Goal: Transaction & Acquisition: Purchase product/service

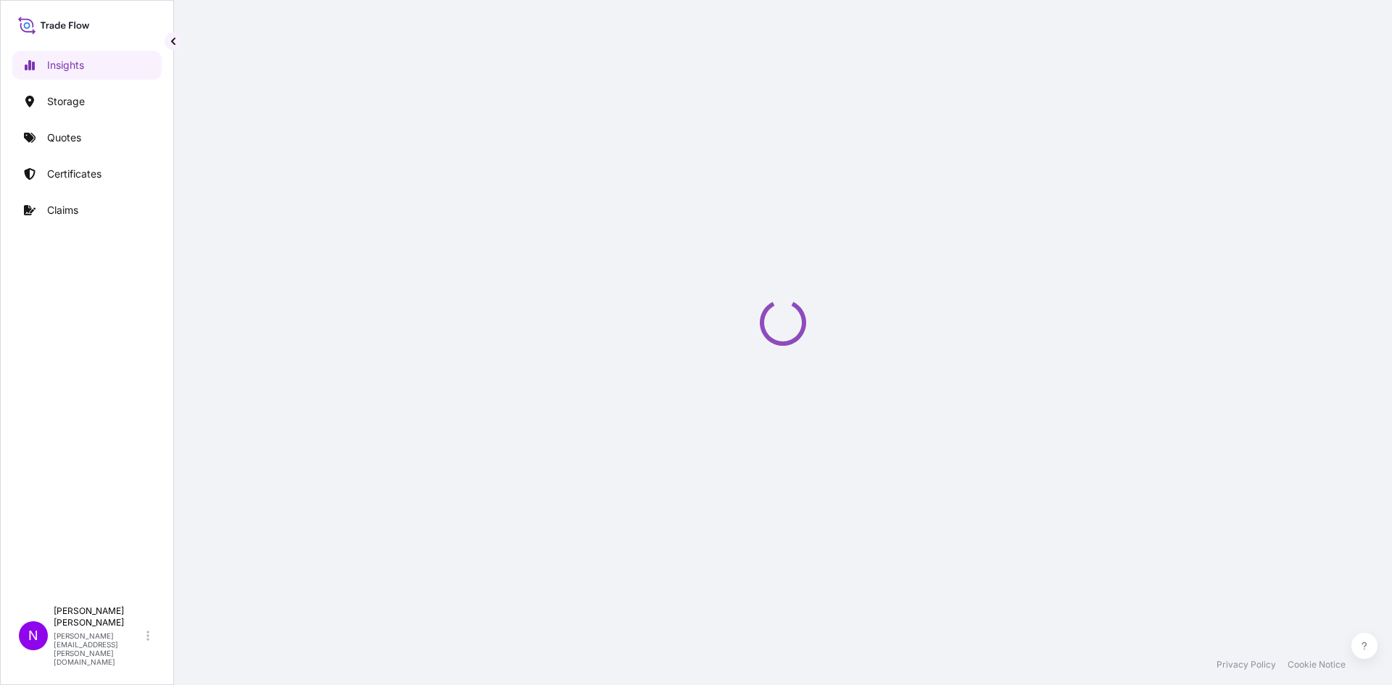
select select "2025"
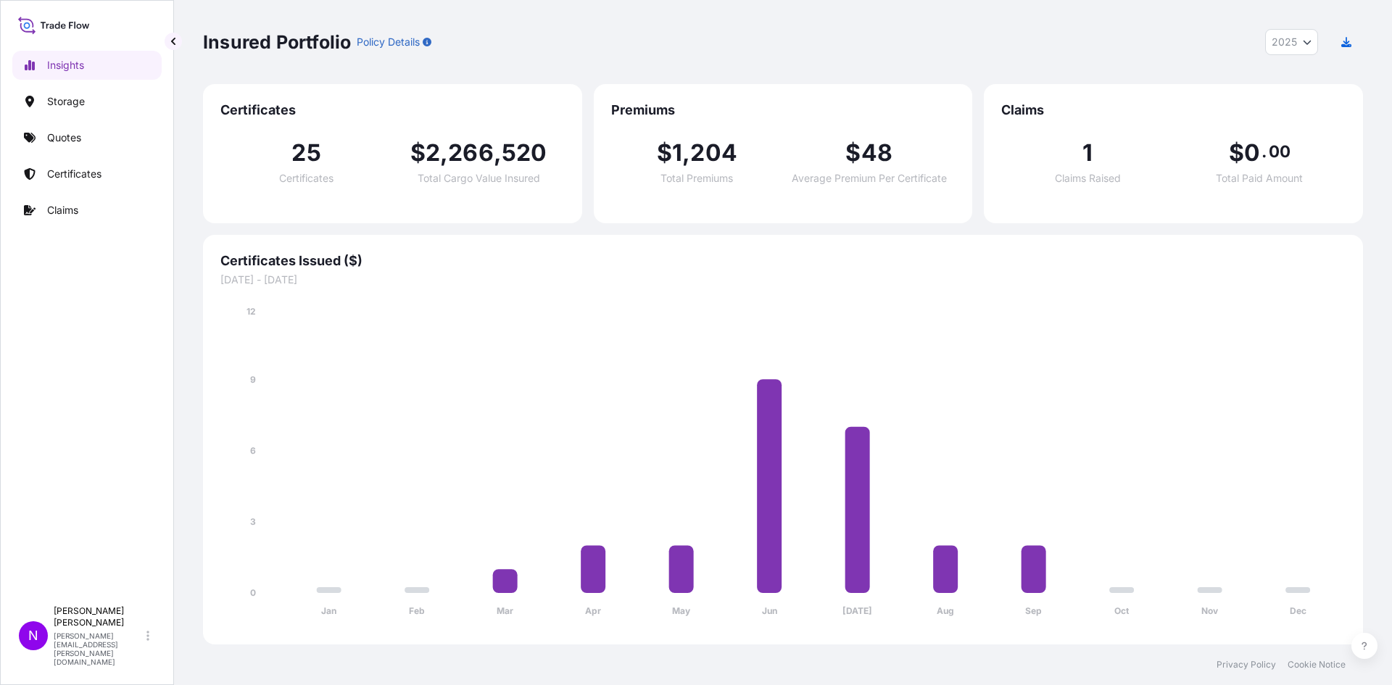
click at [1391, 284] on div "Insured Portfolio Policy Details 2025 2025 2024 2023 2022 Certificates 25 Certi…" at bounding box center [783, 322] width 1218 height 644
click at [1303, 320] on div "Insured Portfolio Policy Details 2025 2025 2024 2023 2022 Certificates 25 Certi…" at bounding box center [783, 322] width 1218 height 644
click at [1391, 139] on div "Insured Portfolio Policy Details 2025 2025 2024 2023 2022 Certificates 25 Certi…" at bounding box center [783, 322] width 1218 height 644
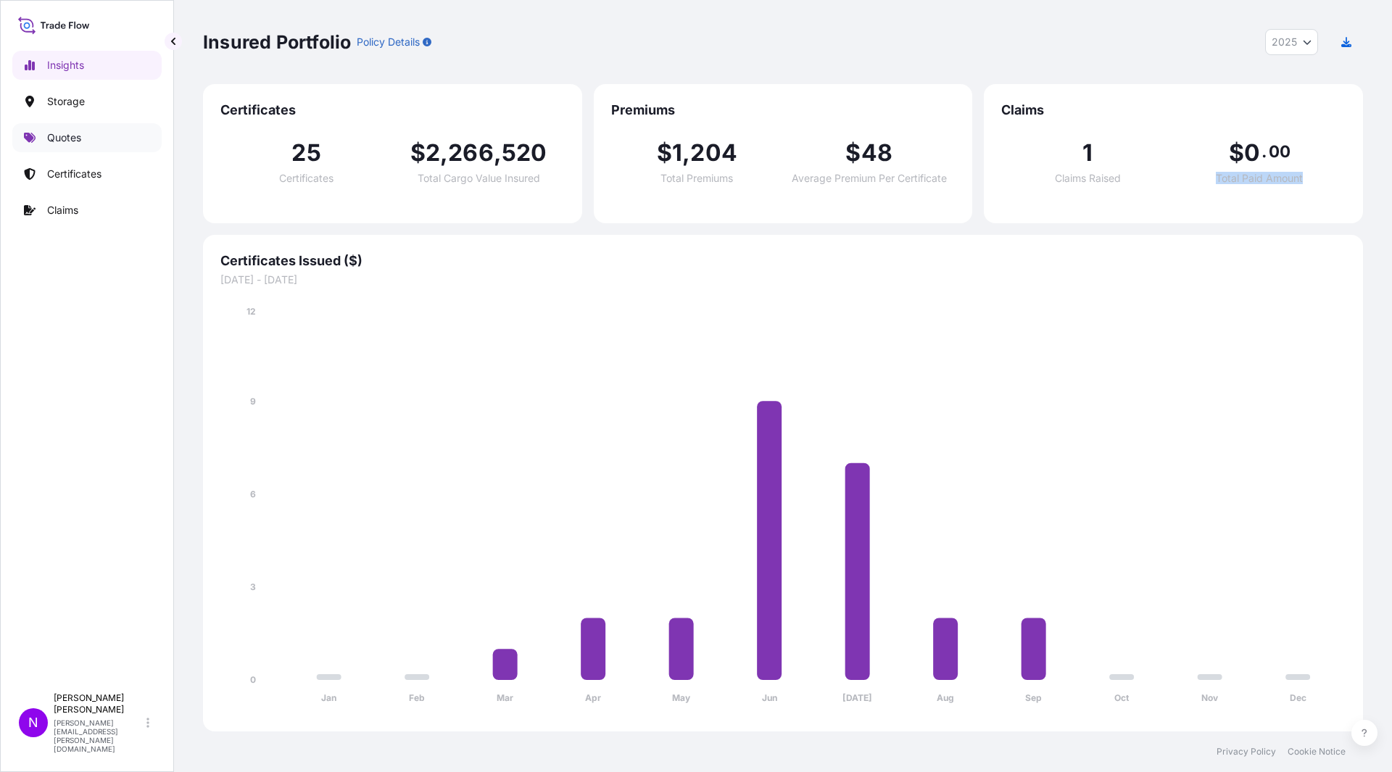
click at [46, 145] on link "Quotes" at bounding box center [86, 137] width 149 height 29
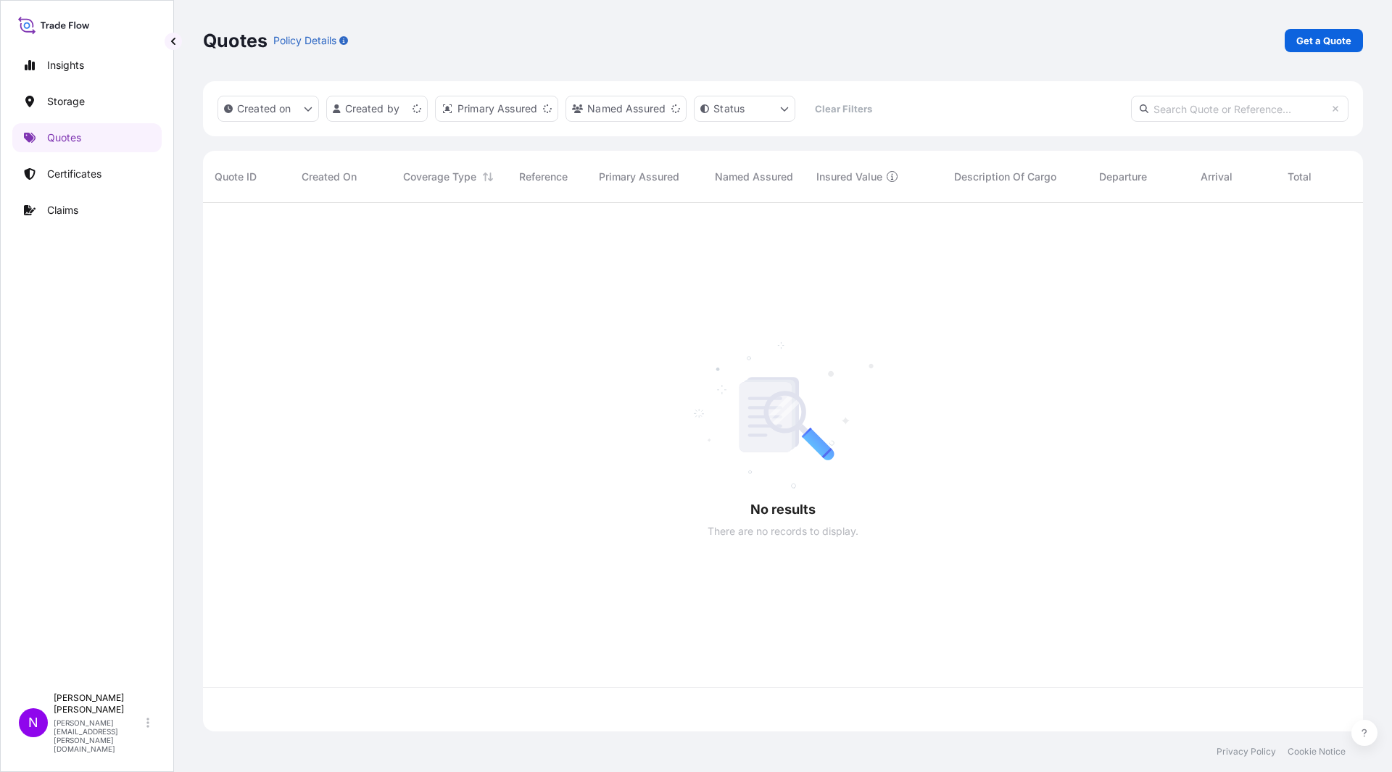
scroll to position [525, 1149]
click at [1343, 52] on div "Quotes Policy Details Get a Quote" at bounding box center [783, 40] width 1160 height 81
click at [1326, 38] on p "Get a Quote" at bounding box center [1323, 40] width 55 height 14
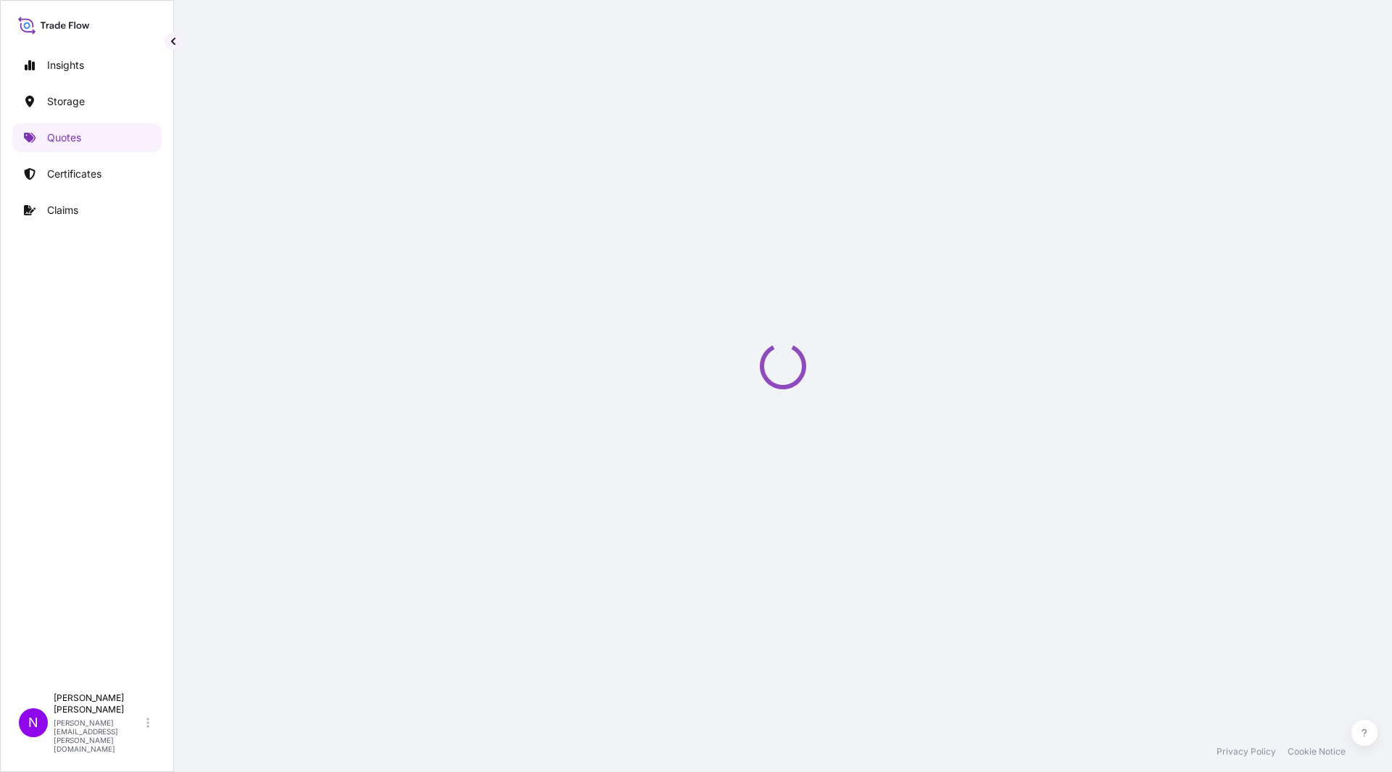
select select "Water"
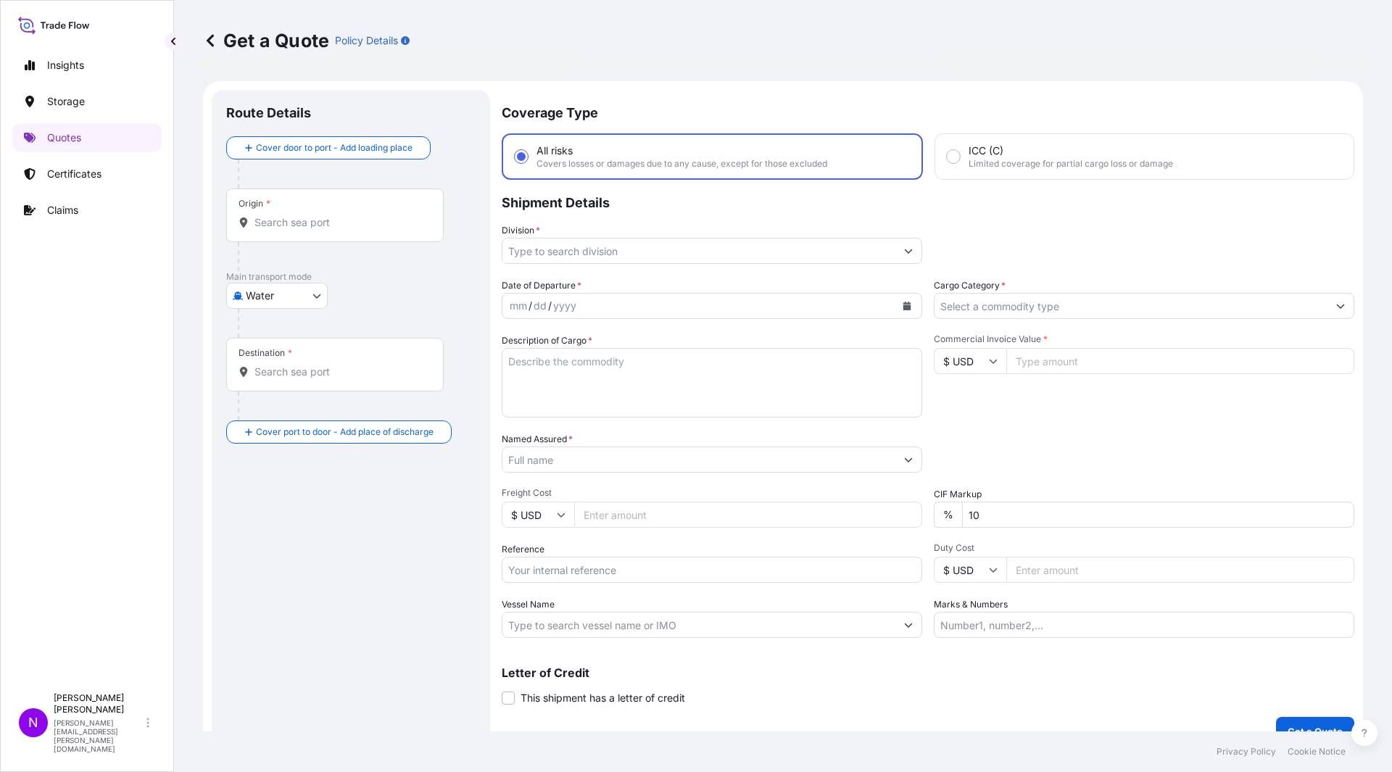
scroll to position [23, 0]
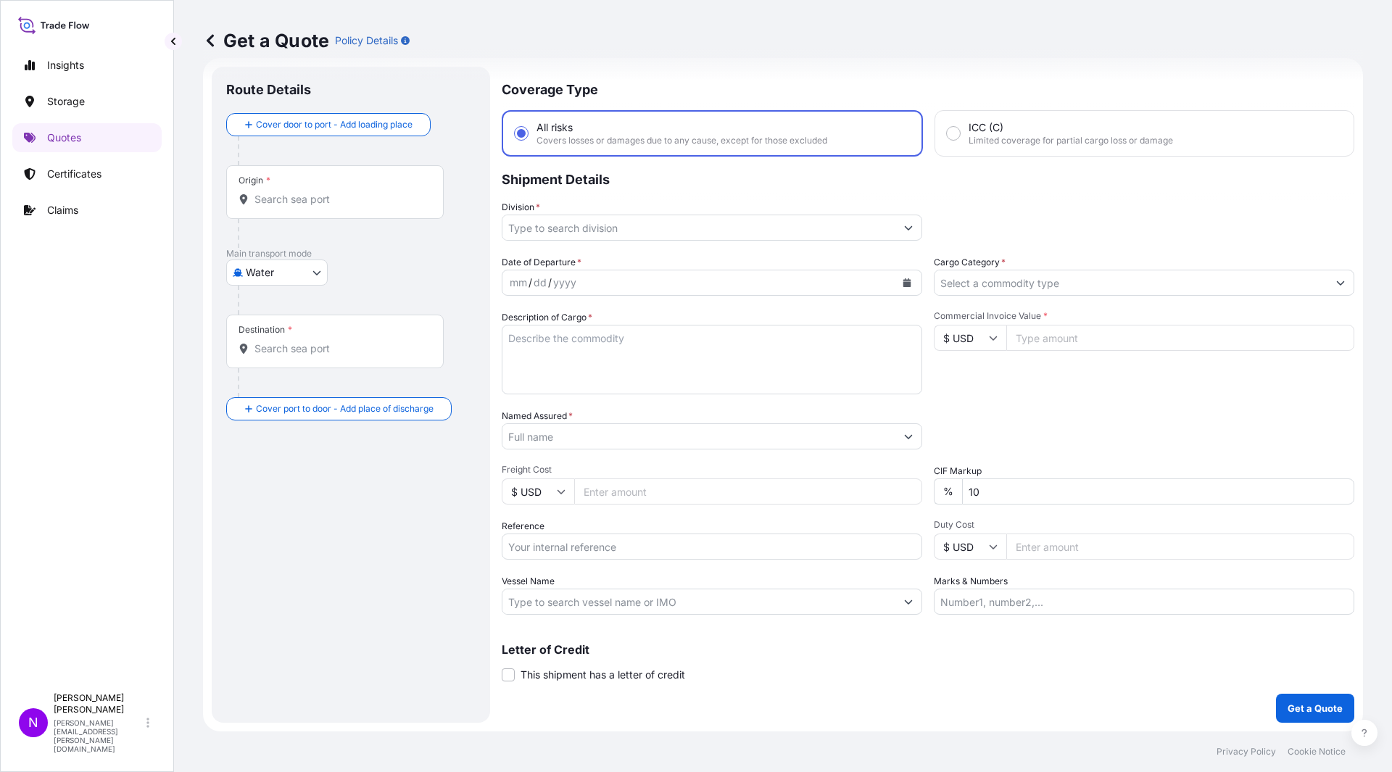
click at [325, 209] on div "Origin *" at bounding box center [334, 192] width 217 height 54
click at [325, 207] on input "Origin *" at bounding box center [339, 199] width 171 height 14
click at [269, 204] on input "Origin * Please select an origin" at bounding box center [339, 199] width 171 height 14
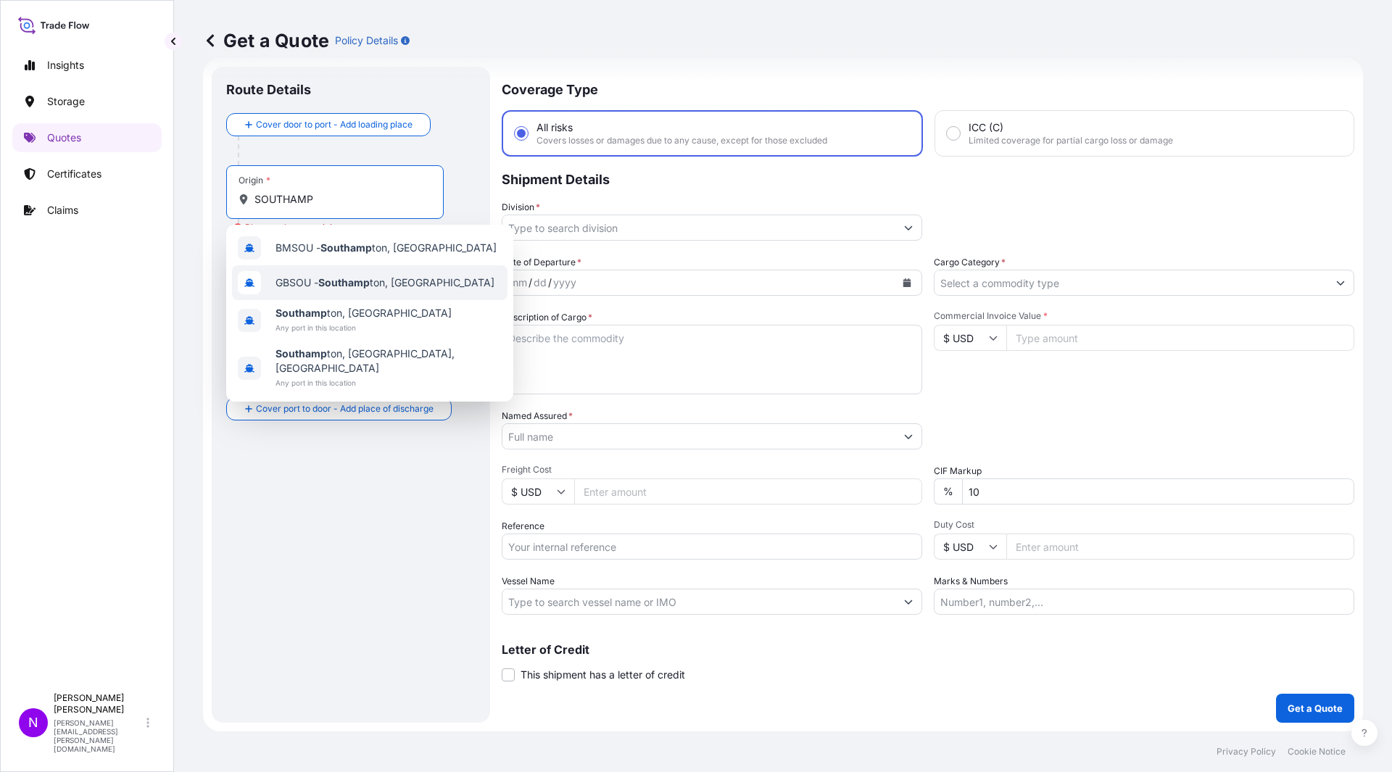
click at [378, 286] on span "GBSOU - Southamp ton, [GEOGRAPHIC_DATA]" at bounding box center [384, 282] width 219 height 14
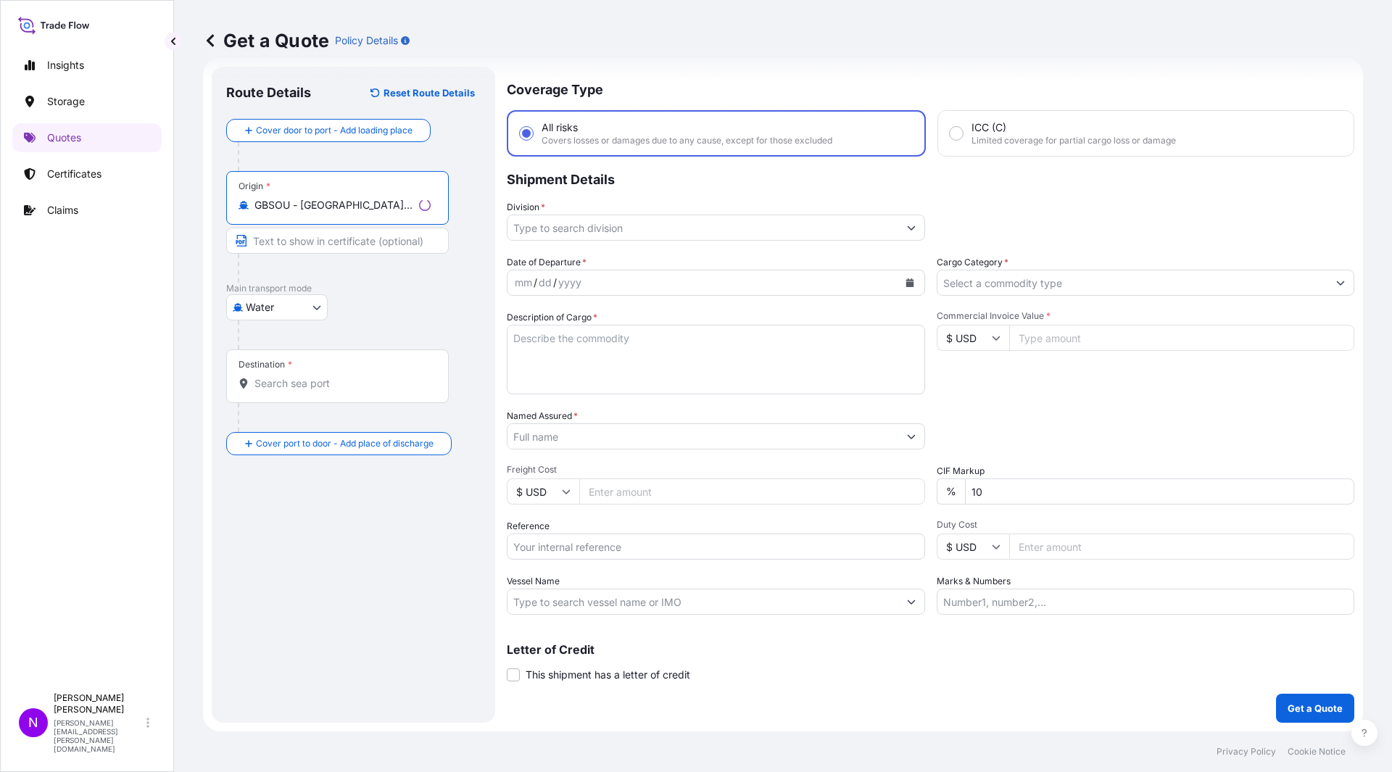
type input "GBSOU - [GEOGRAPHIC_DATA], [GEOGRAPHIC_DATA]"
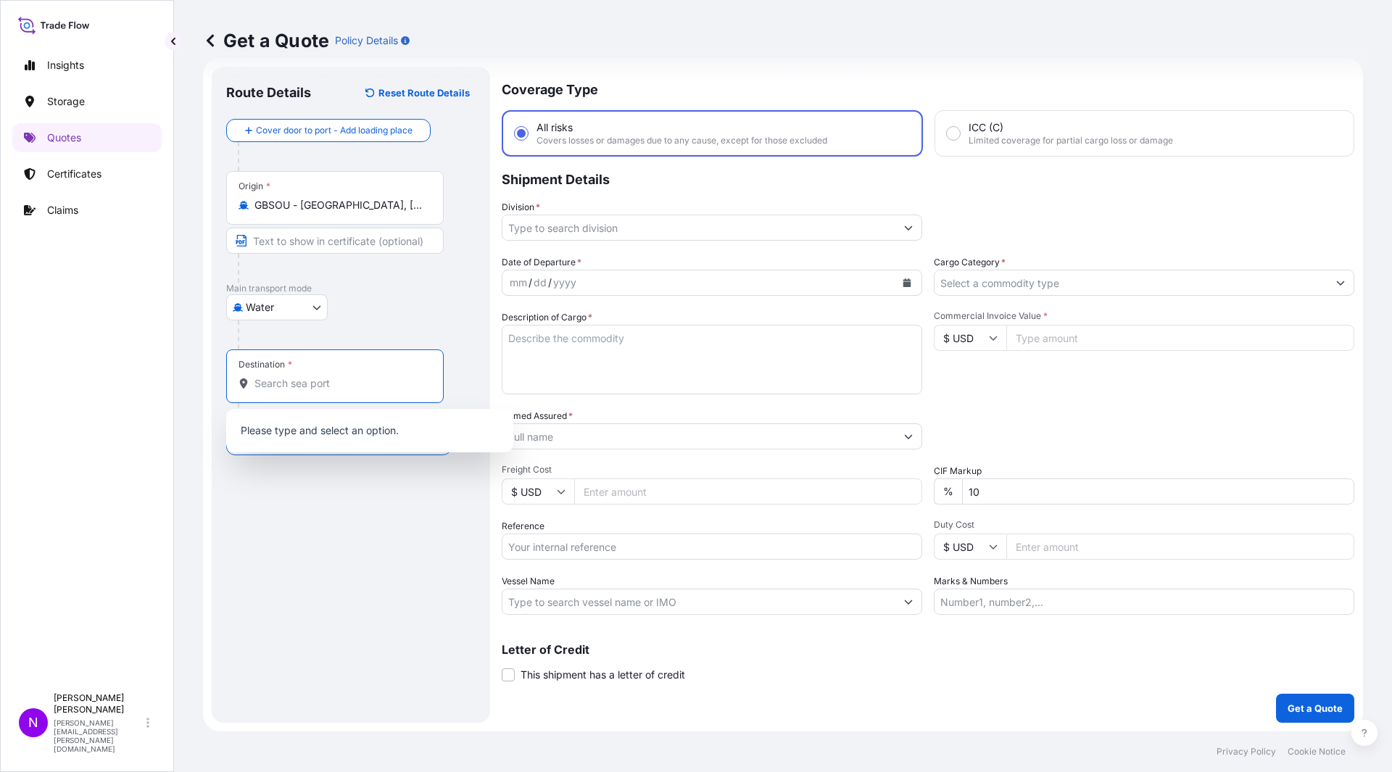
click at [291, 383] on input "Destination *" at bounding box center [339, 383] width 171 height 14
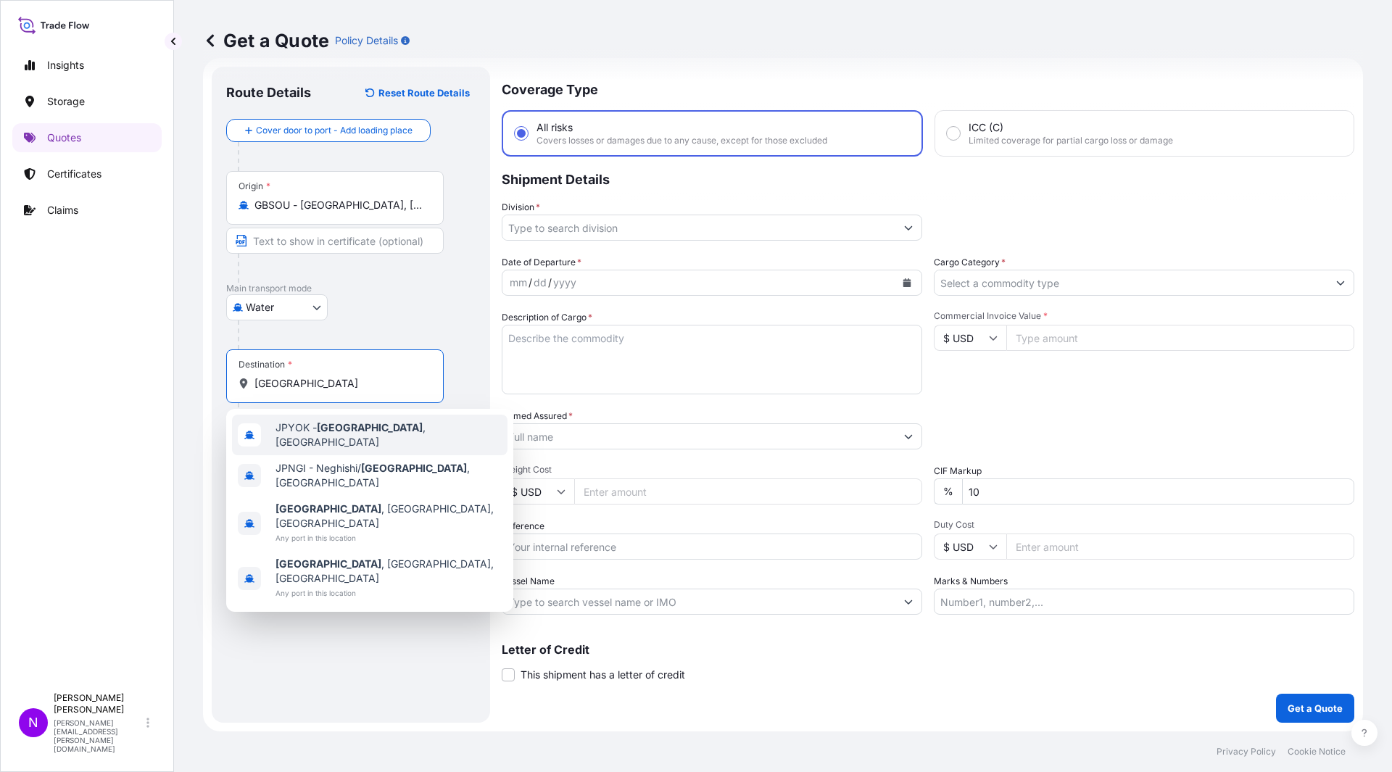
click at [330, 445] on div "JPYOK - [GEOGRAPHIC_DATA] , [GEOGRAPHIC_DATA]" at bounding box center [369, 435] width 275 height 41
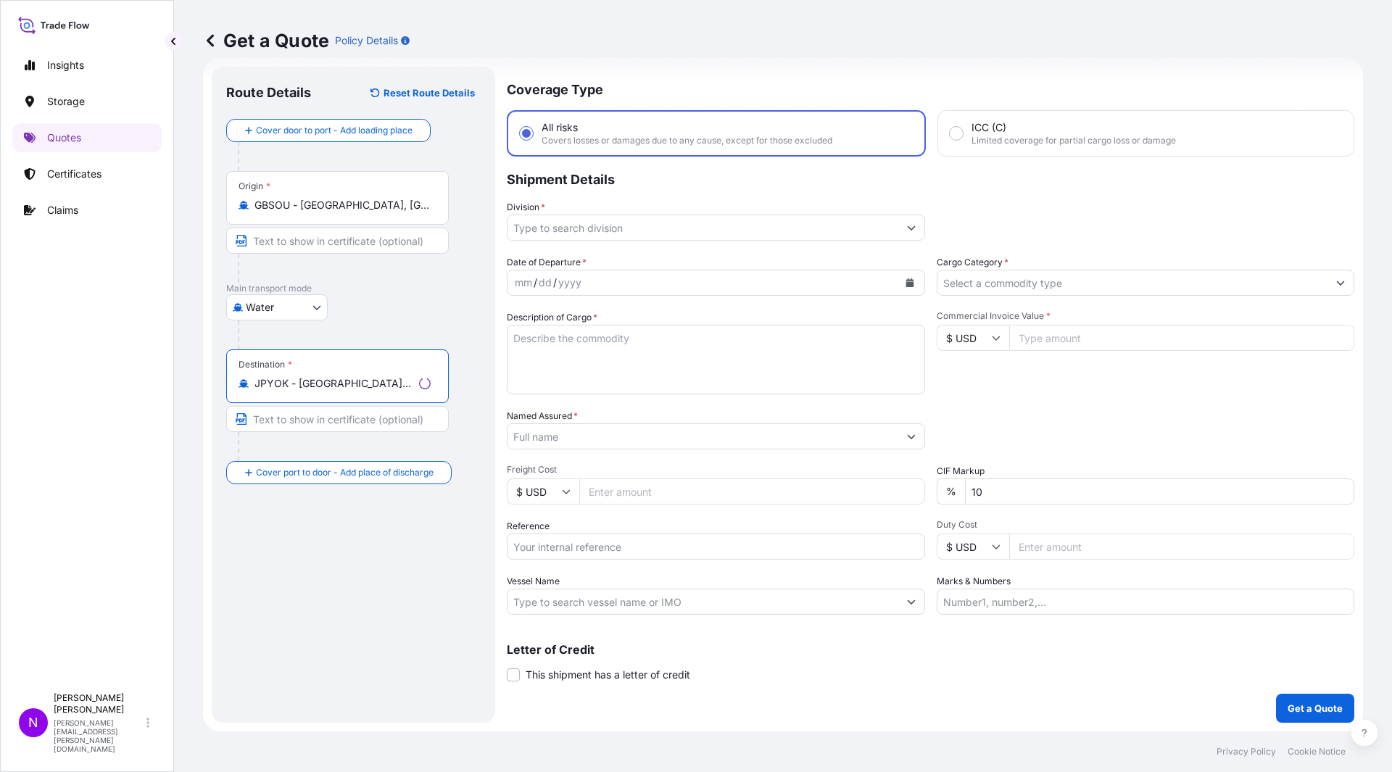
type input "JPYOK - [GEOGRAPHIC_DATA], [GEOGRAPHIC_DATA]"
click at [528, 231] on input "Division *" at bounding box center [702, 228] width 391 height 26
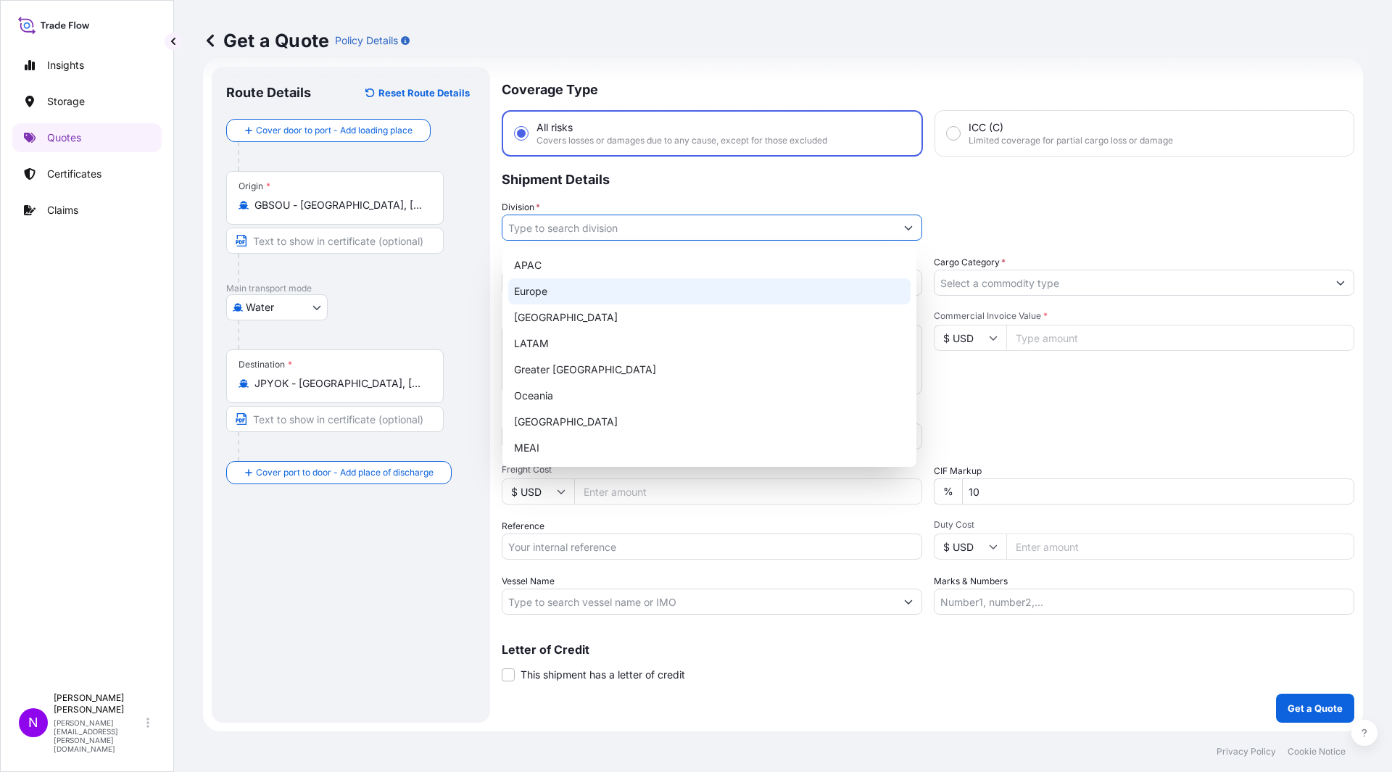
click at [554, 296] on div "Europe" at bounding box center [709, 291] width 402 height 26
type input "Europe"
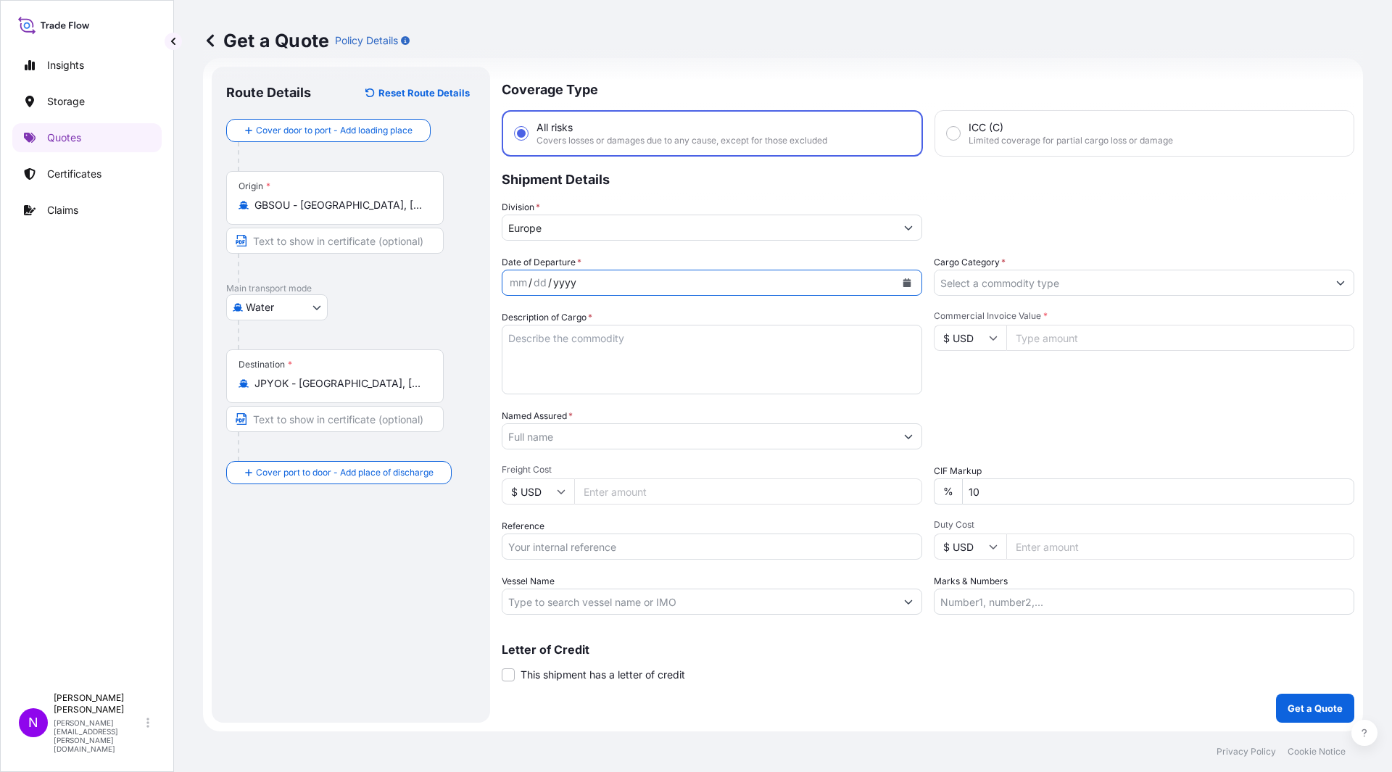
click at [567, 276] on div "yyyy" at bounding box center [565, 282] width 26 height 17
click at [511, 281] on div "mm" at bounding box center [518, 282] width 20 height 17
click at [548, 280] on div "/" at bounding box center [550, 282] width 4 height 17
click at [523, 279] on div "mm" at bounding box center [518, 282] width 20 height 17
click at [911, 283] on button "Calendar" at bounding box center [906, 282] width 23 height 23
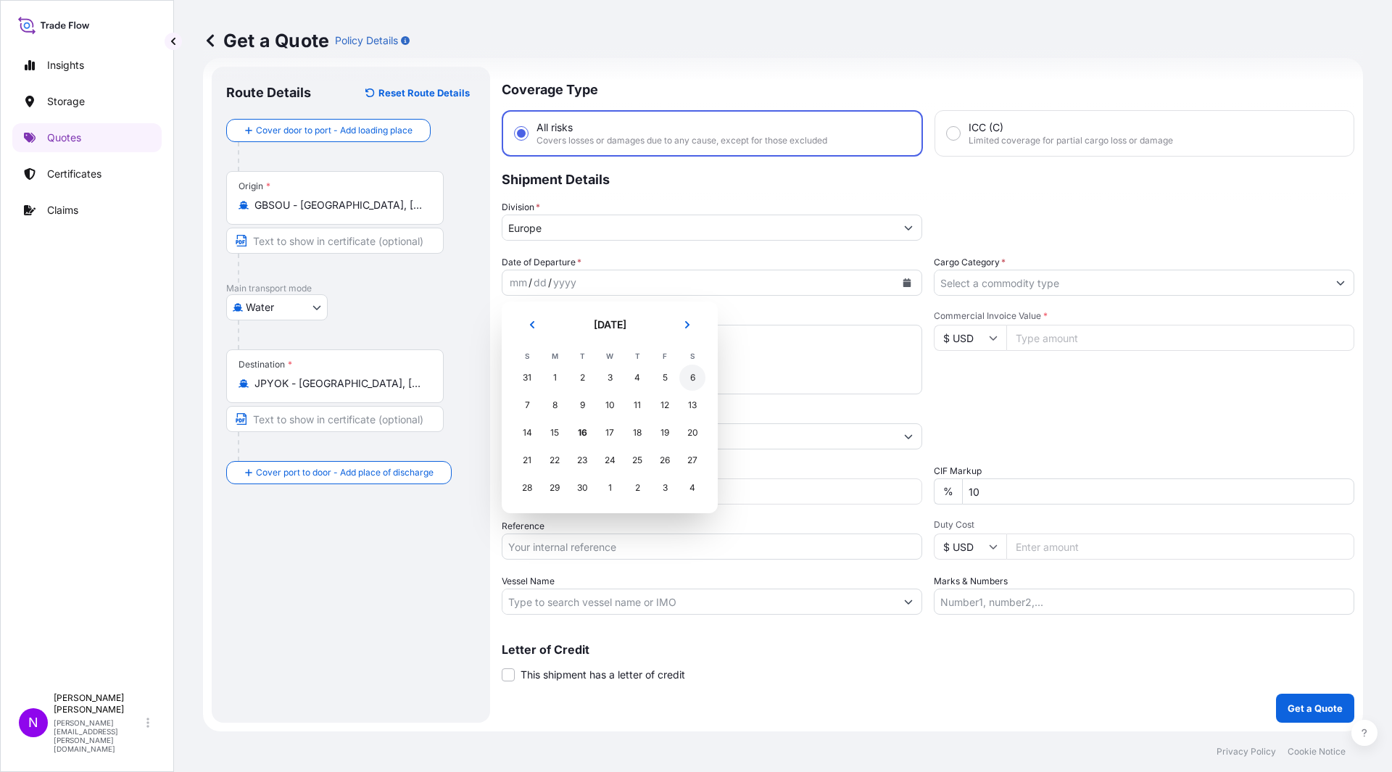
click at [689, 375] on div "6" at bounding box center [692, 378] width 26 height 26
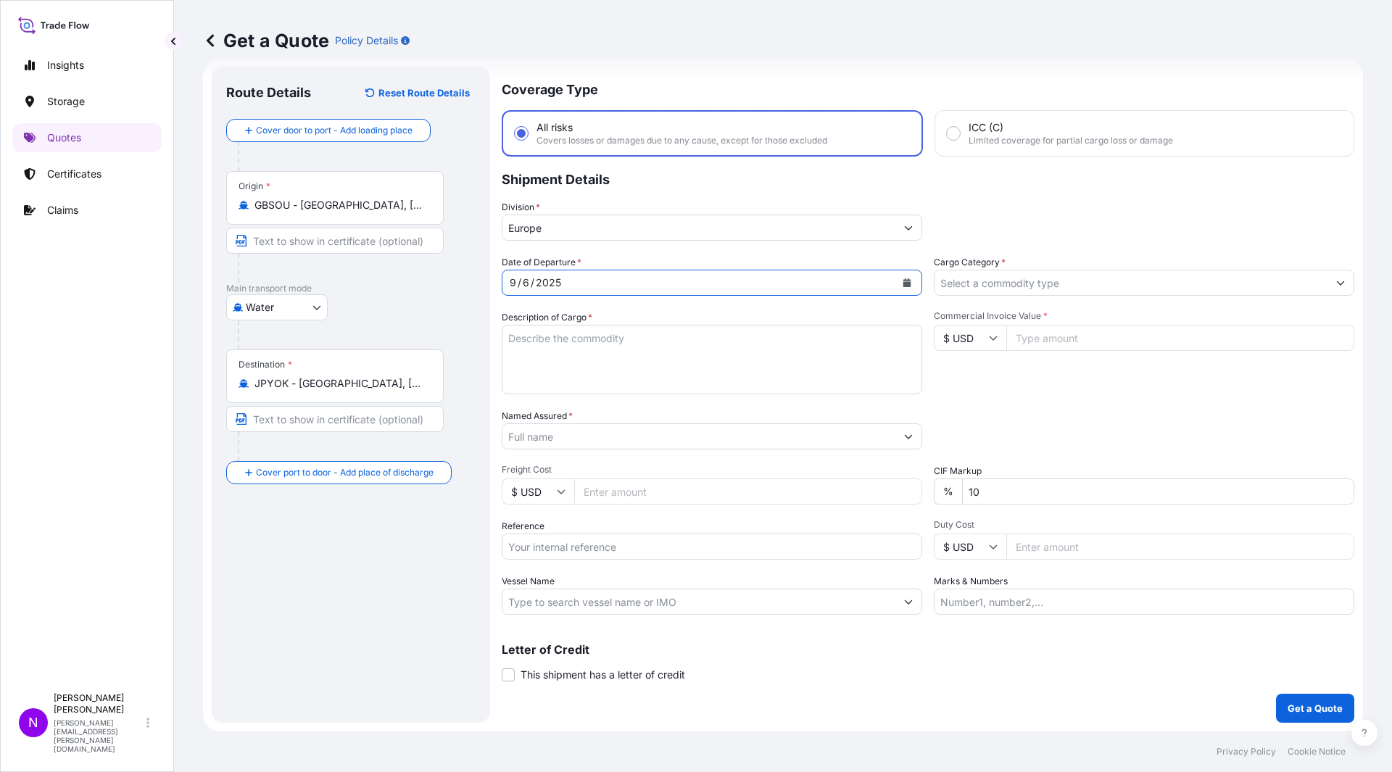
click at [964, 279] on input "Cargo Category *" at bounding box center [1130, 283] width 393 height 26
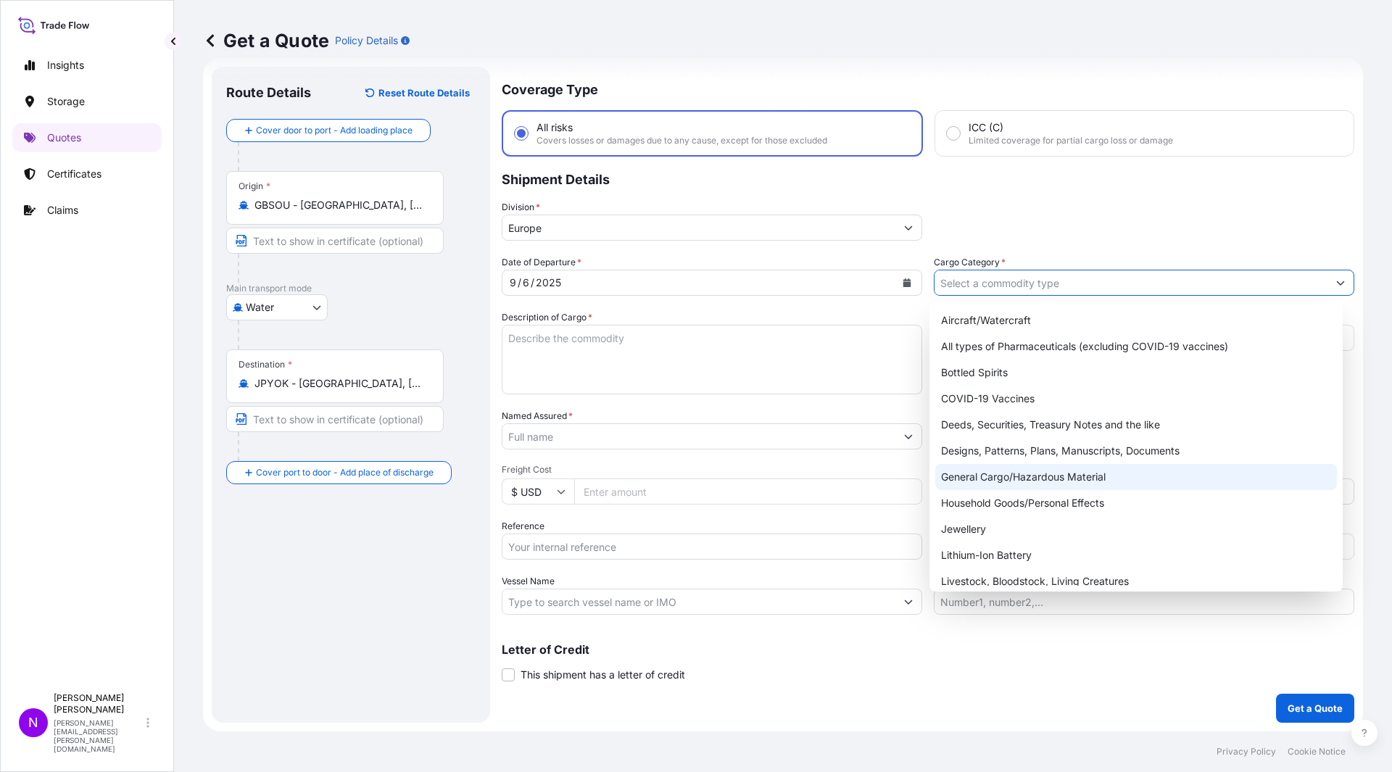
click at [1072, 473] on div "General Cargo/Hazardous Material" at bounding box center [1136, 477] width 402 height 26
type input "General Cargo/Hazardous Material"
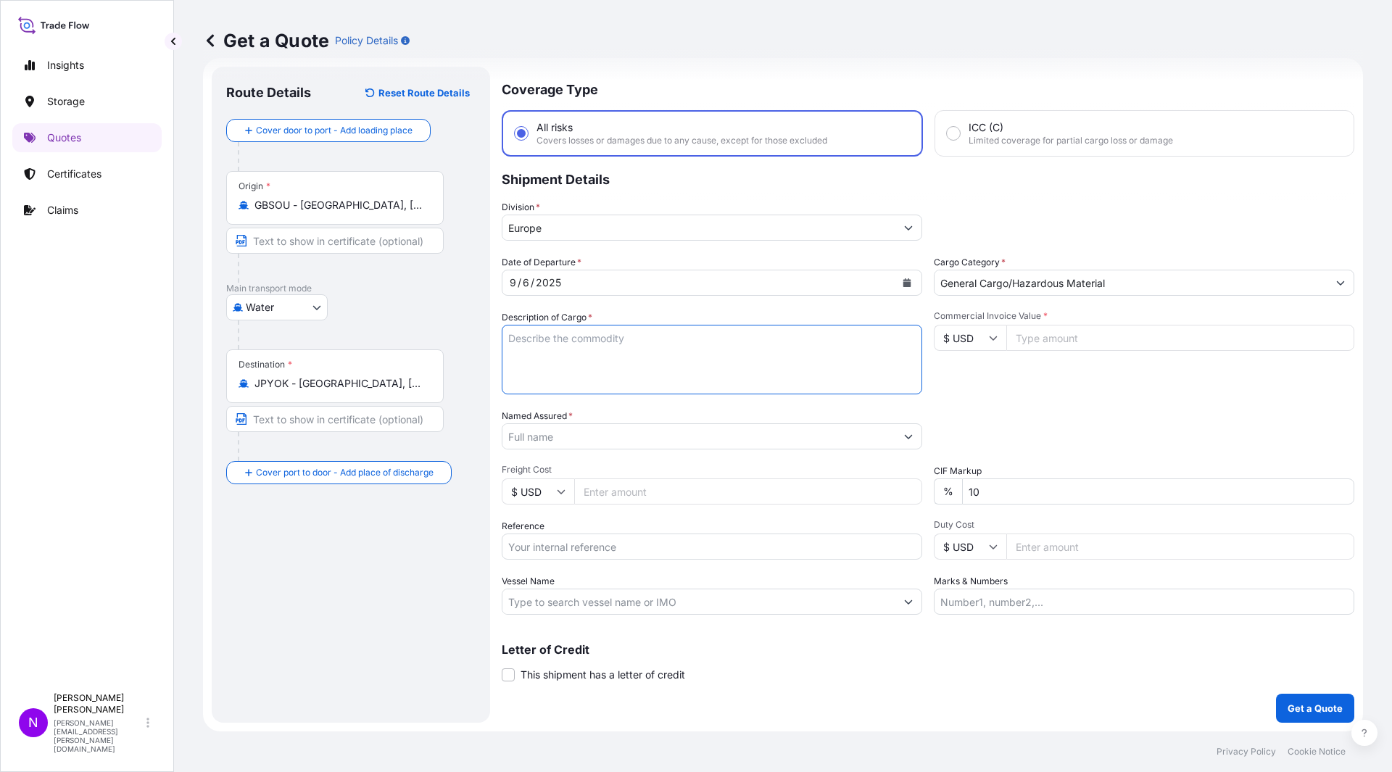
click at [548, 359] on textarea "Description of Cargo *" at bounding box center [712, 360] width 420 height 70
click at [607, 360] on textarea "Description of Cargo *" at bounding box center [712, 360] width 420 height 70
paste textarea "180 PACKAGES LOADED ONTO 4 PALLETS LOADED INTO 1 LCL NET WEIGHT :1800.0000 KGS …"
type textarea "180 PACKAGES LOADED ONTO 4 PALLETS LOADED INTO 1 LCL NET WEIGHT :1800.0000 KGS …"
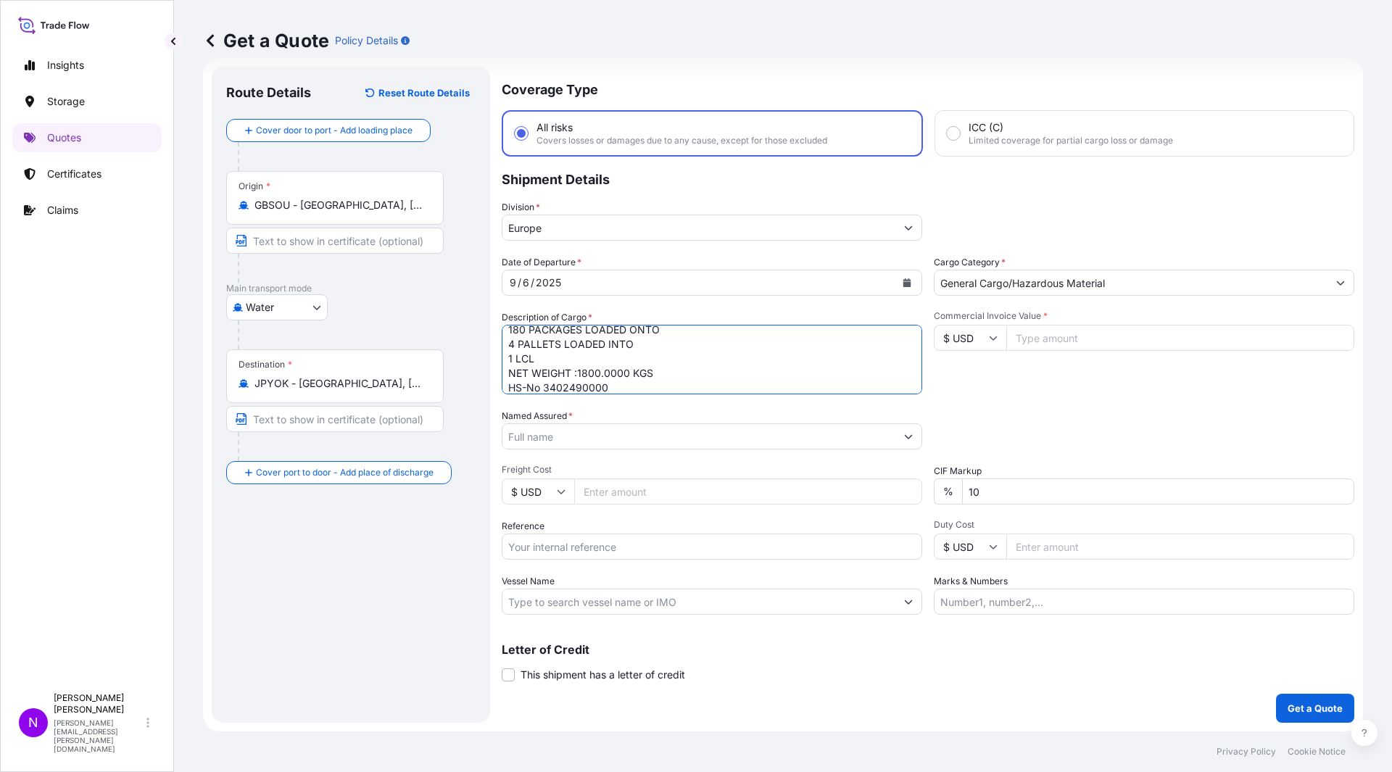
click at [989, 341] on icon at bounding box center [993, 337] width 9 height 9
click at [963, 437] on div "$ USD" at bounding box center [964, 439] width 61 height 28
click at [1031, 332] on input "Commercial Invoice Value *" at bounding box center [1180, 338] width 348 height 26
click at [1071, 340] on input "Commercial Invoice Value *" at bounding box center [1180, 338] width 348 height 26
paste input "24030"
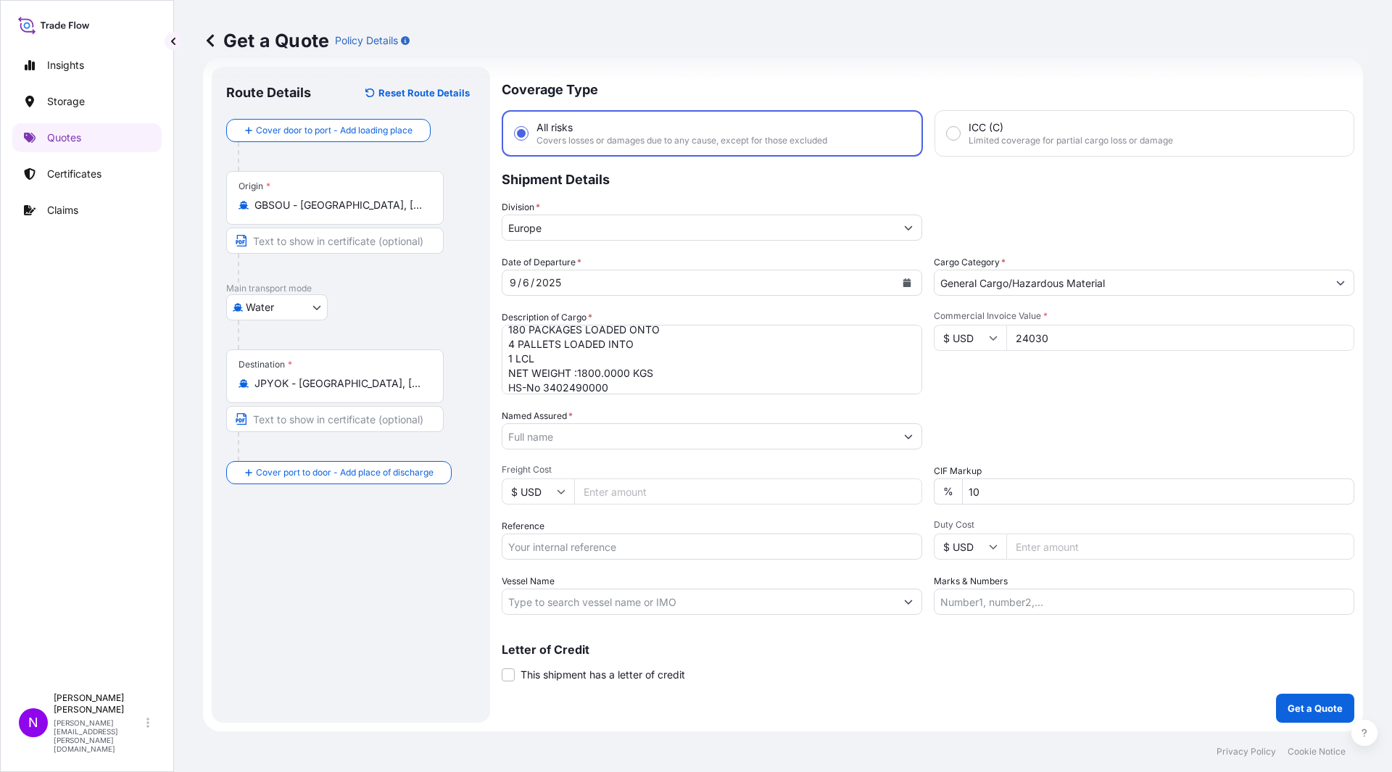
type input "24030"
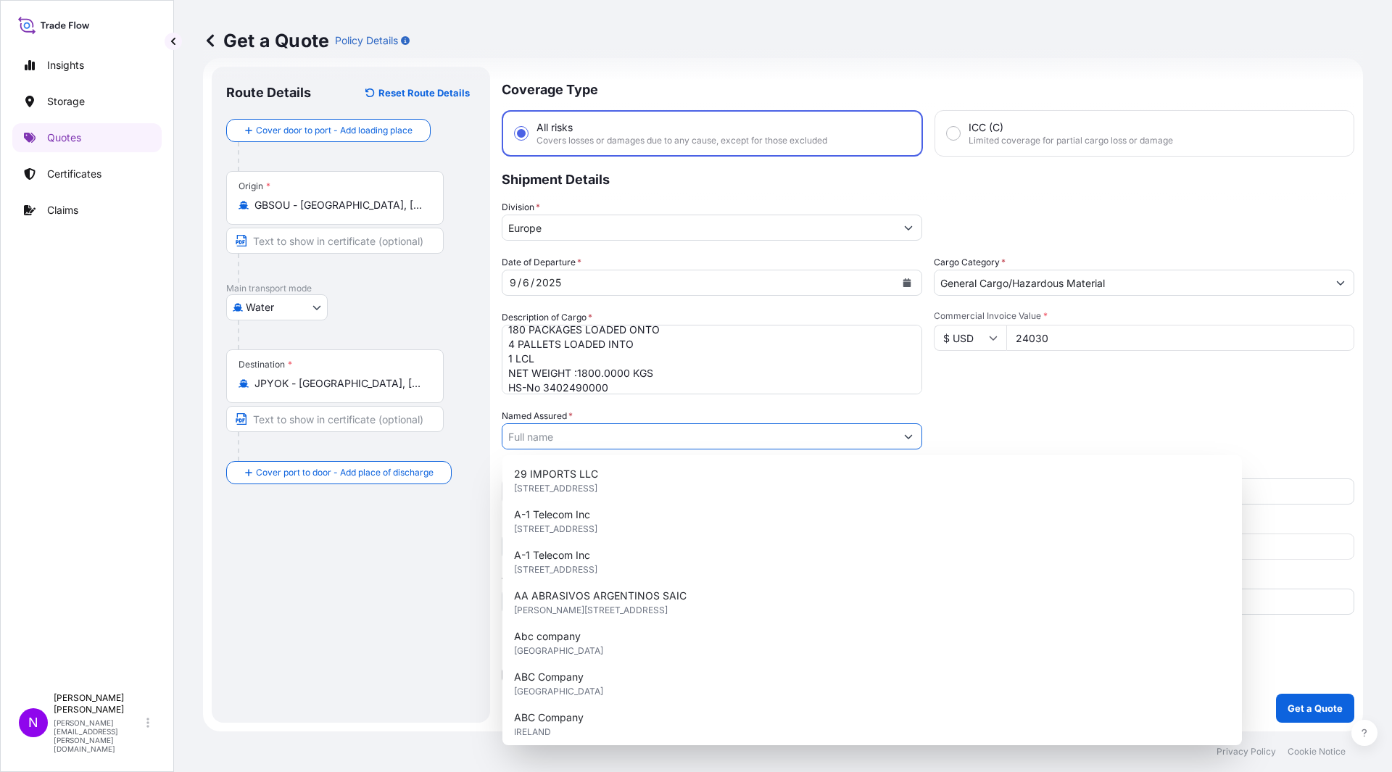
click at [560, 434] on input "Named Assured *" at bounding box center [698, 436] width 393 height 26
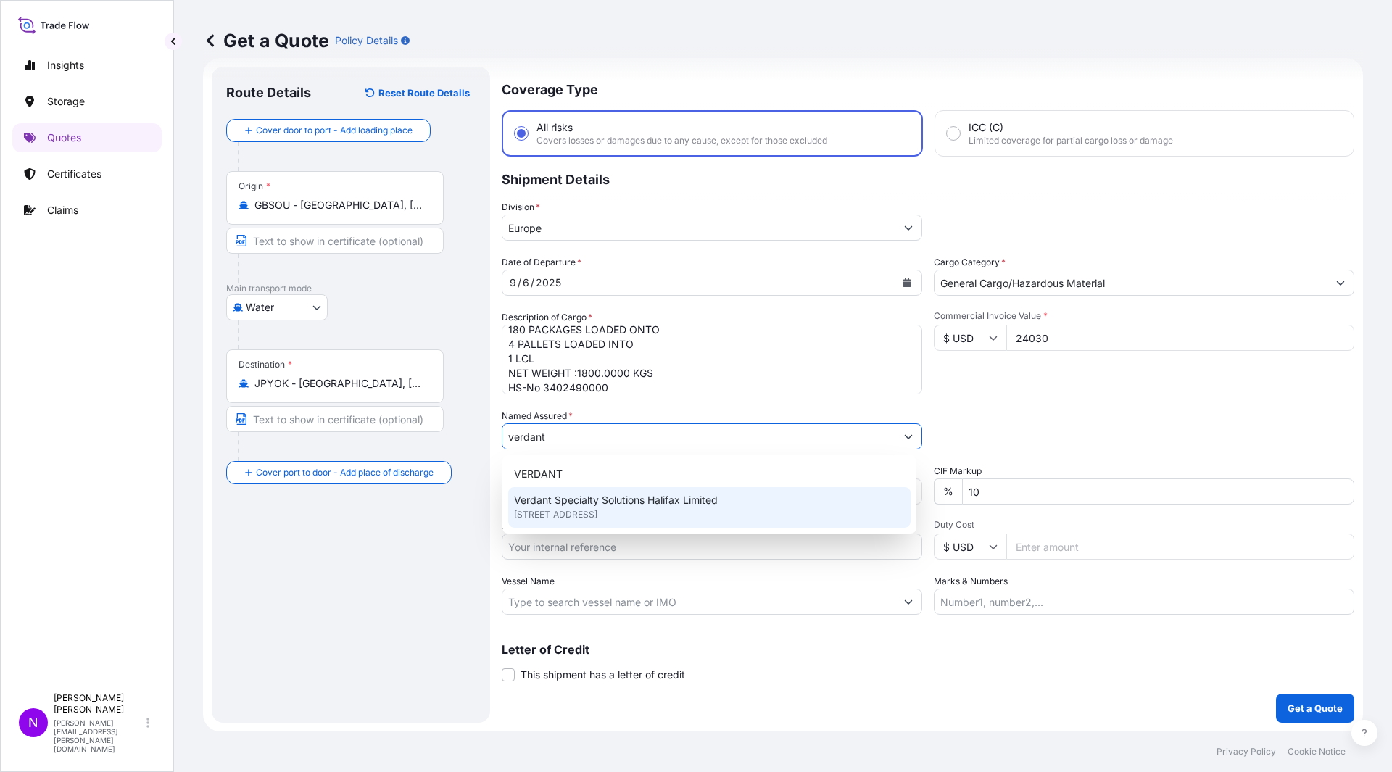
click at [597, 511] on span "[STREET_ADDRESS]" at bounding box center [555, 514] width 83 height 14
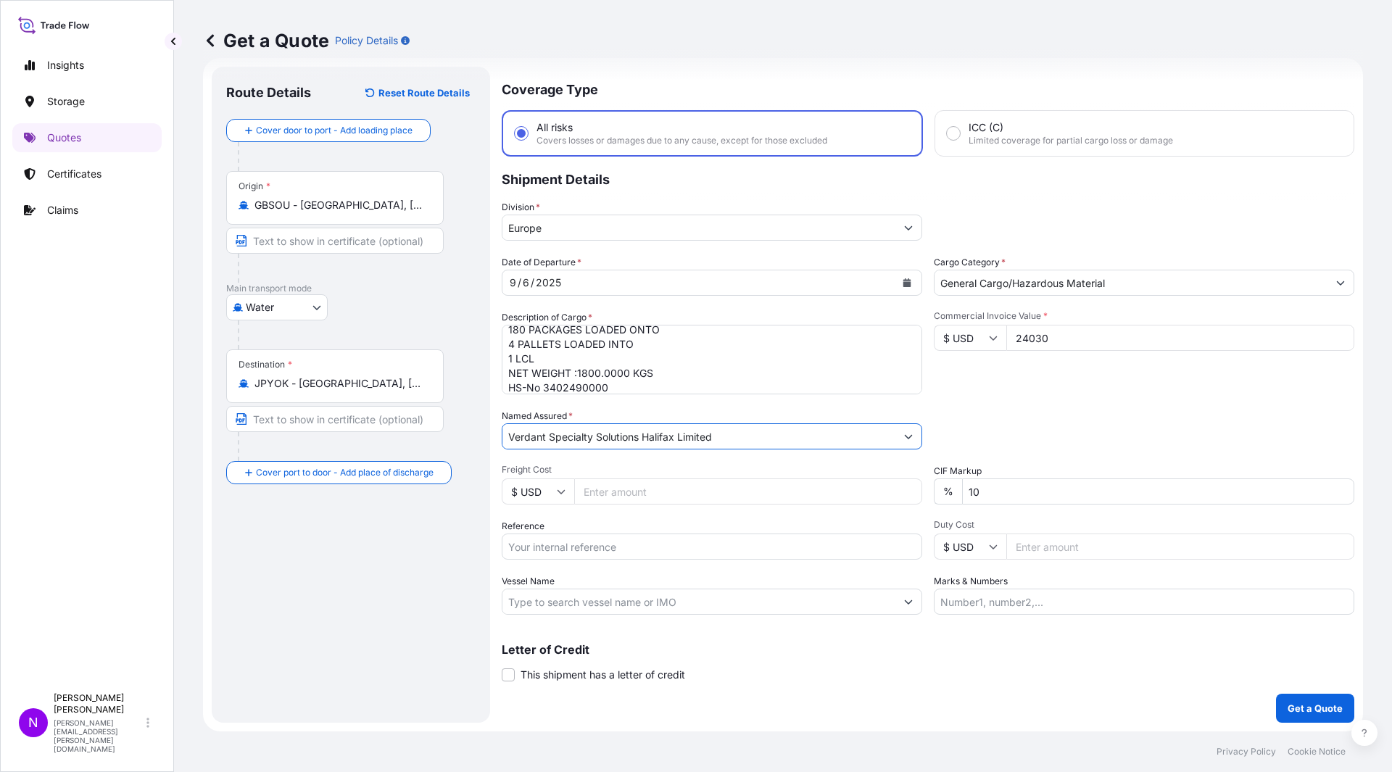
type input "Verdant Specialty Solutions Halifax Limited"
click at [553, 489] on input "$ USD" at bounding box center [538, 491] width 72 height 26
click at [528, 554] on div "£ GBP" at bounding box center [537, 562] width 61 height 28
type input "£ GBP"
click at [601, 491] on input "Freight Cost" at bounding box center [748, 491] width 348 height 26
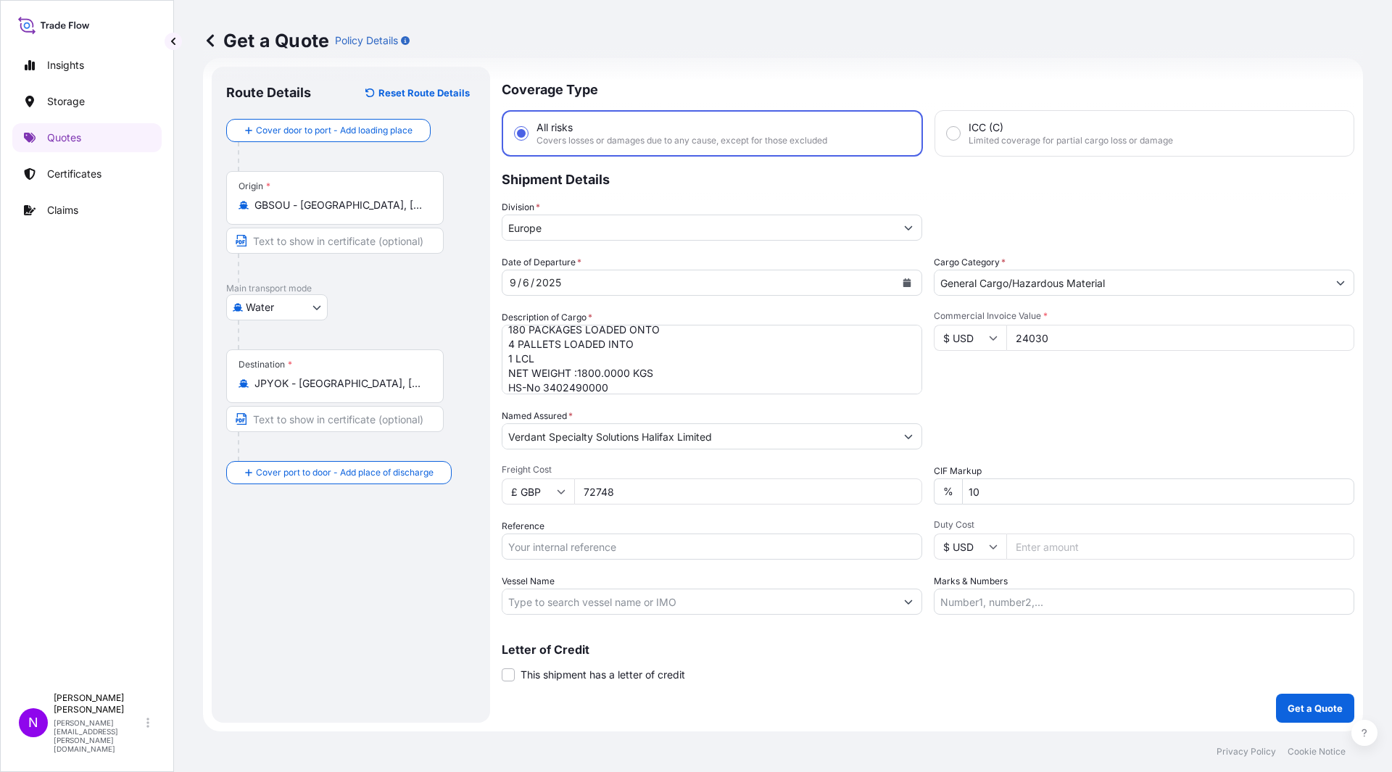
click at [595, 490] on input "72748" at bounding box center [748, 491] width 348 height 26
click at [601, 497] on input "72748" at bounding box center [748, 491] width 348 height 26
type input "727.48"
click at [1026, 490] on input "10" at bounding box center [1158, 491] width 392 height 26
type input "1"
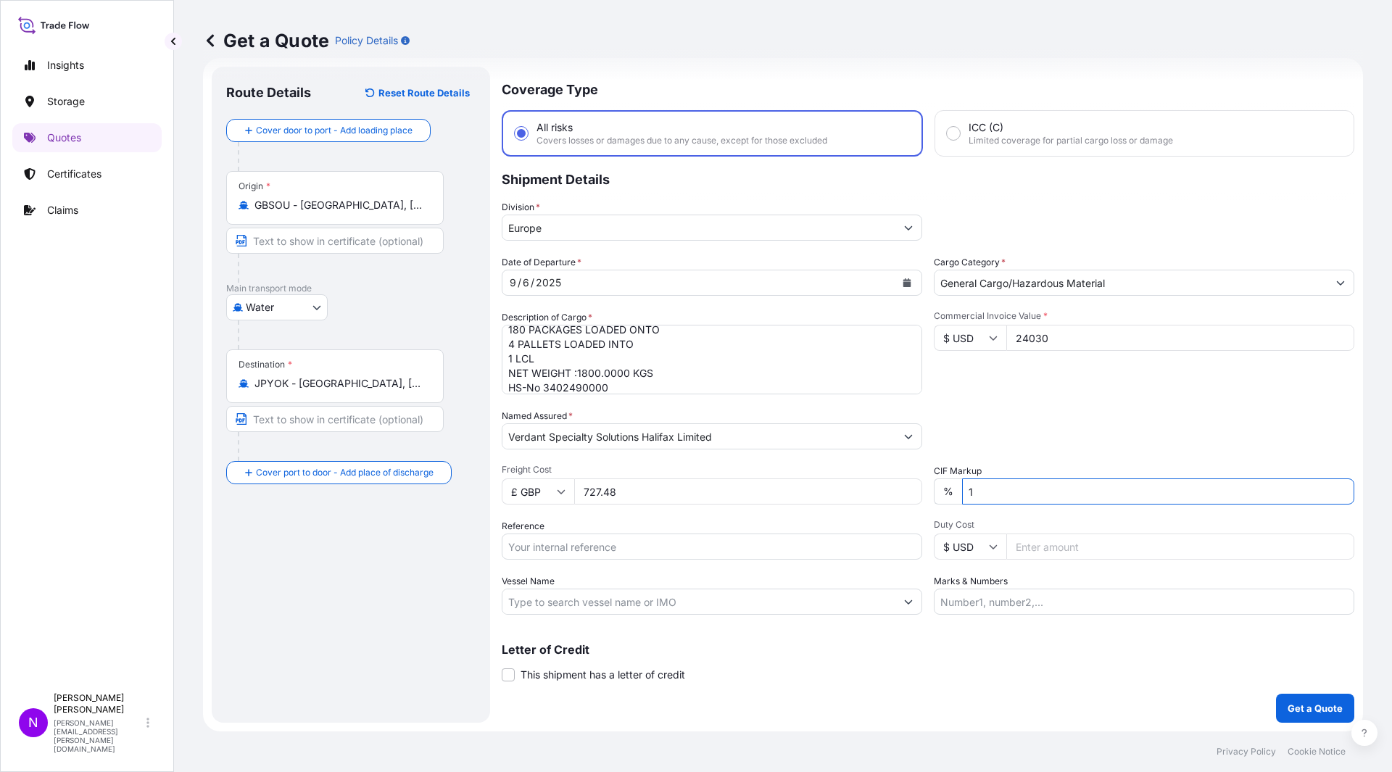
click at [527, 552] on input "Reference" at bounding box center [712, 546] width 420 height 26
click at [579, 547] on input "Reference" at bounding box center [712, 546] width 420 height 26
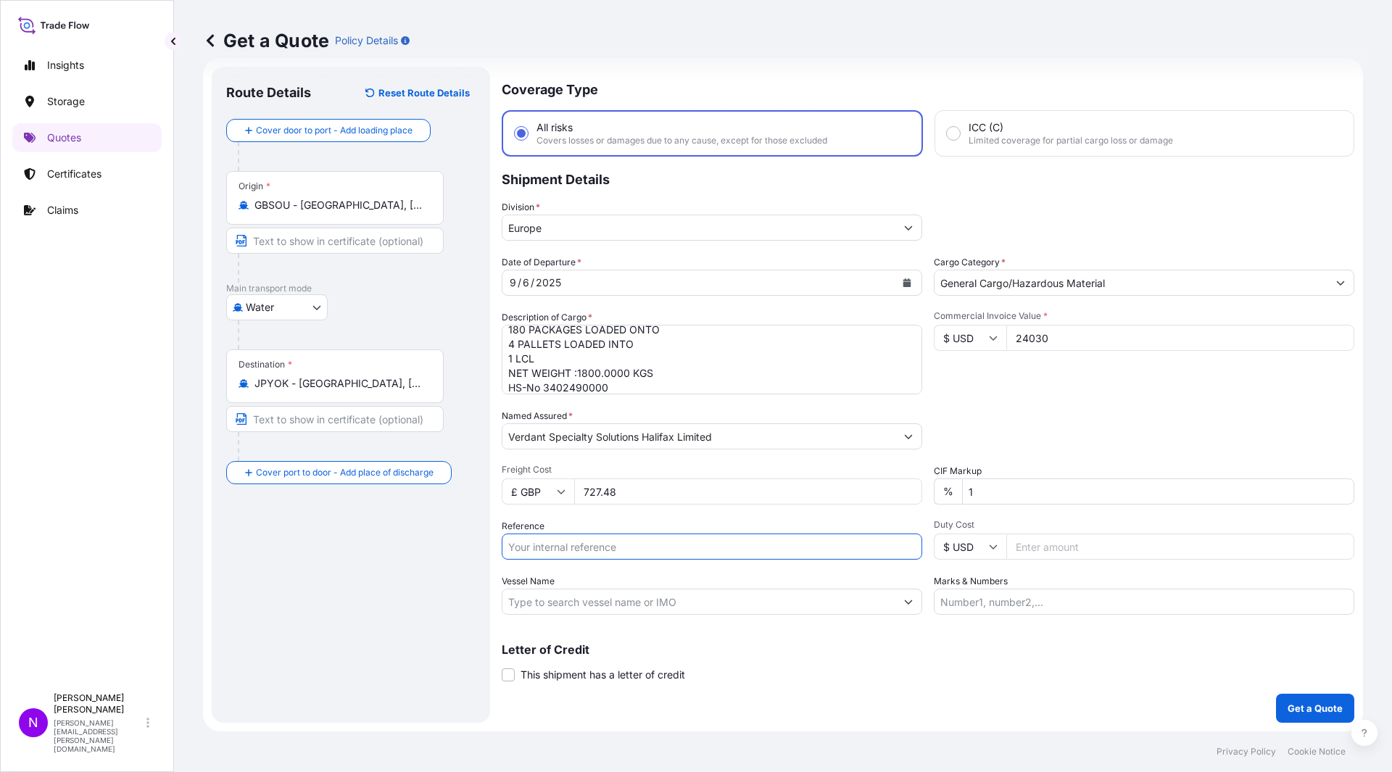
paste input "1465434532"
type input "1465434532"
click at [665, 602] on input "Vessel Name" at bounding box center [698, 602] width 393 height 26
click at [589, 599] on input "Vessel Name" at bounding box center [698, 602] width 393 height 26
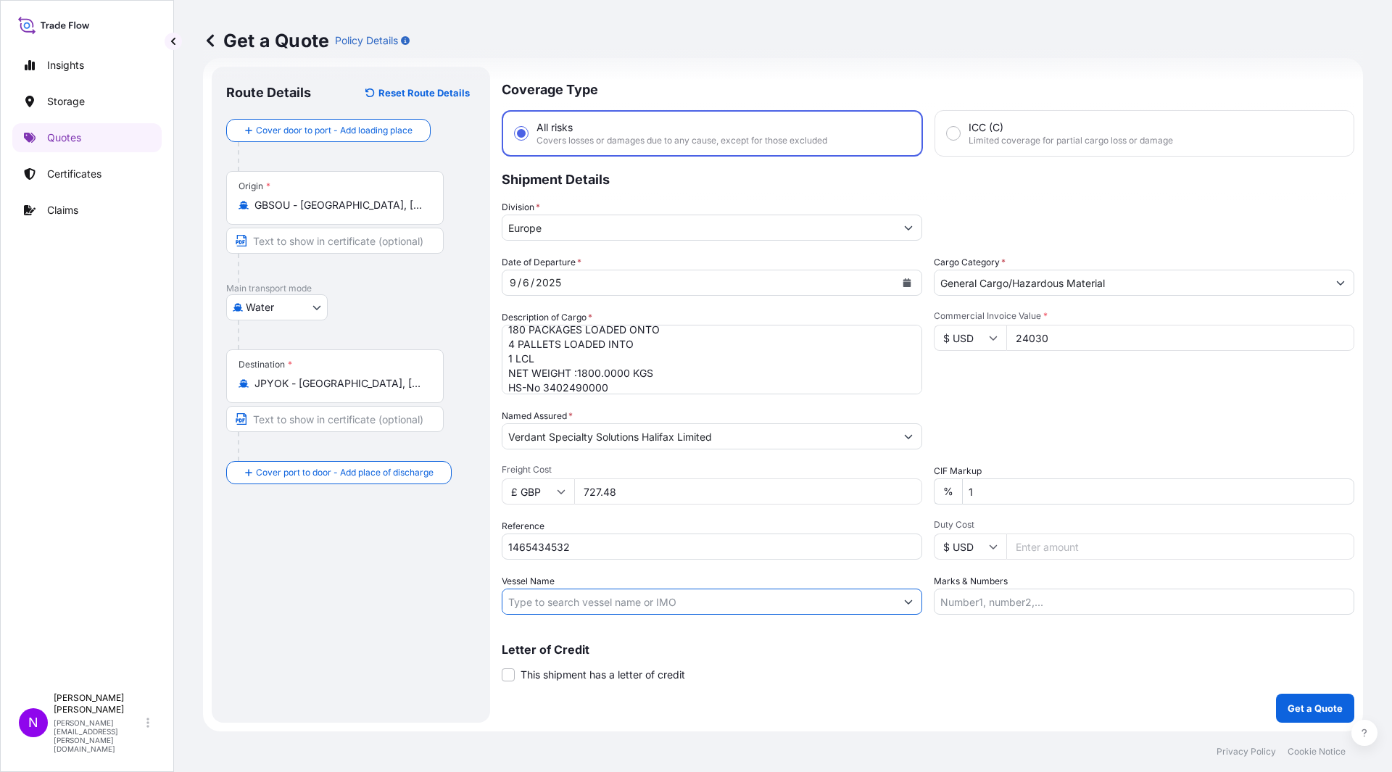
paste input "HMM [GEOGRAPHIC_DATA] | 016E"
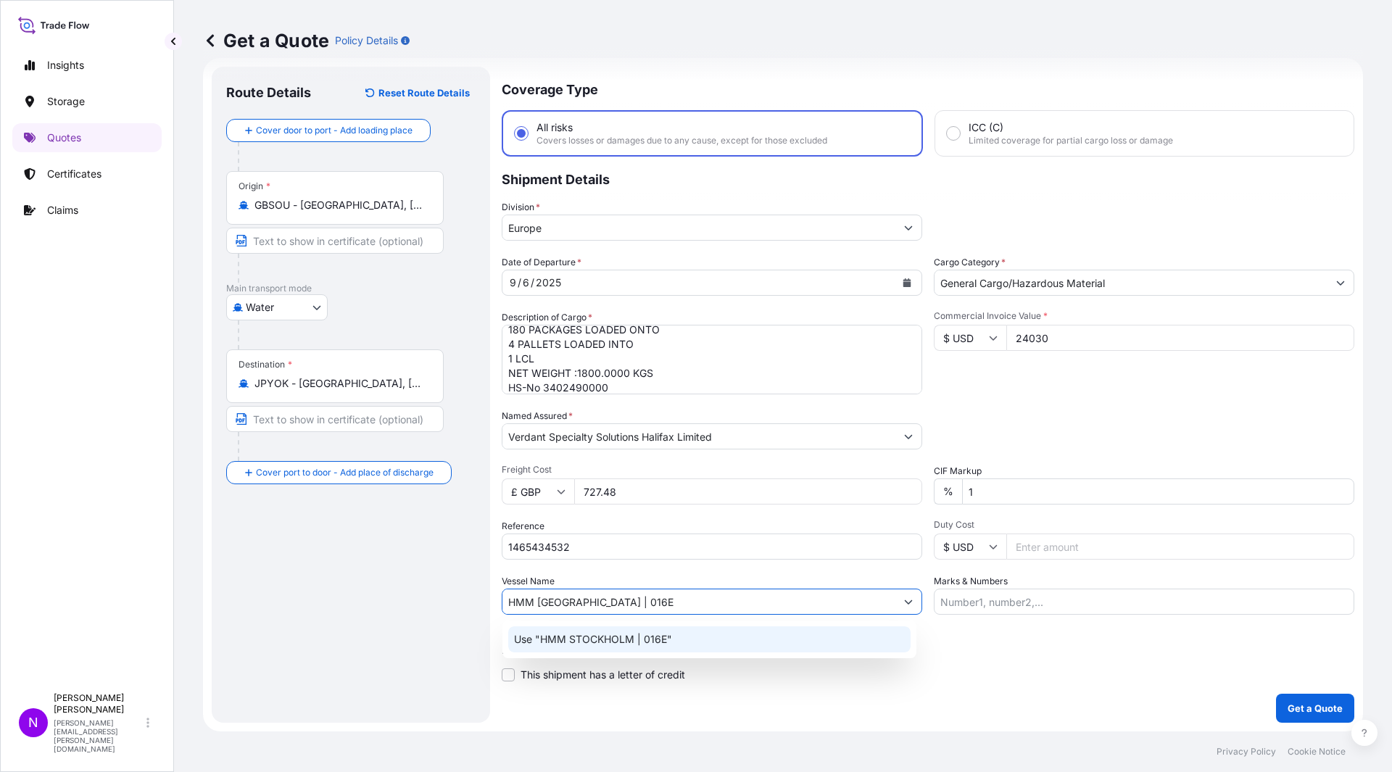
click at [644, 644] on p "Use "HMM STOCKHOLM | 016E"" at bounding box center [593, 639] width 158 height 14
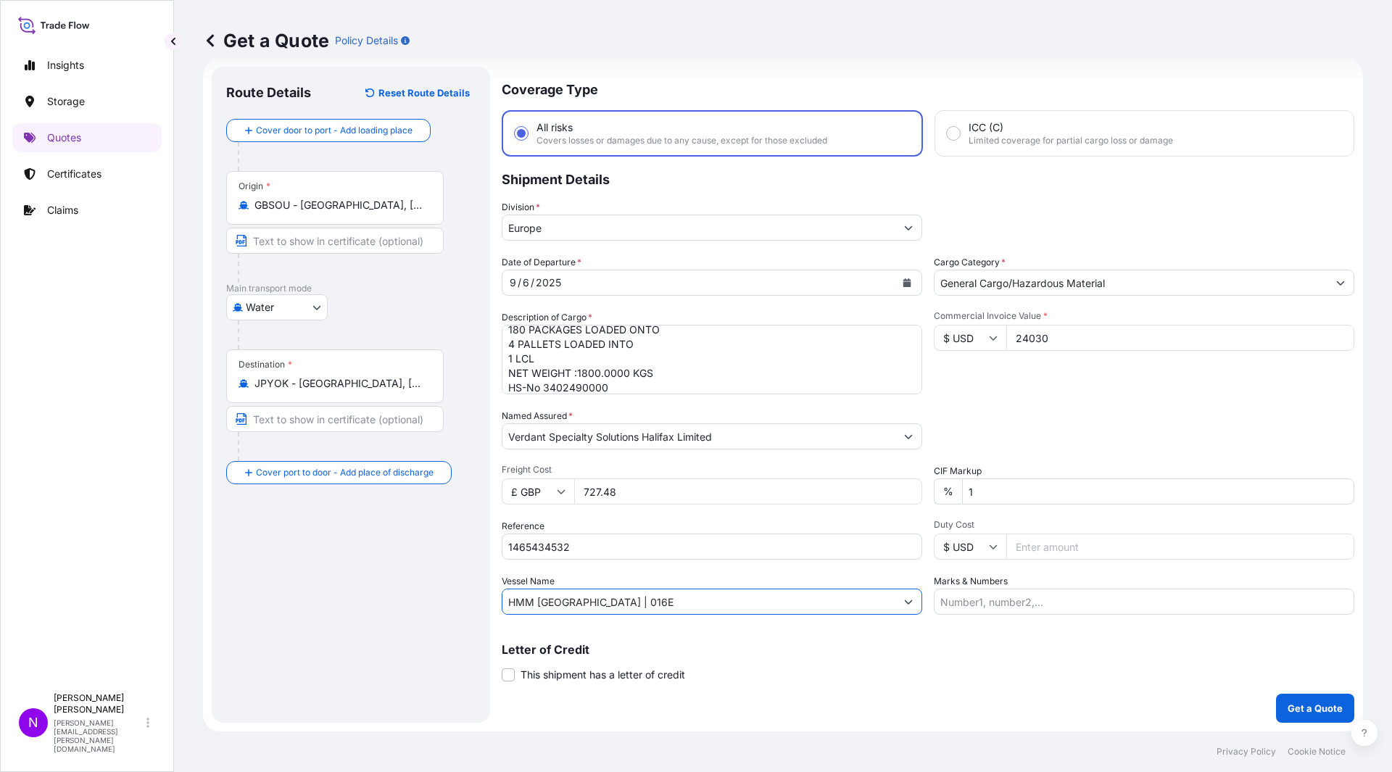
click at [652, 591] on input "HMM [GEOGRAPHIC_DATA] | 016E" at bounding box center [698, 602] width 393 height 26
drag, startPoint x: 652, startPoint y: 594, endPoint x: 586, endPoint y: 602, distance: 66.4
click at [586, 602] on input "HMM [GEOGRAPHIC_DATA] | 016E" at bounding box center [698, 602] width 393 height 26
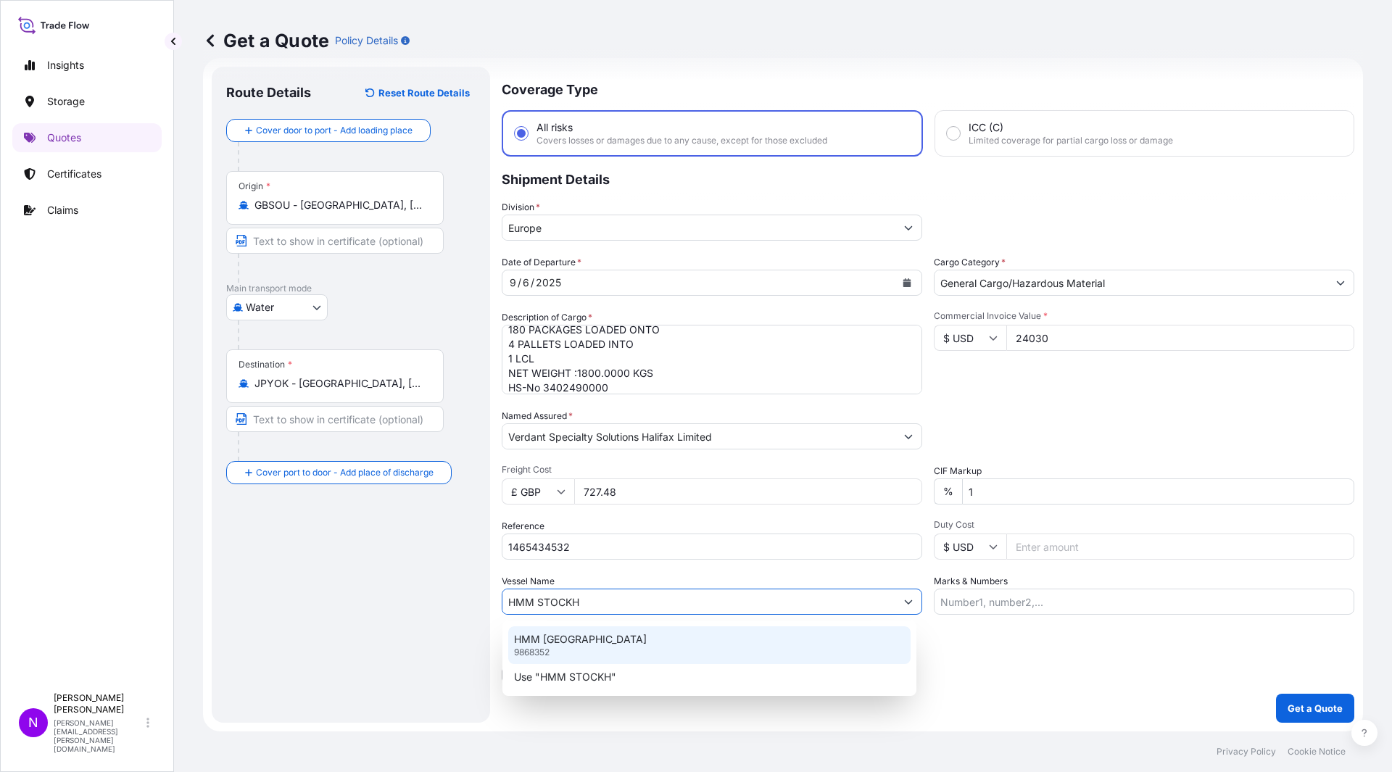
click at [615, 642] on div "HMM STOCKHOLM 9868352" at bounding box center [709, 645] width 402 height 38
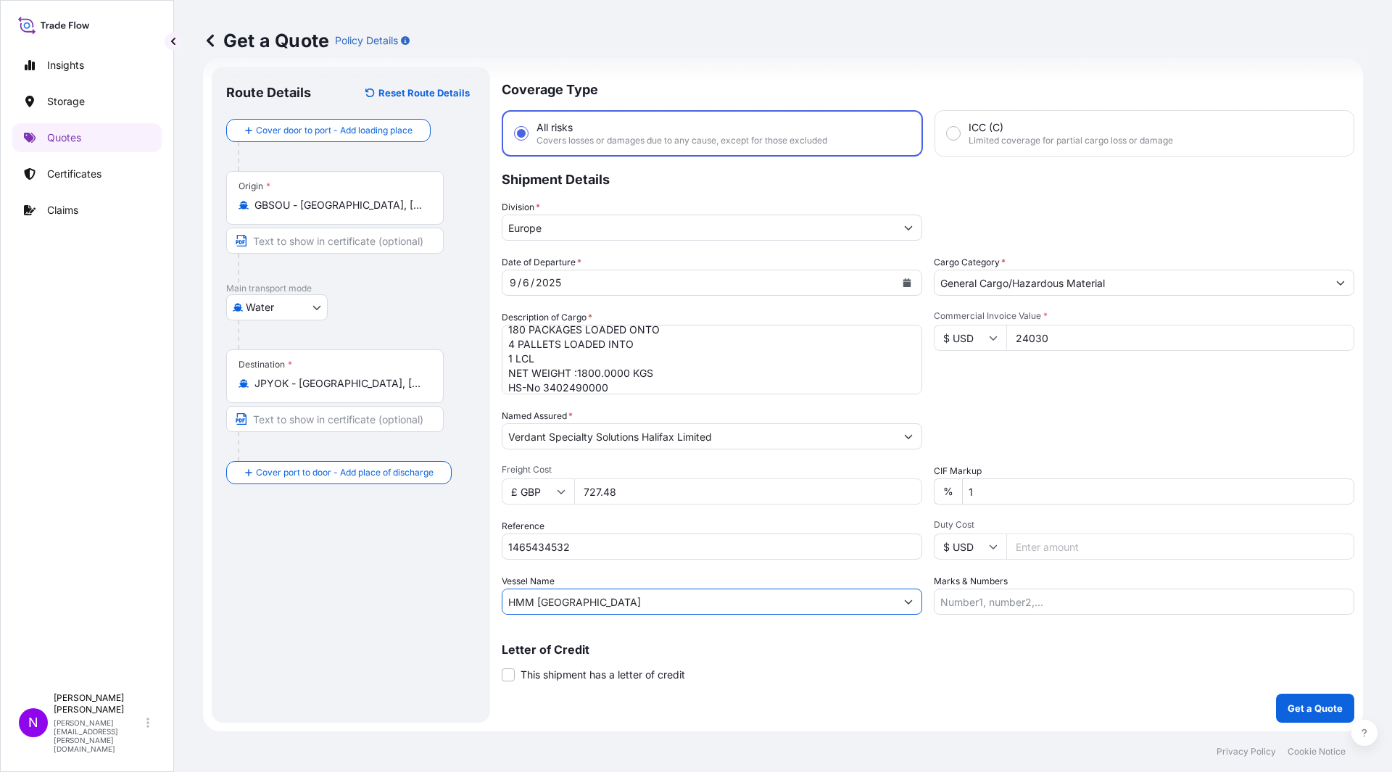
type input "HMM [GEOGRAPHIC_DATA]"
drag, startPoint x: 1009, startPoint y: 605, endPoint x: 1062, endPoint y: 605, distance: 52.9
click at [1009, 605] on input "Marks & Numbers" at bounding box center [1144, 602] width 420 height 26
click at [1047, 599] on input "Marks & Numbers" at bounding box center [1144, 602] width 420 height 26
paste input "MAN/YOK/02033"
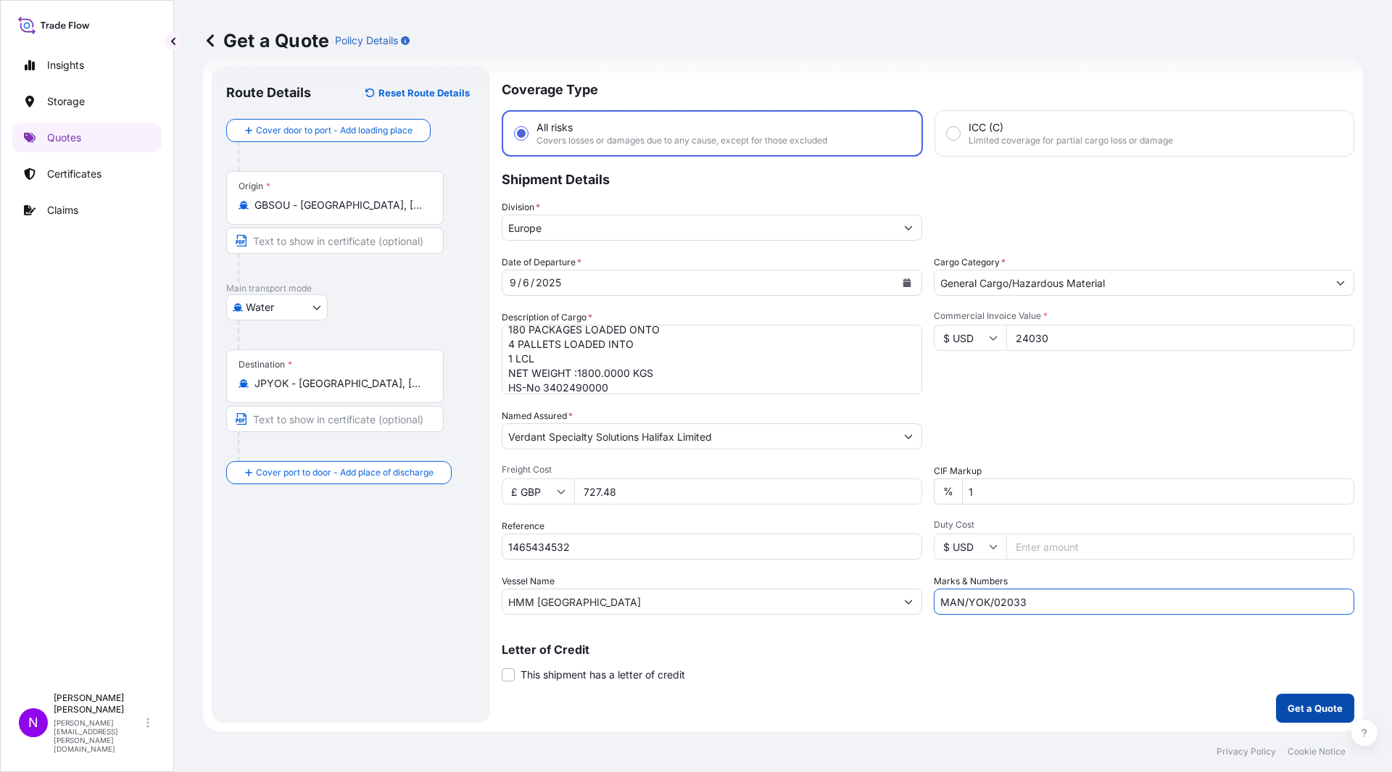
type input "MAN/YOK/02033"
click at [1313, 684] on p "Get a Quote" at bounding box center [1314, 708] width 55 height 14
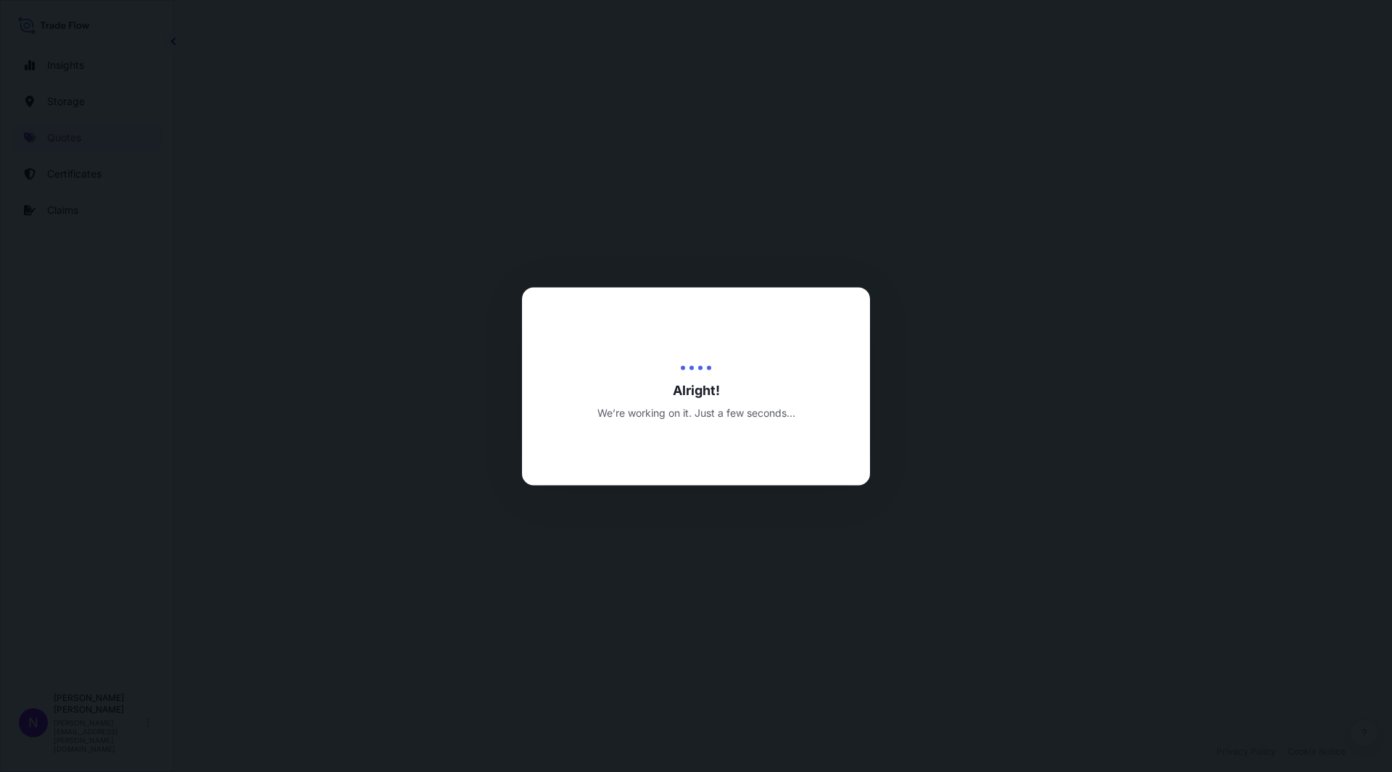
select select "Water"
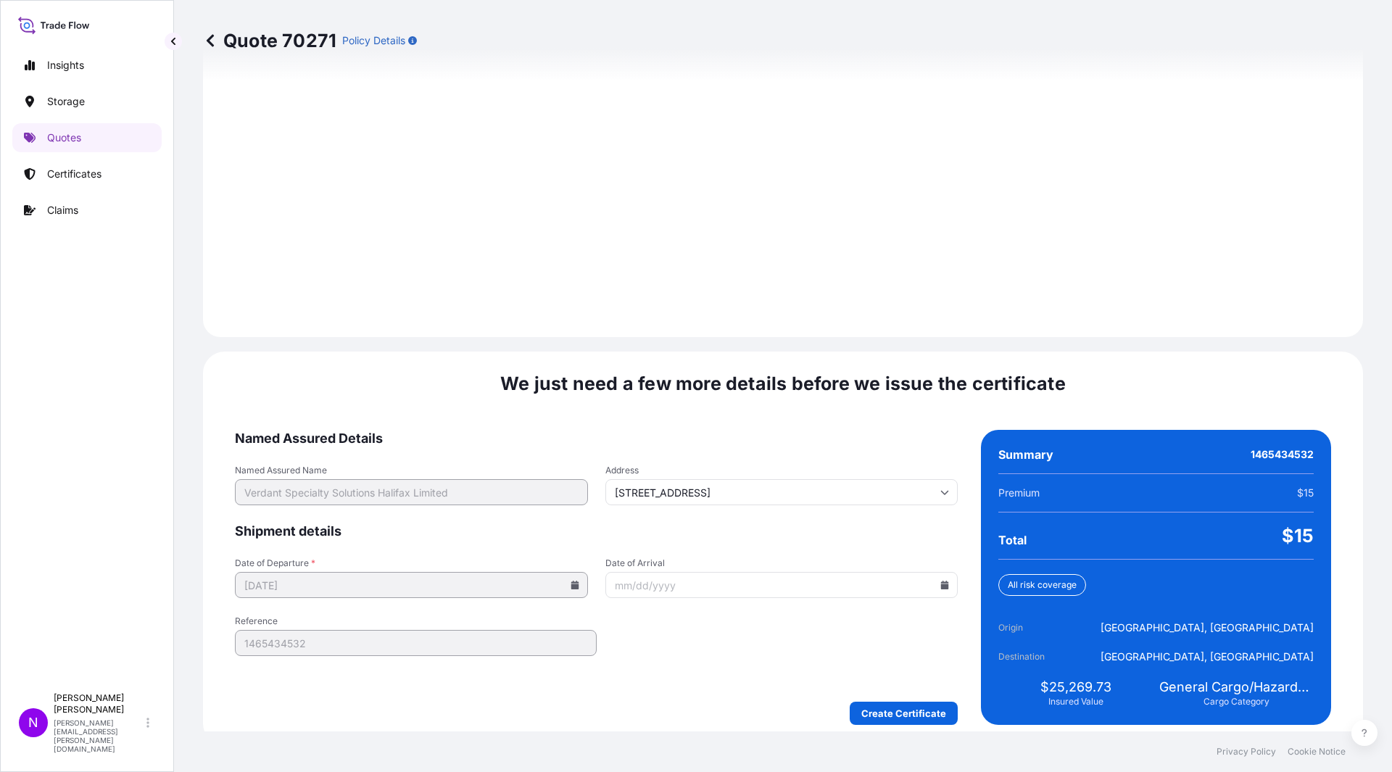
scroll to position [1932, 0]
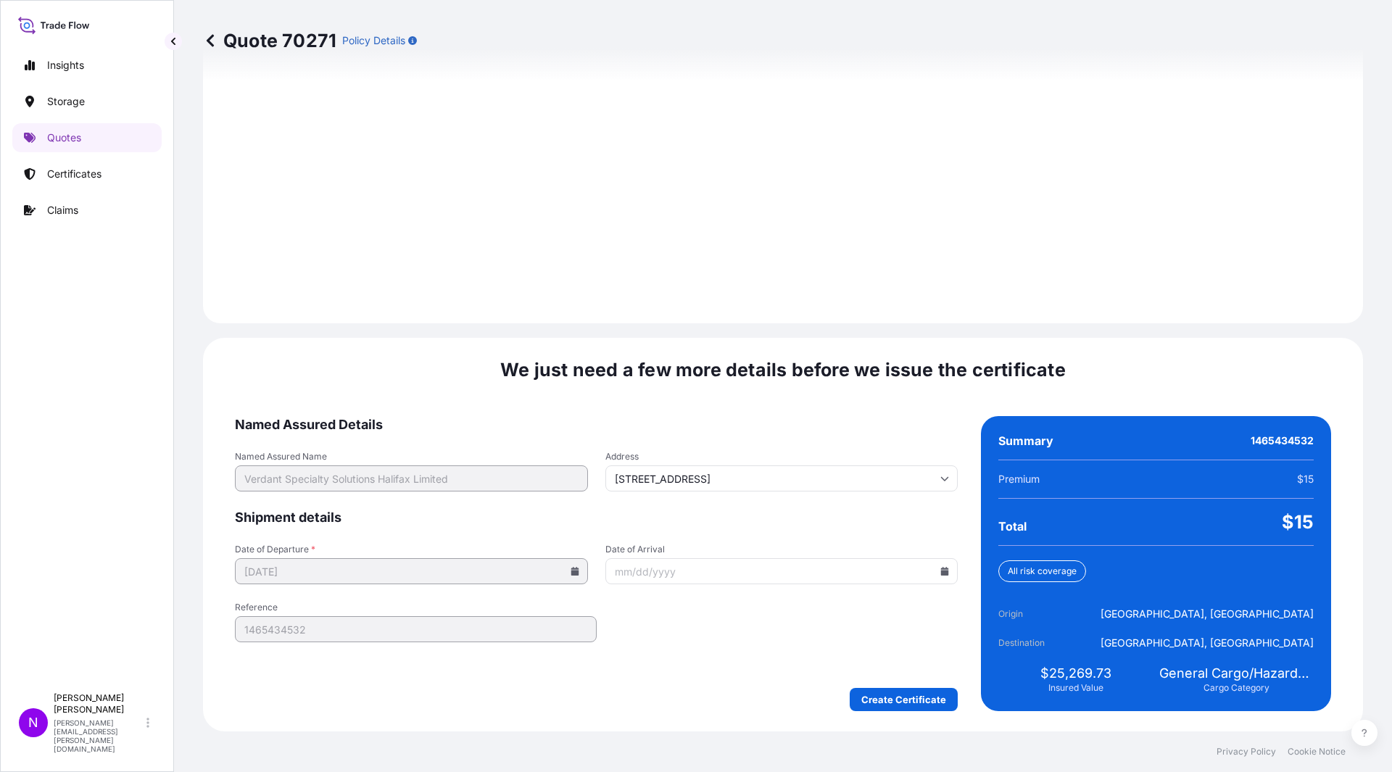
click at [941, 575] on icon at bounding box center [945, 571] width 8 height 9
click at [878, 335] on button at bounding box center [874, 326] width 23 height 23
click at [836, 394] on button "1" at bounding box center [843, 386] width 23 height 23
type input "[DATE]"
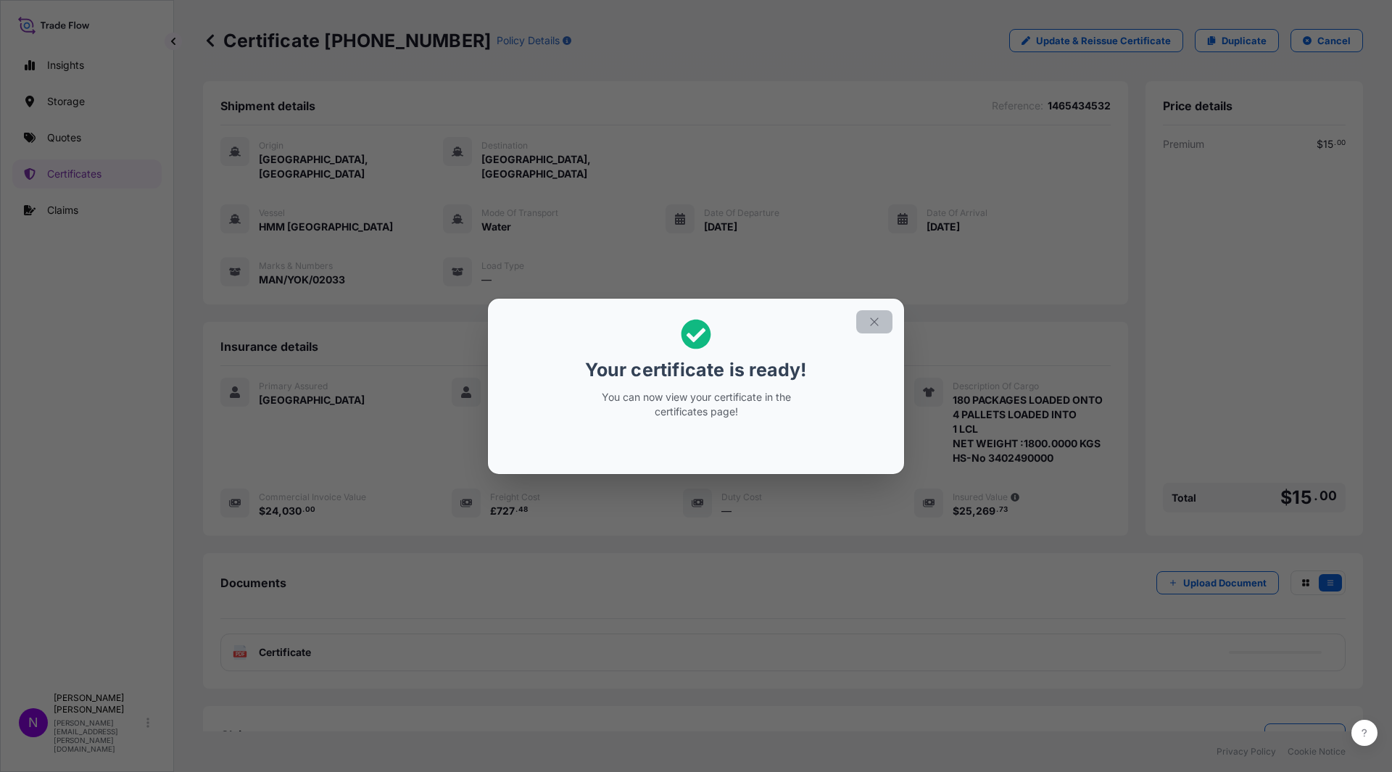
click at [881, 330] on button "button" at bounding box center [874, 321] width 36 height 23
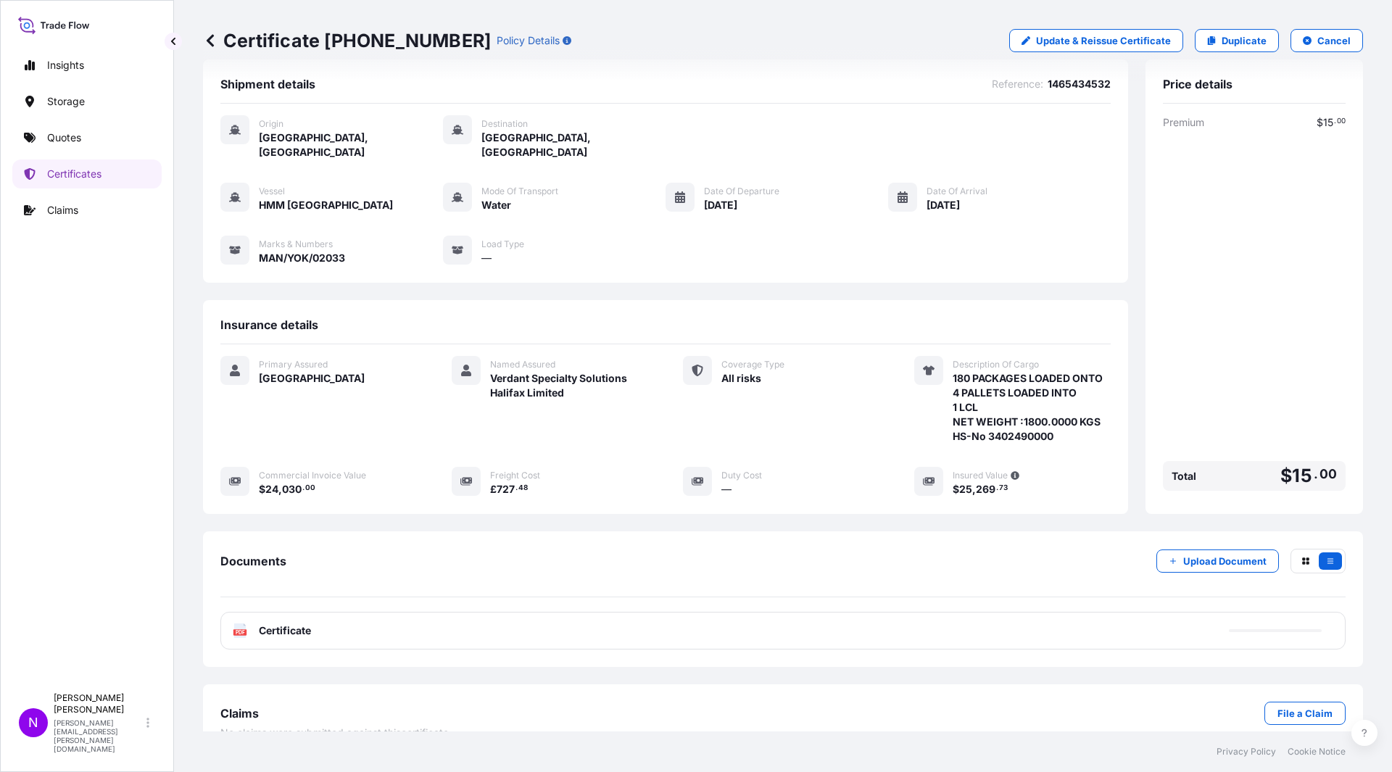
scroll to position [33, 0]
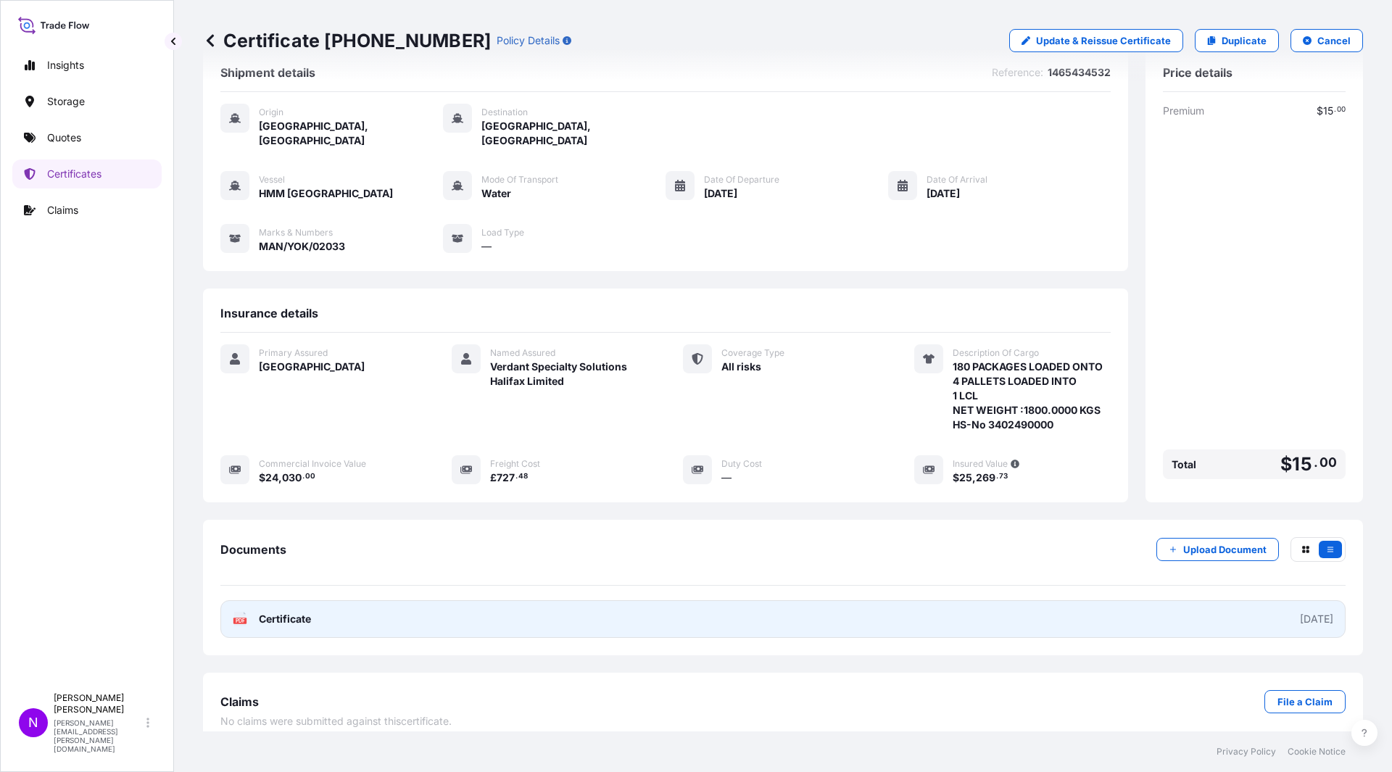
click at [294, 612] on span "Certificate" at bounding box center [285, 619] width 52 height 14
click at [465, 610] on link "PDF Certificate [DATE]" at bounding box center [782, 619] width 1125 height 38
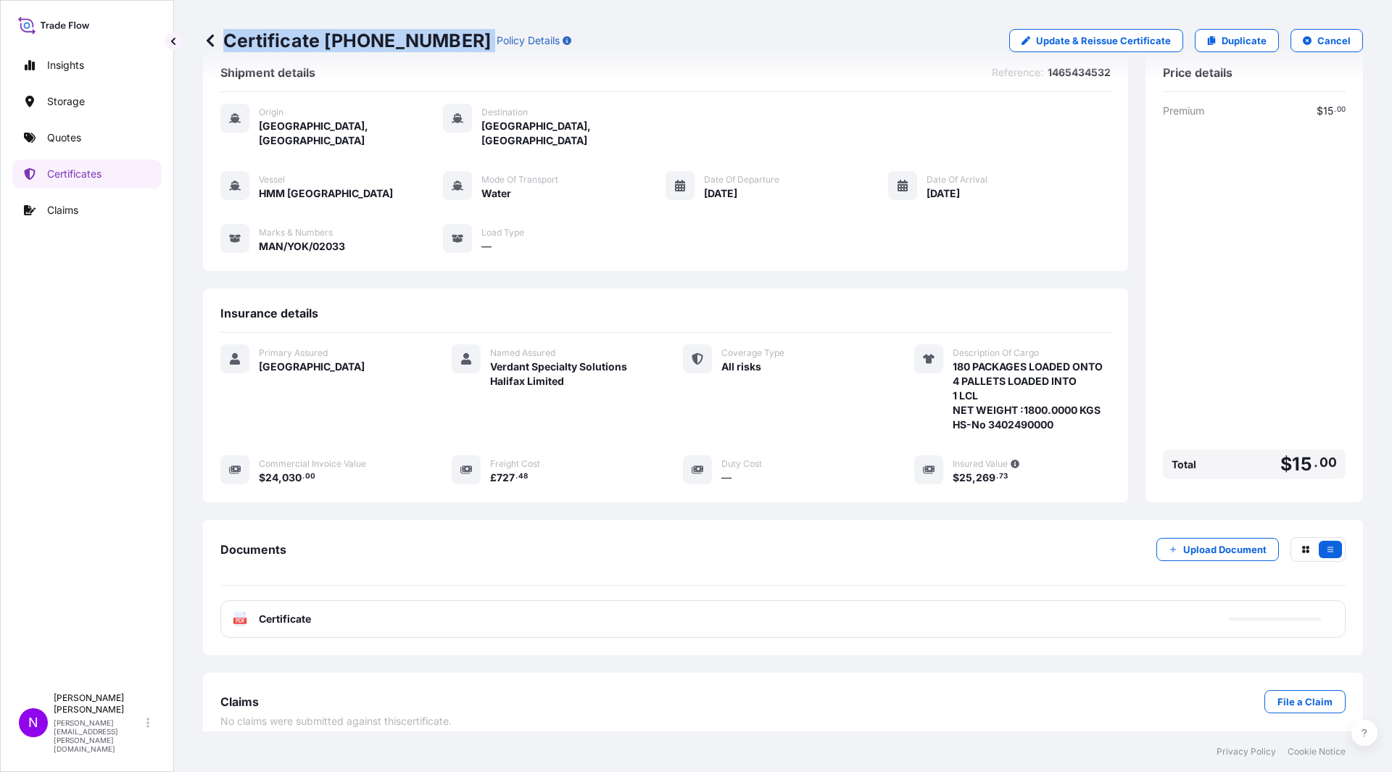
drag, startPoint x: 223, startPoint y: 37, endPoint x: 431, endPoint y: 43, distance: 207.4
click at [431, 43] on div "Certificate [PHONE_NUMBER] Policy Details" at bounding box center [387, 40] width 368 height 23
copy p "Certificate [PHONE_NUMBER]"
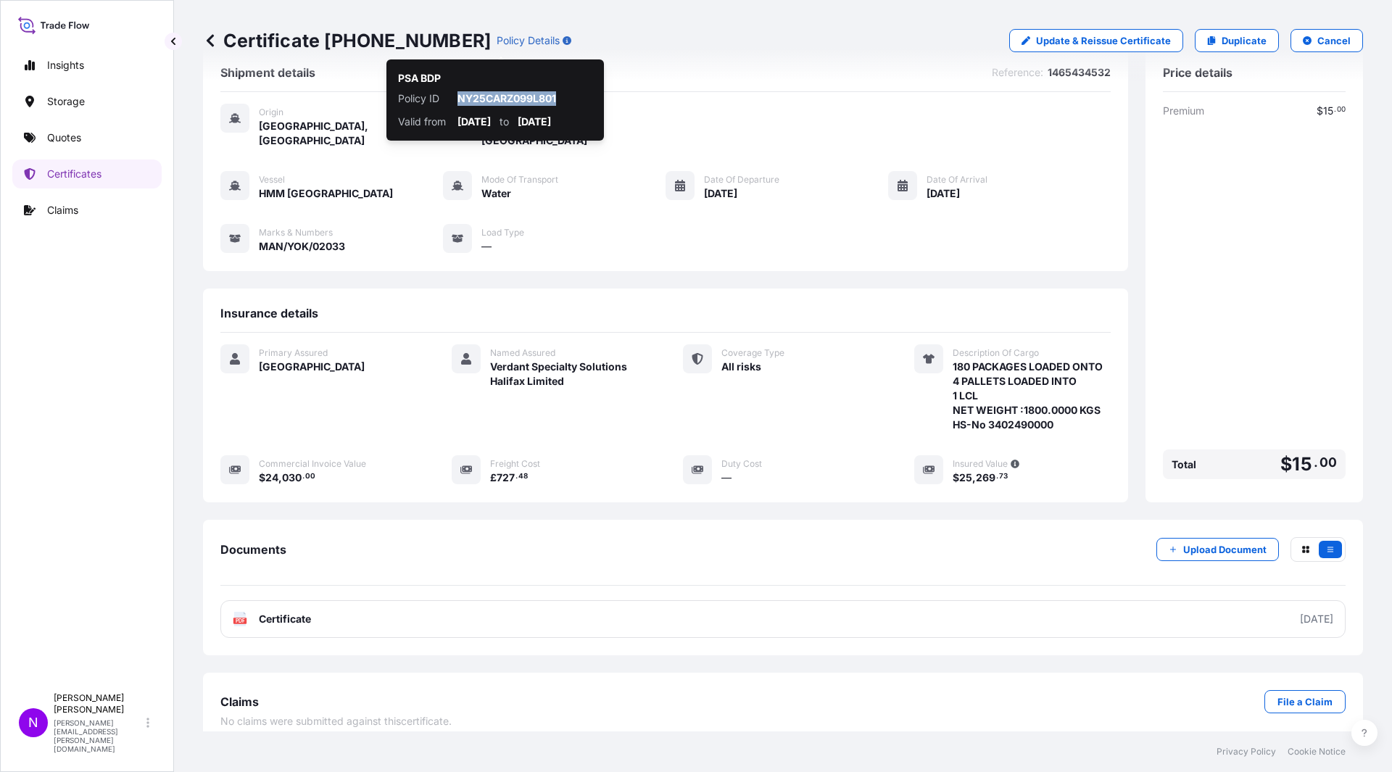
drag, startPoint x: 460, startPoint y: 98, endPoint x: 605, endPoint y: 99, distance: 145.0
click at [604, 99] on div "PSA BDP Policy ID NY25CARZ099L801 Valid from [DATE] to [DATE]" at bounding box center [494, 99] width 217 height 81
copy p "NY25CARZ099L801"
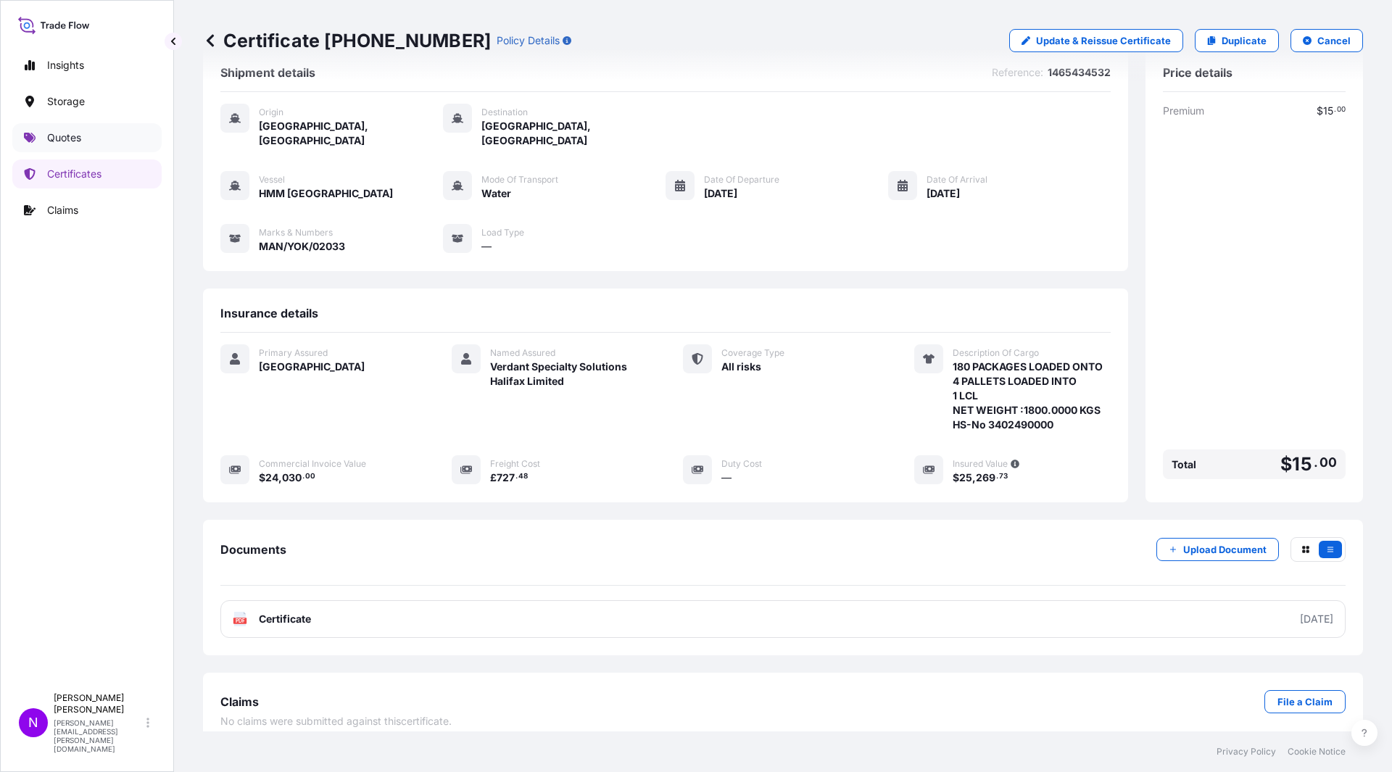
click at [56, 136] on p "Quotes" at bounding box center [64, 137] width 34 height 14
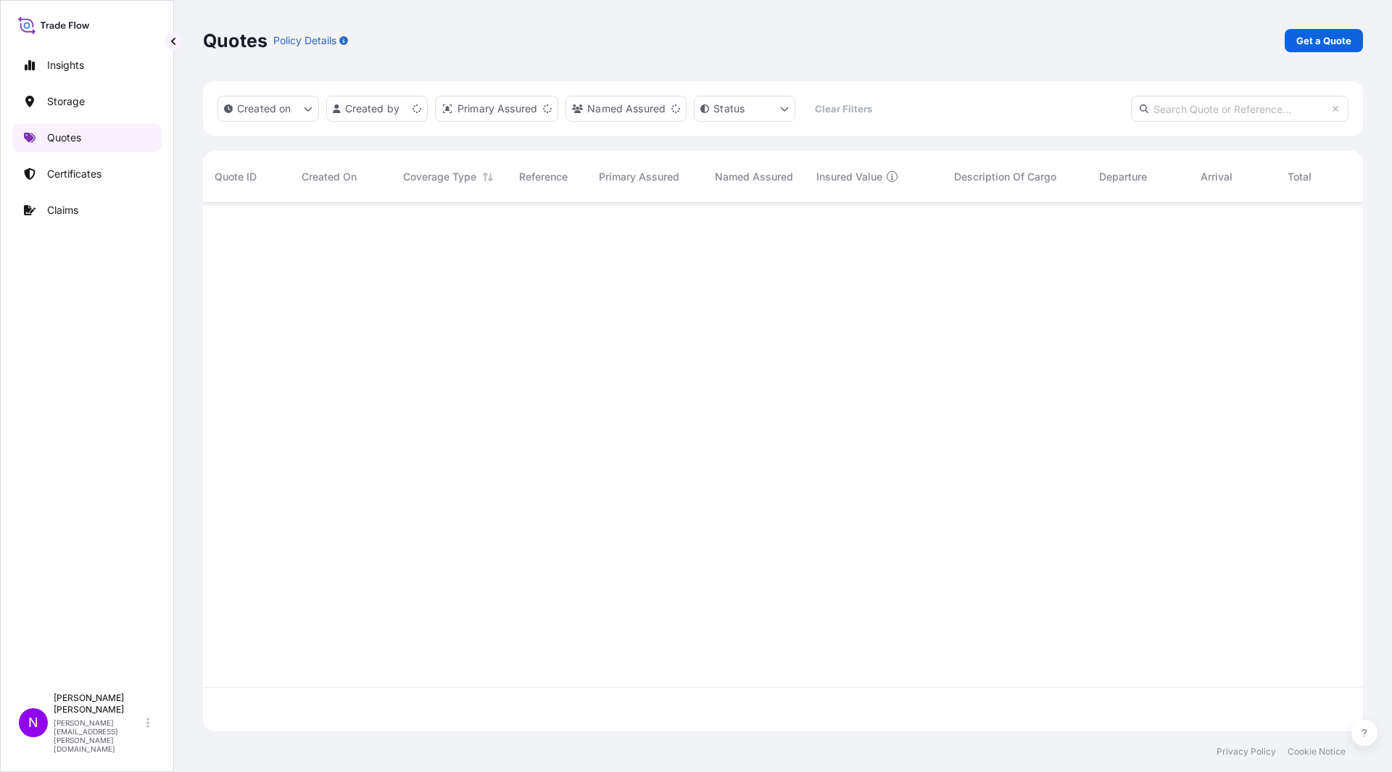
scroll to position [525, 1149]
click at [1329, 40] on p "Get a Quote" at bounding box center [1323, 40] width 55 height 14
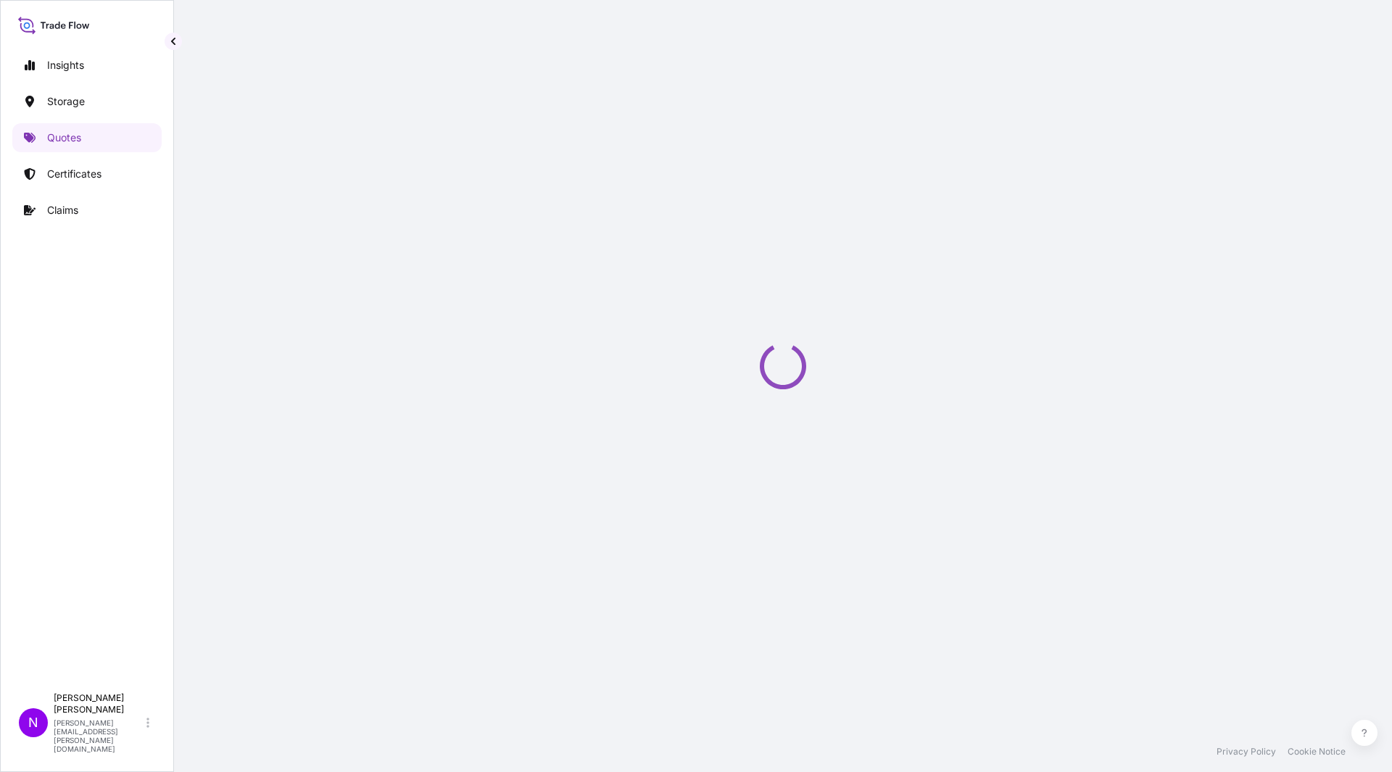
select select "Water"
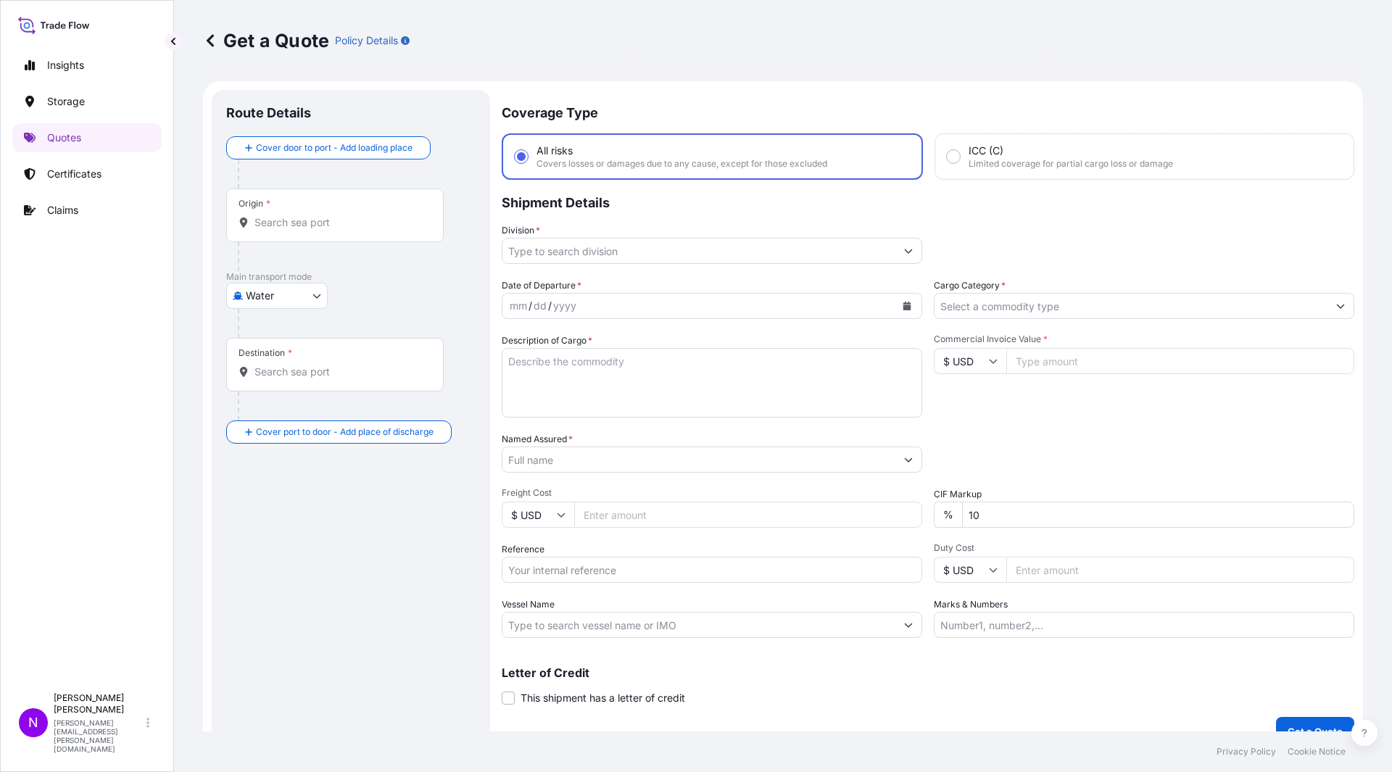
scroll to position [23, 0]
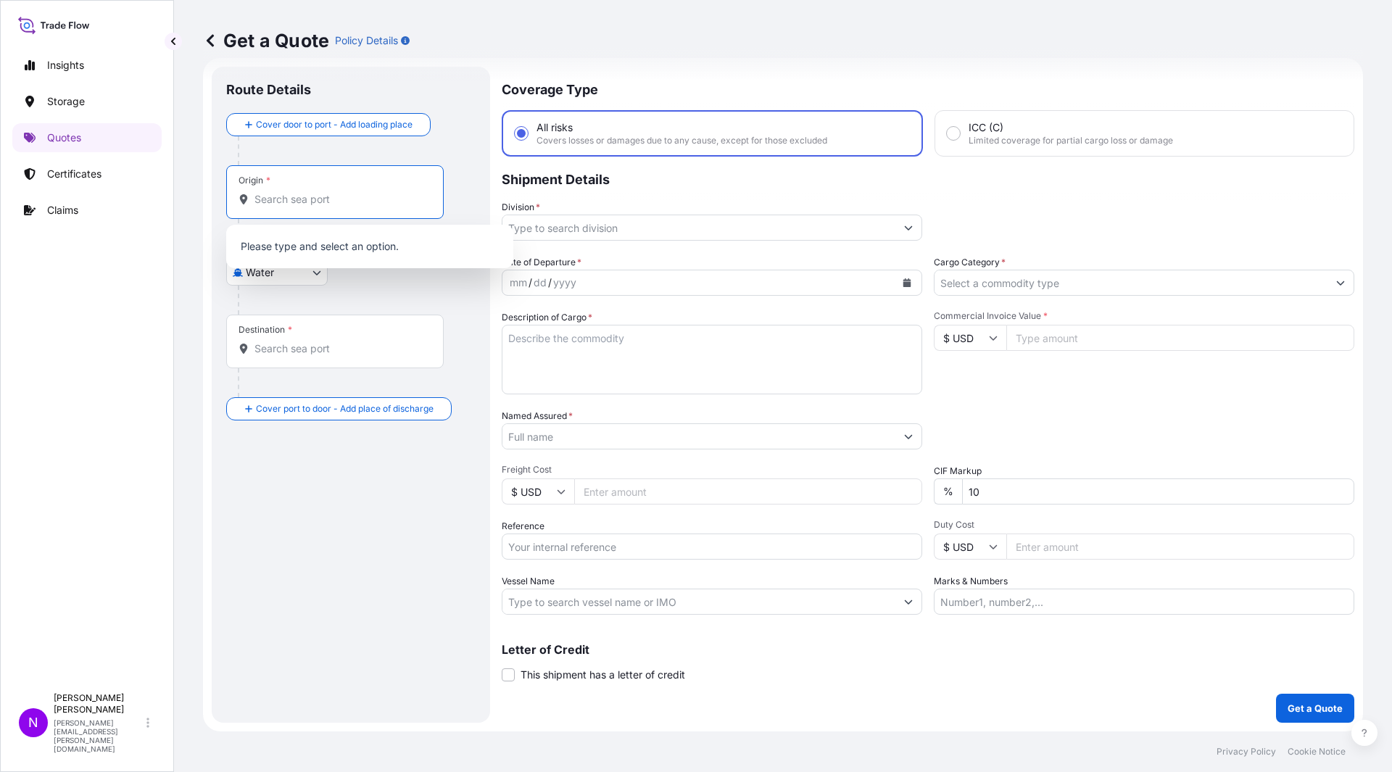
click at [267, 194] on input "Origin *" at bounding box center [339, 199] width 171 height 14
type input "l"
click at [306, 214] on div "Origin *" at bounding box center [334, 192] width 217 height 54
click at [306, 207] on input "Origin * Please select an origin" at bounding box center [339, 199] width 171 height 14
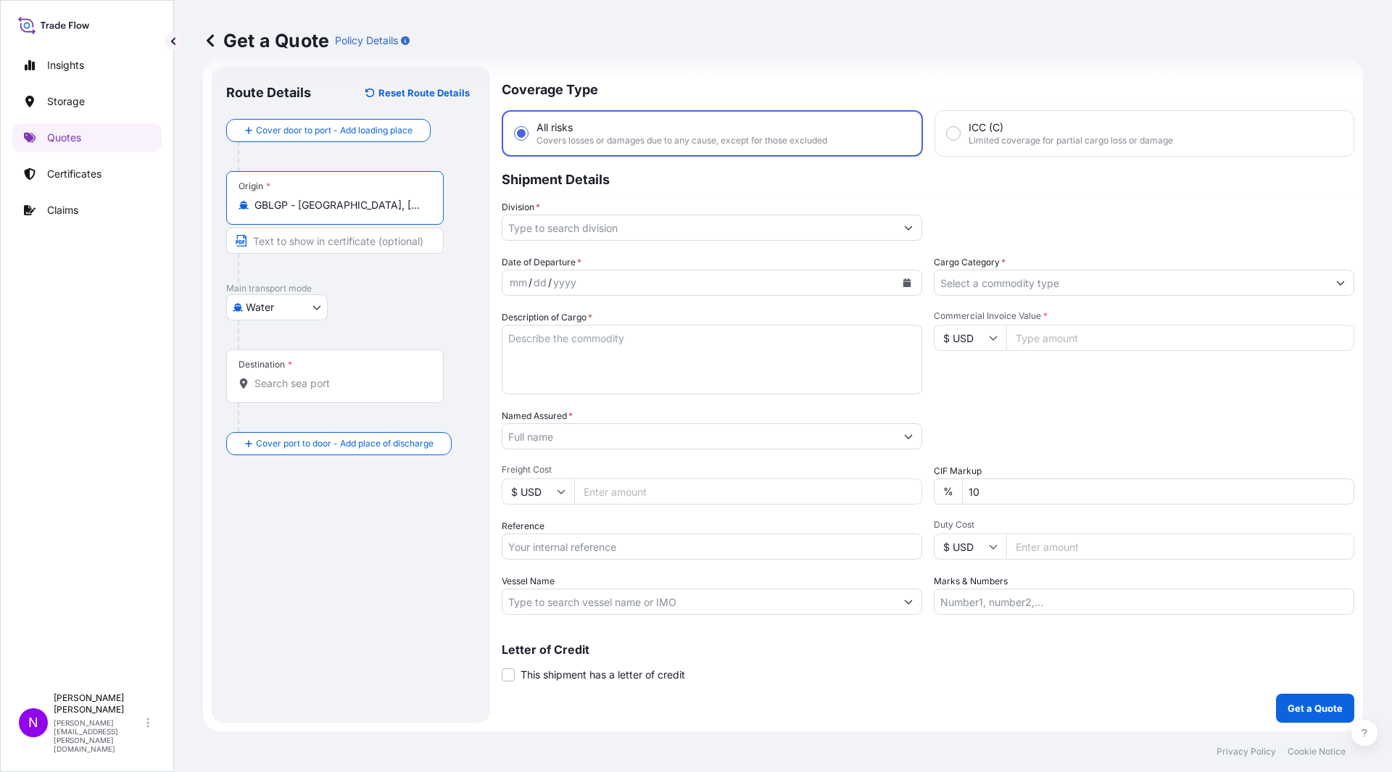
type input "GBLGP - [GEOGRAPHIC_DATA], [GEOGRAPHIC_DATA]"
click at [275, 382] on input "Destination *" at bounding box center [339, 383] width 171 height 14
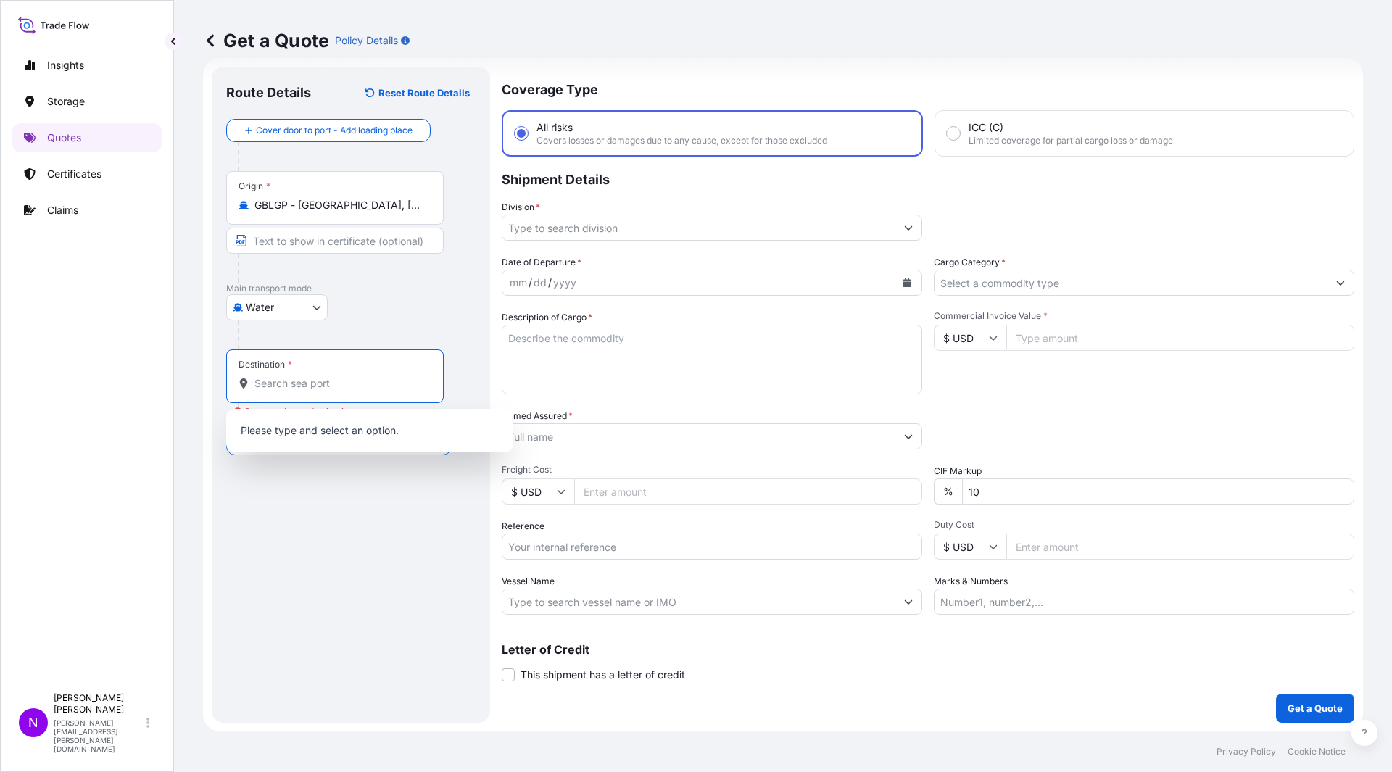
click at [280, 390] on input "Destination * Please select a destination" at bounding box center [339, 383] width 171 height 14
paste input "[GEOGRAPHIC_DATA]"
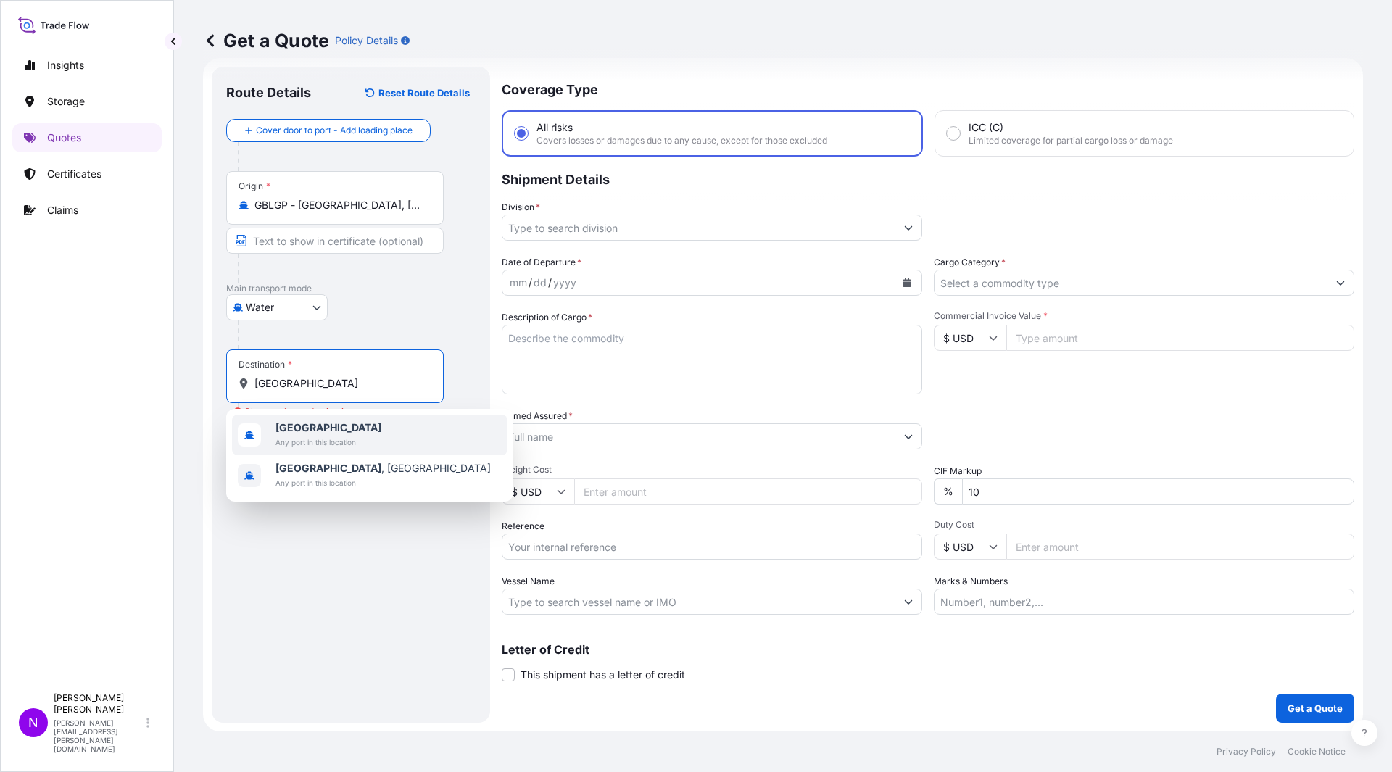
click at [351, 454] on div "[GEOGRAPHIC_DATA] Any port in this location" at bounding box center [369, 435] width 275 height 41
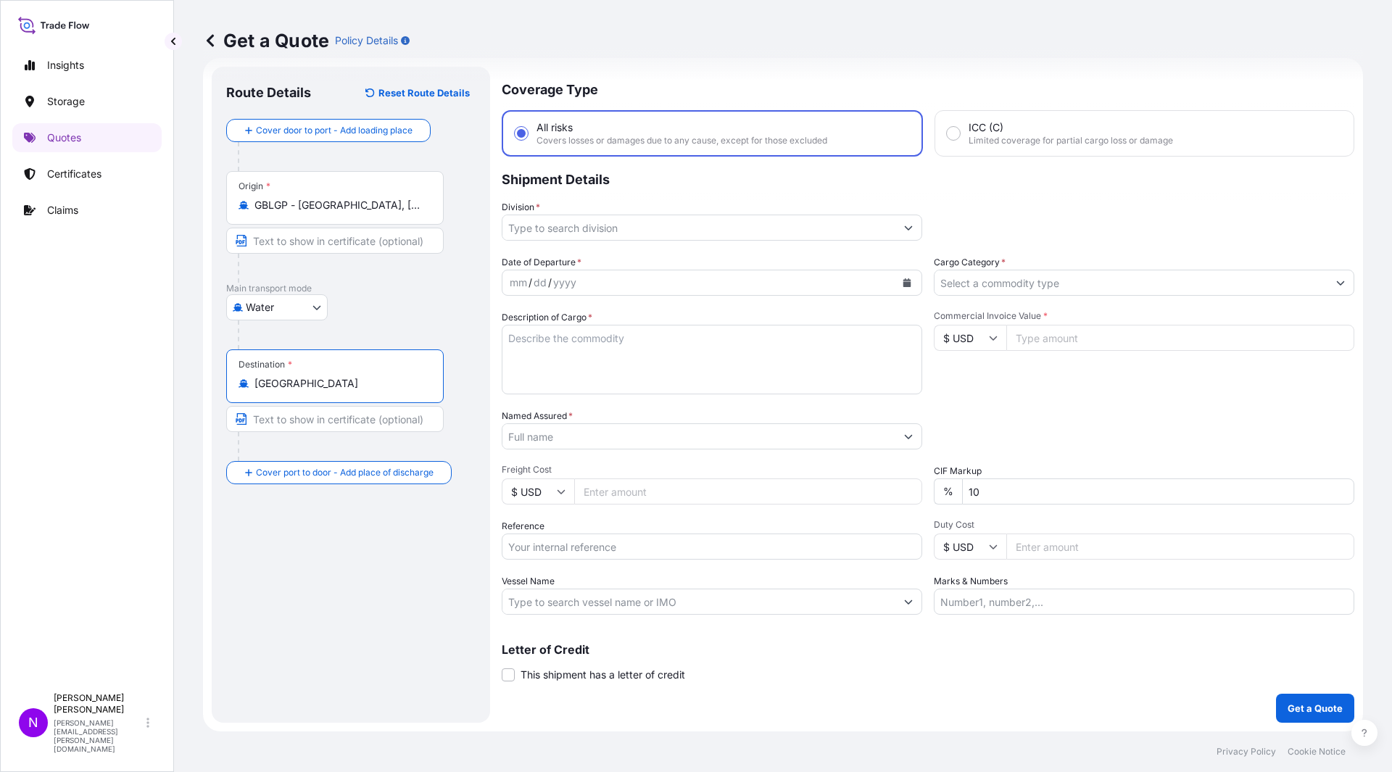
type input "[GEOGRAPHIC_DATA]"
click at [628, 230] on input "Division *" at bounding box center [698, 228] width 393 height 26
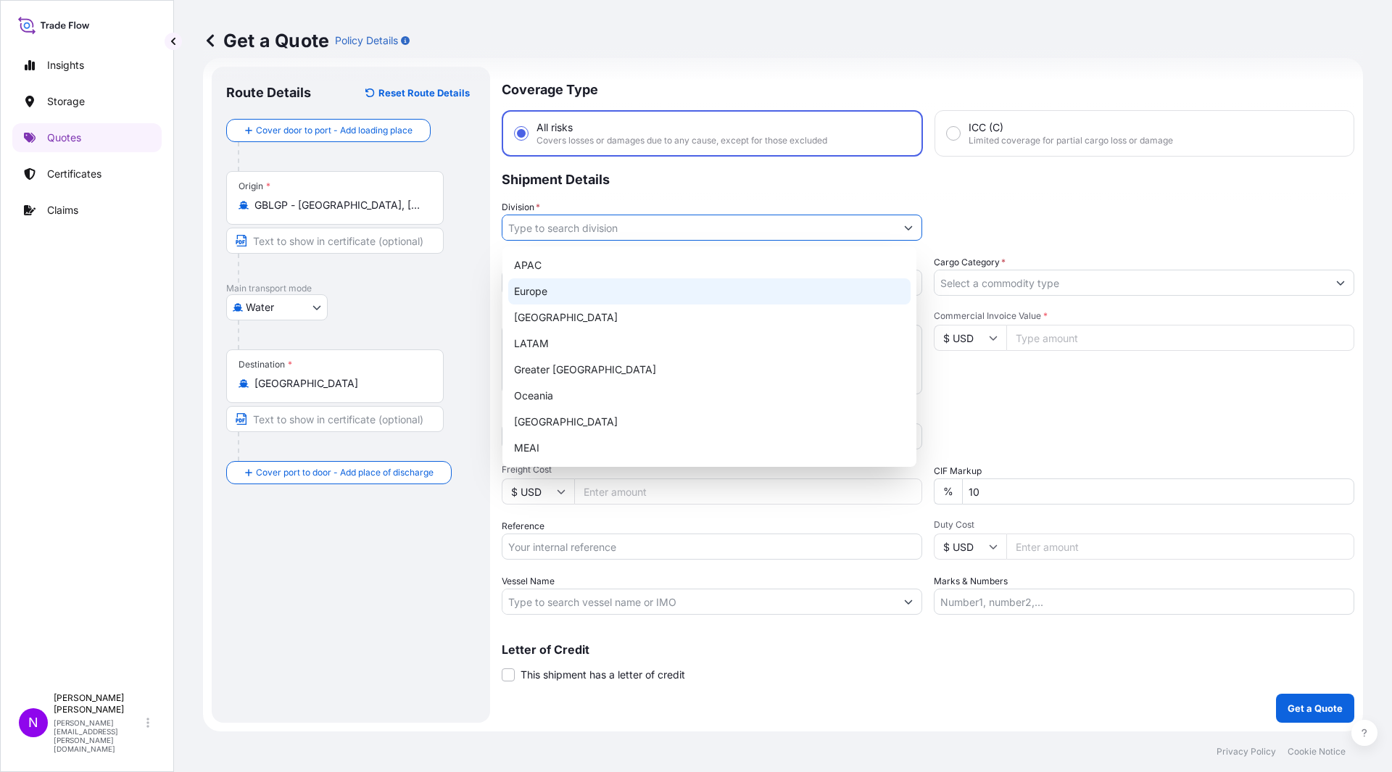
click at [567, 290] on div "Europe" at bounding box center [709, 291] width 402 height 26
type input "Europe"
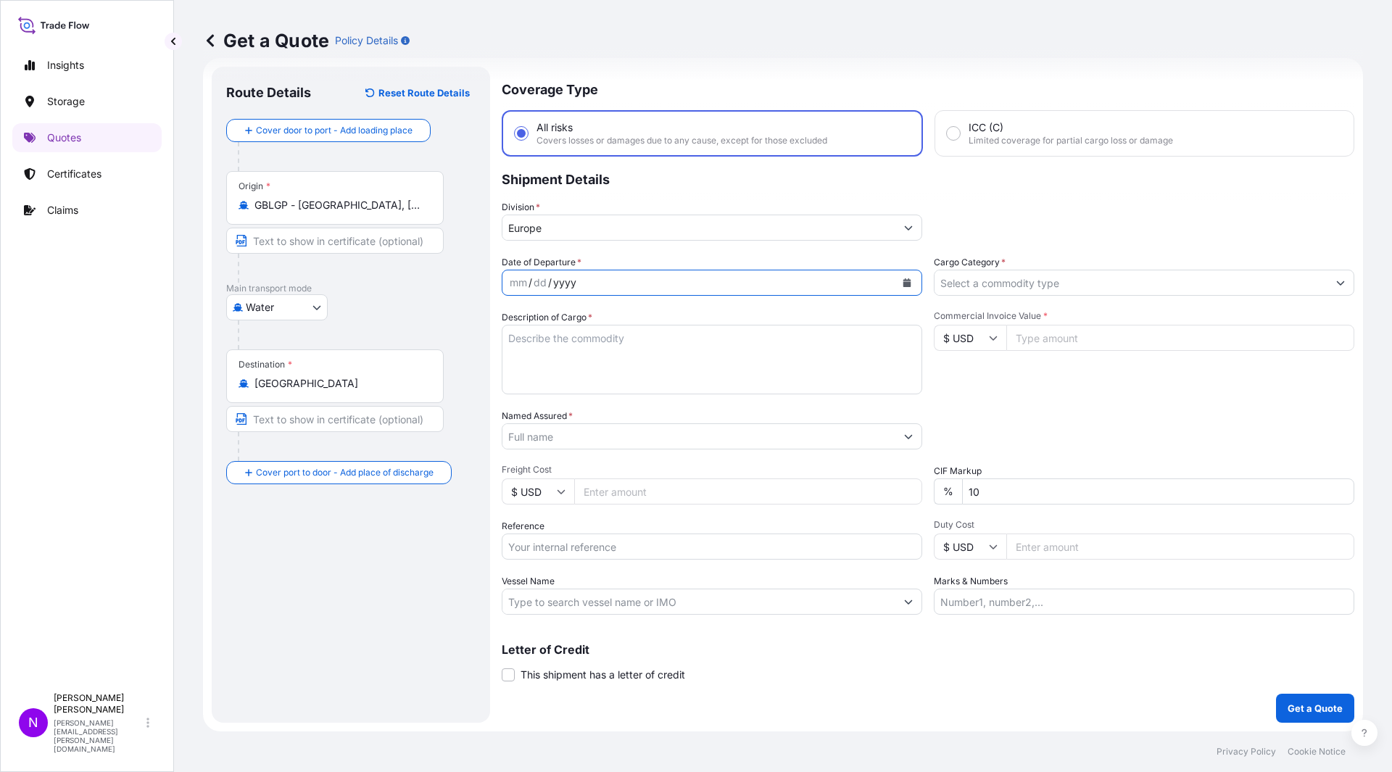
click at [572, 284] on div "yyyy" at bounding box center [565, 282] width 26 height 17
click at [507, 283] on div "mm / dd / yyyy" at bounding box center [698, 283] width 393 height 26
click at [903, 285] on icon "Calendar" at bounding box center [907, 282] width 8 height 9
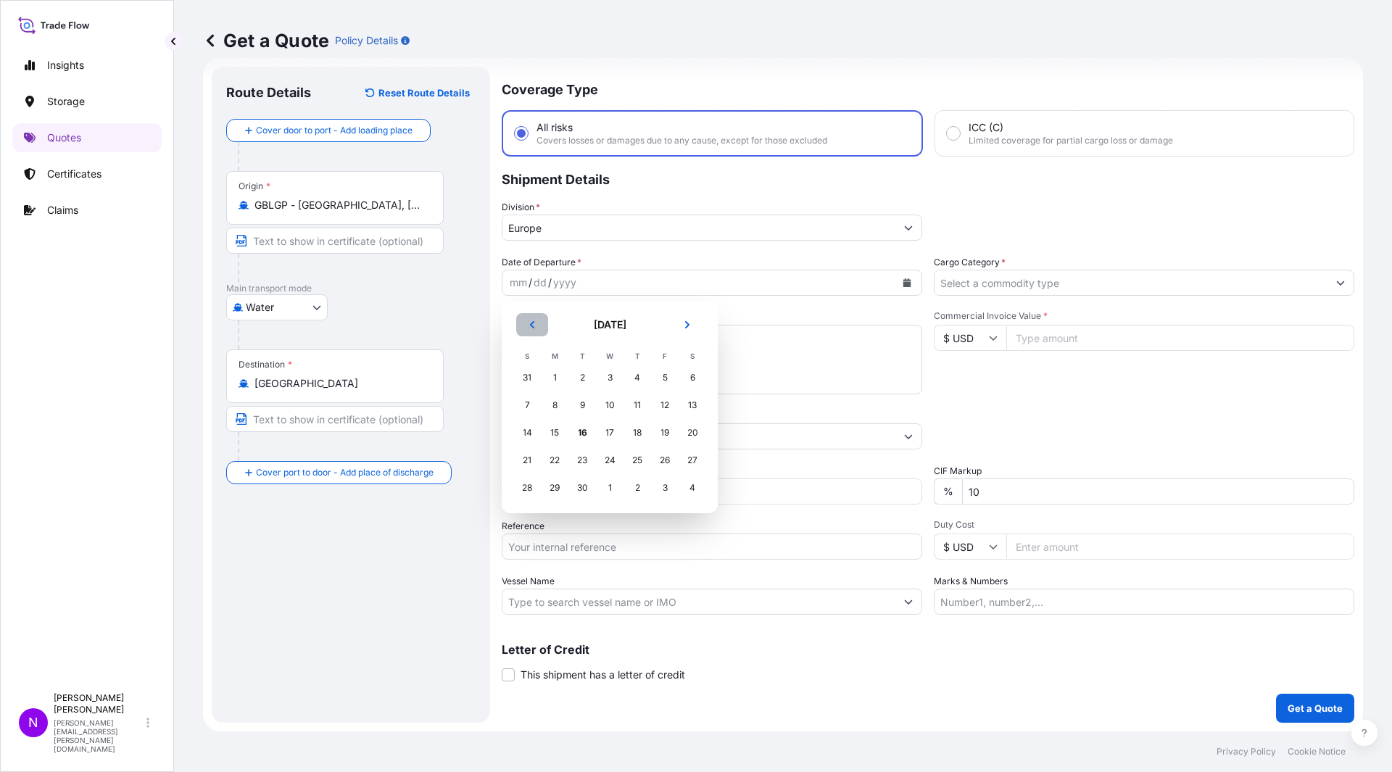
click at [528, 325] on icon "Previous" at bounding box center [532, 324] width 9 height 9
click at [695, 458] on div "23" at bounding box center [692, 460] width 26 height 26
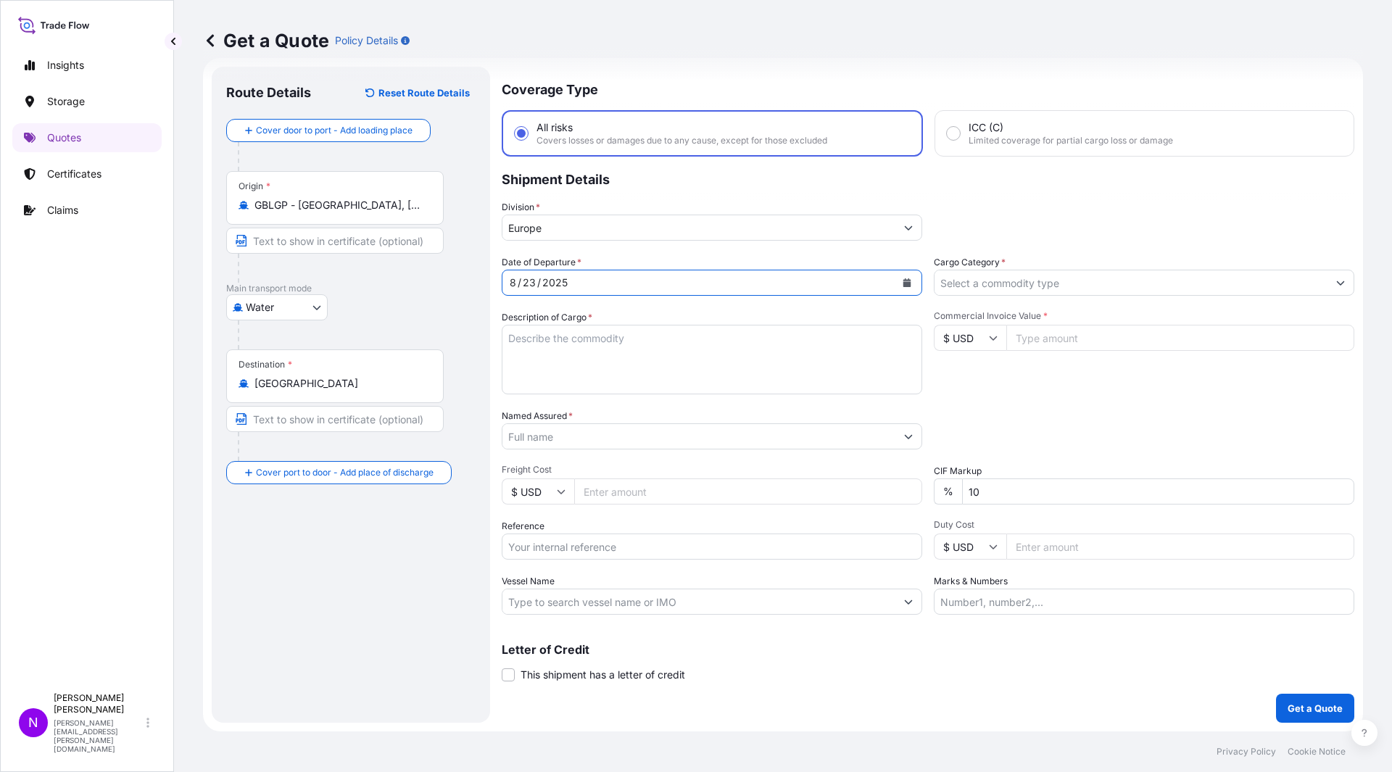
click at [1049, 288] on input "Cargo Category *" at bounding box center [1130, 283] width 393 height 26
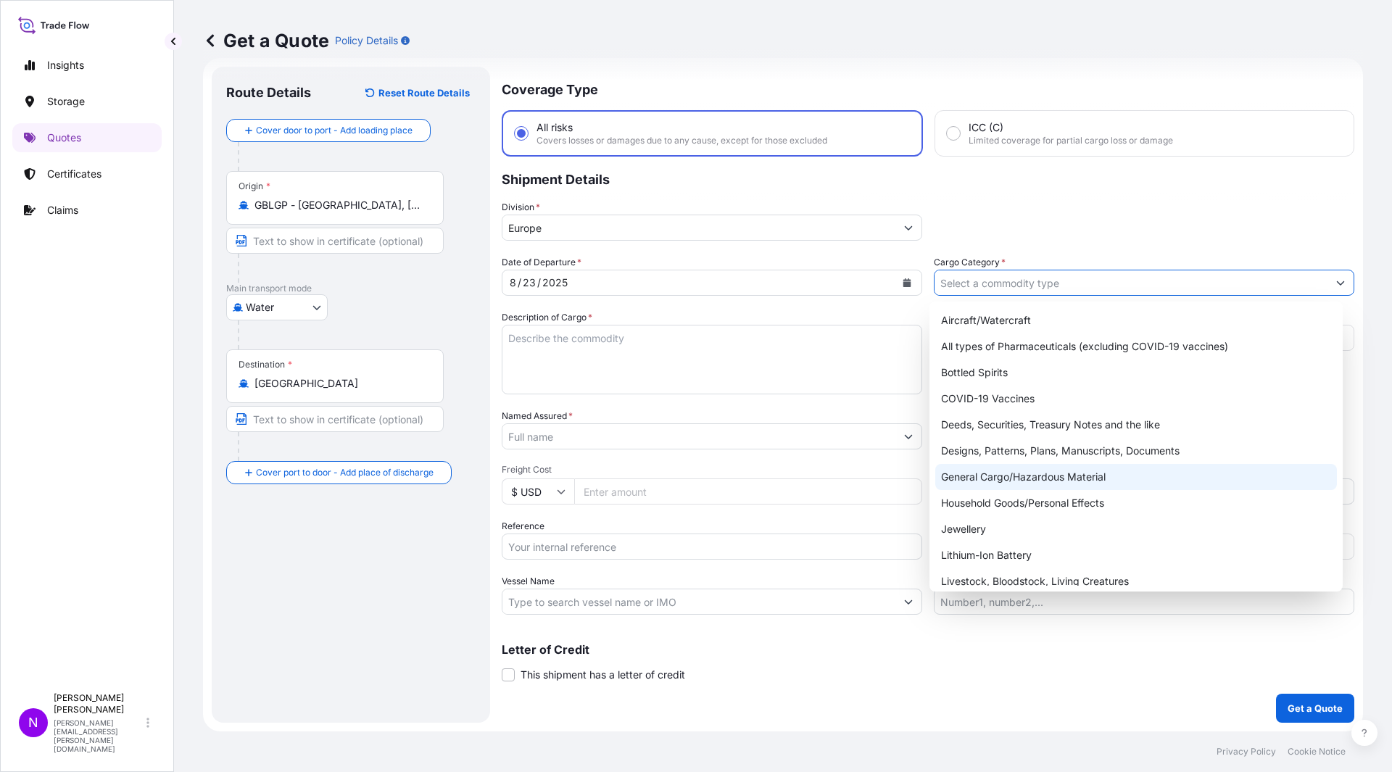
click at [1044, 479] on div "General Cargo/Hazardous Material" at bounding box center [1136, 477] width 402 height 26
type input "General Cargo/Hazardous Material"
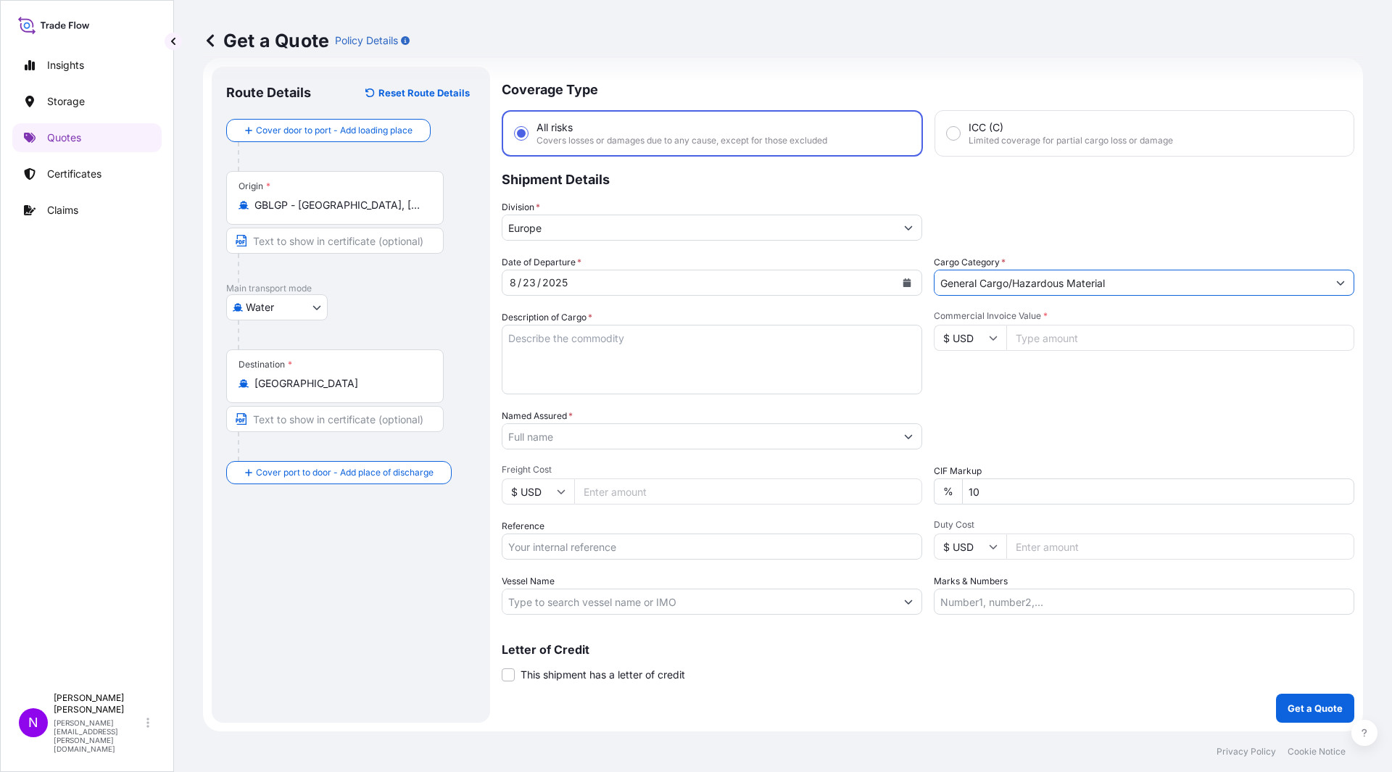
click at [609, 337] on textarea "Description of Cargo *" at bounding box center [712, 360] width 420 height 70
click at [655, 358] on textarea "Description of Cargo *" at bounding box center [712, 360] width 420 height 70
paste textarea "LOADED ONTO 10 PALLETS KGM MTQ MLGB0309975 PACKED IN 10 PALLETS MACKAMIDE CMA25…"
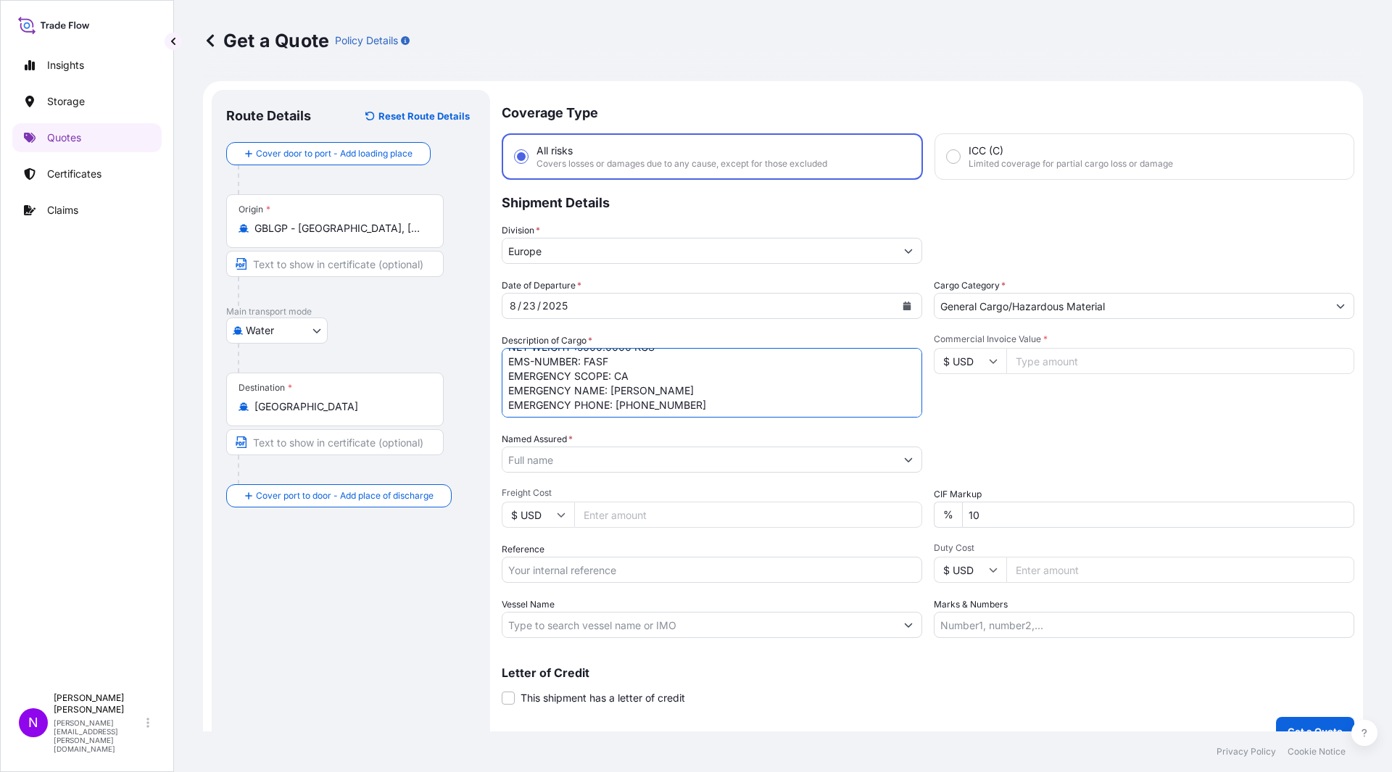
scroll to position [146, 0]
drag, startPoint x: 703, startPoint y: 398, endPoint x: 827, endPoint y: 376, distance: 125.8
click at [552, 367] on textarea "LOADED ONTO 10 PALLETS KGM MTQ MLGB0309975 PACKED IN 10 PALLETS MACKAMIDE CMA25…" at bounding box center [712, 383] width 420 height 70
type textarea "LOADED ONTO 10 PALLETS KGM MTQ MLGB0309975 PACKED IN 10 PALLETS MACKAMIDE CMA25…"
click at [1099, 349] on input "Commercial Invoice Value *" at bounding box center [1180, 361] width 348 height 26
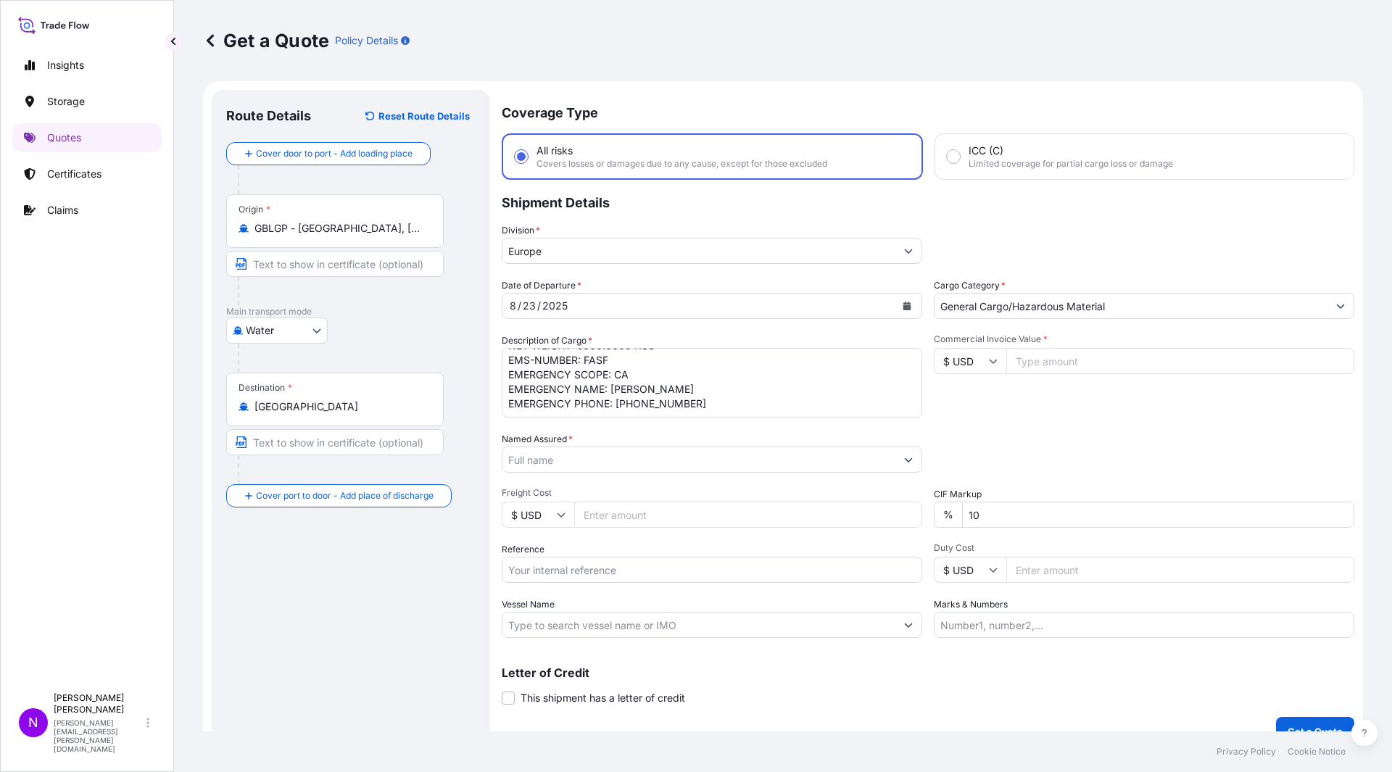
paste input "25650"
type input "25650"
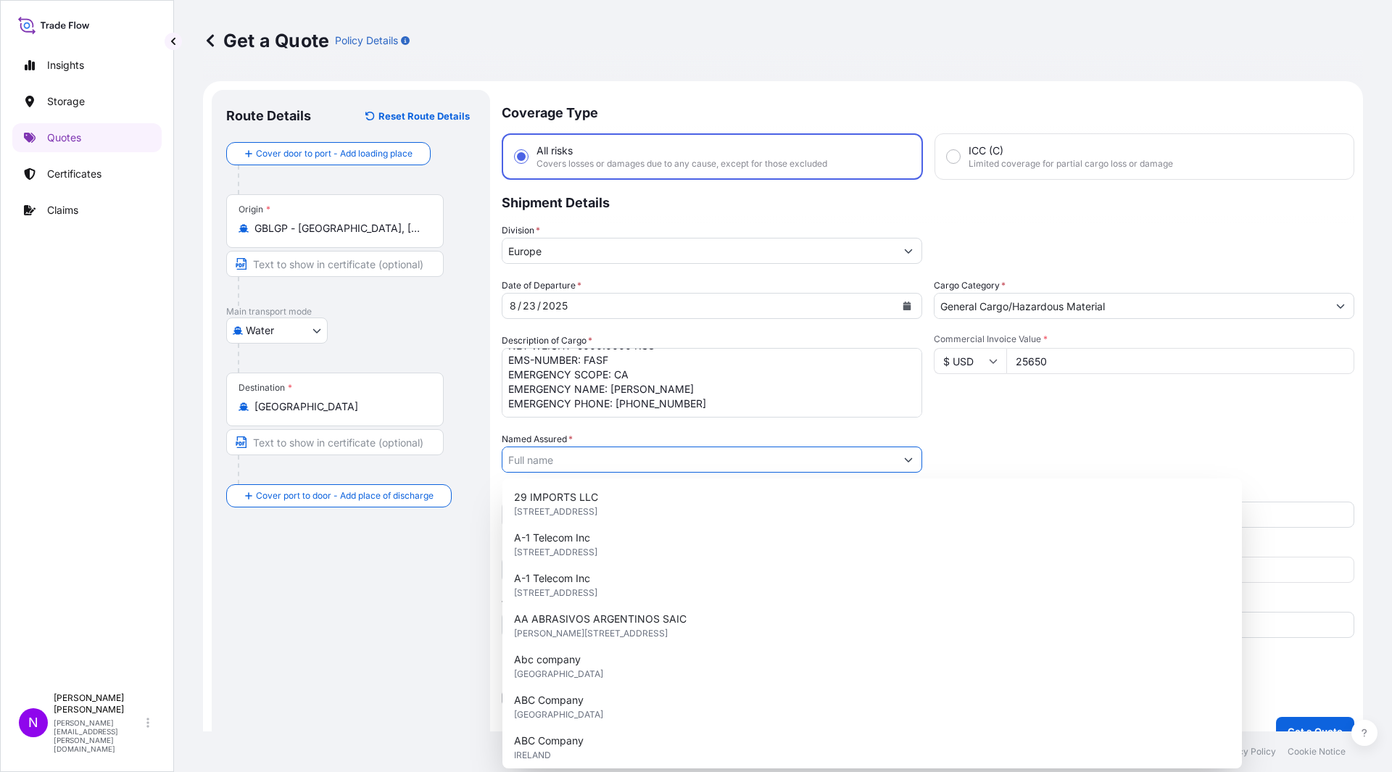
click at [521, 449] on input "Named Assured *" at bounding box center [698, 459] width 393 height 26
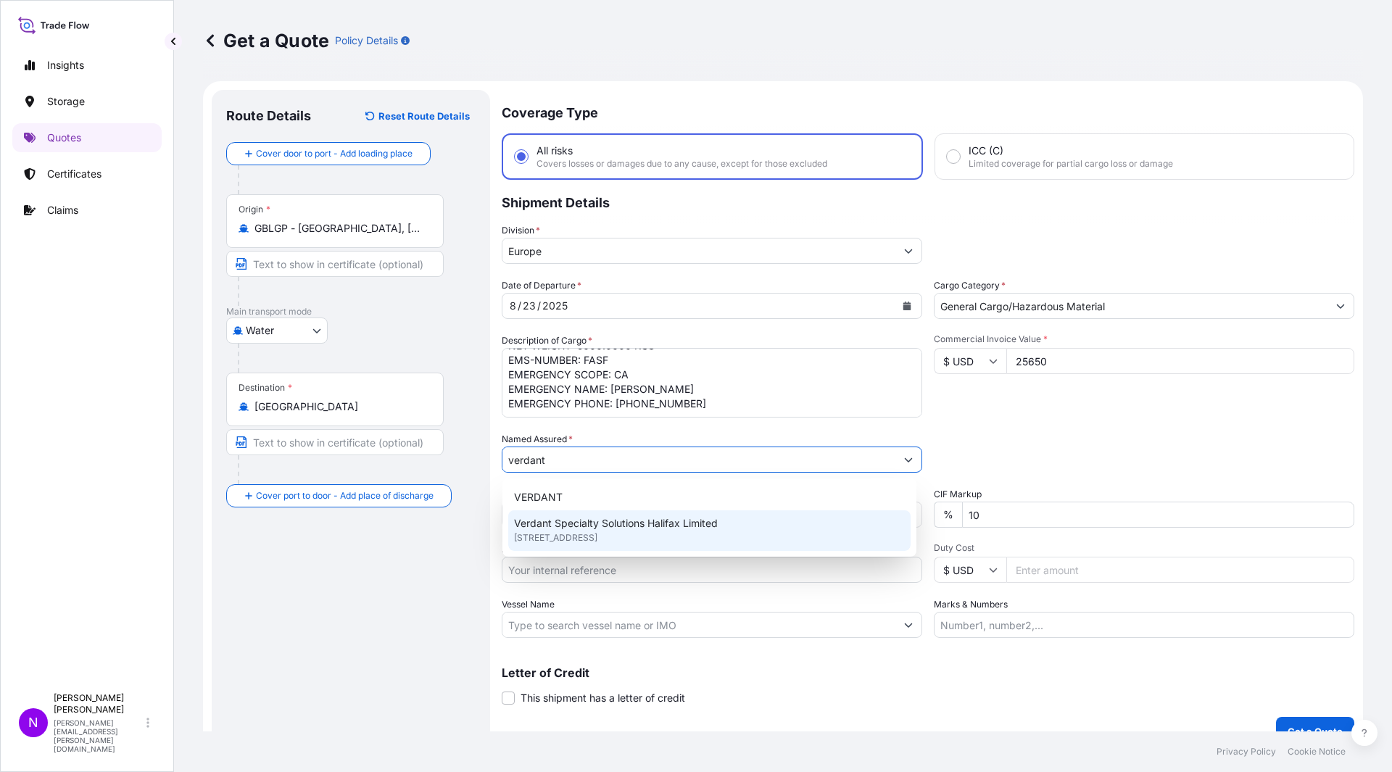
click at [598, 523] on span "Verdant Specialty Solutions Halifax Limited" at bounding box center [616, 523] width 204 height 14
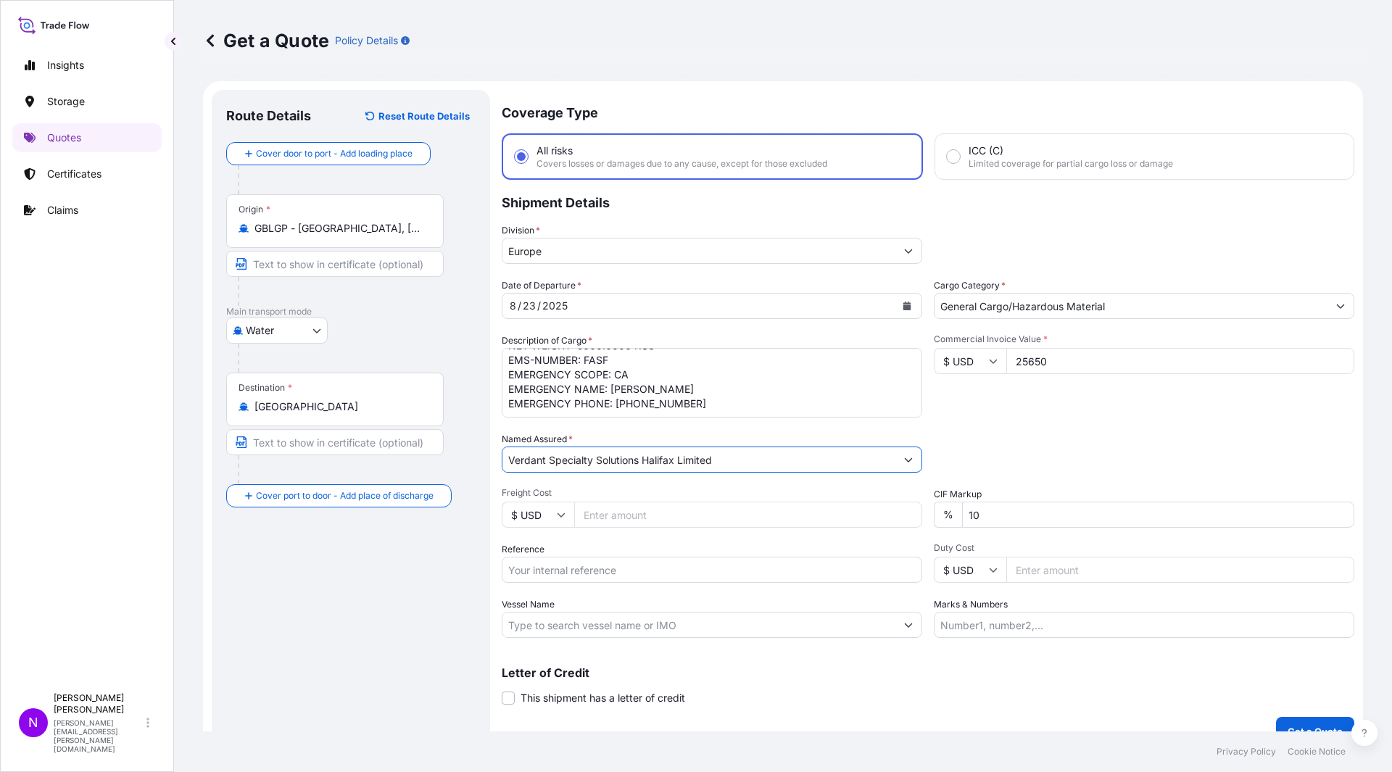
type input "Verdant Specialty Solutions Halifax Limited"
click at [554, 503] on input "$ USD" at bounding box center [538, 515] width 72 height 26
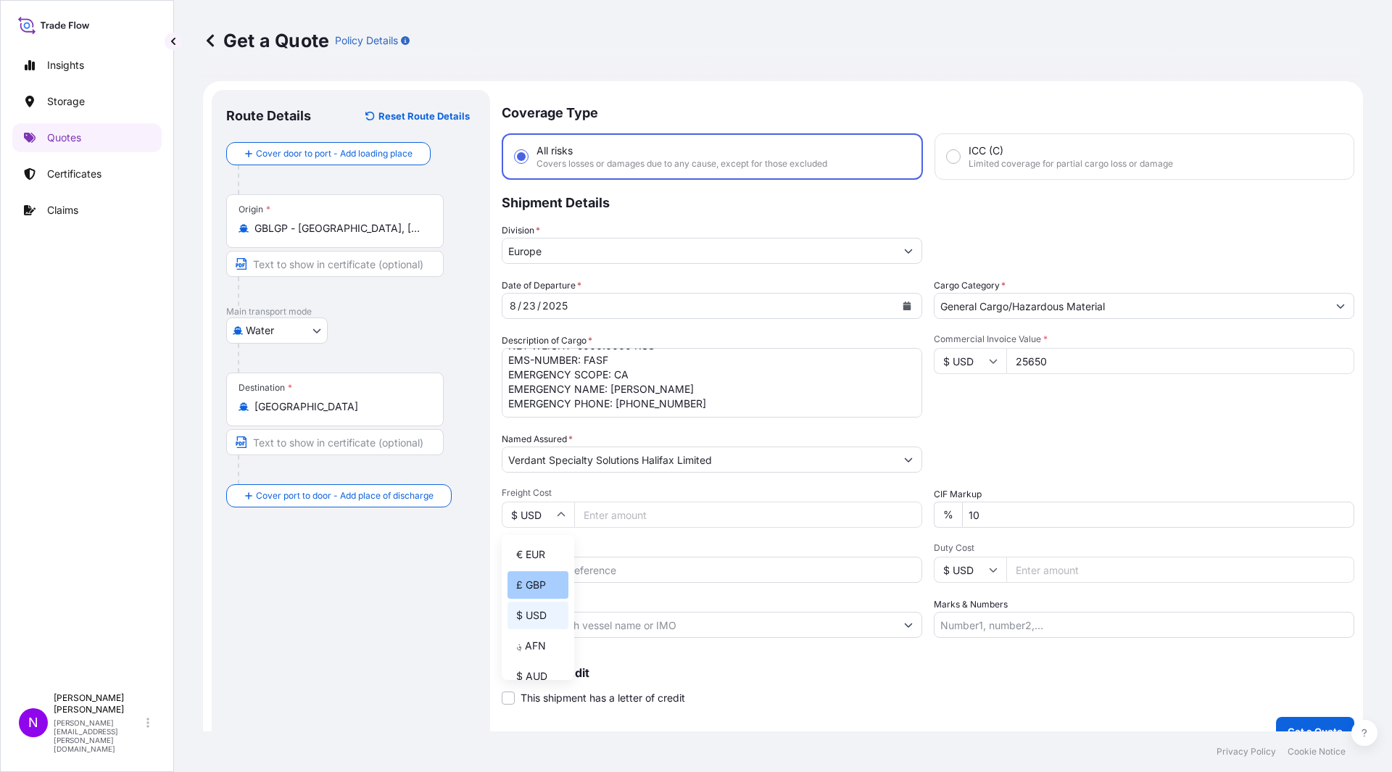
click at [553, 583] on div "£ GBP" at bounding box center [537, 585] width 61 height 28
type input "£ GBP"
click at [601, 514] on input "Freight Cost" at bounding box center [748, 515] width 348 height 26
paste input "1.93"
type input "1.93"
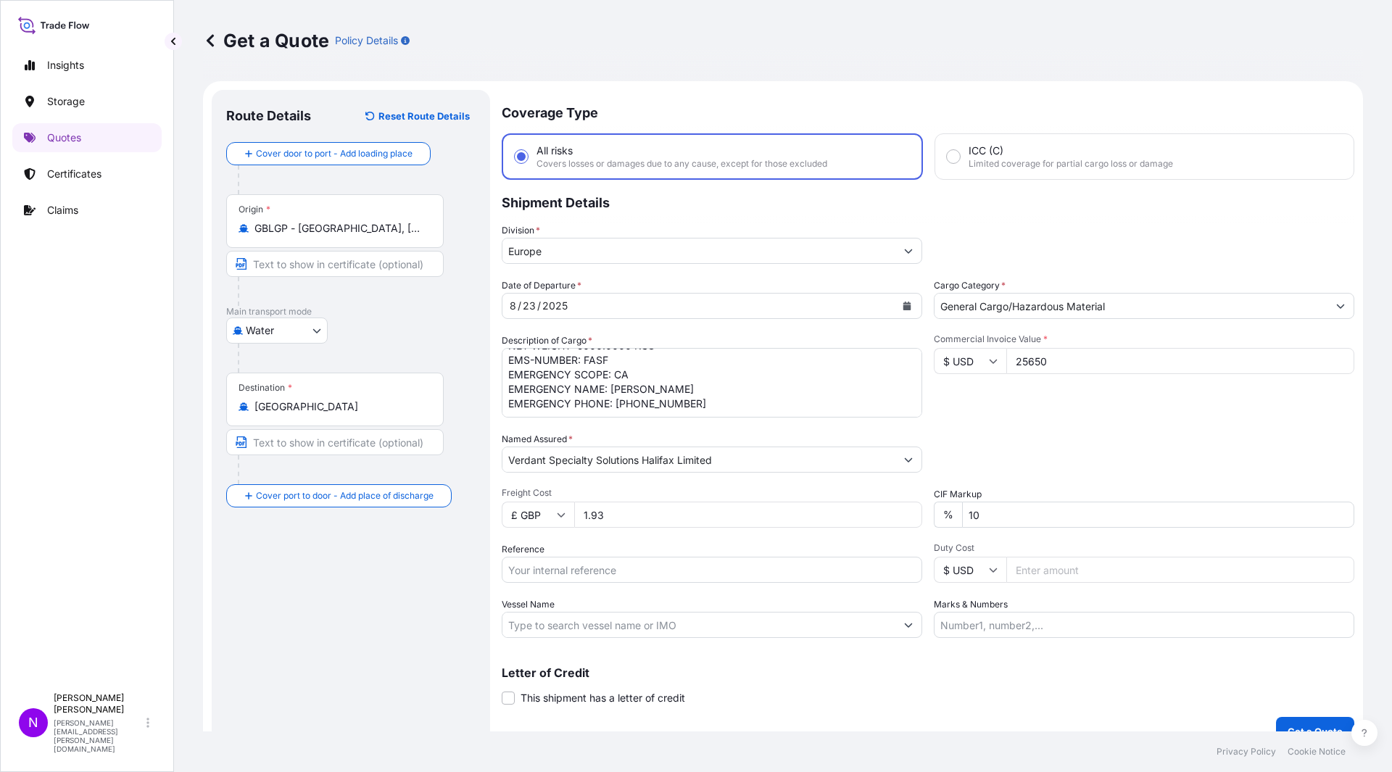
drag, startPoint x: 550, startPoint y: 515, endPoint x: 534, endPoint y: 514, distance: 16.0
click at [534, 514] on div "£ GBP 1.93" at bounding box center [712, 515] width 420 height 26
type input "1929.66"
click at [1034, 533] on div "Date of Departure * [DATE] Cargo Category * General Cargo/Hazardous Material De…" at bounding box center [928, 458] width 852 height 360
click at [1014, 517] on input "10" at bounding box center [1158, 515] width 392 height 26
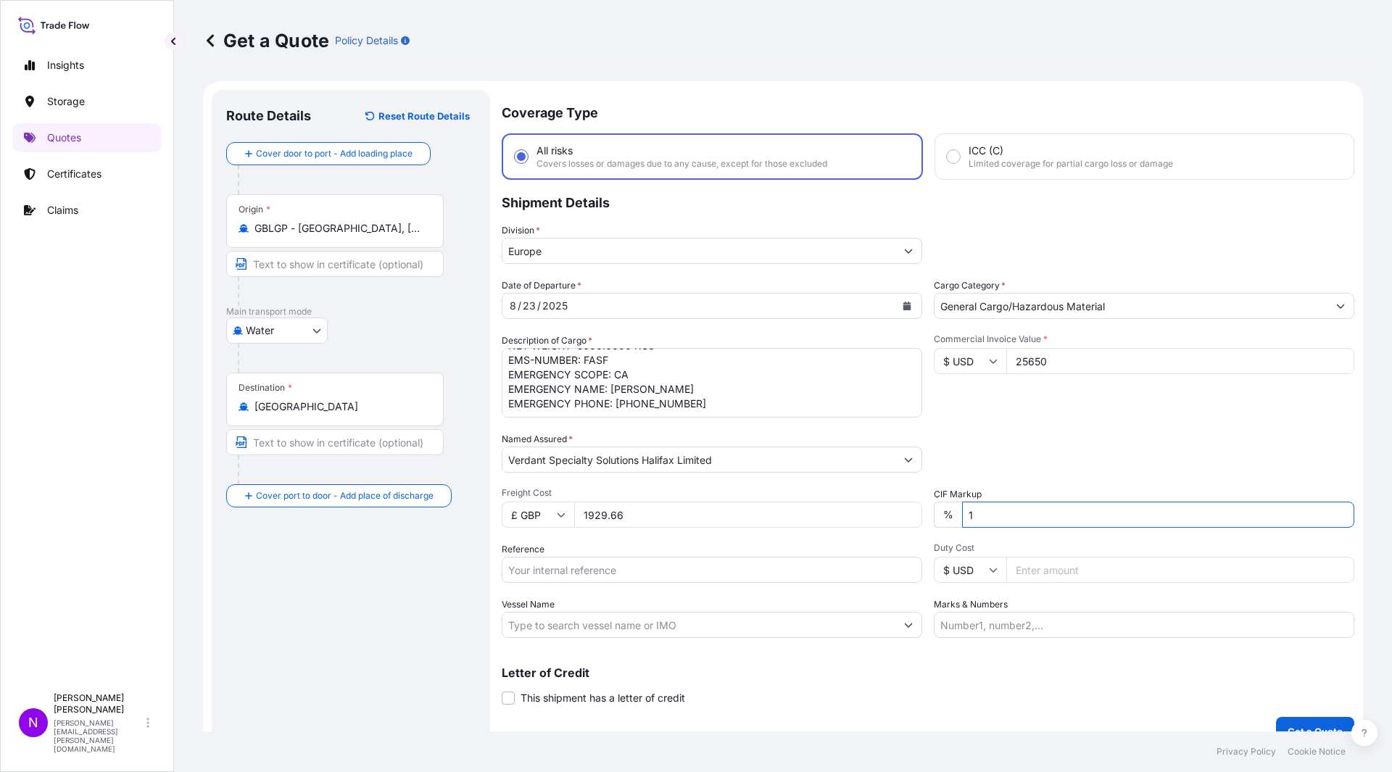
type input "1"
click at [692, 564] on input "Reference" at bounding box center [712, 570] width 420 height 26
click at [603, 577] on input "Reference" at bounding box center [712, 570] width 420 height 26
paste input "1465433446"
type input "1465433446"
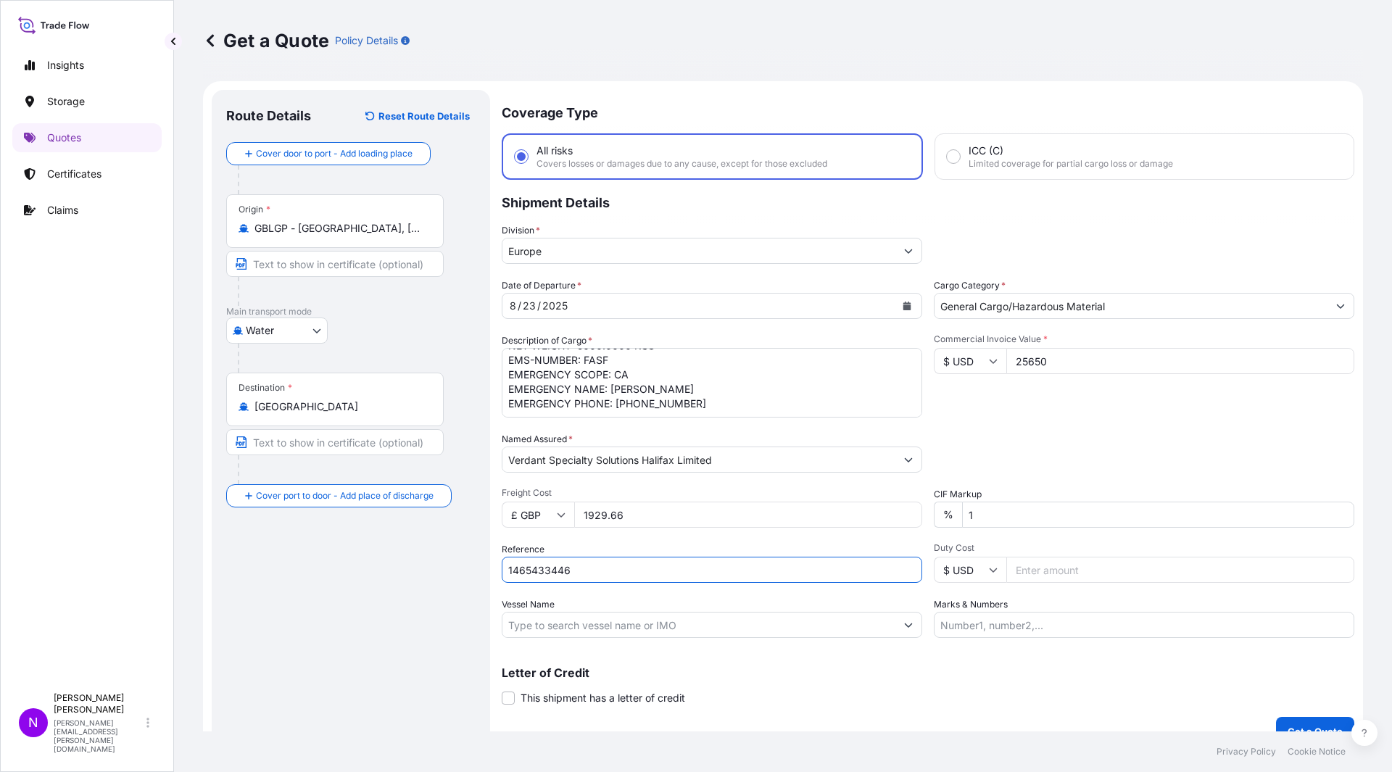
drag, startPoint x: 1054, startPoint y: 571, endPoint x: 954, endPoint y: 581, distance: 100.5
click at [1051, 572] on input "Duty Cost" at bounding box center [1180, 570] width 348 height 26
click at [620, 622] on input "Vessel Name" at bounding box center [698, 625] width 393 height 26
click at [614, 623] on input "Vessel Name" at bounding box center [698, 625] width 393 height 26
paste input "VANCOUVER EXPRESS"
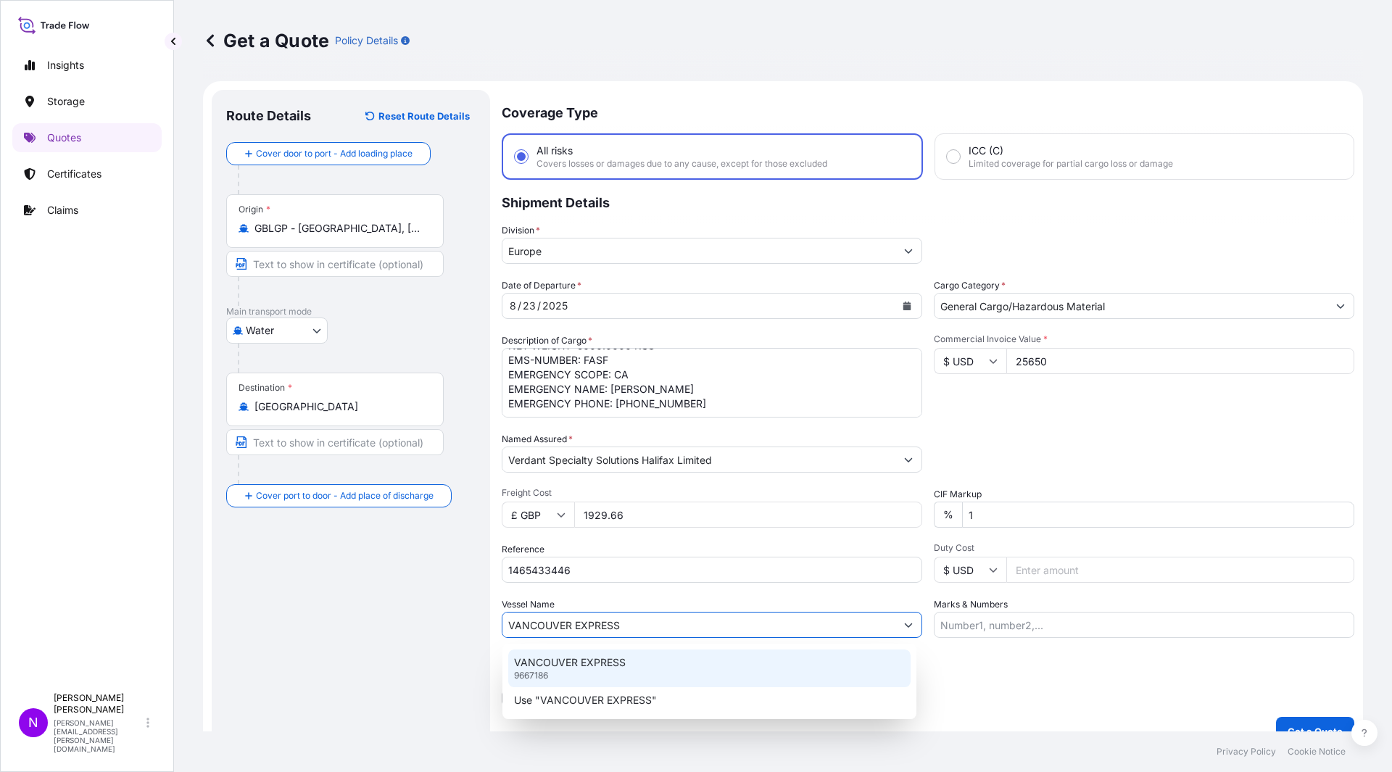
click at [657, 665] on div "VANCOUVER EXPRESS 9667186" at bounding box center [709, 668] width 402 height 38
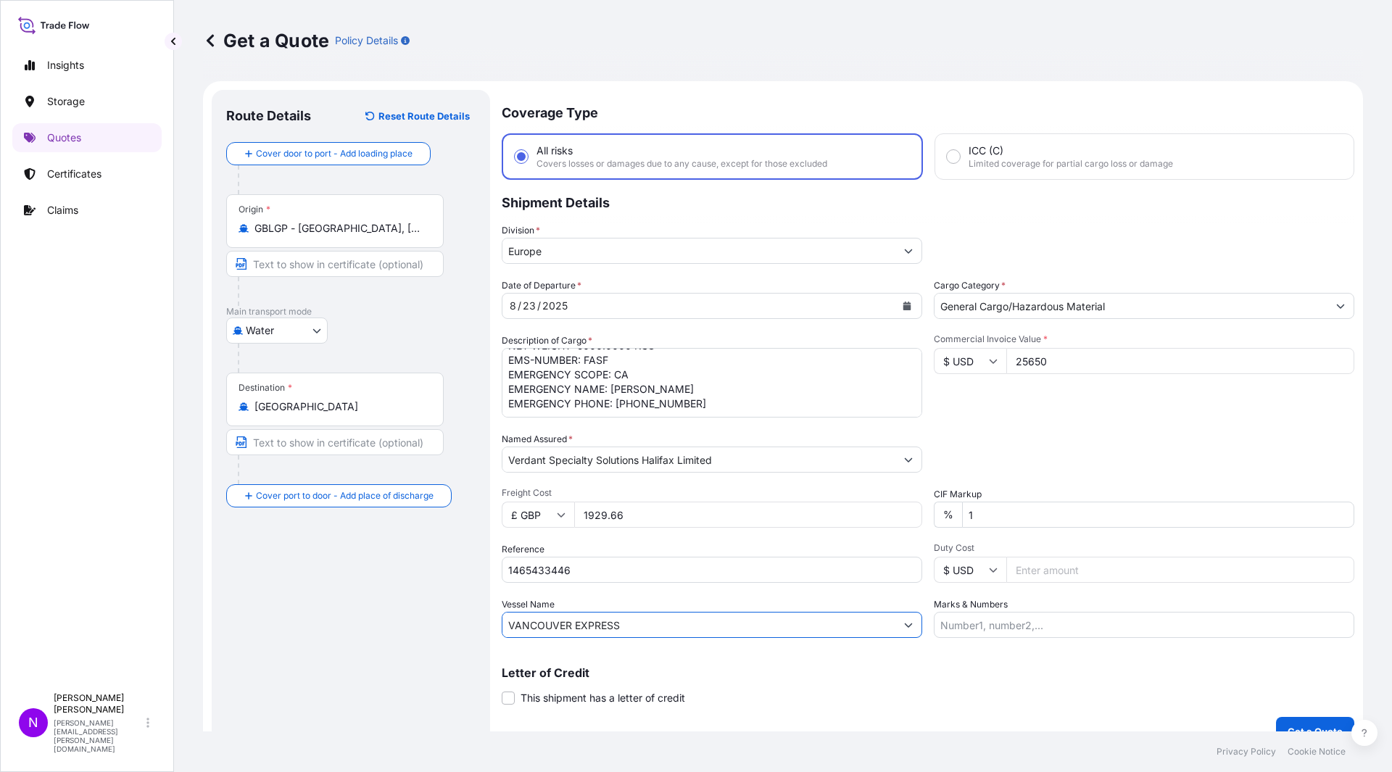
type input "VANCOUVER EXPRESS"
click at [990, 628] on input "Marks & Numbers" at bounding box center [1144, 625] width 420 height 26
paste input "HLCULIV250833880"
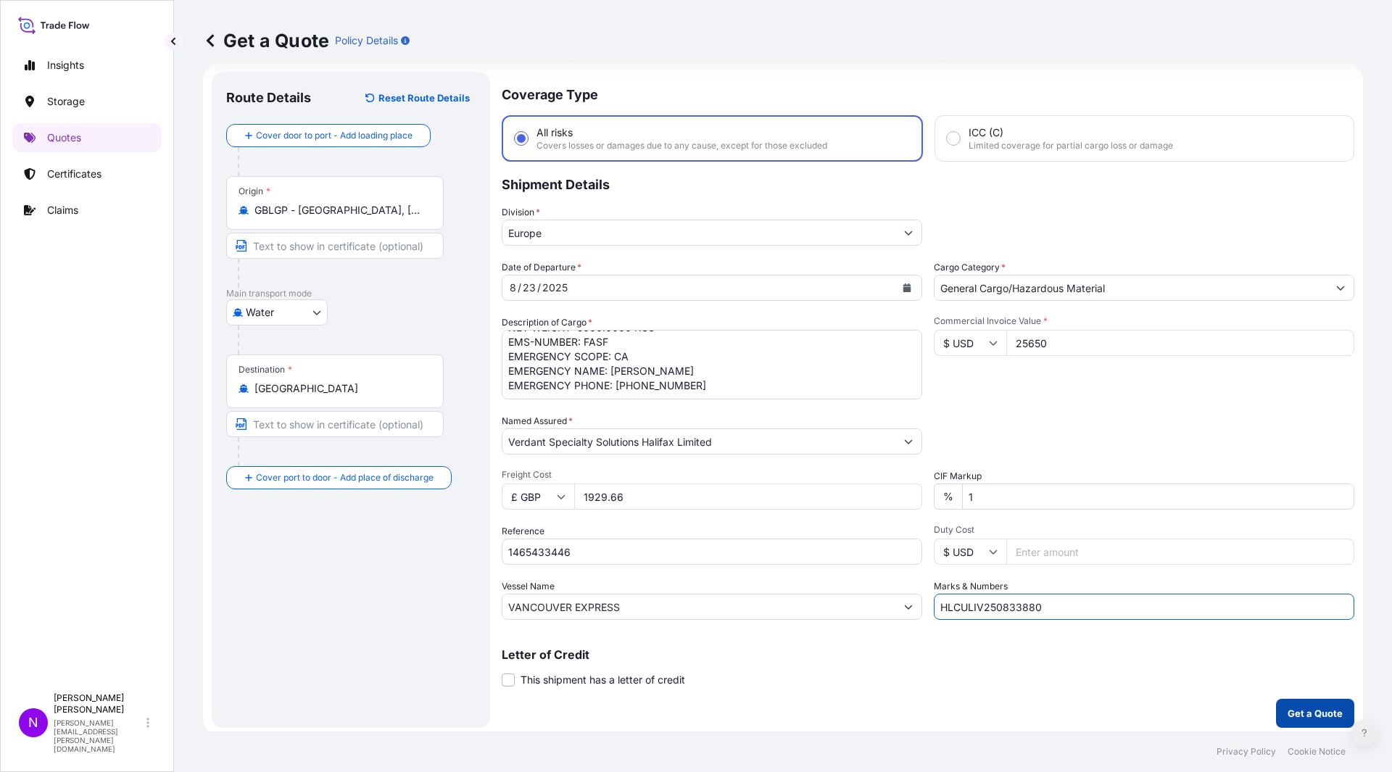
scroll to position [23, 0]
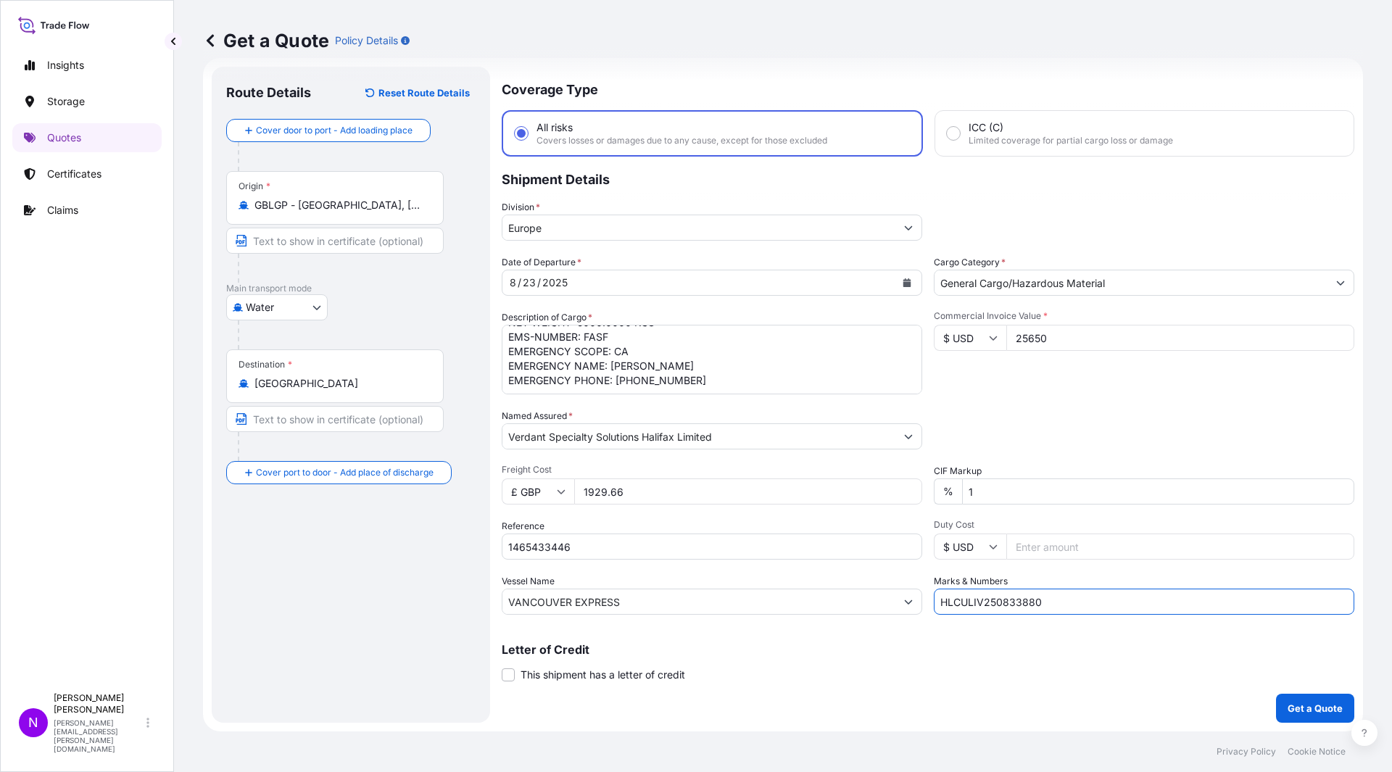
type input "HLCULIV250833880"
click at [1308, 684] on form "Route Details Reset Route Details Cover door to port - Add loading place Place …" at bounding box center [783, 394] width 1160 height 673
click at [1307, 684] on p "Get a Quote" at bounding box center [1314, 708] width 55 height 14
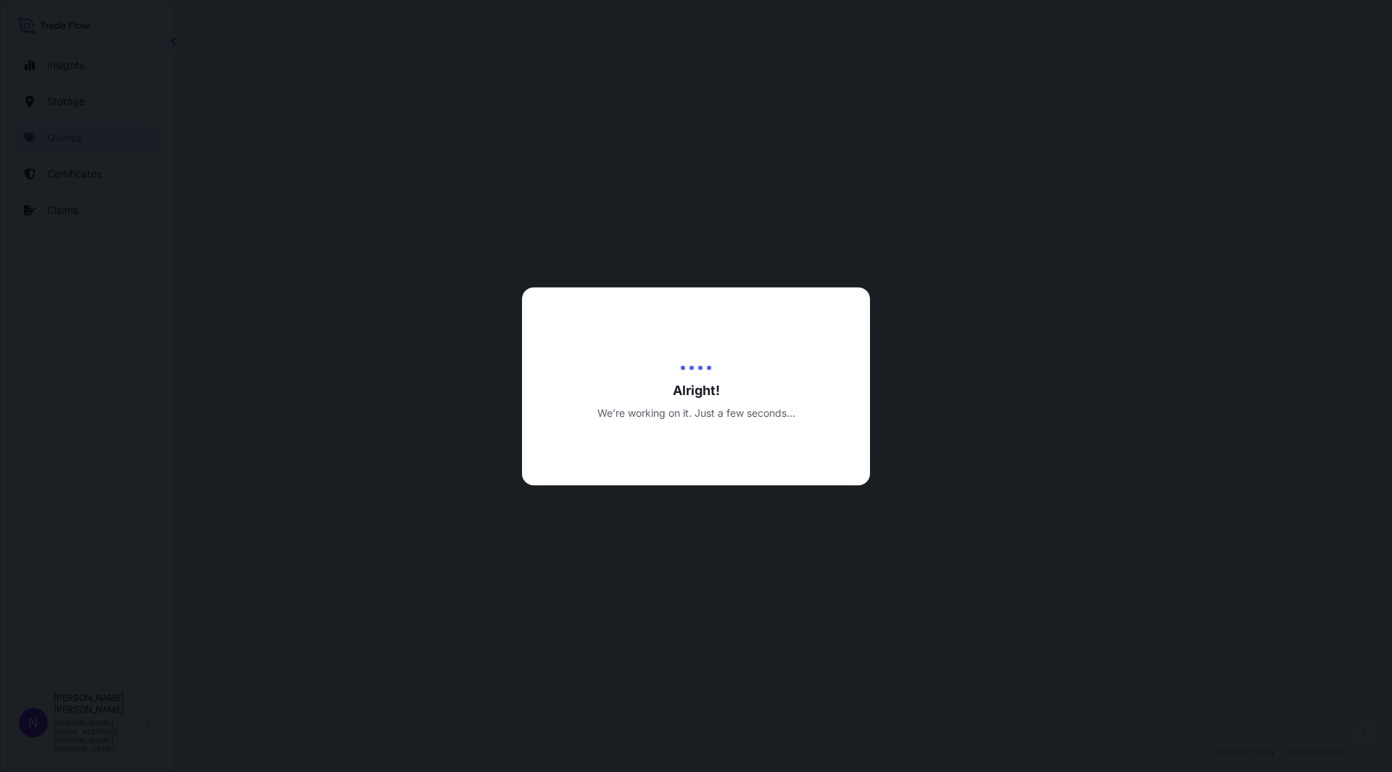
select select "Water"
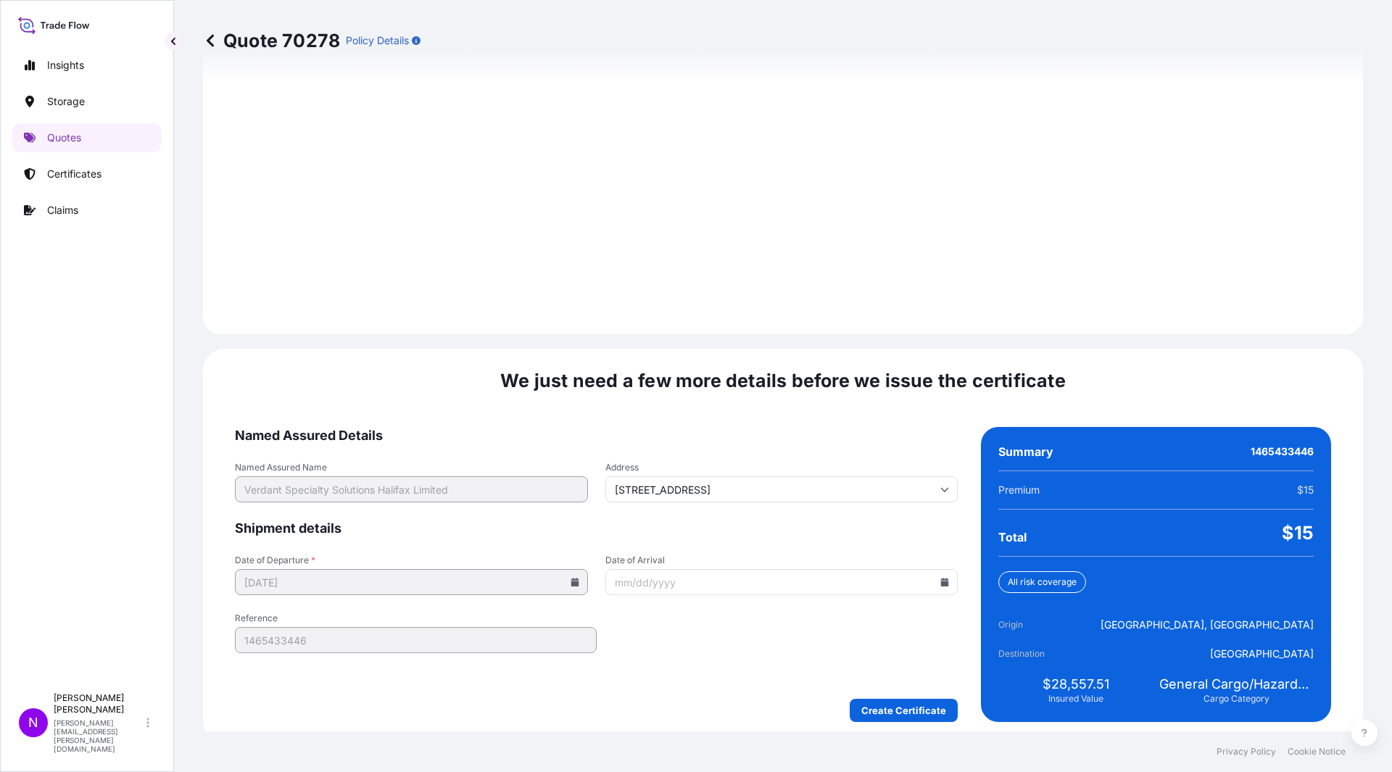
scroll to position [1932, 0]
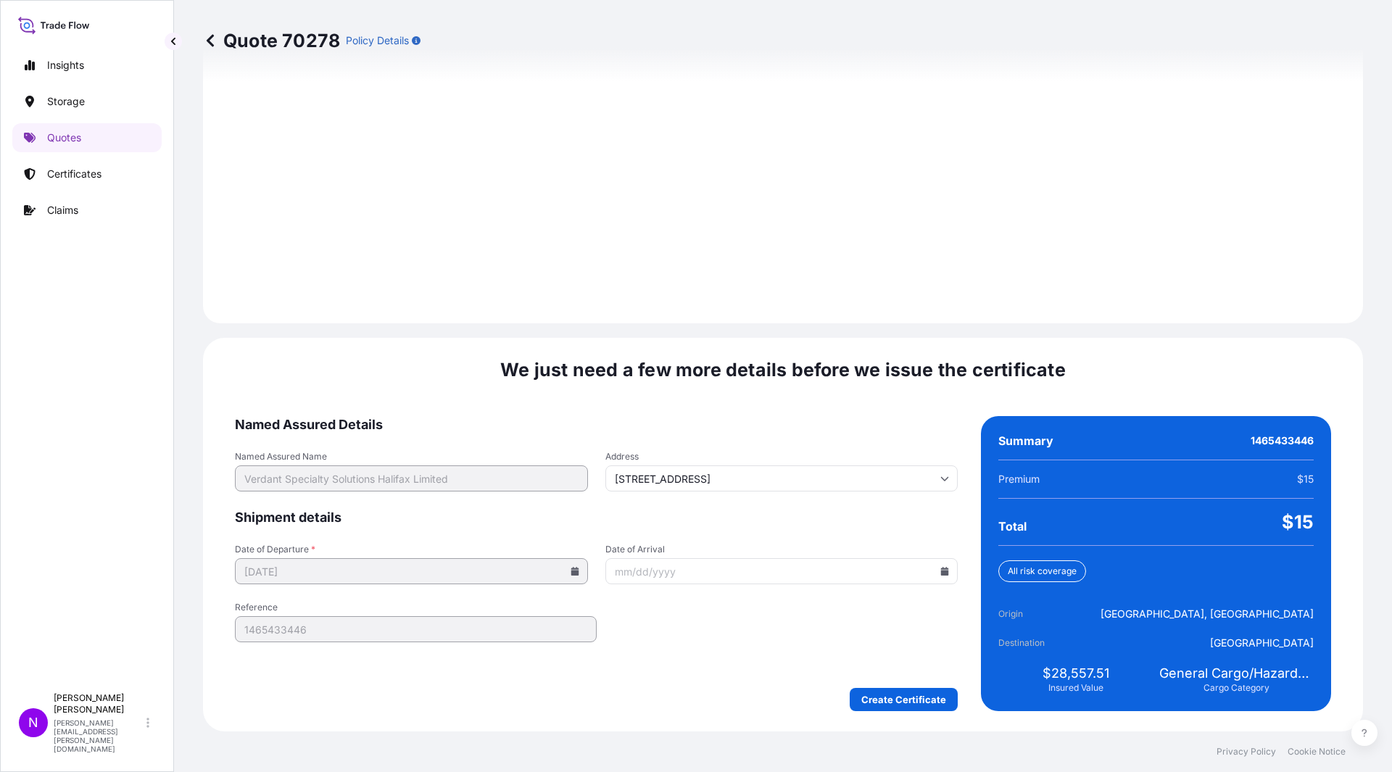
click at [684, 578] on input "Date of Arrival" at bounding box center [781, 571] width 353 height 26
click at [915, 576] on input "Date of Arrival" at bounding box center [781, 571] width 353 height 26
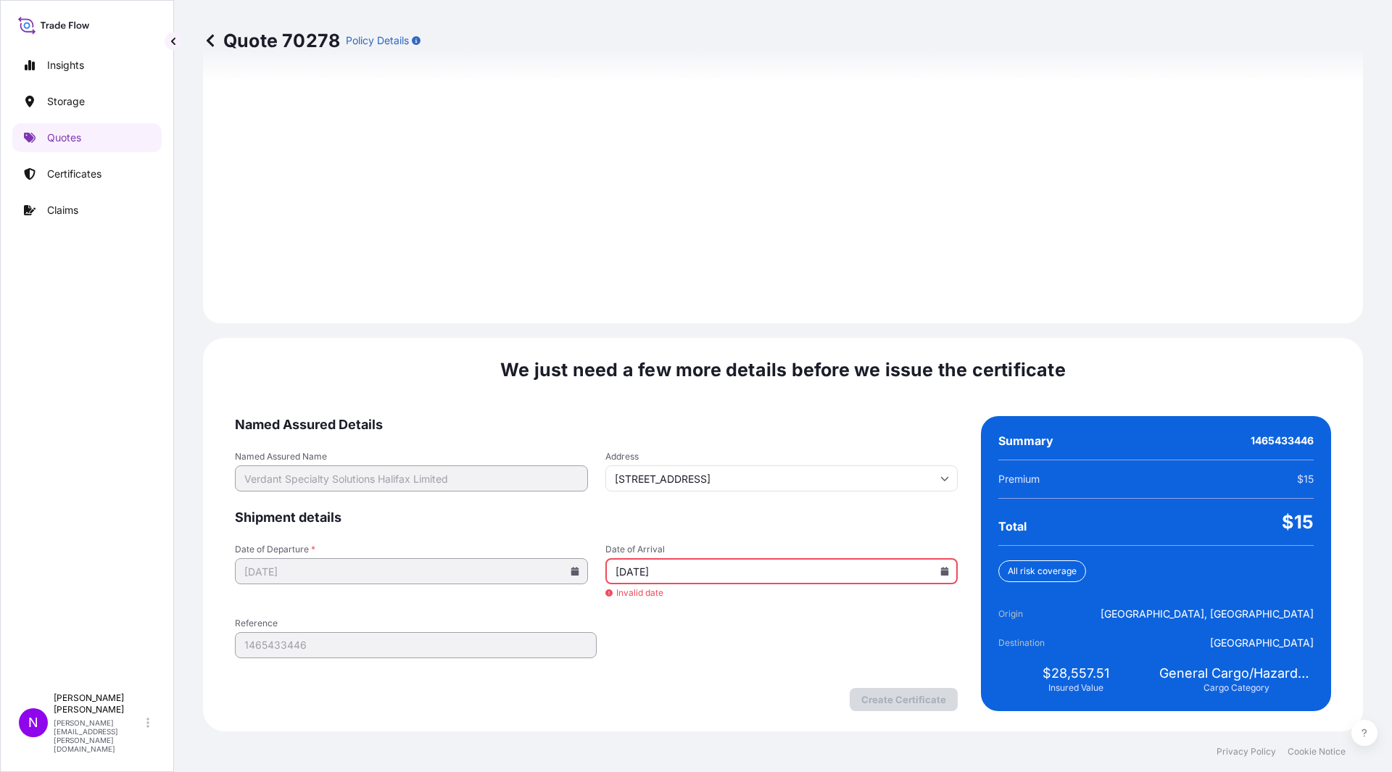
click at [760, 638] on form "Named Assured Details Named Assured Name Verdant Specialty Solutions Halifax Li…" at bounding box center [596, 563] width 723 height 295
click at [940, 574] on icon at bounding box center [944, 571] width 9 height 9
click at [739, 465] on button "24" at bounding box center [742, 469] width 23 height 23
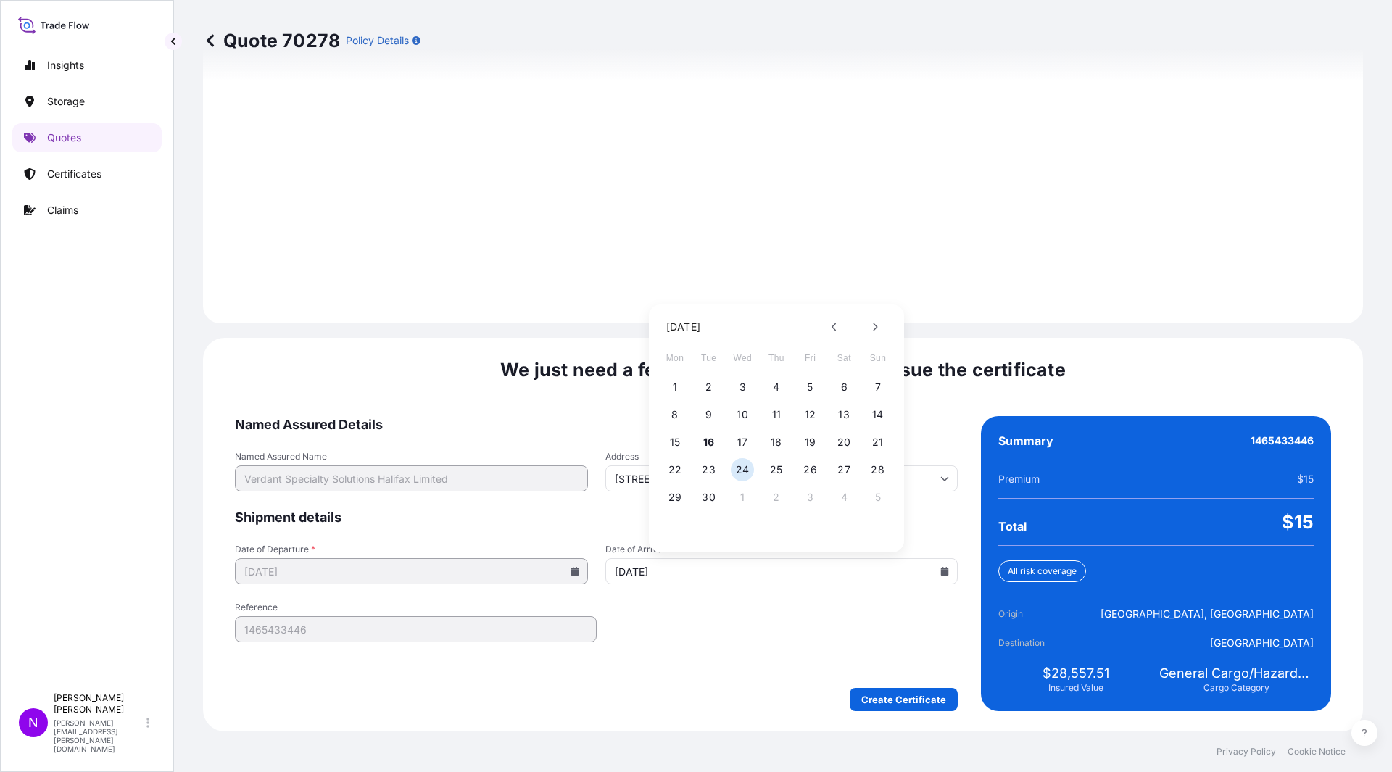
type input "[DATE]"
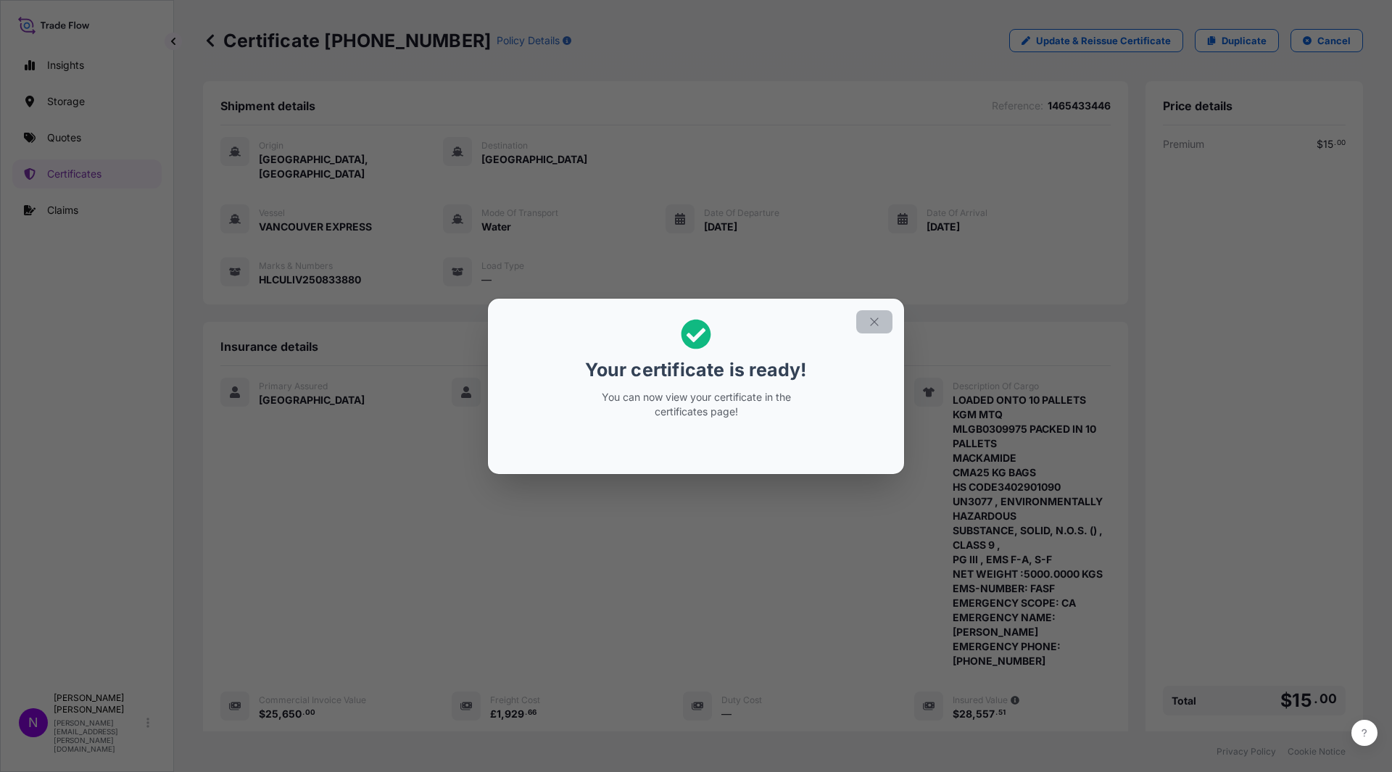
click at [884, 328] on button "button" at bounding box center [874, 321] width 36 height 23
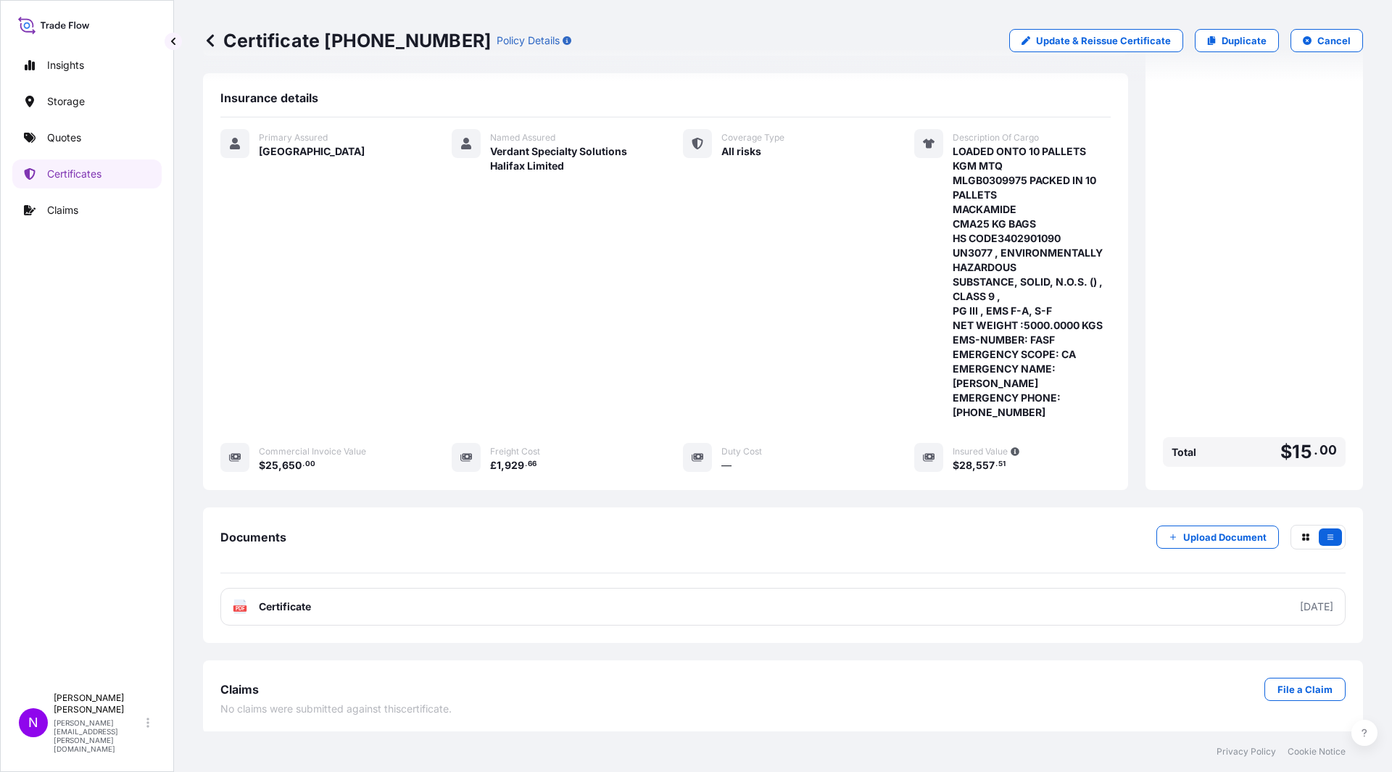
scroll to position [251, 0]
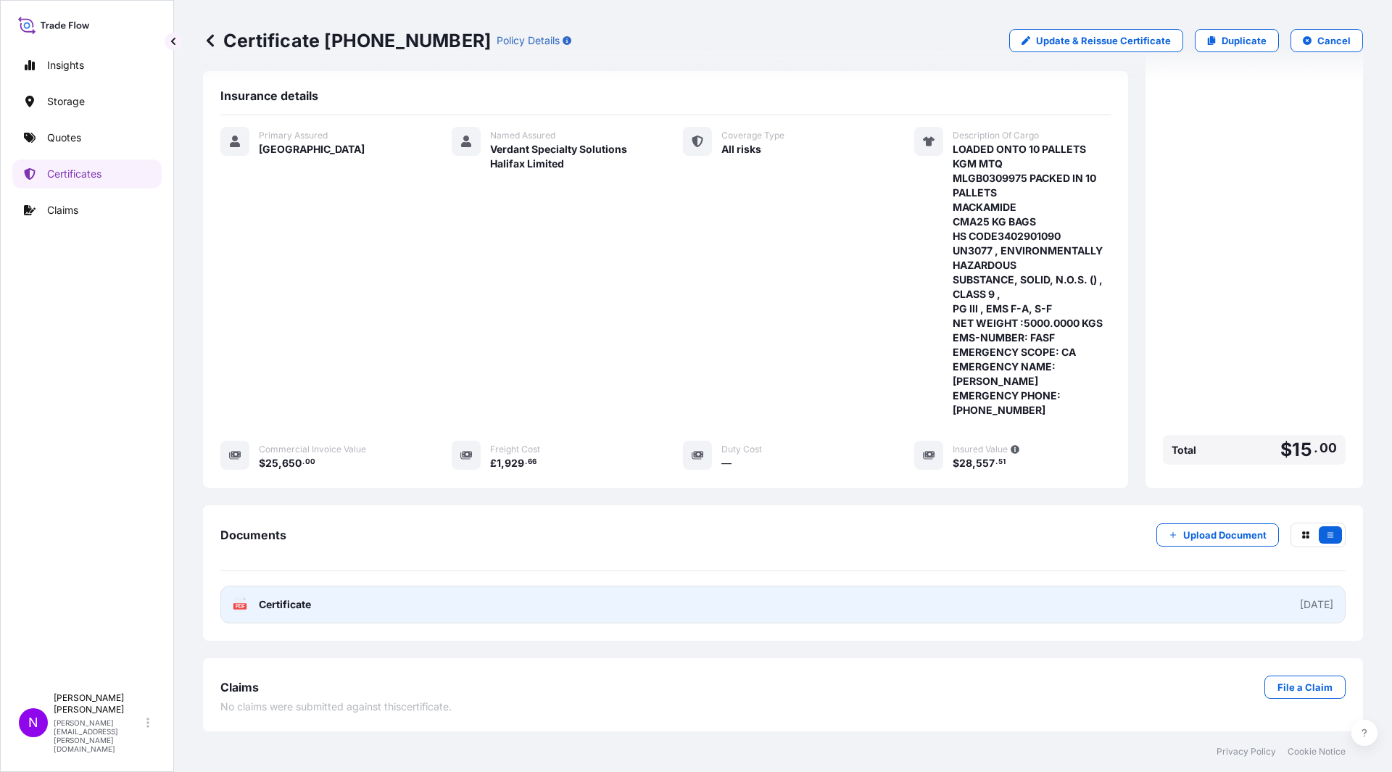
click at [1313, 616] on link "PDF Certificate [DATE]" at bounding box center [782, 605] width 1125 height 38
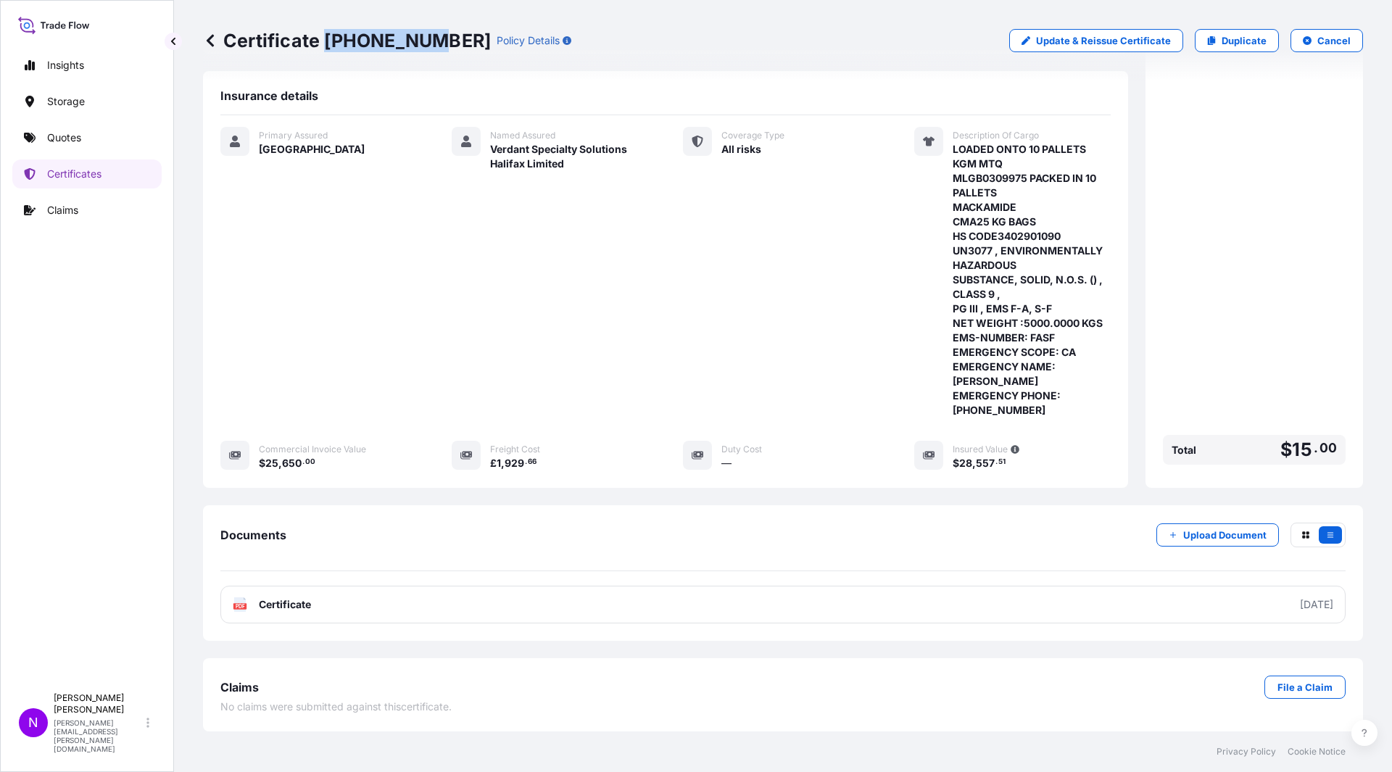
drag, startPoint x: 329, startPoint y: 37, endPoint x: 422, endPoint y: 34, distance: 92.8
click at [422, 34] on p "Certificate [PHONE_NUMBER]" at bounding box center [347, 40] width 288 height 23
copy p "[PHONE_NUMBER]"
click at [85, 145] on link "Quotes" at bounding box center [86, 137] width 149 height 29
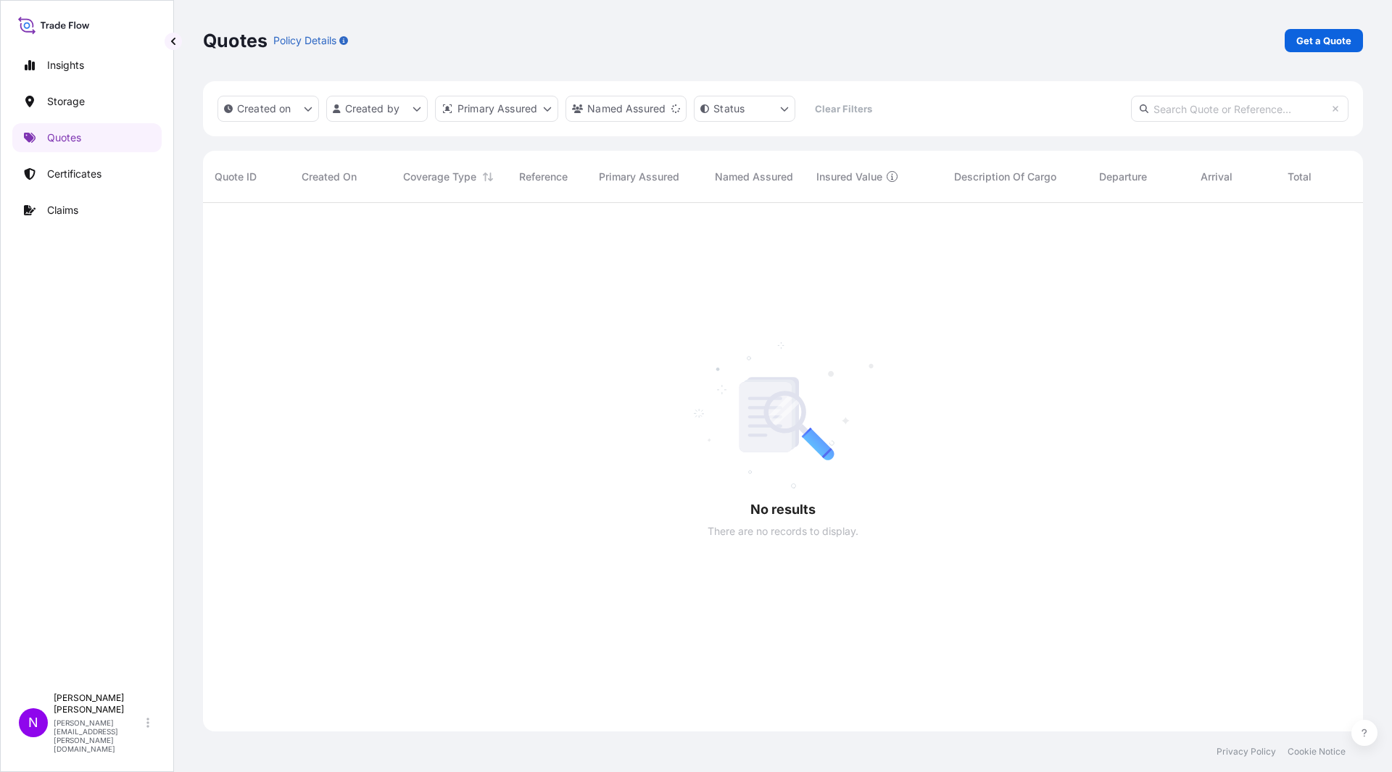
scroll to position [570, 1149]
click at [1325, 34] on p "Get a Quote" at bounding box center [1323, 40] width 55 height 14
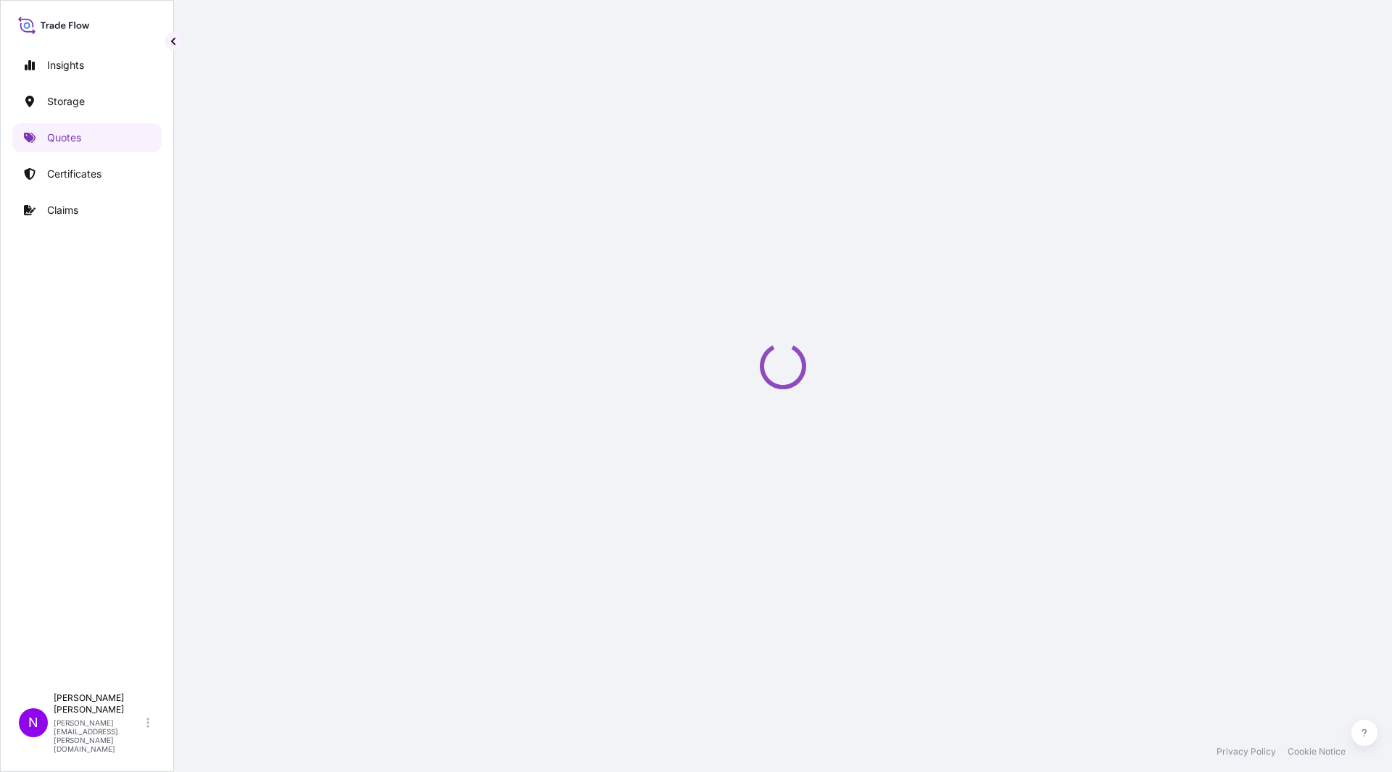
select select "Water"
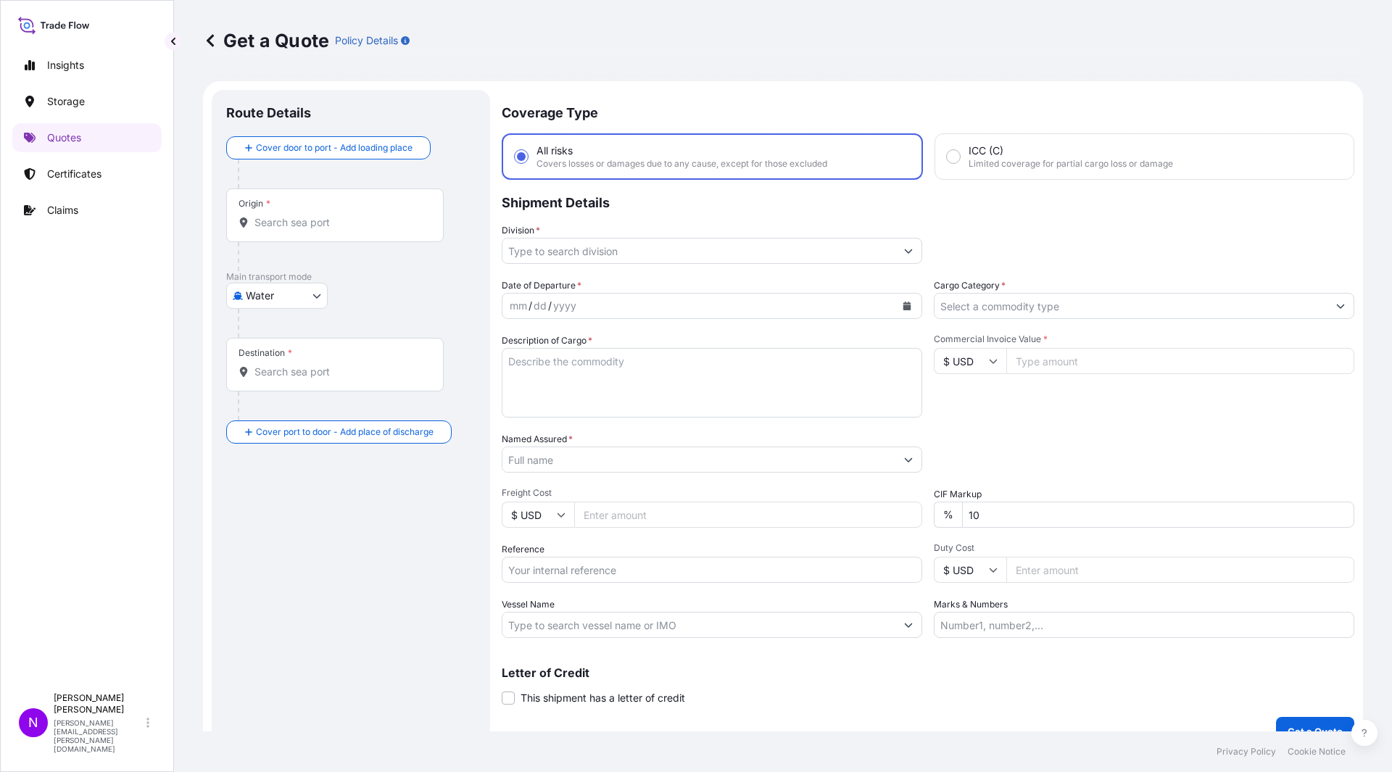
scroll to position [23, 0]
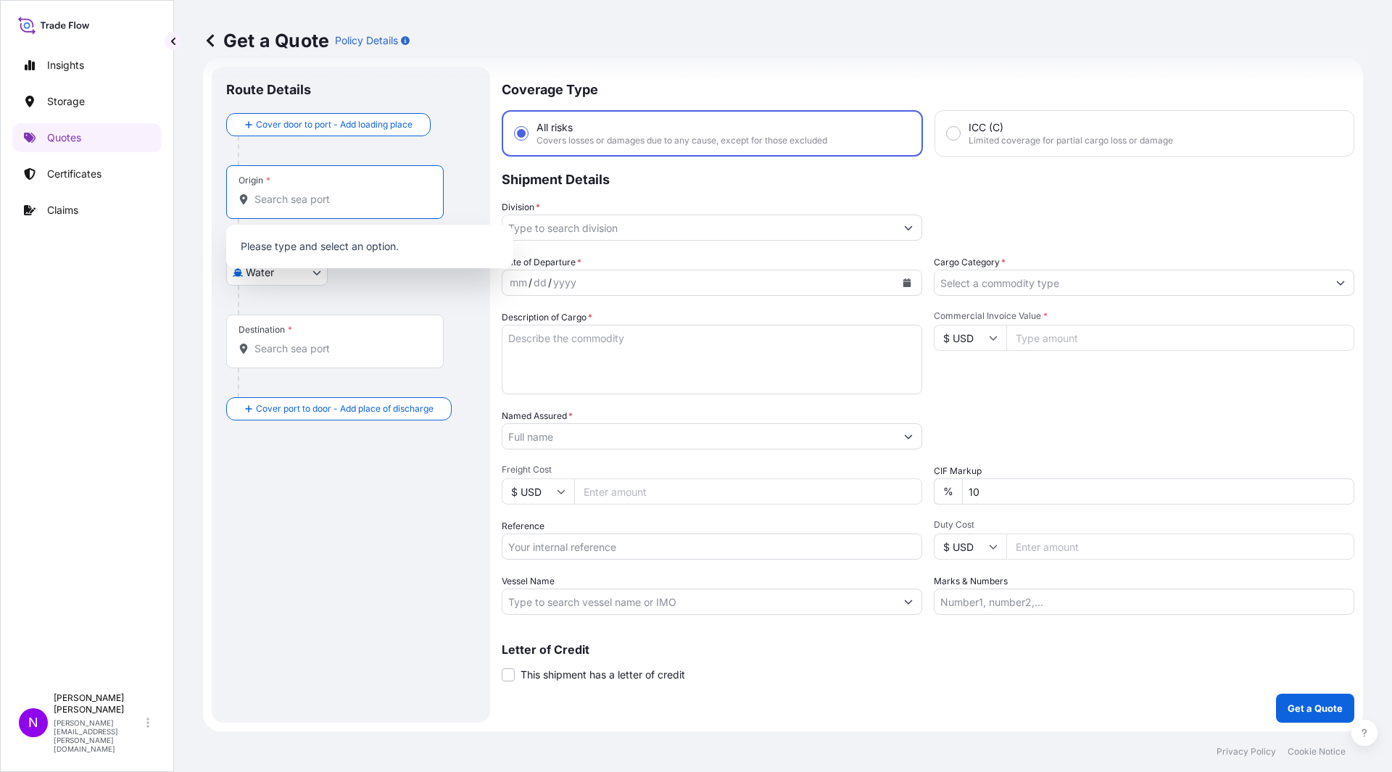
click at [310, 206] on input "Origin *" at bounding box center [339, 199] width 171 height 14
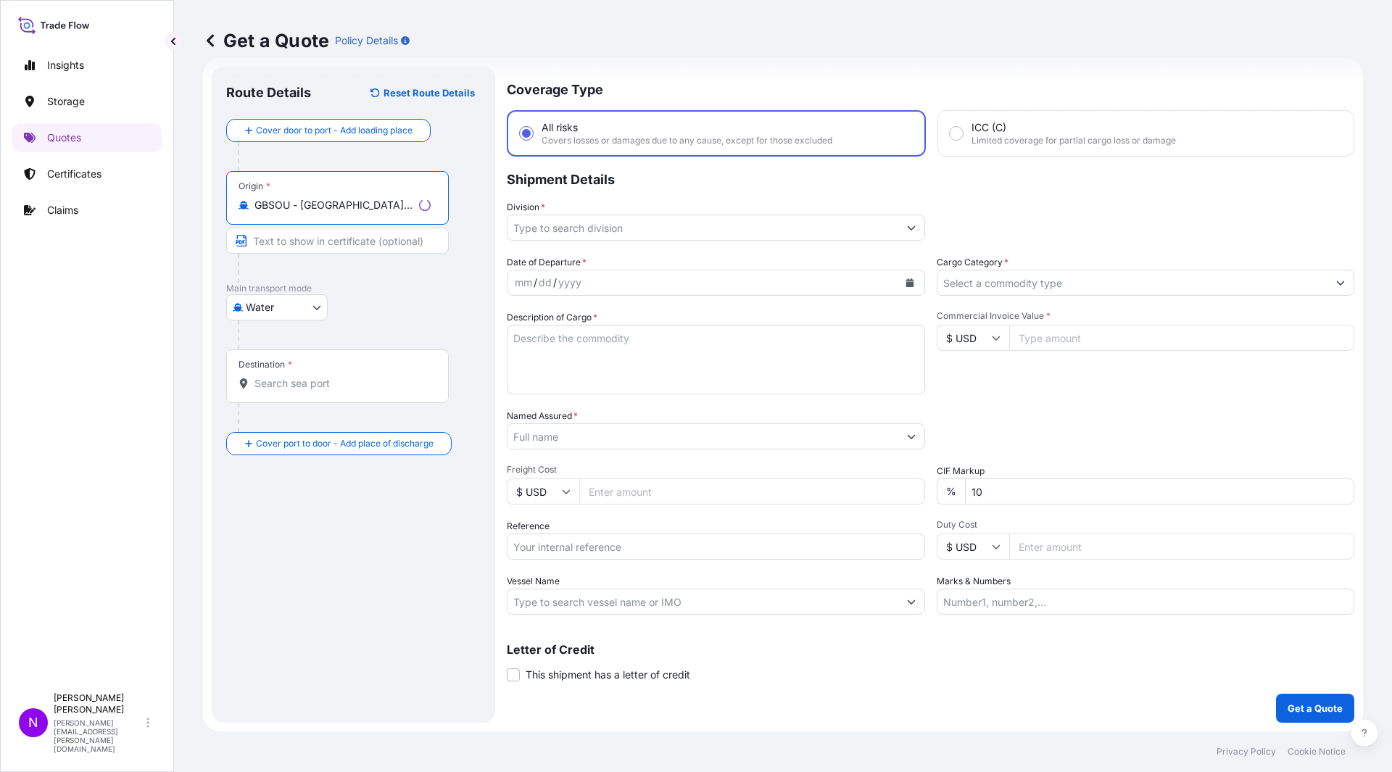
type input "GBSOU - [GEOGRAPHIC_DATA], [GEOGRAPHIC_DATA]"
click at [296, 393] on div "Destination *" at bounding box center [334, 376] width 217 height 54
click at [296, 391] on input "Destination *" at bounding box center [339, 383] width 171 height 14
click at [262, 386] on input "Destination * Please select a destination" at bounding box center [339, 383] width 171 height 14
paste input "[GEOGRAPHIC_DATA]"
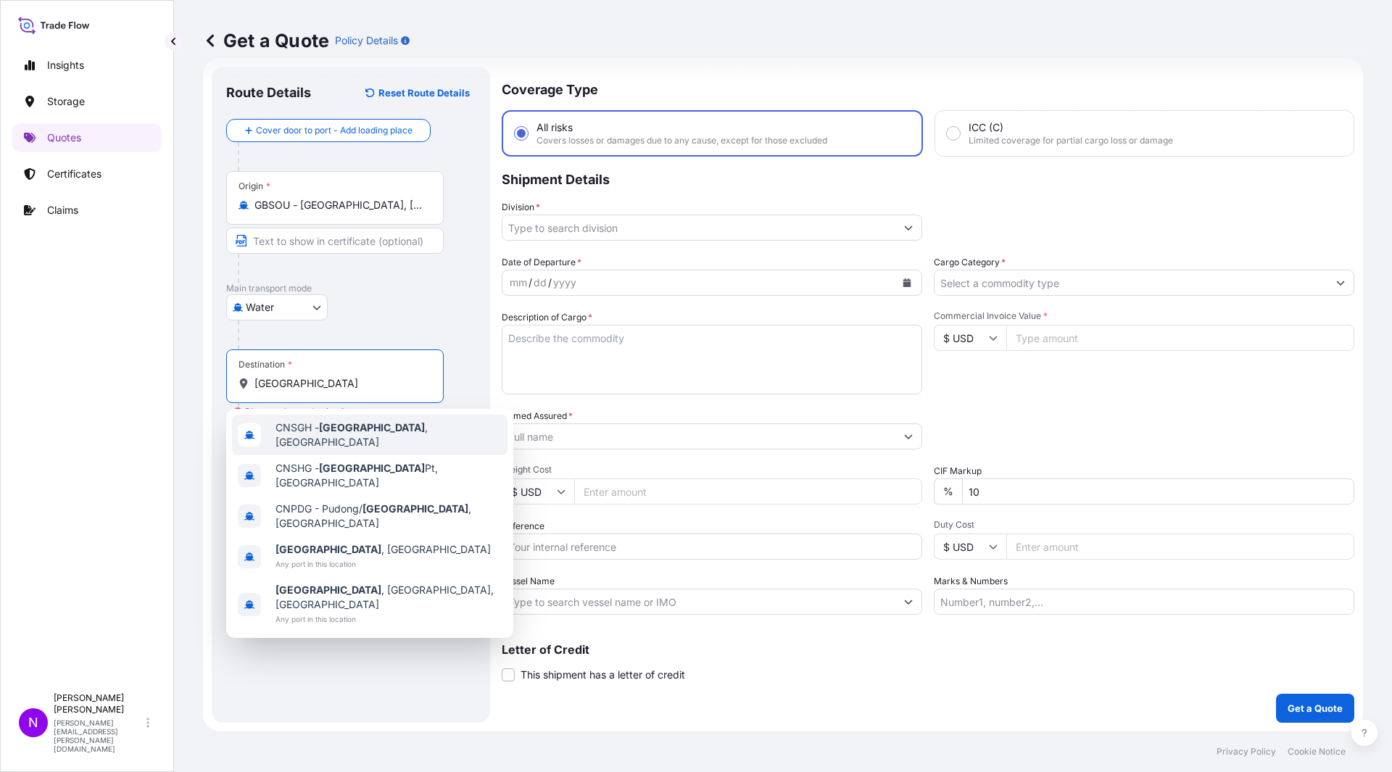
click at [383, 441] on div "CNSGH - [GEOGRAPHIC_DATA] , [GEOGRAPHIC_DATA]" at bounding box center [369, 435] width 275 height 41
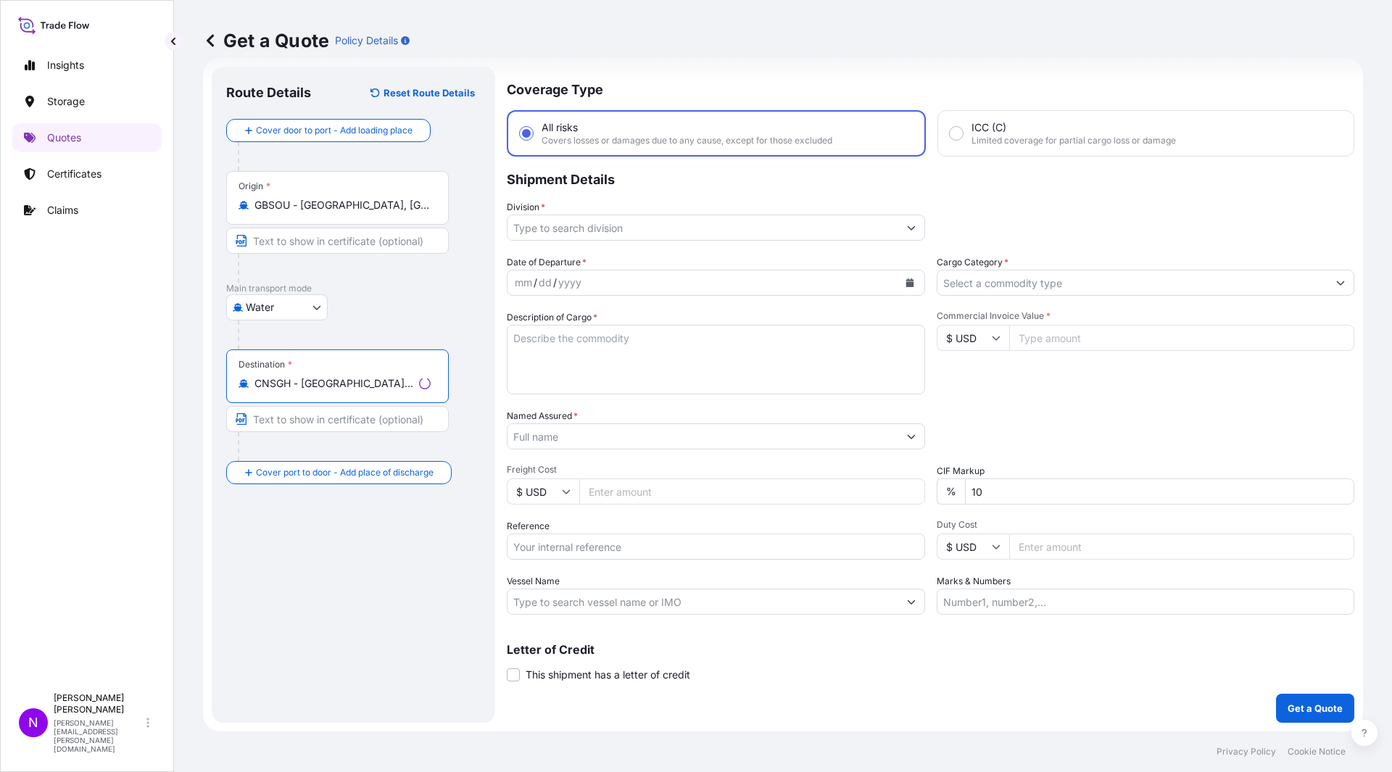
type input "CNSGH - [GEOGRAPHIC_DATA], [GEOGRAPHIC_DATA]"
click at [603, 228] on input "Division *" at bounding box center [702, 228] width 391 height 26
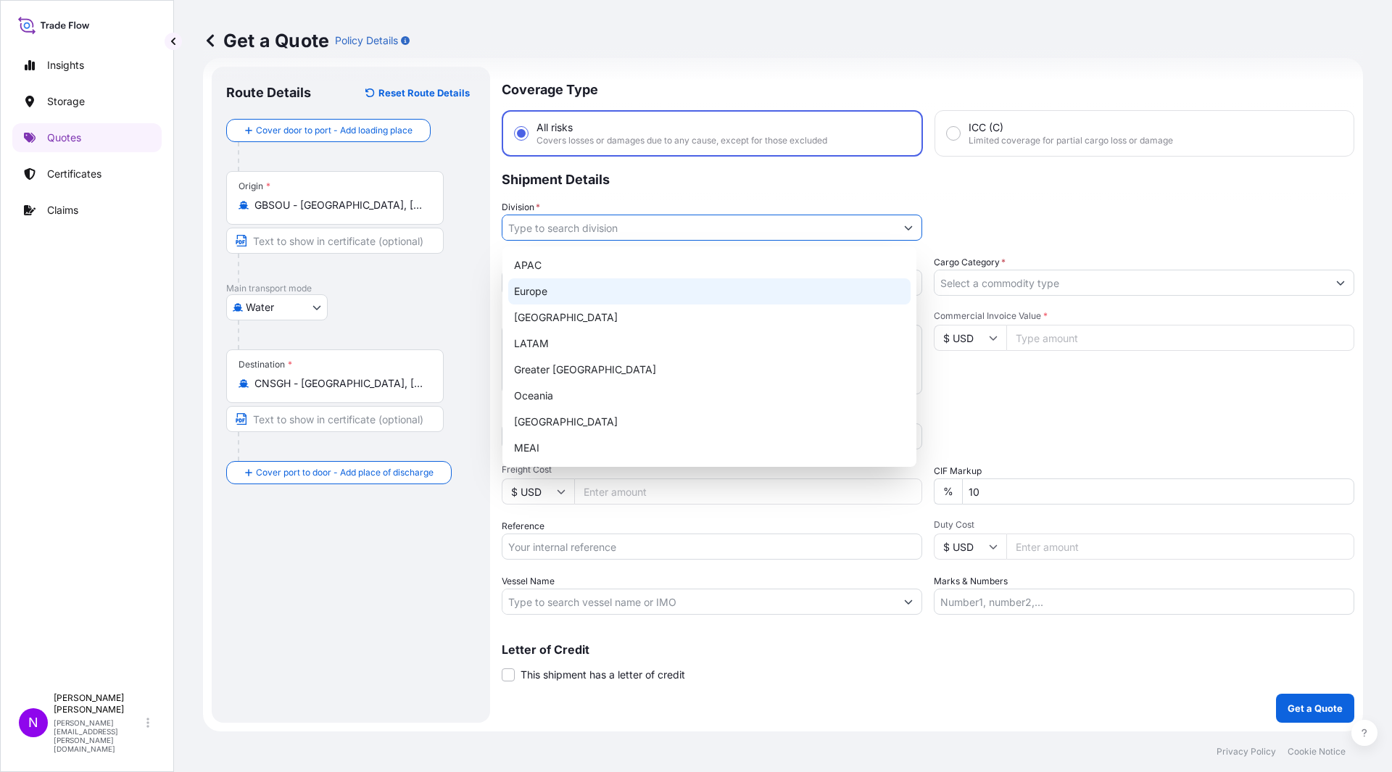
click at [541, 294] on div "Europe" at bounding box center [709, 291] width 402 height 26
type input "Europe"
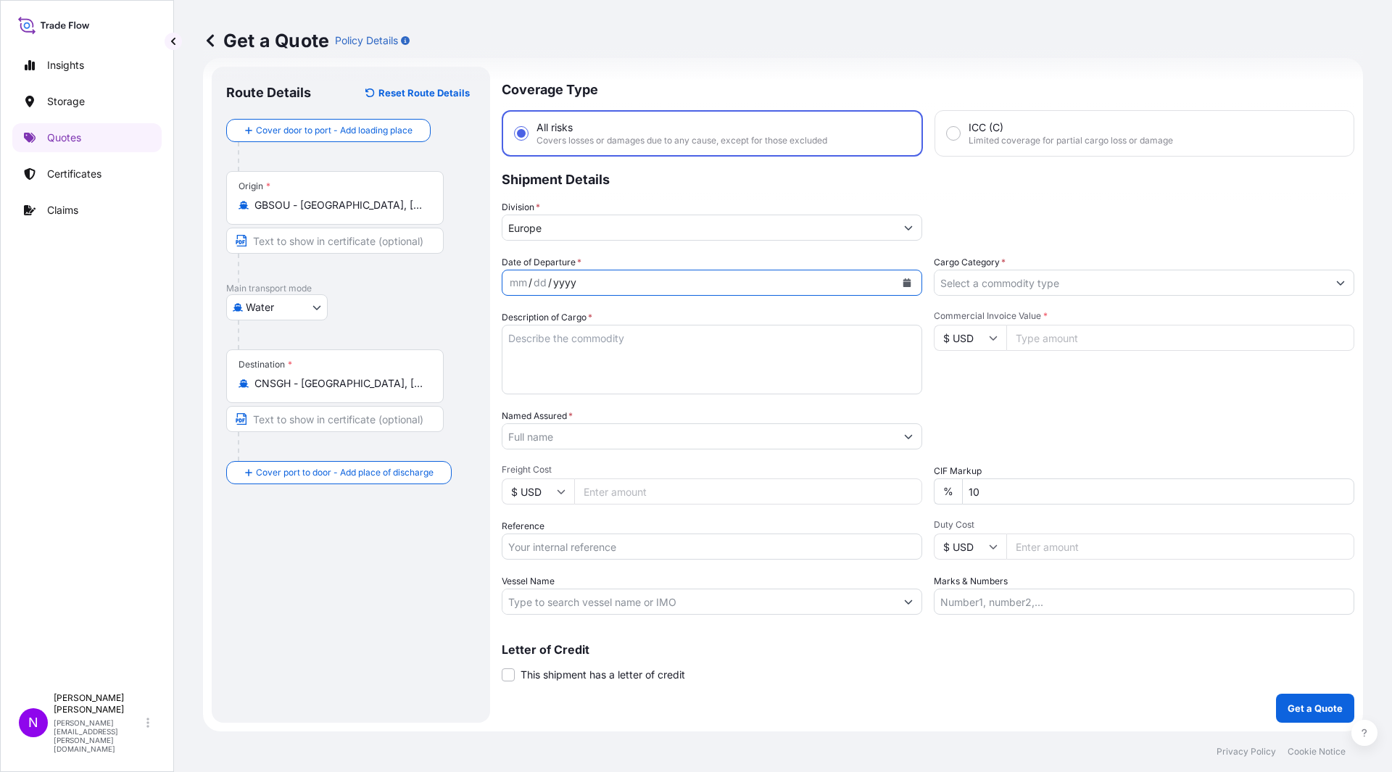
click at [552, 278] on div "yyyy" at bounding box center [565, 282] width 26 height 17
click at [526, 279] on div "mm" at bounding box center [518, 282] width 20 height 17
click at [557, 283] on div "yyyy" at bounding box center [565, 282] width 26 height 17
click at [902, 278] on icon "Calendar" at bounding box center [906, 282] width 9 height 9
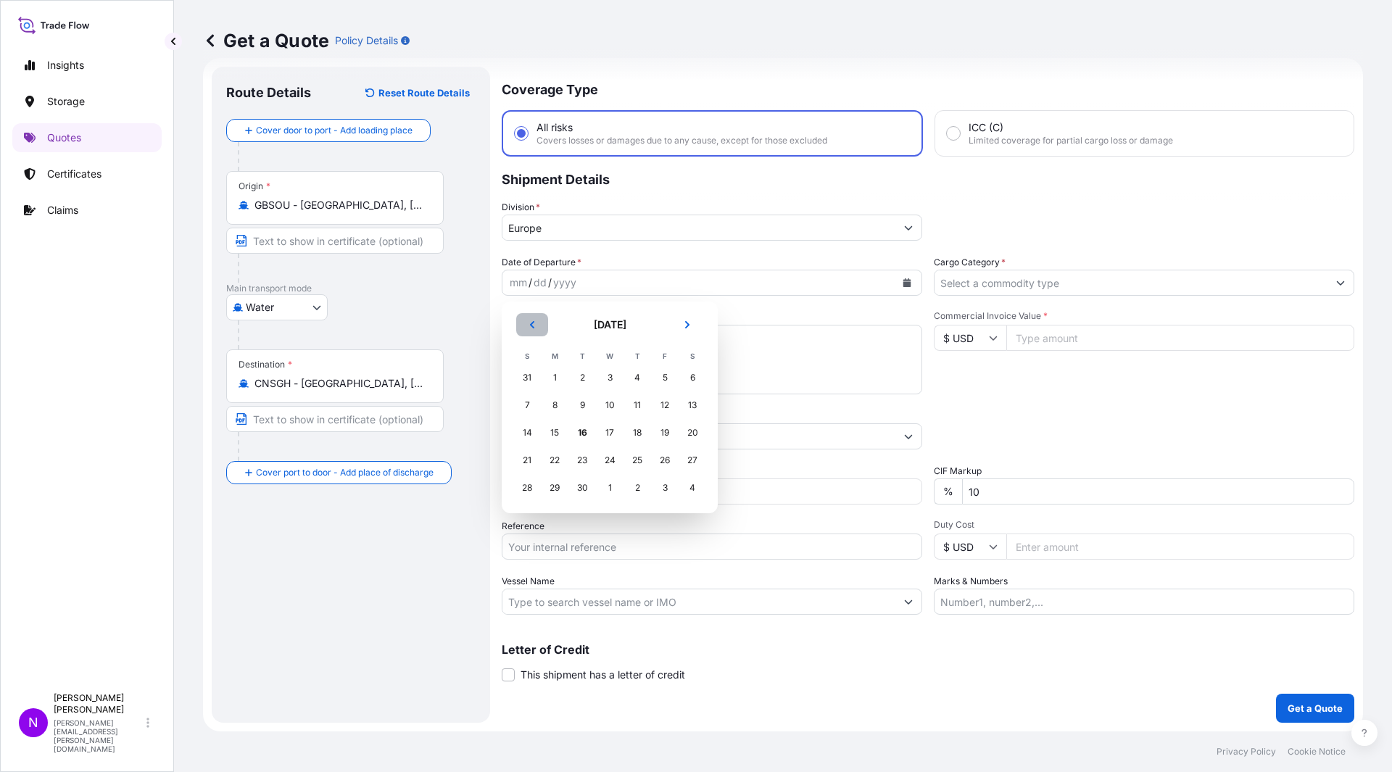
click at [524, 328] on button "Previous" at bounding box center [532, 324] width 32 height 23
click at [644, 485] on div "28" at bounding box center [637, 488] width 26 height 26
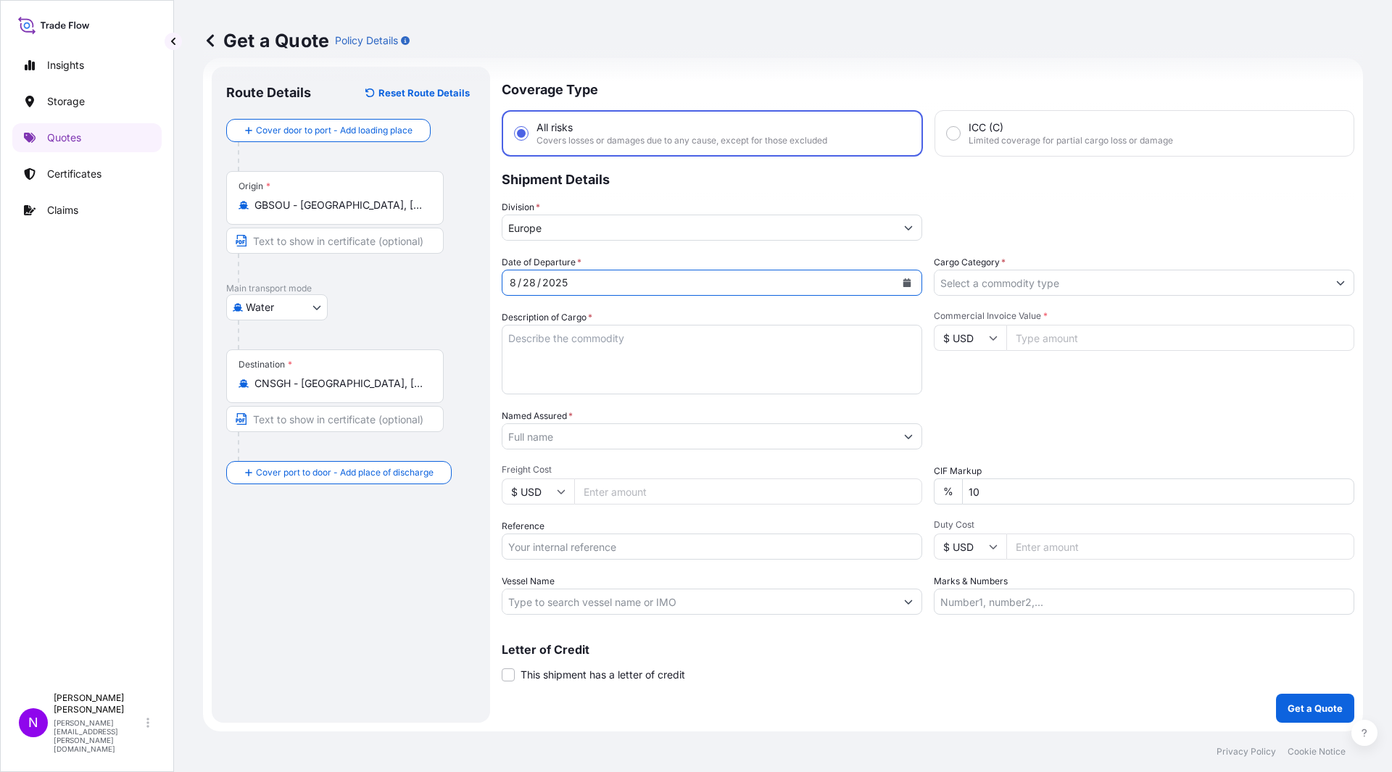
click at [1002, 278] on input "Cargo Category *" at bounding box center [1130, 283] width 393 height 26
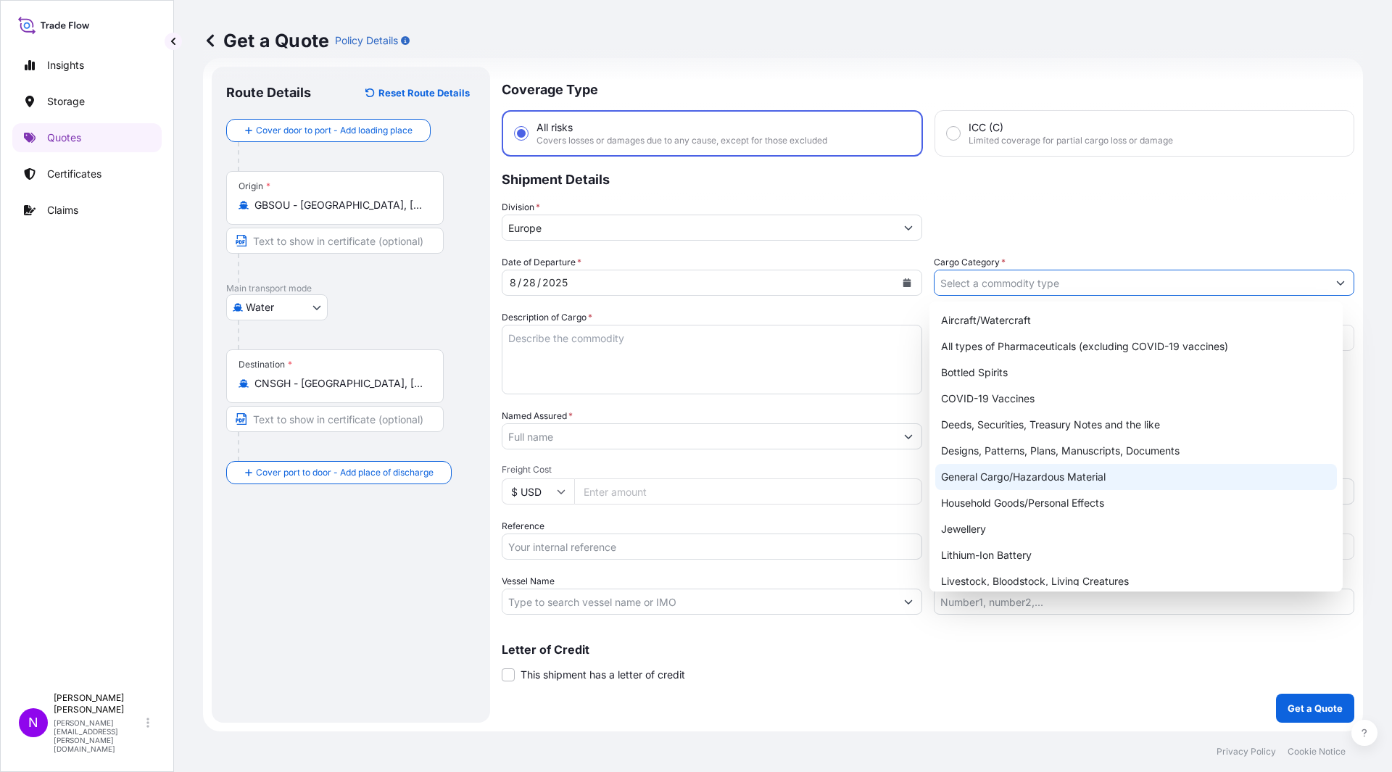
click at [1089, 479] on div "General Cargo/Hazardous Material" at bounding box center [1136, 477] width 402 height 26
type input "General Cargo/Hazardous Material"
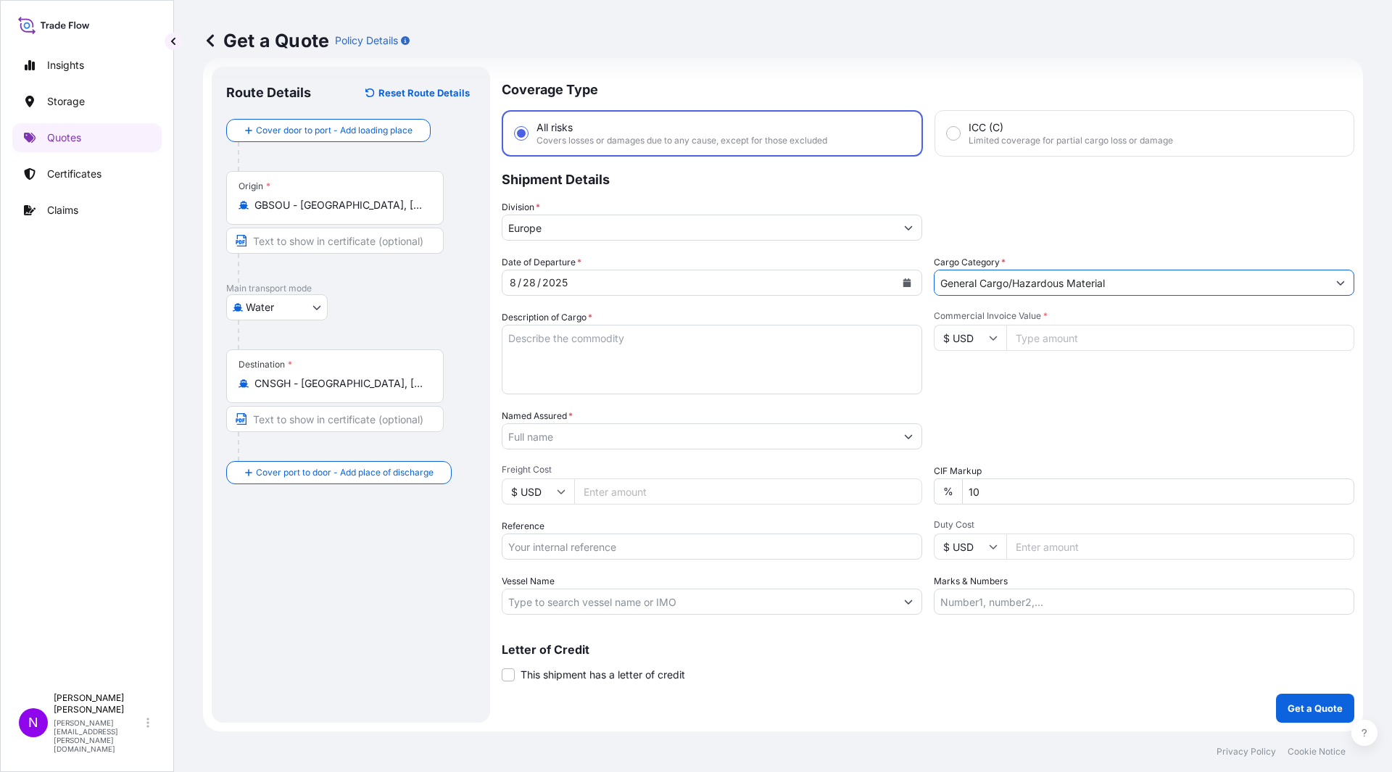
click at [599, 366] on textarea "Description of Cargo *" at bounding box center [712, 360] width 420 height 70
click at [535, 350] on textarea "Description of Cargo *" at bounding box center [712, 360] width 420 height 70
paste textarea "6 PALLETS LOADED INTO 1 20' REEFER CONTAINER(S) MACKAM C2M MW MB 220KG 34024900…"
type textarea "6 PALLETS LOADED INTO 1 20' REEFER CONTAINER(S) MACKAM C2M MW MB 220KG 34024900…"
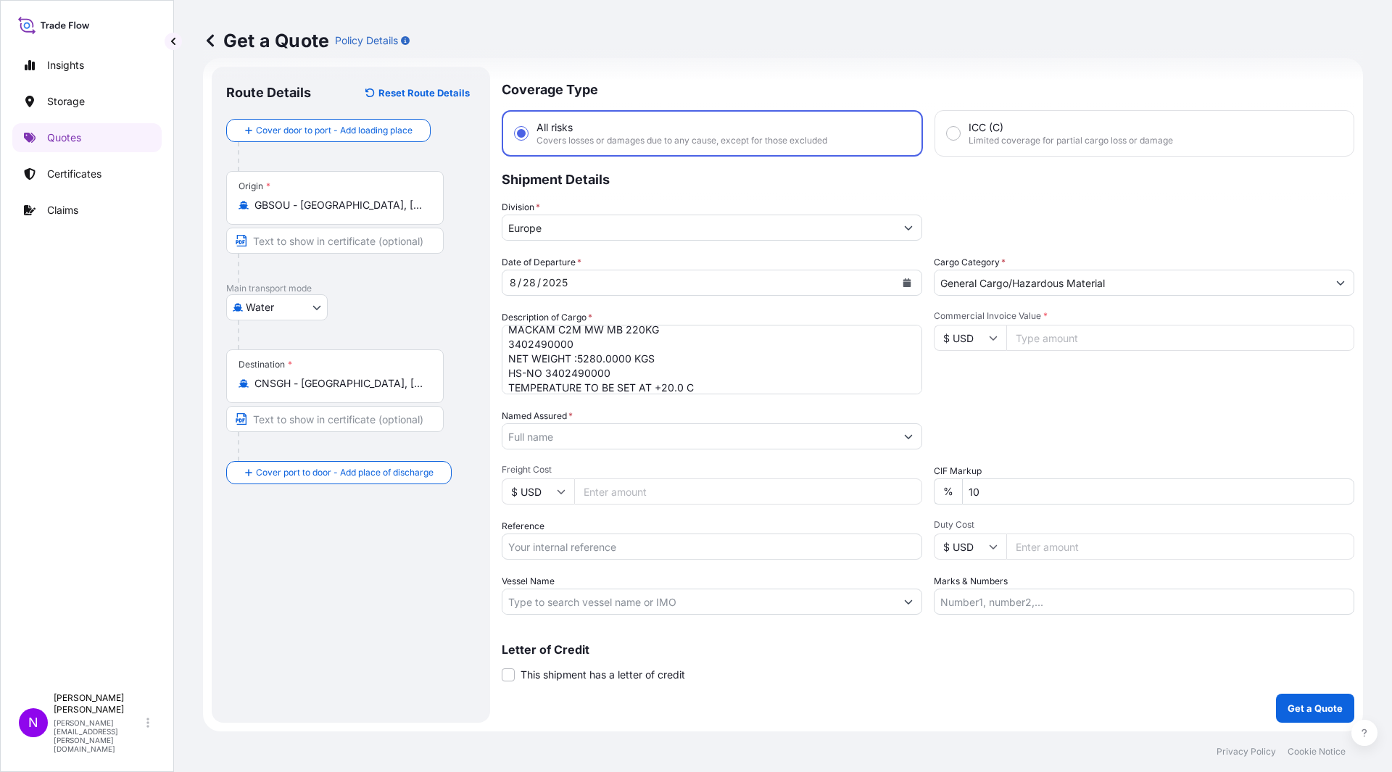
click at [1092, 338] on input "Commercial Invoice Value *" at bounding box center [1180, 338] width 348 height 26
type input "20782.08"
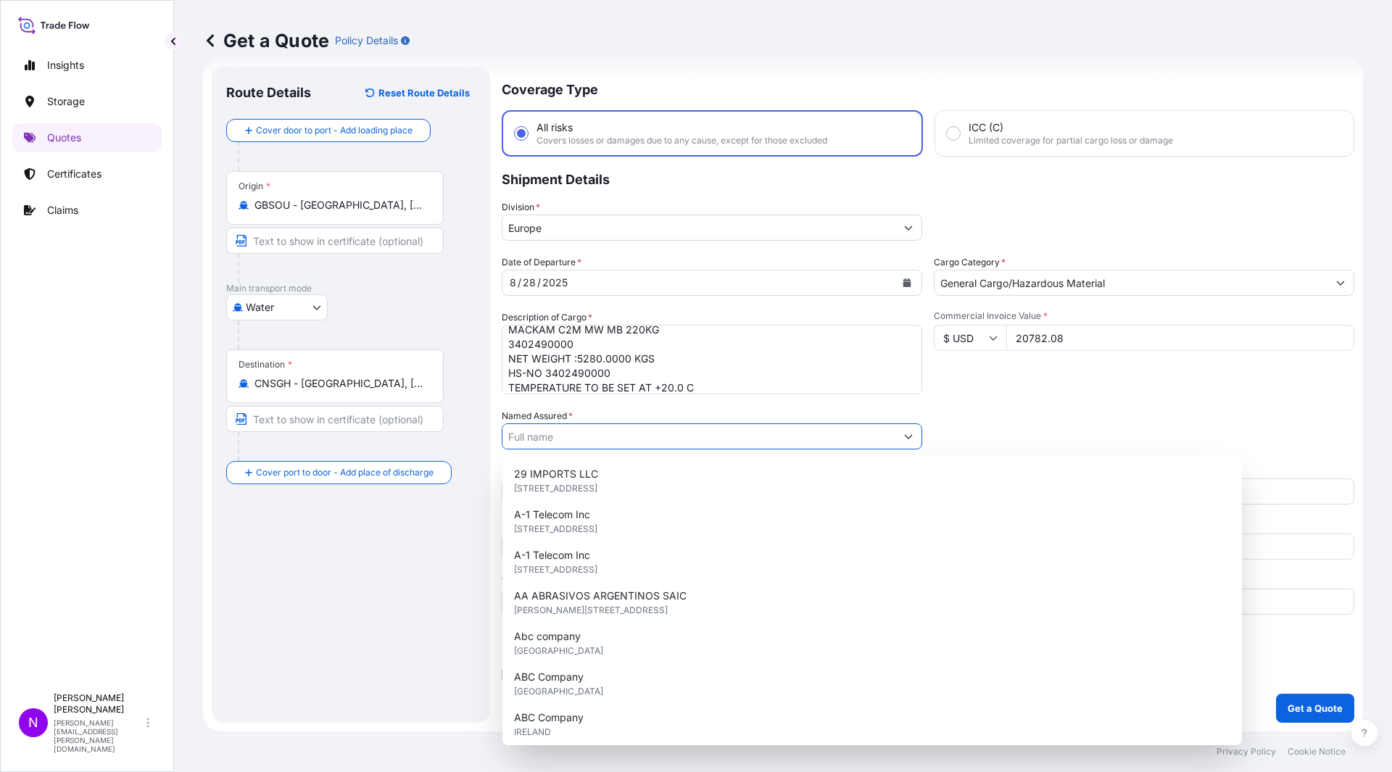
click at [631, 444] on input "Named Assured *" at bounding box center [698, 436] width 393 height 26
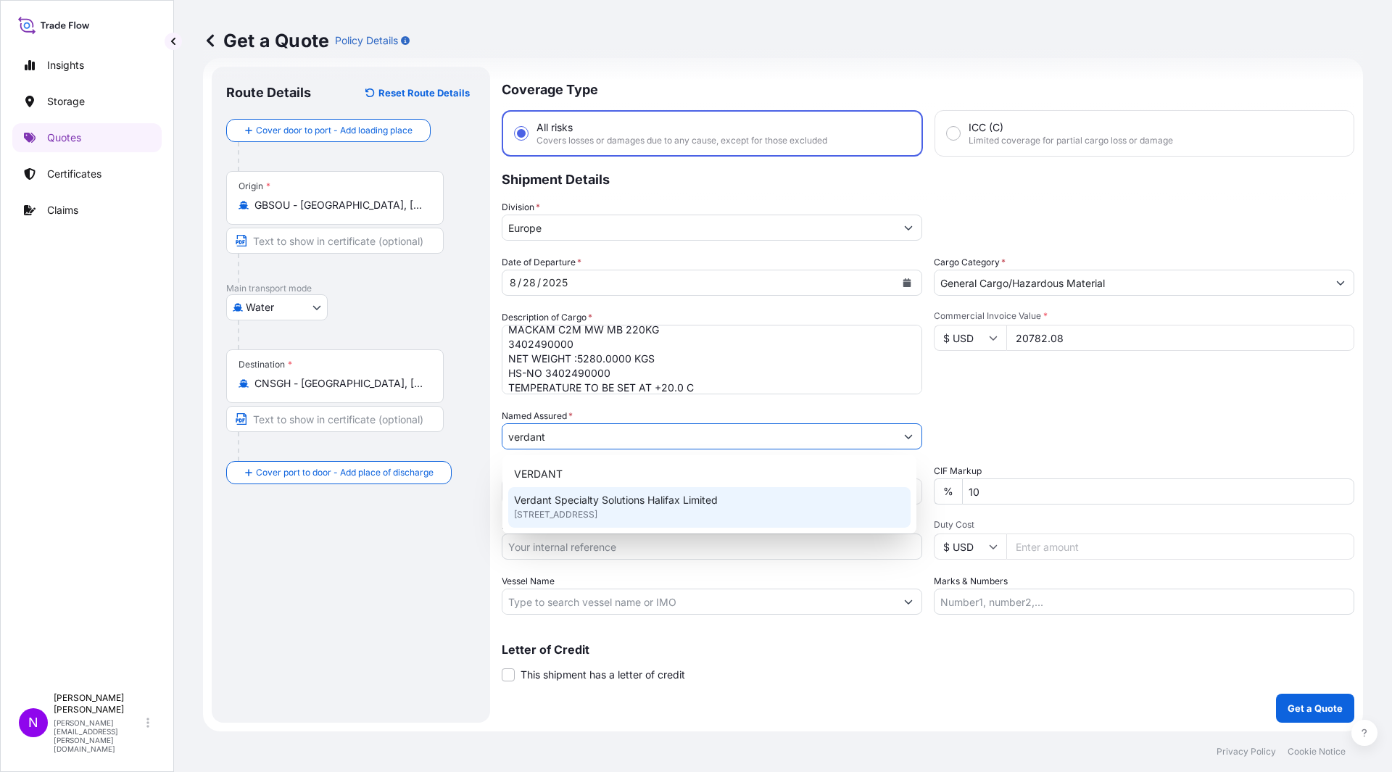
click at [621, 506] on span "Verdant Specialty Solutions Halifax Limited" at bounding box center [616, 500] width 204 height 14
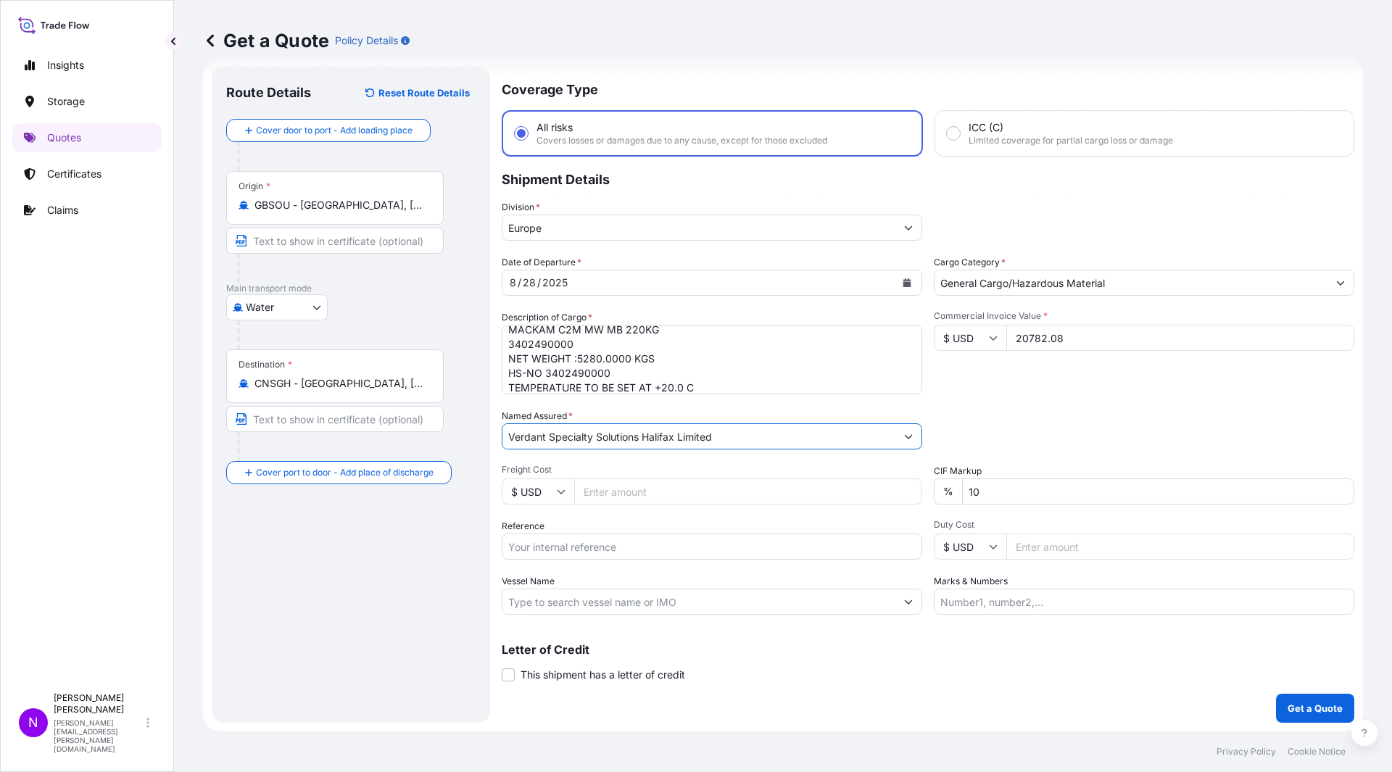
type input "Verdant Specialty Solutions Halifax Limited"
click at [595, 510] on div "Date of Departure * [DATE] Cargo Category * General Cargo/Hazardous Material De…" at bounding box center [928, 435] width 852 height 360
click at [625, 499] on input "Freight Cost" at bounding box center [748, 491] width 348 height 26
paste input "2998.76"
type input "2998.76"
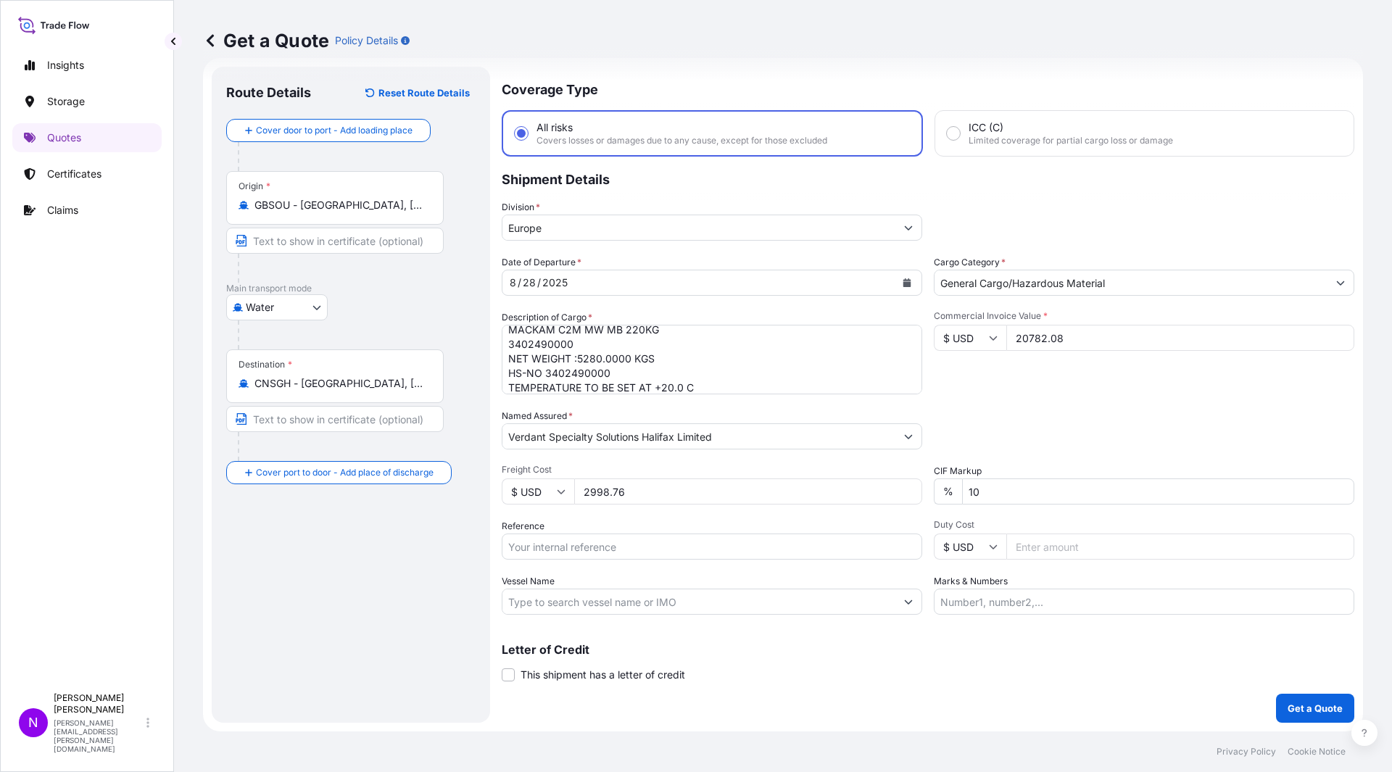
click at [988, 502] on input "10" at bounding box center [1158, 491] width 392 height 26
type input "1"
click at [615, 558] on input "Reference" at bounding box center [712, 546] width 420 height 26
click at [544, 539] on input "Reference" at bounding box center [712, 546] width 420 height 26
paste input "1465433675"
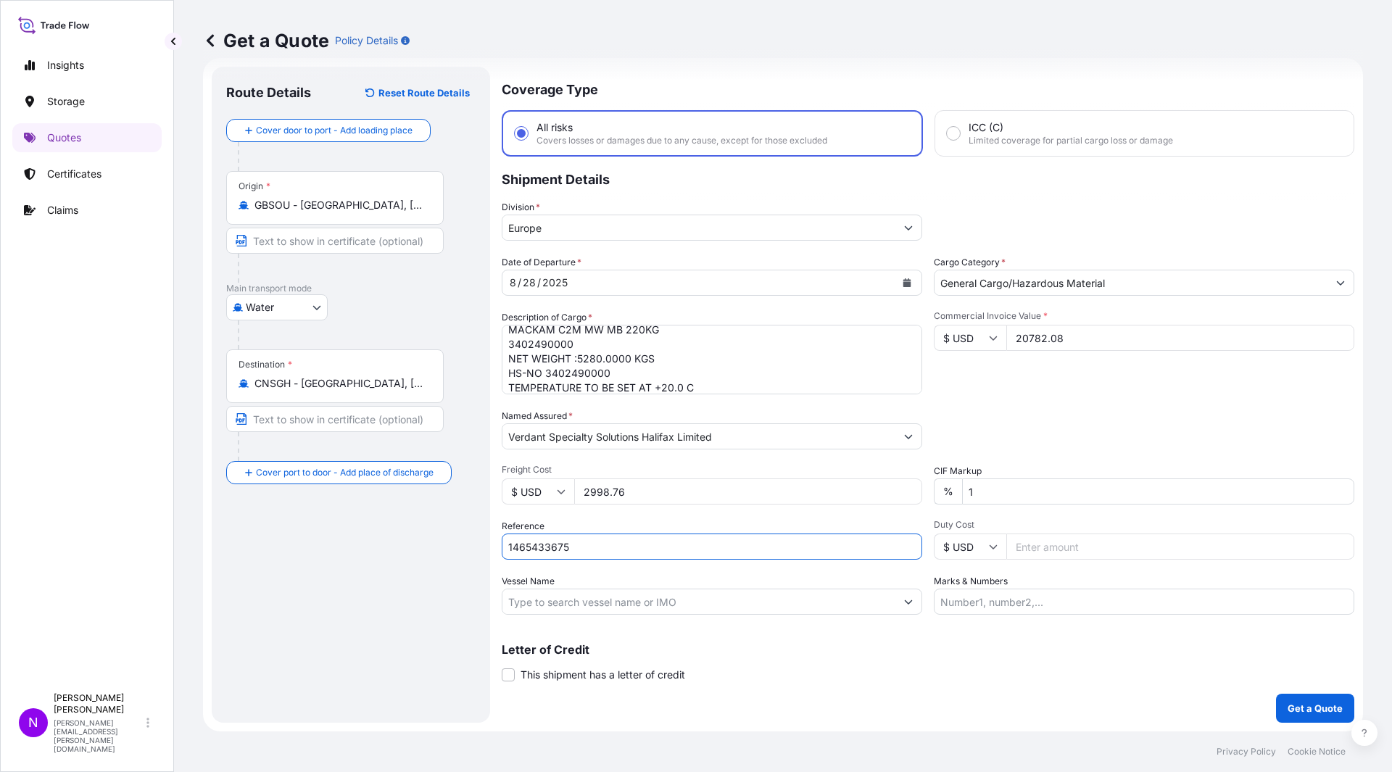
type input "1465433675"
click at [651, 607] on input "Vessel Name" at bounding box center [698, 602] width 393 height 26
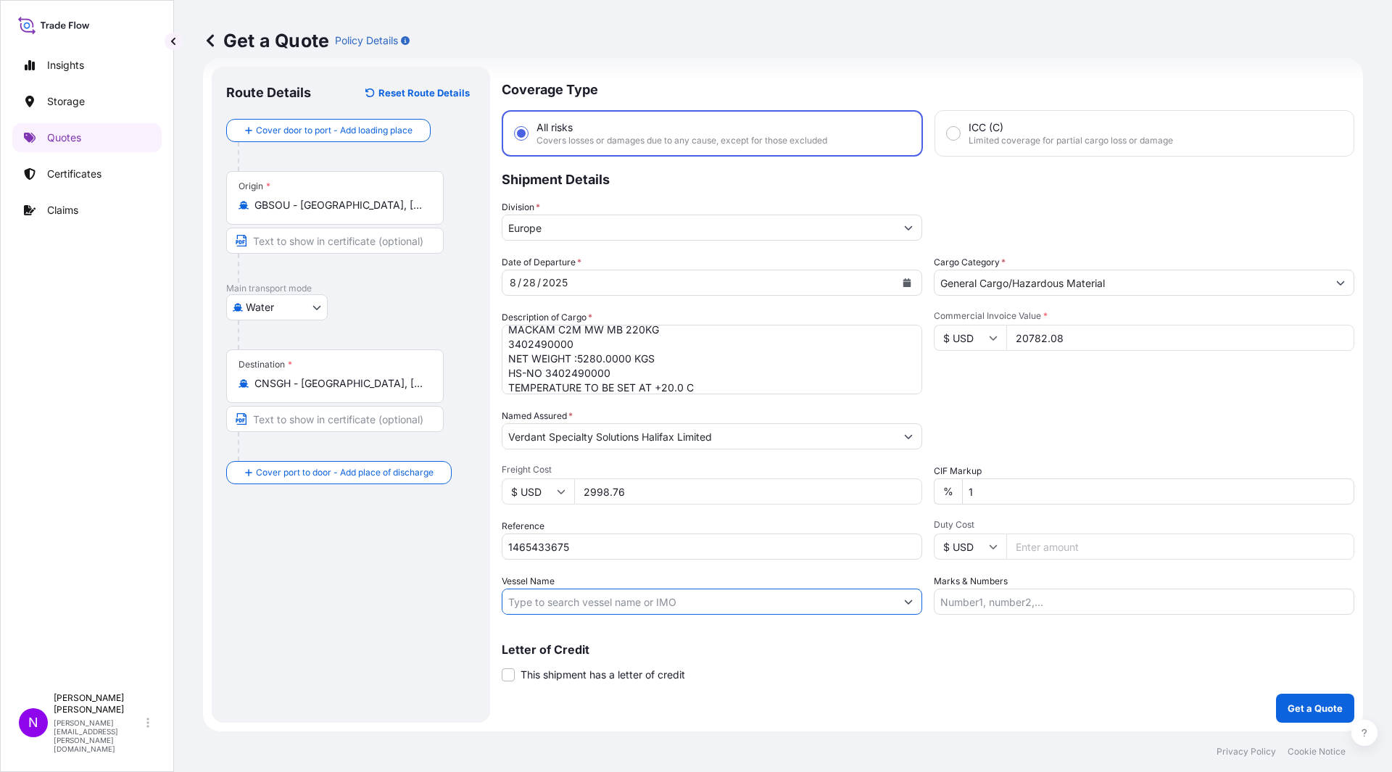
click at [536, 603] on input "Vessel Name" at bounding box center [698, 602] width 393 height 26
paste input "MURCIA MAERSK"
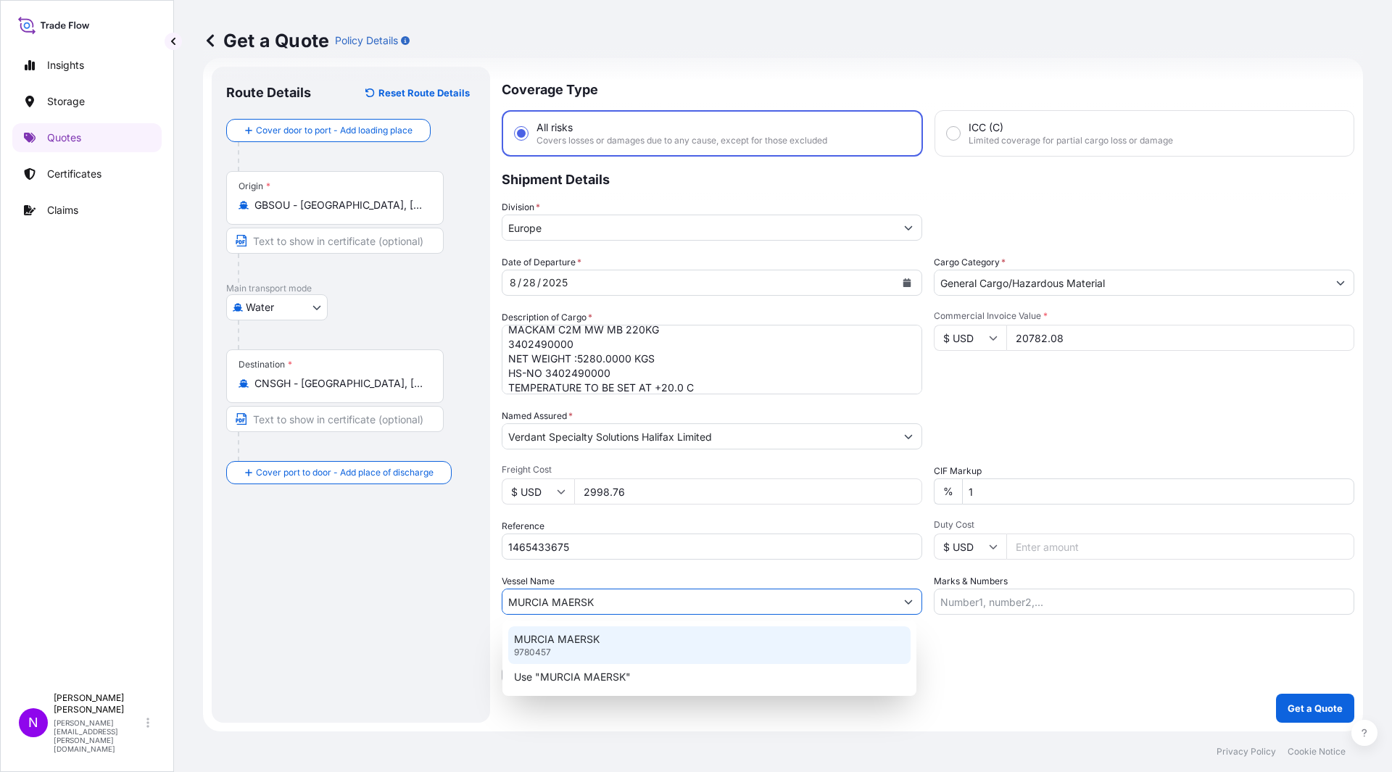
click at [636, 647] on div "MURCIA MAERSK 9780457" at bounding box center [709, 645] width 402 height 38
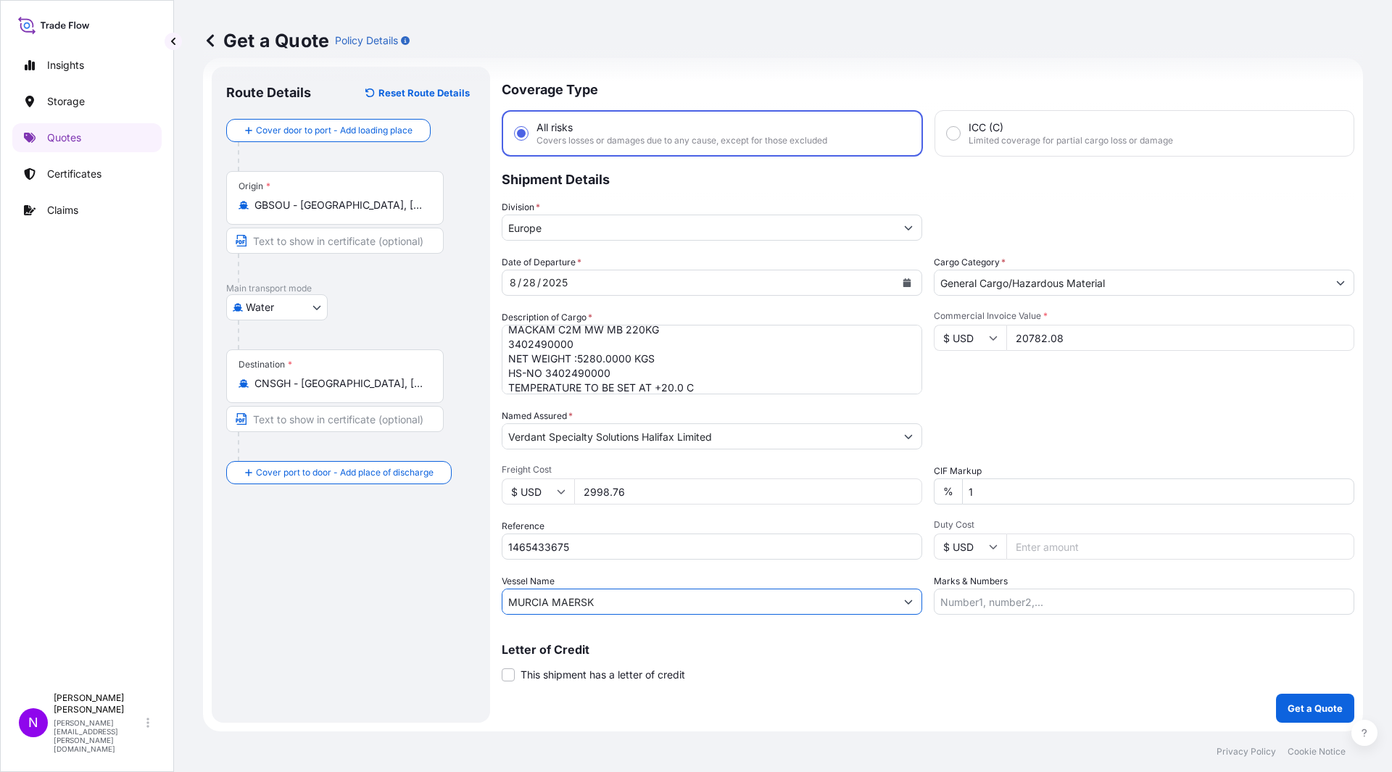
type input "MURCIA MAERSK"
click at [1034, 612] on input "Marks & Numbers" at bounding box center [1144, 602] width 420 height 26
drag, startPoint x: 1055, startPoint y: 604, endPoint x: 1044, endPoint y: 604, distance: 11.6
click at [1082, 602] on input "Marks & Numbers" at bounding box center [1144, 602] width 420 height 26
paste input "HLBU 9737987"
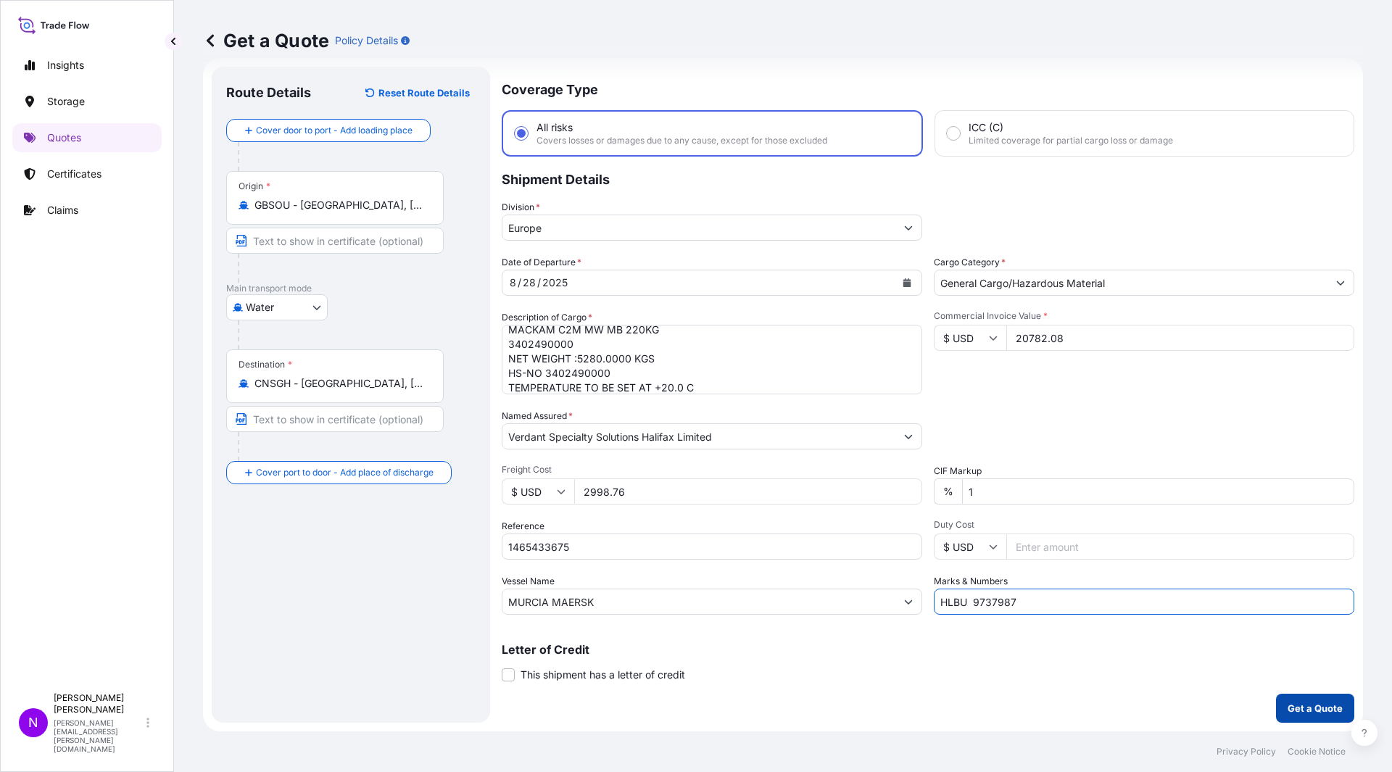
type input "HLBU 9737987"
click at [1308, 684] on p "Get a Quote" at bounding box center [1314, 708] width 55 height 14
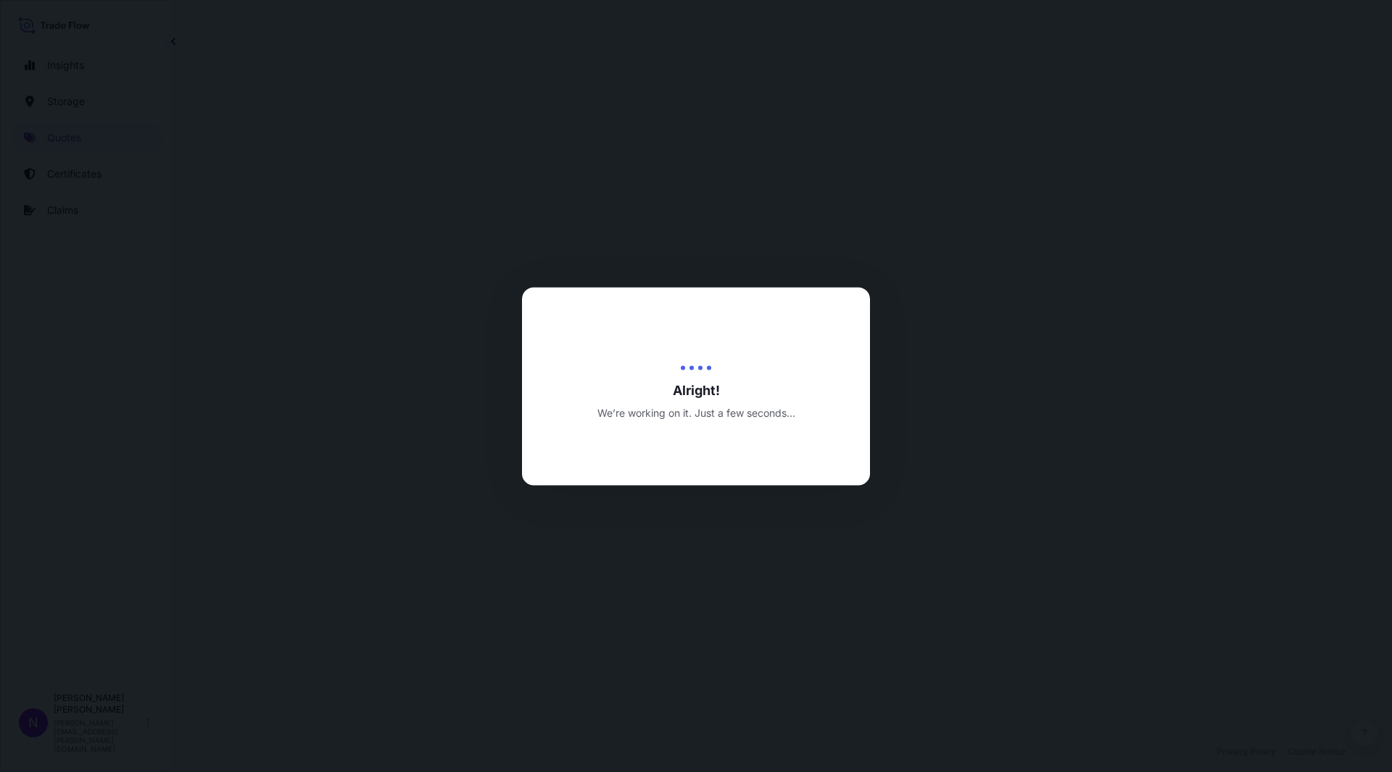
select select "Water"
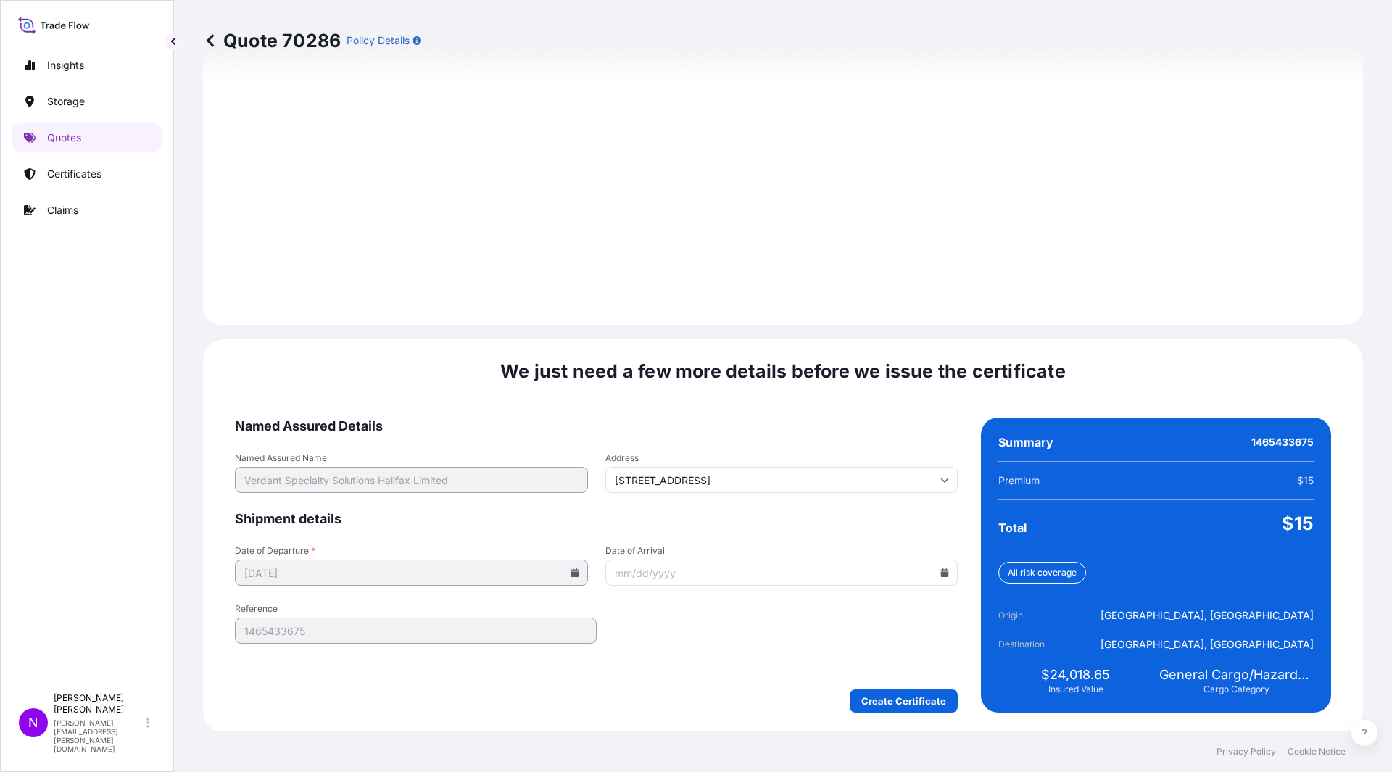
scroll to position [1932, 0]
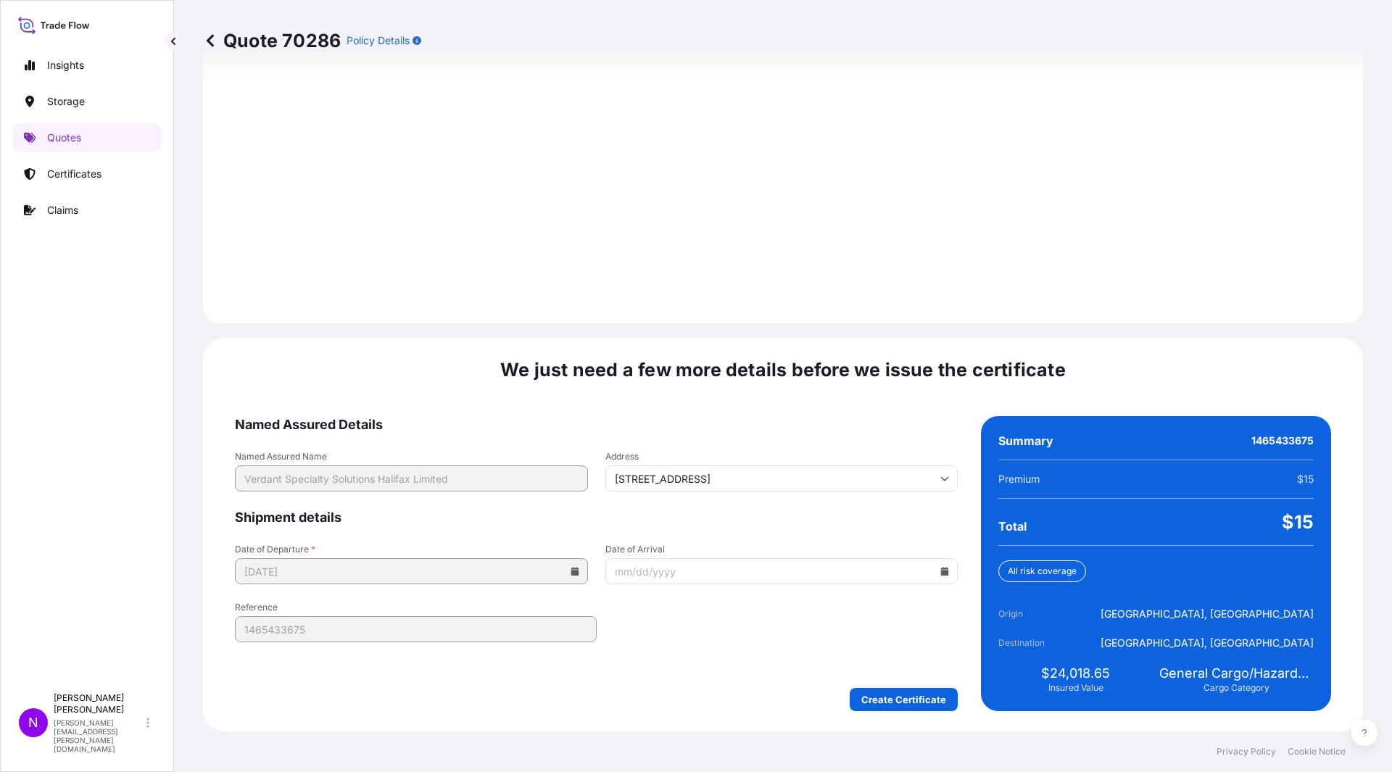
click at [932, 574] on input "Date of Arrival" at bounding box center [781, 571] width 353 height 26
drag, startPoint x: 863, startPoint y: 583, endPoint x: 794, endPoint y: 588, distance: 68.3
click at [860, 584] on form "Named Assured Details Named Assured Name Verdant Specialty Solutions Halifax Li…" at bounding box center [596, 563] width 723 height 295
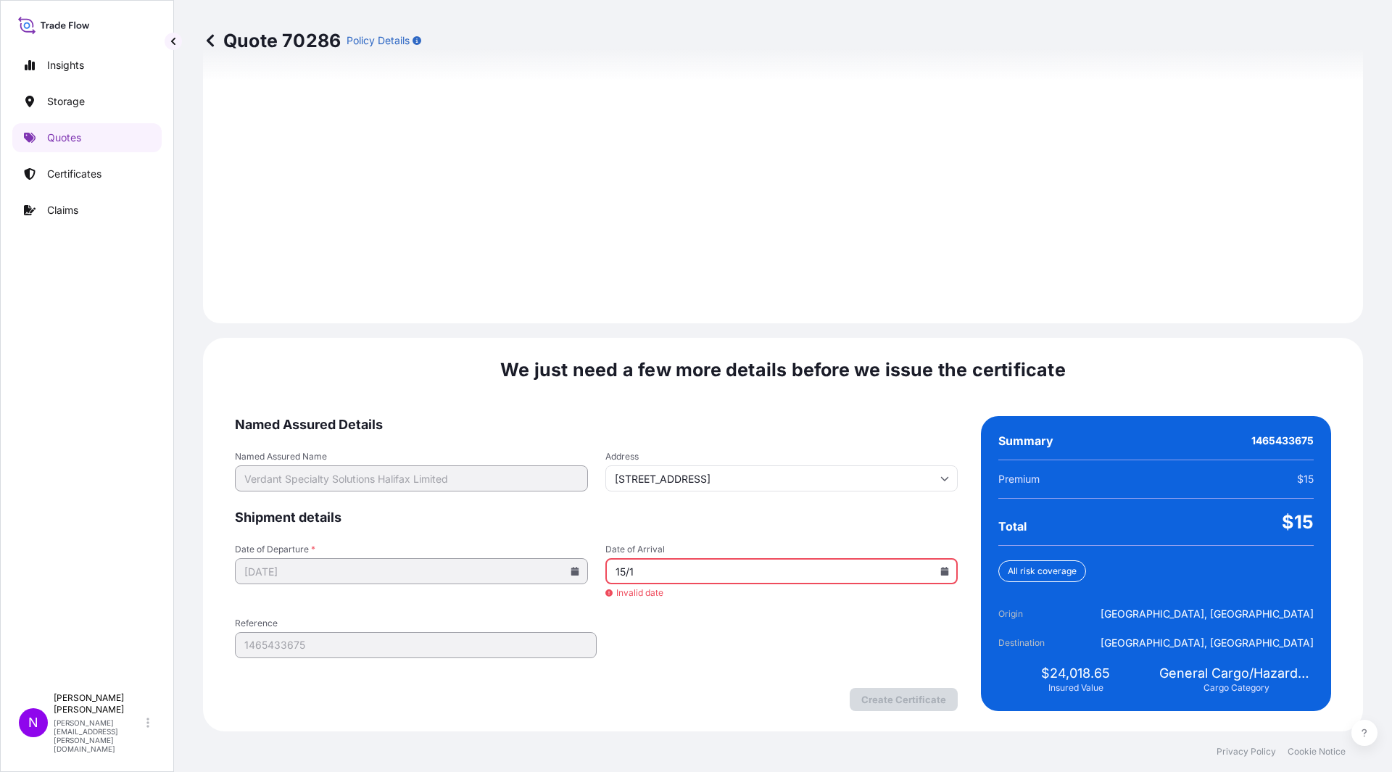
type input "15/10"
click at [579, 568] on div "Date of Departure * [DATE] Date of Arrival 15/10 Invalid date" at bounding box center [596, 572] width 723 height 57
click at [941, 574] on icon at bounding box center [945, 571] width 8 height 9
click at [876, 332] on button at bounding box center [874, 326] width 23 height 23
click at [747, 440] on button "15" at bounding box center [742, 442] width 23 height 23
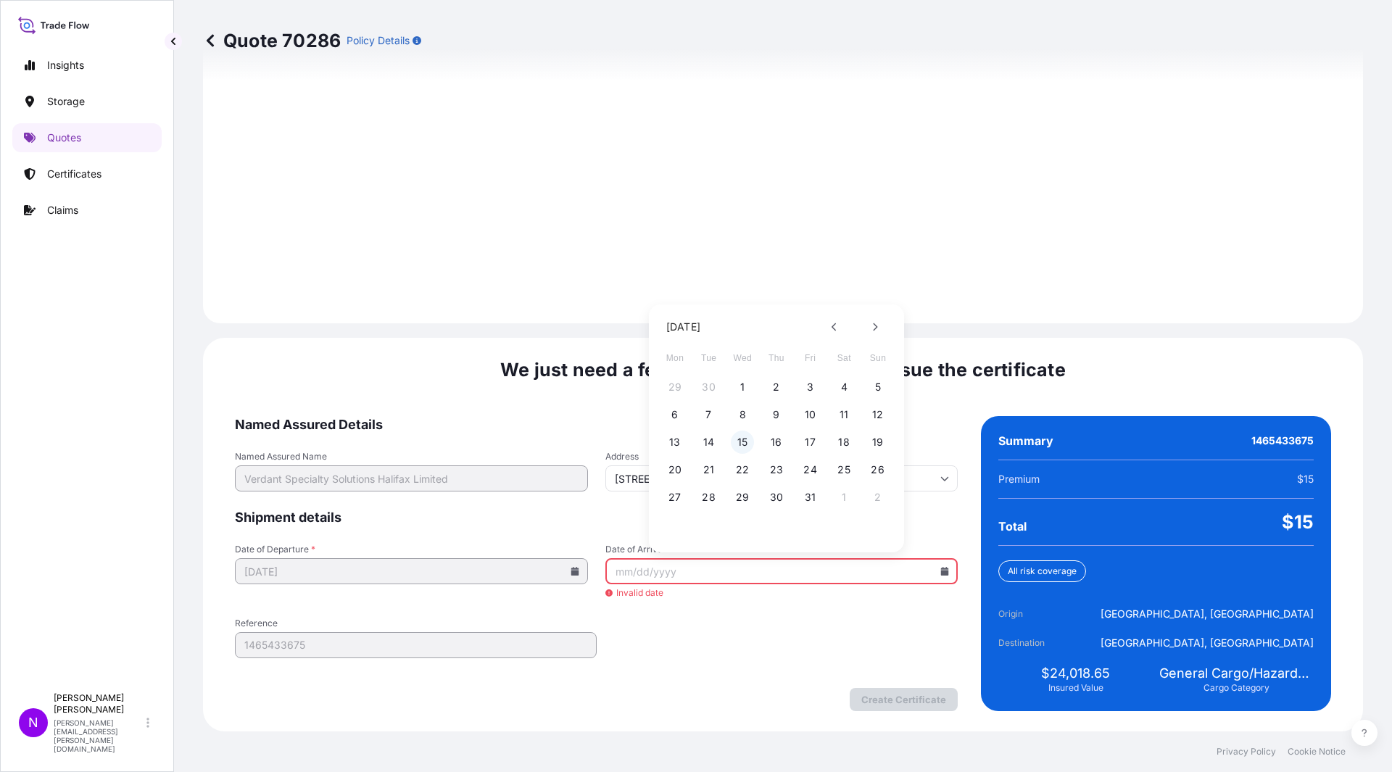
type input "[DATE]"
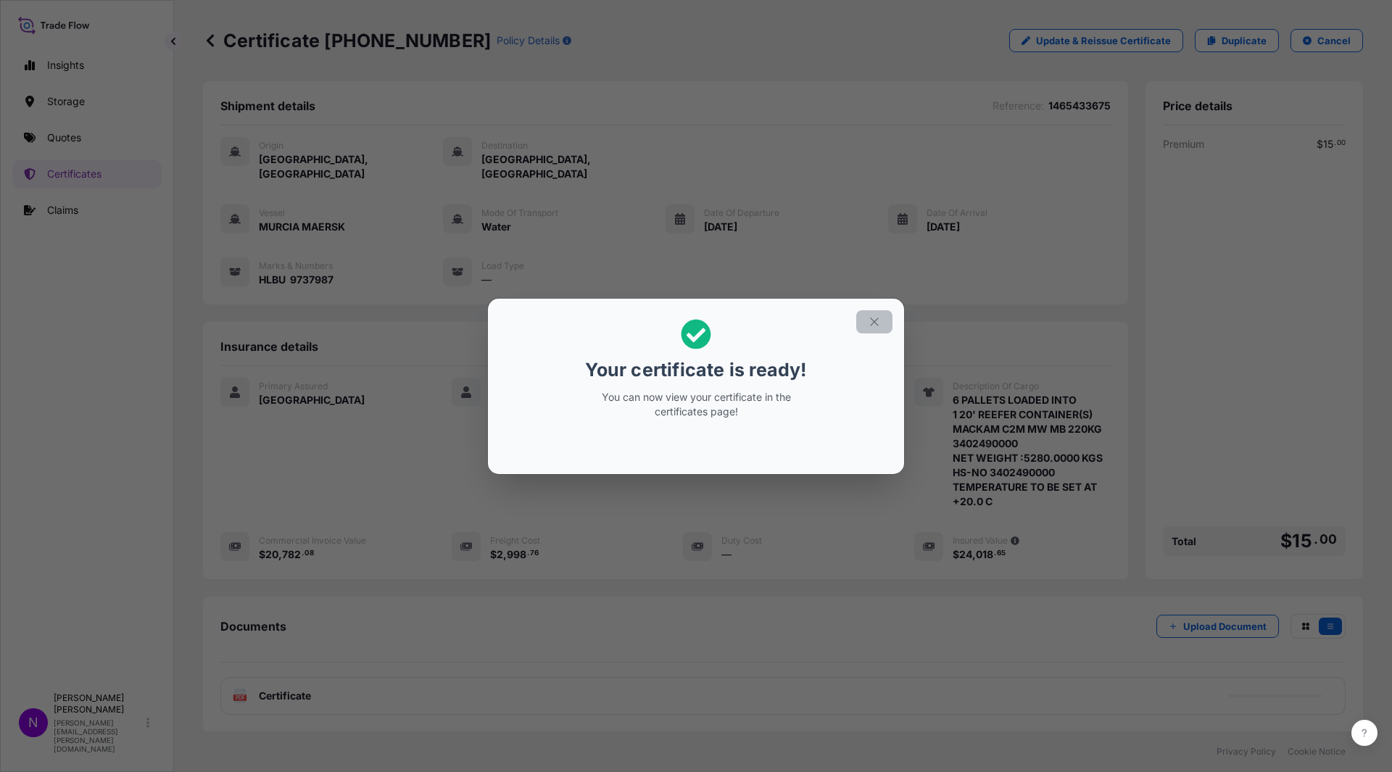
click at [865, 325] on button "button" at bounding box center [874, 321] width 36 height 23
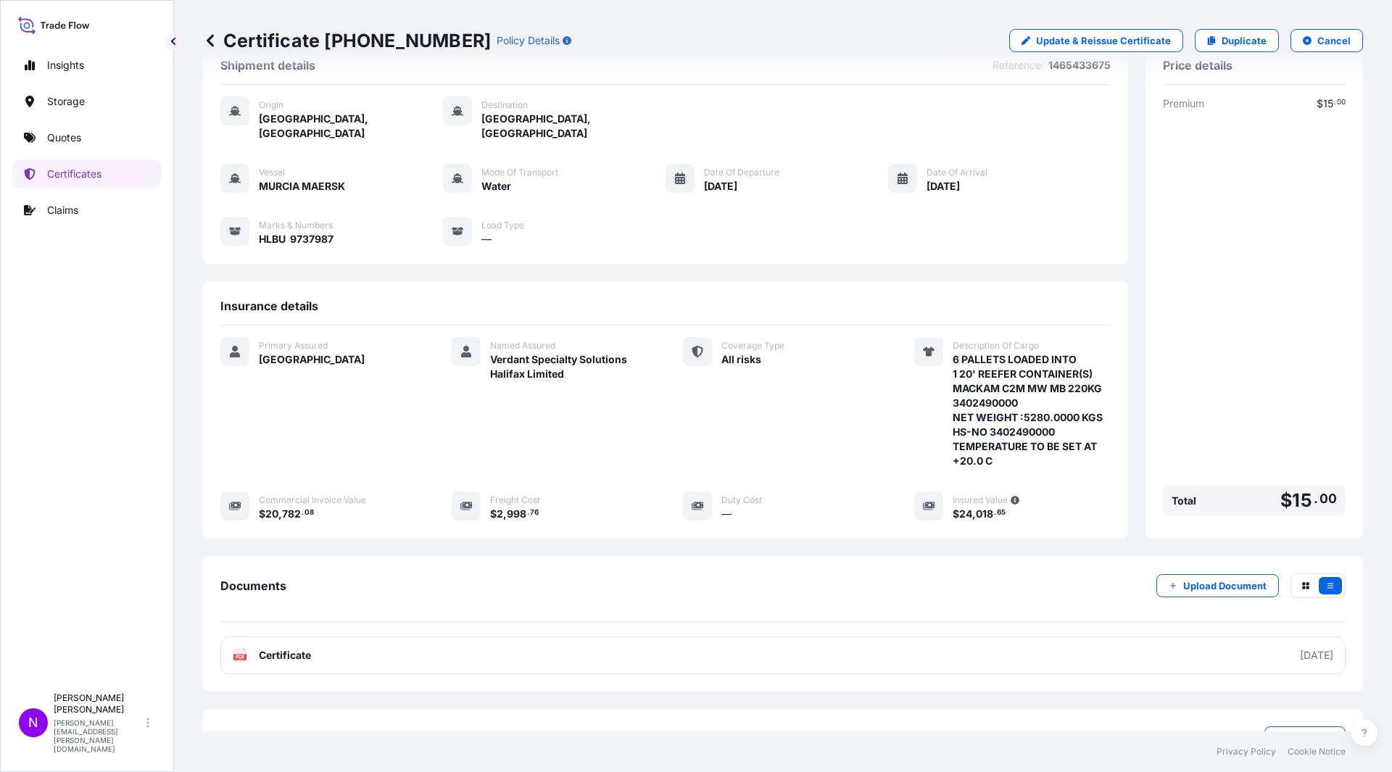
scroll to position [77, 0]
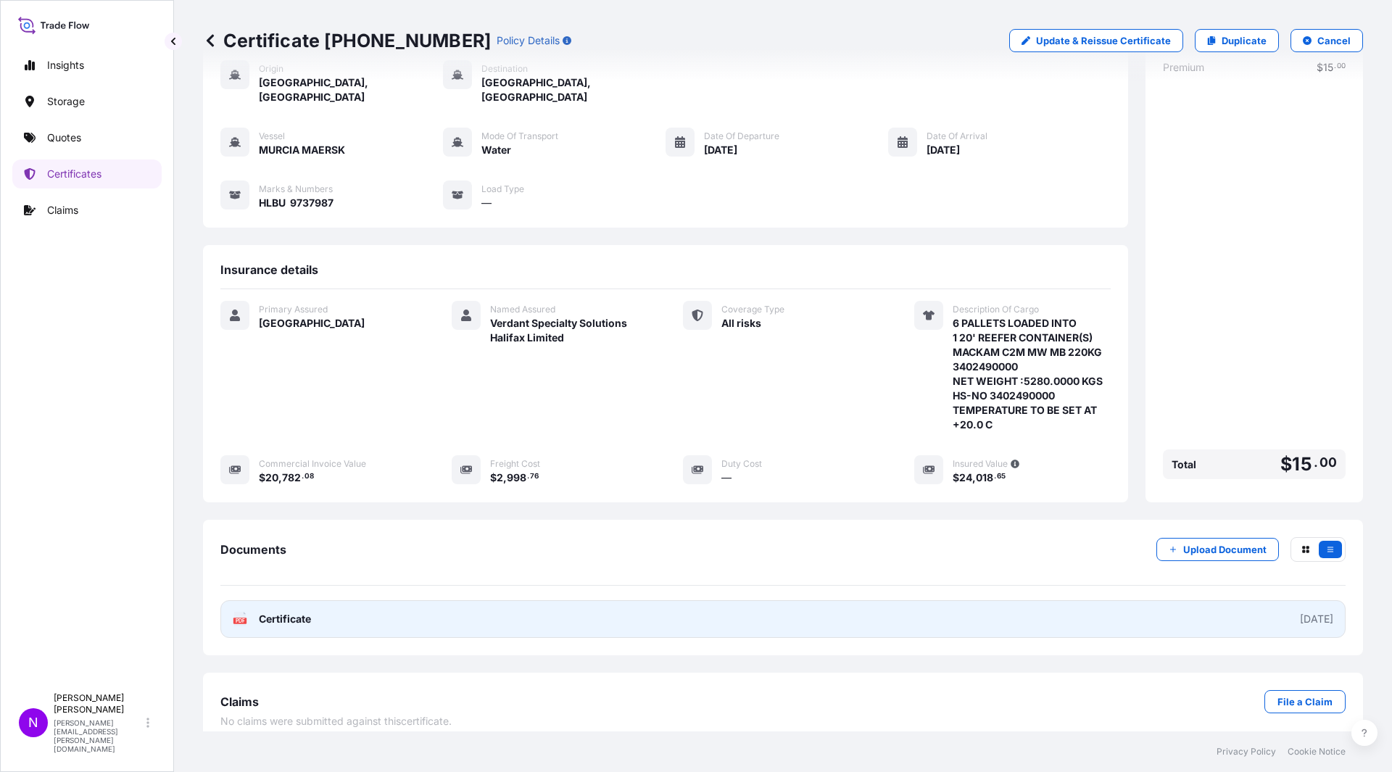
click at [438, 609] on link "PDF Certificate [DATE]" at bounding box center [782, 619] width 1125 height 38
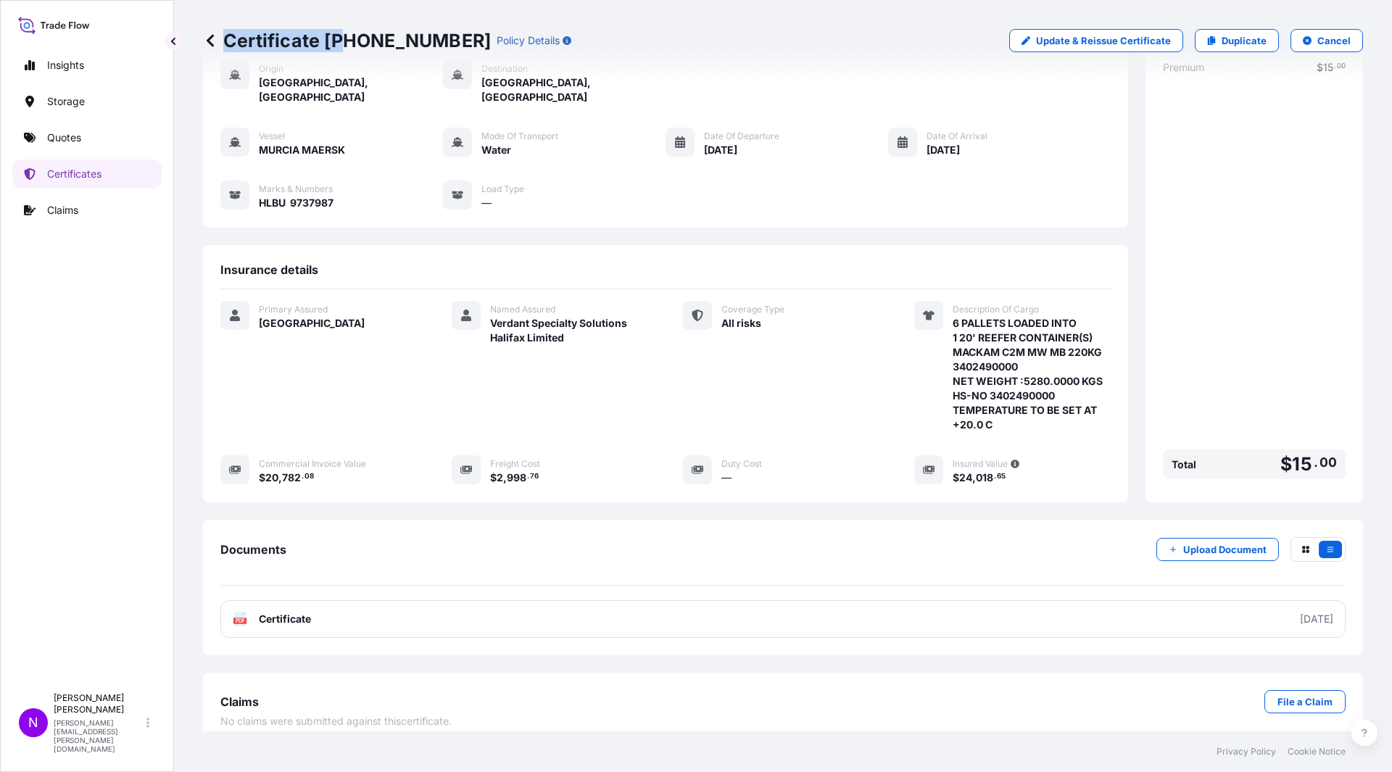
drag, startPoint x: 425, startPoint y: 44, endPoint x: 346, endPoint y: 43, distance: 79.0
click at [346, 43] on div "Certificate [PHONE_NUMBER] Policy Details" at bounding box center [387, 40] width 368 height 23
click at [326, 44] on p "Certificate [PHONE_NUMBER]" at bounding box center [347, 40] width 288 height 23
drag, startPoint x: 320, startPoint y: 38, endPoint x: 421, endPoint y: 41, distance: 100.8
click at [421, 41] on p "Certificate [PHONE_NUMBER]" at bounding box center [347, 40] width 288 height 23
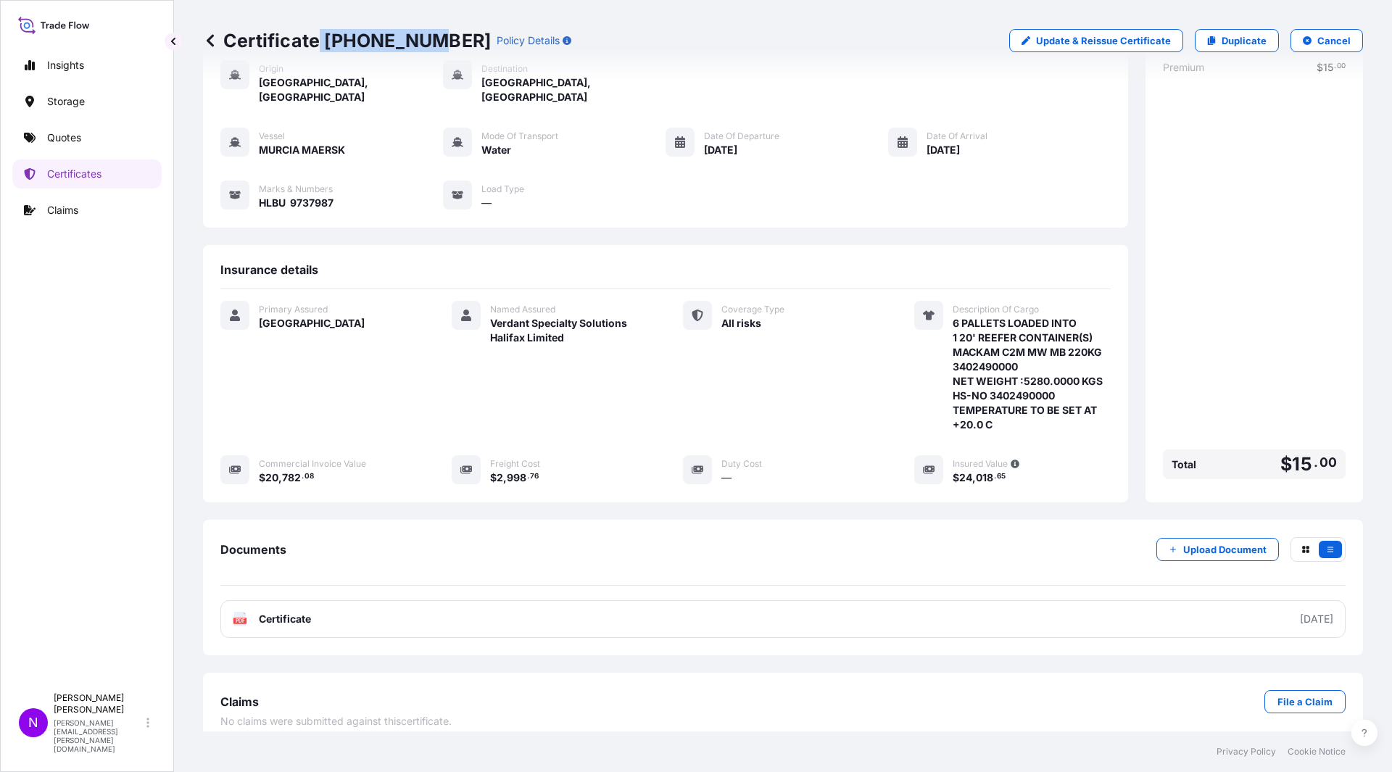
copy p "[PHONE_NUMBER]"
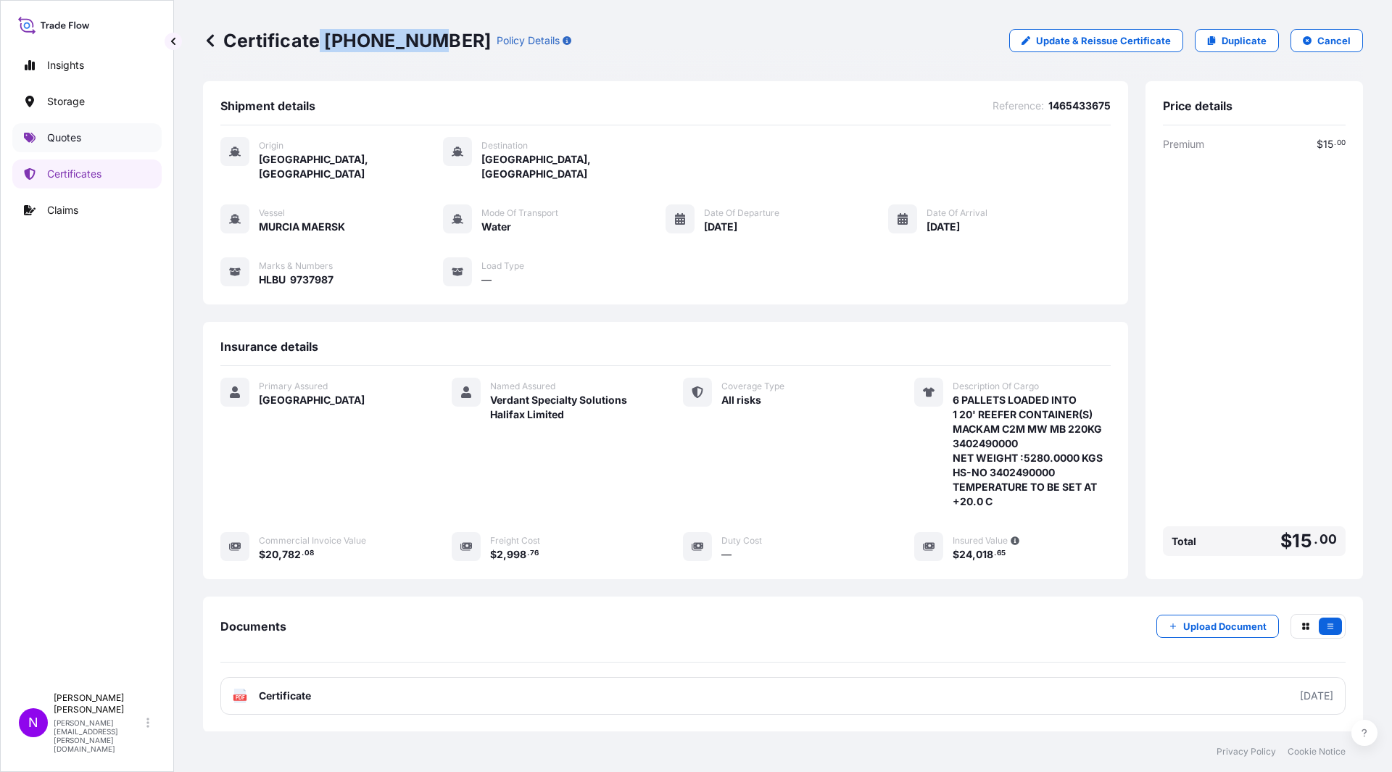
click at [81, 139] on p "Quotes" at bounding box center [64, 137] width 34 height 14
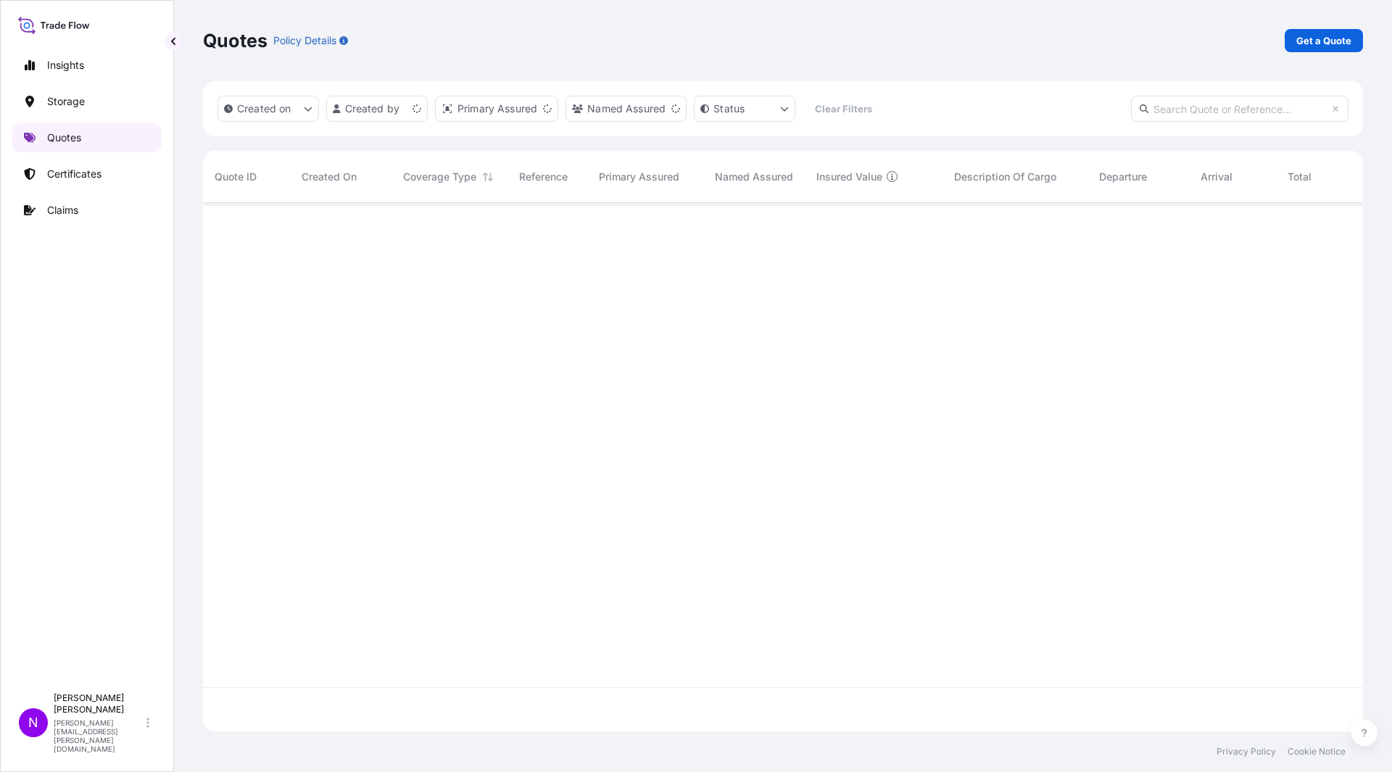
scroll to position [525, 1149]
click at [1351, 34] on link "Get a Quote" at bounding box center [1323, 40] width 78 height 23
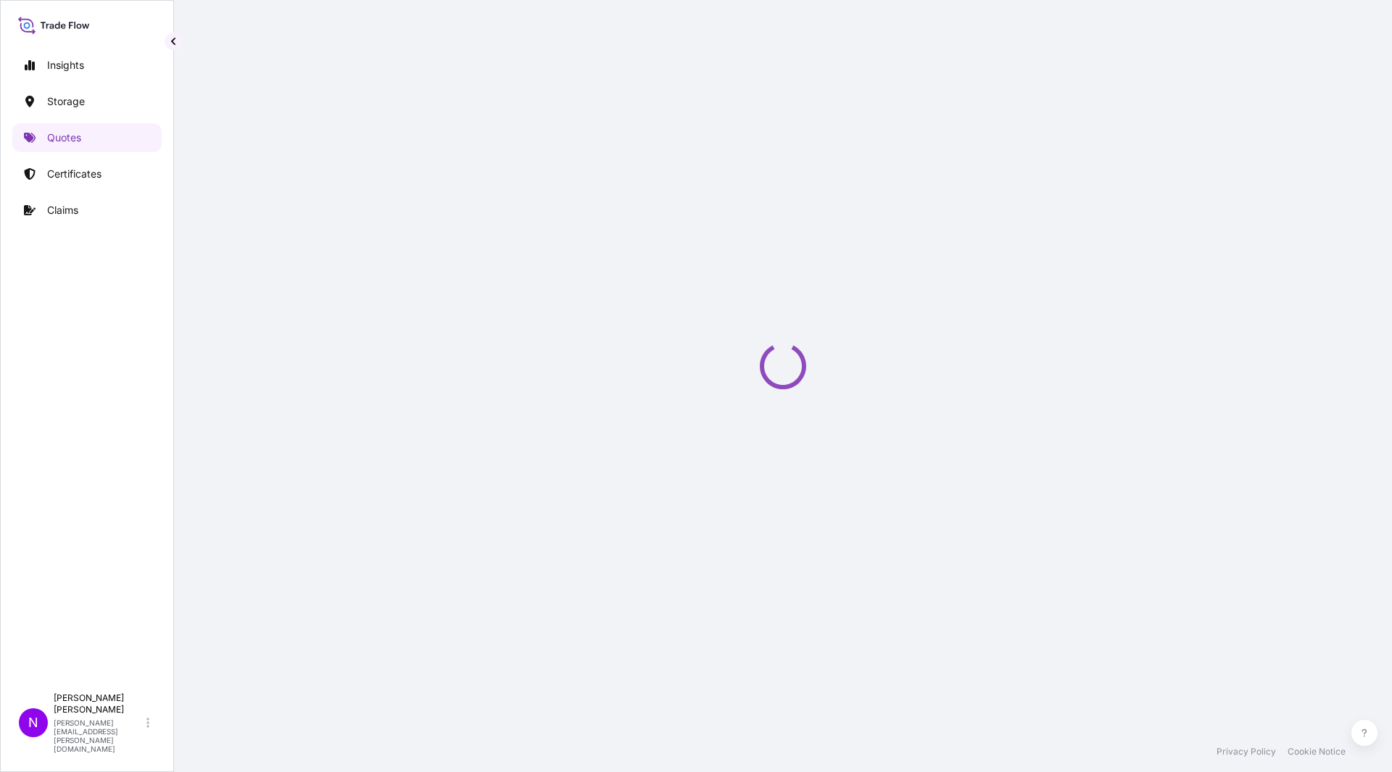
scroll to position [23, 0]
select select "Water"
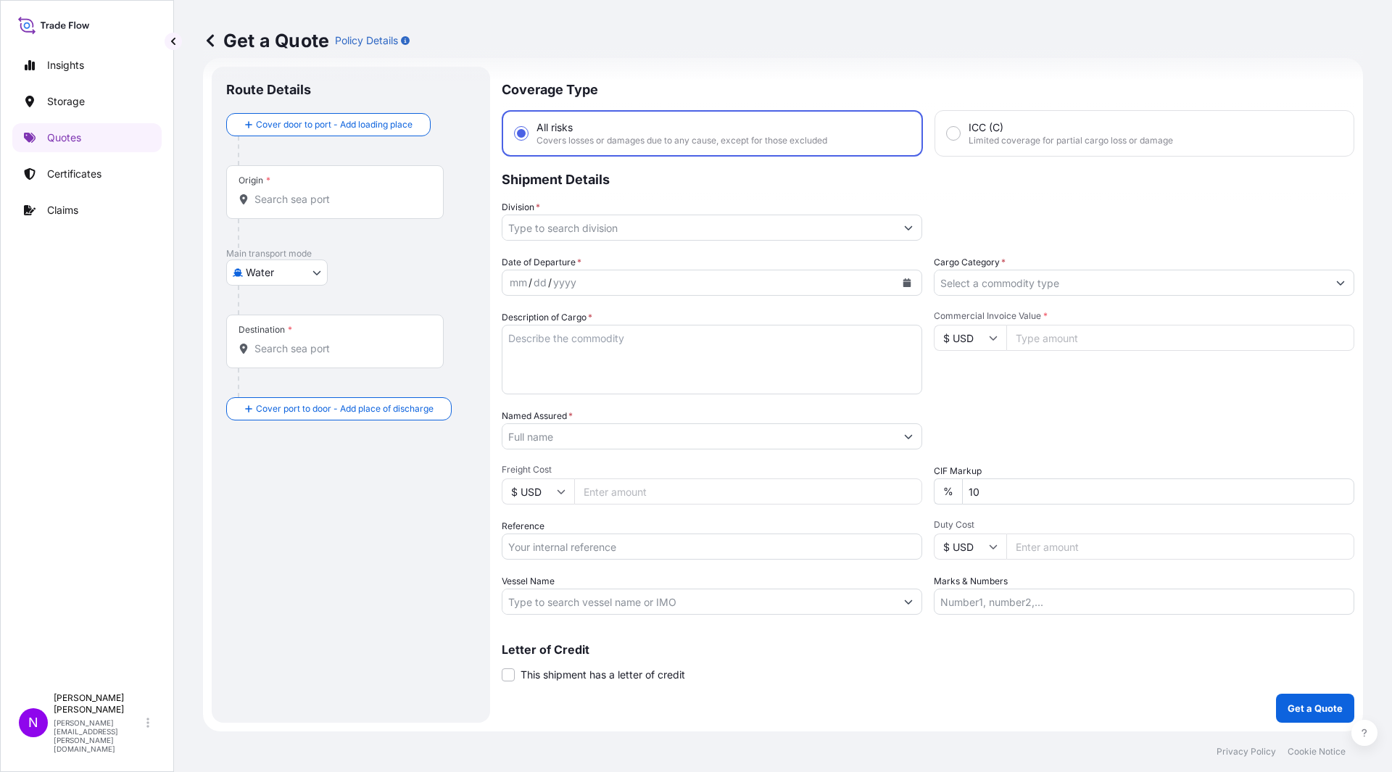
click at [263, 206] on input "Origin *" at bounding box center [339, 199] width 171 height 14
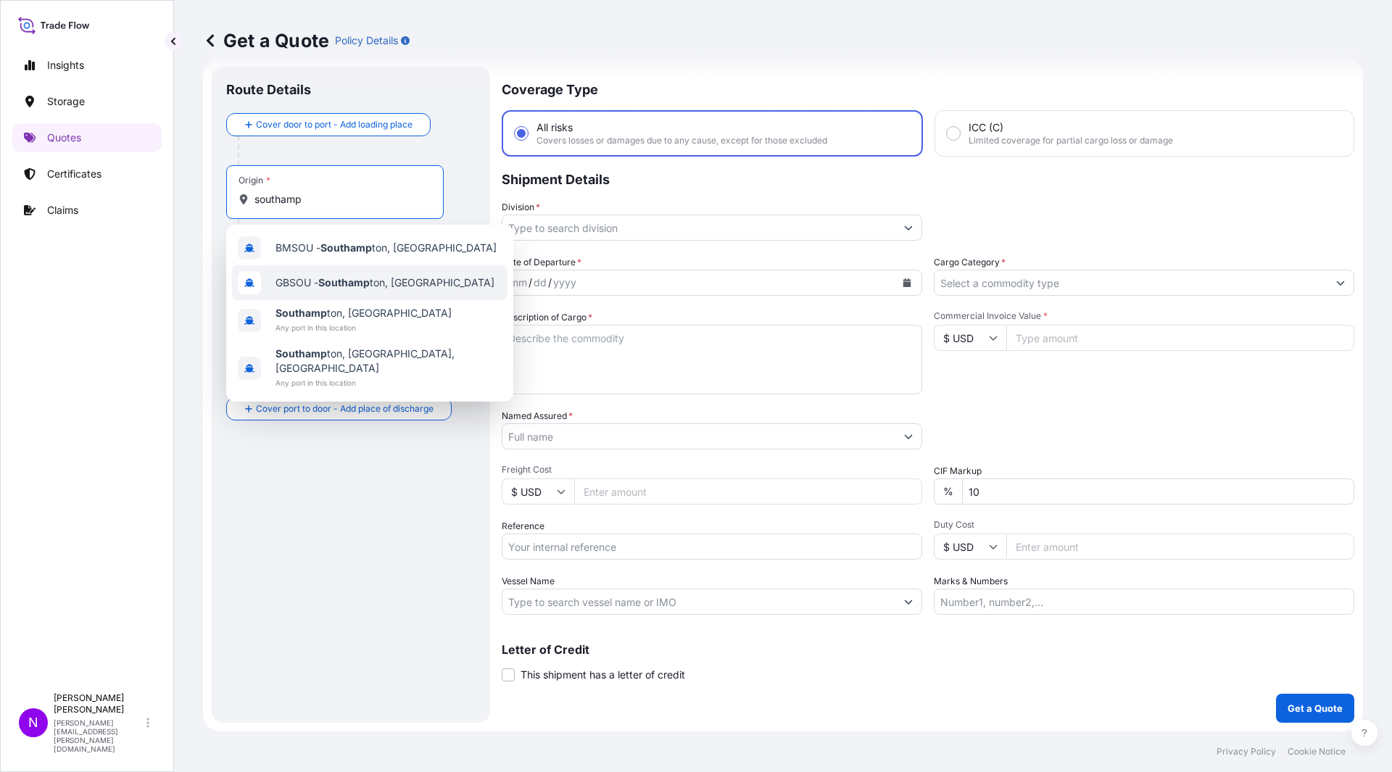
click at [381, 288] on span "GBSOU - Southamp ton, [GEOGRAPHIC_DATA]" at bounding box center [384, 282] width 219 height 14
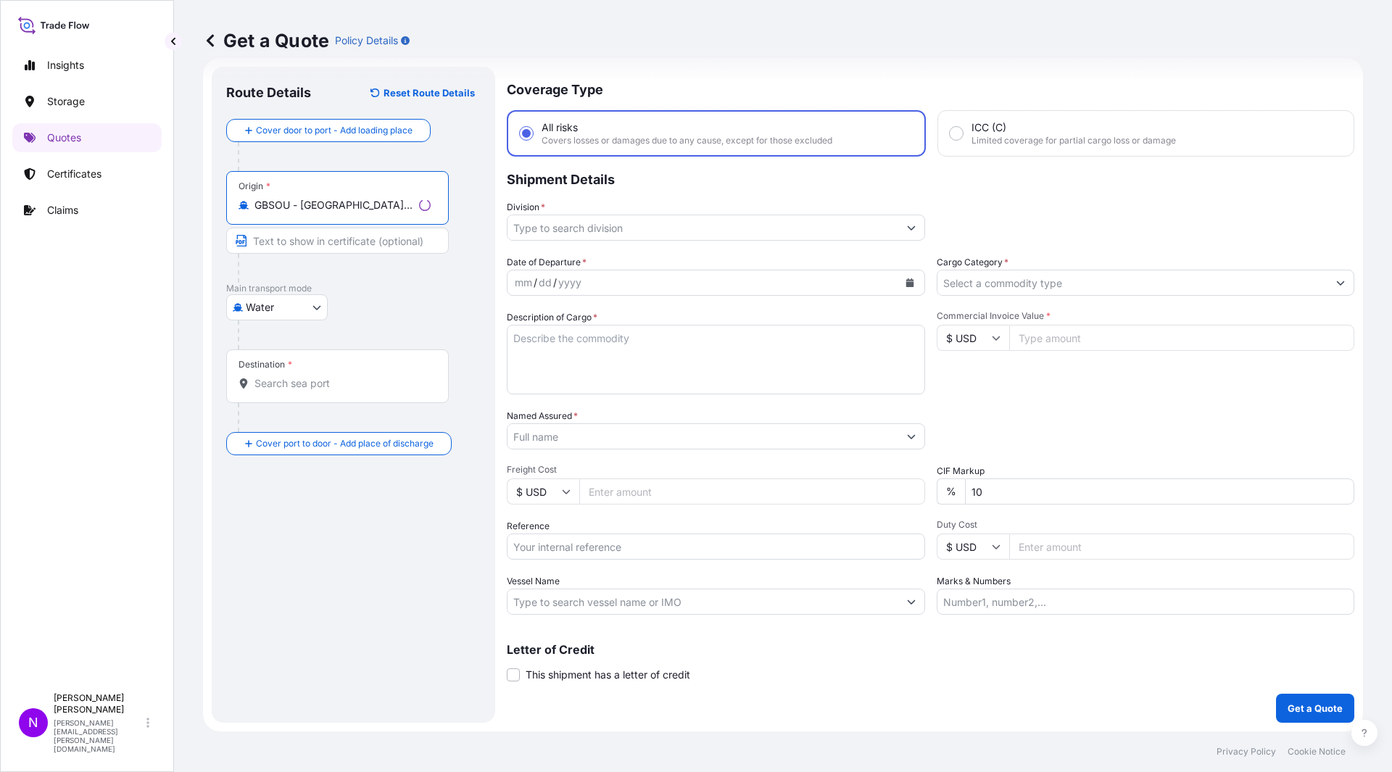
type input "GBSOU - [GEOGRAPHIC_DATA], [GEOGRAPHIC_DATA]"
click at [286, 387] on input "Destination *" at bounding box center [342, 383] width 176 height 14
click at [341, 390] on input "Destination * Please select a destination" at bounding box center [339, 383] width 171 height 14
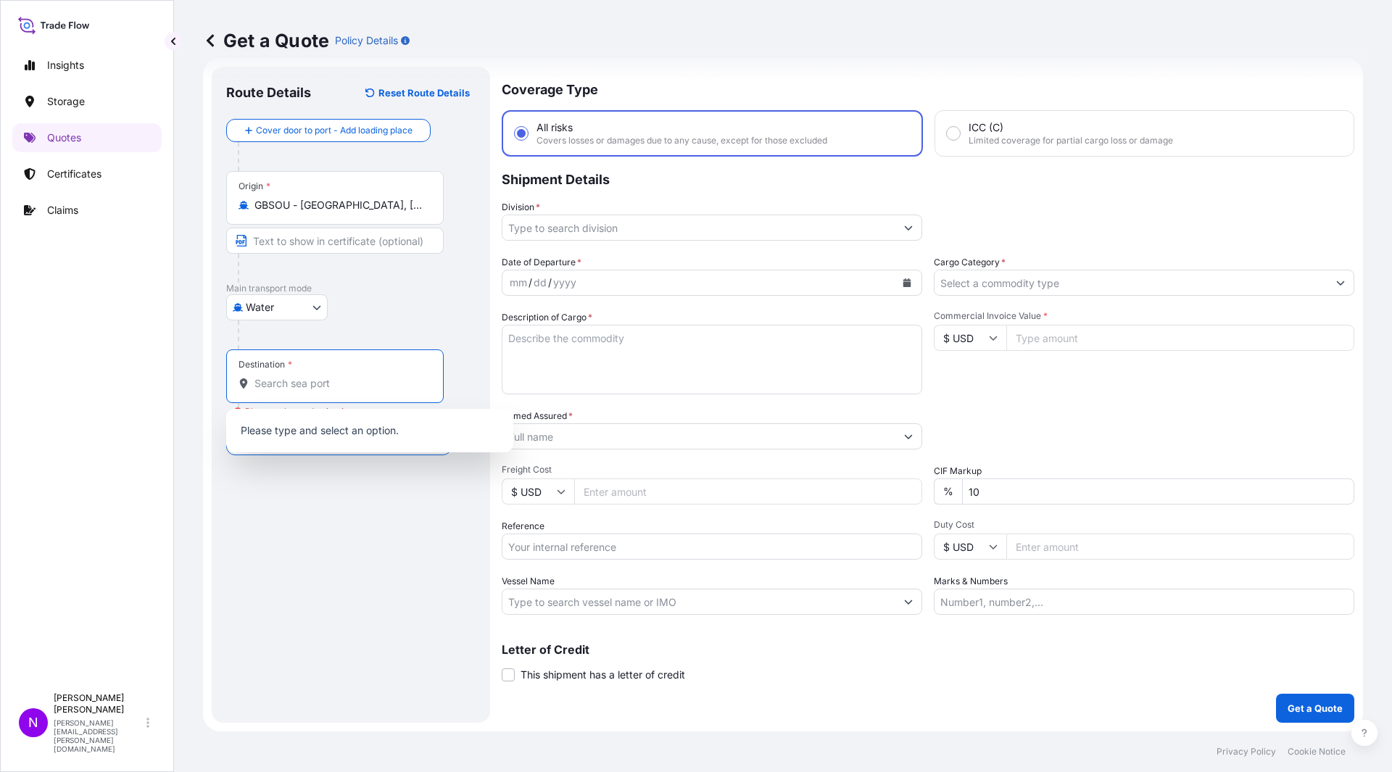
paste input "Laem chabang, TH"
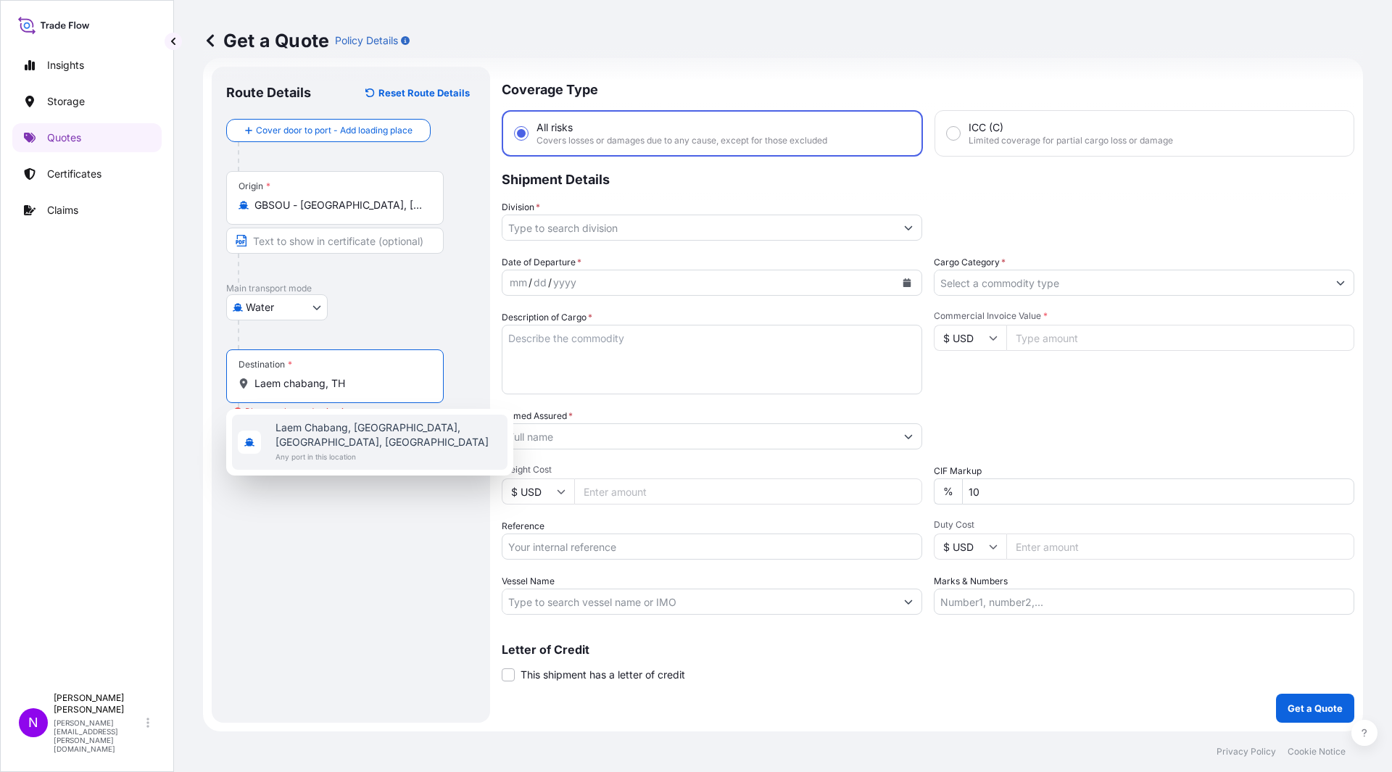
click at [375, 452] on span "Any port in this location" at bounding box center [388, 456] width 226 height 14
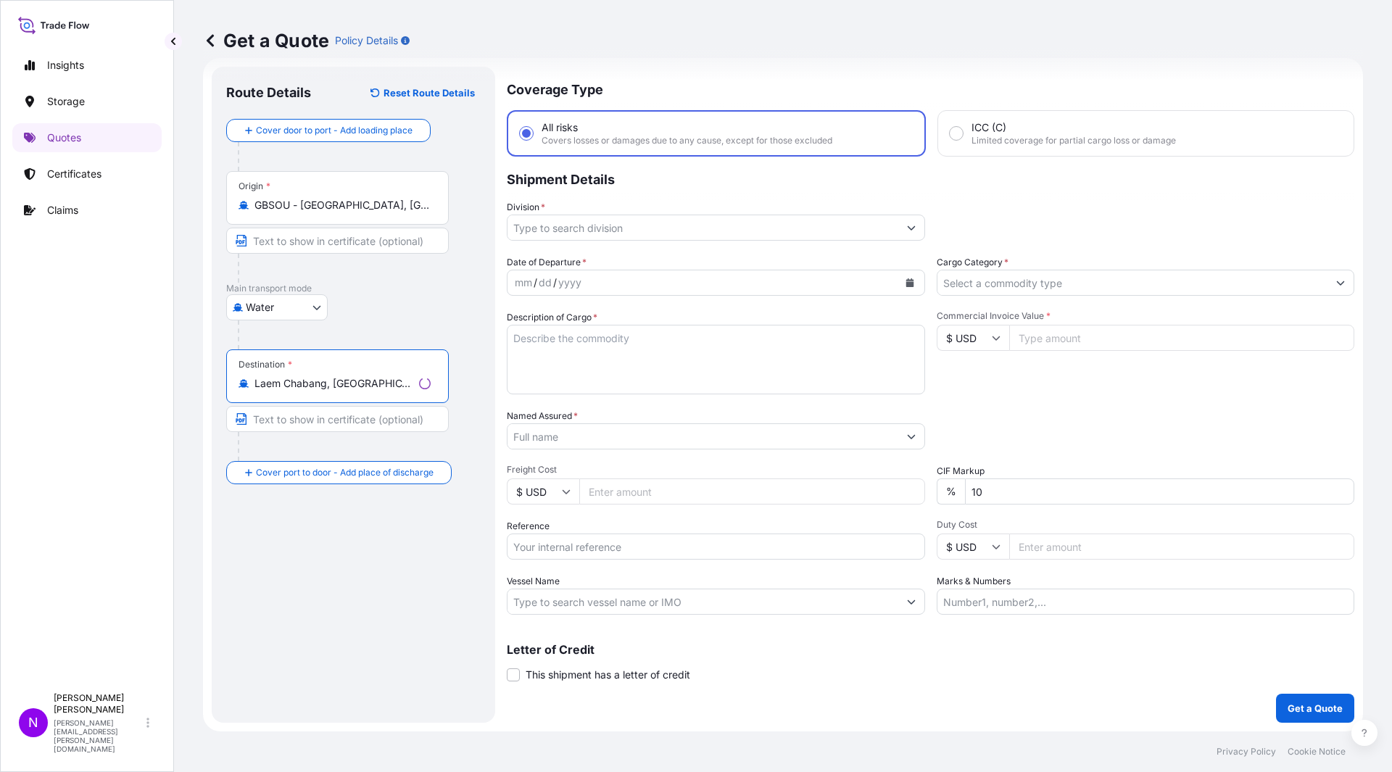
type input "Laem Chabang, [GEOGRAPHIC_DATA], [GEOGRAPHIC_DATA], [GEOGRAPHIC_DATA]"
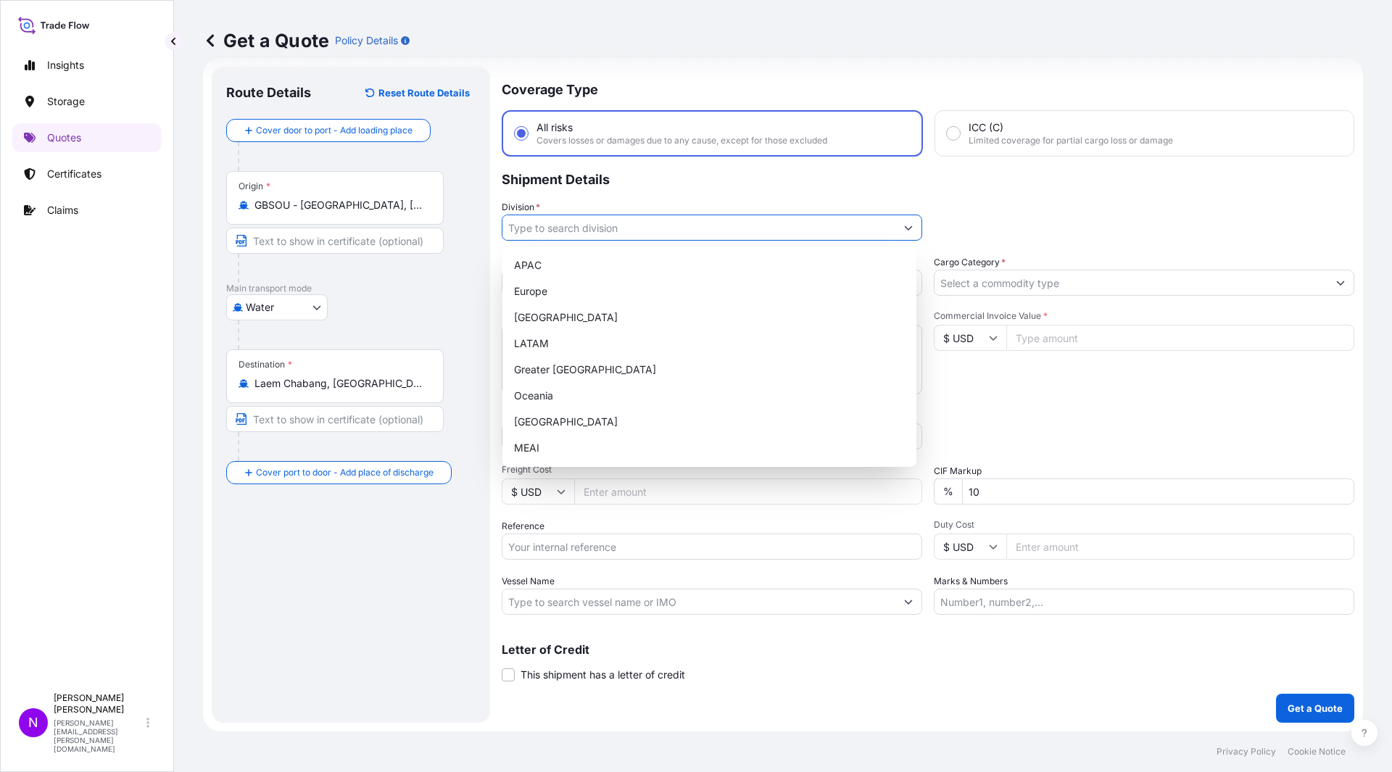
click at [685, 232] on input "Division *" at bounding box center [698, 228] width 393 height 26
click at [568, 291] on div "Europe" at bounding box center [709, 291] width 402 height 26
type input "Europe"
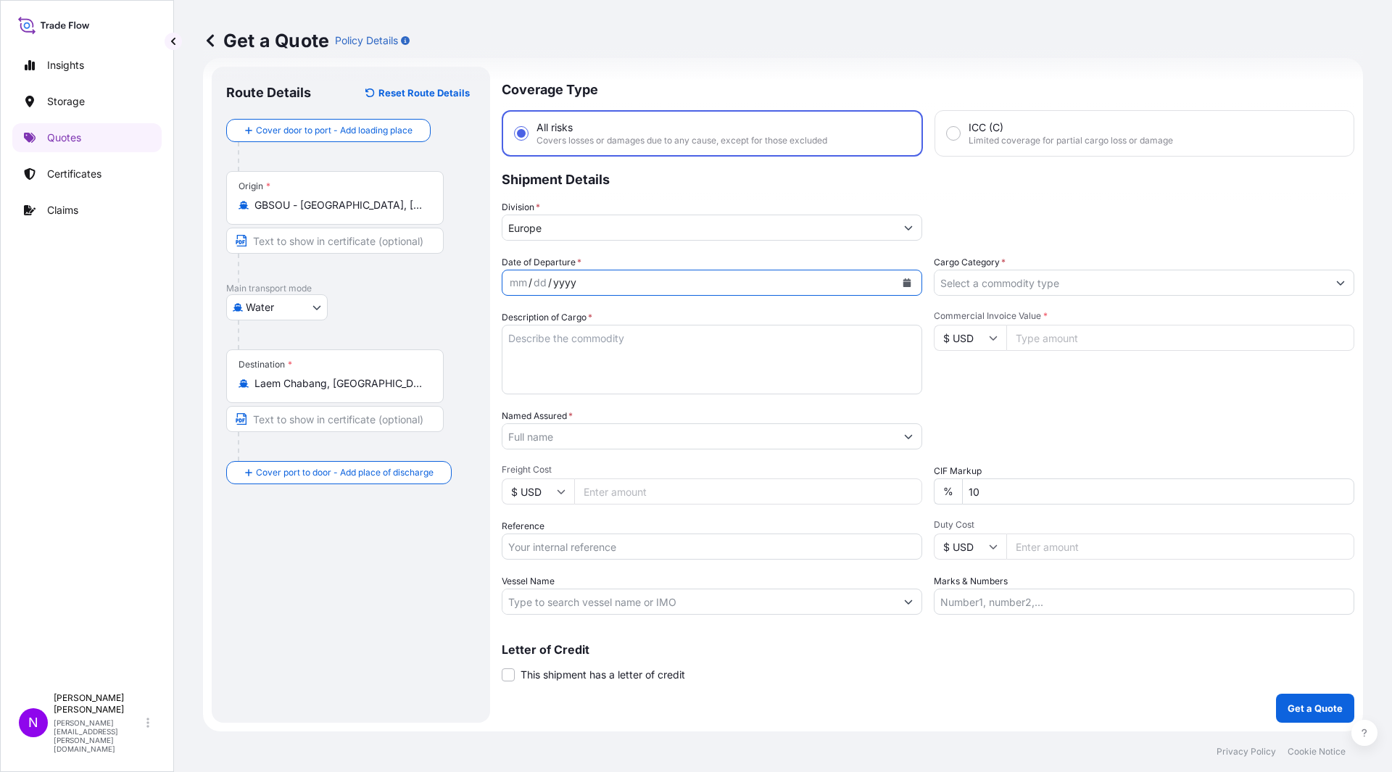
click at [570, 278] on div "yyyy" at bounding box center [565, 282] width 26 height 17
click at [555, 290] on div "yyyy" at bounding box center [565, 282] width 26 height 17
click at [909, 288] on button "Calendar" at bounding box center [906, 282] width 23 height 23
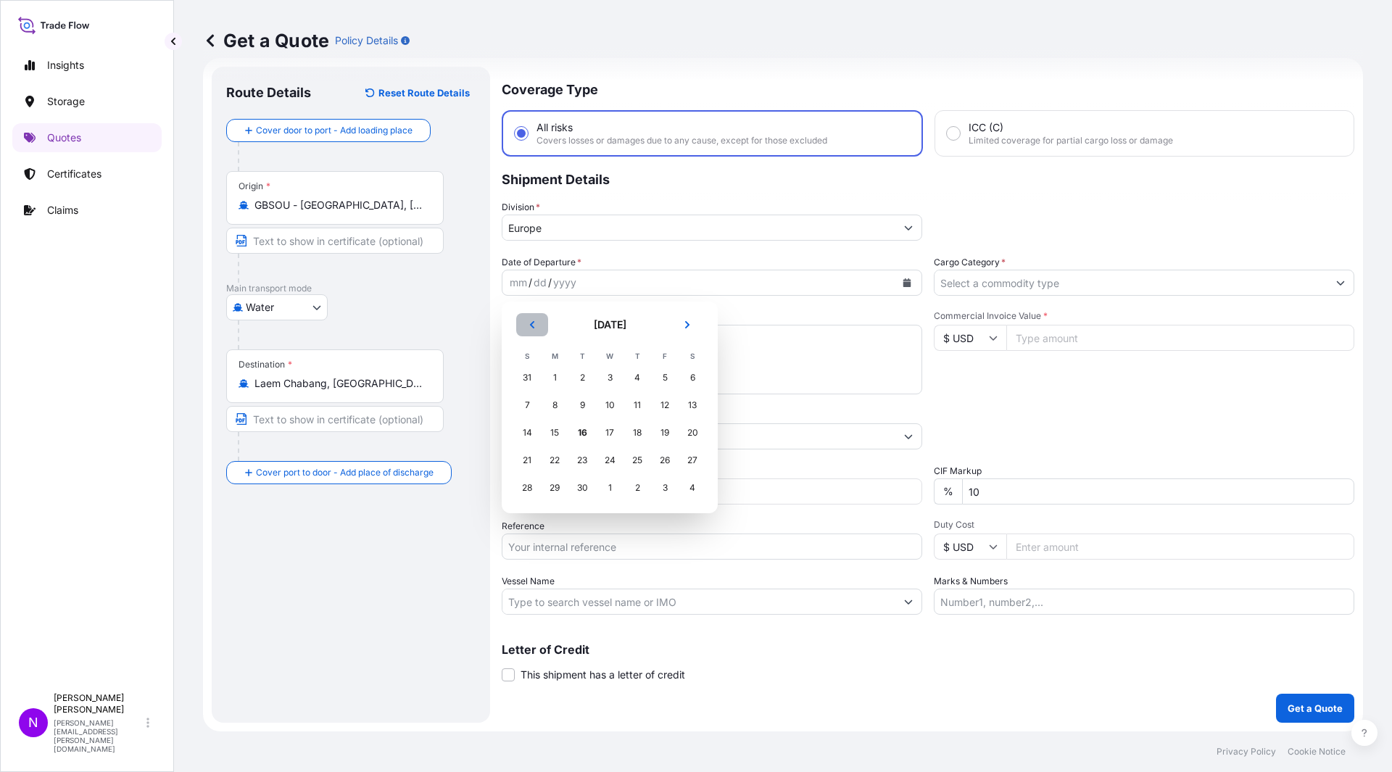
click at [540, 325] on button "Previous" at bounding box center [532, 324] width 32 height 23
click at [662, 494] on div "29" at bounding box center [665, 488] width 26 height 26
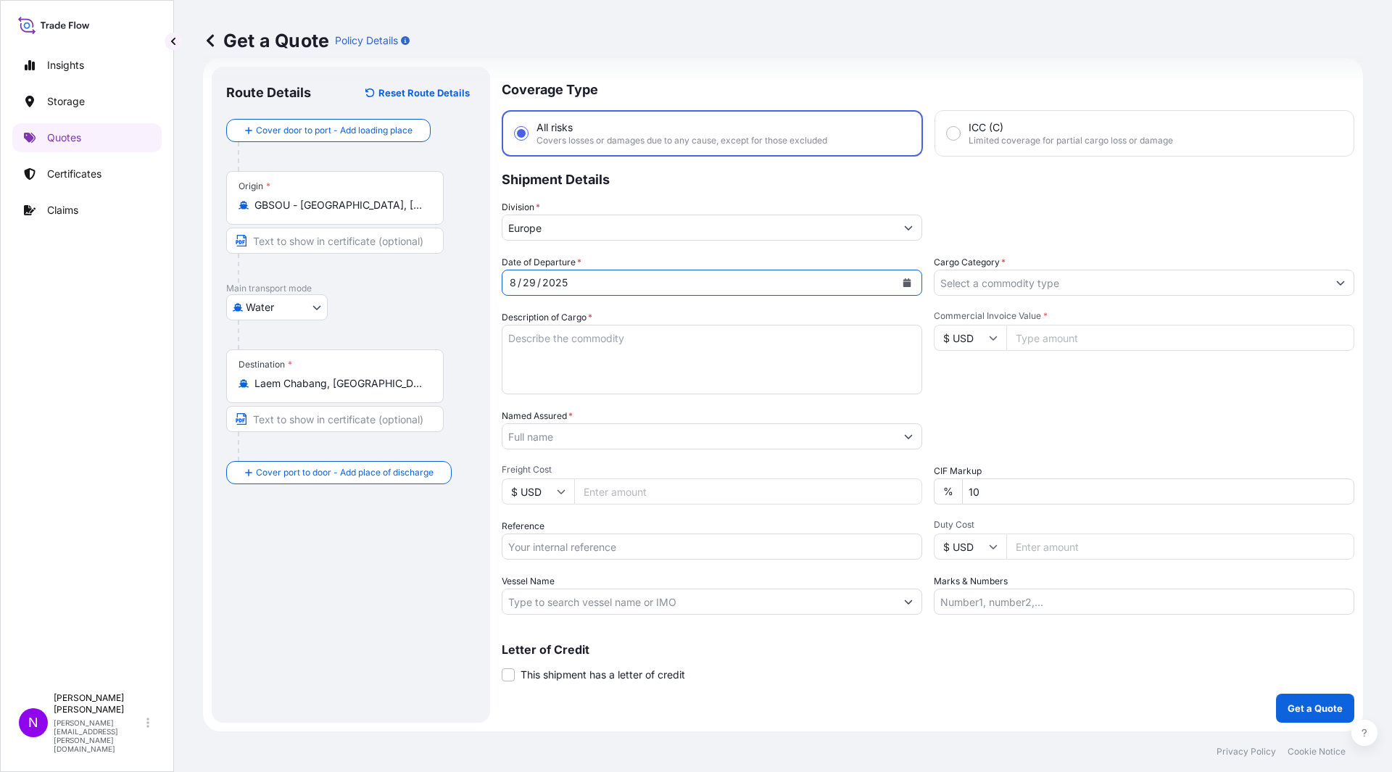
click at [1010, 278] on input "Cargo Category *" at bounding box center [1130, 283] width 393 height 26
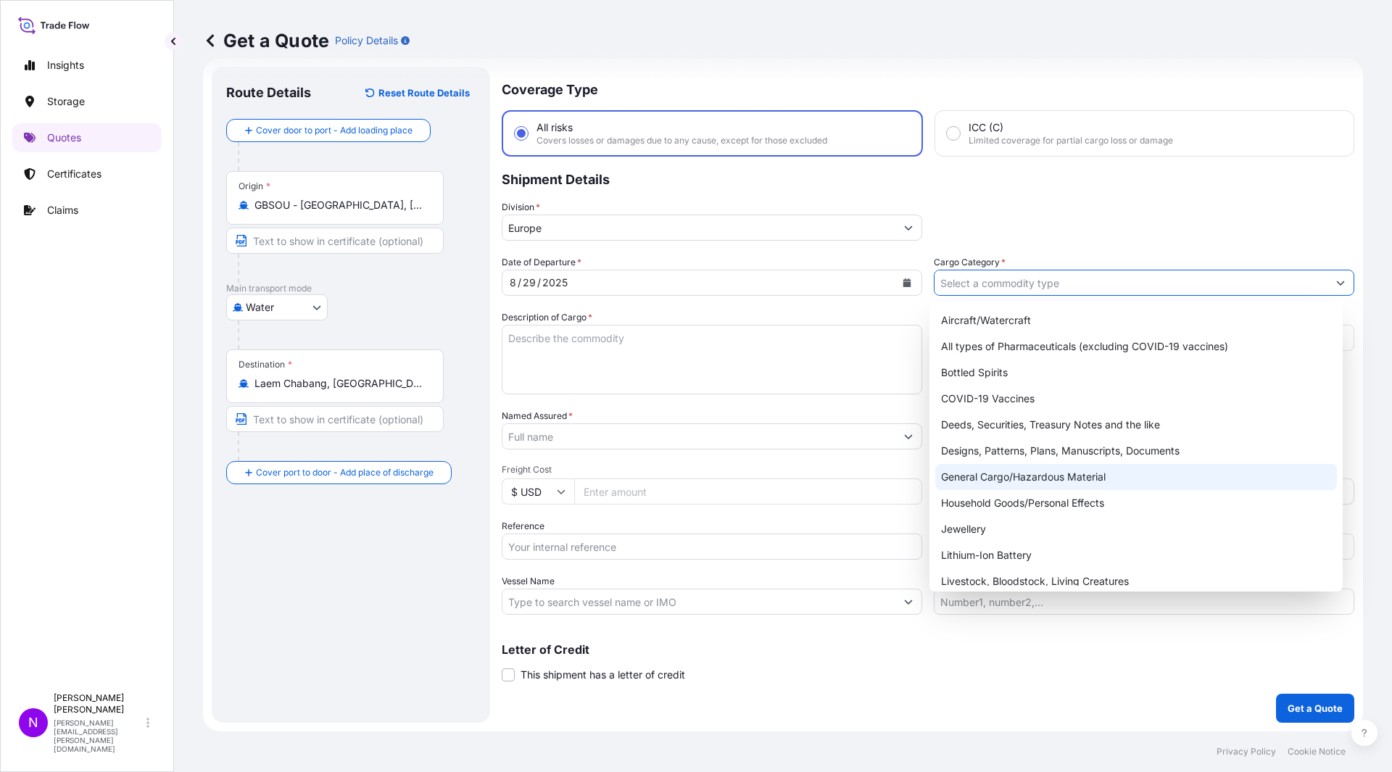
click at [1059, 489] on div "General Cargo/Hazardous Material" at bounding box center [1136, 477] width 402 height 26
type input "General Cargo/Hazardous Material"
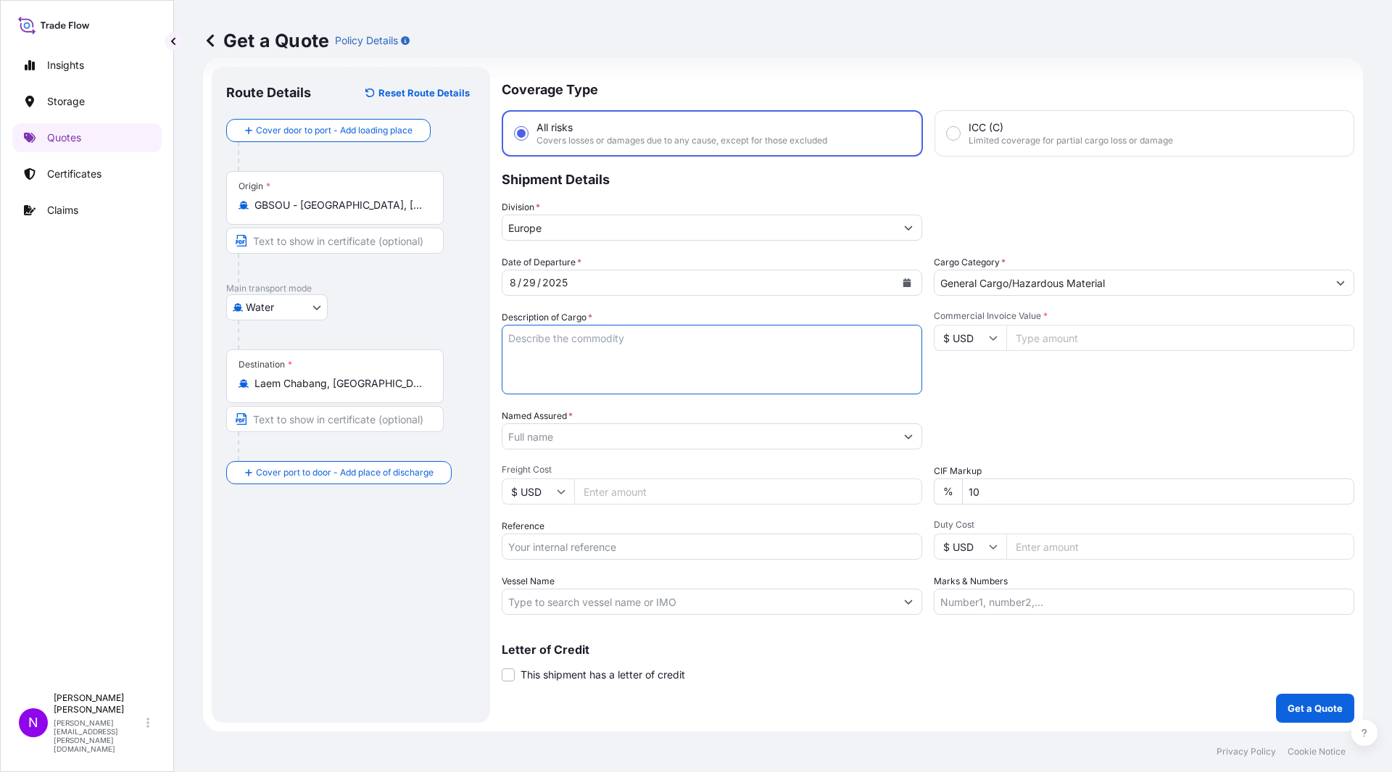
drag, startPoint x: 631, startPoint y: 344, endPoint x: 773, endPoint y: 355, distance: 143.3
click at [631, 344] on textarea "Description of Cargo *" at bounding box center [712, 360] width 420 height 70
click at [583, 362] on textarea "Description of Cargo *" at bounding box center [712, 360] width 420 height 70
paste textarea "12 PALLETS LOADED INTO 1 40' CONTAINER(S) MACKAM 2800 POWDER MB 10KG BIAB NET W…"
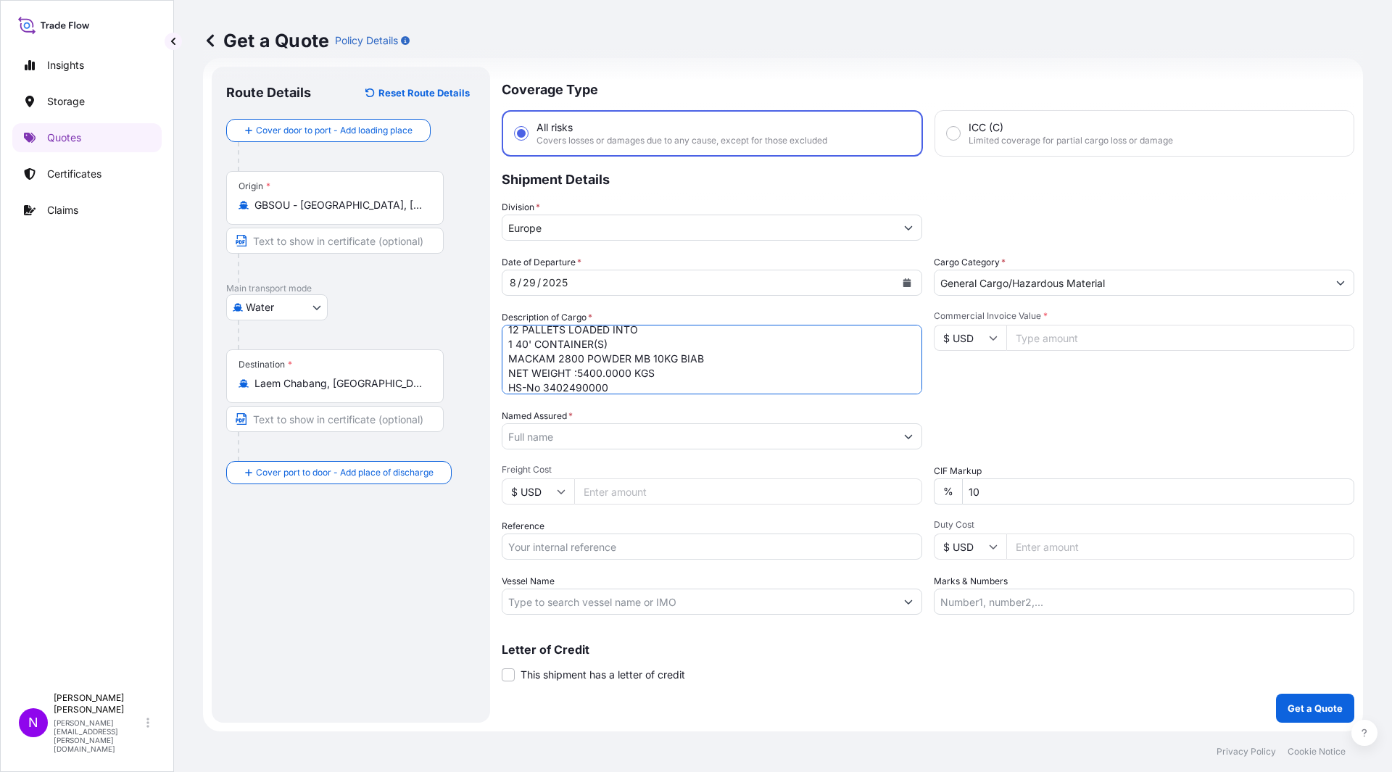
type textarea "12 PALLETS LOADED INTO 1 40' CONTAINER(S) MACKAM 2800 POWDER MB 10KG BIAB NET W…"
click at [963, 331] on input "$ USD" at bounding box center [970, 338] width 72 height 26
click at [982, 381] on div "€ EUR" at bounding box center [964, 378] width 61 height 28
type input "€ EUR"
click at [1046, 349] on input "Commercial Invoice Value *" at bounding box center [1180, 338] width 348 height 26
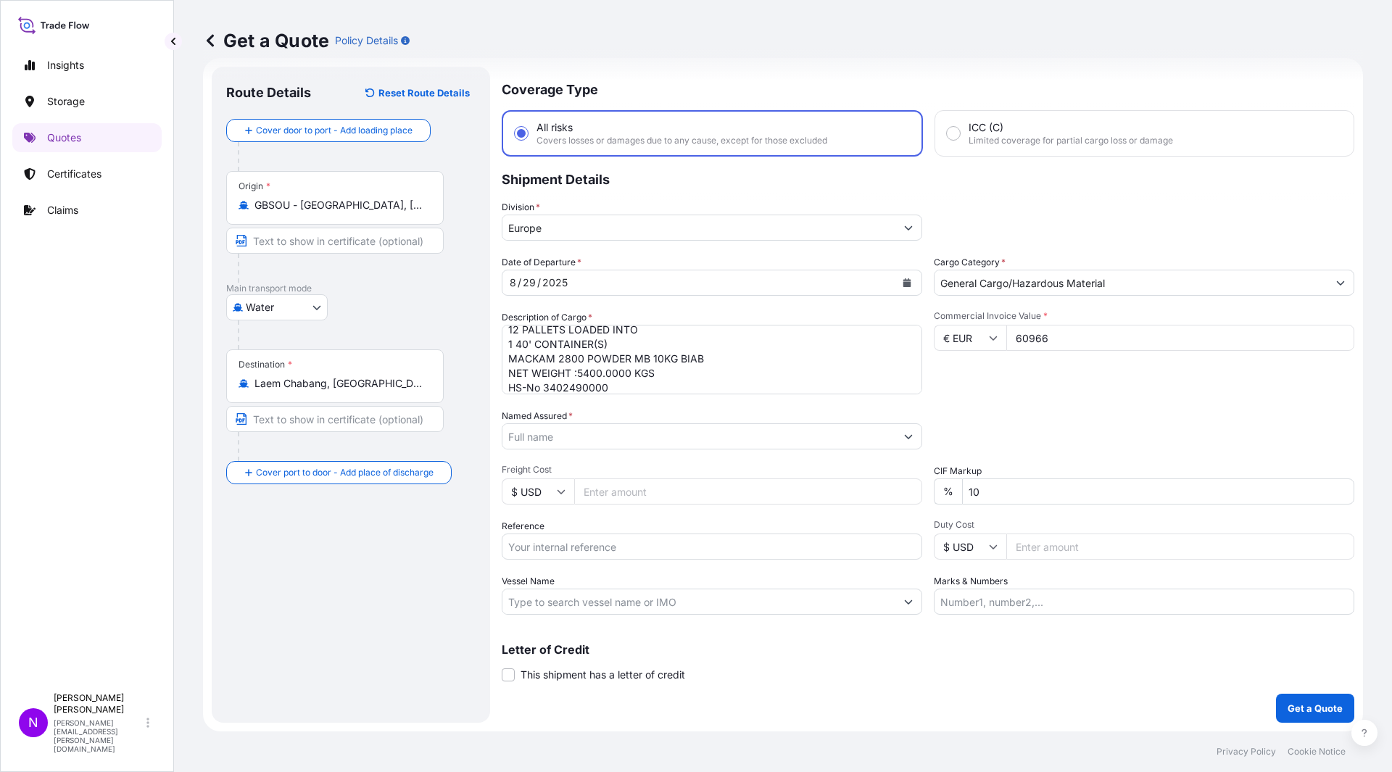
type input "60966"
click at [629, 436] on input "Named Assured *" at bounding box center [698, 436] width 393 height 26
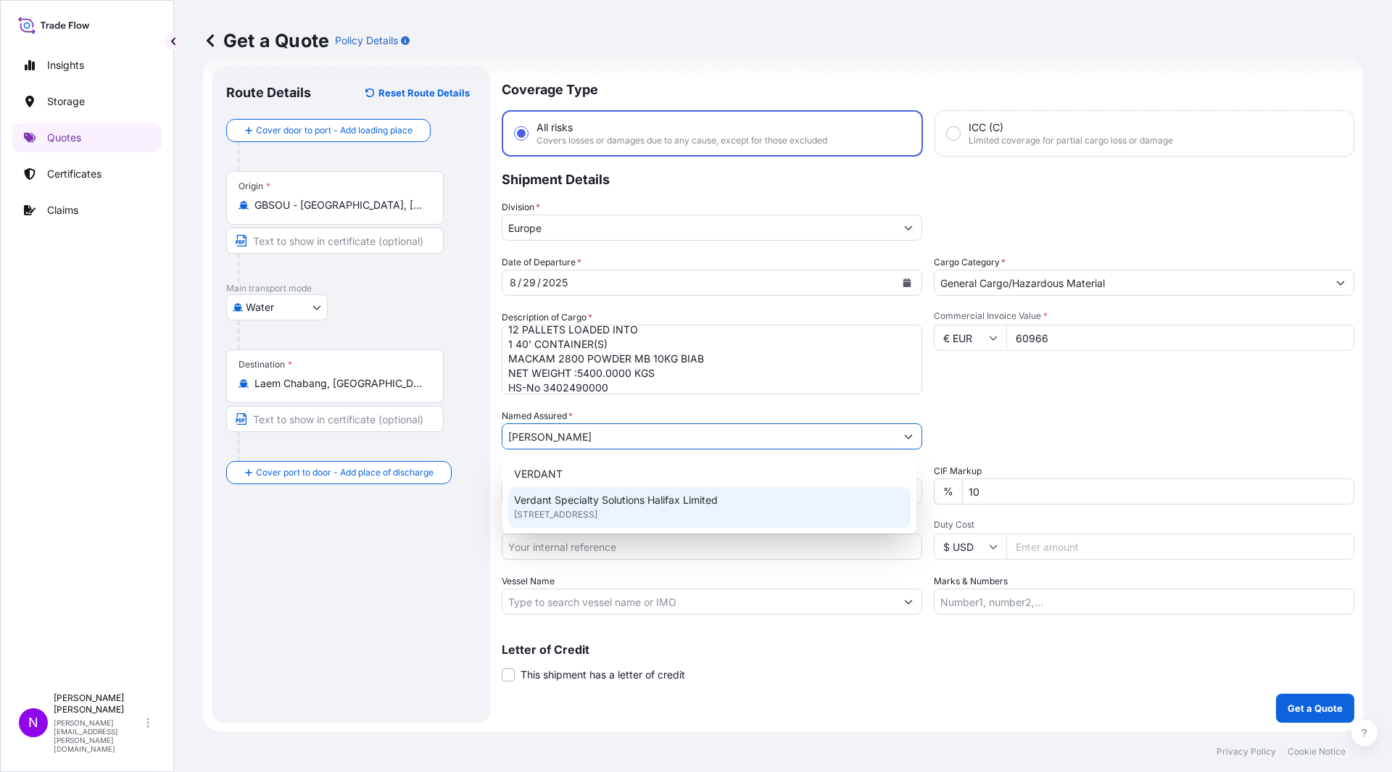
click at [613, 497] on span "Verdant Specialty Solutions Halifax Limited" at bounding box center [616, 500] width 204 height 14
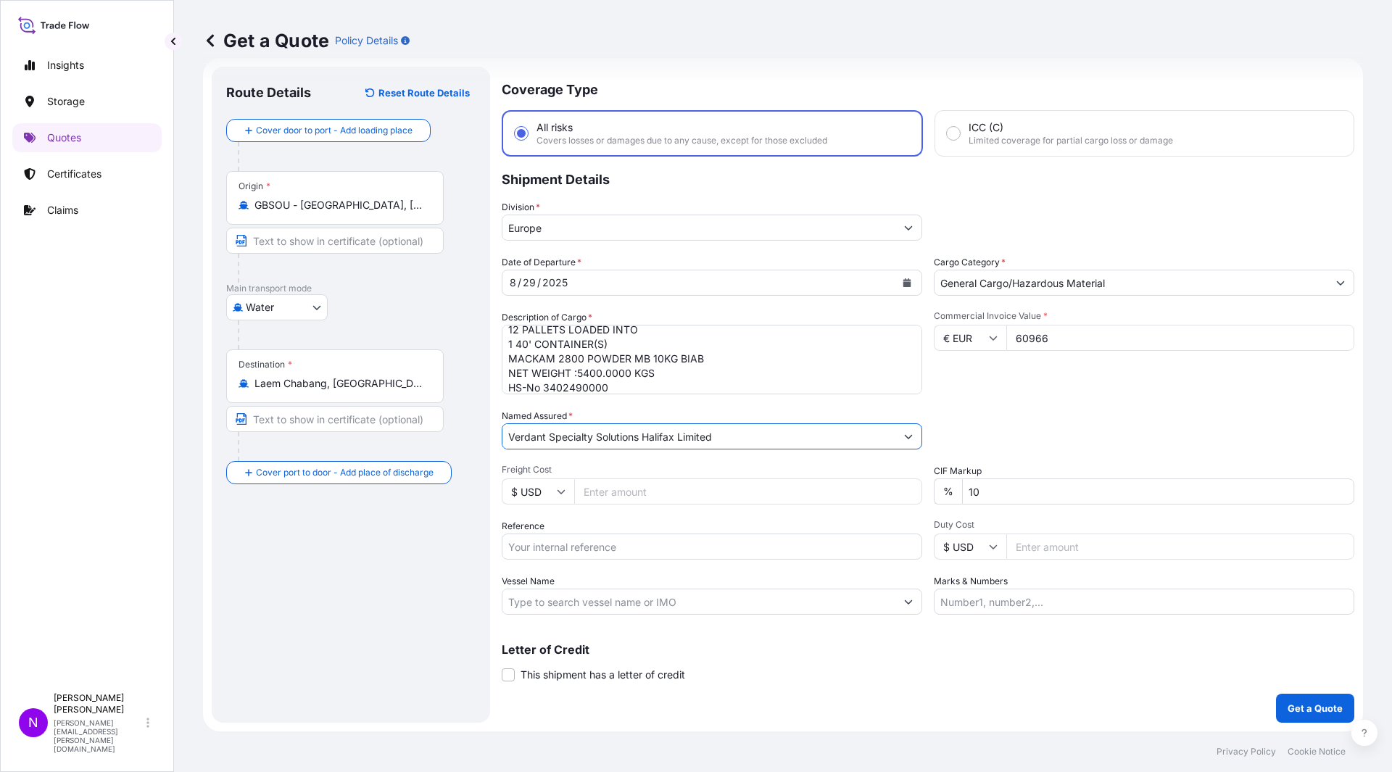
type input "Verdant Specialty Solutions Halifax Limited"
click at [597, 491] on input "Freight Cost" at bounding box center [748, 491] width 348 height 26
click at [620, 489] on input "Freight Cost" at bounding box center [748, 491] width 348 height 26
click at [556, 494] on input "$ USD" at bounding box center [538, 491] width 72 height 26
click at [534, 559] on div "£ GBP" at bounding box center [537, 562] width 61 height 28
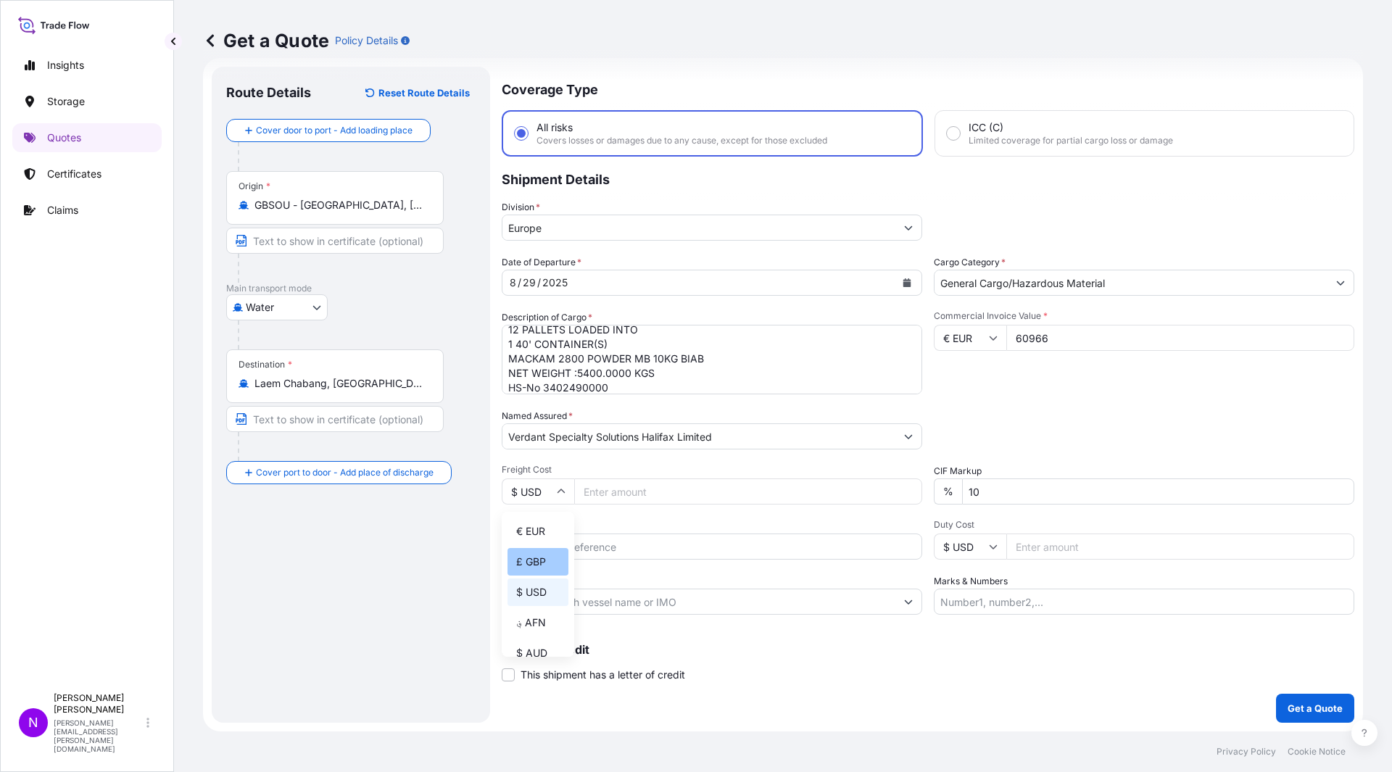
type input "£ GBP"
click at [613, 497] on input "Freight Cost" at bounding box center [748, 491] width 348 height 26
type input "1590"
click at [1047, 484] on input "10" at bounding box center [1158, 491] width 392 height 26
type input "1"
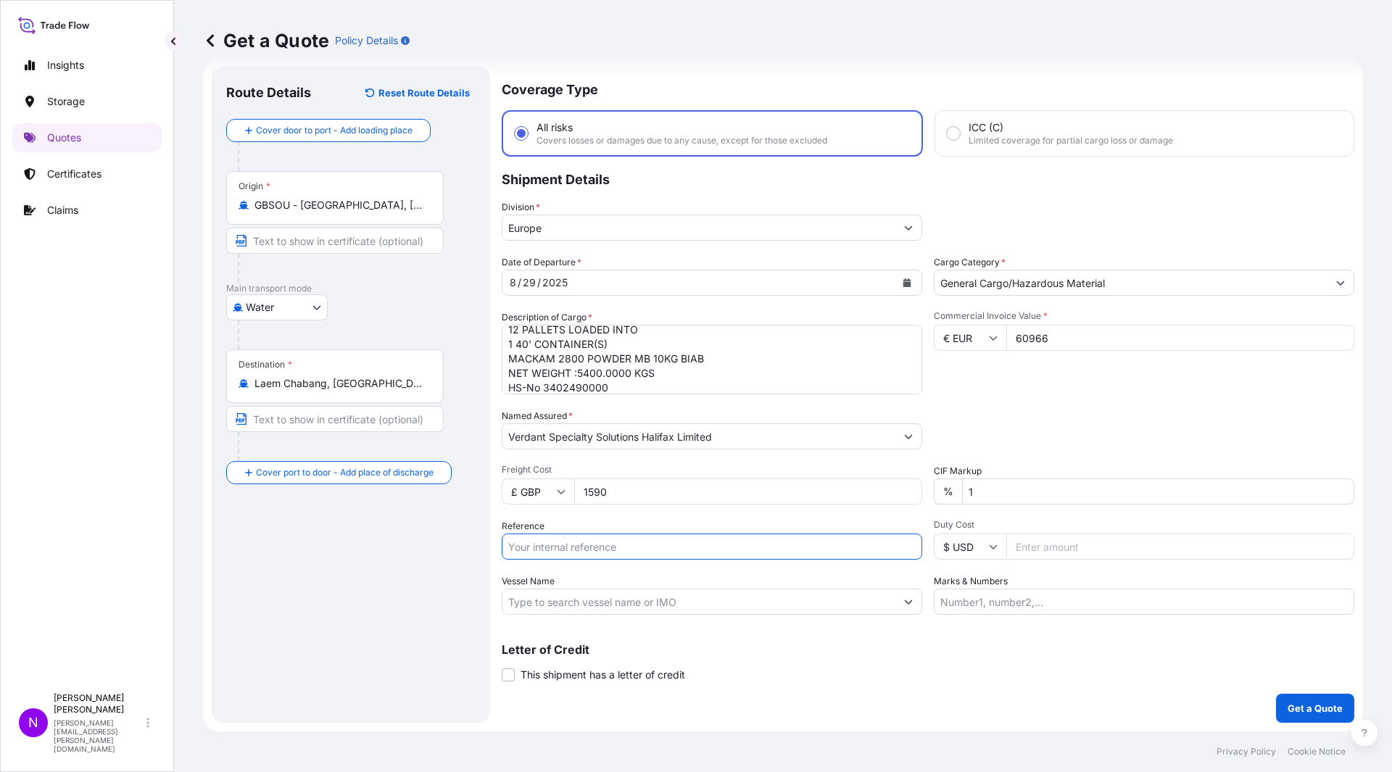
click at [549, 548] on input "Reference" at bounding box center [712, 546] width 420 height 26
click at [577, 554] on input "Reference" at bounding box center [712, 546] width 420 height 26
paste input "1465433677"
type input "1465433677"
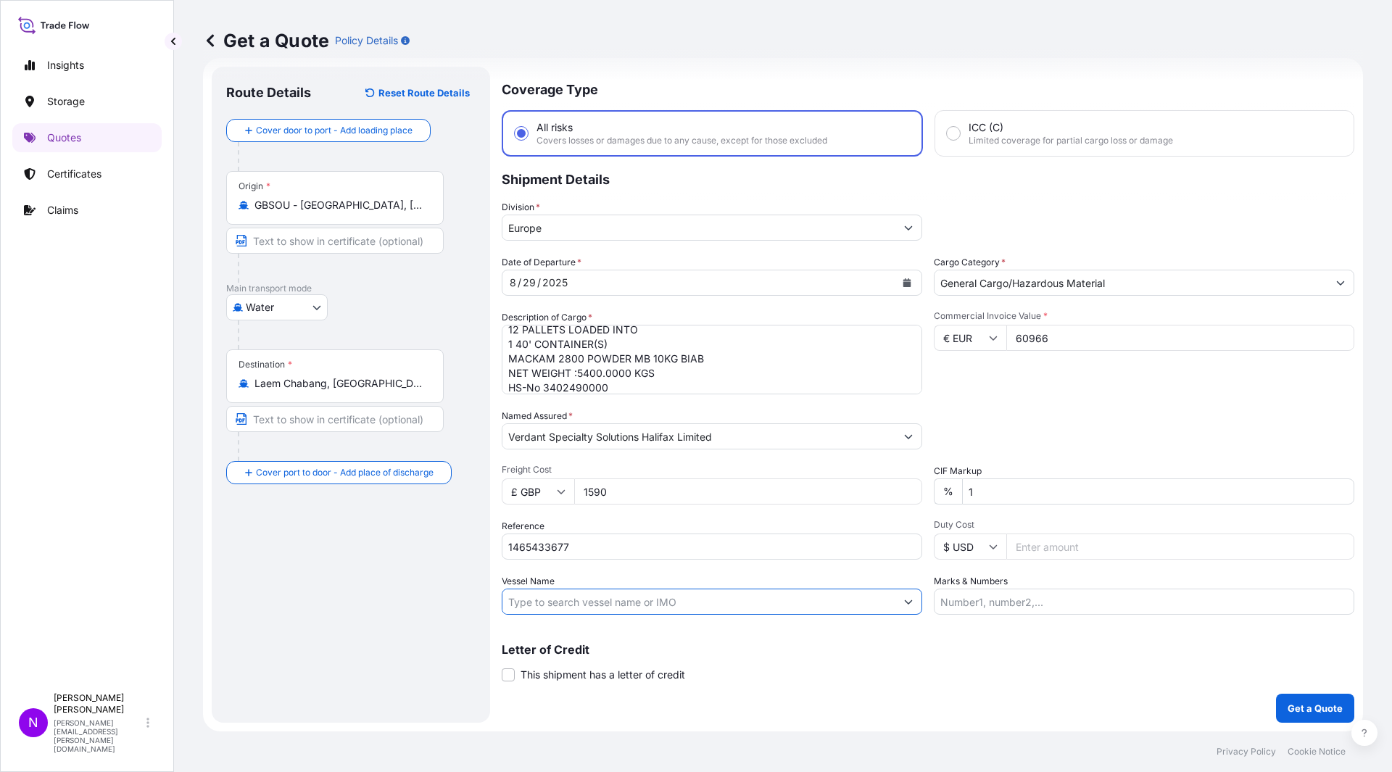
click at [656, 606] on input "Vessel Name" at bounding box center [698, 602] width 393 height 26
click at [708, 587] on div "Vessel Name" at bounding box center [712, 594] width 420 height 41
click at [701, 604] on input "Vessel Name" at bounding box center [698, 602] width 393 height 26
click at [749, 597] on input "Vessel Name" at bounding box center [698, 602] width 393 height 26
paste input "MSC [GEOGRAPHIC_DATA]"
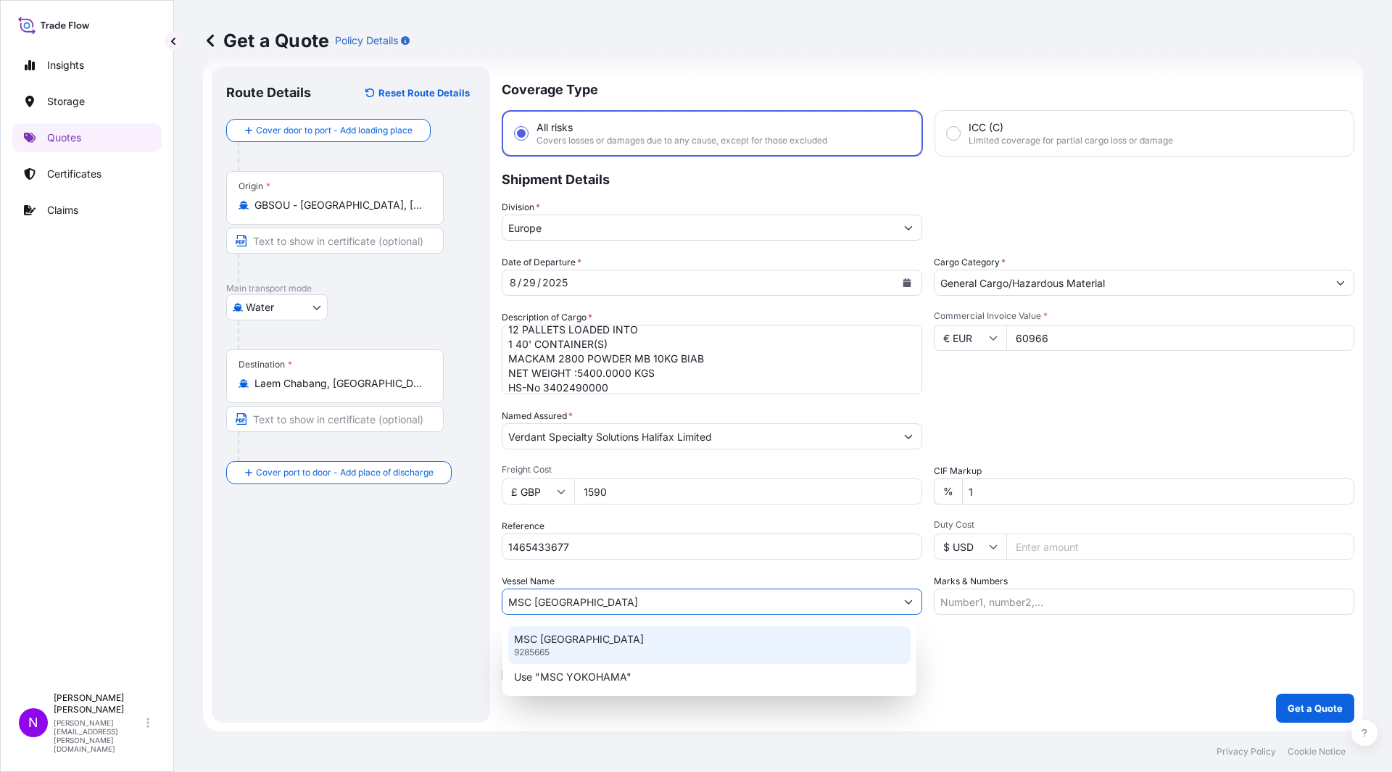
click at [652, 644] on div "MSC YOKOHAMA 9285665" at bounding box center [709, 645] width 402 height 38
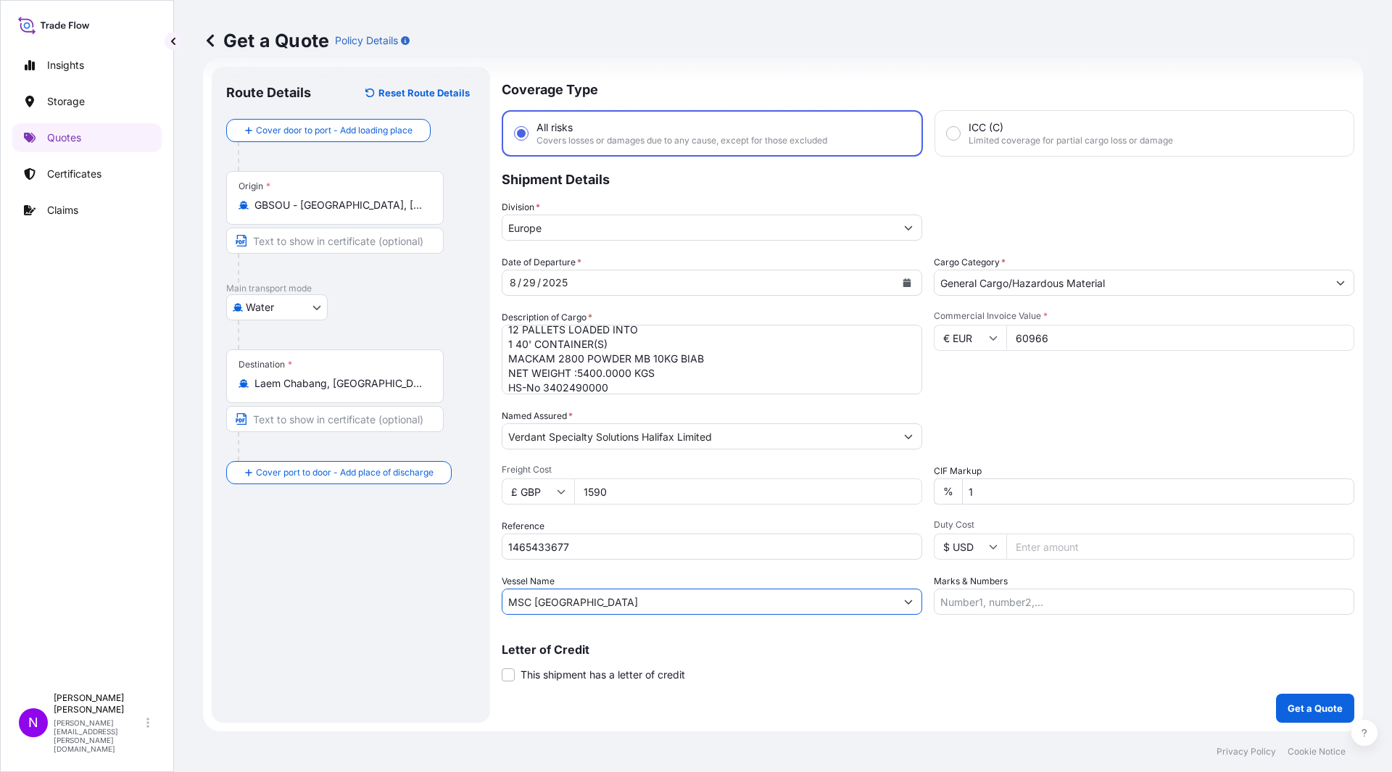
type input "MSC [GEOGRAPHIC_DATA]"
click at [1000, 594] on input "Marks & Numbers" at bounding box center [1144, 602] width 420 height 26
click at [1065, 601] on input "Marks & Numbers" at bounding box center [1144, 602] width 420 height 26
paste input "MEDU4286024"
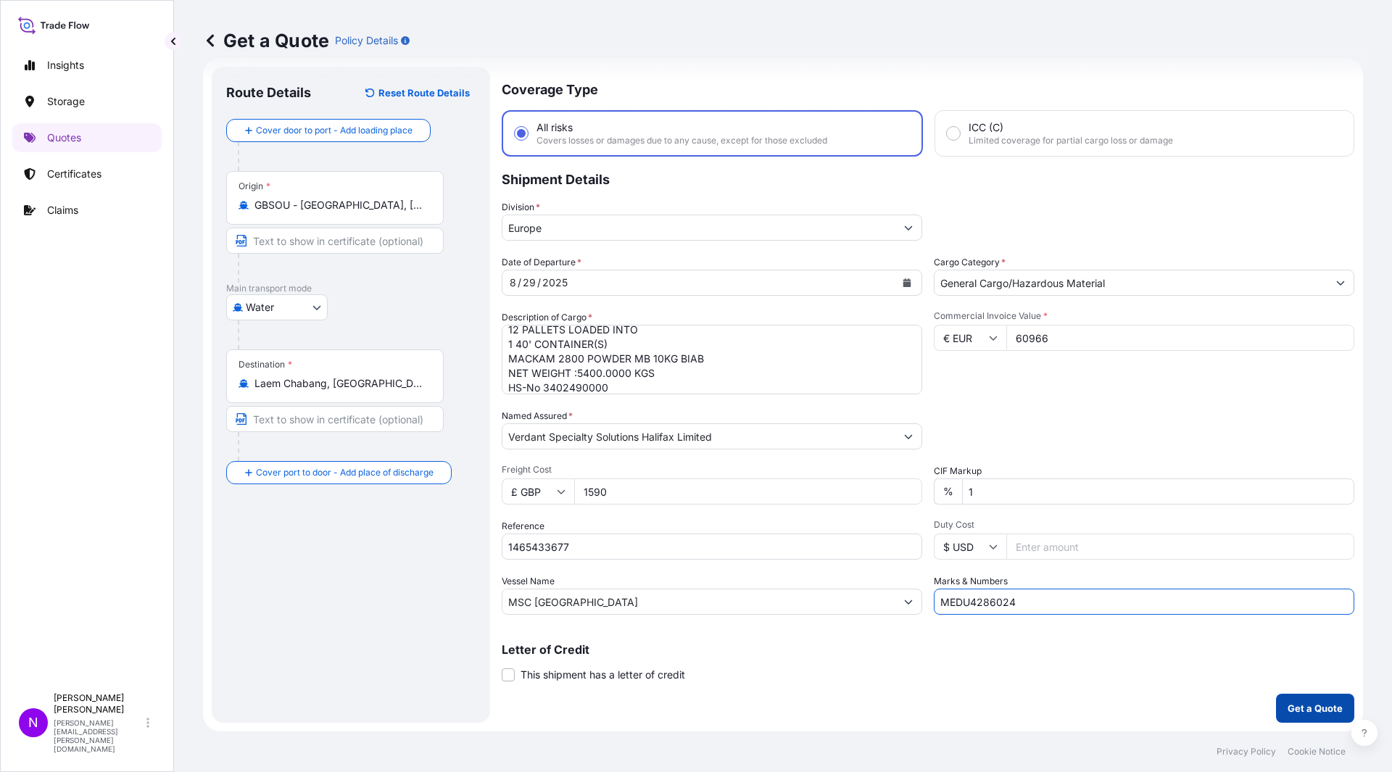
type input "MEDU4286024"
click at [1302, 684] on p "Get a Quote" at bounding box center [1314, 708] width 55 height 14
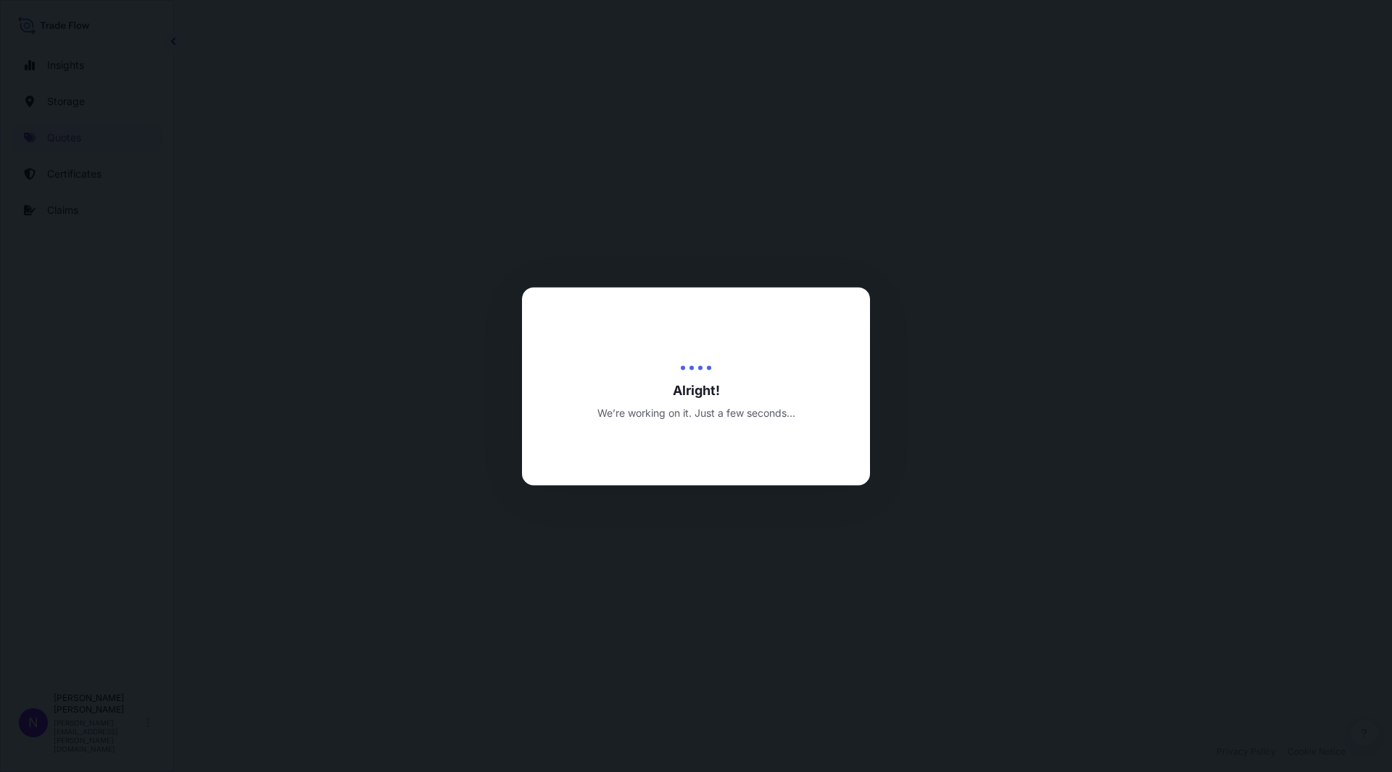
select select "Water"
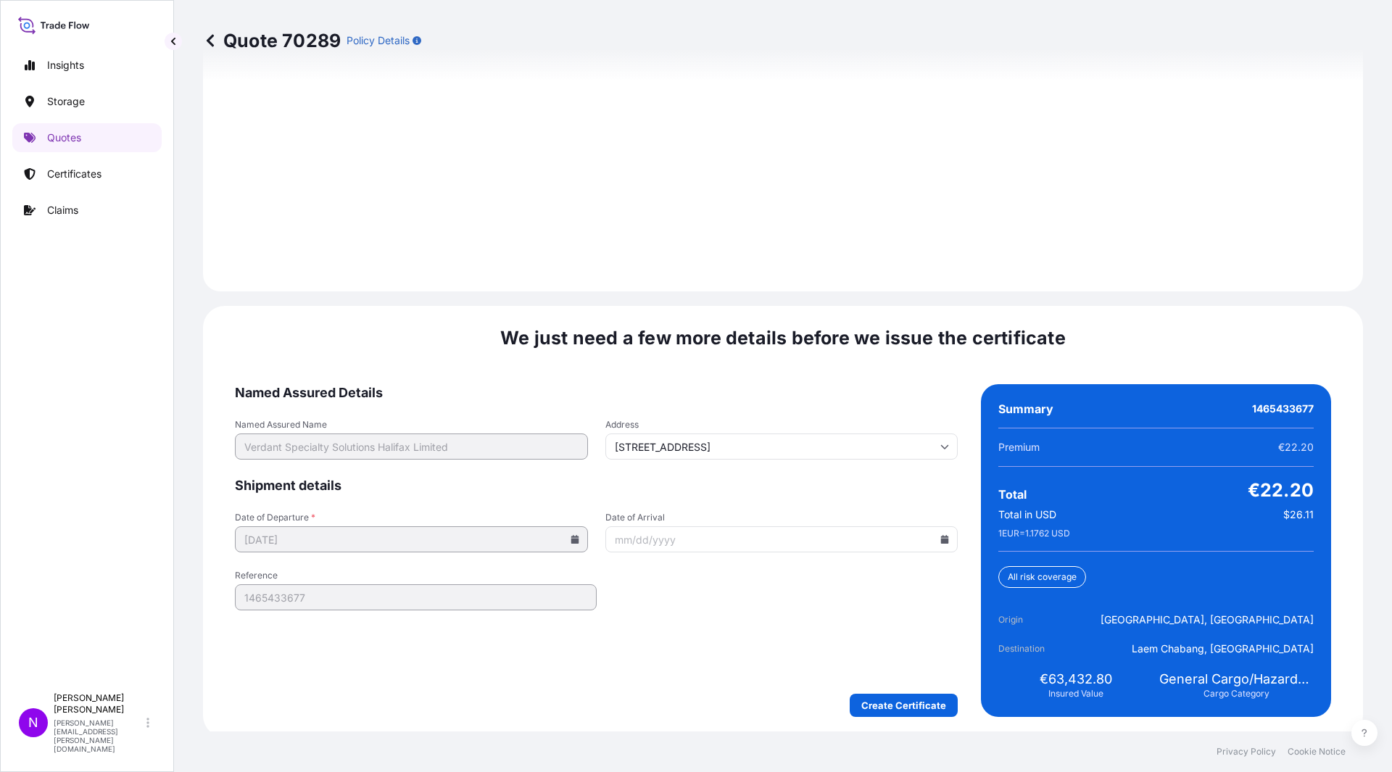
scroll to position [2007, 0]
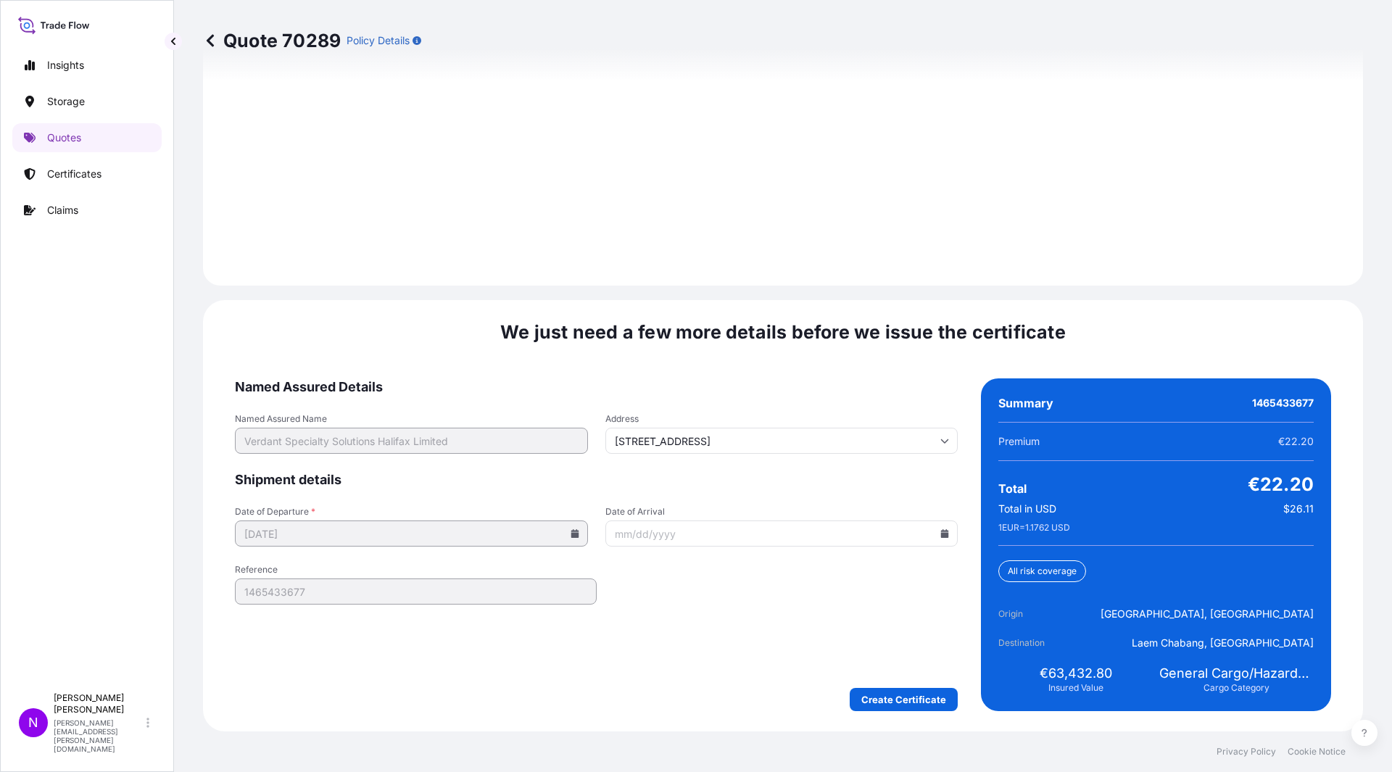
click at [691, 529] on input "Date of Arrival" at bounding box center [781, 533] width 353 height 26
click at [699, 537] on input "Date of Arrival" at bounding box center [781, 533] width 353 height 26
click at [939, 528] on input "Date of Arrival" at bounding box center [781, 533] width 353 height 26
click at [941, 526] on input "Date of Arrival" at bounding box center [781, 533] width 353 height 26
click at [940, 532] on icon at bounding box center [944, 533] width 9 height 9
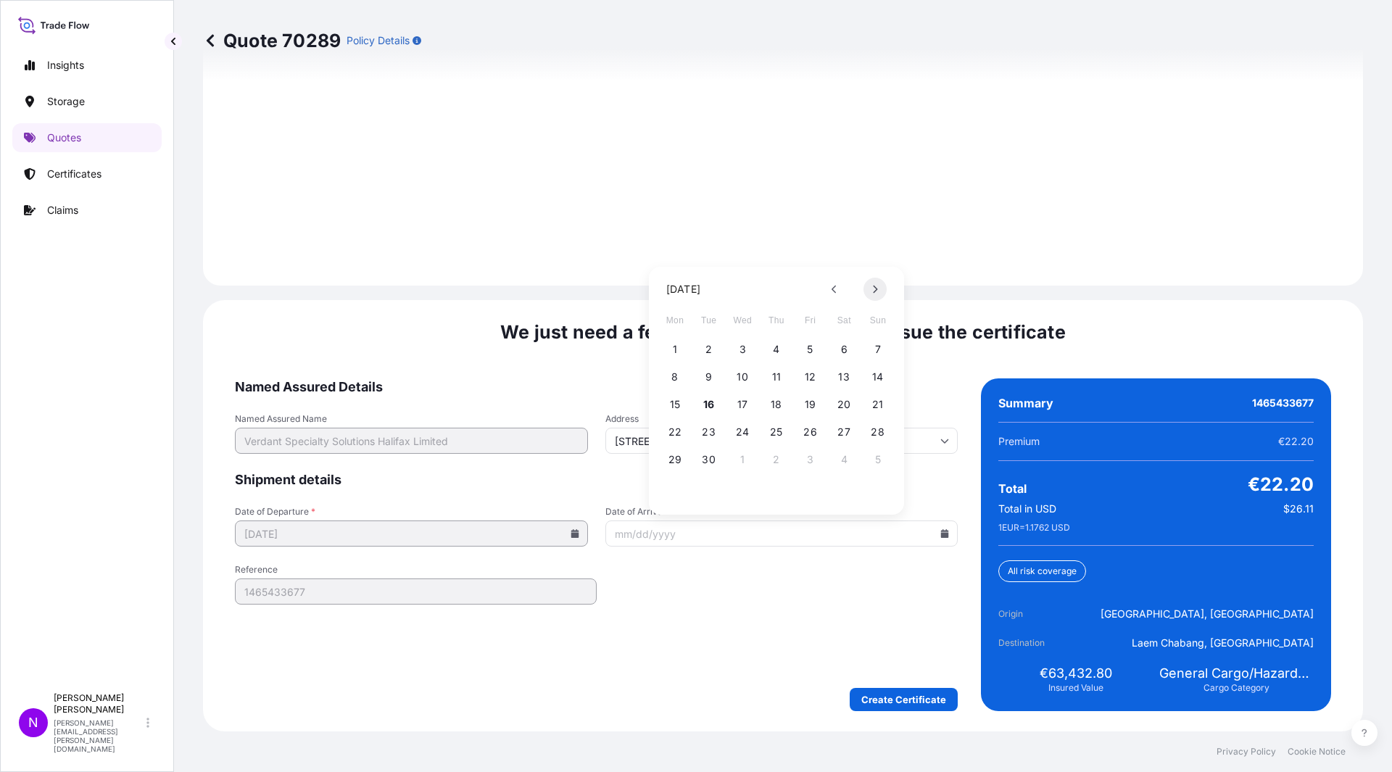
click at [871, 286] on button at bounding box center [874, 289] width 23 height 23
click at [773, 380] on button "9" at bounding box center [776, 376] width 23 height 23
type input "[DATE]"
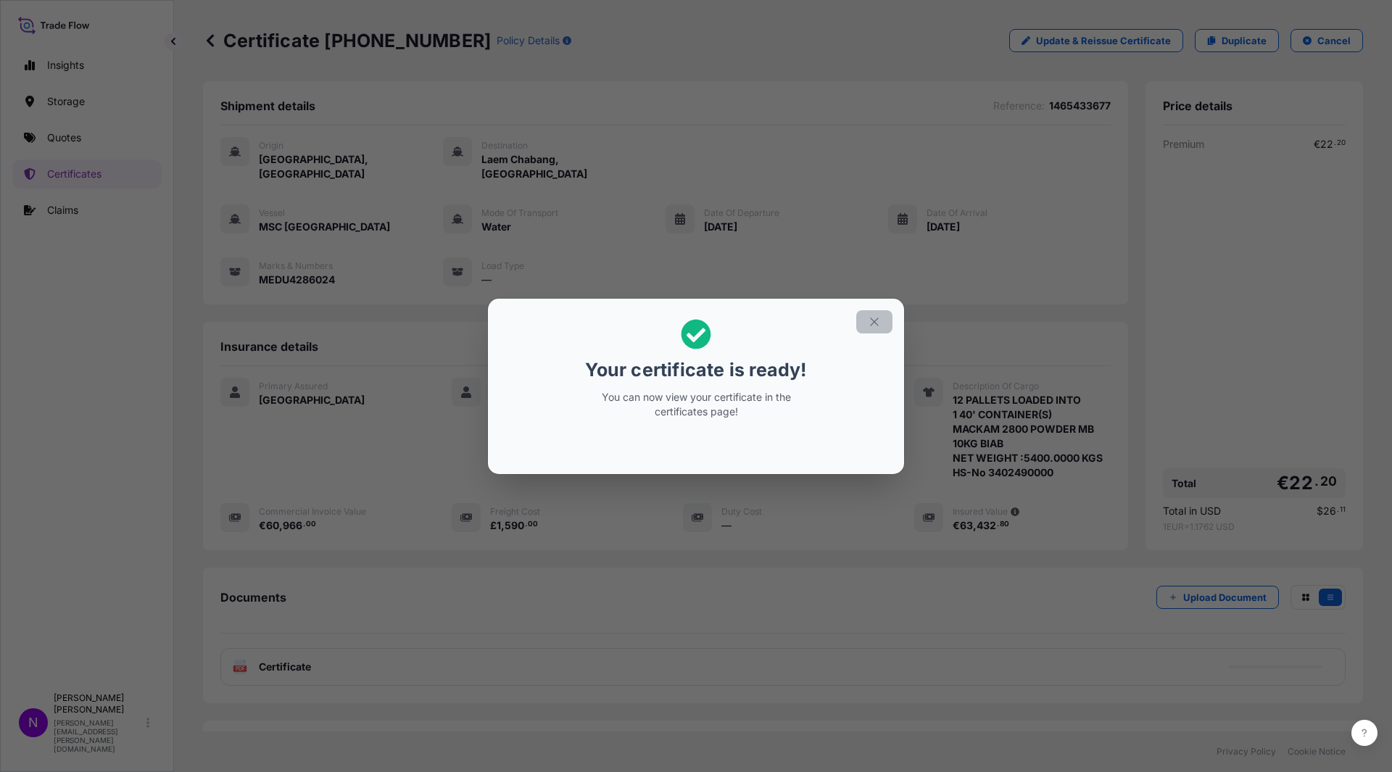
click at [870, 320] on icon "button" at bounding box center [874, 321] width 13 height 13
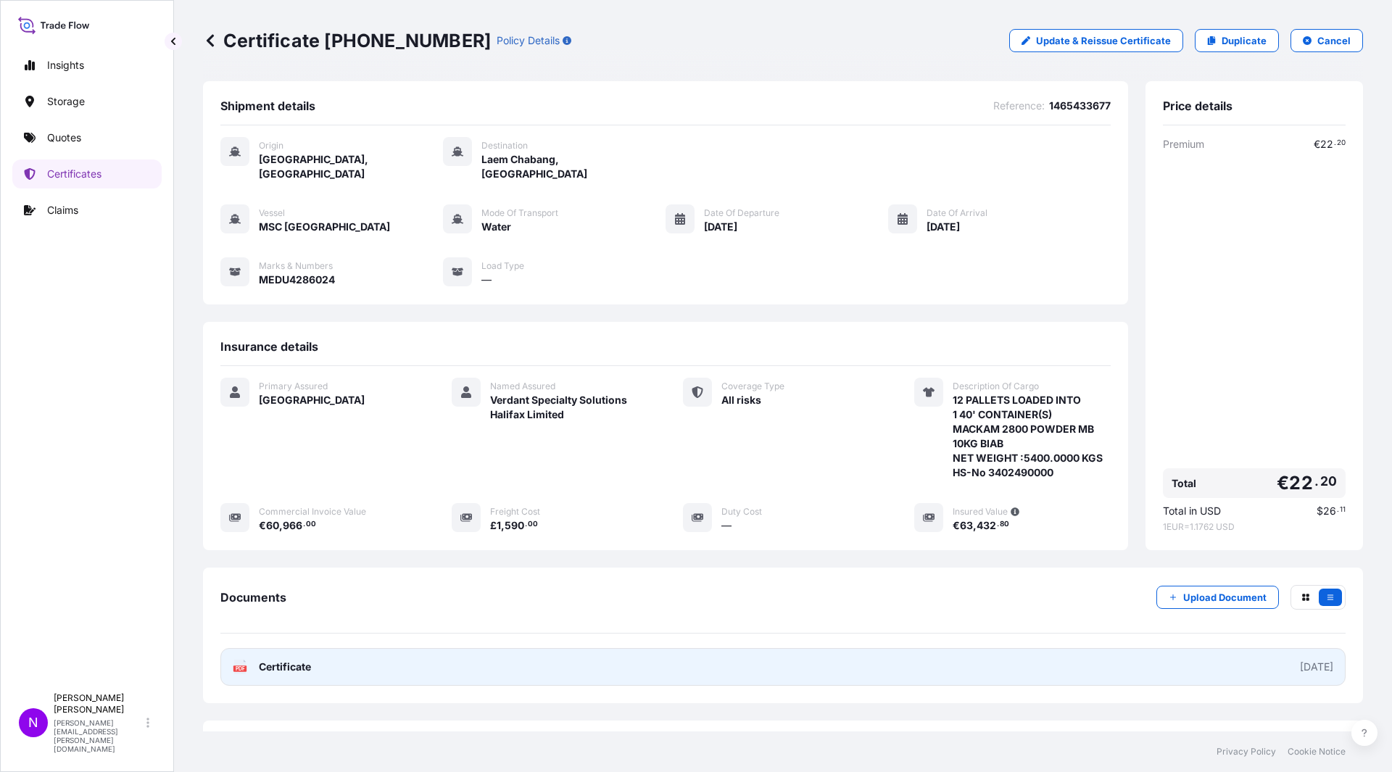
click at [239, 666] on text "PDF" at bounding box center [240, 668] width 9 height 5
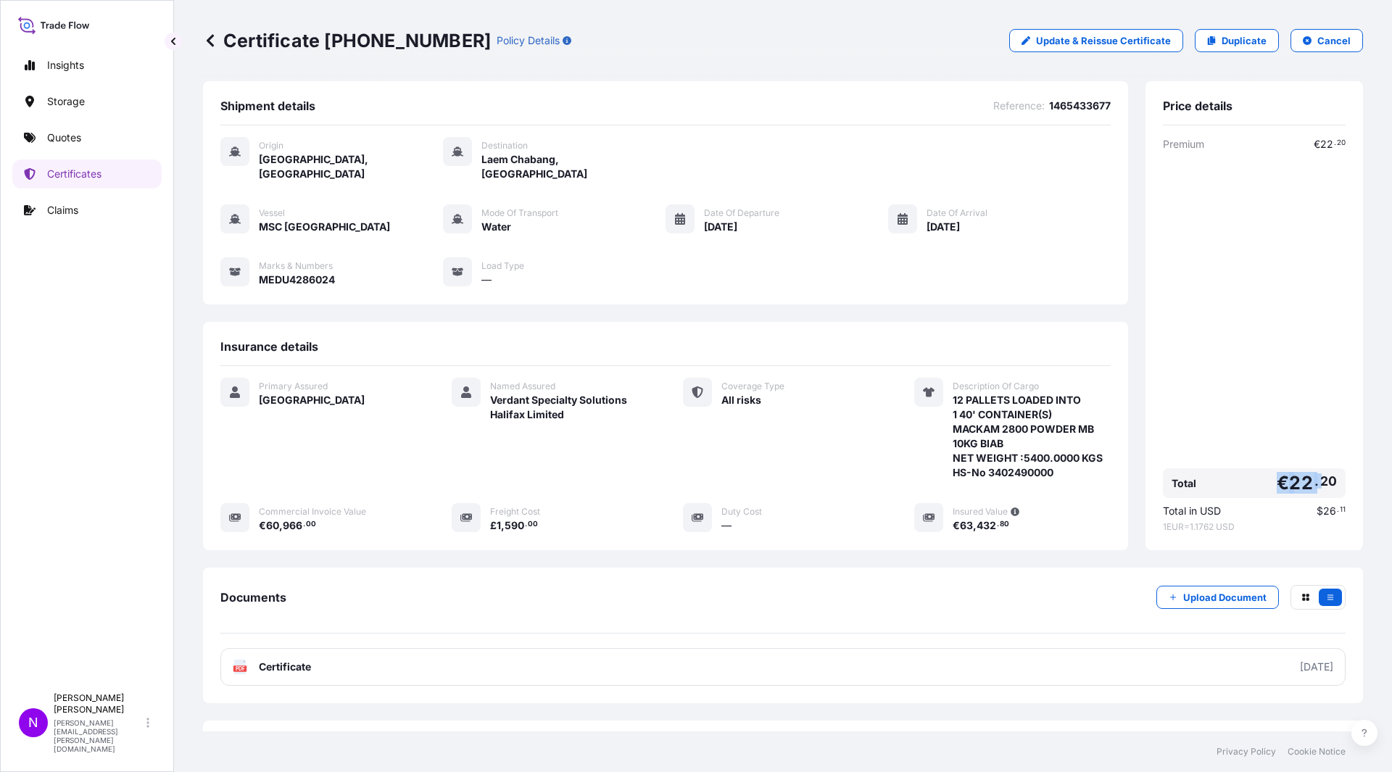
drag, startPoint x: 1229, startPoint y: 463, endPoint x: 1383, endPoint y: 493, distance: 157.2
click at [1318, 451] on div "Premium € 22 . 20 Total € 22 . 20 Total in USD $ 26 . 11 1 EUR = 1.1762 USD" at bounding box center [1254, 335] width 183 height 396
drag, startPoint x: 428, startPoint y: 36, endPoint x: 224, endPoint y: 41, distance: 203.7
click at [224, 41] on div "Certificate [PHONE_NUMBER] Policy Details" at bounding box center [387, 40] width 368 height 23
copy p "Certificate [PHONE_NUMBER]"
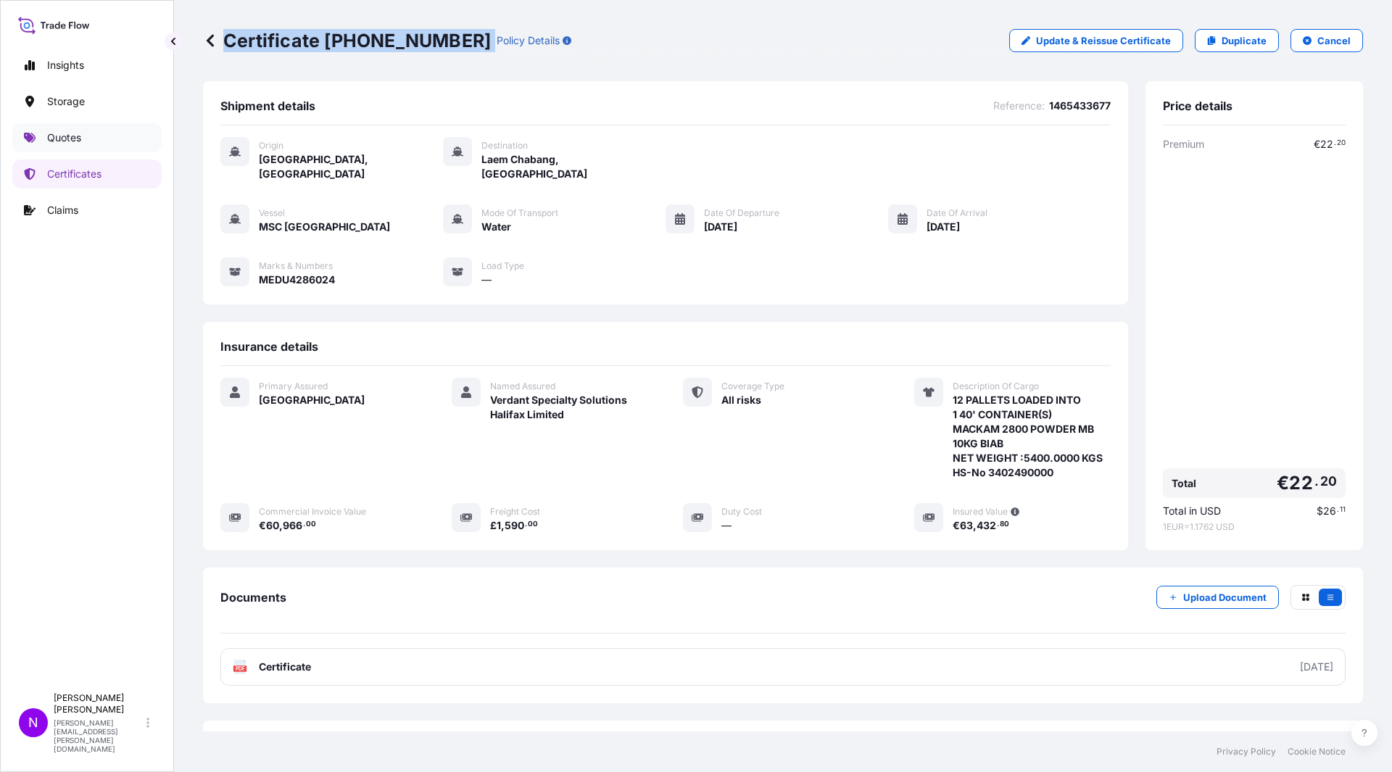
click at [67, 136] on p "Quotes" at bounding box center [64, 137] width 34 height 14
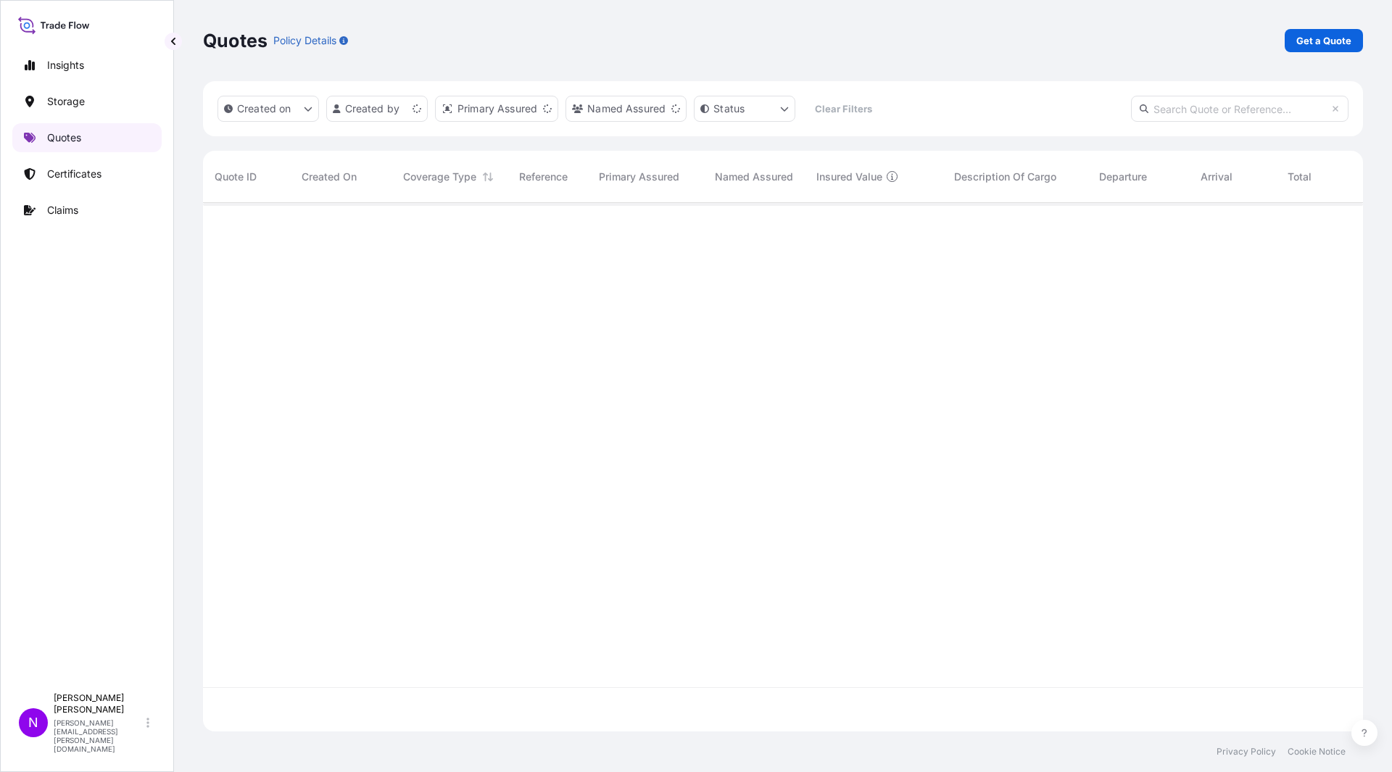
scroll to position [525, 1149]
click at [1340, 49] on link "Get a Quote" at bounding box center [1323, 40] width 78 height 23
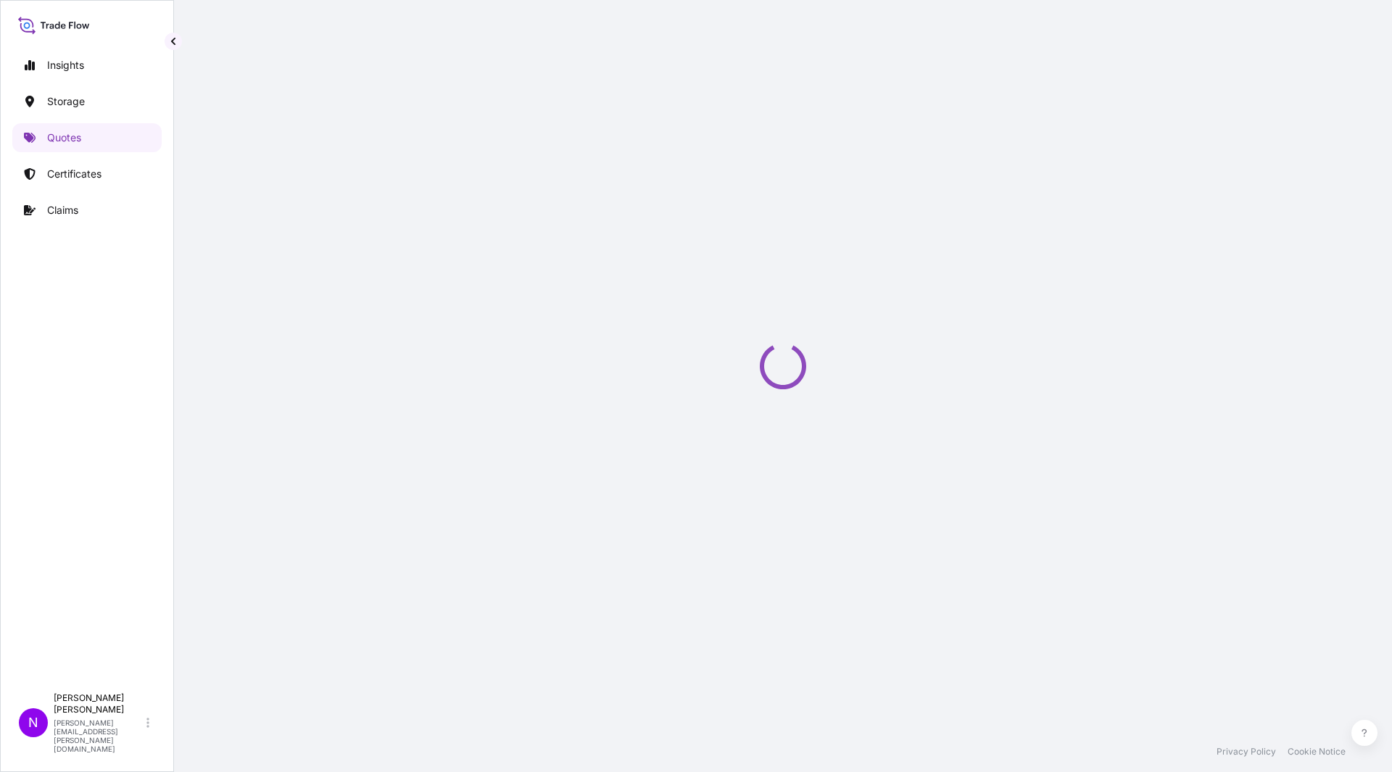
scroll to position [23, 0]
select select "Water"
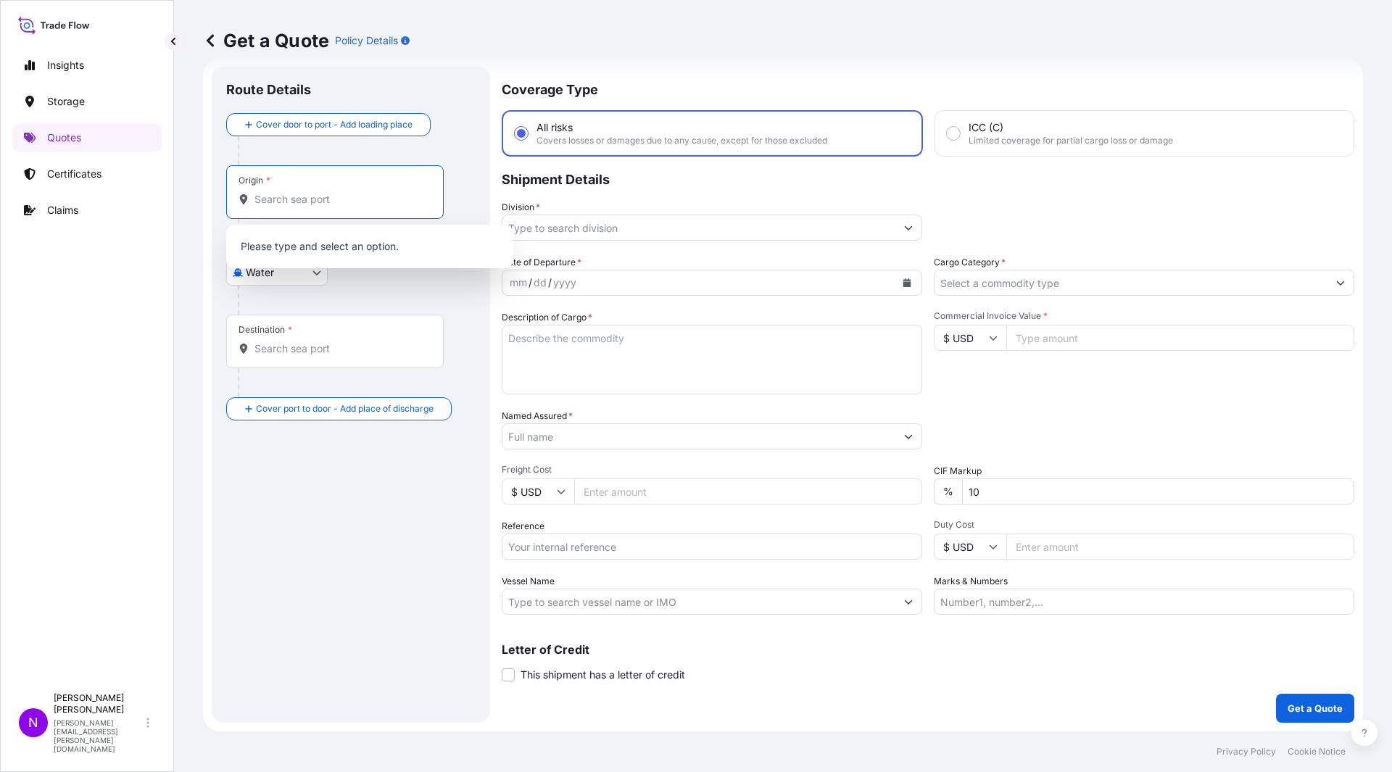
click at [265, 199] on input "Origin *" at bounding box center [339, 199] width 171 height 14
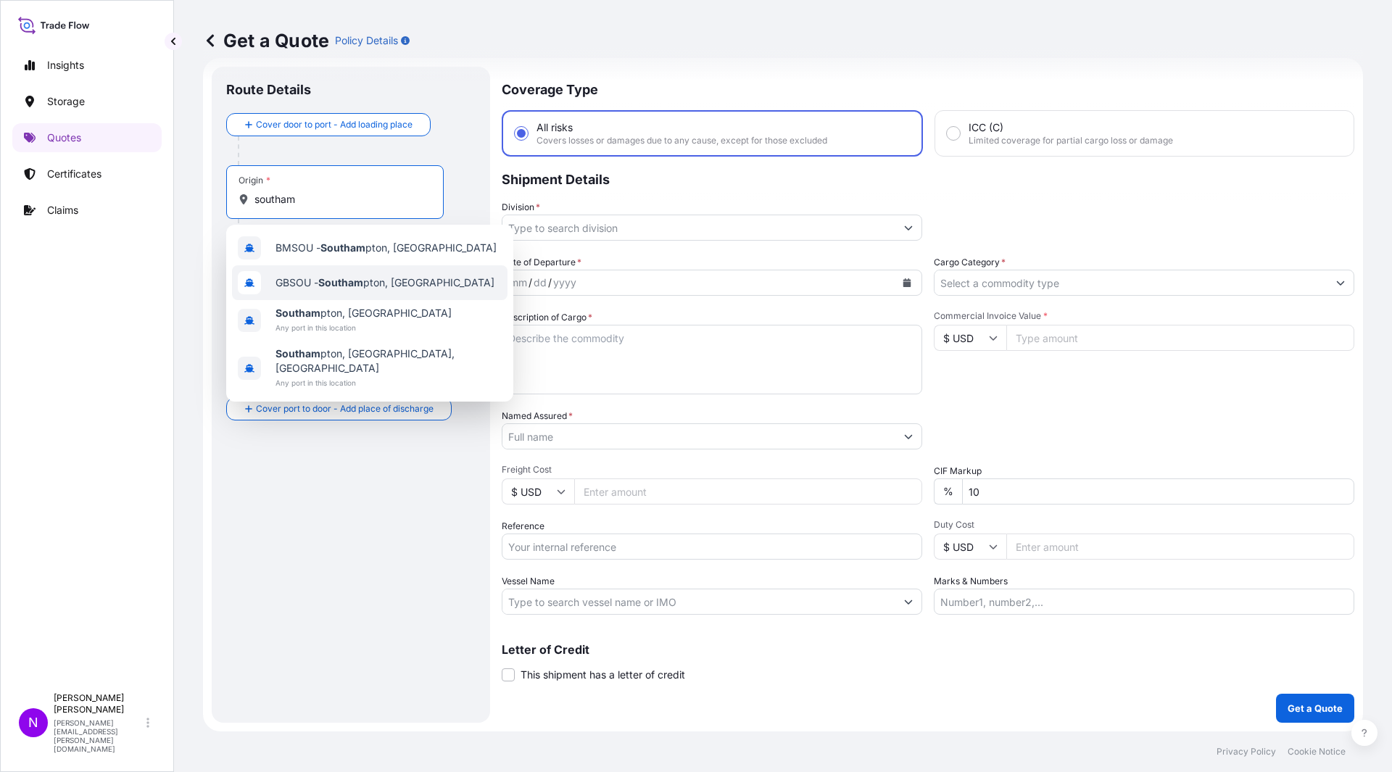
click at [372, 278] on span "GBSOU - Southam pton, [GEOGRAPHIC_DATA]" at bounding box center [384, 282] width 219 height 14
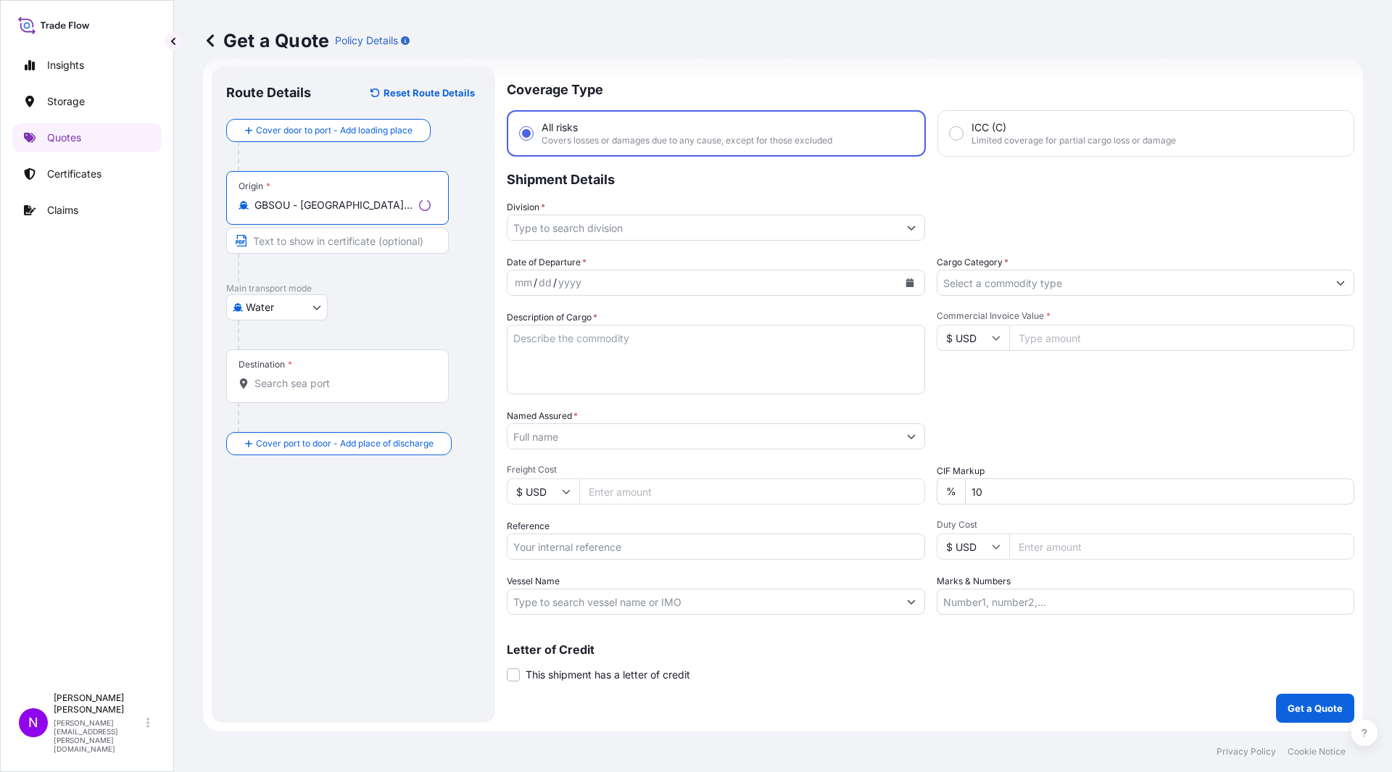
type input "GBSOU - [GEOGRAPHIC_DATA], [GEOGRAPHIC_DATA]"
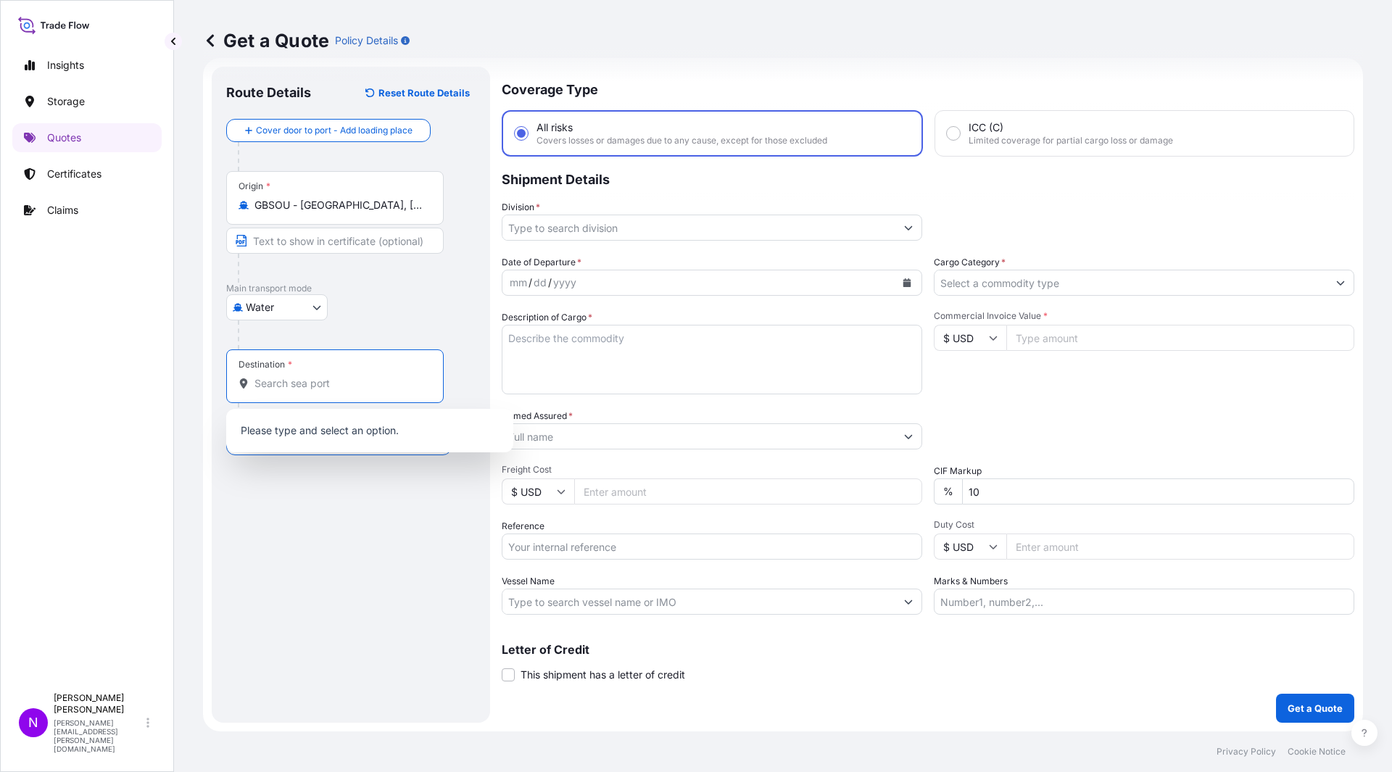
click at [296, 378] on input "Destination *" at bounding box center [339, 383] width 171 height 14
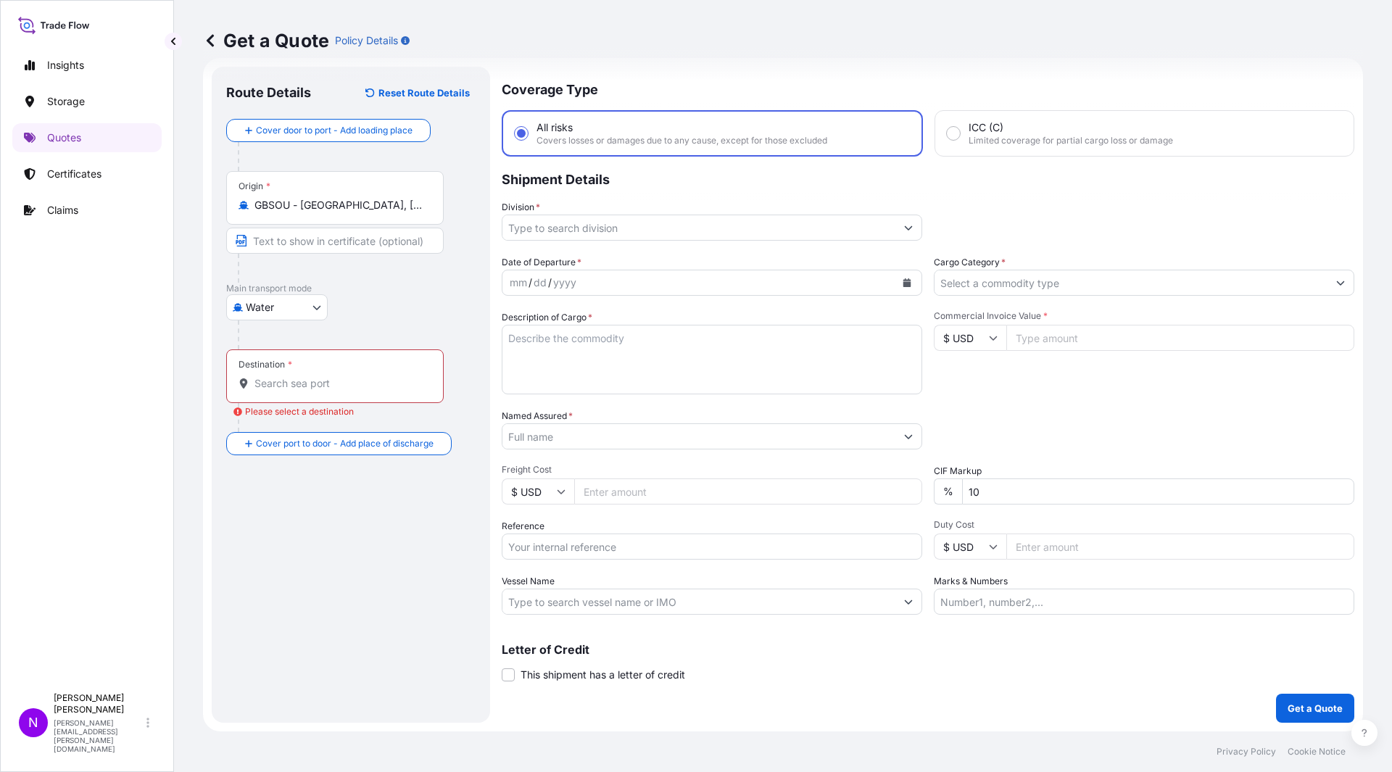
click at [303, 383] on input "Destination * Please select a destination" at bounding box center [339, 383] width 171 height 14
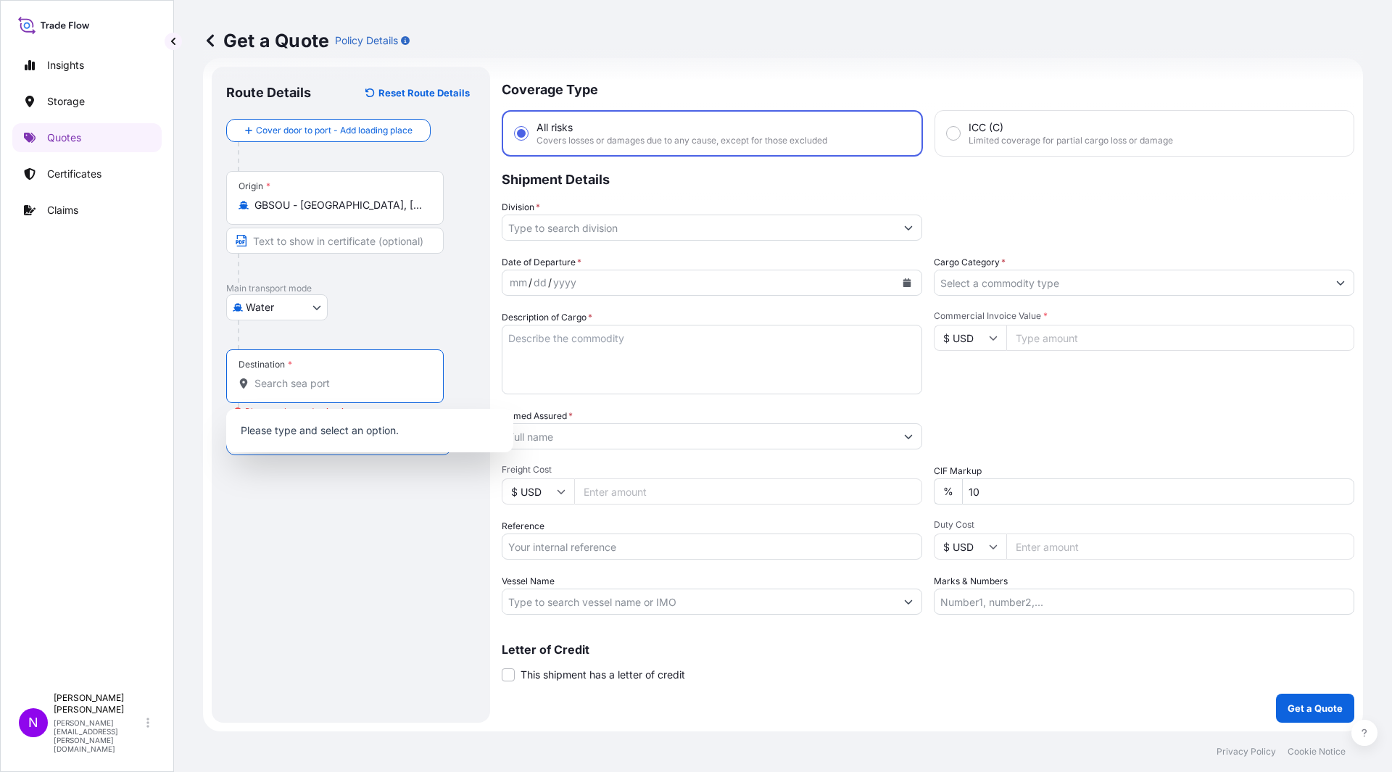
paste input "[GEOGRAPHIC_DATA]"
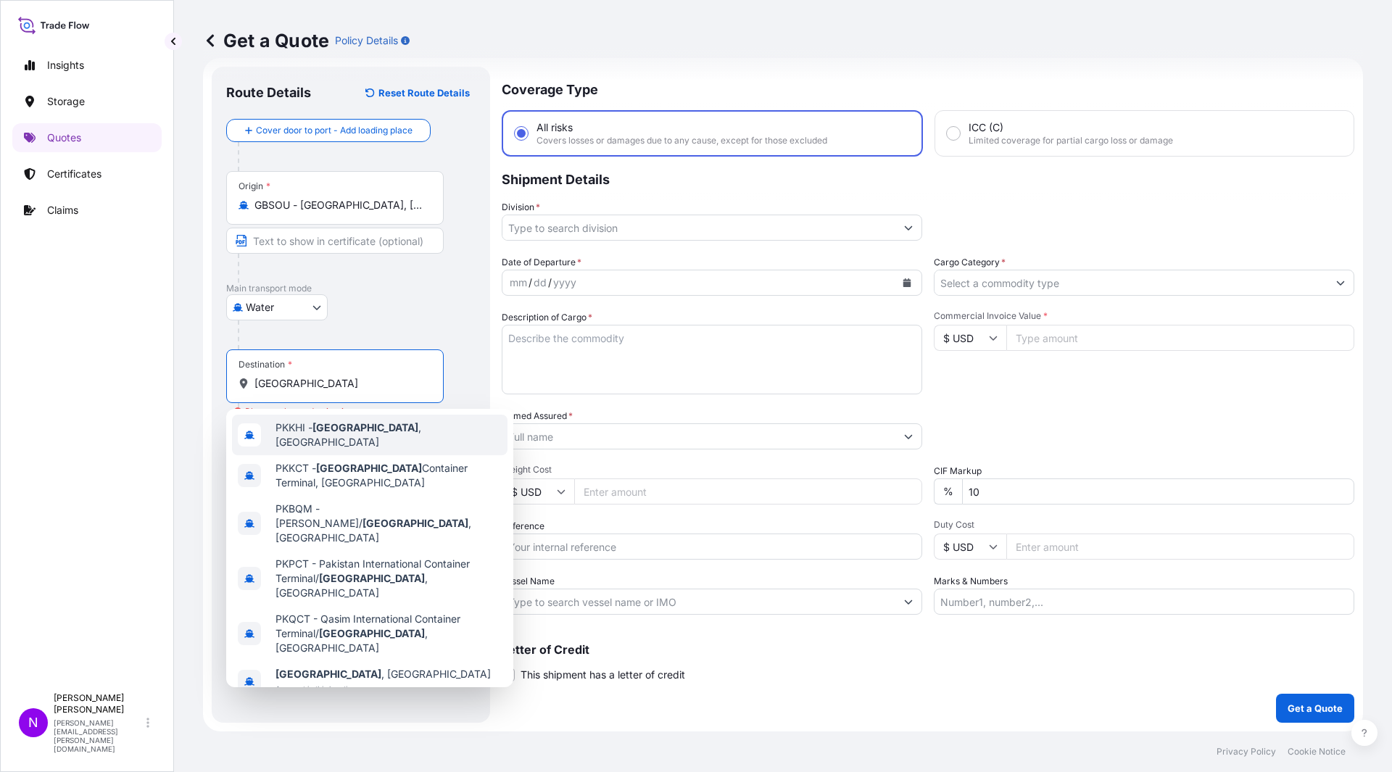
click at [397, 431] on span "PKKHI - [GEOGRAPHIC_DATA] , [GEOGRAPHIC_DATA]" at bounding box center [388, 434] width 226 height 29
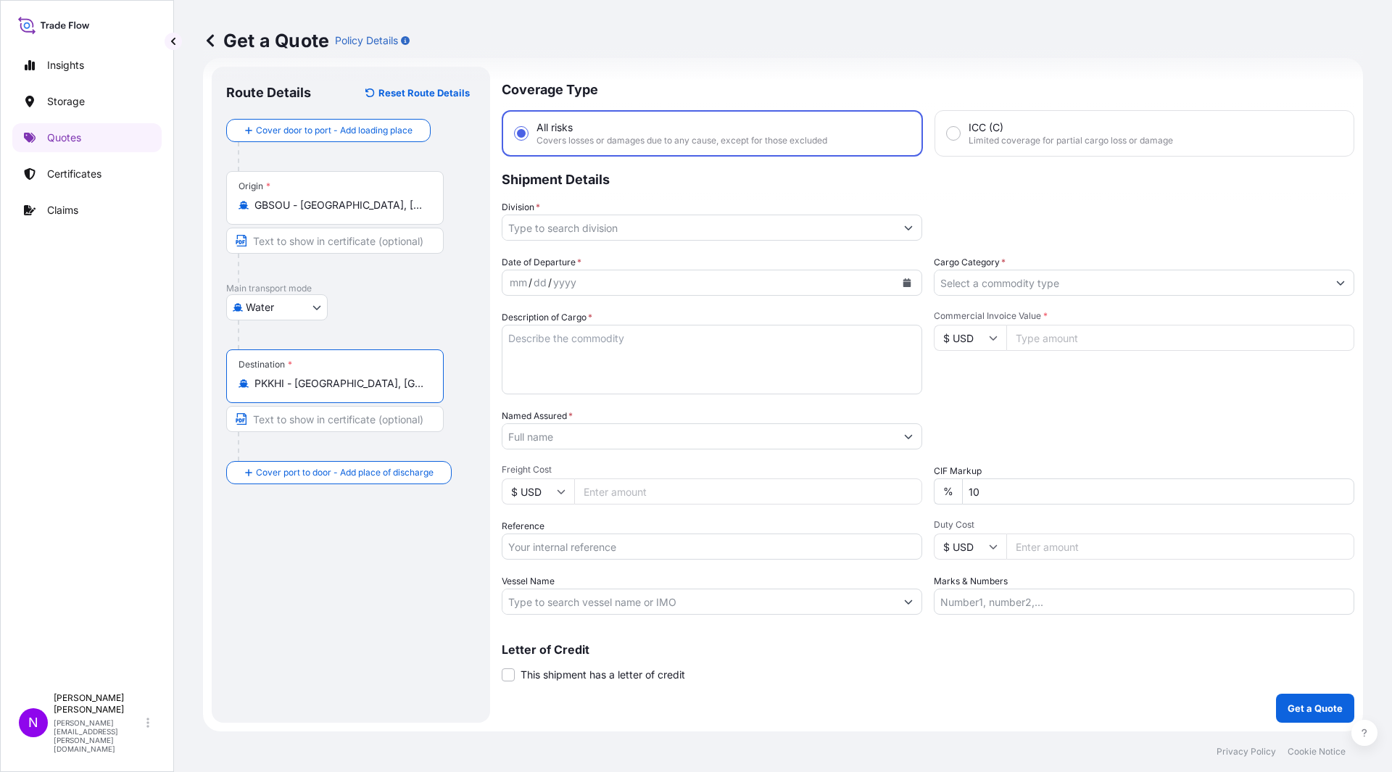
type input "PKKHI - [GEOGRAPHIC_DATA], [GEOGRAPHIC_DATA]"
click at [555, 224] on input "Division *" at bounding box center [698, 228] width 393 height 26
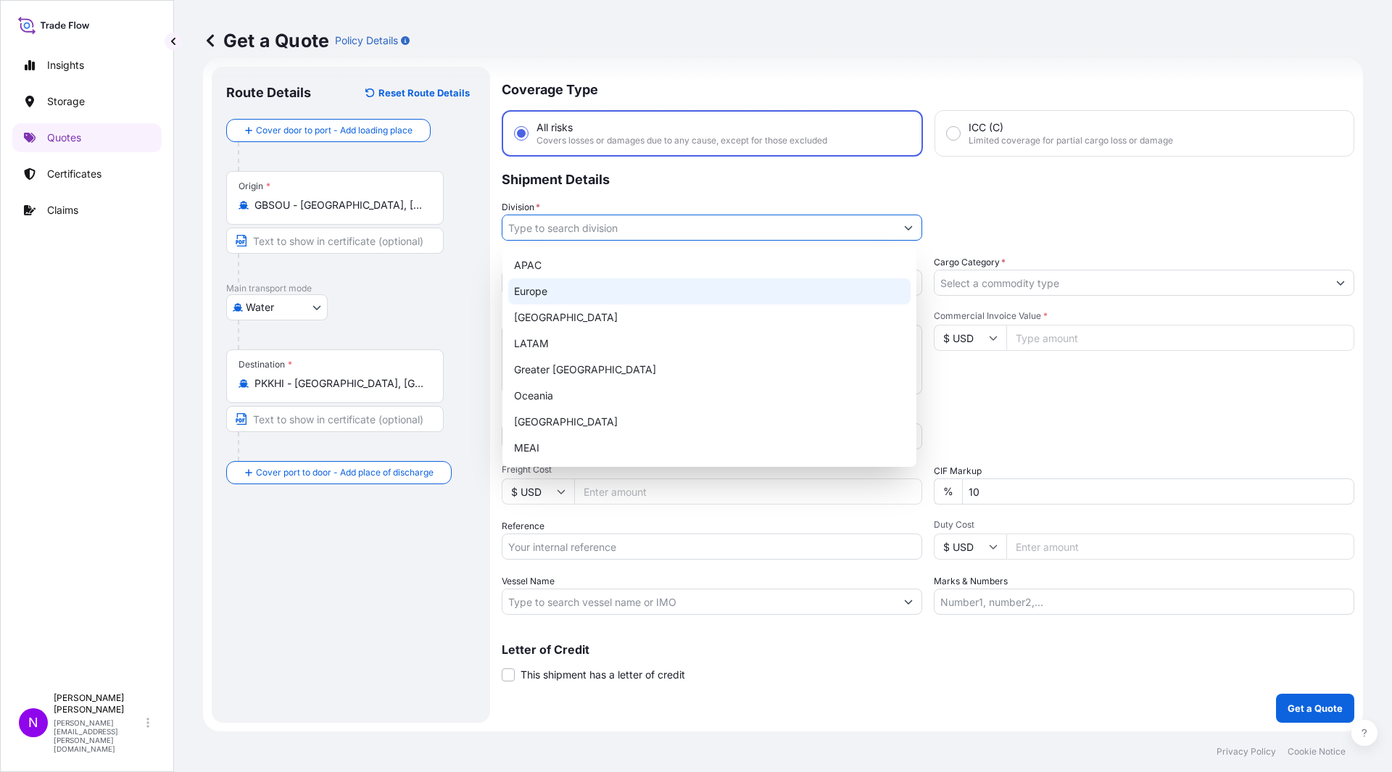
click at [568, 299] on div "Europe" at bounding box center [709, 291] width 402 height 26
type input "Europe"
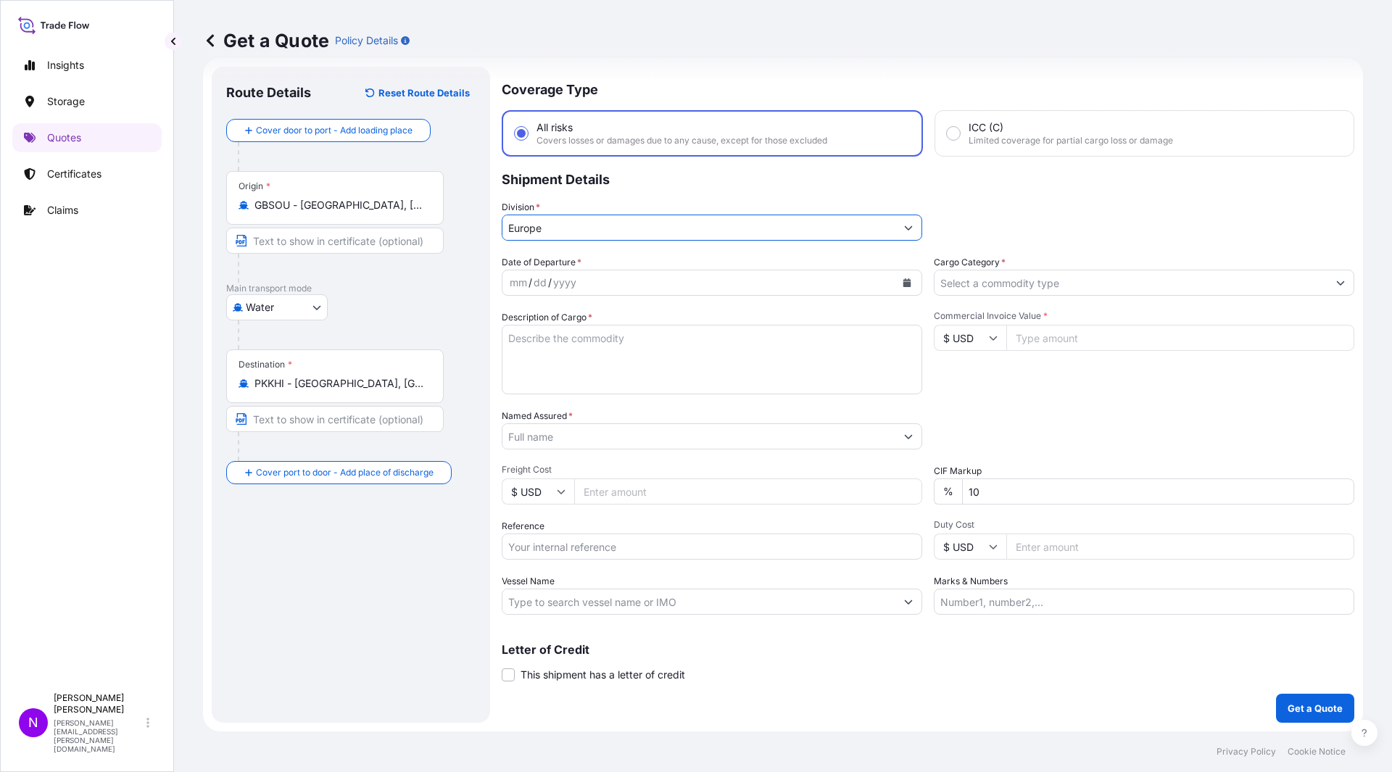
click at [570, 286] on div "yyyy" at bounding box center [565, 282] width 26 height 17
click at [515, 281] on div "mm" at bounding box center [518, 282] width 20 height 17
click at [898, 274] on button "Calendar" at bounding box center [906, 282] width 23 height 23
click at [528, 330] on button "Previous" at bounding box center [532, 324] width 32 height 23
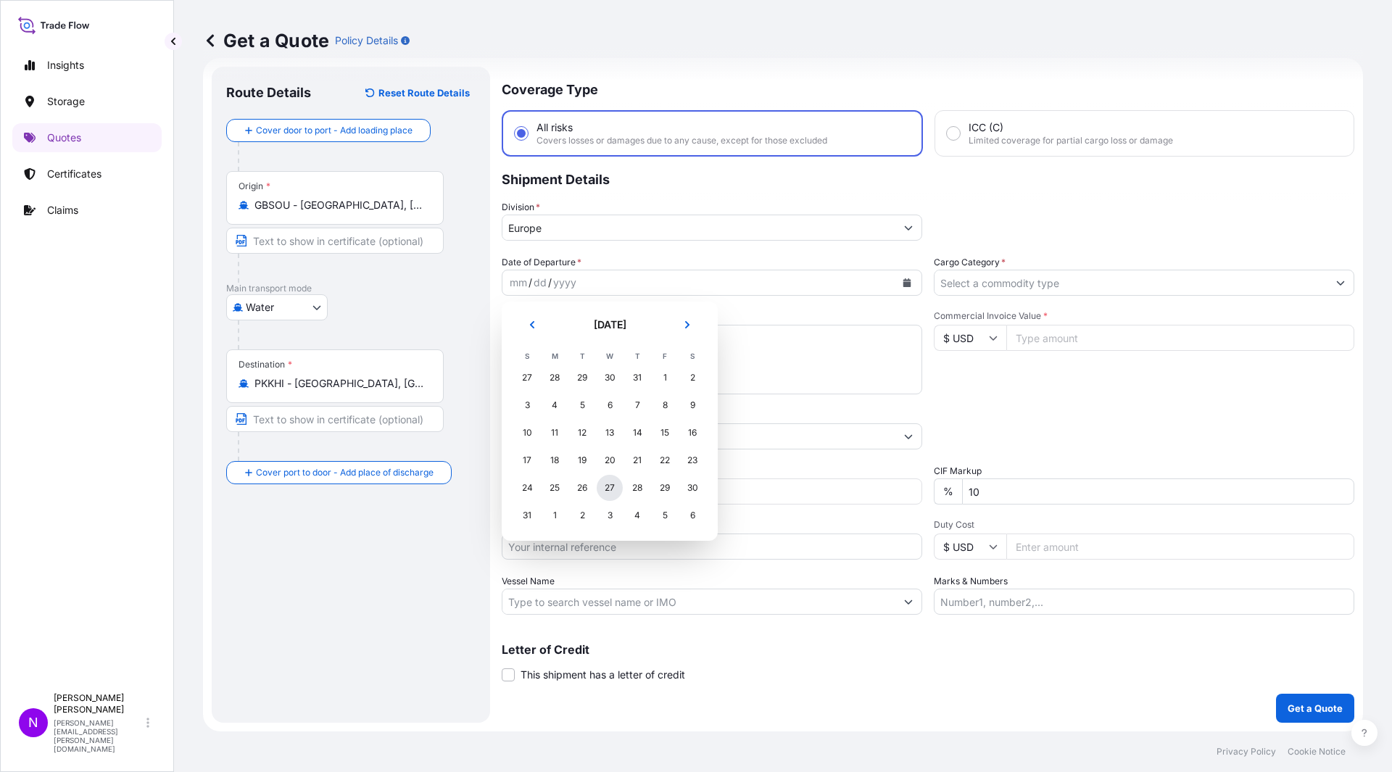
click at [609, 492] on div "27" at bounding box center [610, 488] width 26 height 26
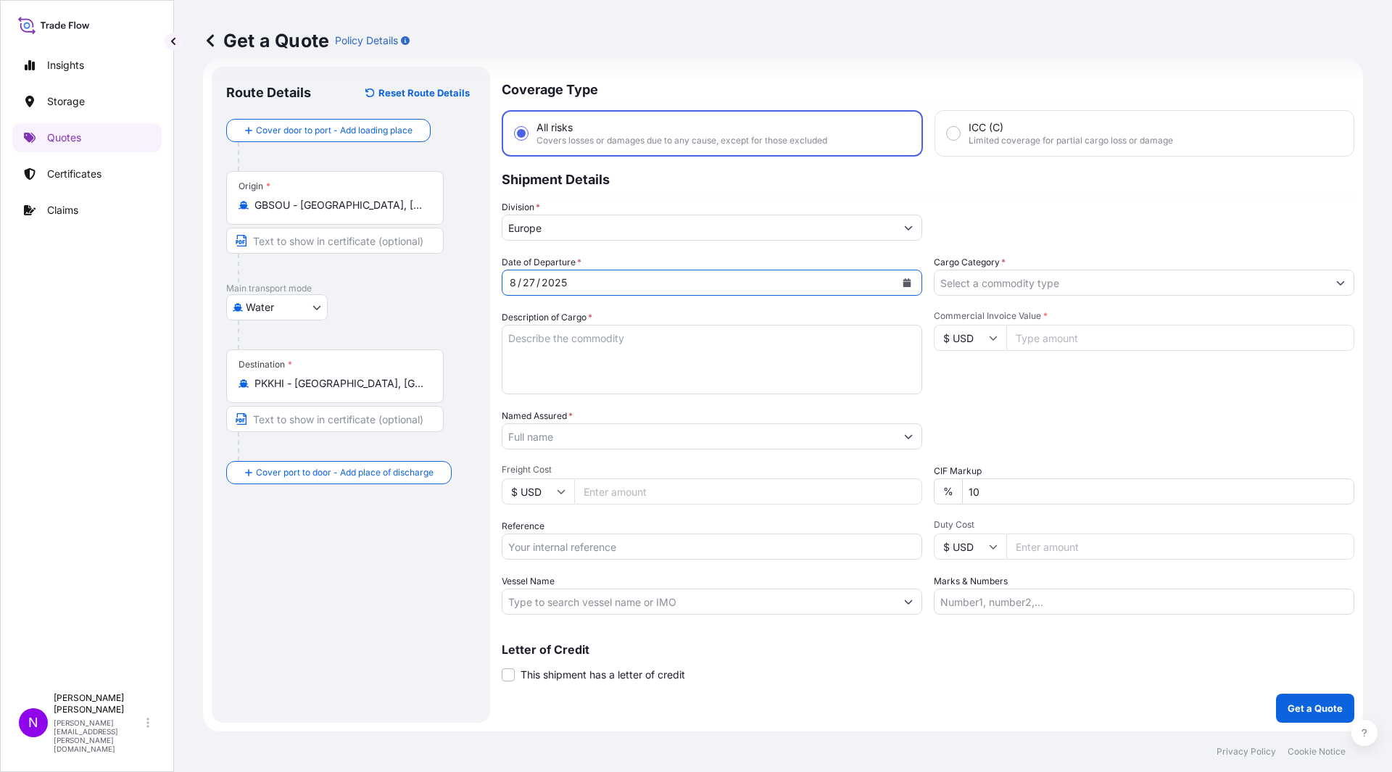
click at [968, 288] on input "Cargo Category *" at bounding box center [1130, 283] width 393 height 26
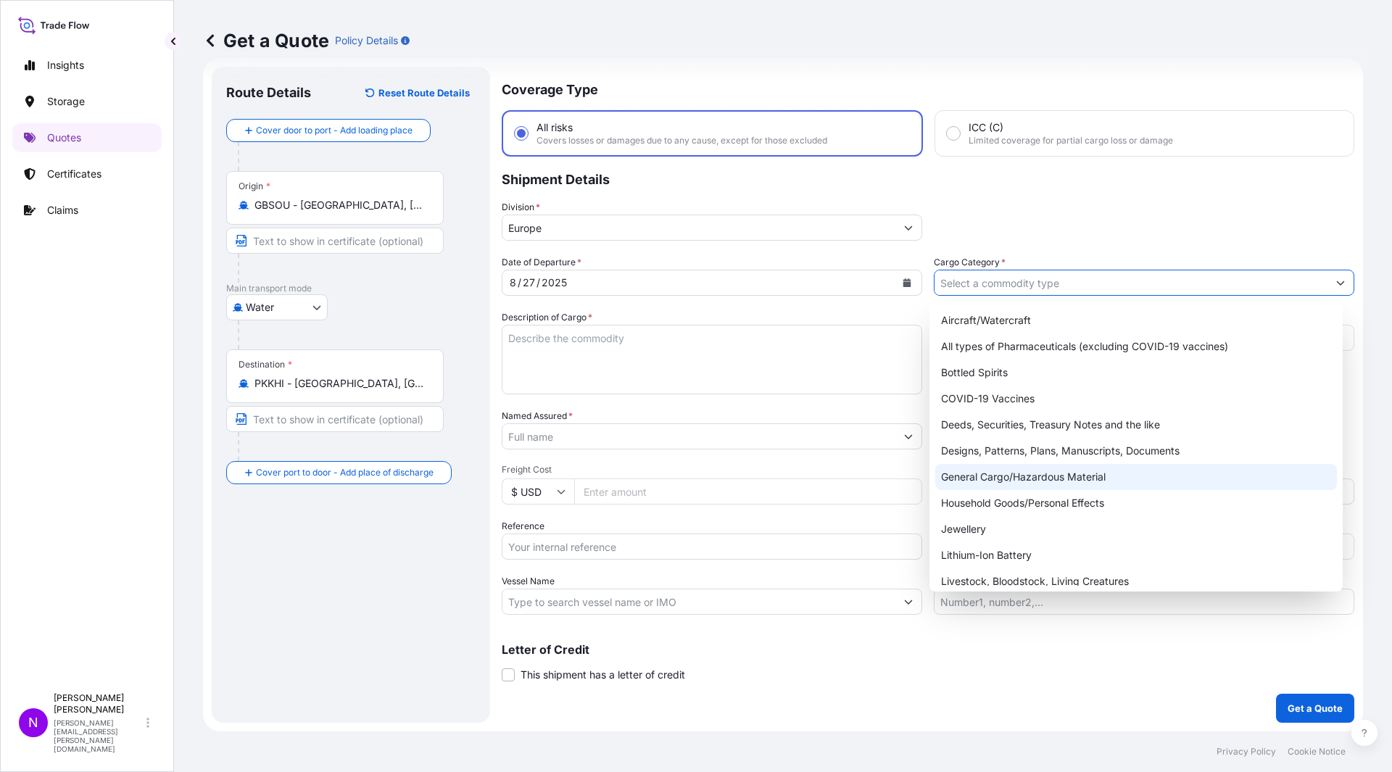
click at [1024, 486] on div "General Cargo/Hazardous Material" at bounding box center [1136, 477] width 402 height 26
type input "General Cargo/Hazardous Material"
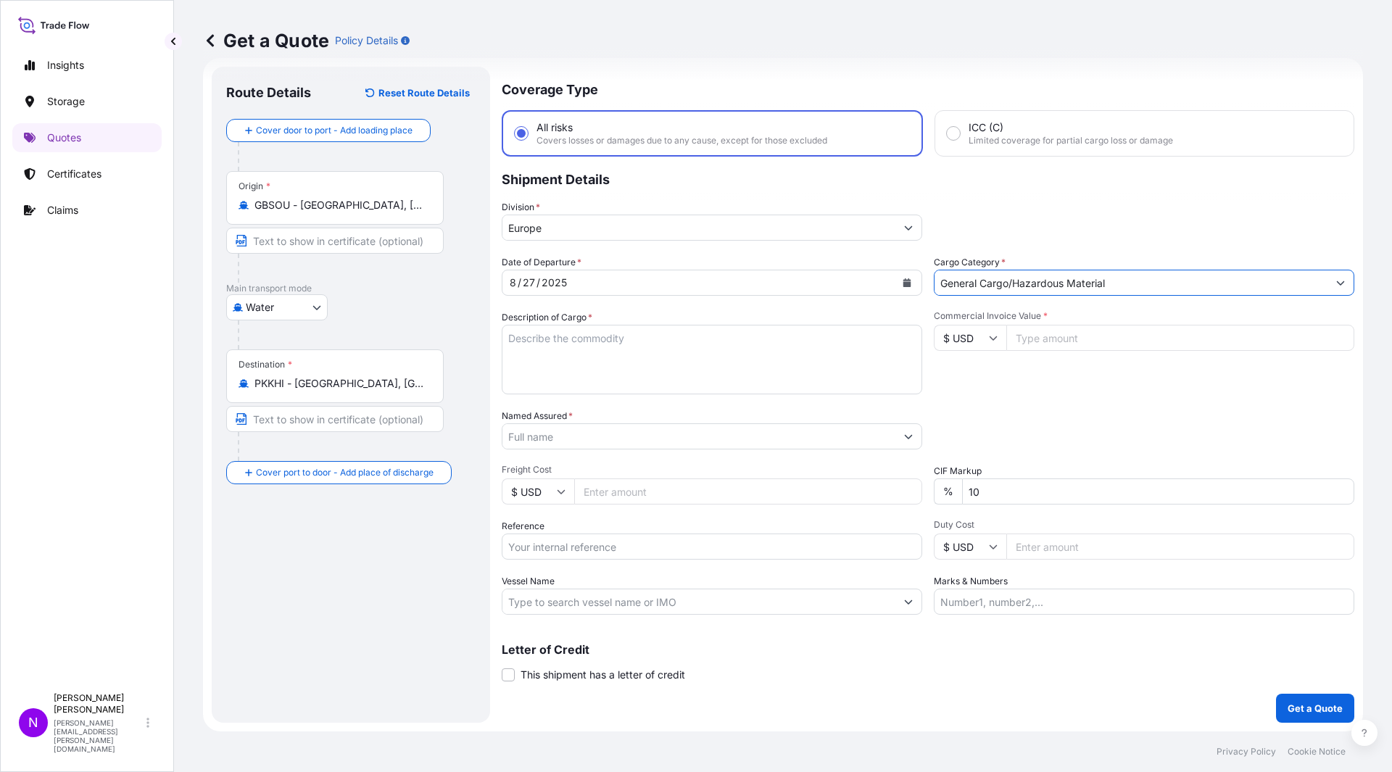
click at [627, 362] on textarea "Description of Cargo *" at bounding box center [712, 360] width 420 height 70
click at [627, 346] on textarea "Description of Cargo *" at bounding box center [712, 360] width 420 height 70
paste textarea "80 BAGS MACKAMIDE CMA 25KG BAG UN3077, ENVIRONMENTALLY HAZARDOUS SUBSTANCE, SOL…"
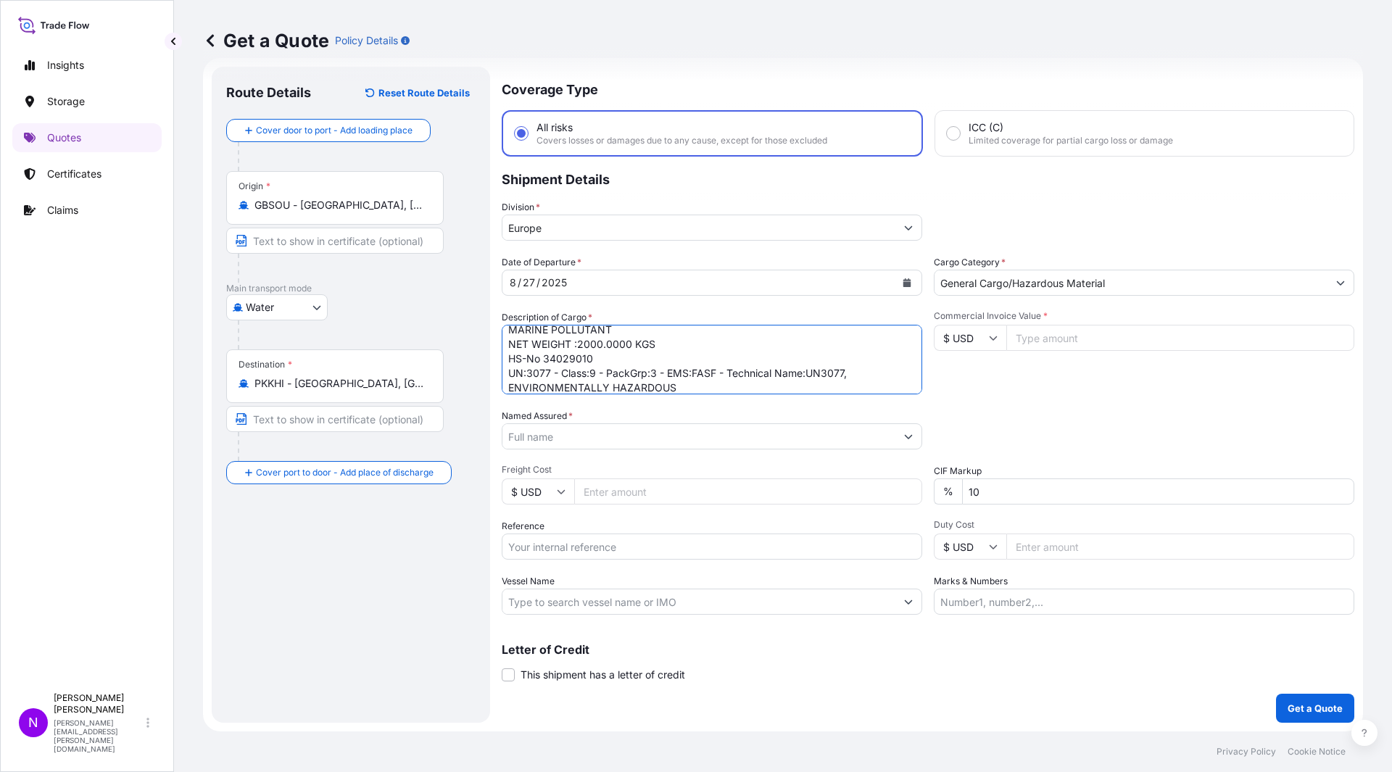
type textarea "80 BAGS MACKAMIDE CMA 25KG BAG UN3077, ENVIRONMENTALLY HAZARDOUS SUBSTANCE, SOL…"
click at [1062, 338] on input "Commercial Invoice Value *" at bounding box center [1180, 338] width 348 height 26
paste input "10680"
type input "10680"
click at [570, 439] on input "Named Assured *" at bounding box center [698, 436] width 393 height 26
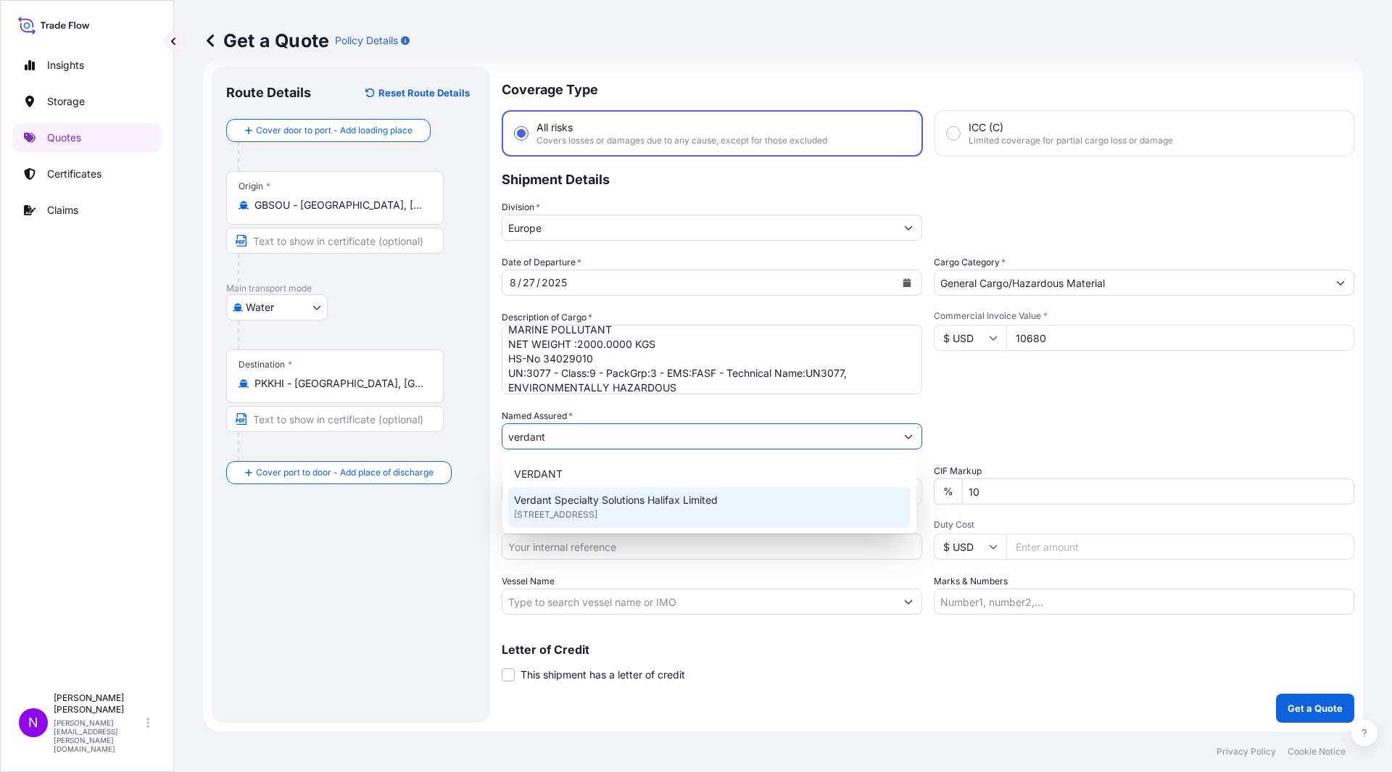
click at [618, 506] on span "Verdant Specialty Solutions Halifax Limited" at bounding box center [616, 500] width 204 height 14
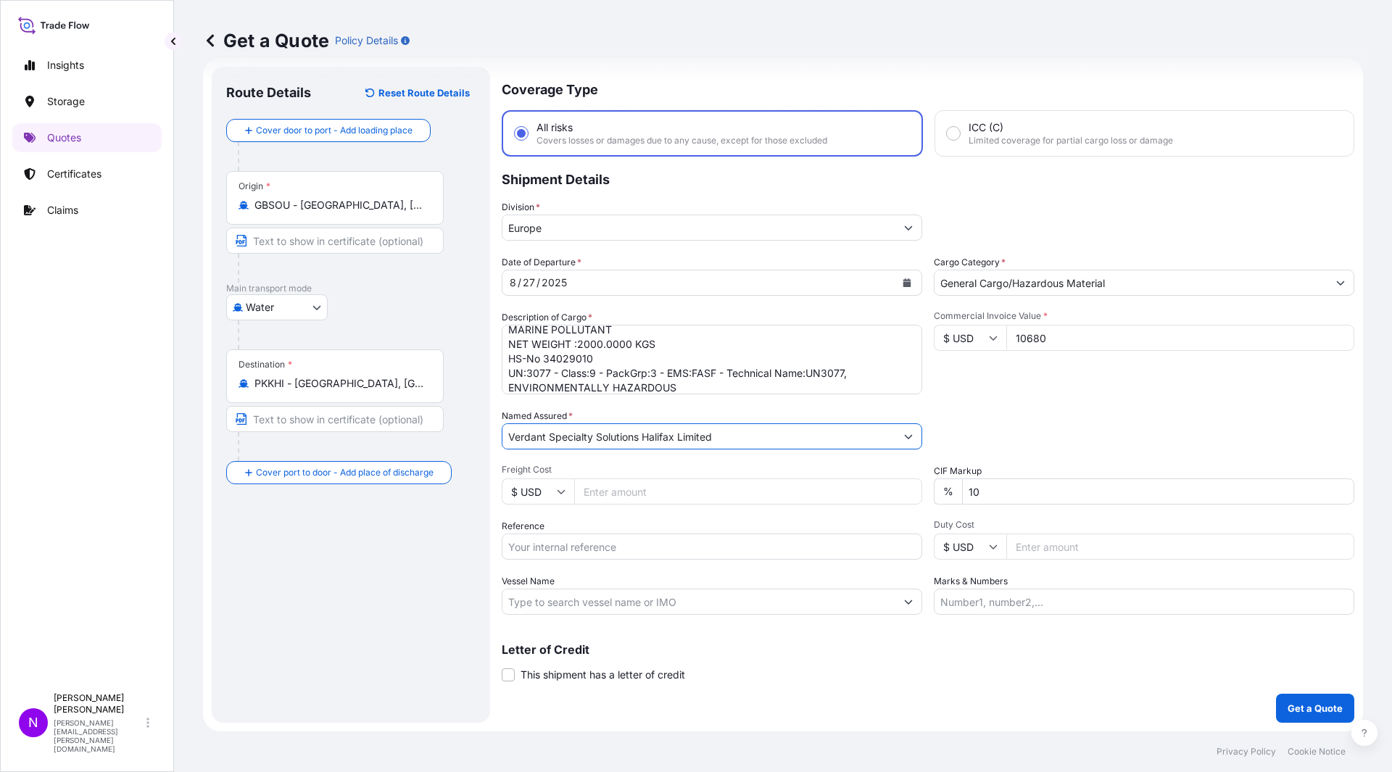
type input "Verdant Specialty Solutions Halifax Limited"
click at [650, 489] on input "Freight Cost" at bounding box center [748, 491] width 348 height 26
type input "559"
click at [1053, 503] on input "10" at bounding box center [1158, 491] width 392 height 26
type input "1"
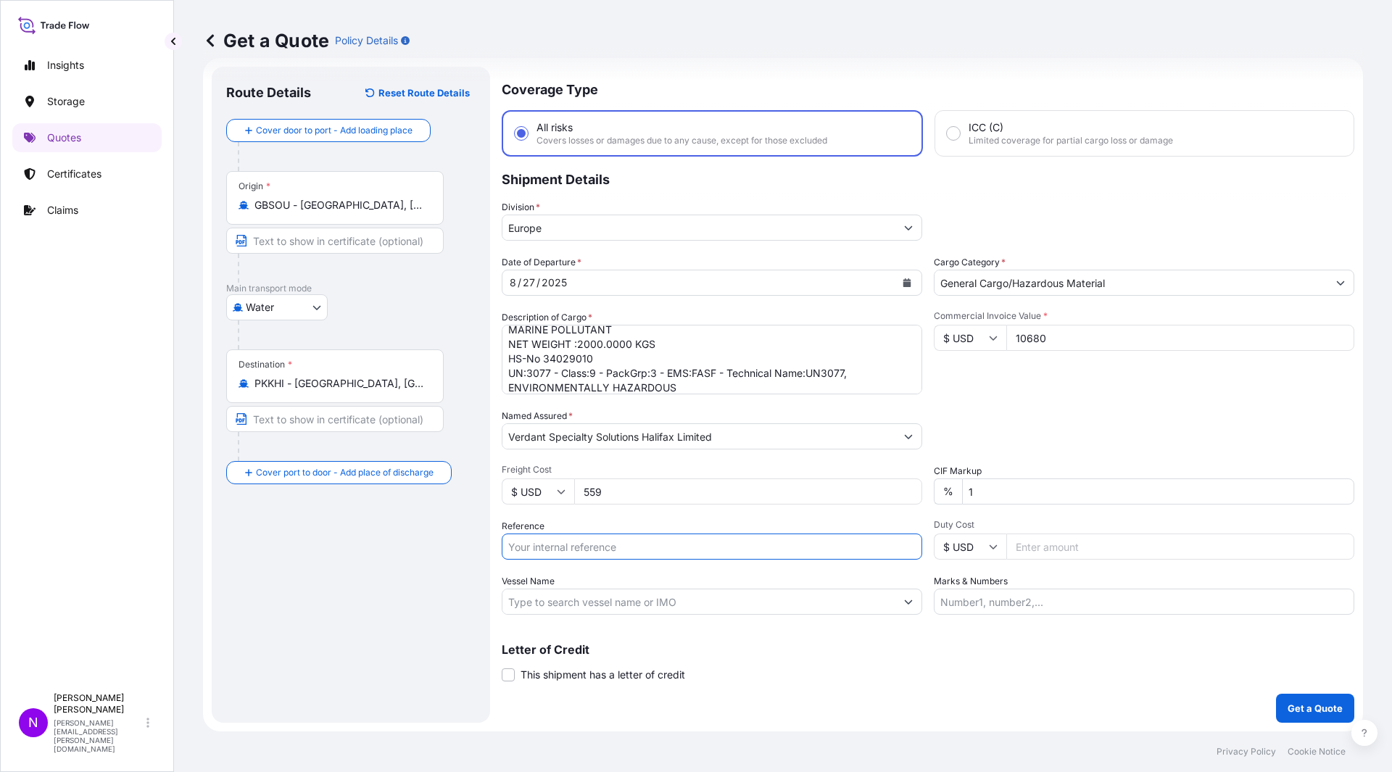
click at [642, 552] on input "Reference" at bounding box center [712, 546] width 420 height 26
click at [663, 544] on input "Reference" at bounding box center [712, 546] width 420 height 26
paste input "1465429771"
type input "1465429771"
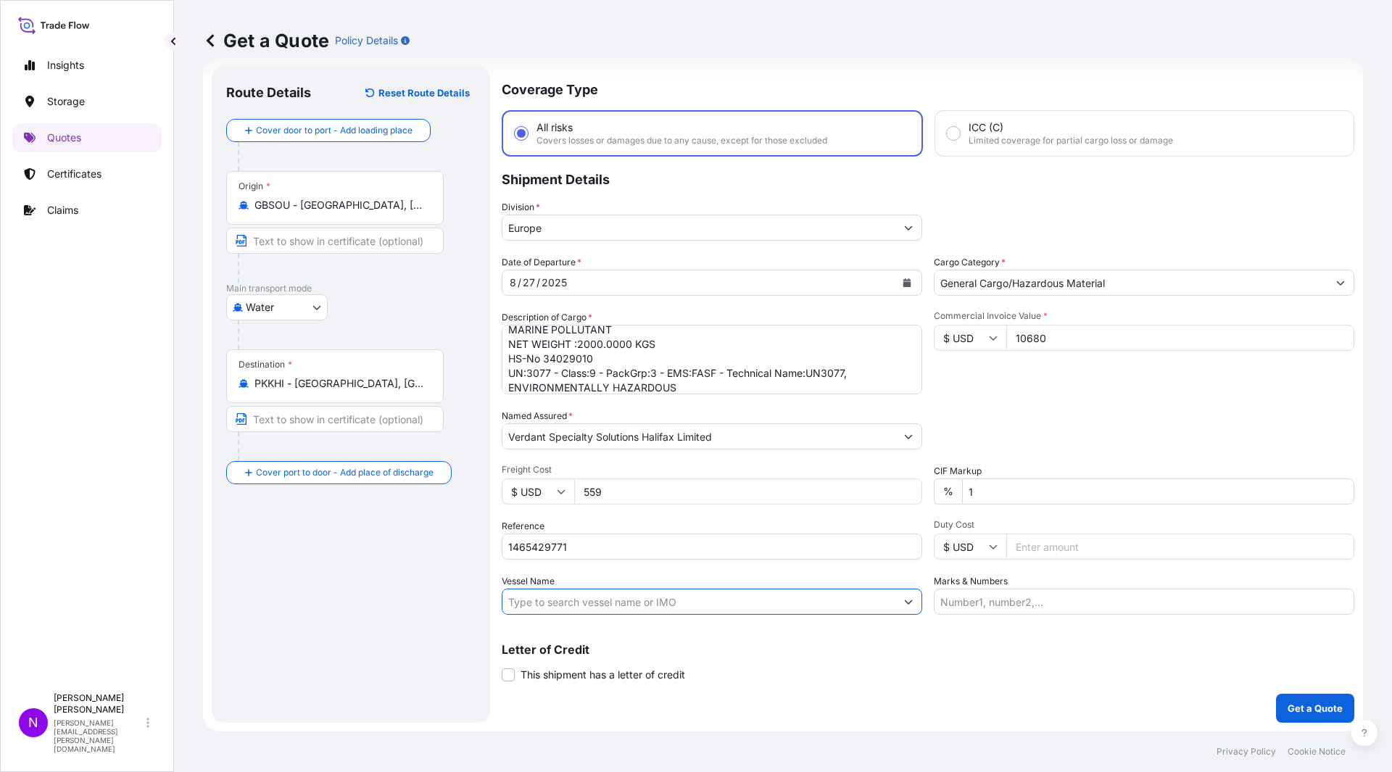
click at [699, 607] on input "Vessel Name" at bounding box center [698, 602] width 393 height 26
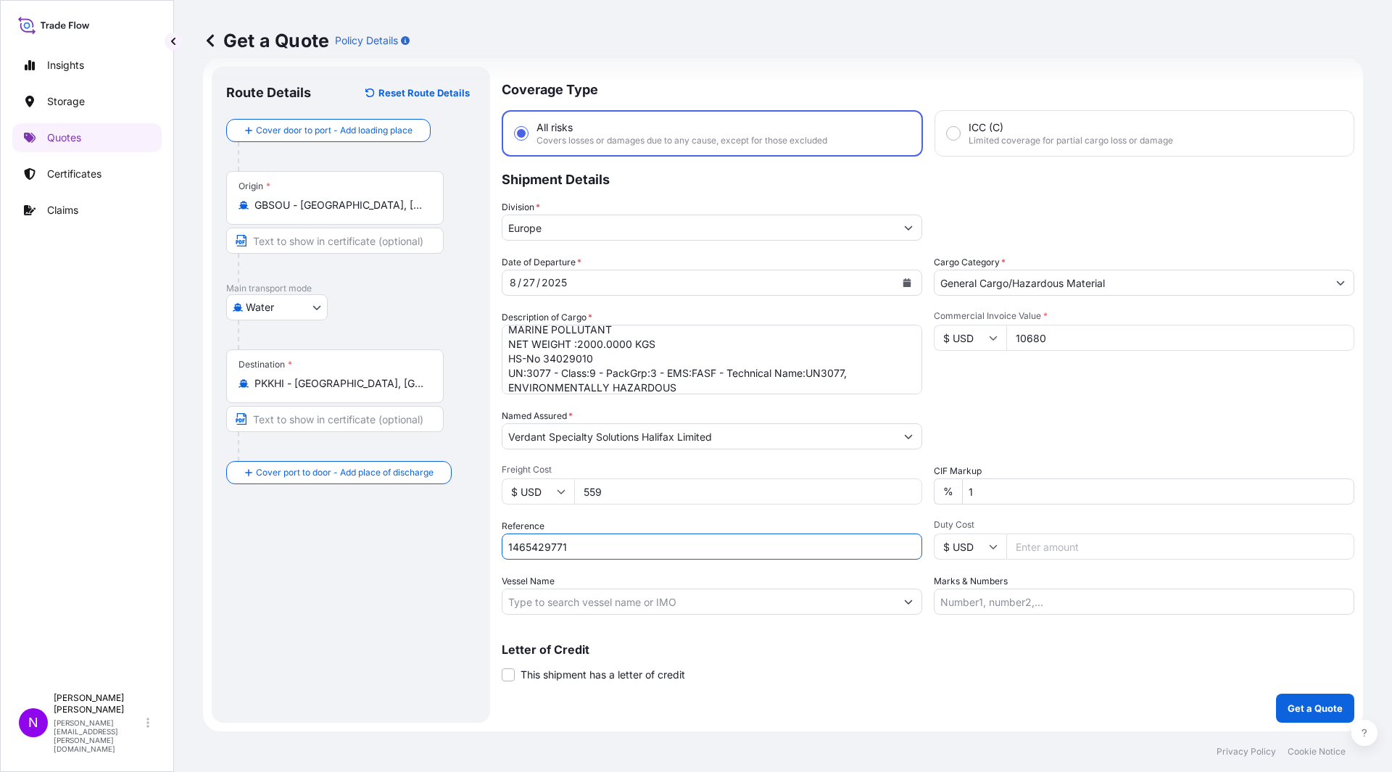
click at [643, 553] on input "1465429771" at bounding box center [712, 546] width 420 height 26
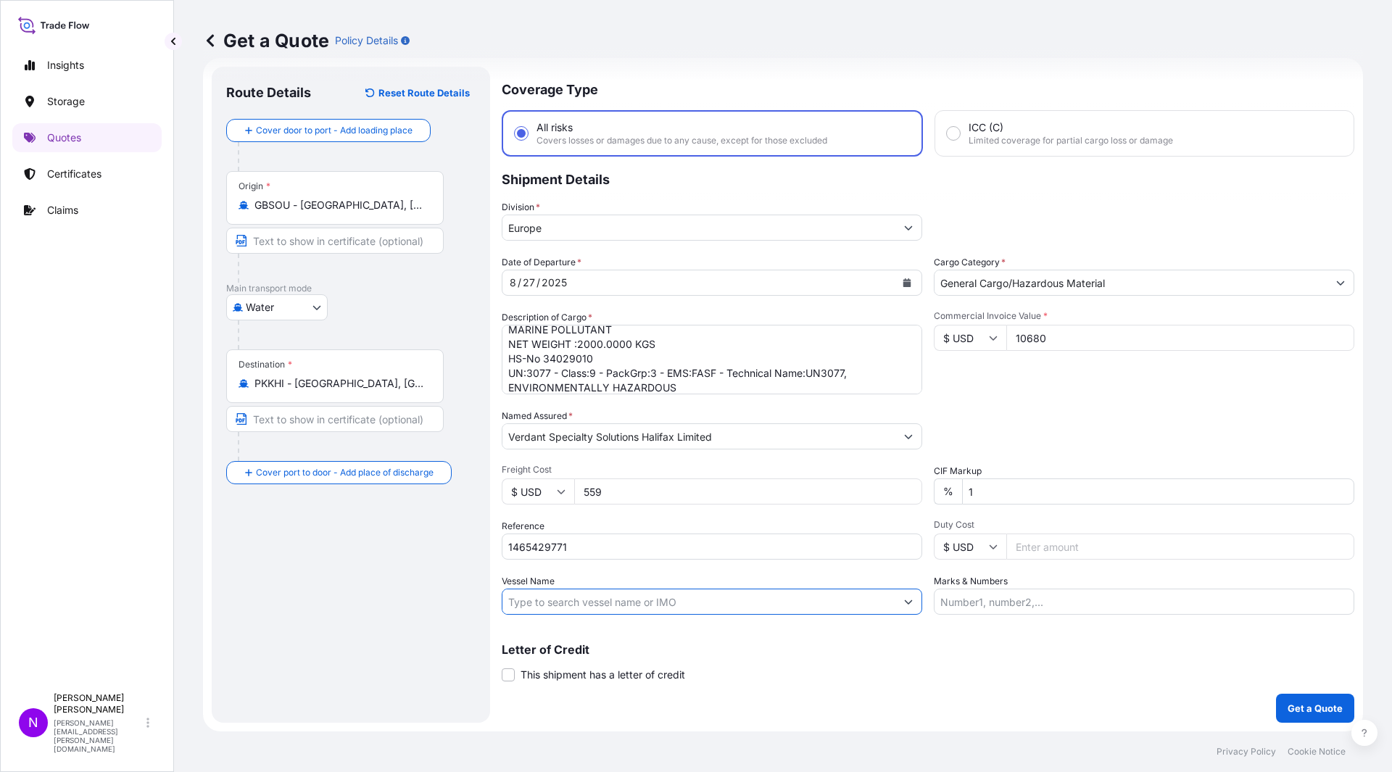
click at [718, 611] on input "Vessel Name" at bounding box center [698, 602] width 393 height 26
paste input "HMM TACOMA"
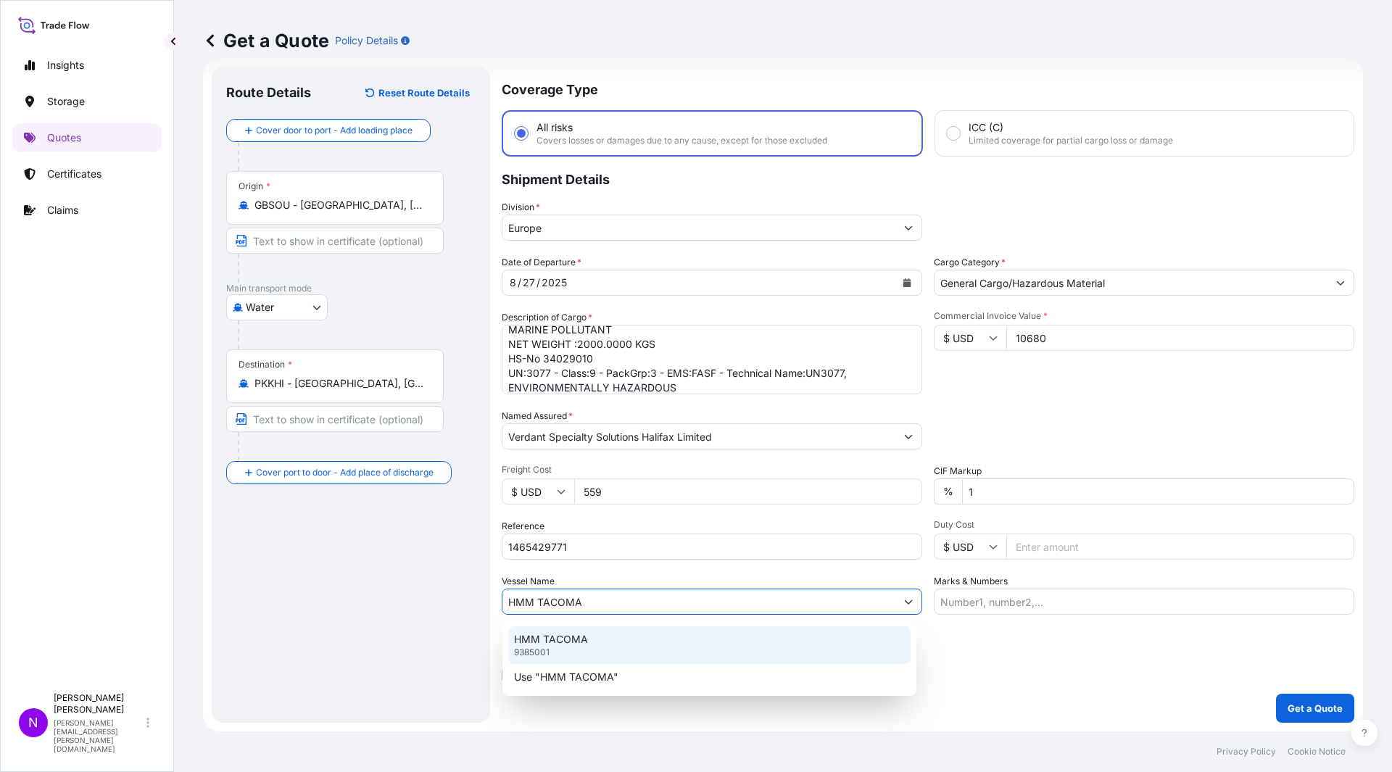
click at [715, 646] on div "HMM TACOMA 9385001" at bounding box center [709, 645] width 402 height 38
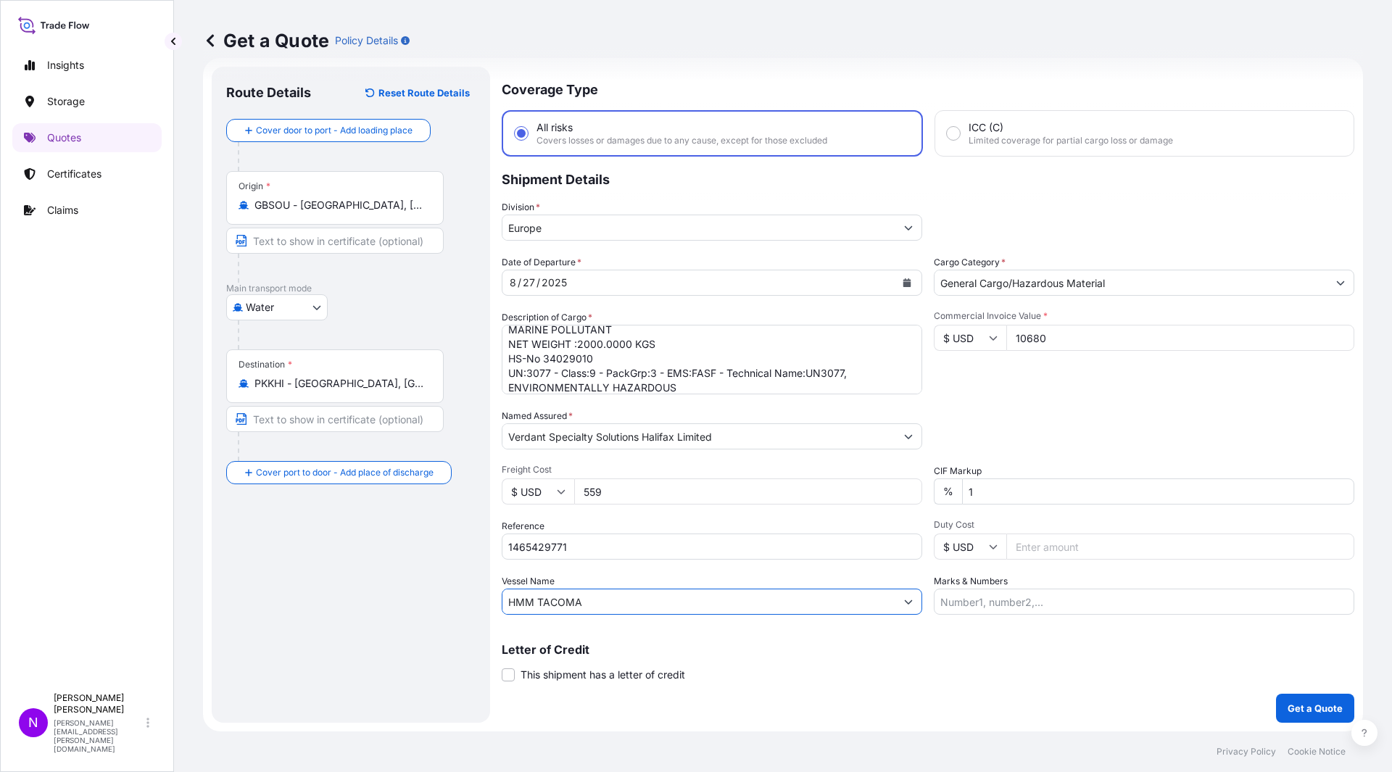
type input "HMM TACOMA"
click at [969, 598] on input "Marks & Numbers" at bounding box center [1144, 602] width 420 height 26
click at [1092, 610] on input "Marks & Numbers" at bounding box center [1144, 602] width 420 height 26
paste input "MAN/KHI/04713"
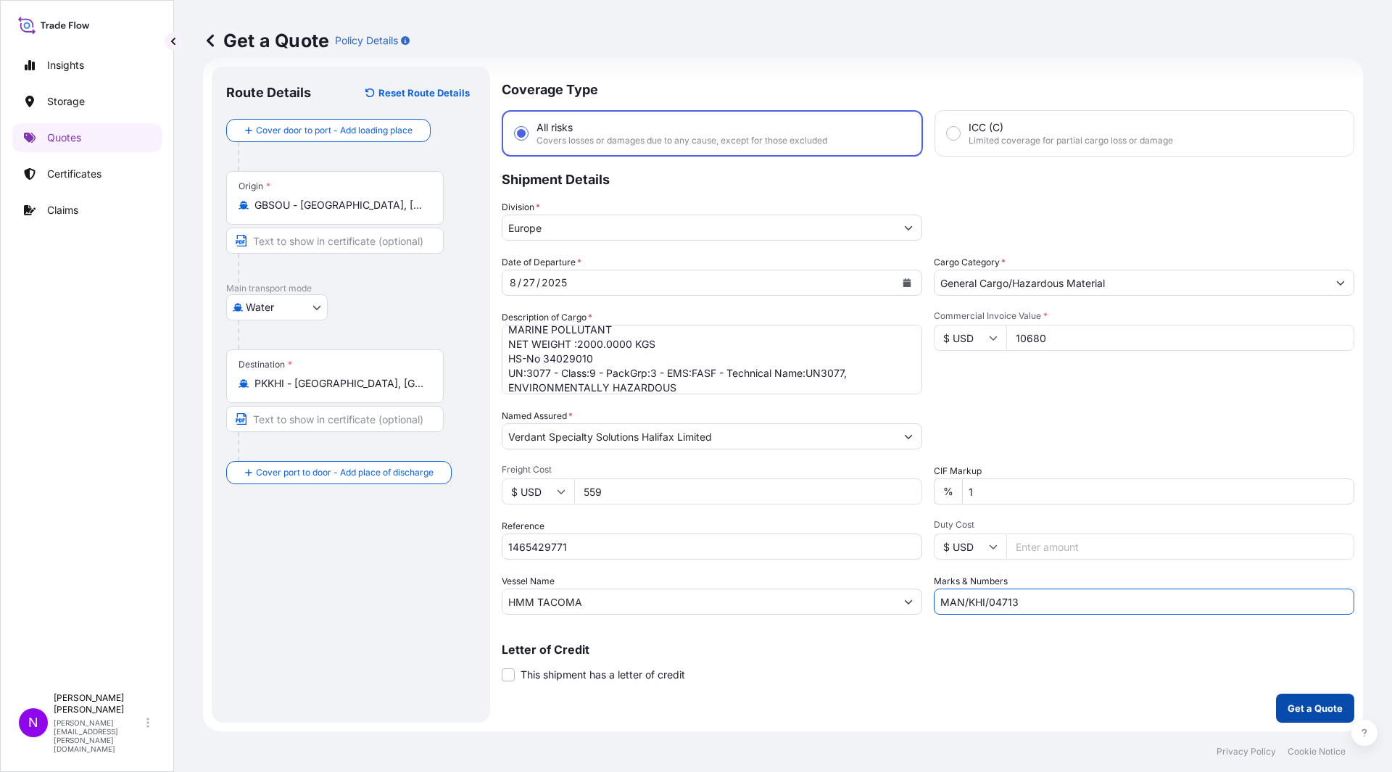
type input "MAN/KHI/04713"
click at [1287, 684] on p "Get a Quote" at bounding box center [1314, 708] width 55 height 14
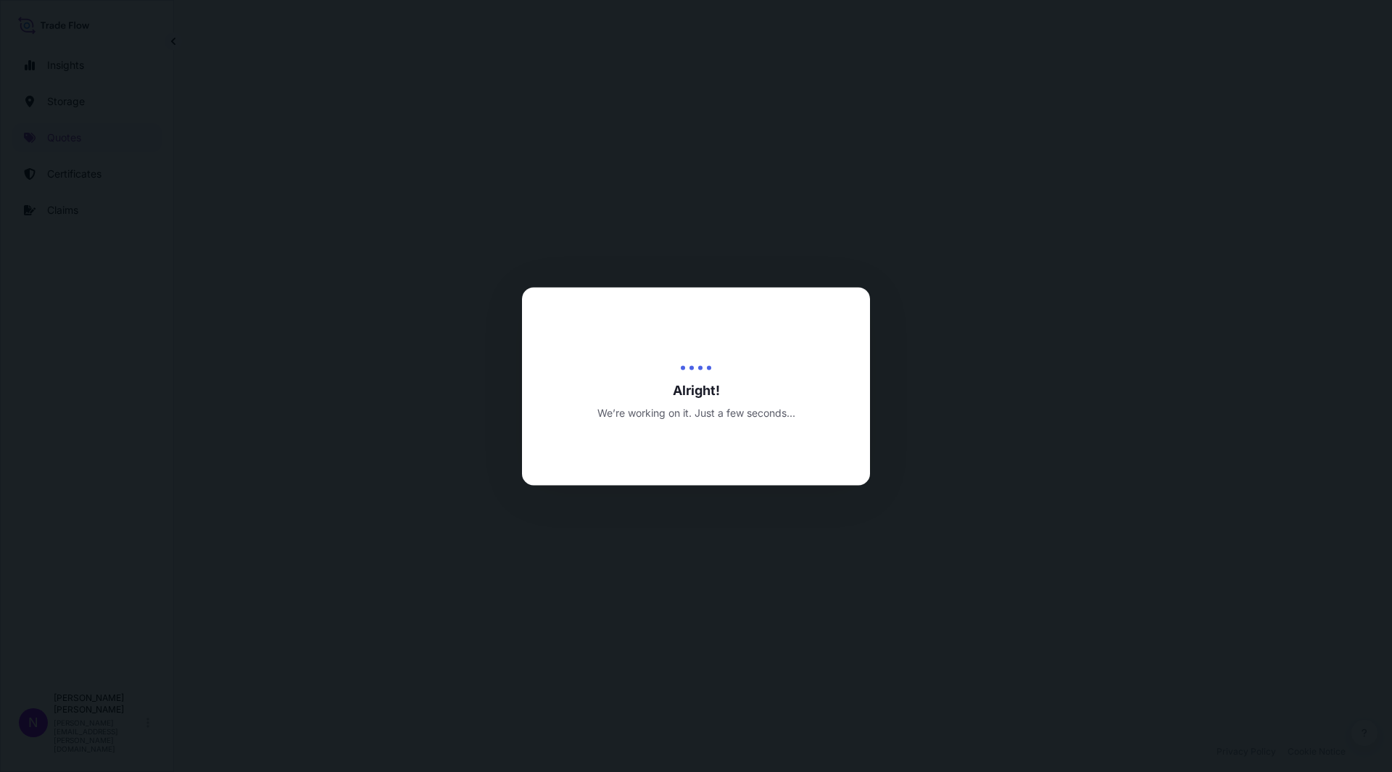
select select "Water"
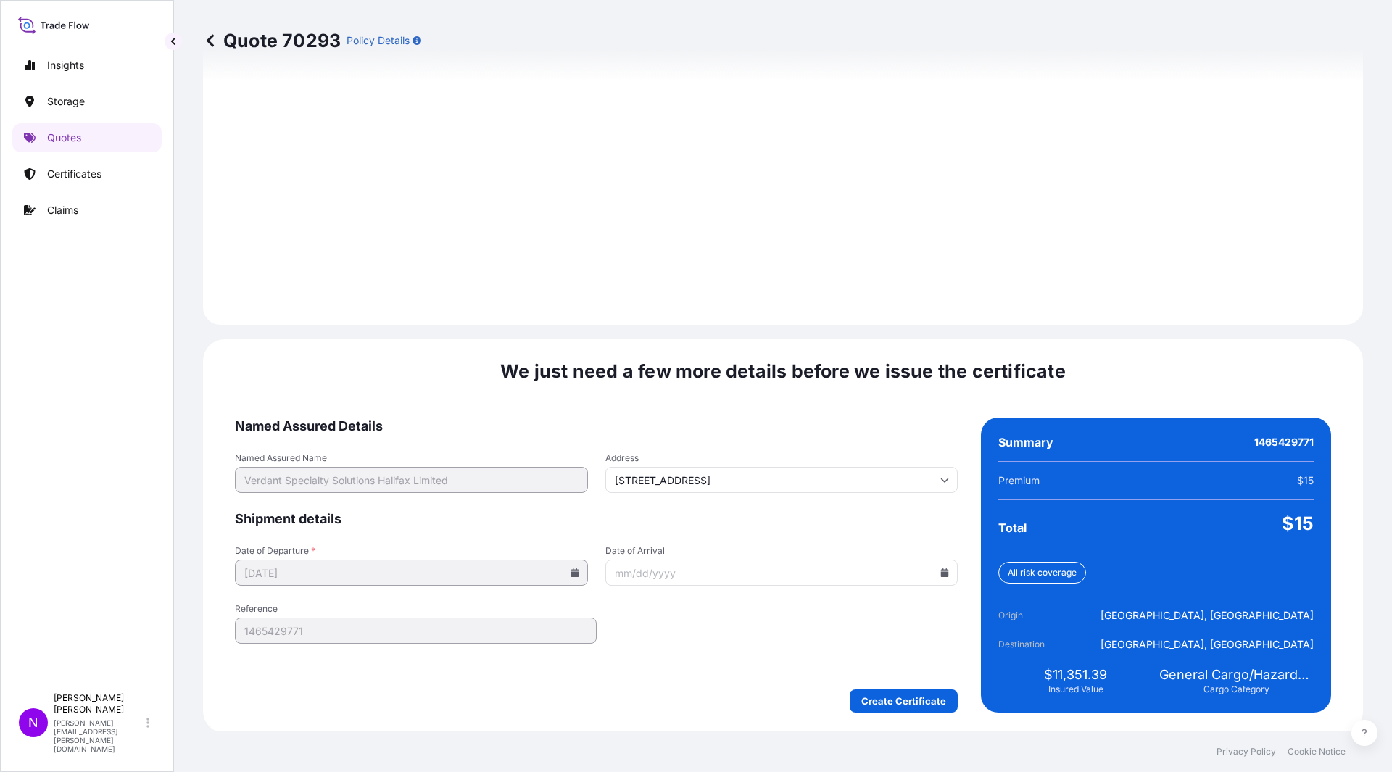
scroll to position [1932, 0]
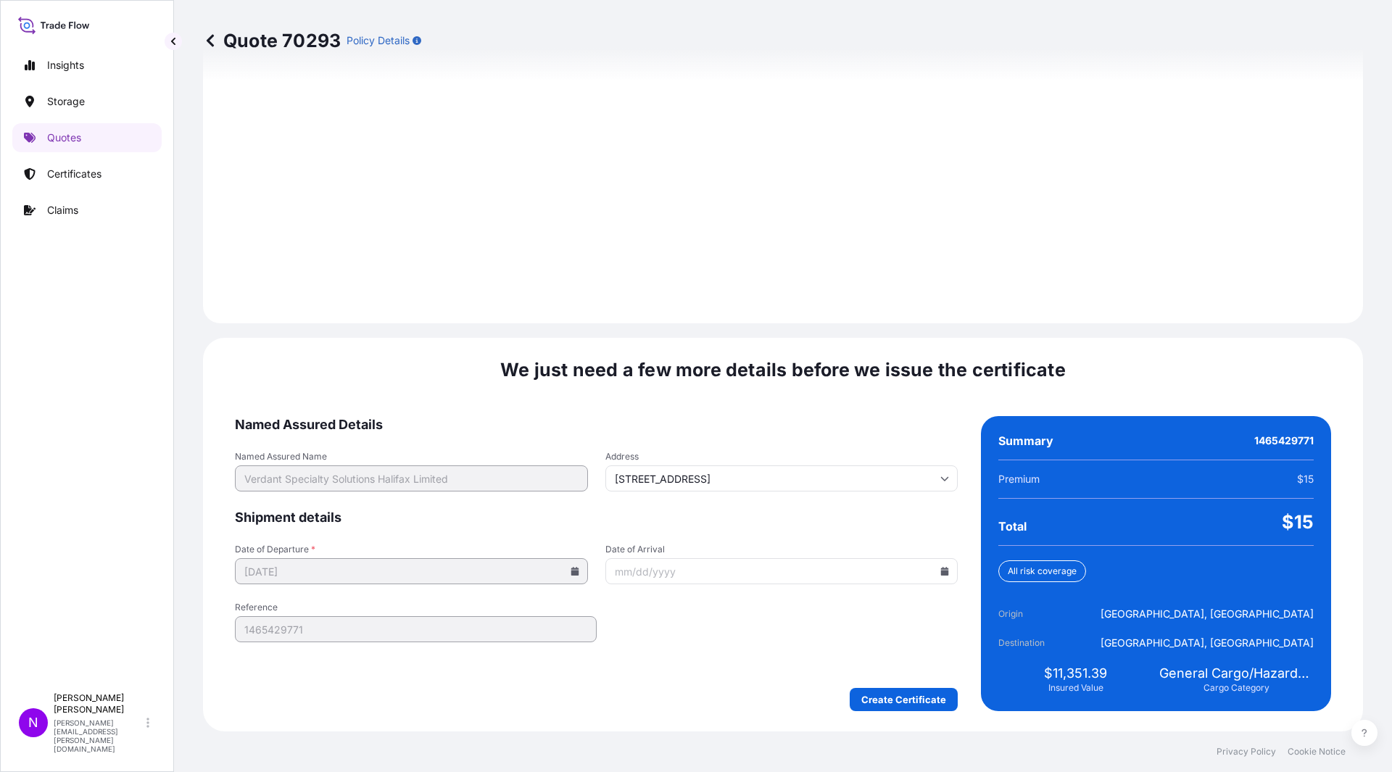
click at [770, 575] on input "Date of Arrival" at bounding box center [781, 571] width 353 height 26
click at [941, 574] on icon at bounding box center [945, 571] width 8 height 9
click at [881, 322] on button at bounding box center [874, 326] width 23 height 23
click at [793, 415] on div "6 7 8 9 10 11 12" at bounding box center [776, 415] width 232 height 26
click at [809, 415] on button "10" at bounding box center [810, 414] width 23 height 23
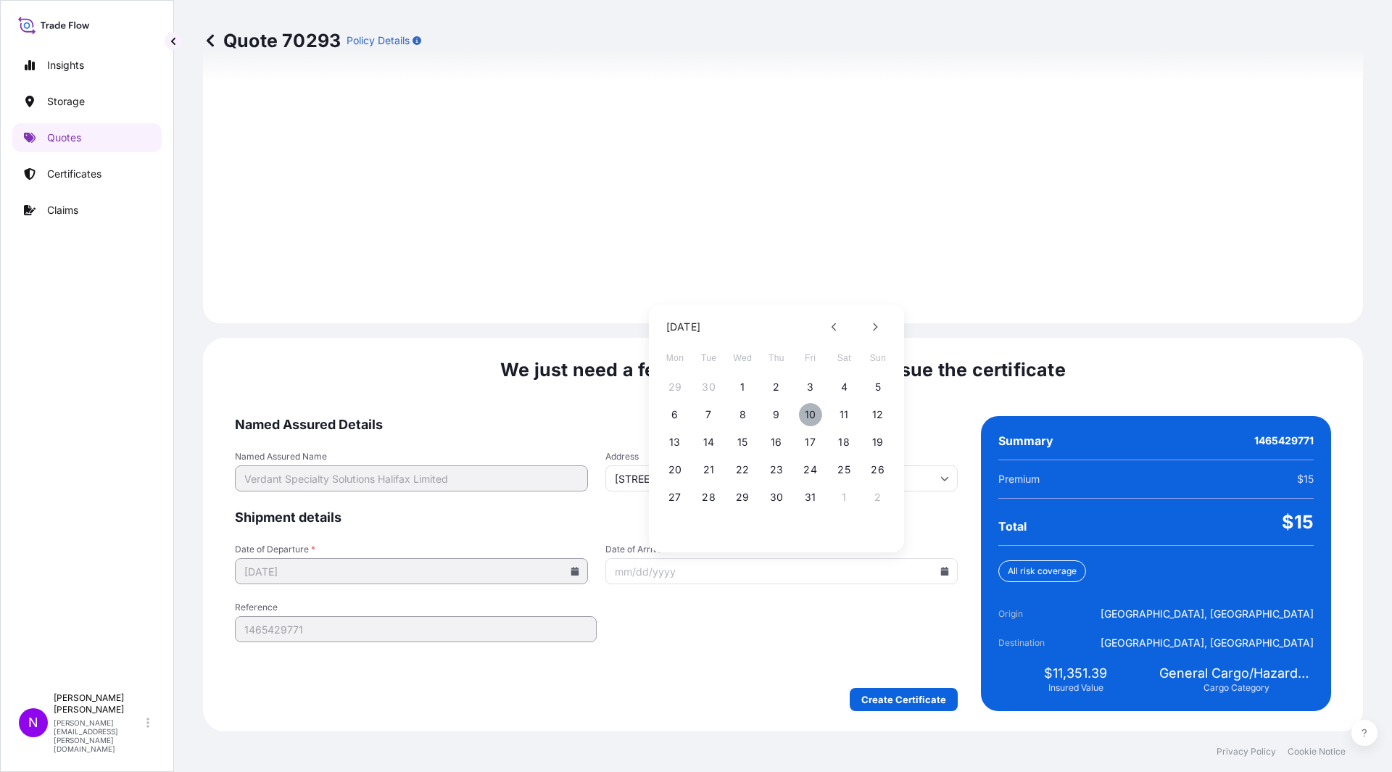
type input "[DATE]"
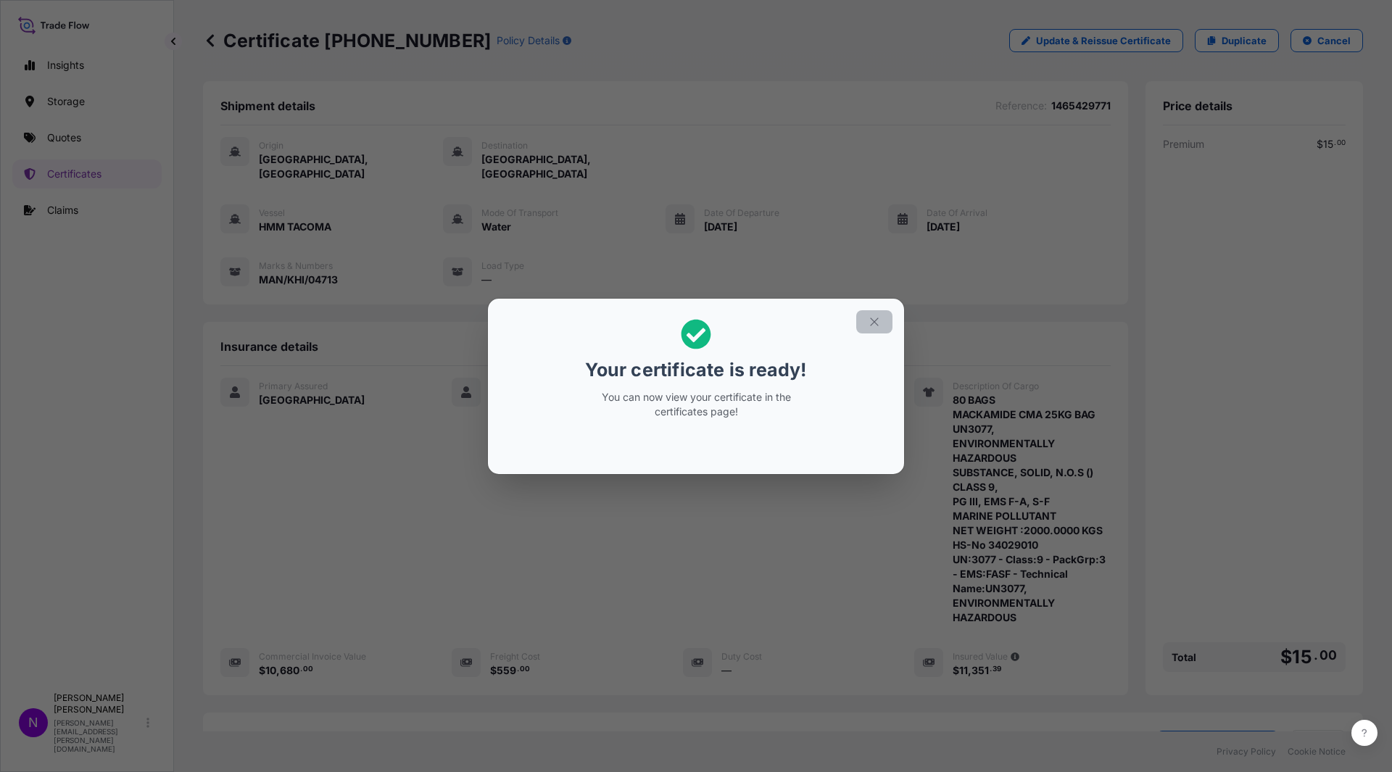
click at [878, 328] on icon "button" at bounding box center [874, 321] width 13 height 13
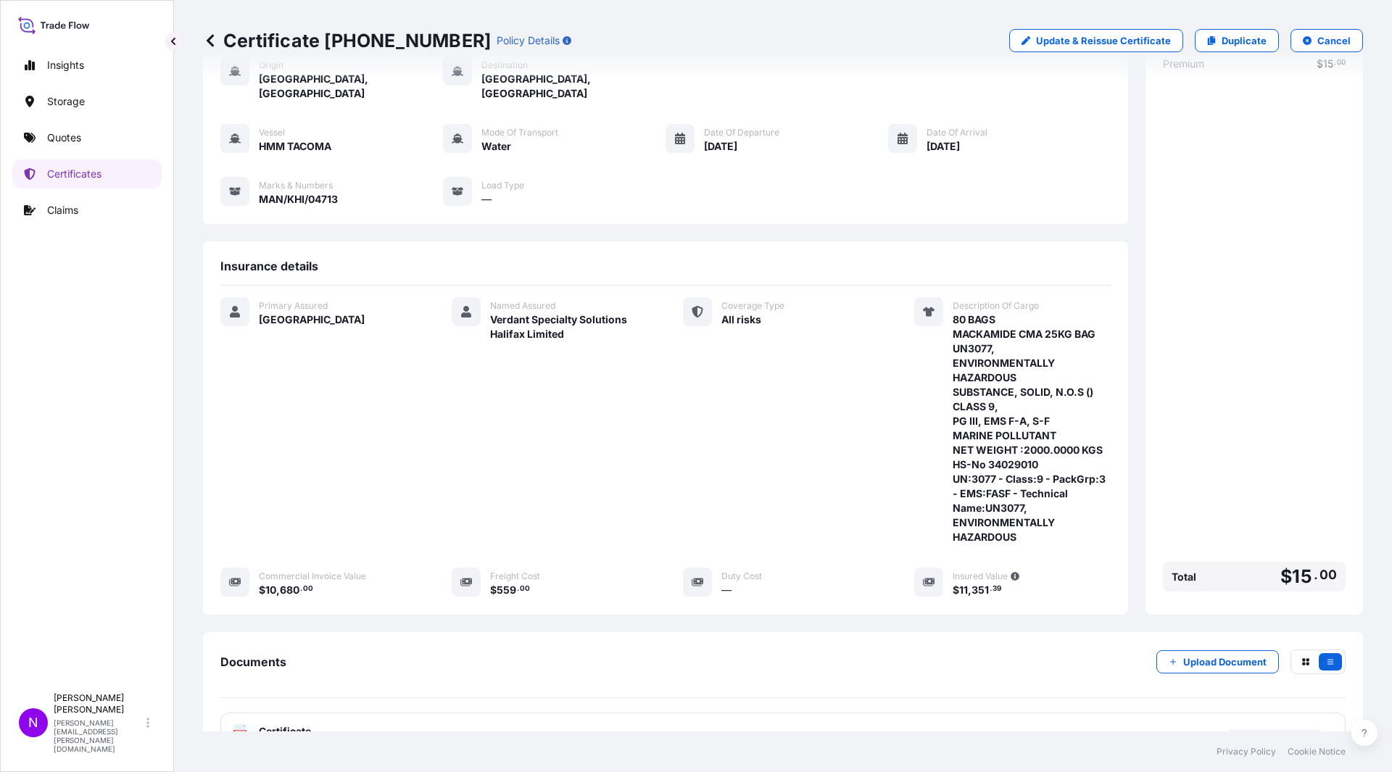
scroll to position [193, 0]
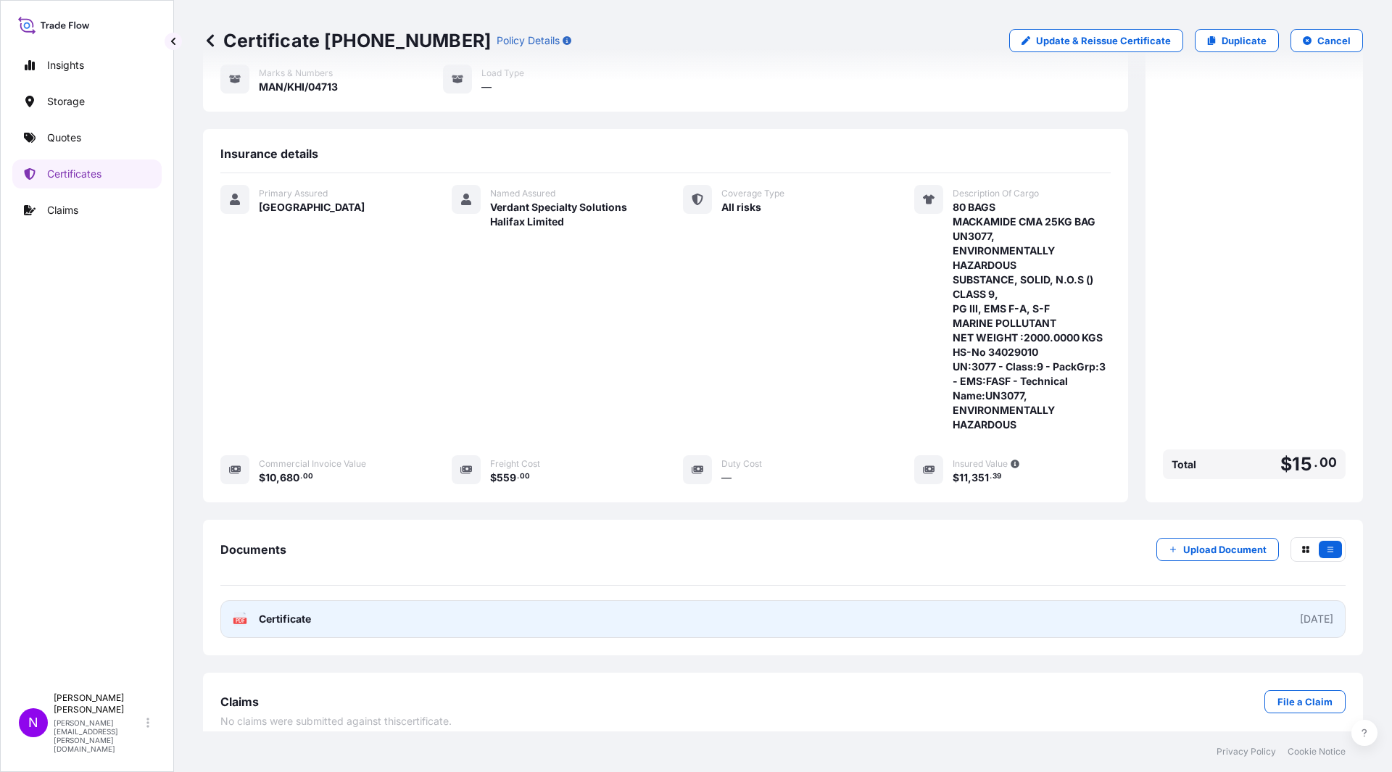
click at [1300, 612] on div "[DATE]" at bounding box center [1316, 619] width 33 height 14
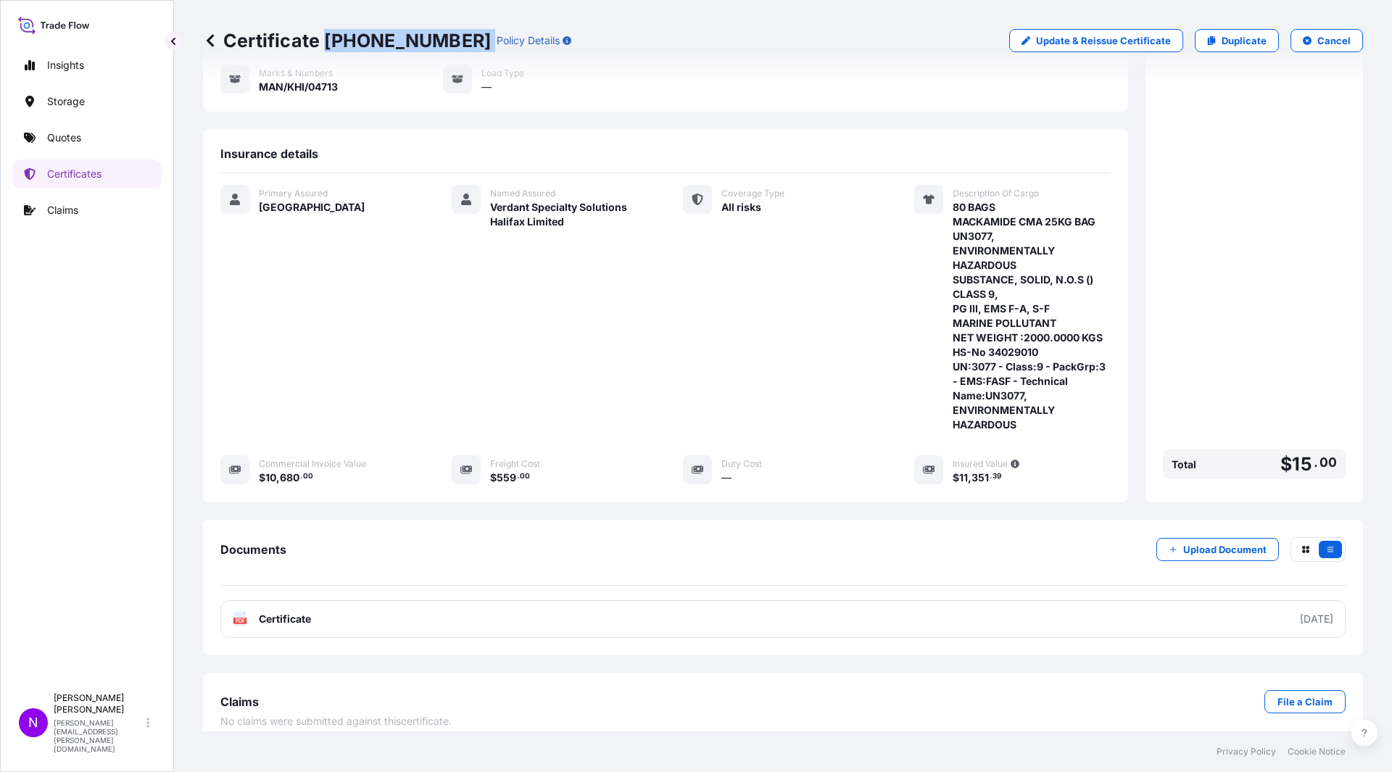
drag, startPoint x: 325, startPoint y: 39, endPoint x: 428, endPoint y: 40, distance: 102.9
click at [431, 35] on div "Certificate [PHONE_NUMBER] Policy Details" at bounding box center [387, 40] width 368 height 23
copy p "[PHONE_NUMBER]"
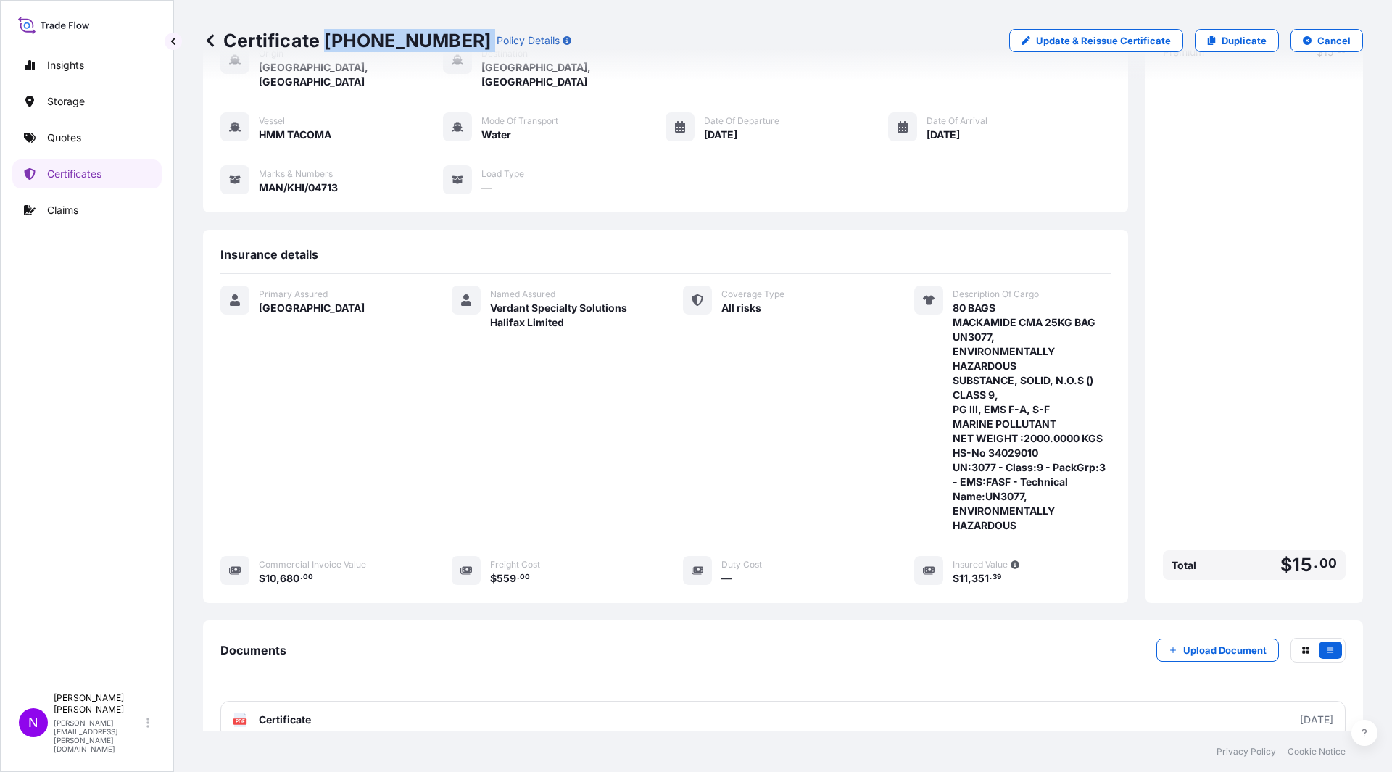
scroll to position [0, 0]
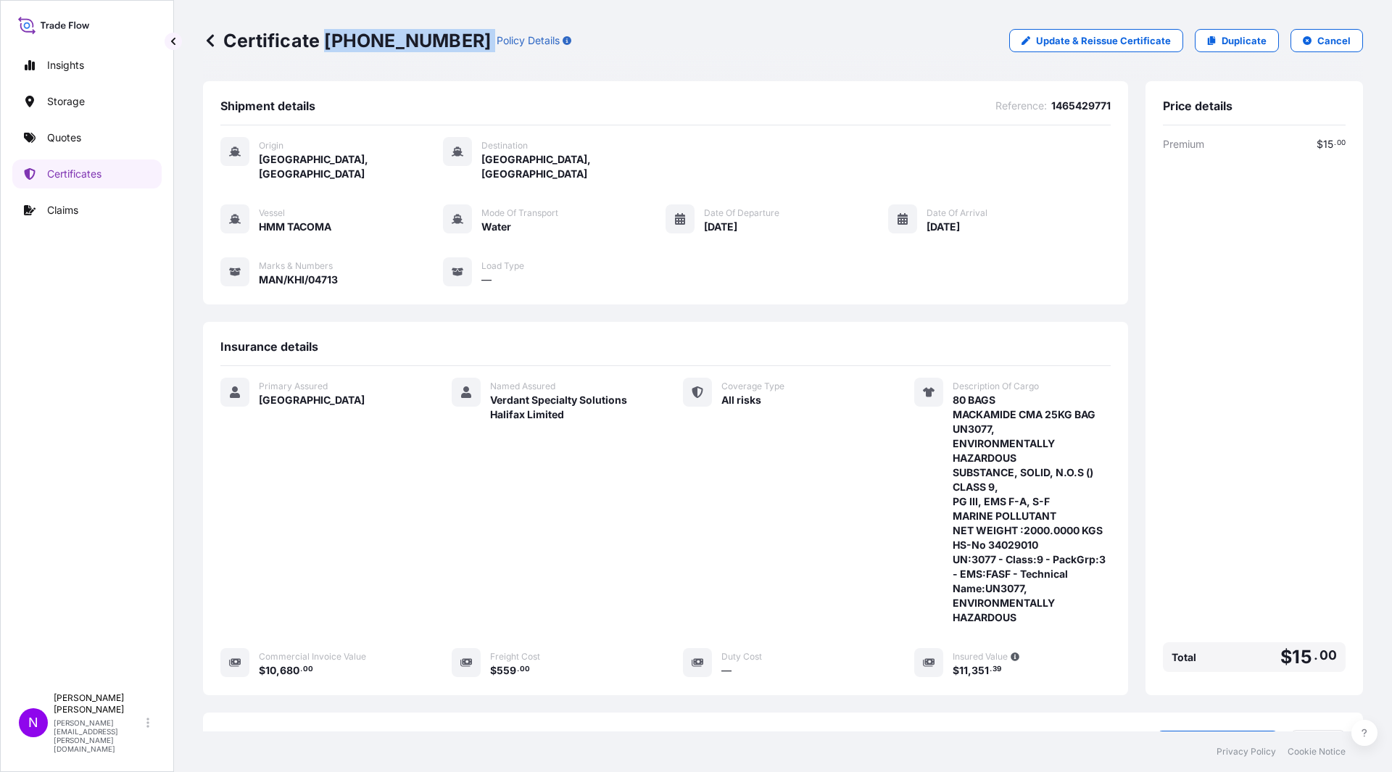
copy p "[PHONE_NUMBER]"
click at [70, 138] on p "Quotes" at bounding box center [64, 137] width 34 height 14
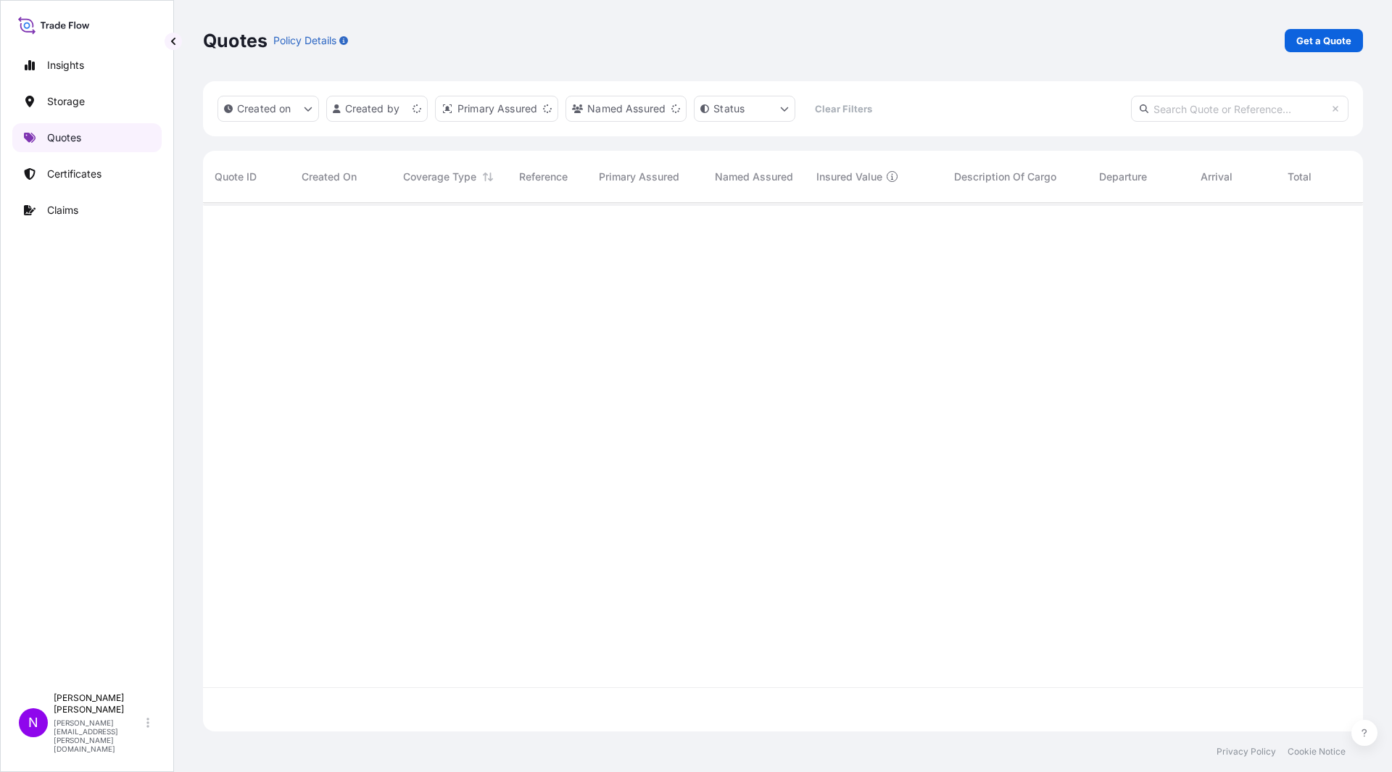
scroll to position [525, 1149]
click at [1328, 46] on p "Get a Quote" at bounding box center [1323, 40] width 55 height 14
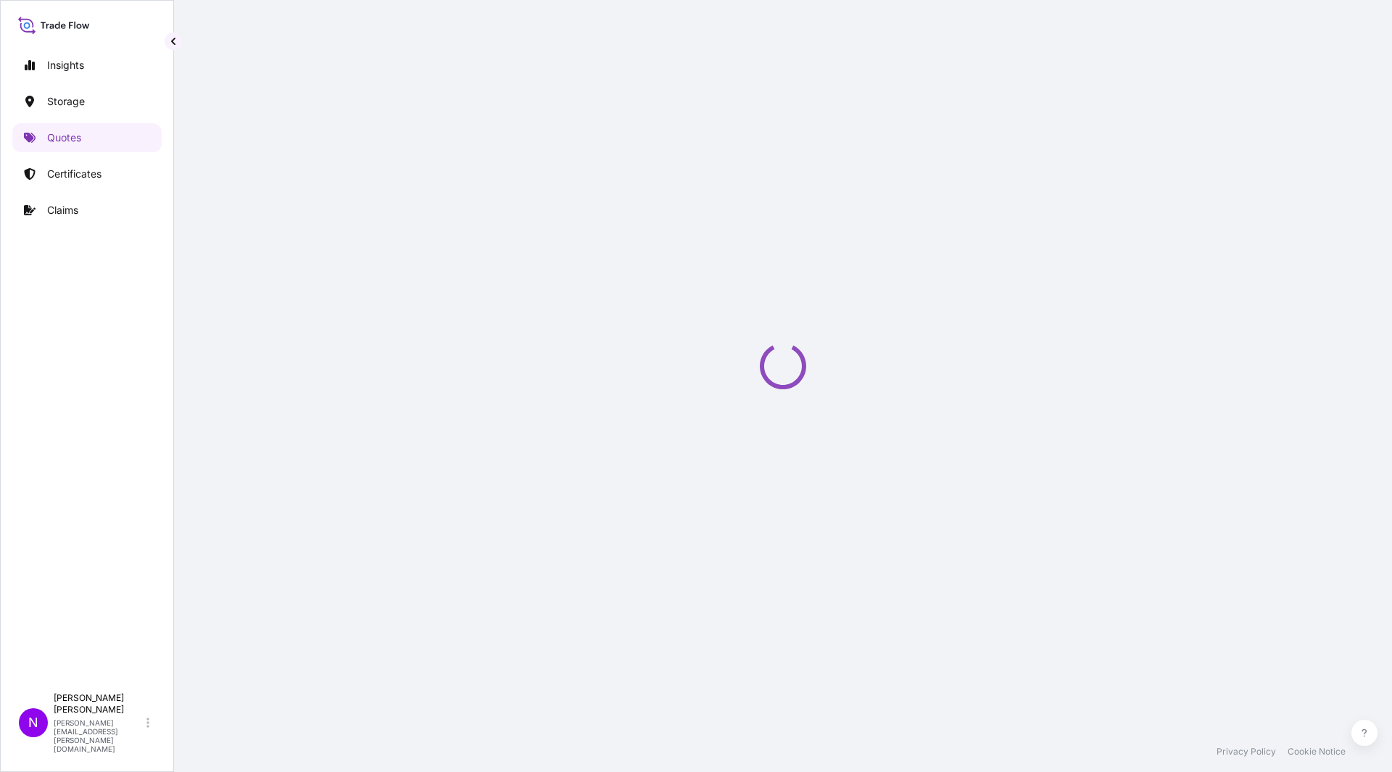
select select "Water"
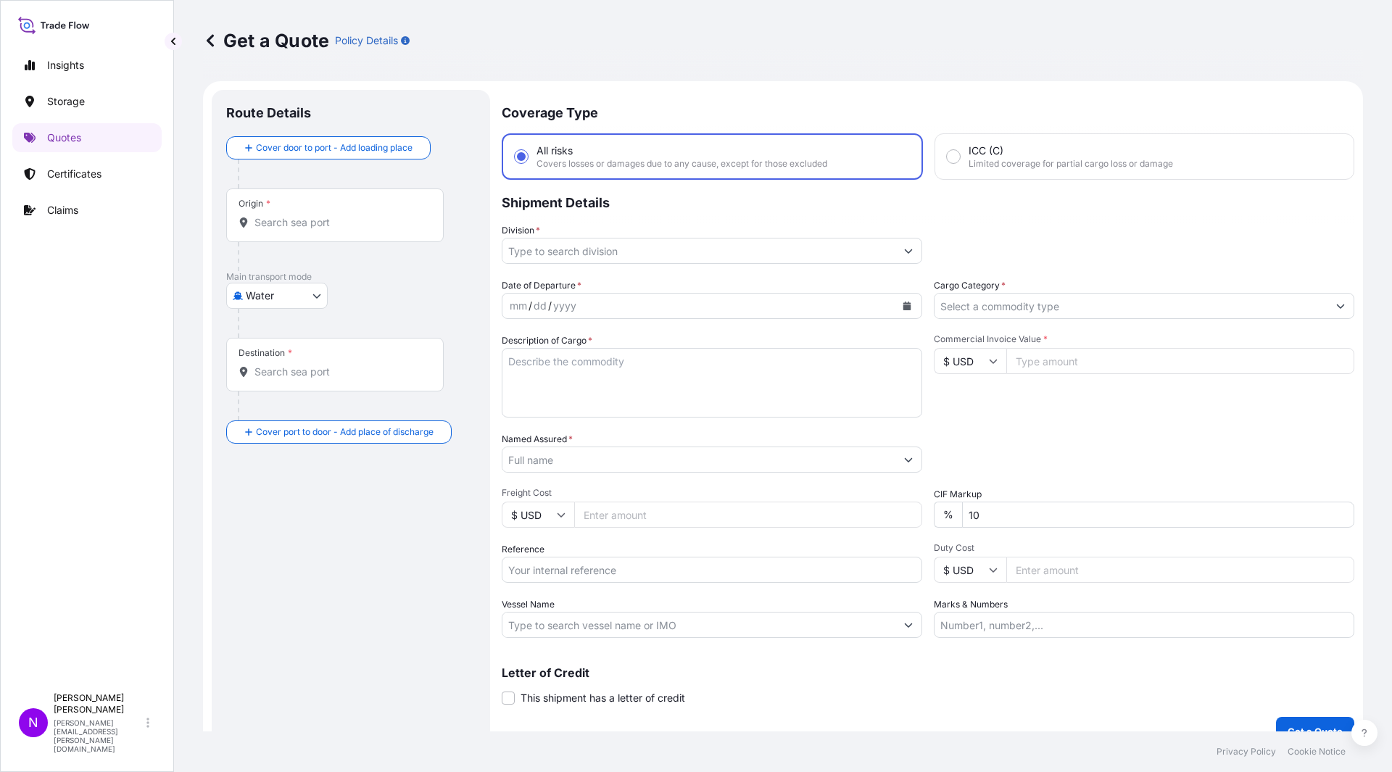
scroll to position [23, 0]
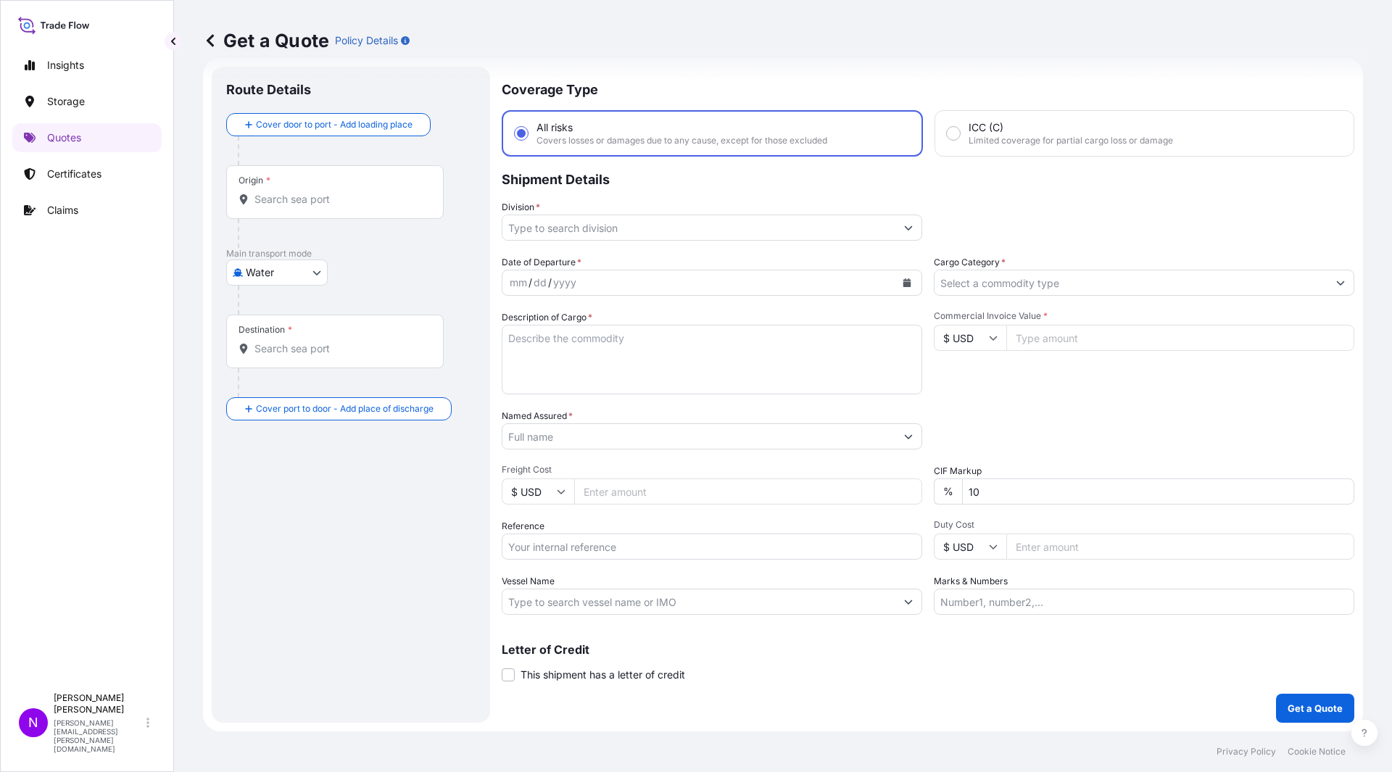
click at [269, 194] on input "Origin *" at bounding box center [339, 199] width 171 height 14
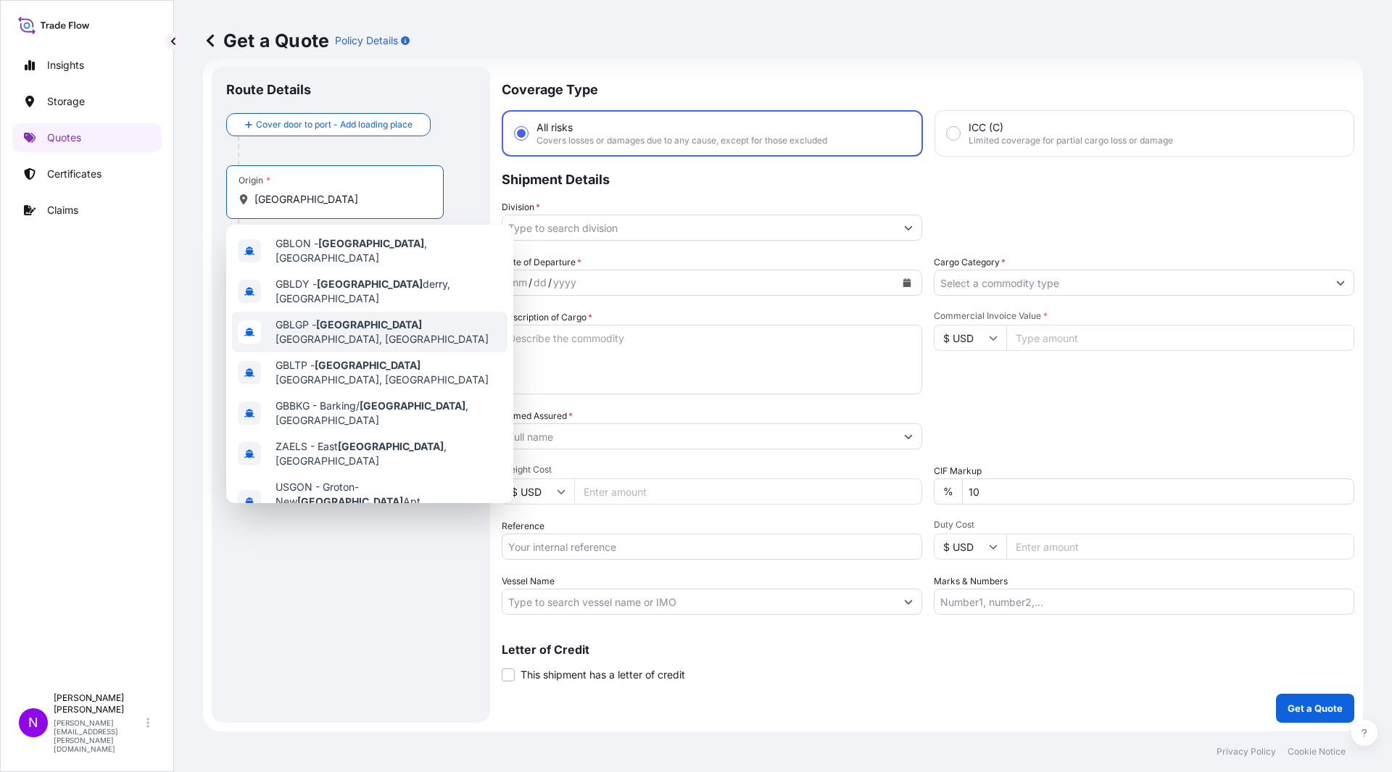
click at [436, 317] on span "GBLGP - [GEOGRAPHIC_DATA], [GEOGRAPHIC_DATA]" at bounding box center [388, 331] width 226 height 29
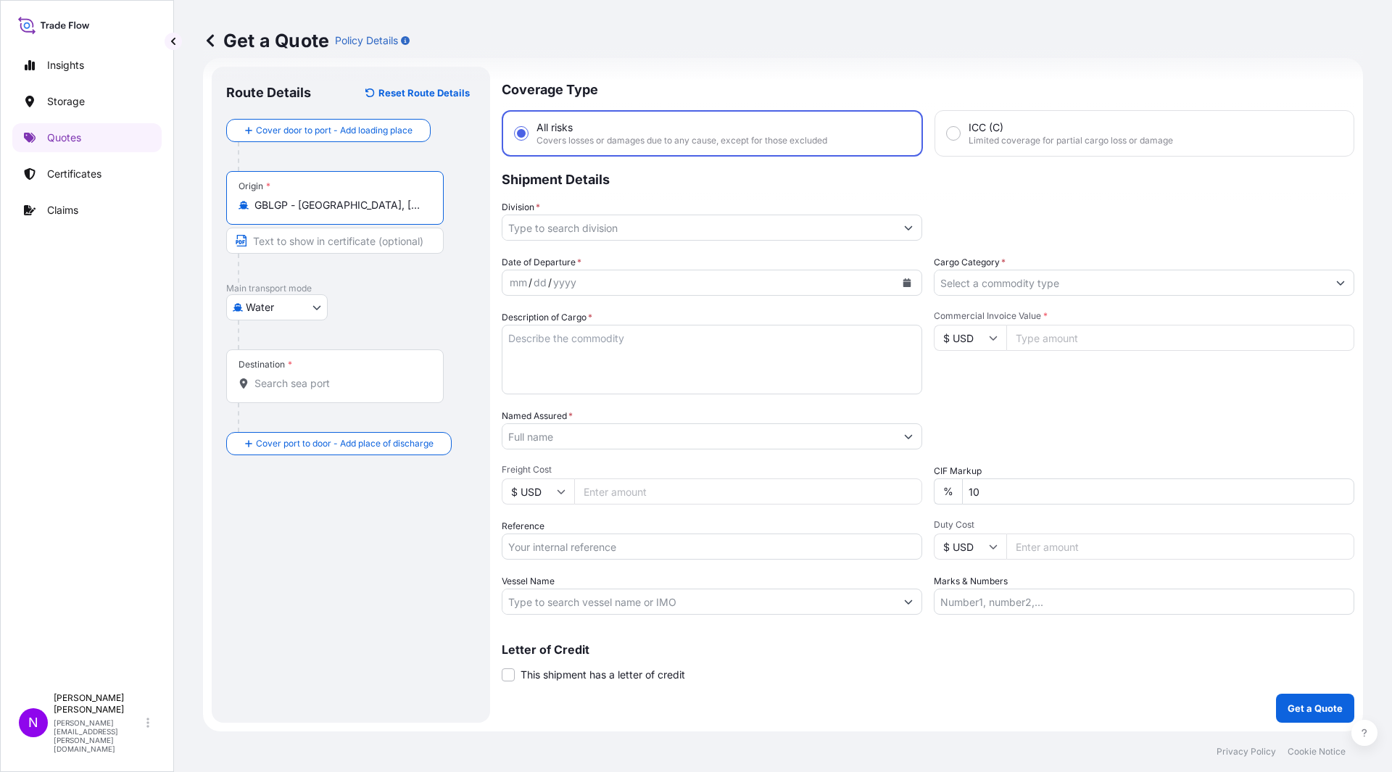
type input "GBLGP - [GEOGRAPHIC_DATA], [GEOGRAPHIC_DATA]"
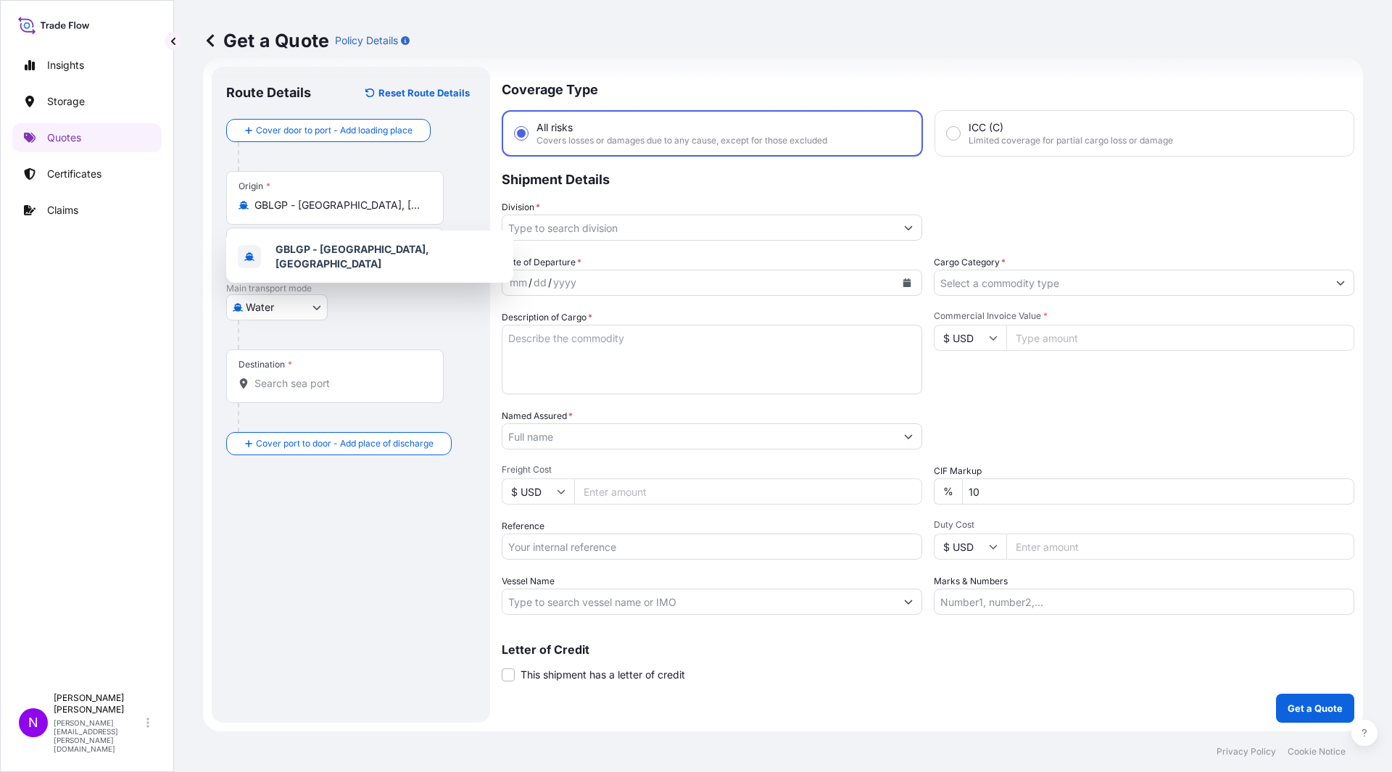
click at [293, 394] on div "Destination *" at bounding box center [334, 376] width 217 height 54
click at [293, 391] on input "Destination *" at bounding box center [339, 383] width 171 height 14
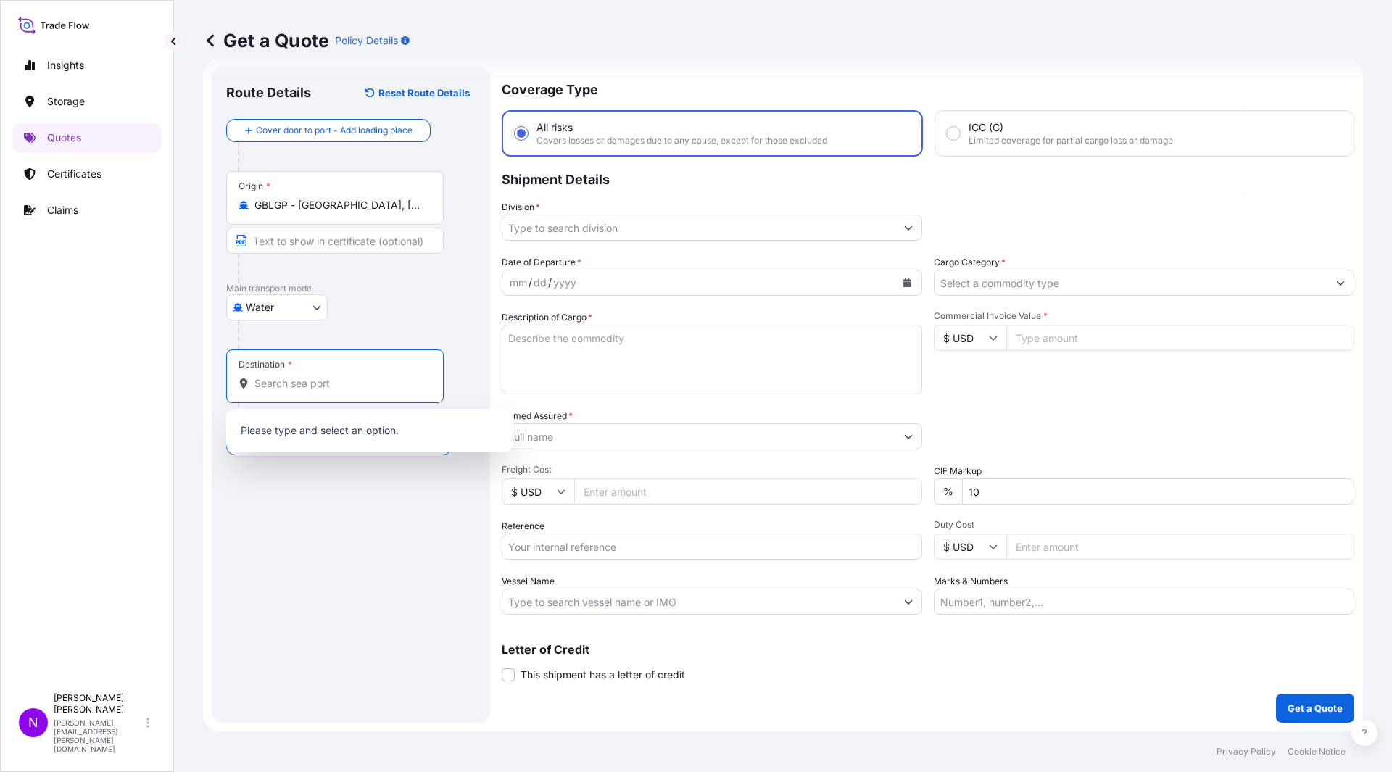
paste input "[GEOGRAPHIC_DATA]"
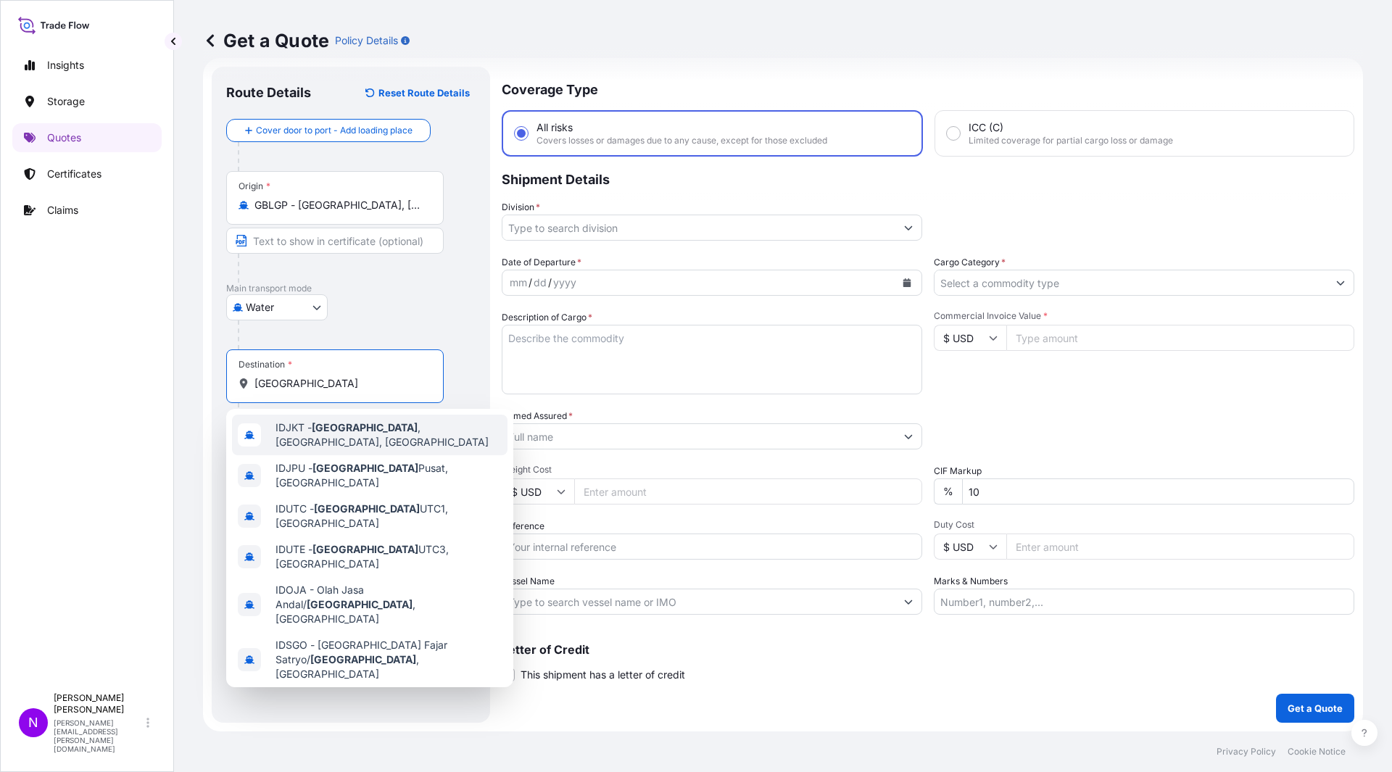
click at [328, 441] on div "IDJKT - [GEOGRAPHIC_DATA] , [GEOGRAPHIC_DATA], [GEOGRAPHIC_DATA]" at bounding box center [369, 435] width 275 height 41
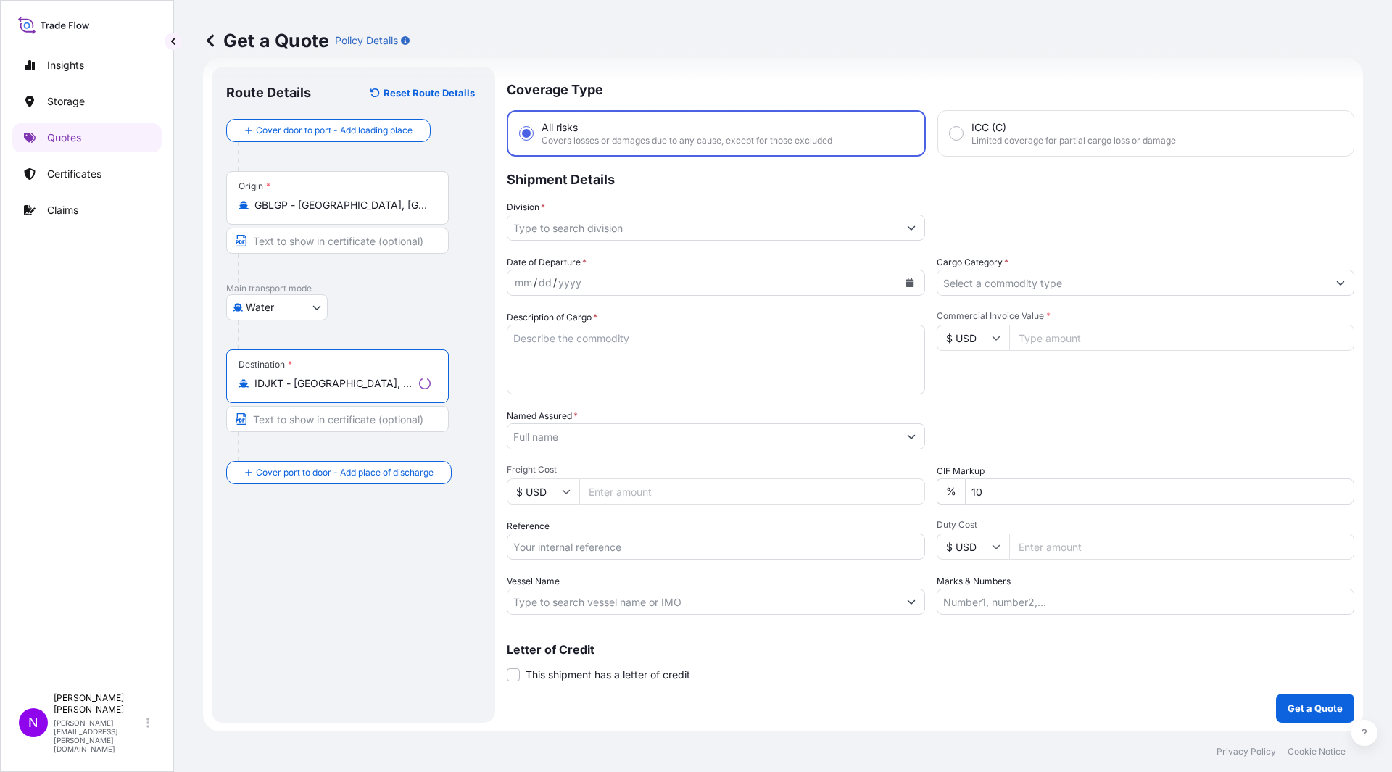
type input "IDJKT - [GEOGRAPHIC_DATA], [GEOGRAPHIC_DATA], [GEOGRAPHIC_DATA]"
click at [546, 226] on input "Division *" at bounding box center [702, 228] width 391 height 26
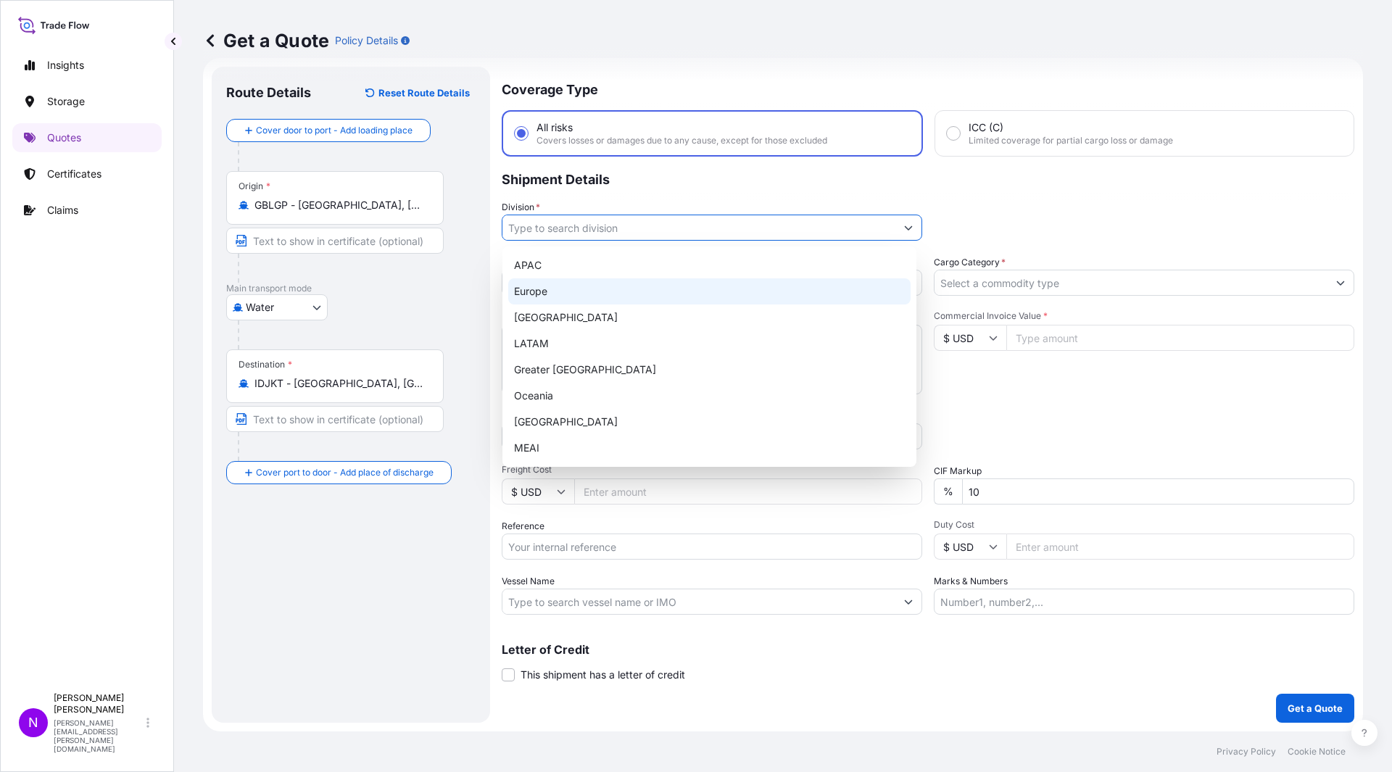
click at [572, 295] on div "Europe" at bounding box center [709, 291] width 402 height 26
type input "Europe"
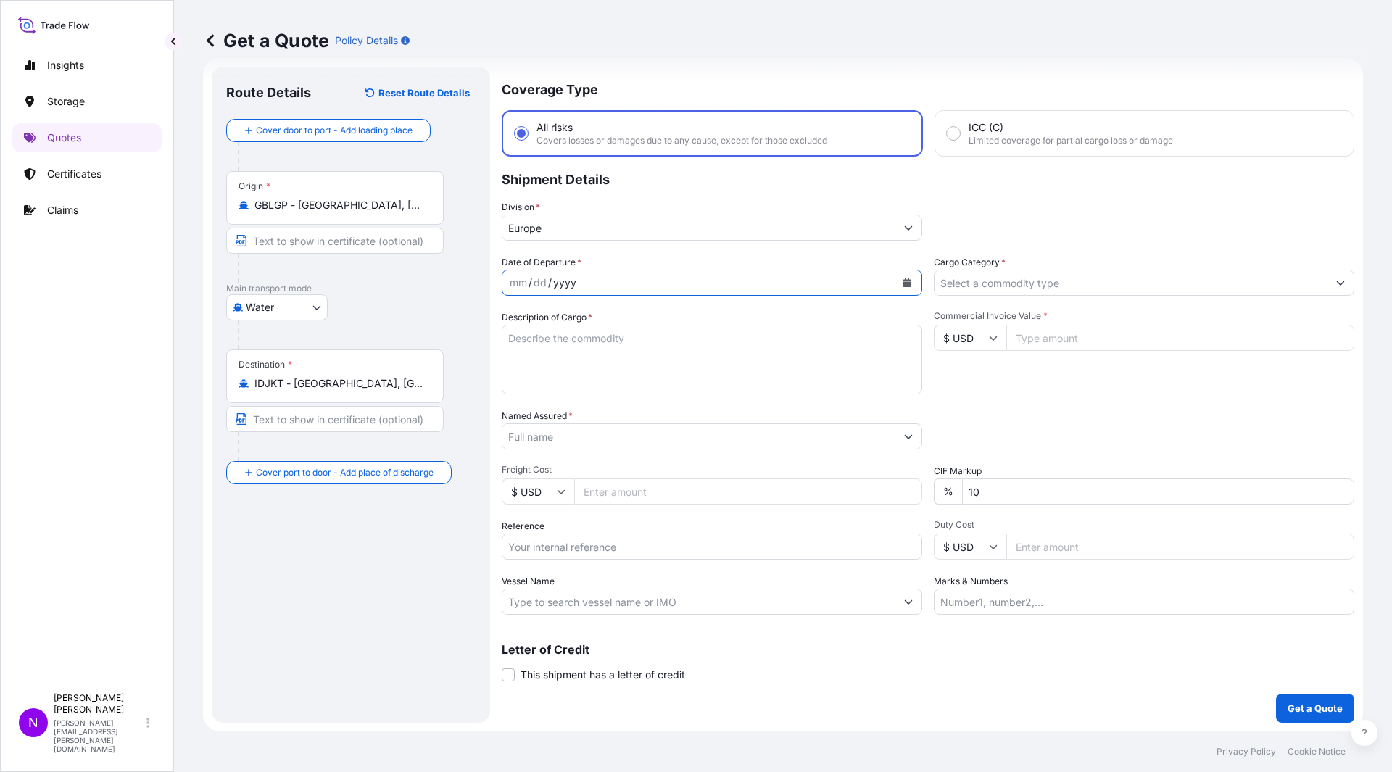
click at [576, 278] on div "yyyy" at bounding box center [565, 282] width 26 height 17
click at [510, 272] on div "mm / dd / yyyy" at bounding box center [698, 283] width 393 height 26
click at [514, 283] on div "mm" at bounding box center [518, 282] width 20 height 17
click at [903, 283] on icon "Calendar" at bounding box center [907, 282] width 8 height 9
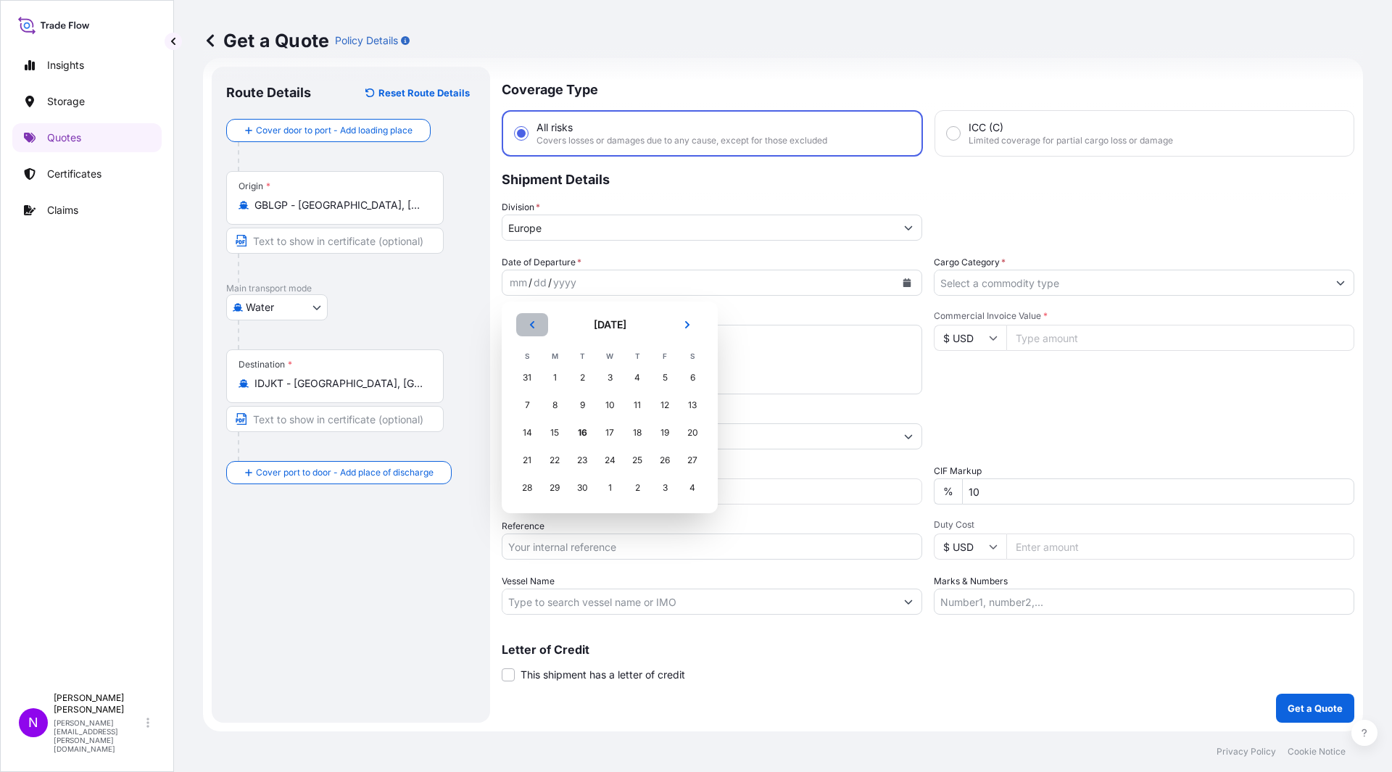
click at [535, 327] on icon "Previous" at bounding box center [532, 324] width 9 height 9
click at [632, 407] on div "7" at bounding box center [637, 405] width 26 height 26
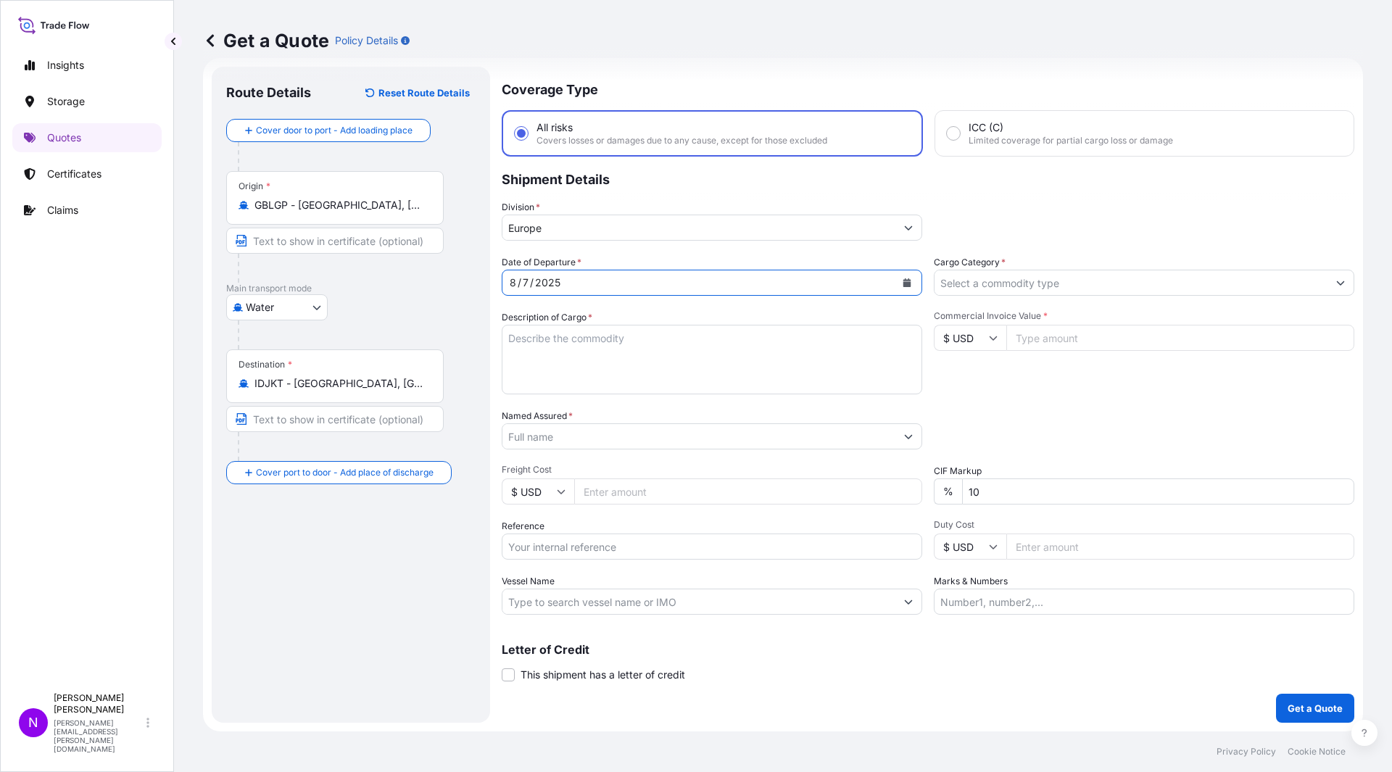
click at [986, 288] on input "Cargo Category *" at bounding box center [1130, 283] width 393 height 26
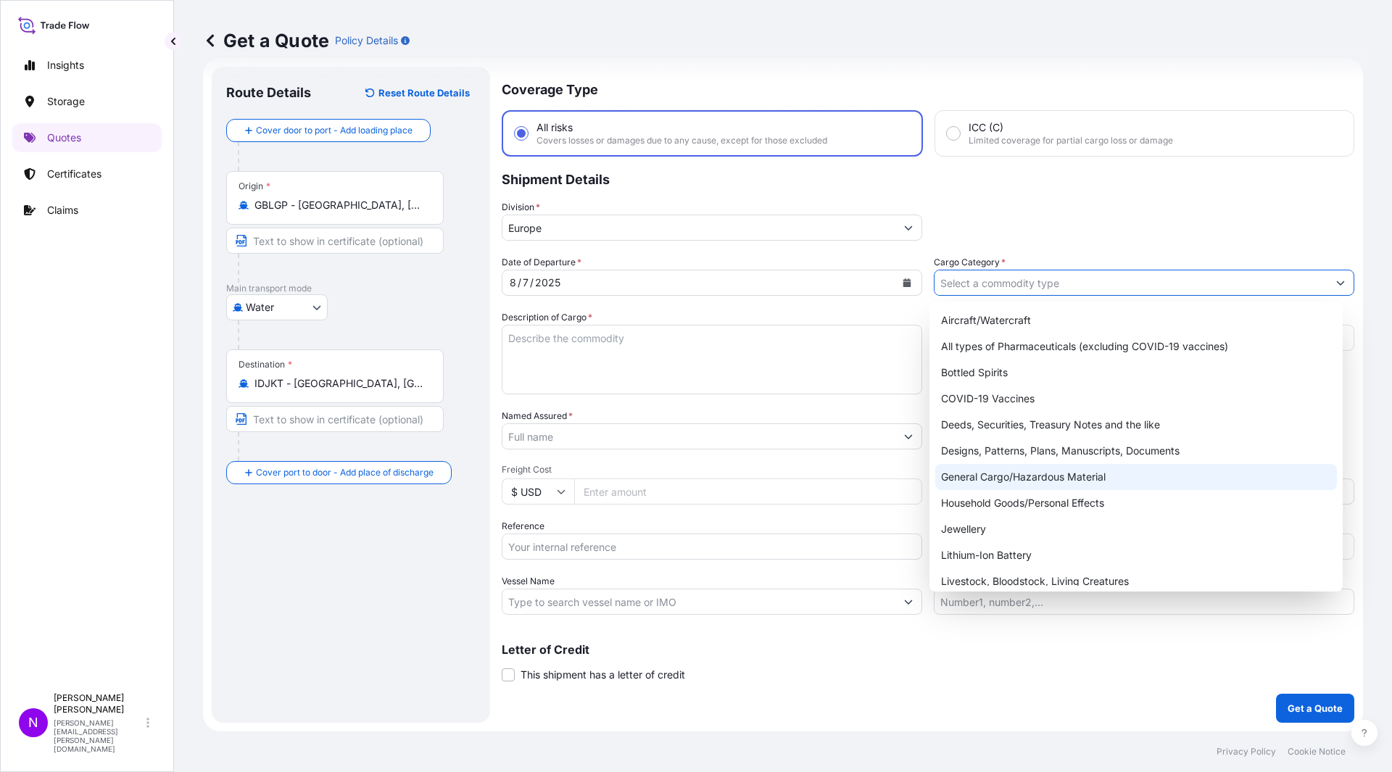
click at [1053, 475] on div "General Cargo/Hazardous Material" at bounding box center [1136, 477] width 402 height 26
type input "General Cargo/Hazardous Material"
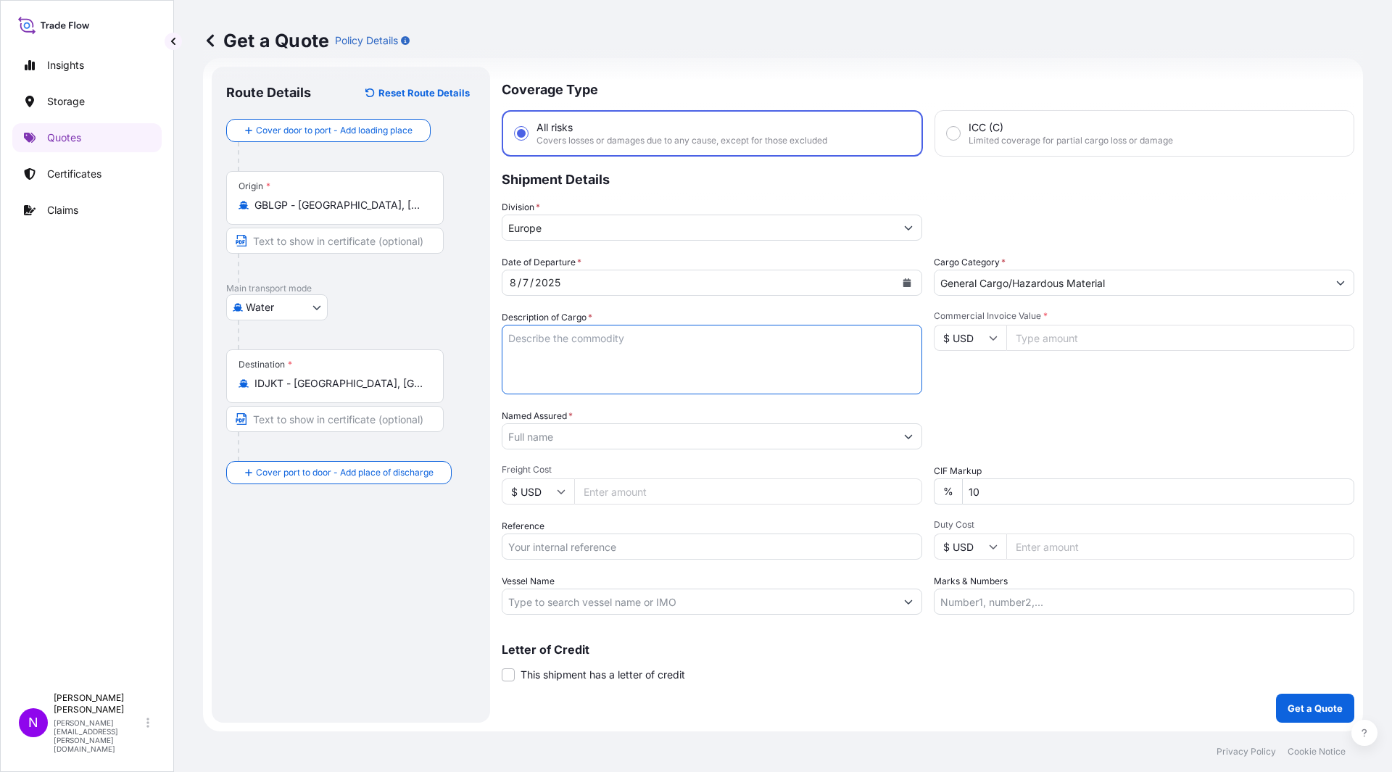
click at [636, 357] on textarea "Description of Cargo *" at bounding box center [712, 360] width 420 height 70
click at [594, 360] on textarea "Description of Cargo *" at bounding box center [712, 360] width 420 height 70
paste textarea "64 DRUMS 14994.000 SEAL: LOADED ONTO KGM 00336137 16 PALLETS LOADED INTO MACKAM…"
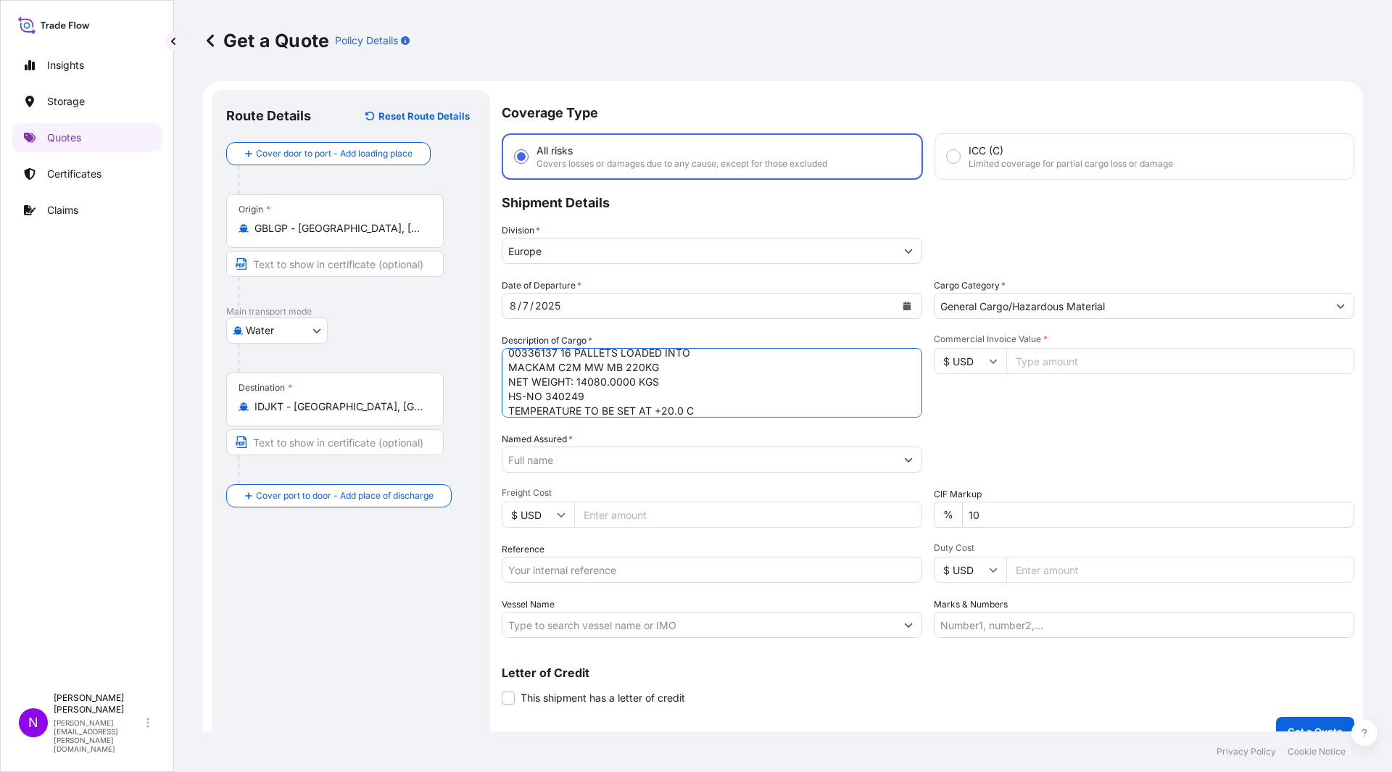
scroll to position [0, 0]
drag, startPoint x: 710, startPoint y: 394, endPoint x: 637, endPoint y: 387, distance: 73.5
click at [637, 387] on textarea "64 DRUMS 14994.000 SEAL: LOADED ONTO KGM 00336137 16 PALLETS LOADED INTO MACKAM…" at bounding box center [712, 383] width 420 height 70
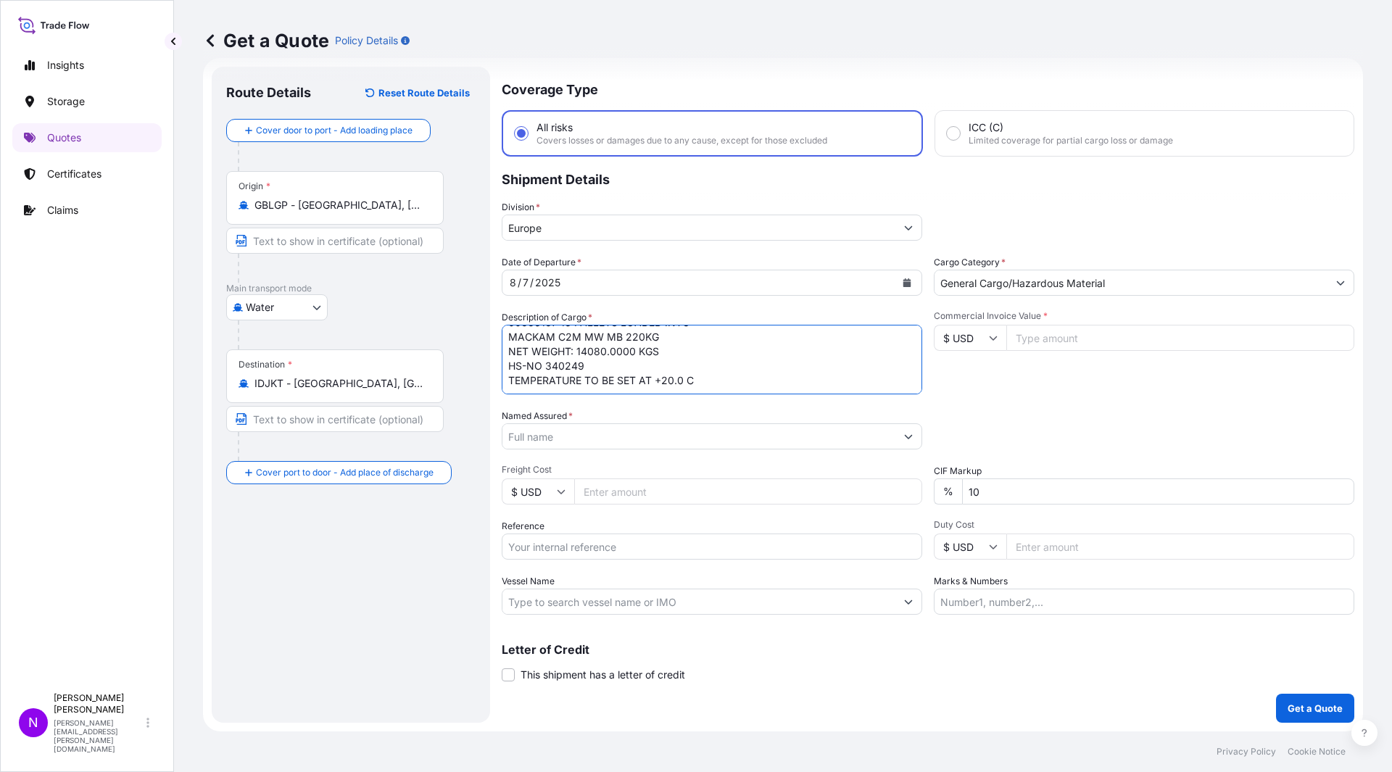
type textarea "64 DRUMS 14994.000 SEAL: LOADED ONTO KGM 00336137 16 PALLETS LOADED INTO MACKAM…"
click at [1038, 344] on input "Commercial Invoice Value *" at bounding box center [1180, 338] width 348 height 26
click at [974, 345] on input "$ USD" at bounding box center [970, 338] width 72 height 26
click at [975, 379] on div "€ EUR" at bounding box center [964, 378] width 61 height 28
type input "€ EUR"
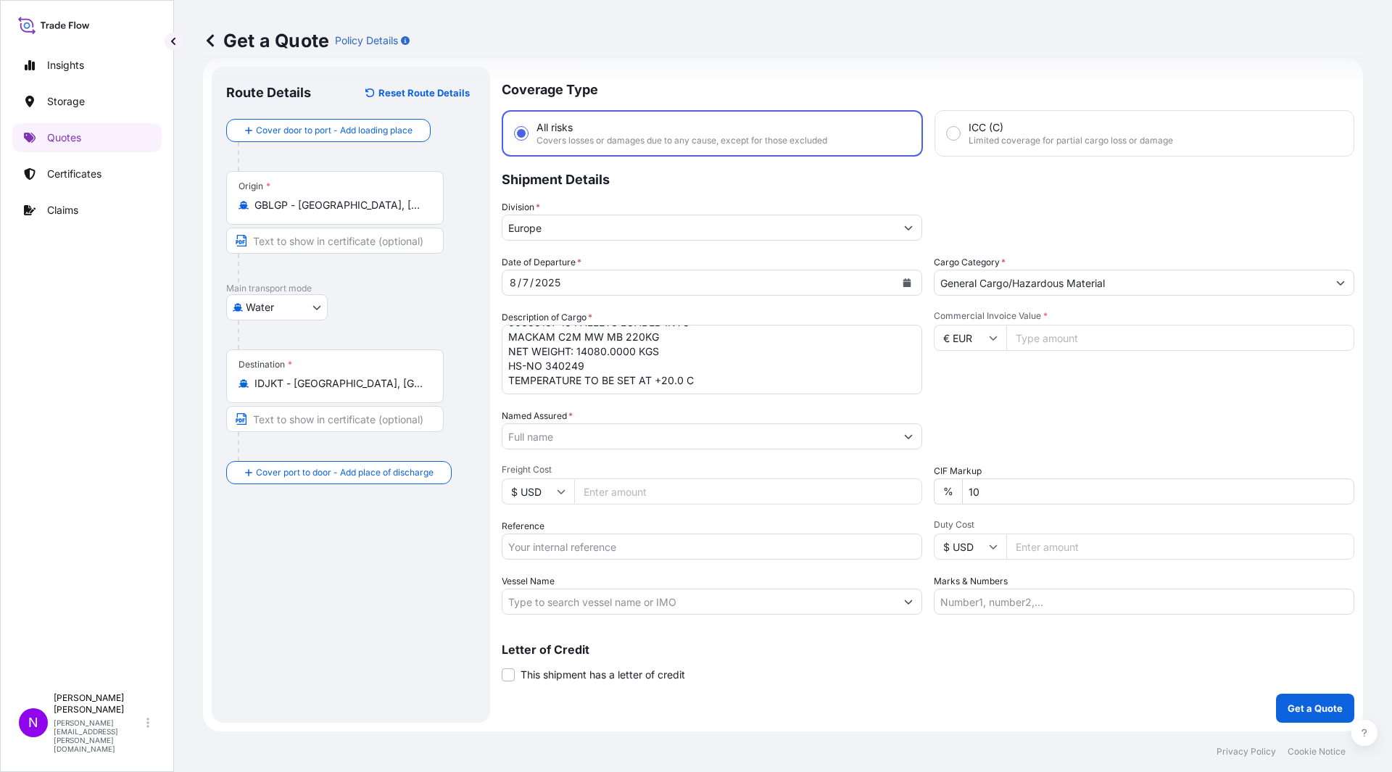
click at [1023, 349] on input "Commercial Invoice Value *" at bounding box center [1180, 338] width 348 height 26
click at [1123, 332] on input "Commercial Invoice Value *" at bounding box center [1180, 338] width 348 height 26
paste input "36424.96"
type input "36424.96"
click at [606, 436] on input "Named Assured *" at bounding box center [698, 436] width 393 height 26
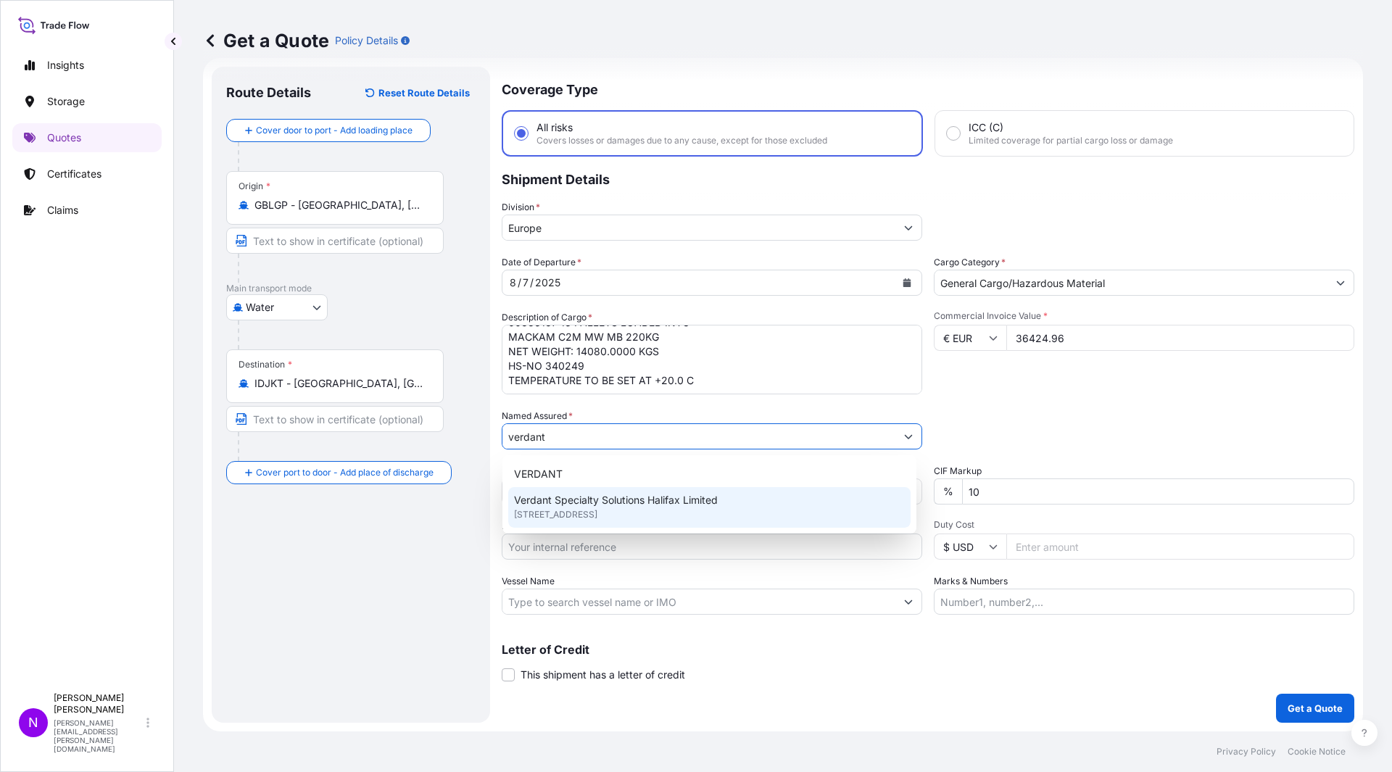
click at [581, 497] on span "Verdant Specialty Solutions Halifax Limited" at bounding box center [616, 500] width 204 height 14
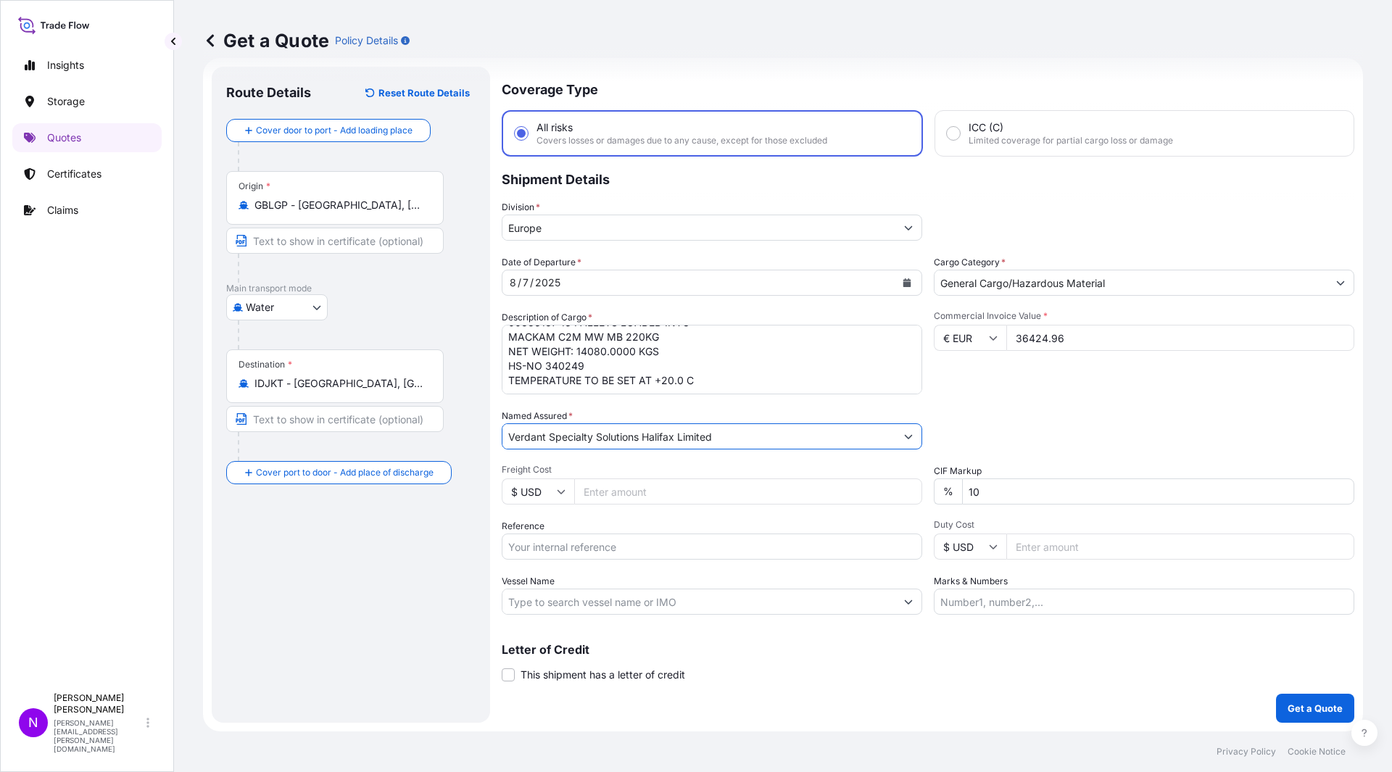
type input "Verdant Specialty Solutions Halifax Limited"
click at [552, 494] on input "$ USD" at bounding box center [538, 491] width 72 height 26
click at [534, 560] on div "£ GBP" at bounding box center [537, 562] width 61 height 28
type input "£ GBP"
click at [608, 507] on div "Date of Departure * [DATE] Cargo Category * General Cargo/Hazardous Material De…" at bounding box center [928, 435] width 852 height 360
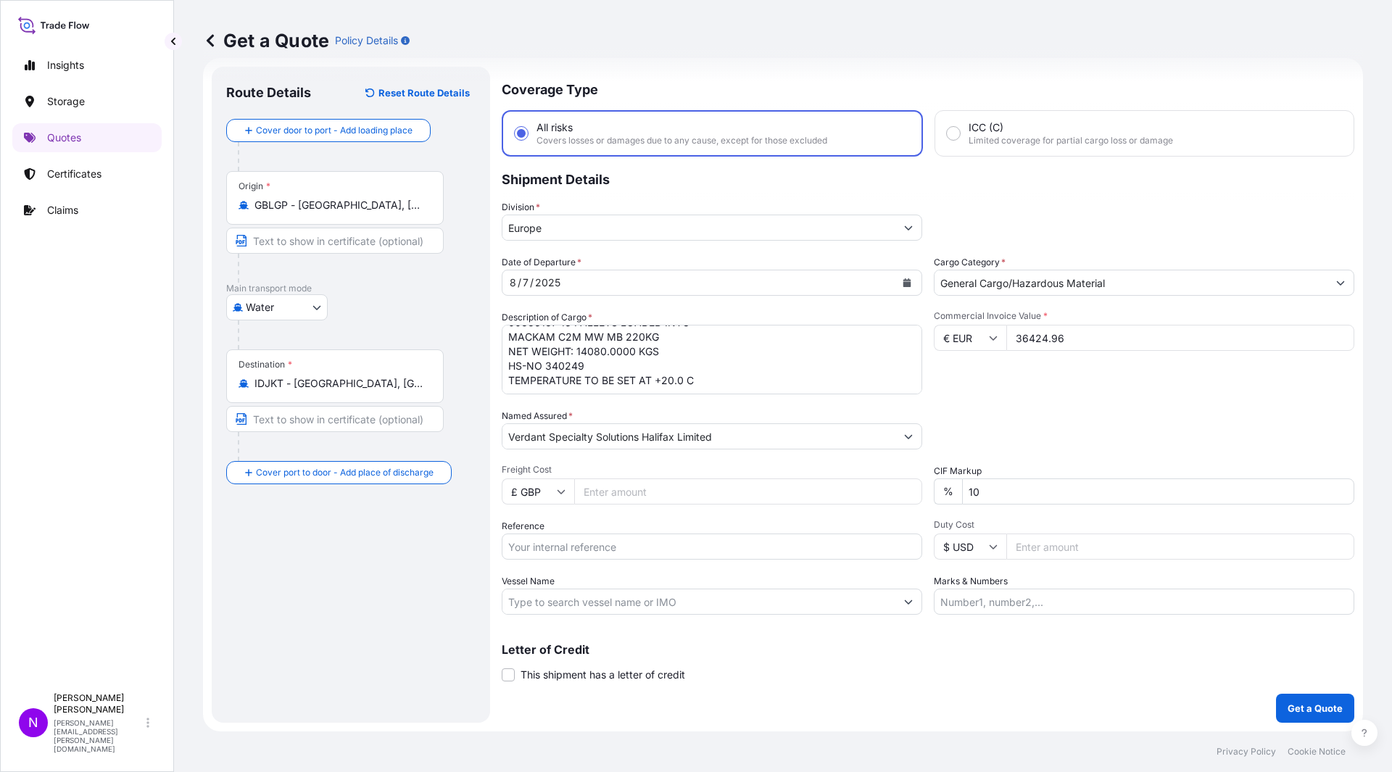
click at [620, 504] on div "Date of Departure * [DATE] Cargo Category * General Cargo/Hazardous Material De…" at bounding box center [928, 435] width 852 height 360
click at [681, 501] on input "Freight Cost" at bounding box center [748, 491] width 348 height 26
click at [667, 486] on input "Freight Cost" at bounding box center [748, 491] width 348 height 26
paste input "3388.59"
type input "3388.59"
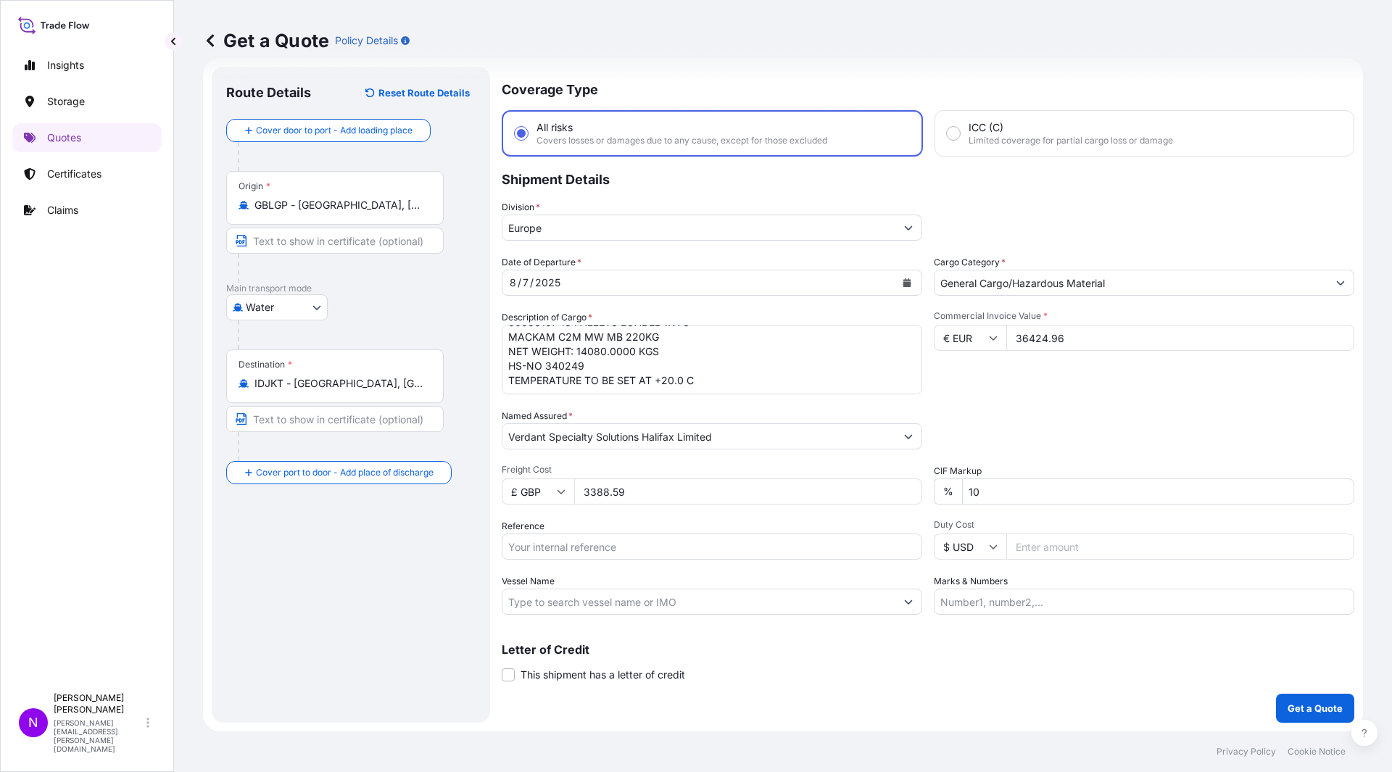
click at [1013, 486] on input "10" at bounding box center [1158, 491] width 392 height 26
type input "1"
click at [544, 560] on div "Date of Departure * [DATE] Cargo Category * General Cargo/Hazardous Material De…" at bounding box center [928, 435] width 852 height 360
click at [544, 555] on input "Reference" at bounding box center [712, 546] width 420 height 26
click at [586, 549] on input "Reference" at bounding box center [712, 546] width 420 height 26
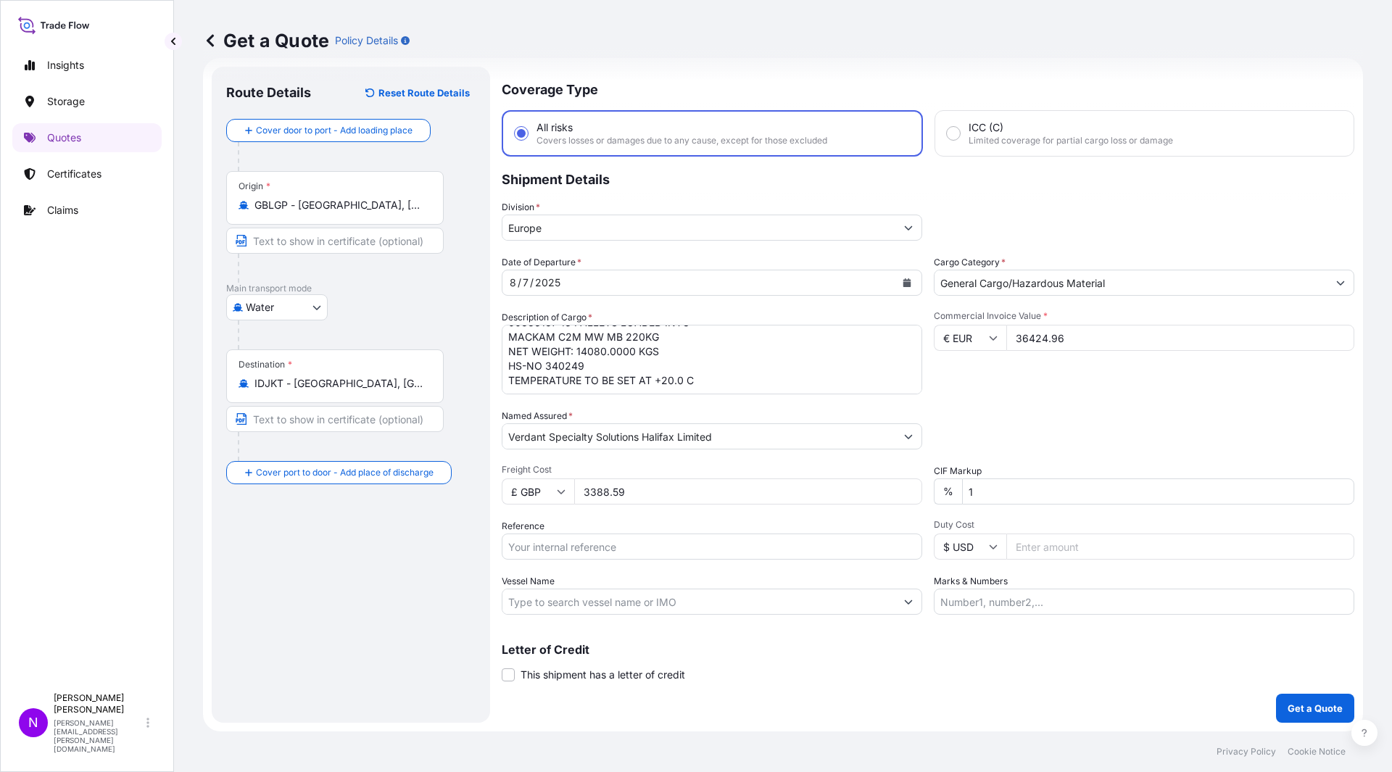
paste input "1465429064"
type input "1465429064"
click at [1038, 549] on input "Duty Cost" at bounding box center [1180, 546] width 348 height 26
click at [621, 591] on input "Vessel Name" at bounding box center [698, 602] width 393 height 26
click at [565, 583] on div "Vessel Name" at bounding box center [712, 594] width 420 height 41
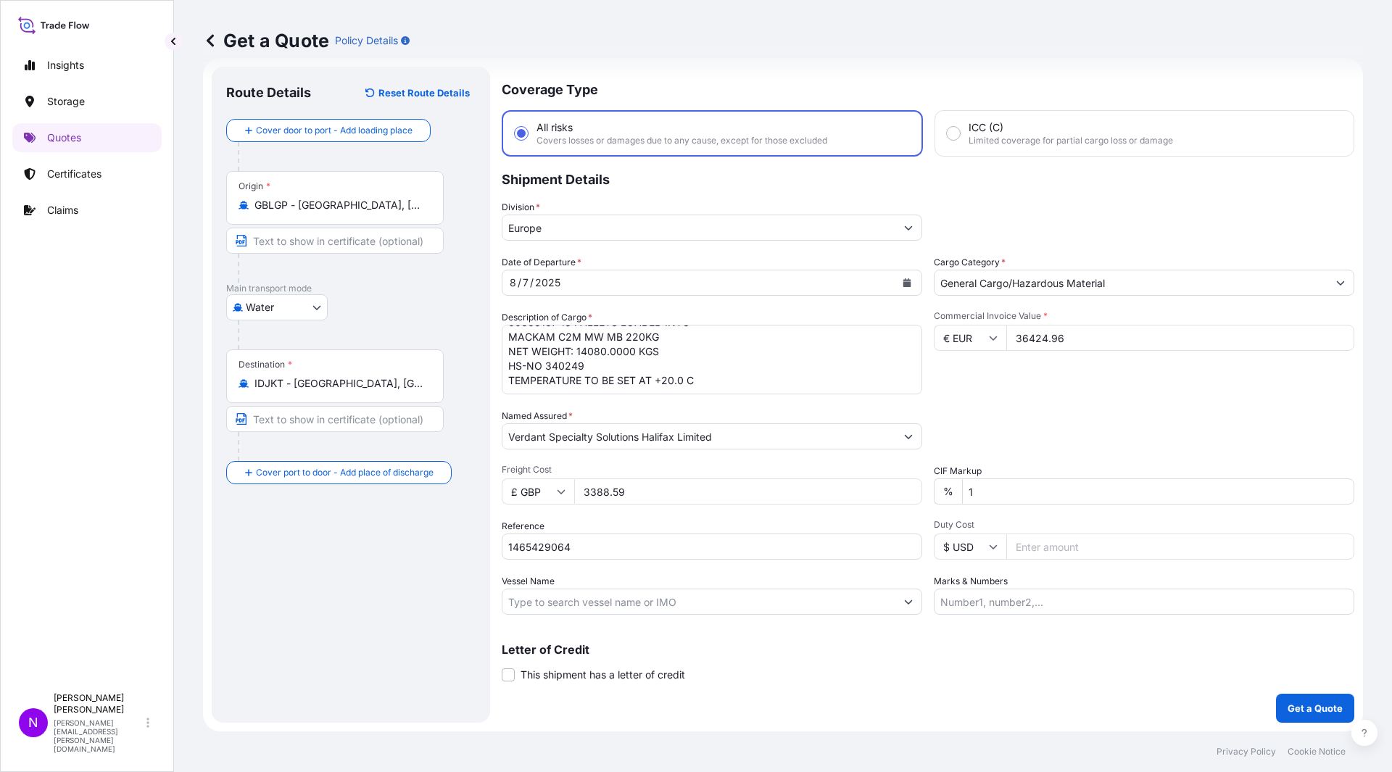
click at [580, 599] on input "Vessel Name" at bounding box center [698, 602] width 393 height 26
paste input "MERATUS JIMBARAN"
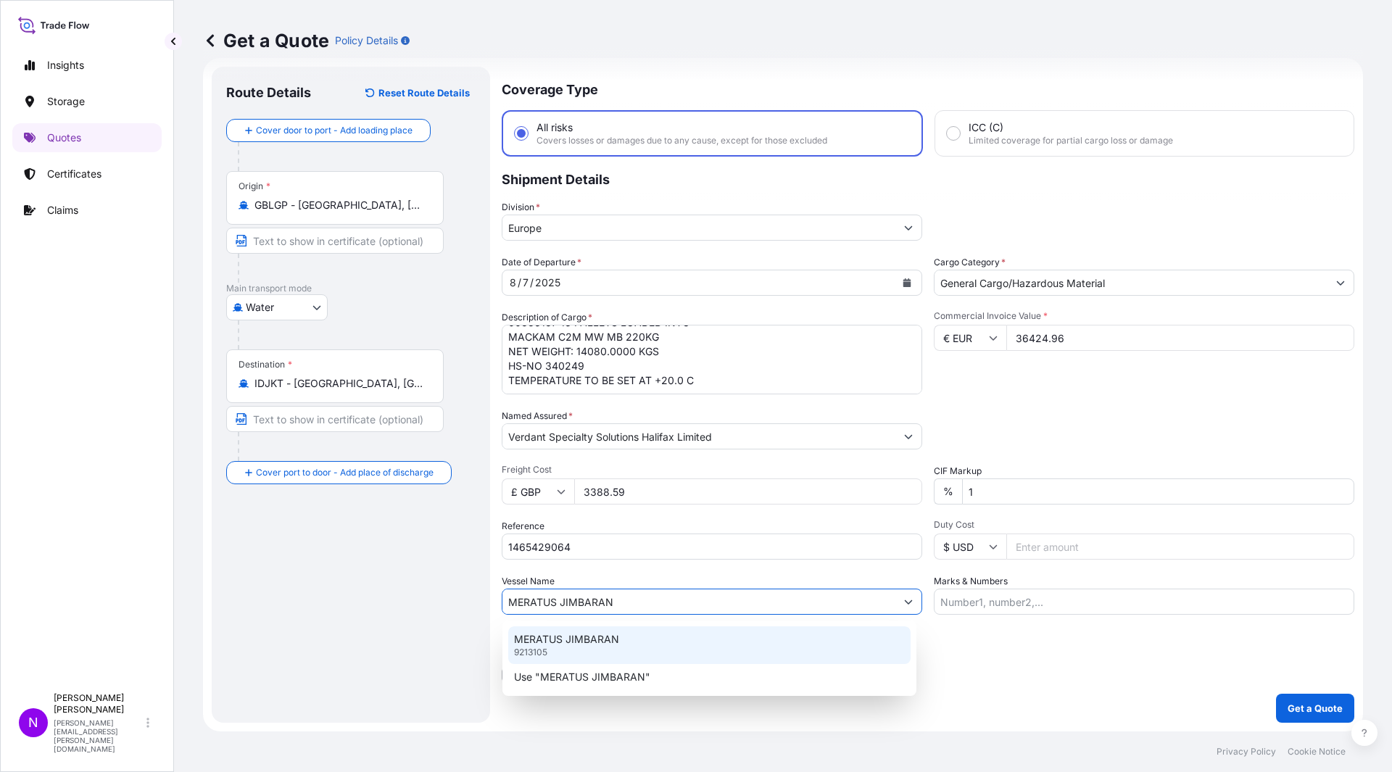
click at [662, 644] on div "MERATUS JIMBARAN 9213105" at bounding box center [709, 645] width 402 height 38
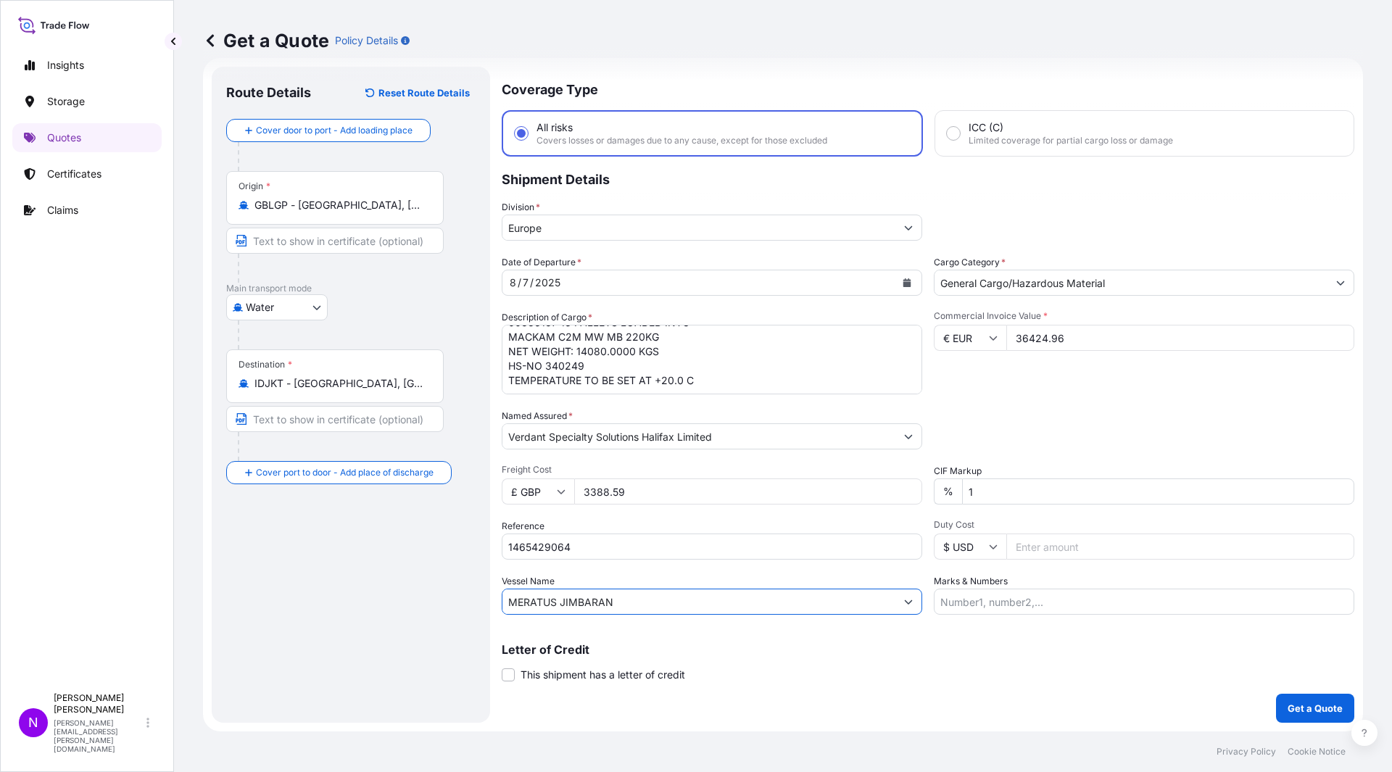
type input "MERATUS JIMBARAN"
click at [1009, 591] on input "Marks & Numbers" at bounding box center [1144, 602] width 420 height 26
click at [1047, 605] on input "Marks & Numbers" at bounding box center [1144, 602] width 420 height 26
paste input "HLBU 6009150"
type input "HLBU 6009150"
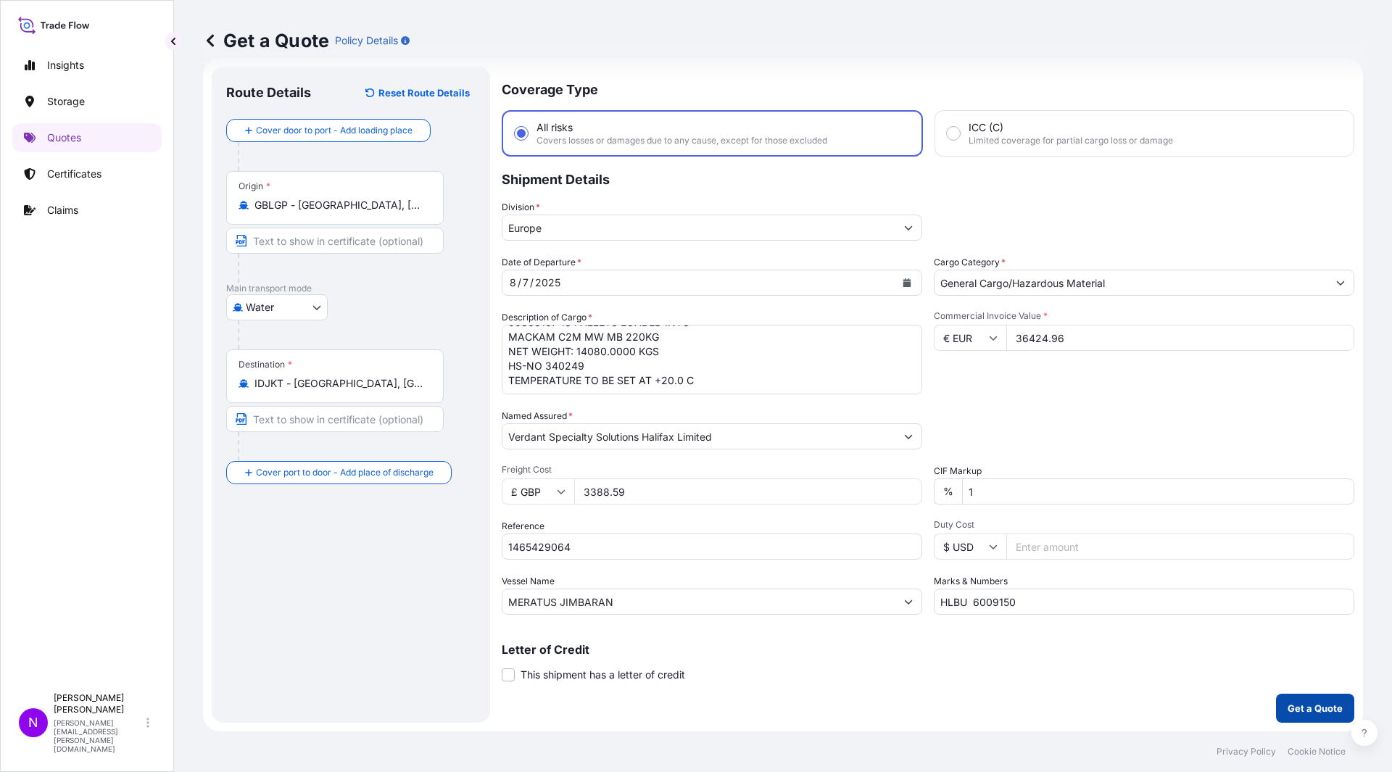
click at [1313, 684] on p "Get a Quote" at bounding box center [1314, 708] width 55 height 14
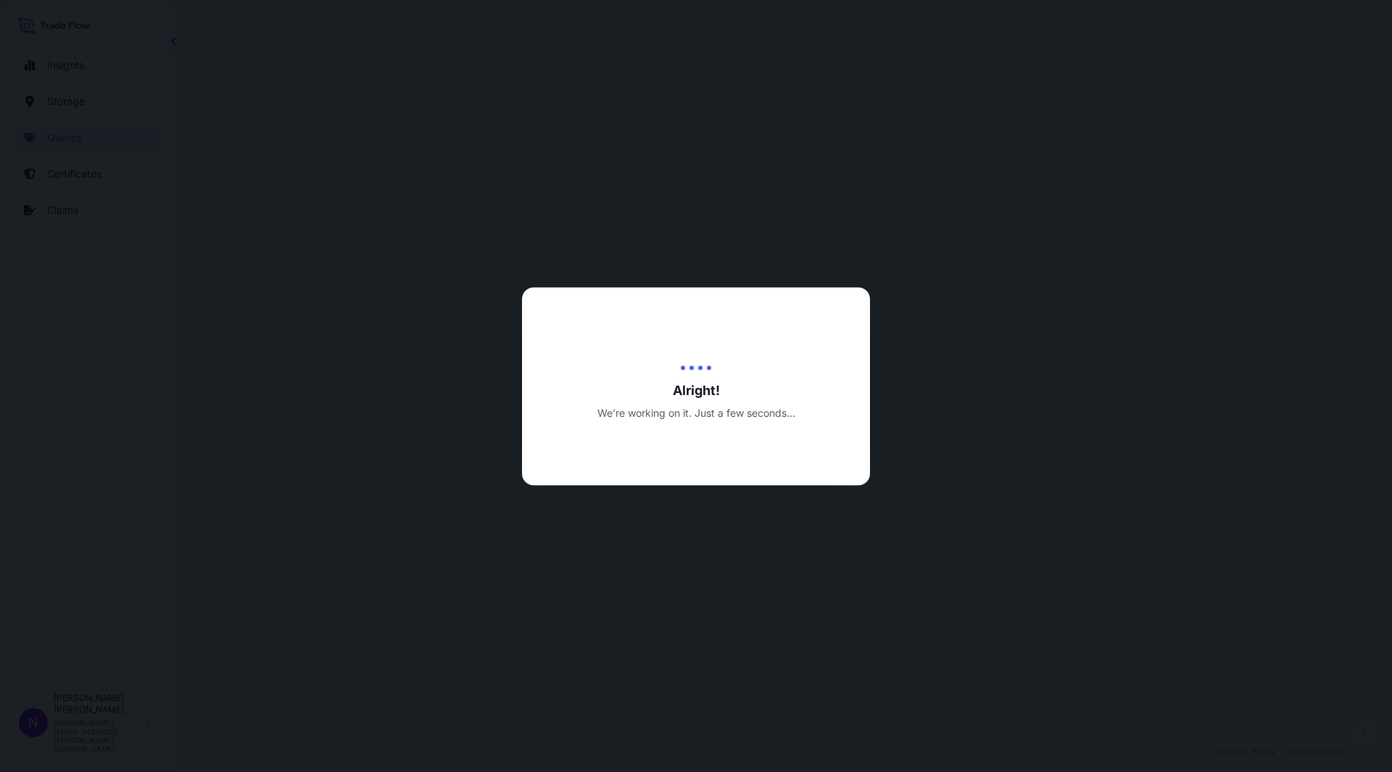
select select "Water"
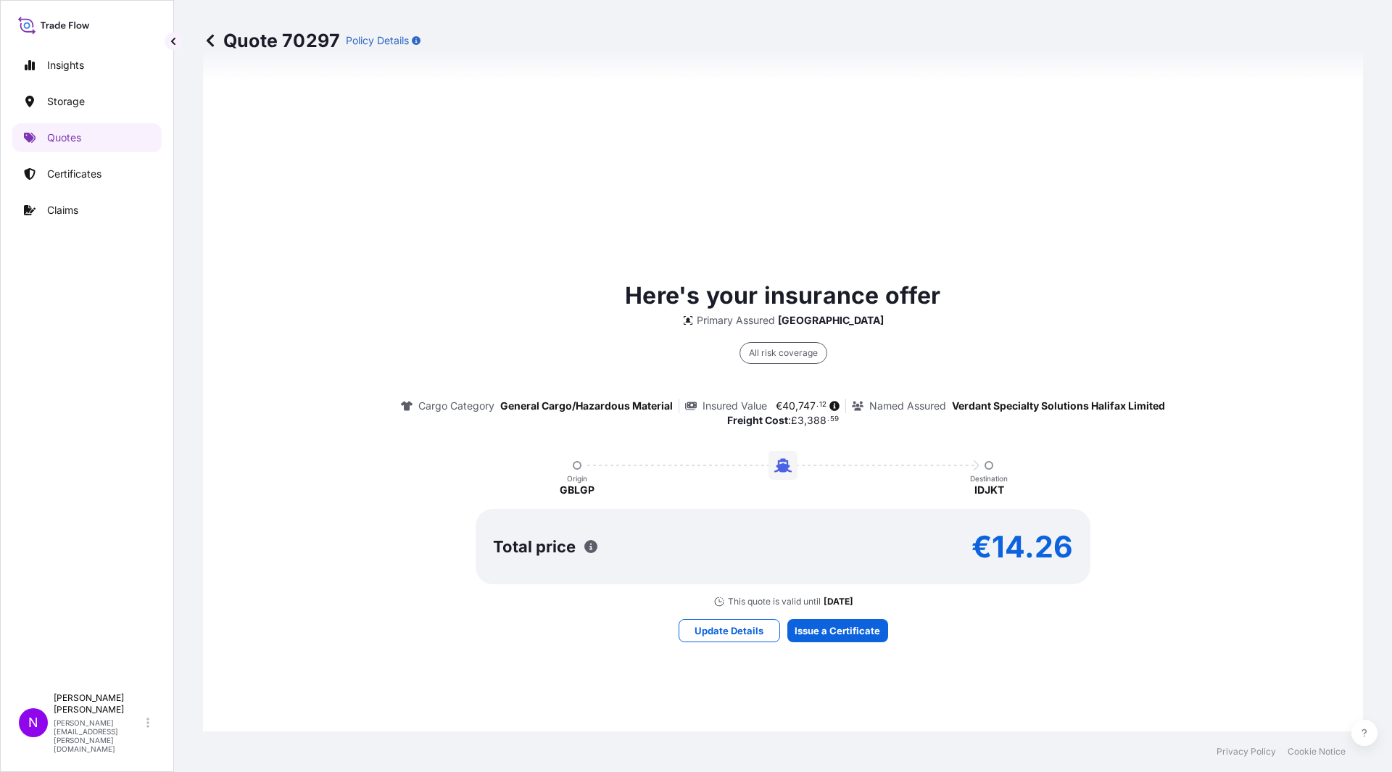
scroll to position [986, 0]
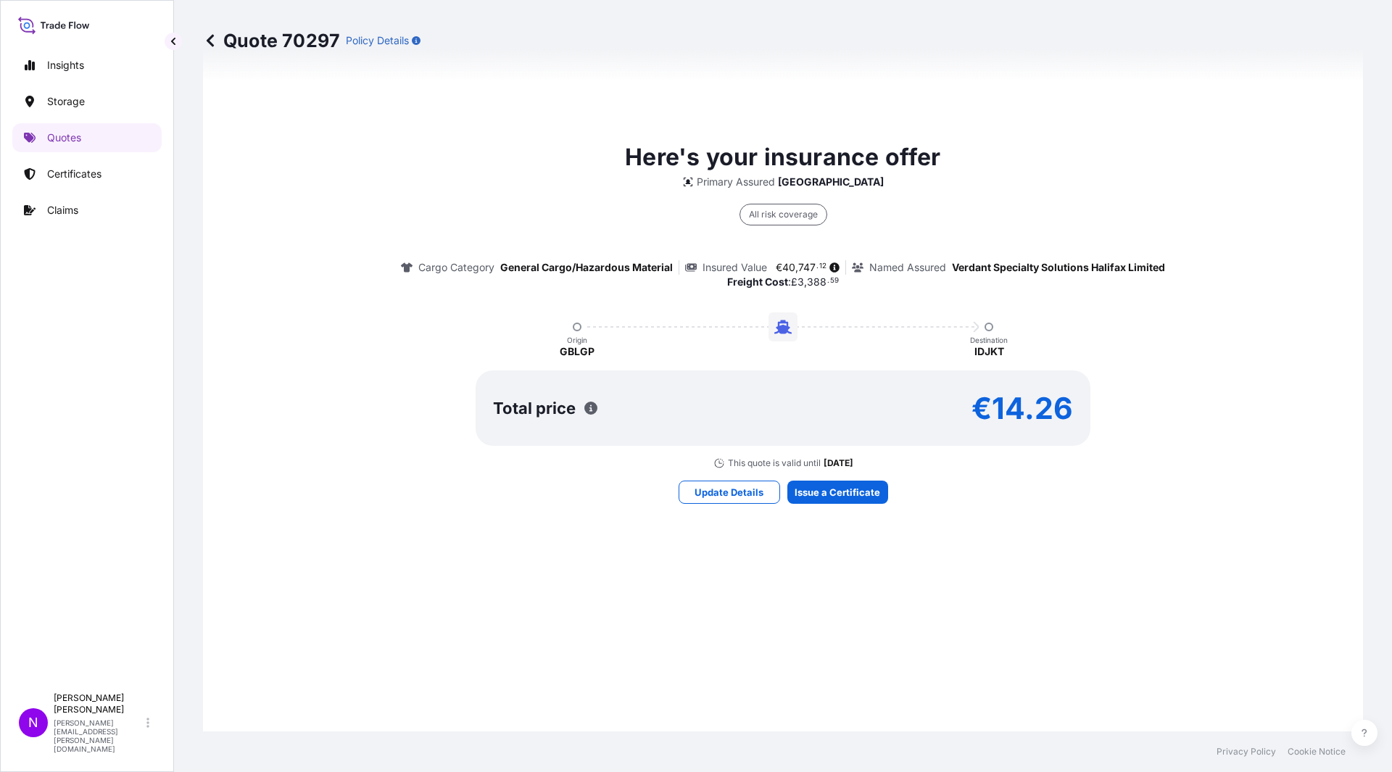
click at [836, 506] on div "Here's your insurance offer Primary Assured [GEOGRAPHIC_DATA] All risk coverage…" at bounding box center [782, 321] width 1119 height 1037
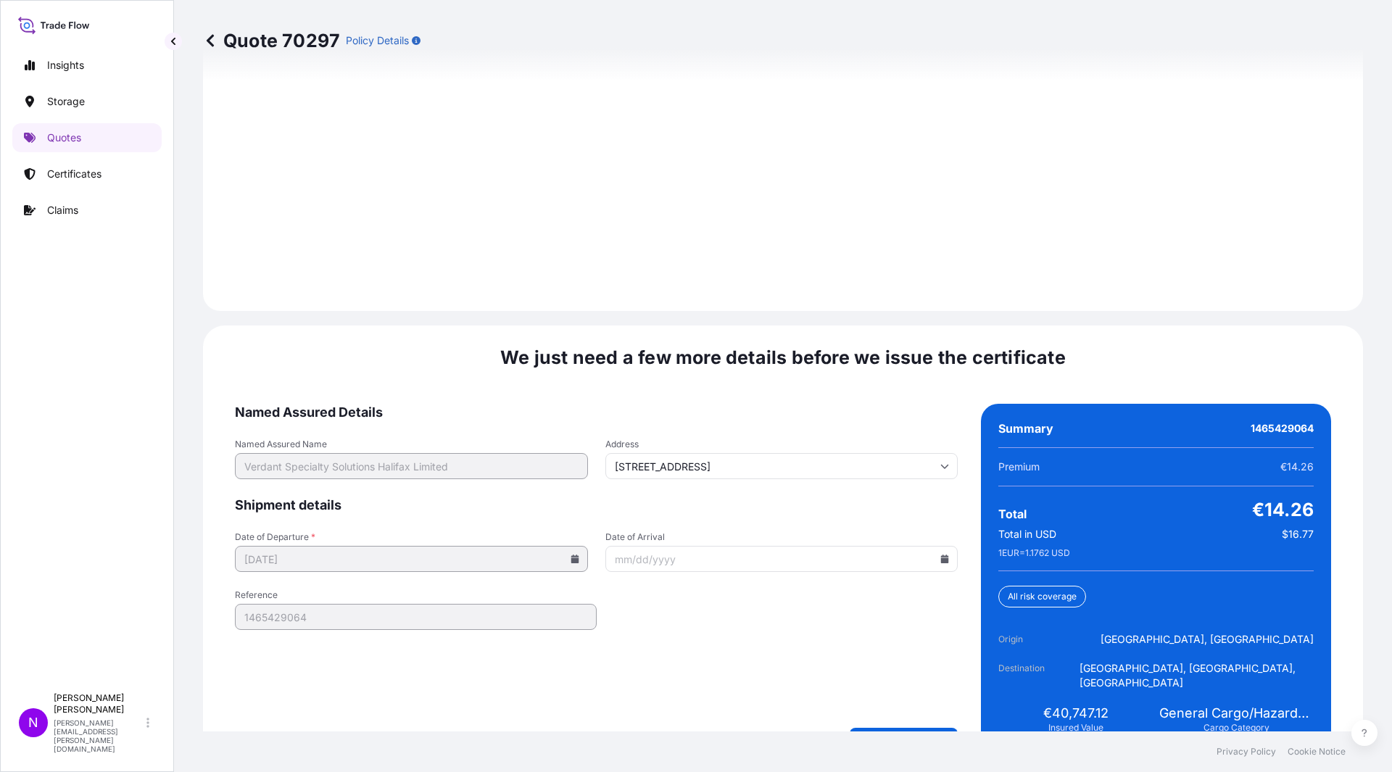
scroll to position [2007, 0]
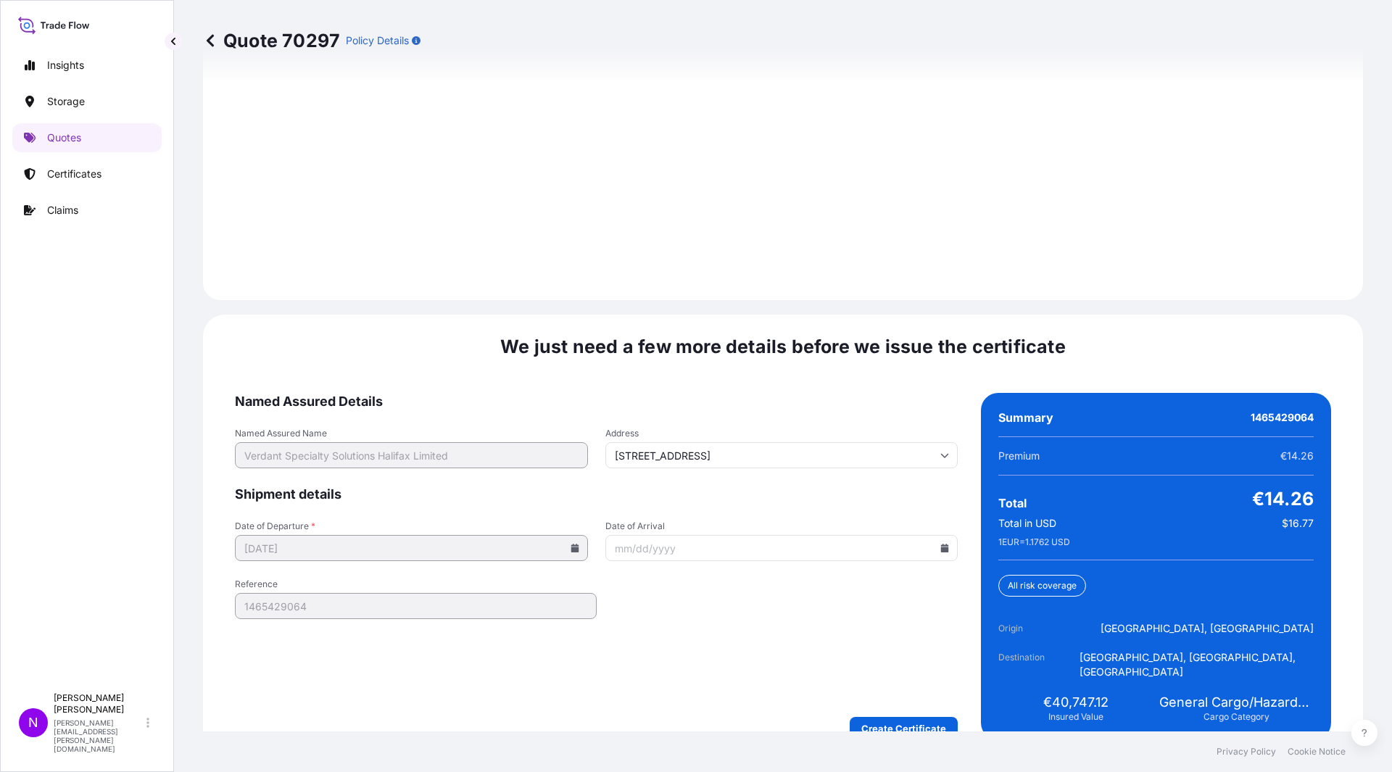
click at [939, 538] on input "Date of Arrival" at bounding box center [781, 548] width 353 height 26
click at [941, 544] on icon at bounding box center [945, 548] width 8 height 9
click at [782, 401] on button "18" at bounding box center [776, 404] width 23 height 23
type input "[DATE]"
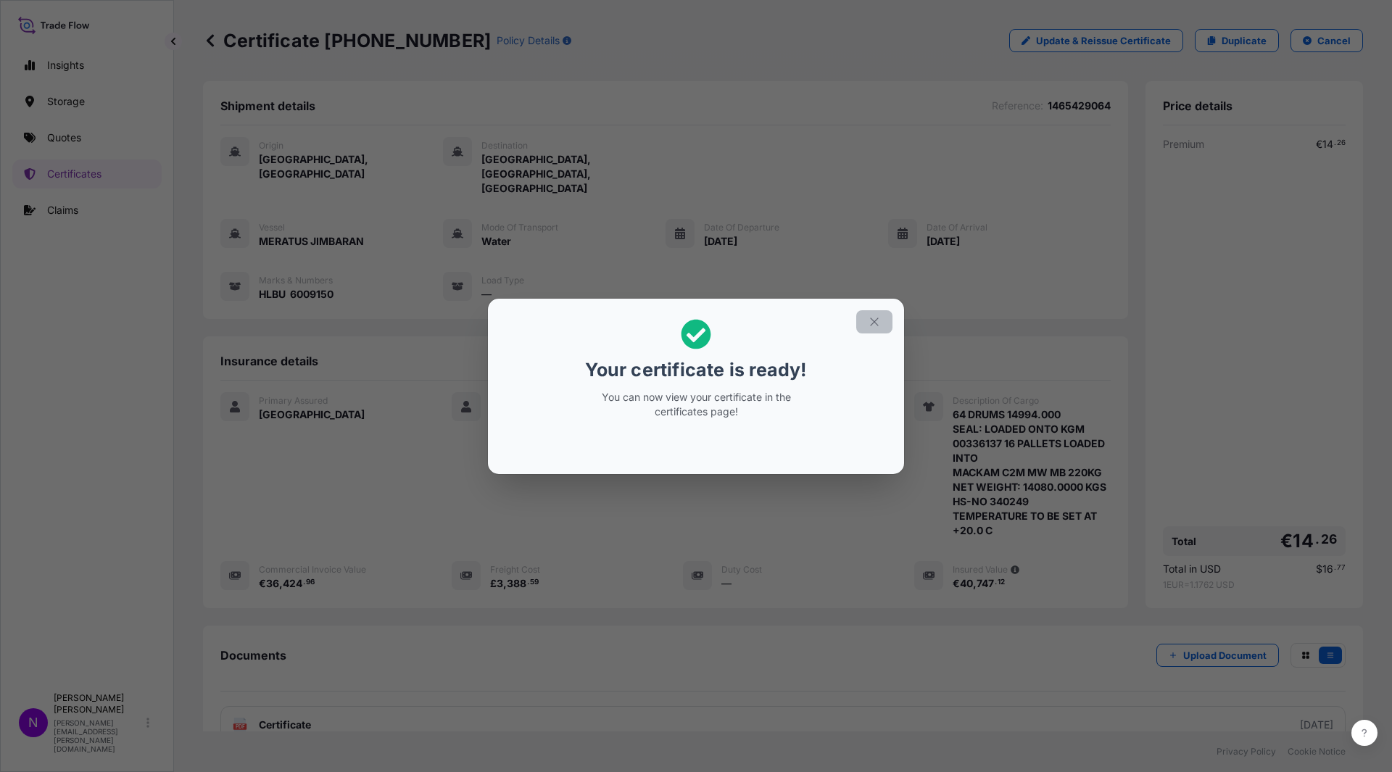
click at [878, 328] on icon "button" at bounding box center [874, 321] width 13 height 13
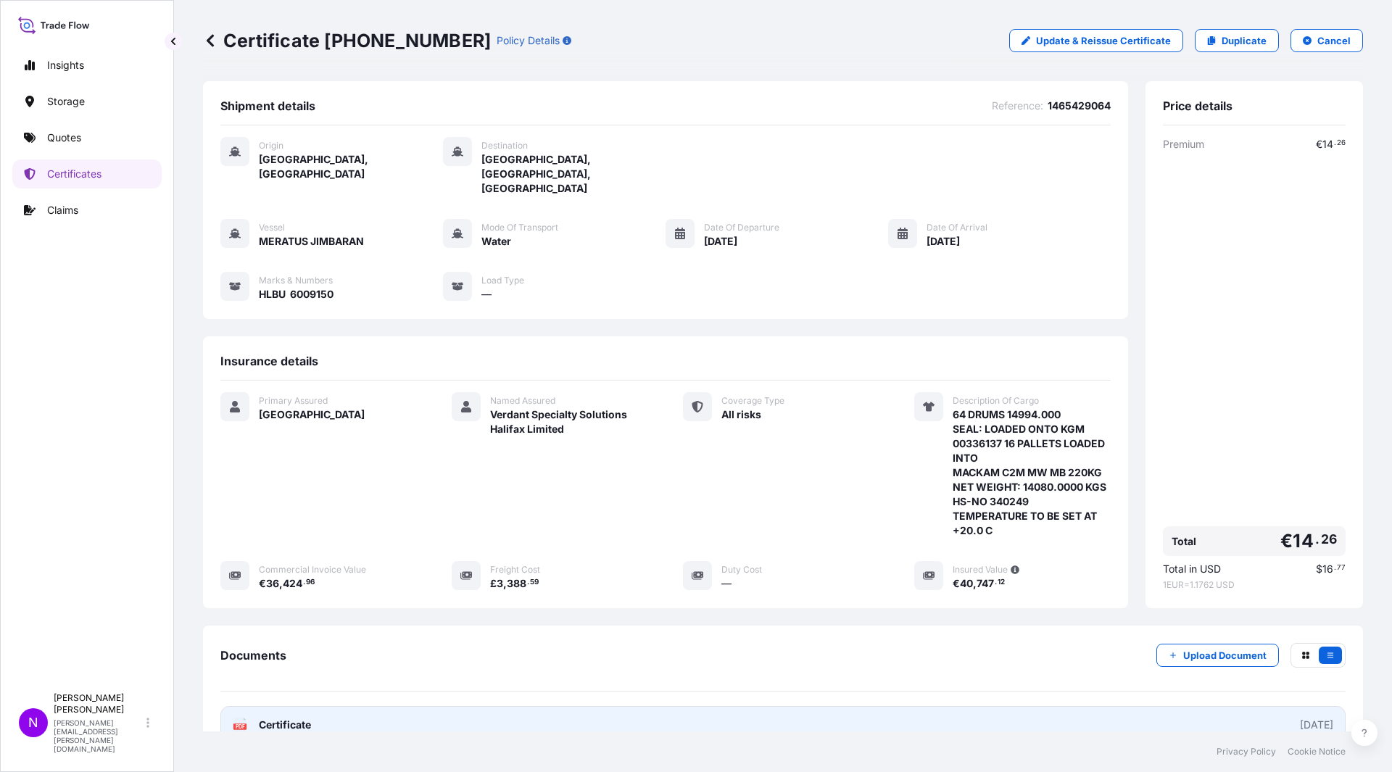
click at [1219, 684] on link "PDF Certificate [DATE]" at bounding box center [782, 725] width 1125 height 38
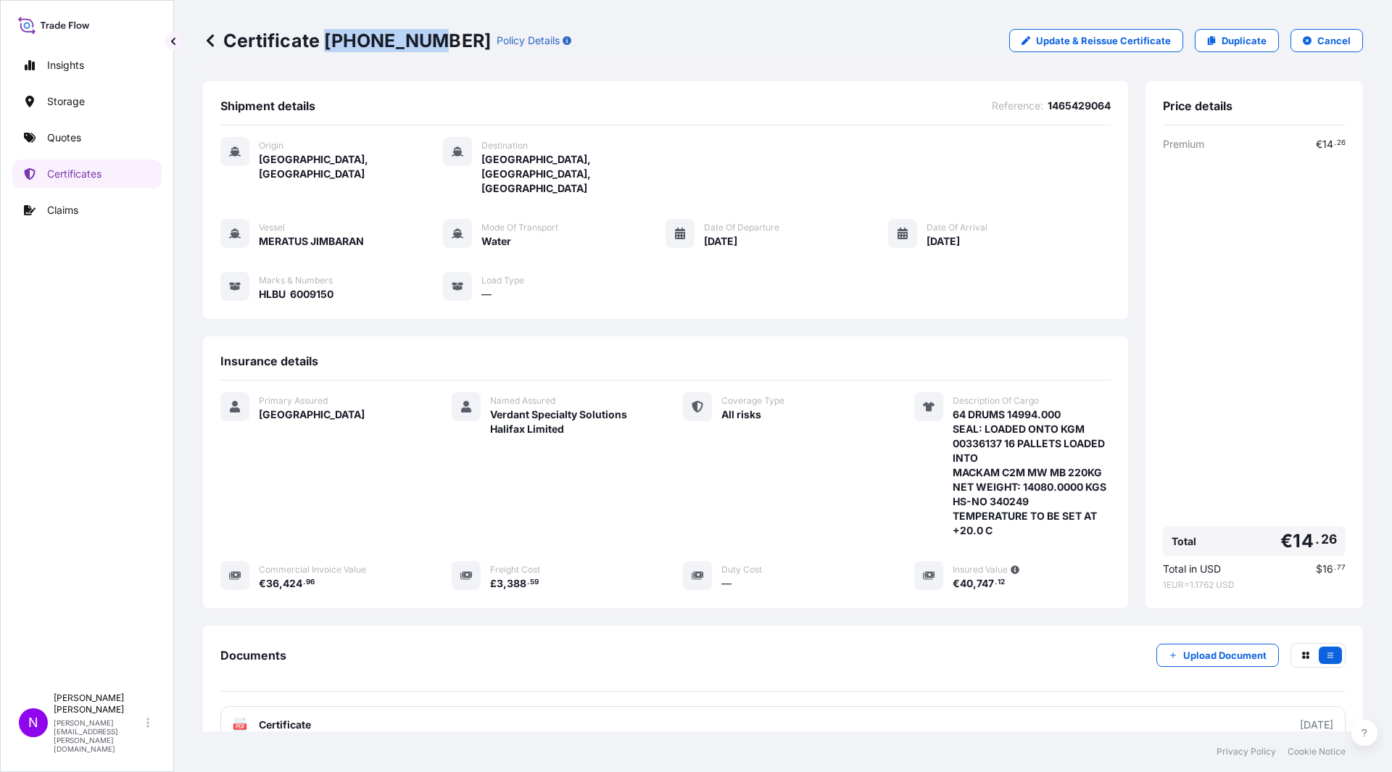
drag, startPoint x: 419, startPoint y: 43, endPoint x: 327, endPoint y: 33, distance: 92.6
click at [327, 33] on p "Certificate [PHONE_NUMBER]" at bounding box center [347, 40] width 288 height 23
copy p "[PHONE_NUMBER]"
click at [82, 151] on link "Quotes" at bounding box center [86, 137] width 149 height 29
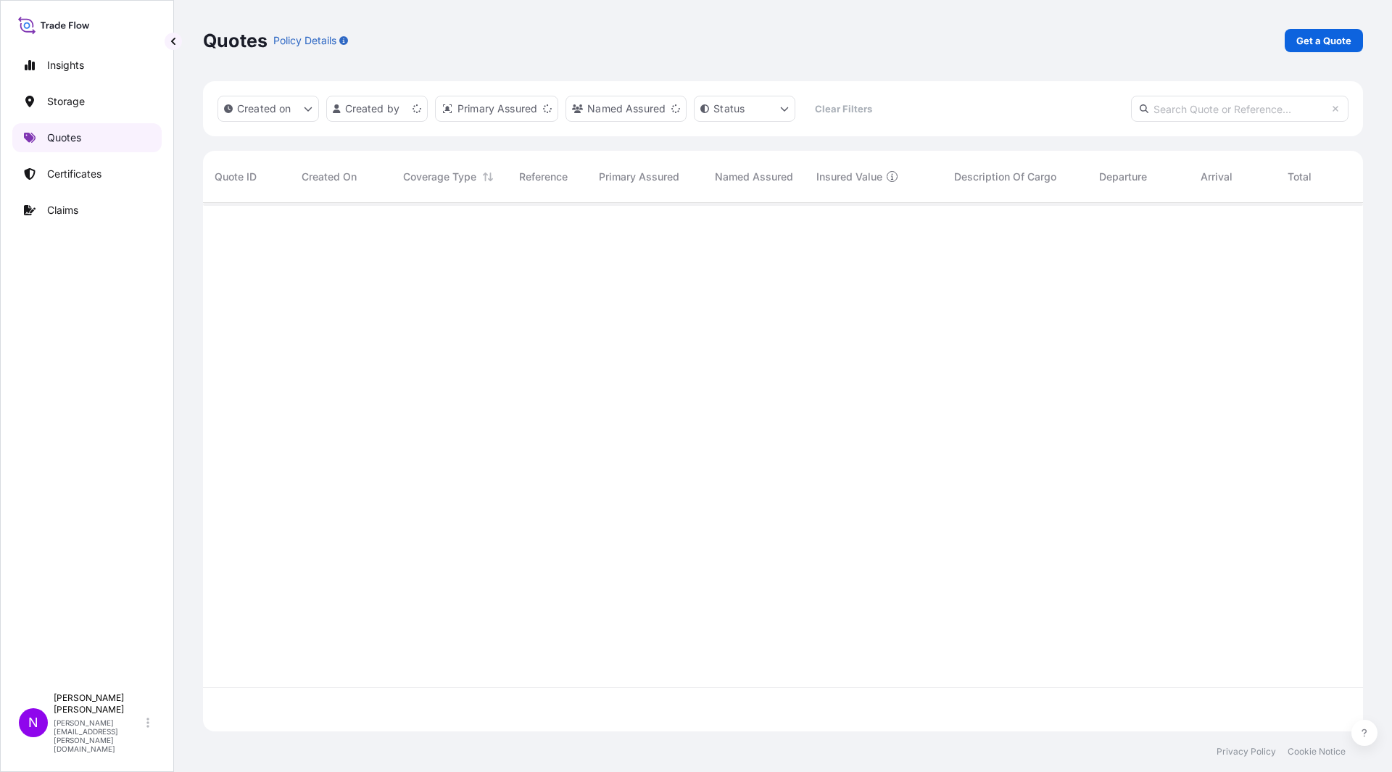
scroll to position [525, 1149]
click at [68, 148] on link "Quotes" at bounding box center [86, 137] width 149 height 29
click at [1331, 36] on p "Get a Quote" at bounding box center [1323, 40] width 55 height 14
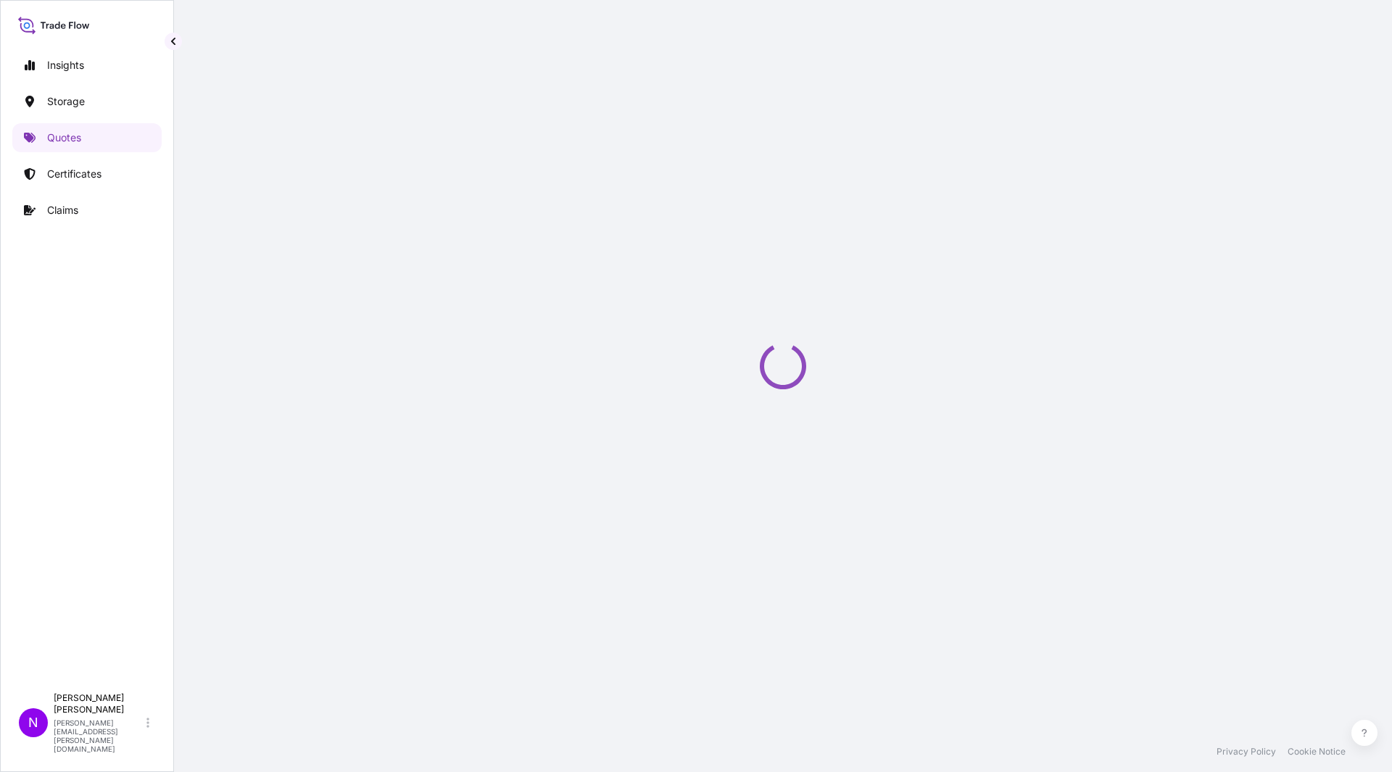
select select "Water"
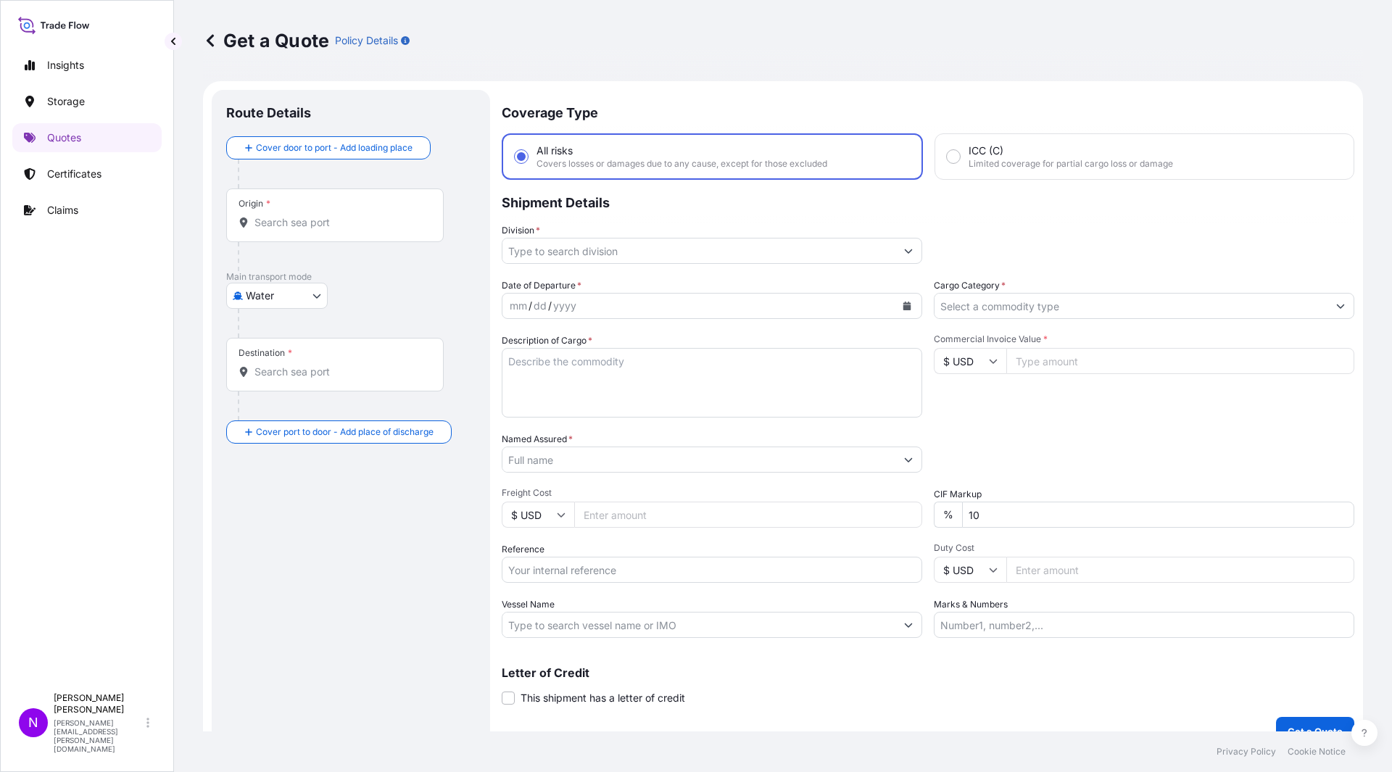
drag, startPoint x: 314, startPoint y: 208, endPoint x: 311, endPoint y: 221, distance: 13.4
click at [314, 208] on div "Origin *" at bounding box center [334, 215] width 217 height 54
click at [314, 215] on input "Origin *" at bounding box center [339, 222] width 171 height 14
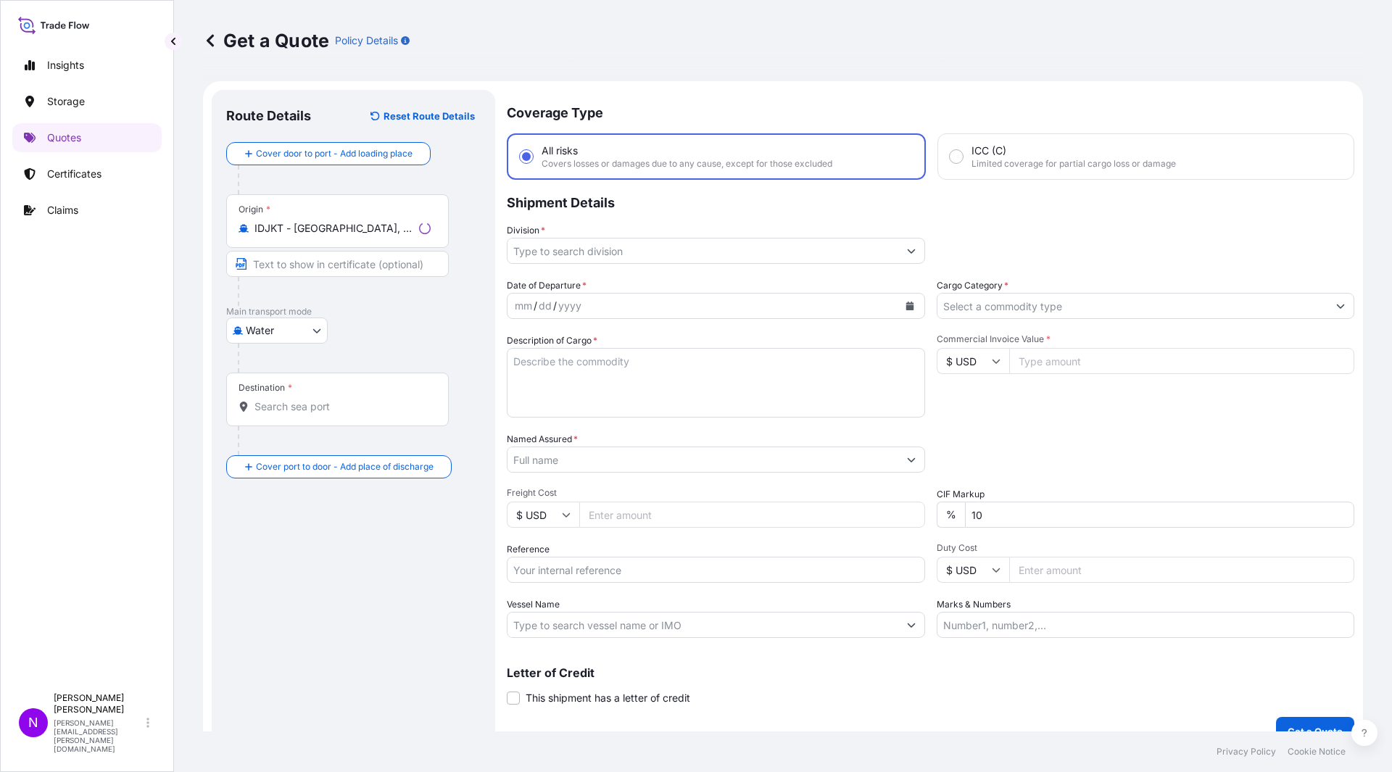
click at [296, 396] on div "Destination *" at bounding box center [337, 400] width 223 height 54
click at [296, 399] on input "Destination *" at bounding box center [342, 406] width 176 height 14
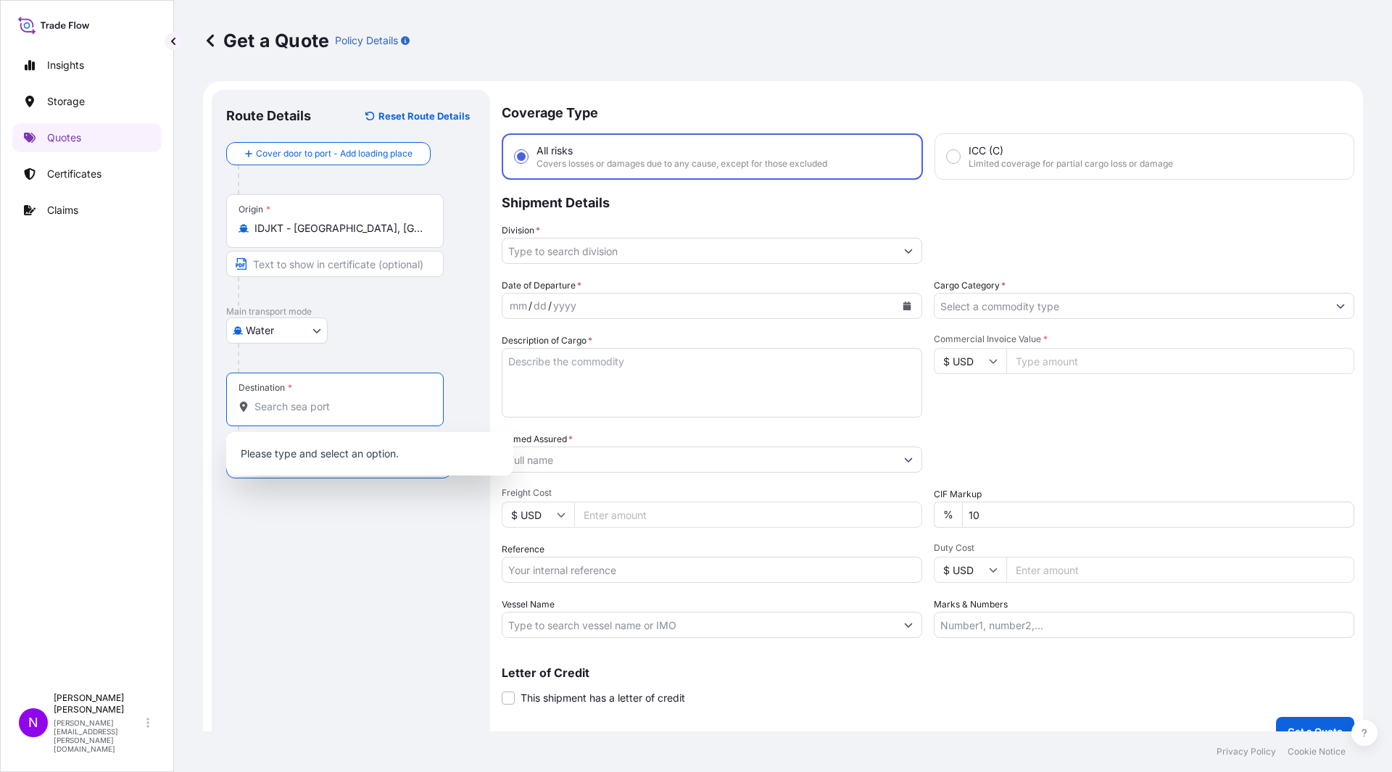
click at [316, 241] on div "Origin * IDJKT - [GEOGRAPHIC_DATA], [GEOGRAPHIC_DATA], [GEOGRAPHIC_DATA]" at bounding box center [334, 221] width 217 height 54
click at [316, 236] on input "IDJKT - [GEOGRAPHIC_DATA], [GEOGRAPHIC_DATA], [GEOGRAPHIC_DATA]" at bounding box center [339, 228] width 171 height 14
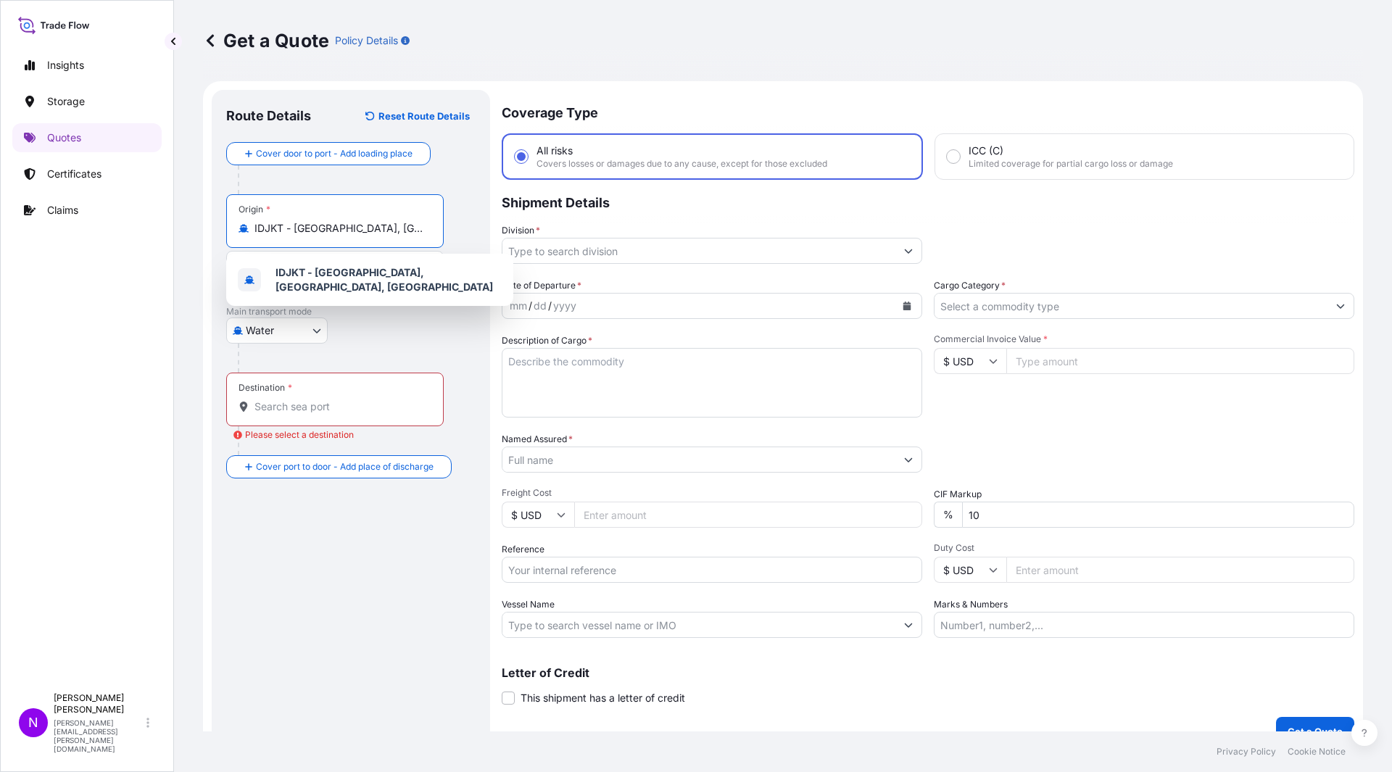
drag, startPoint x: 417, startPoint y: 229, endPoint x: 118, endPoint y: 230, distance: 298.6
click at [118, 230] on div "Insights Storage Quotes Certificates Claims N [PERSON_NAME] [PERSON_NAME][EMAIL…" at bounding box center [696, 386] width 1392 height 772
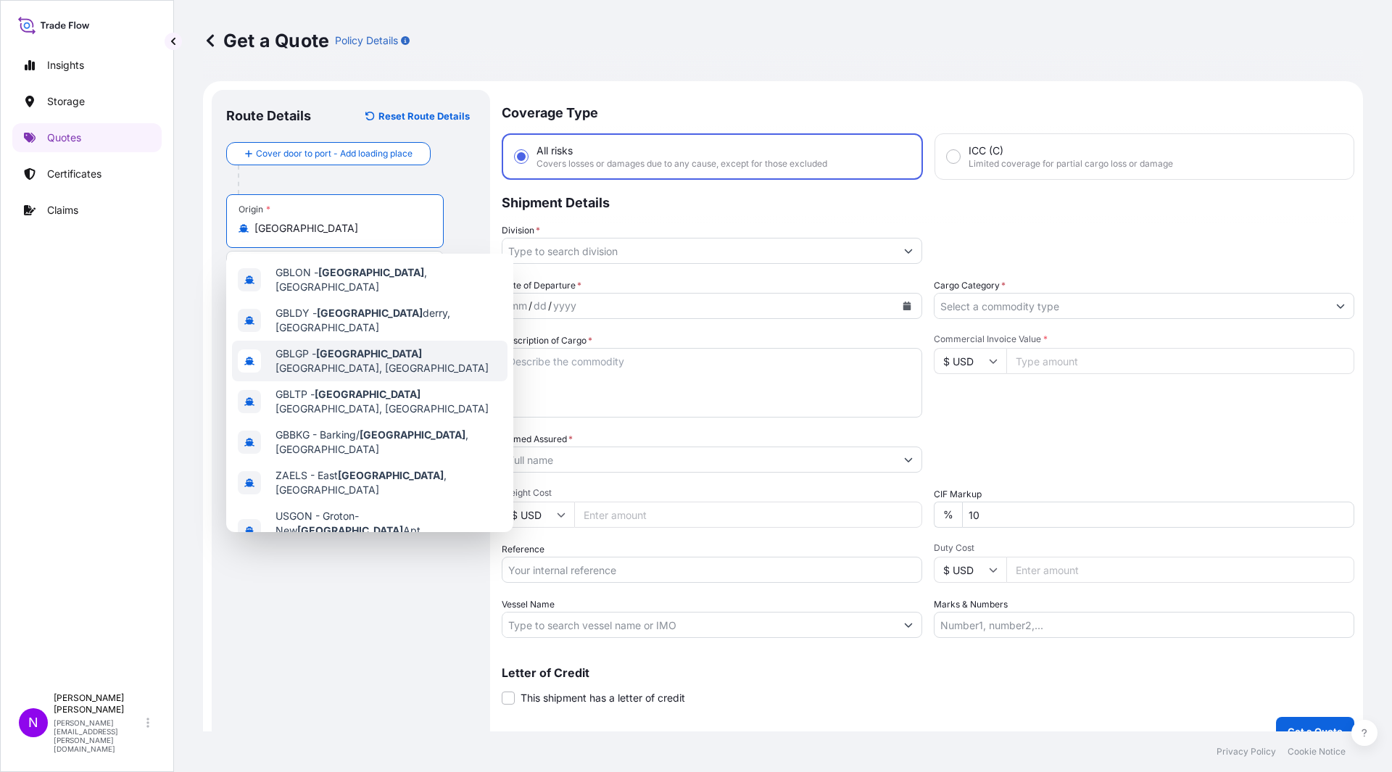
click at [389, 346] on span "GBLGP - [GEOGRAPHIC_DATA], [GEOGRAPHIC_DATA]" at bounding box center [388, 360] width 226 height 29
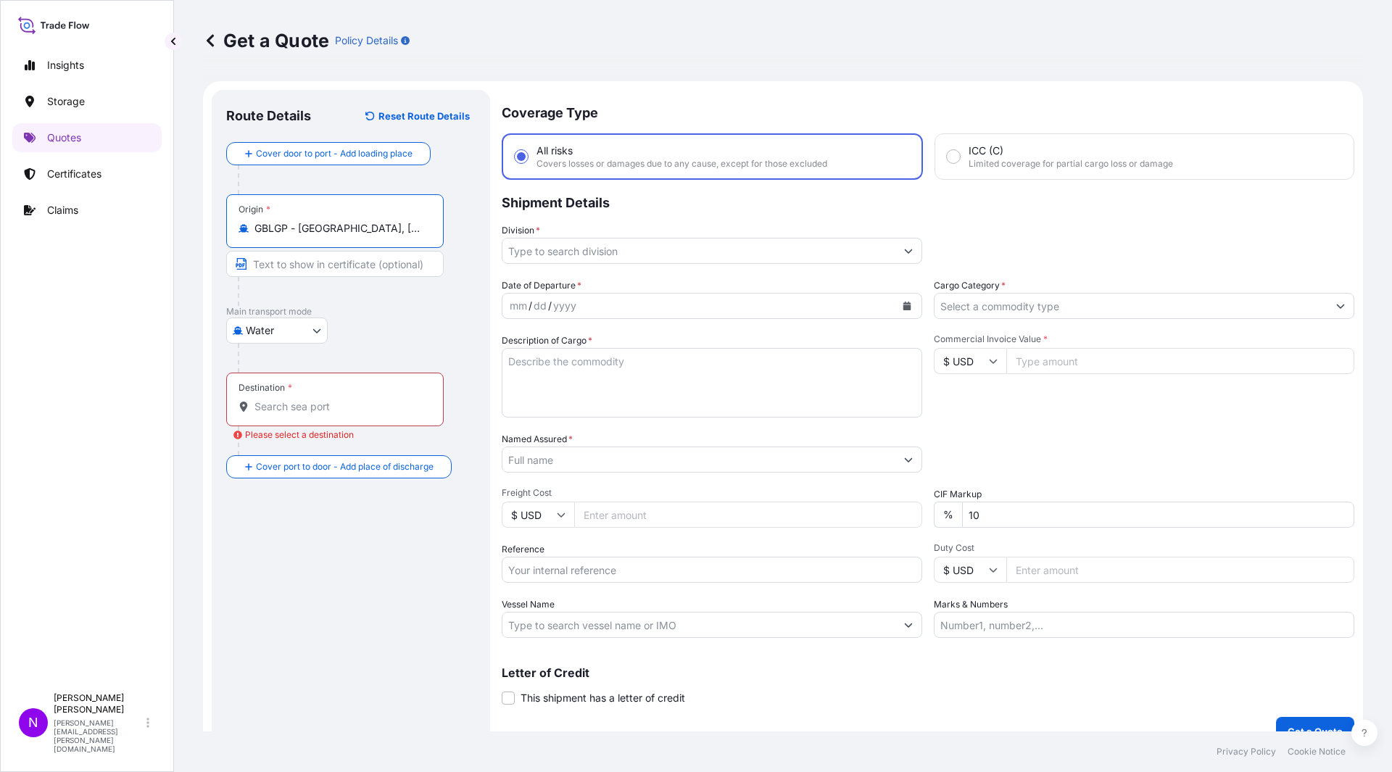
type input "GBLGP - [GEOGRAPHIC_DATA], [GEOGRAPHIC_DATA]"
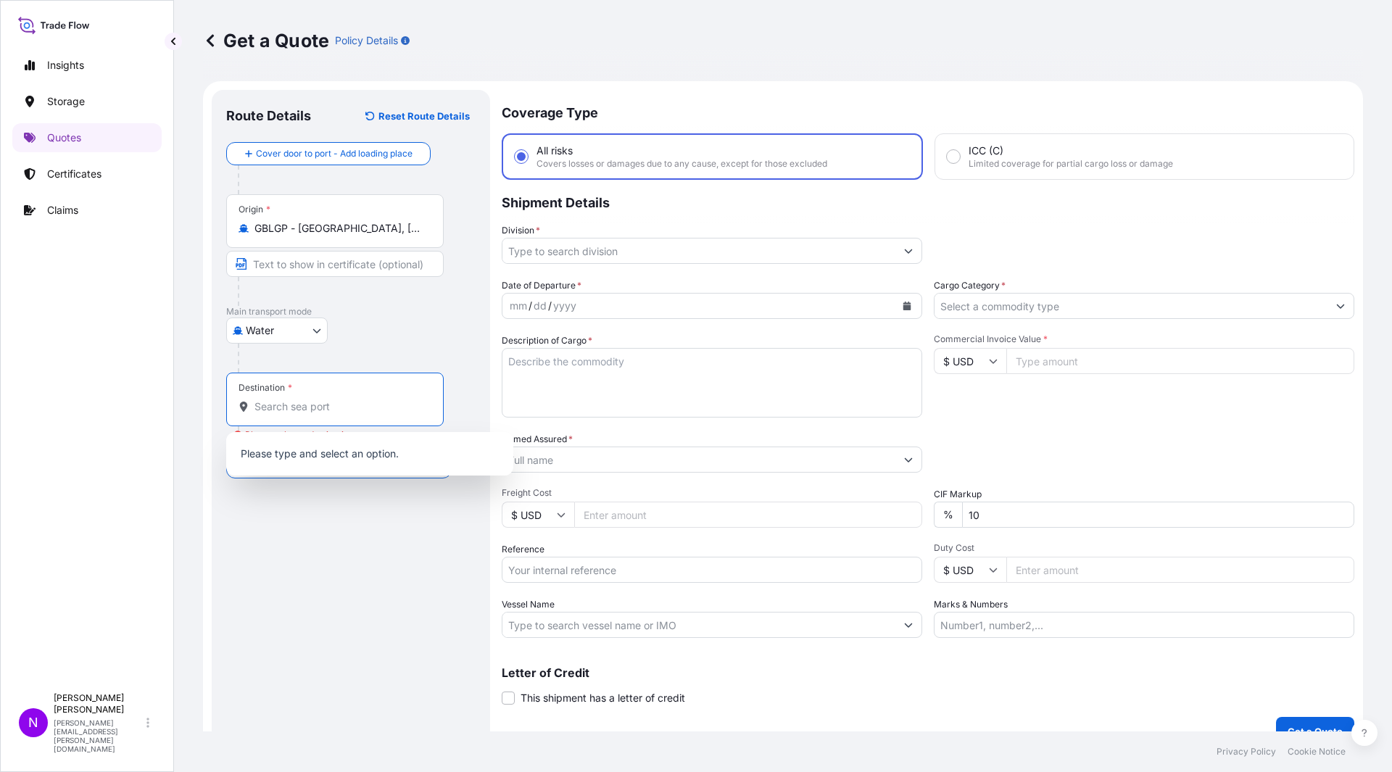
click at [292, 410] on input "Destination * Please select a destination" at bounding box center [339, 406] width 171 height 14
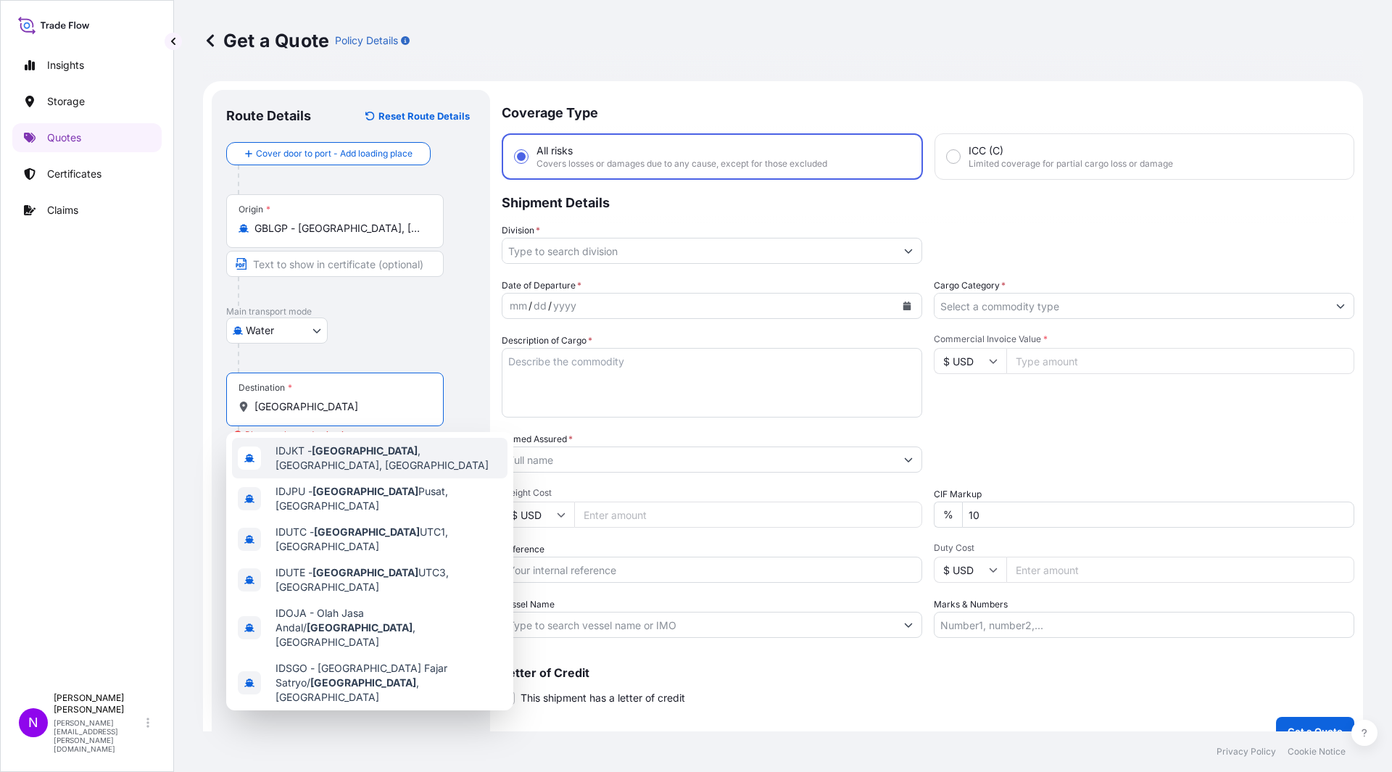
click at [373, 460] on span "IDJKT - [GEOGRAPHIC_DATA] , [GEOGRAPHIC_DATA], [GEOGRAPHIC_DATA]" at bounding box center [388, 458] width 226 height 29
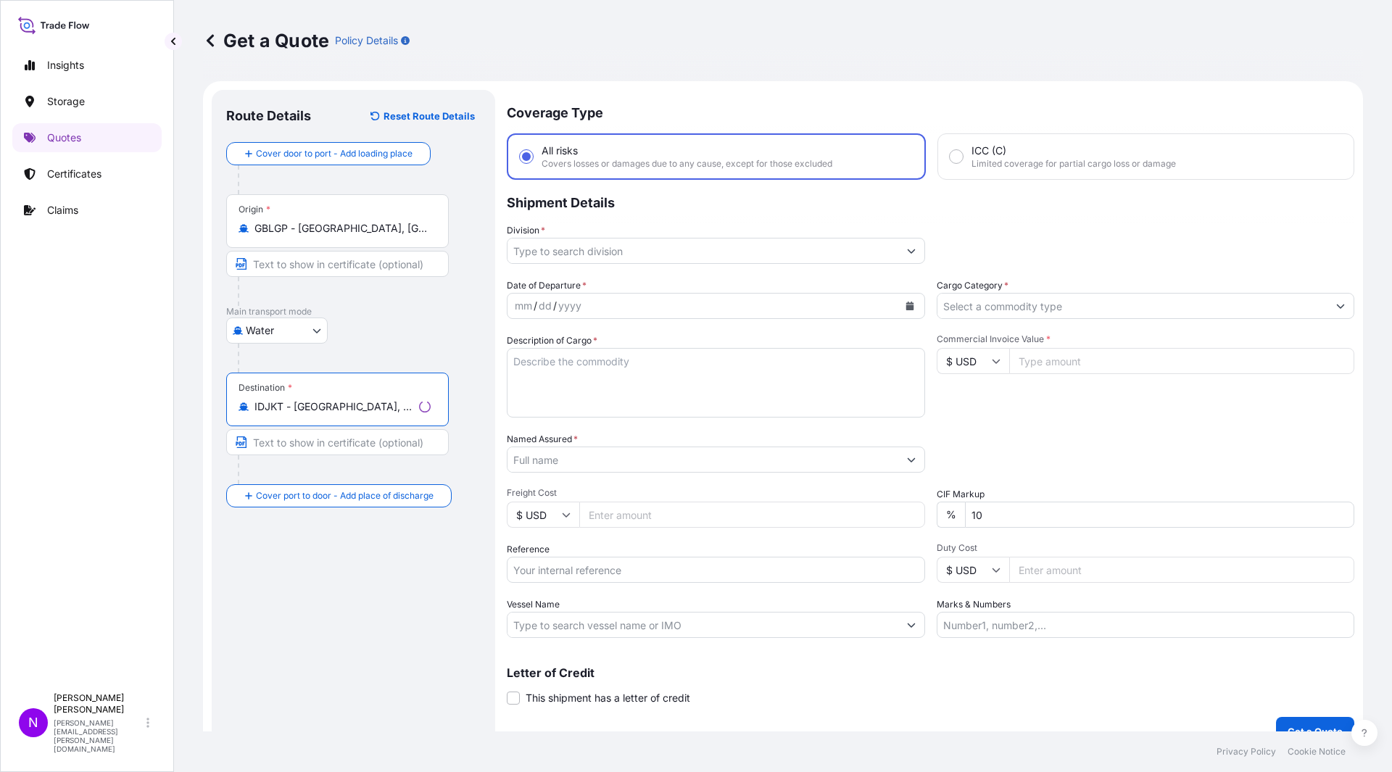
type input "IDJKT - [GEOGRAPHIC_DATA], [GEOGRAPHIC_DATA], [GEOGRAPHIC_DATA]"
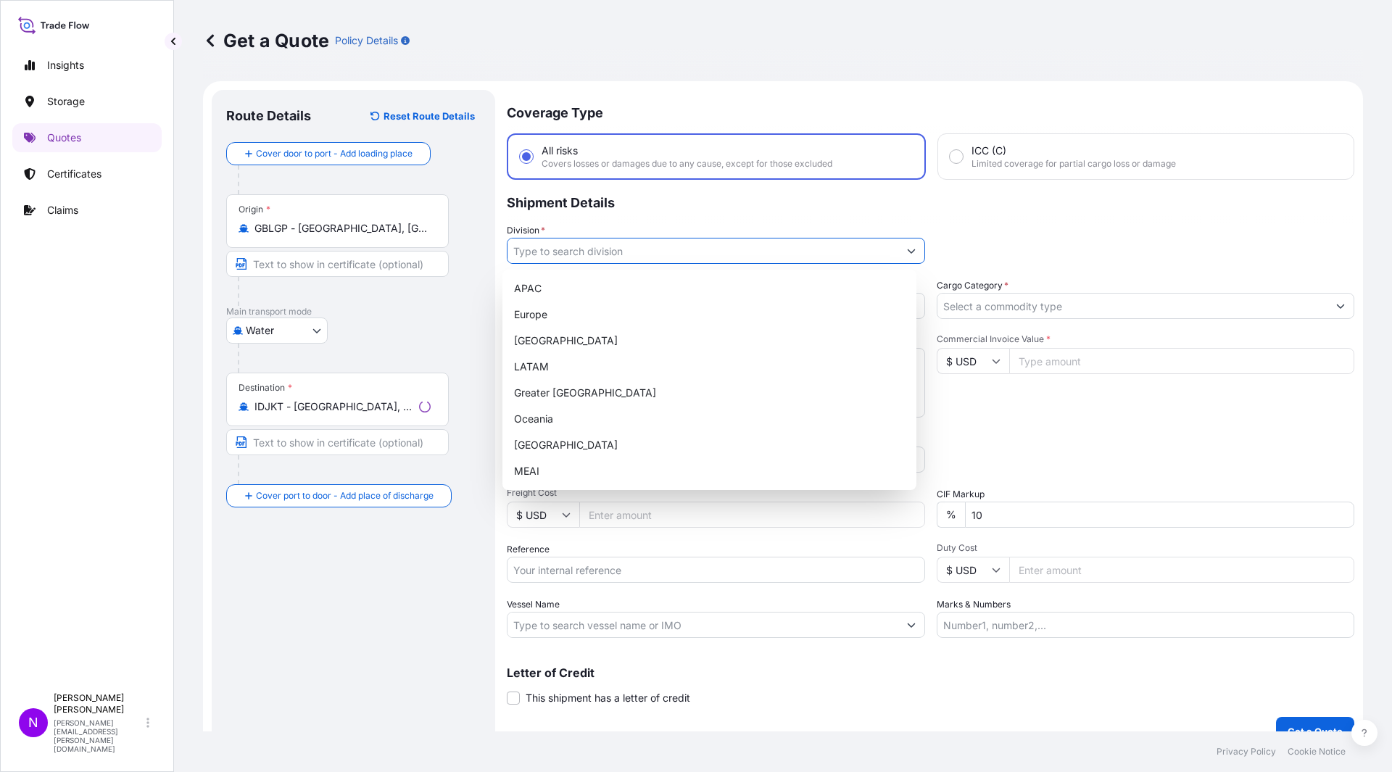
click at [546, 248] on input "Division *" at bounding box center [702, 251] width 391 height 26
click at [560, 311] on div "Europe" at bounding box center [709, 315] width 402 height 26
type input "Europe"
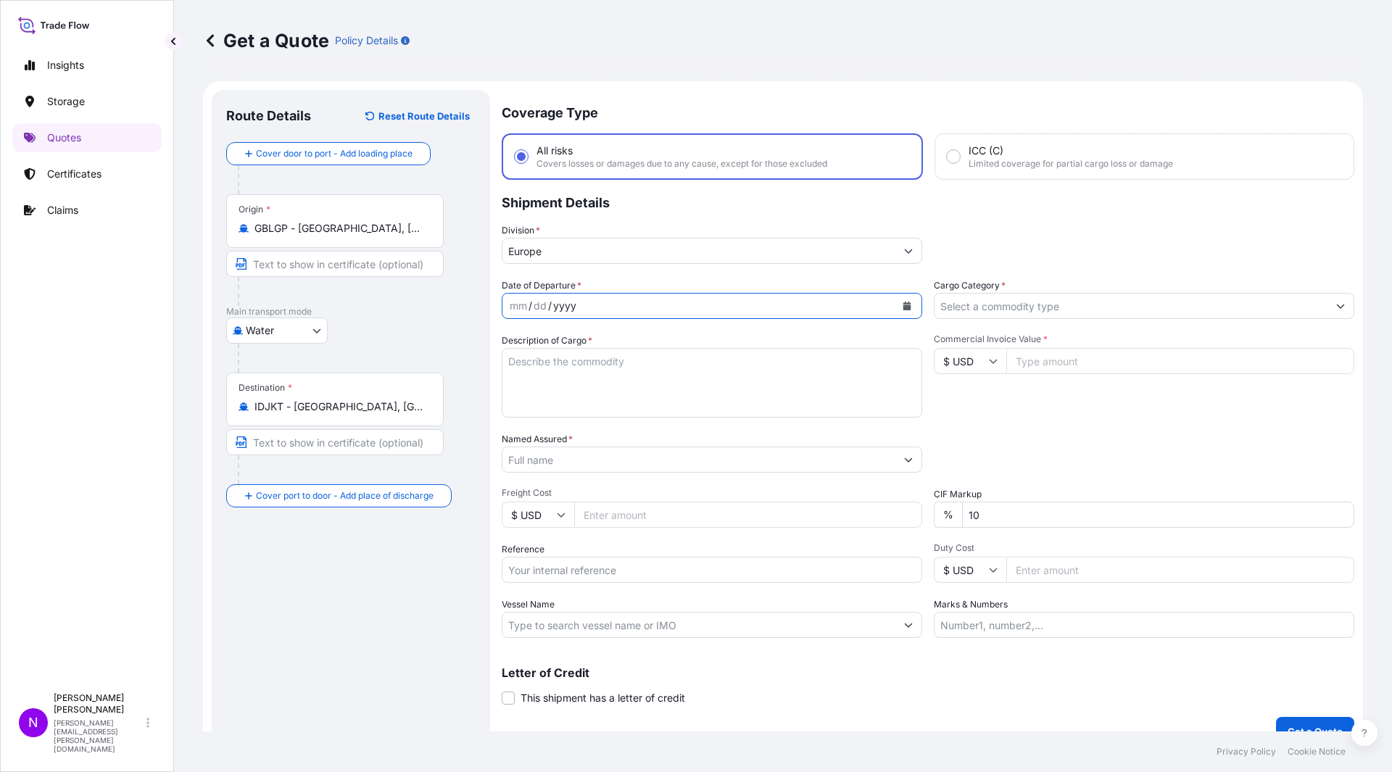
click at [557, 313] on div "yyyy" at bounding box center [565, 305] width 26 height 17
click at [521, 310] on div "mm" at bounding box center [518, 305] width 20 height 17
click at [903, 310] on icon "Calendar" at bounding box center [907, 306] width 8 height 9
click at [603, 457] on div "17" at bounding box center [610, 456] width 26 height 26
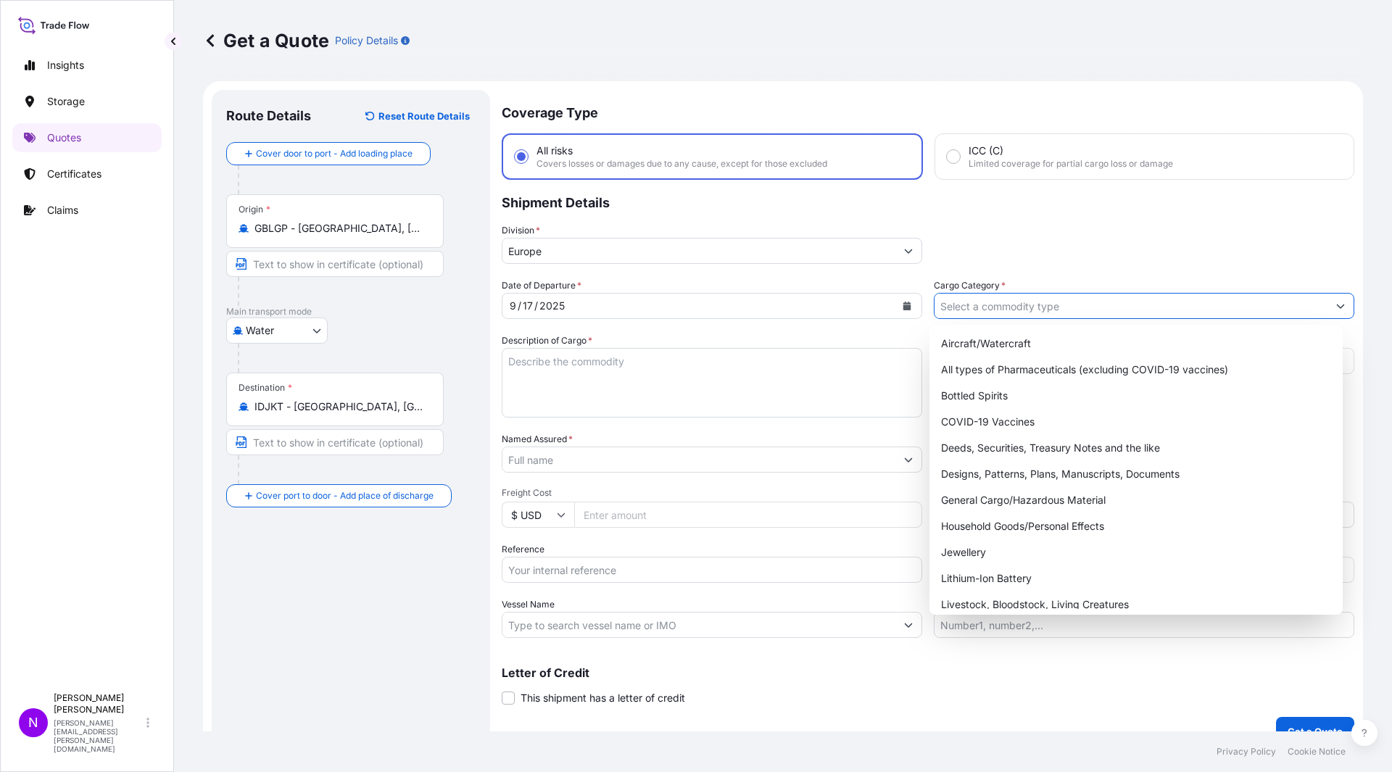
click at [1021, 312] on input "Cargo Category *" at bounding box center [1130, 306] width 393 height 26
click at [1090, 506] on div "General Cargo/Hazardous Material" at bounding box center [1136, 500] width 402 height 26
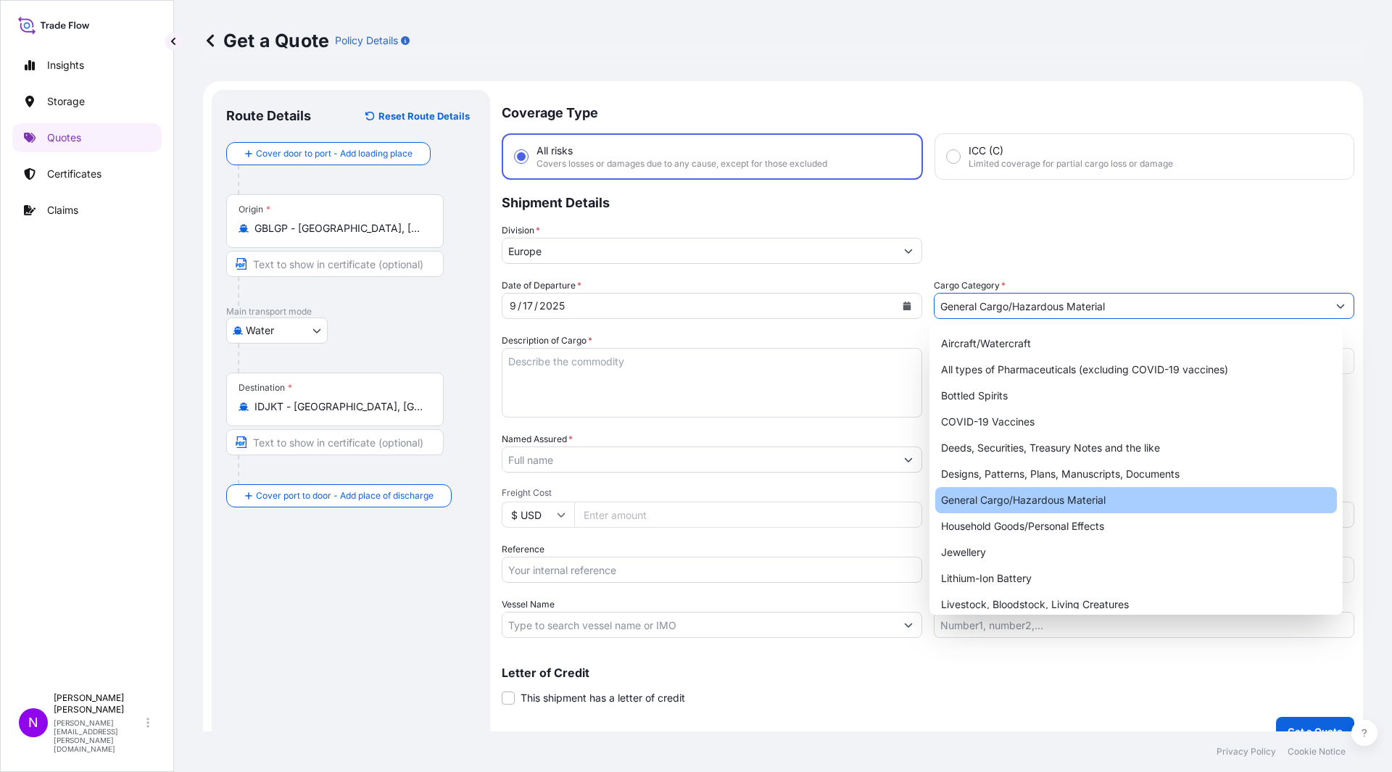
type input "General Cargo/Hazardous Material"
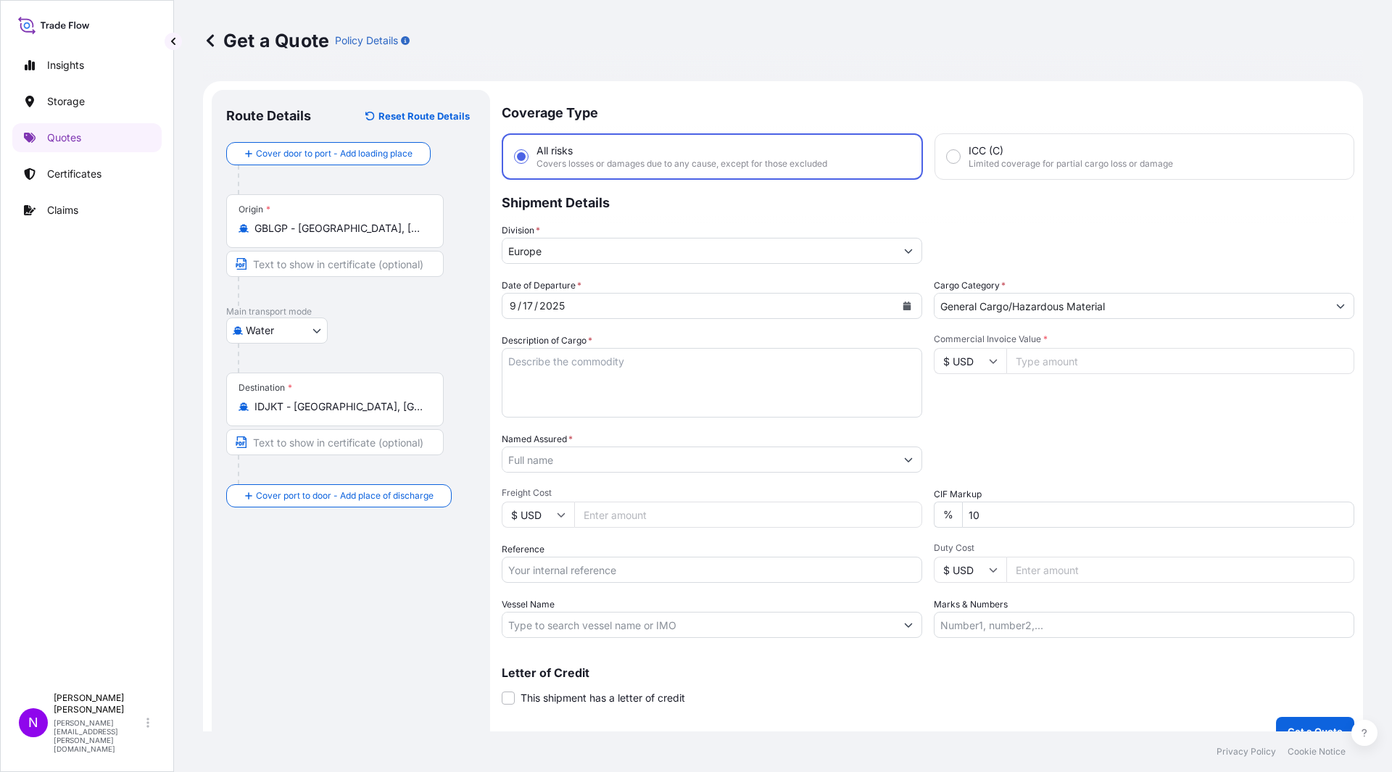
click at [617, 376] on textarea "Description of Cargo *" at bounding box center [712, 383] width 420 height 70
paste textarea "6 PALLETS LOADED INTO 1 LCL MACKAM 50 OC 1000KG IBC NET WEIGHT :6000.0000 KGS H…"
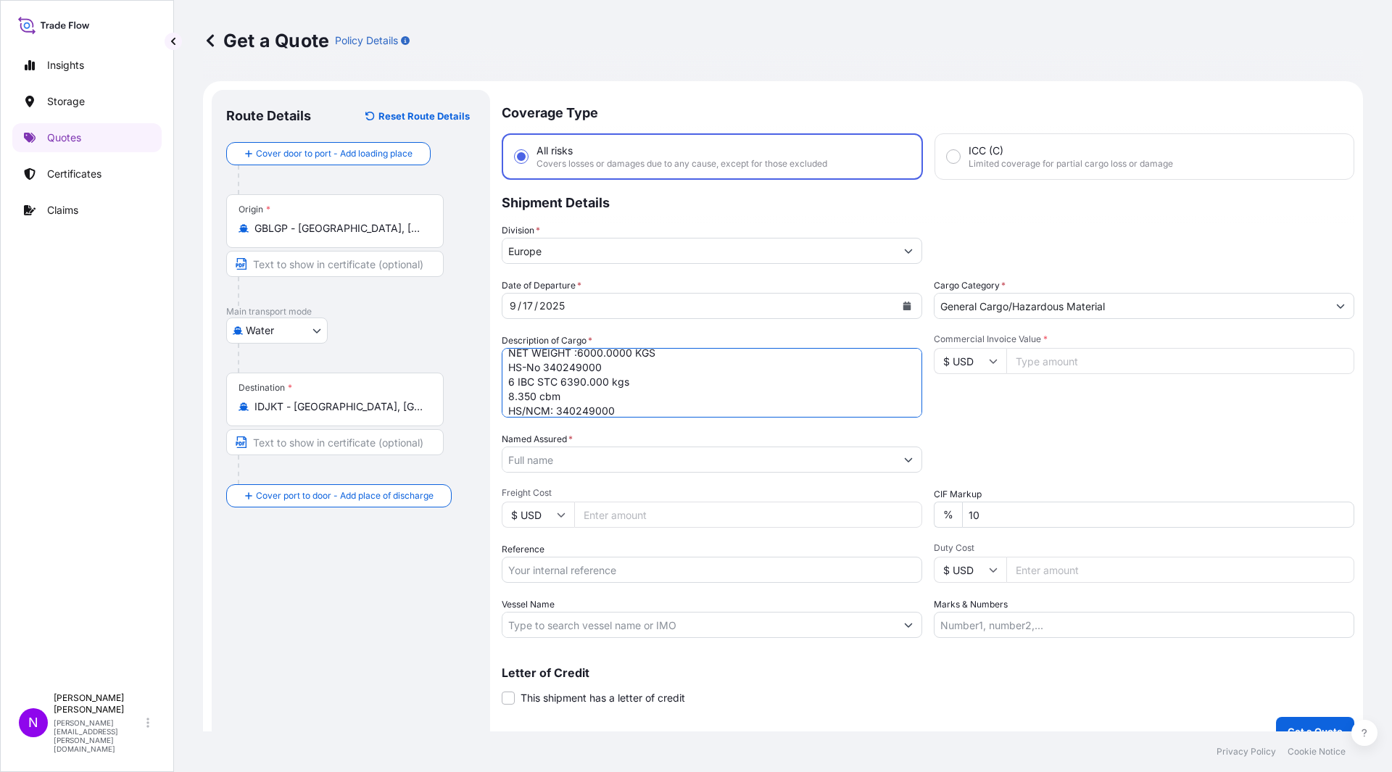
type textarea "6 PALLETS LOADED INTO 1 LCL MACKAM 50 OC 1000KG IBC NET WEIGHT :6000.0000 KGS H…"
click at [995, 361] on input "$ USD" at bounding box center [970, 361] width 72 height 26
click at [971, 406] on div "€ EUR" at bounding box center [964, 401] width 61 height 28
type input "€ EUR"
click at [1039, 360] on input "Commercial Invoice Value *" at bounding box center [1180, 361] width 348 height 26
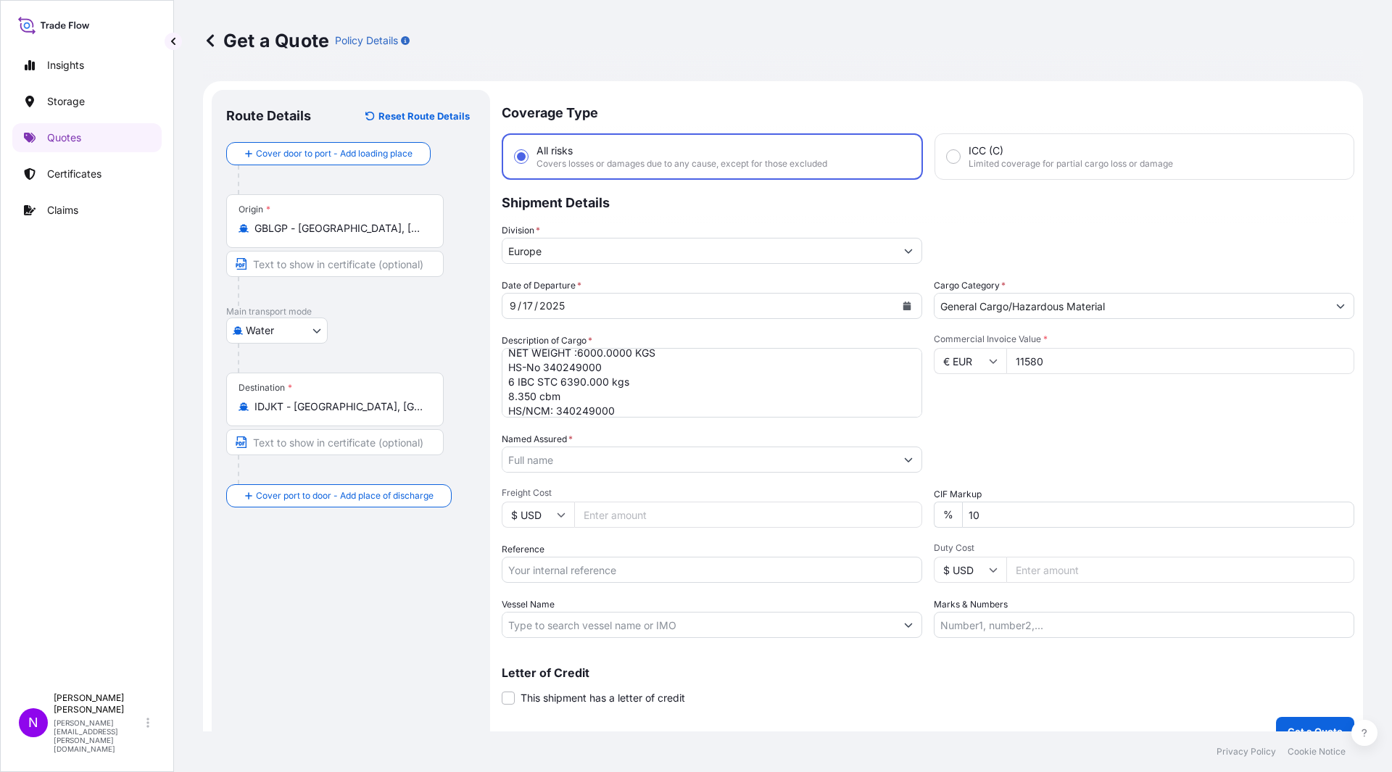
type input "11580"
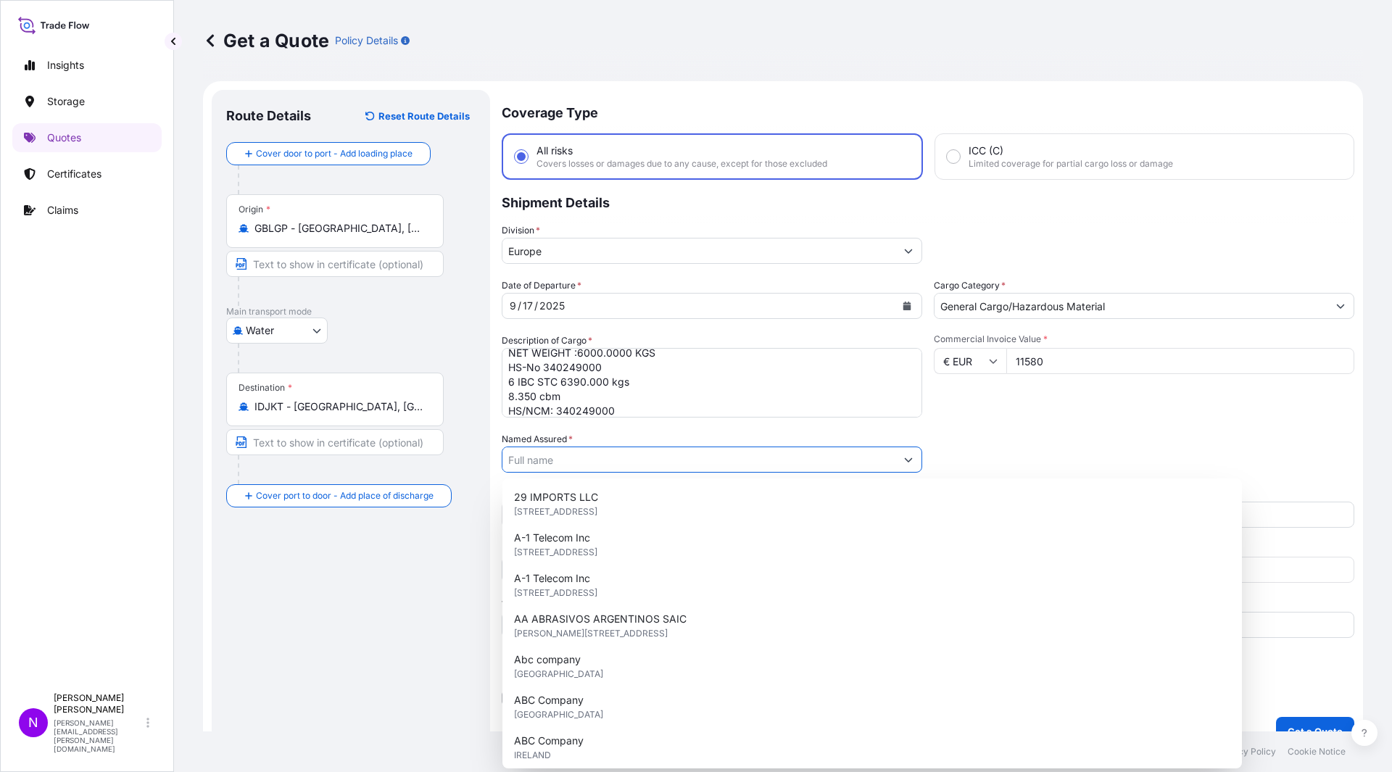
click at [583, 465] on input "Named Assured *" at bounding box center [698, 459] width 393 height 26
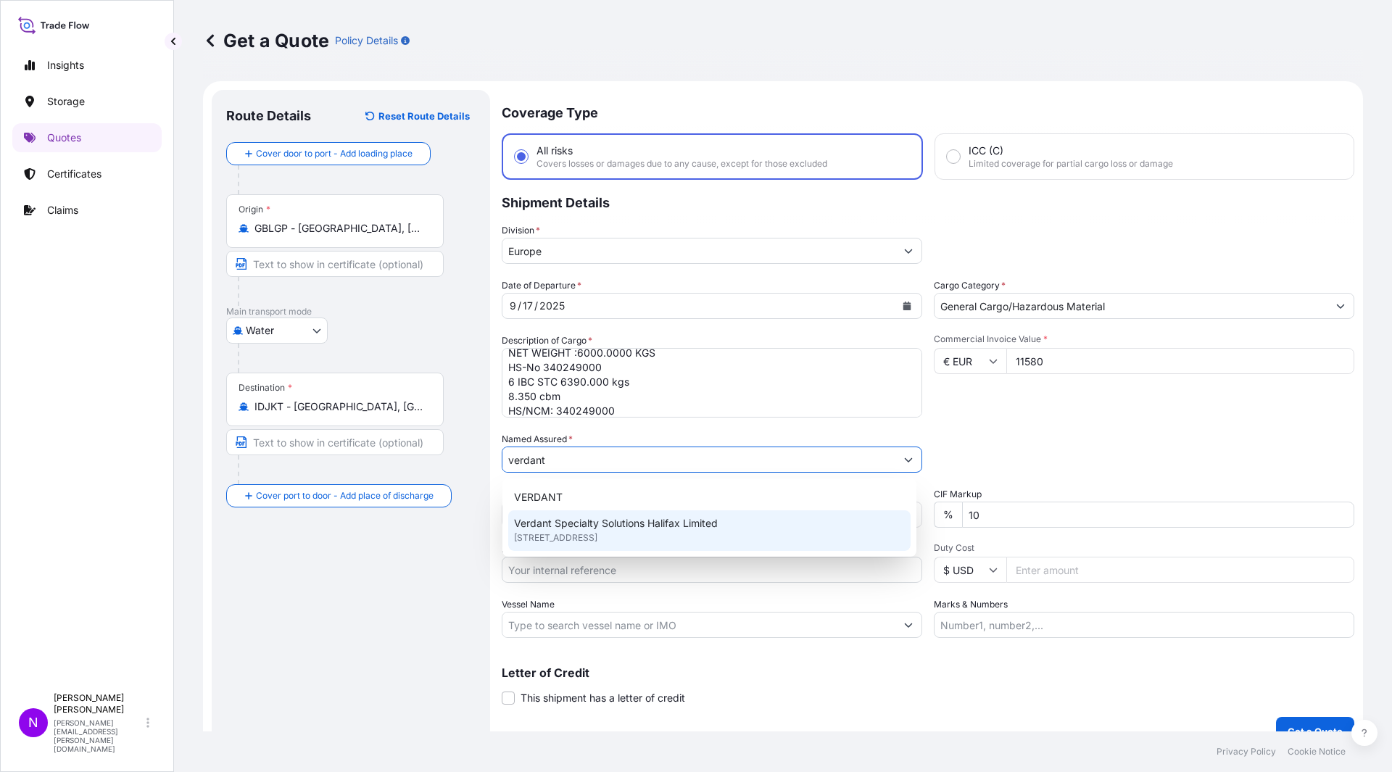
click at [629, 525] on span "Verdant Specialty Solutions Halifax Limited" at bounding box center [616, 523] width 204 height 14
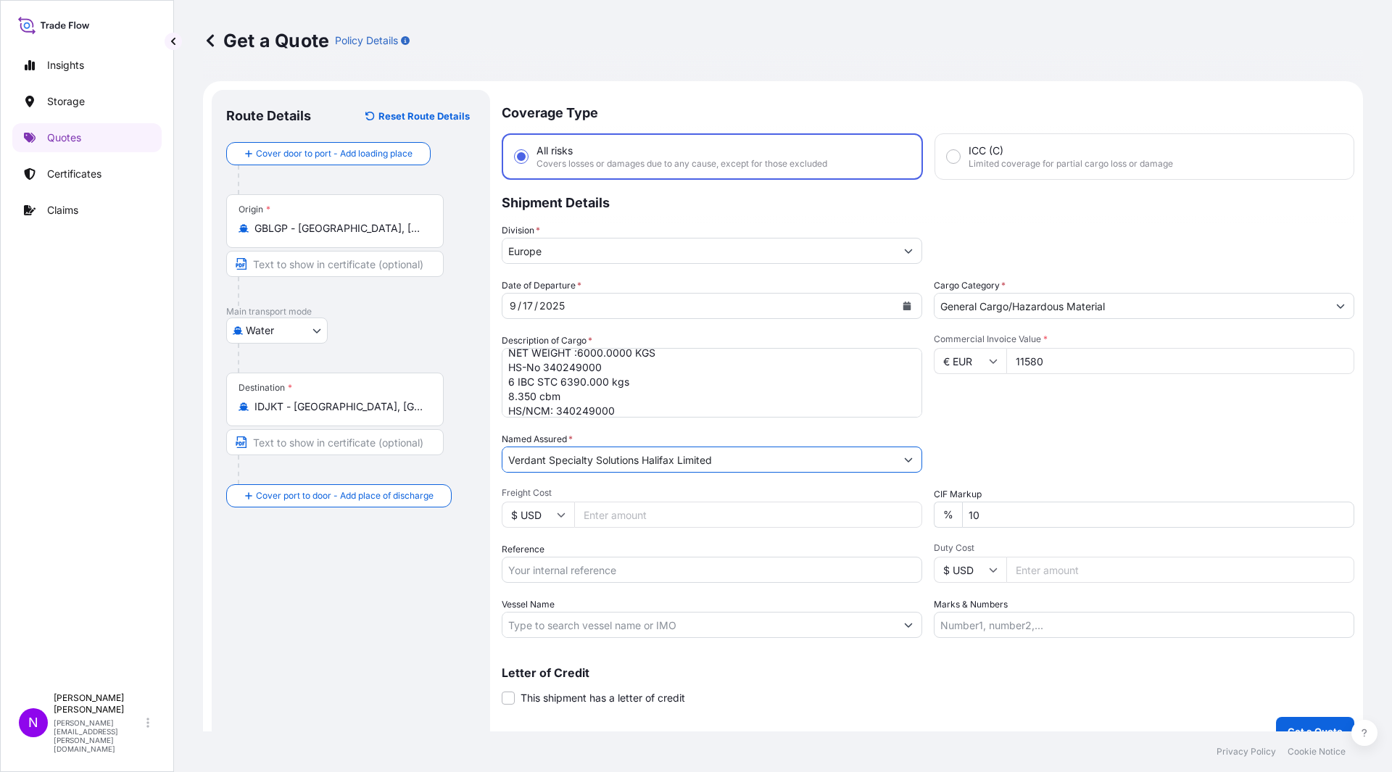
type input "Verdant Specialty Solutions Halifax Limited"
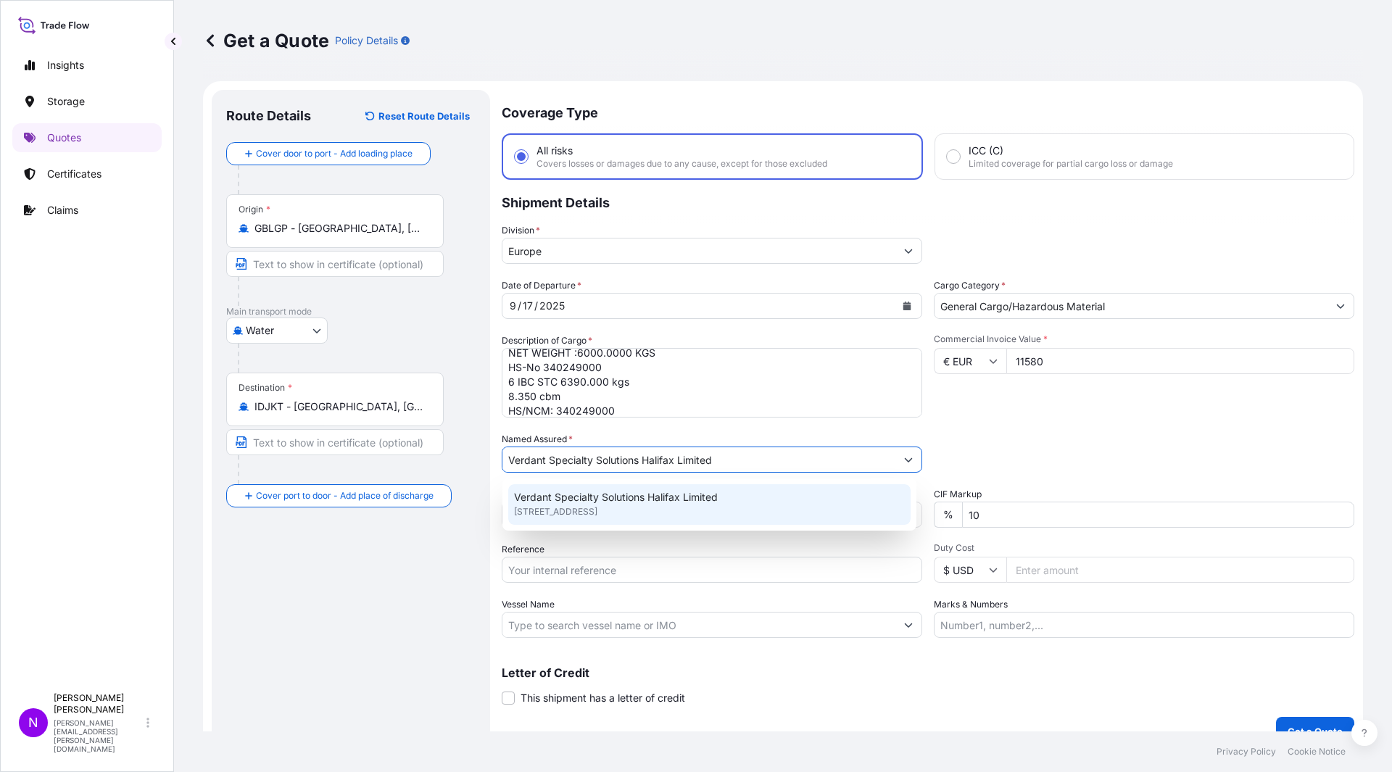
click at [557, 512] on span "[STREET_ADDRESS]" at bounding box center [555, 511] width 83 height 14
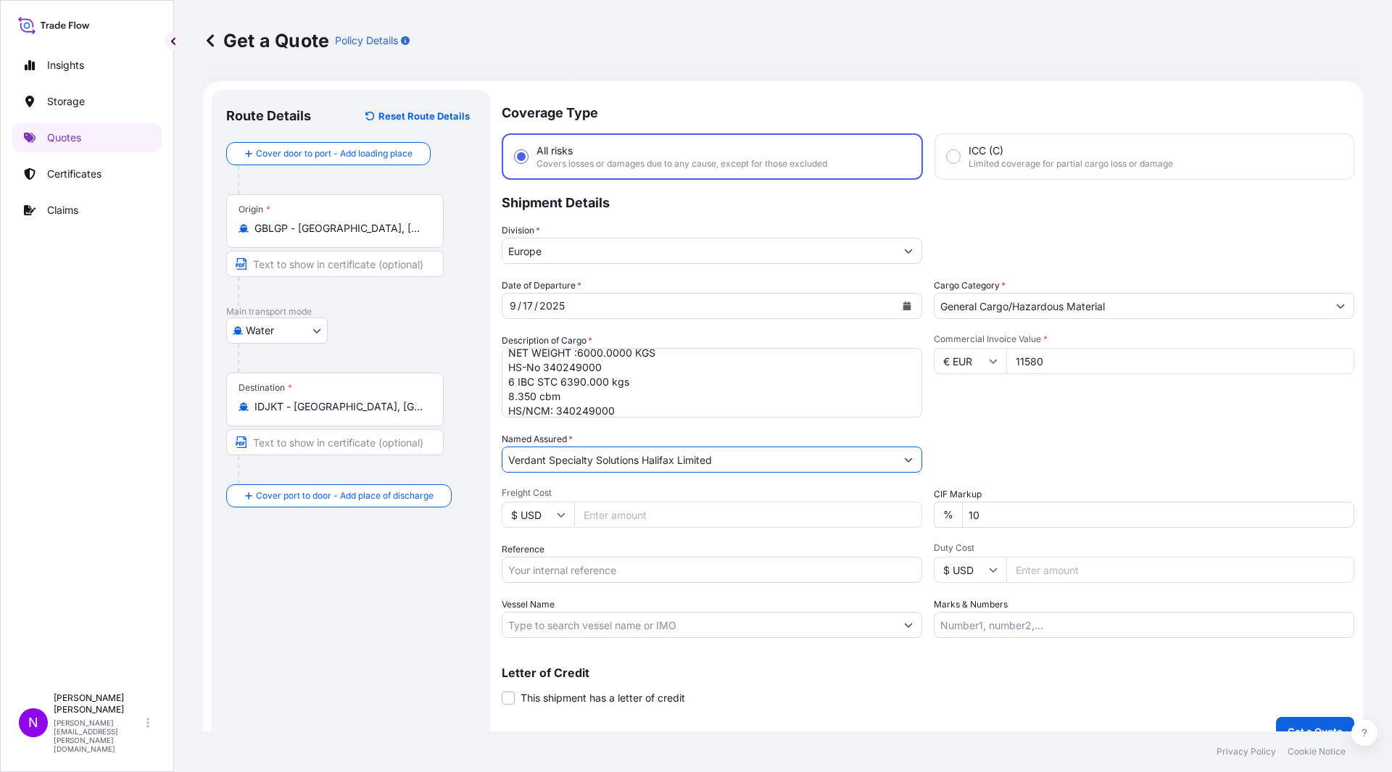
click at [558, 510] on icon at bounding box center [561, 514] width 9 height 9
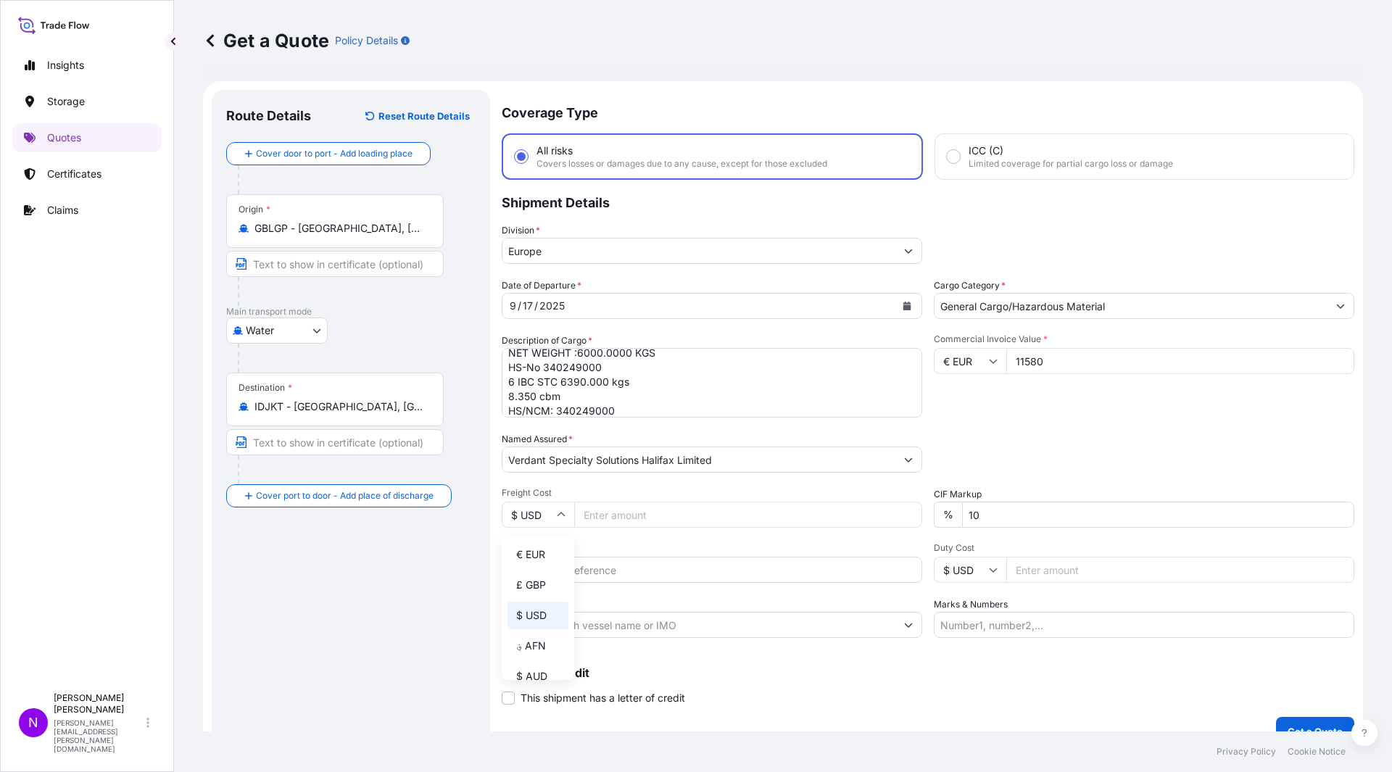
drag, startPoint x: 539, startPoint y: 583, endPoint x: 643, endPoint y: 527, distance: 118.4
click at [539, 583] on div "£ GBP" at bounding box center [537, 585] width 61 height 28
type input "£ GBP"
click at [649, 520] on input "Freight Cost" at bounding box center [748, 515] width 348 height 26
type input "558.29"
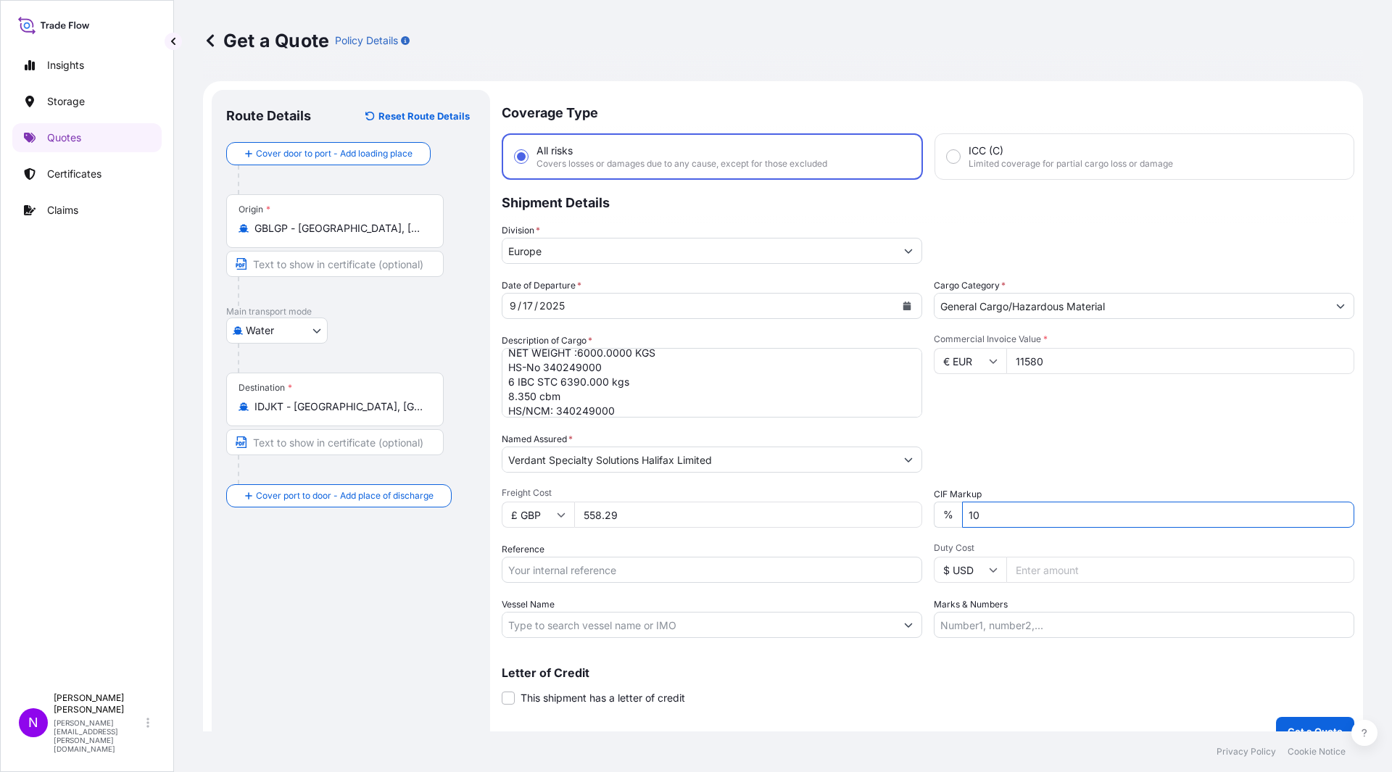
click at [988, 516] on input "10" at bounding box center [1158, 515] width 392 height 26
type input "1"
click at [586, 568] on input "Reference" at bounding box center [712, 570] width 420 height 26
click at [548, 573] on input "Reference" at bounding box center [712, 570] width 420 height 26
paste input "1465433018"
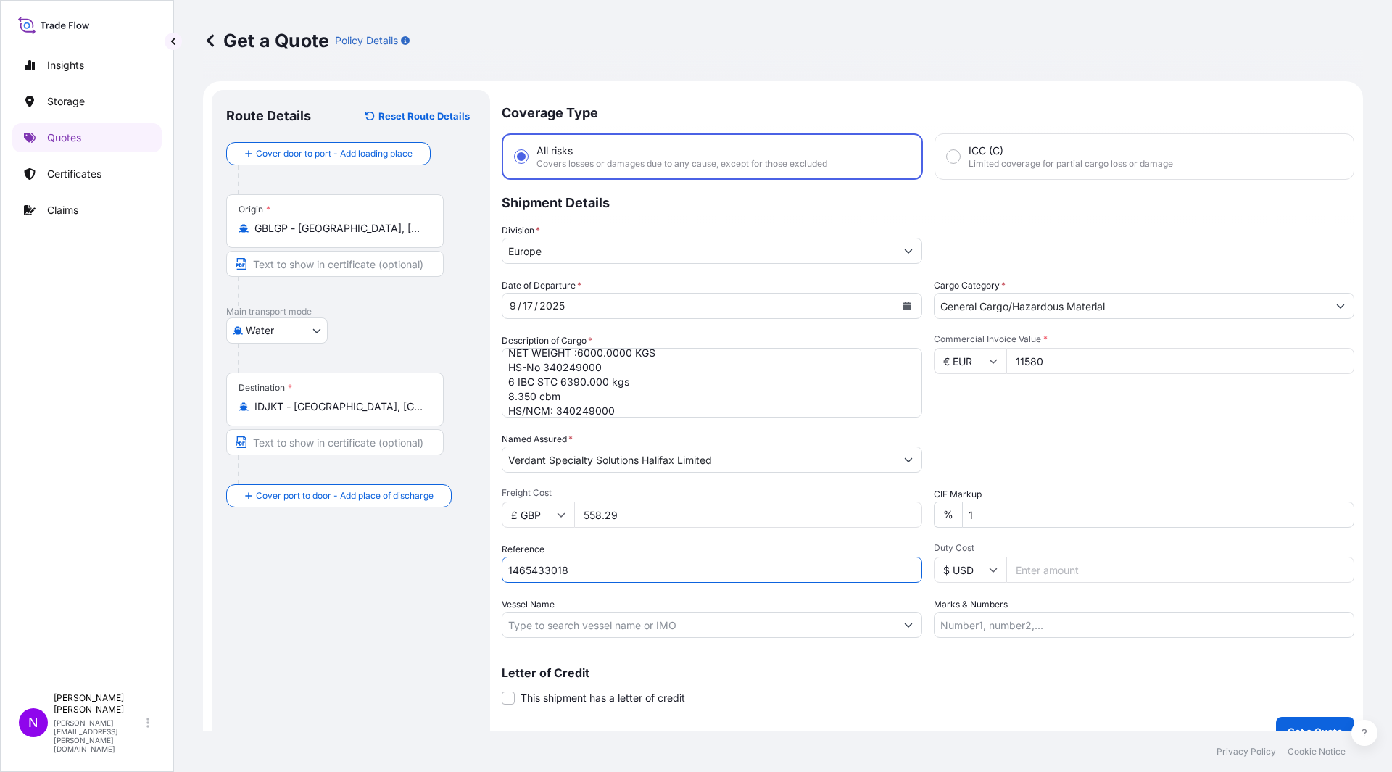
type input "1465433018"
click at [598, 623] on input "Vessel Name" at bounding box center [698, 625] width 393 height 26
click at [627, 630] on input "Vessel Name" at bounding box center [698, 625] width 393 height 26
paste input "MOSCOW MAERSK"
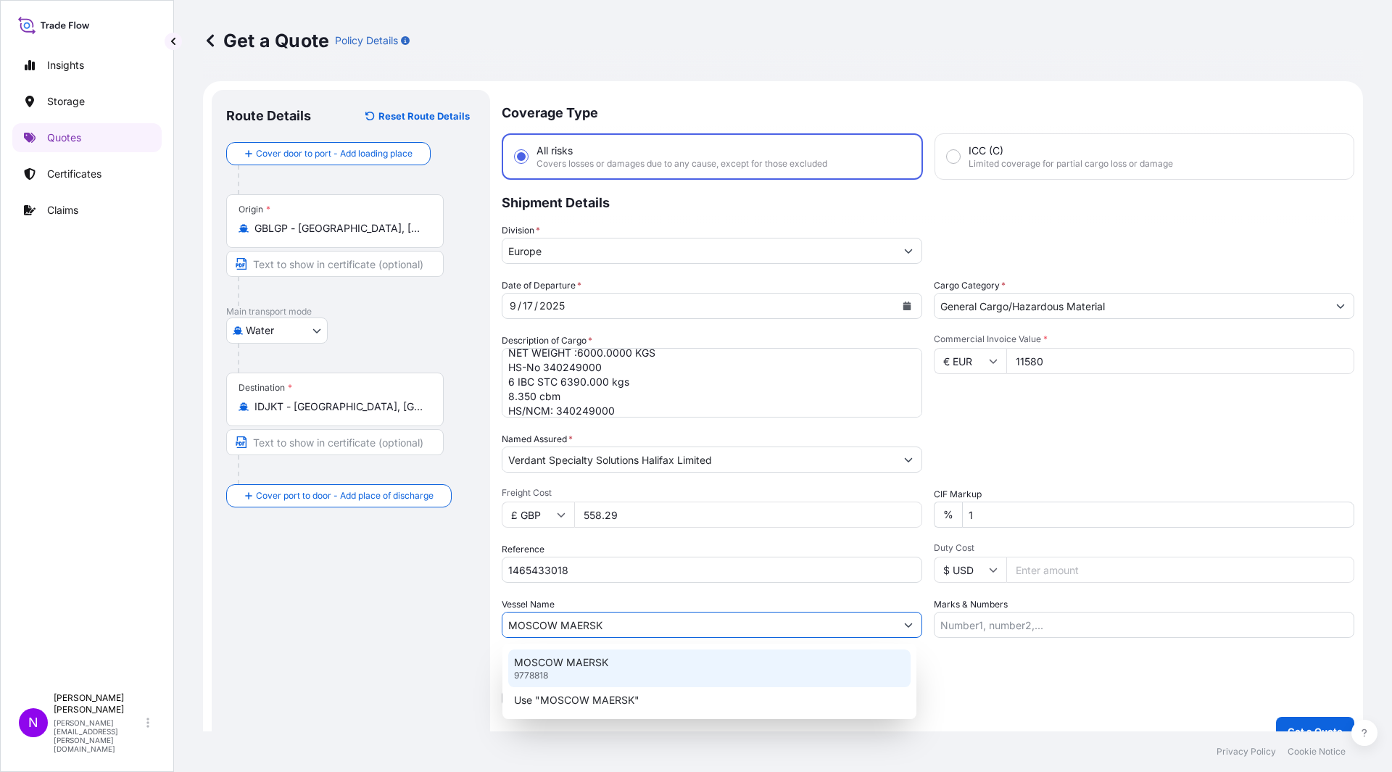
click at [608, 655] on div "MOSCOW MAERSK 9778818" at bounding box center [709, 668] width 402 height 38
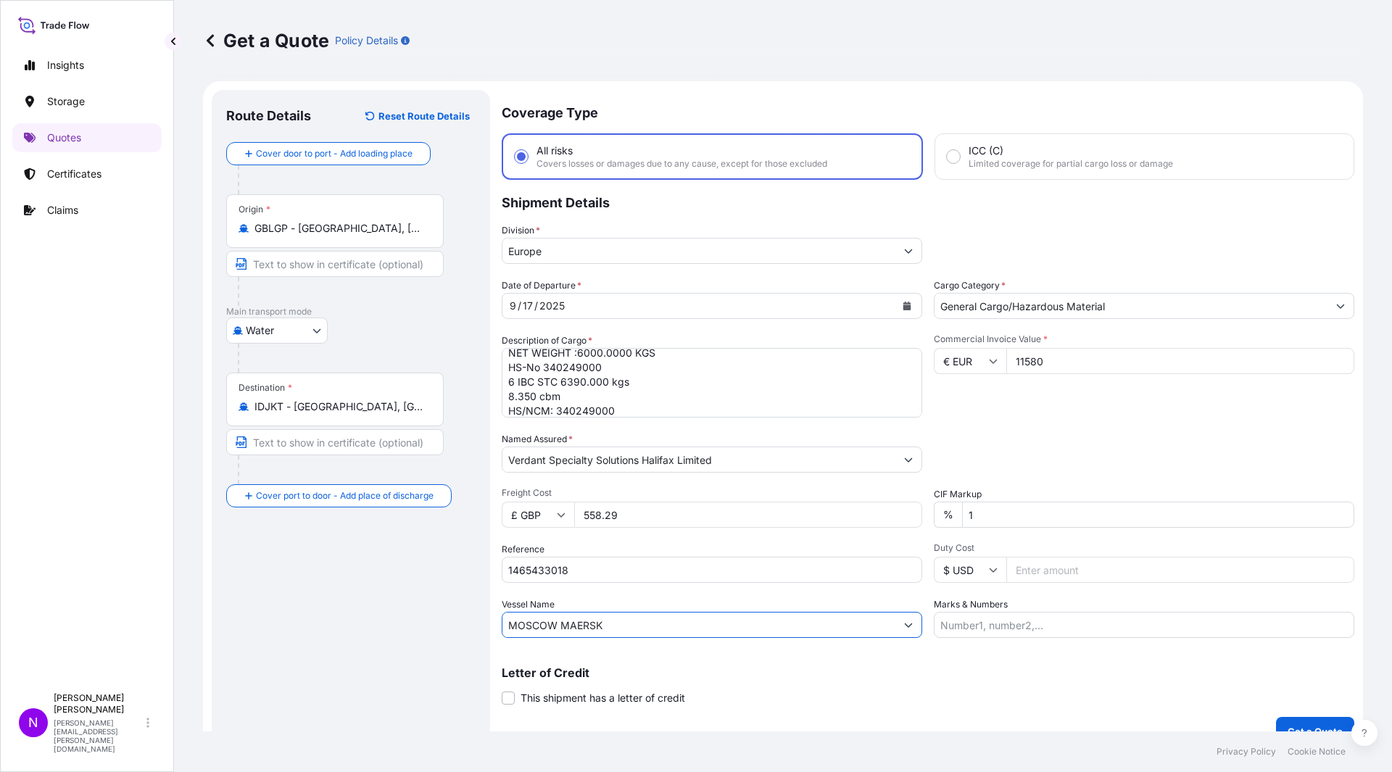
type input "MOSCOW MAERSK"
click at [1072, 631] on input "Marks & Numbers" at bounding box center [1144, 625] width 420 height 26
paste input "MAN/JKT/05341"
type input "MAN/JKT/05341"
click at [1305, 684] on button "Get a Quote" at bounding box center [1315, 731] width 78 height 29
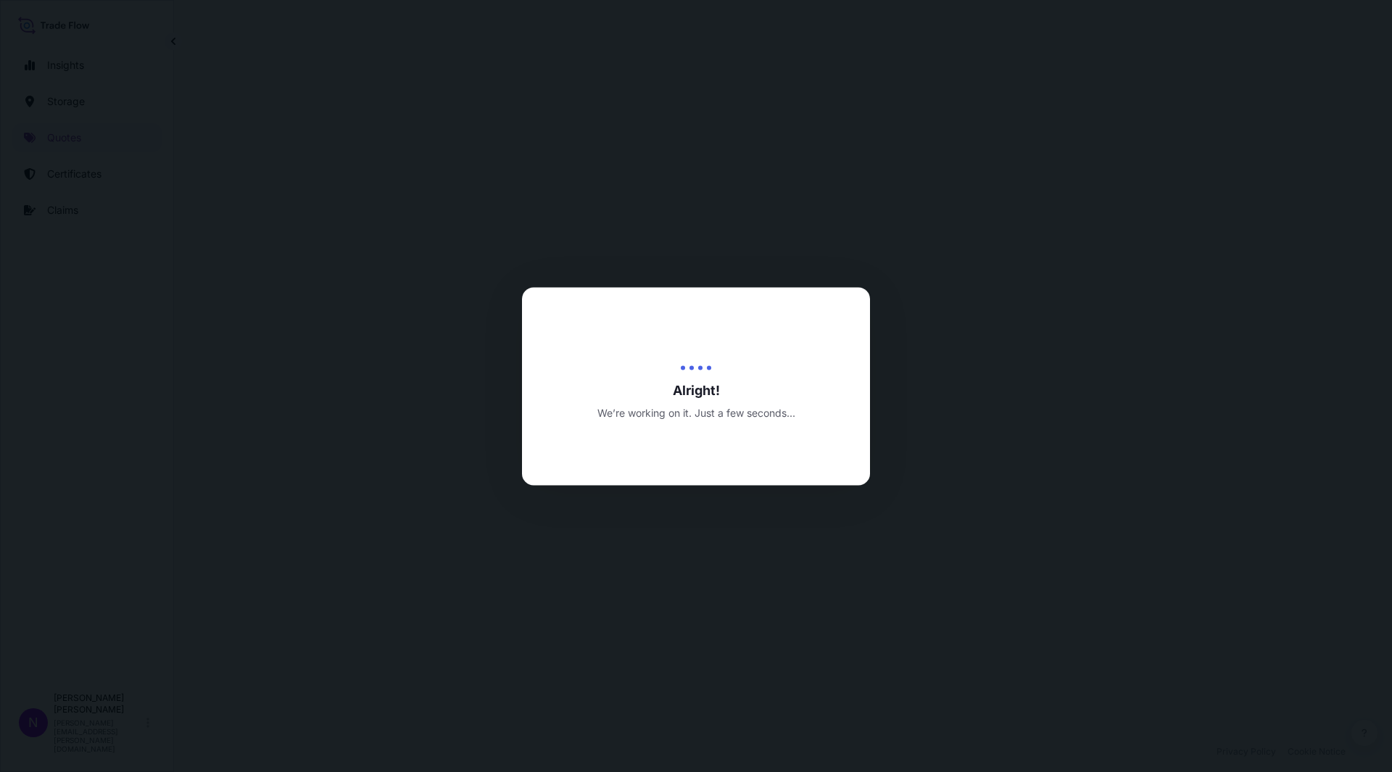
select select "Water"
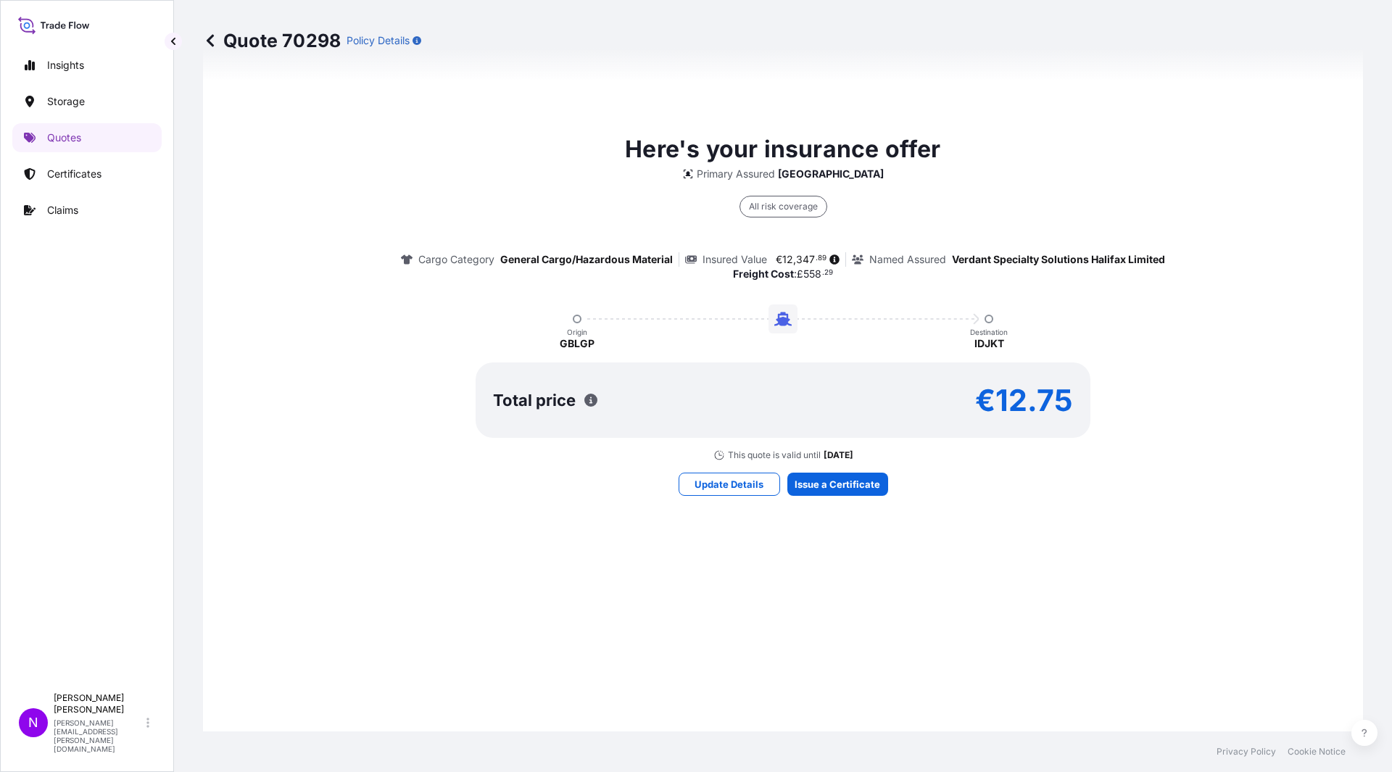
scroll to position [1116, 0]
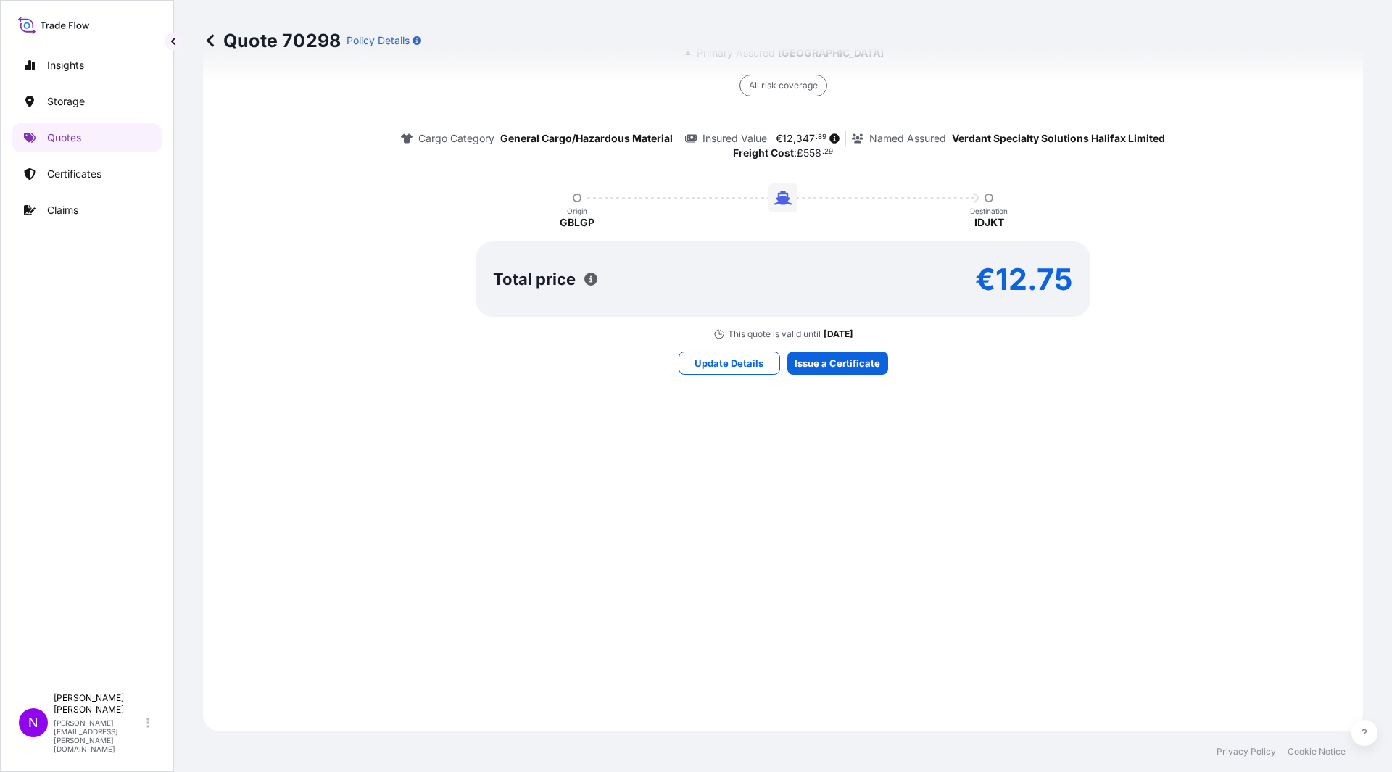
click at [834, 382] on div "Here's your insurance offer Primary Assured [GEOGRAPHIC_DATA] All risk coverage…" at bounding box center [782, 192] width 1119 height 1037
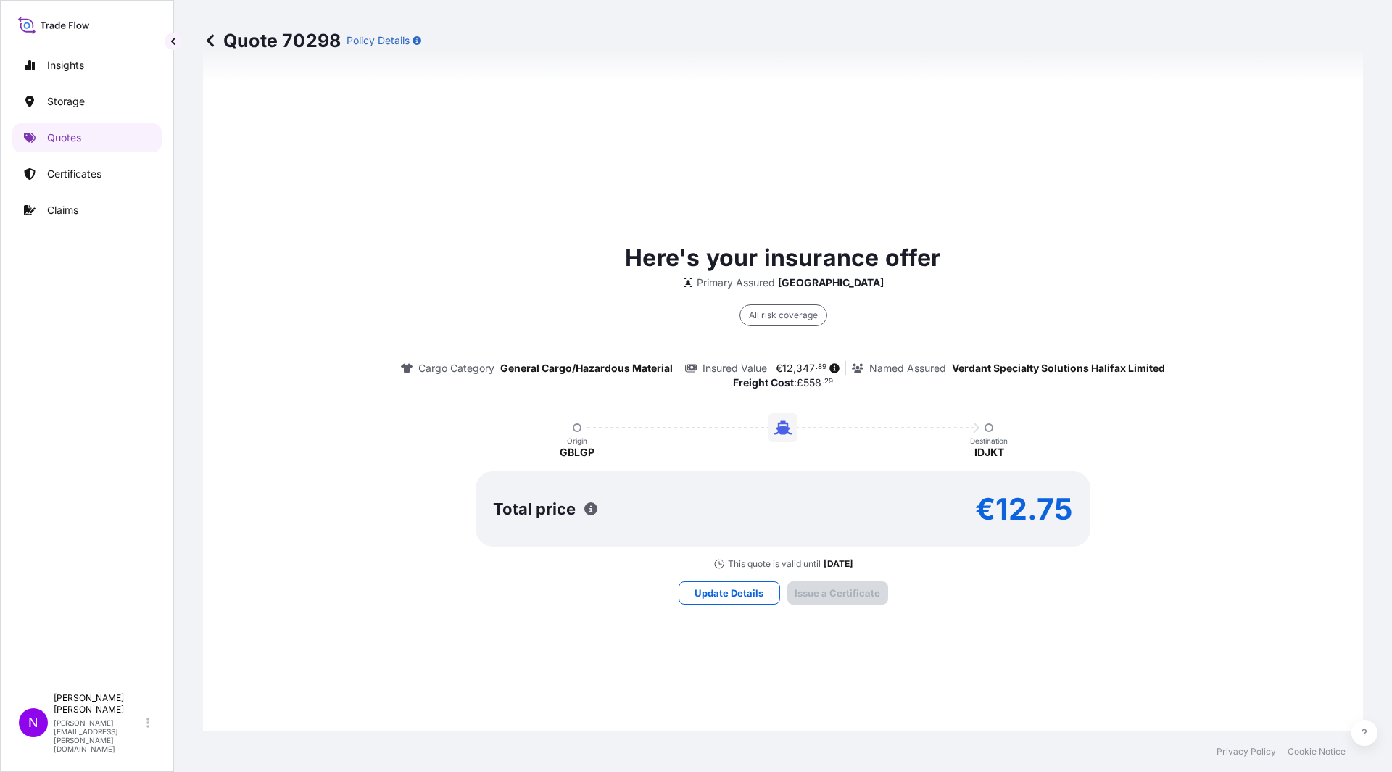
type input "[STREET_ADDRESS]"
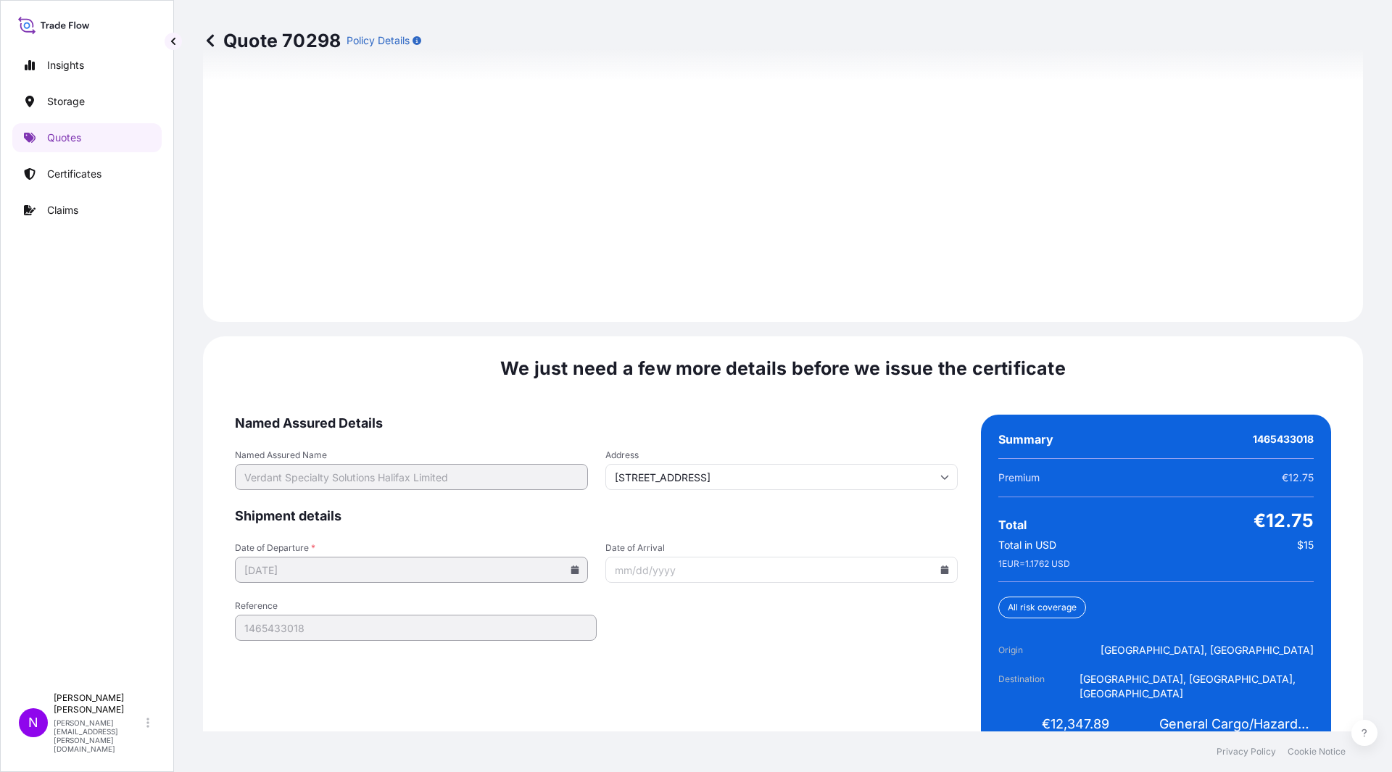
scroll to position [2007, 0]
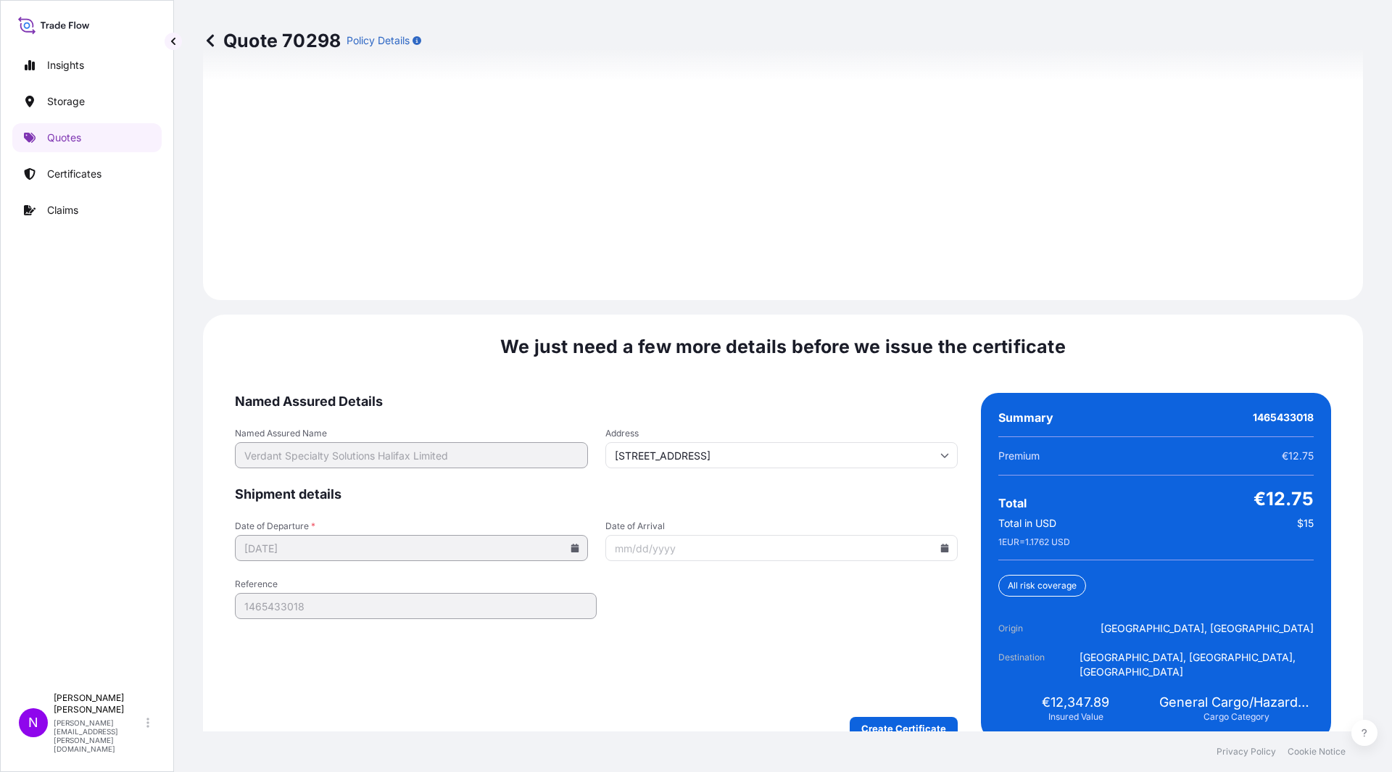
click at [941, 544] on icon at bounding box center [945, 548] width 8 height 9
click at [874, 290] on icon at bounding box center [875, 289] width 6 height 9
click at [781, 458] on button "30" at bounding box center [776, 459] width 23 height 23
type input "[DATE]"
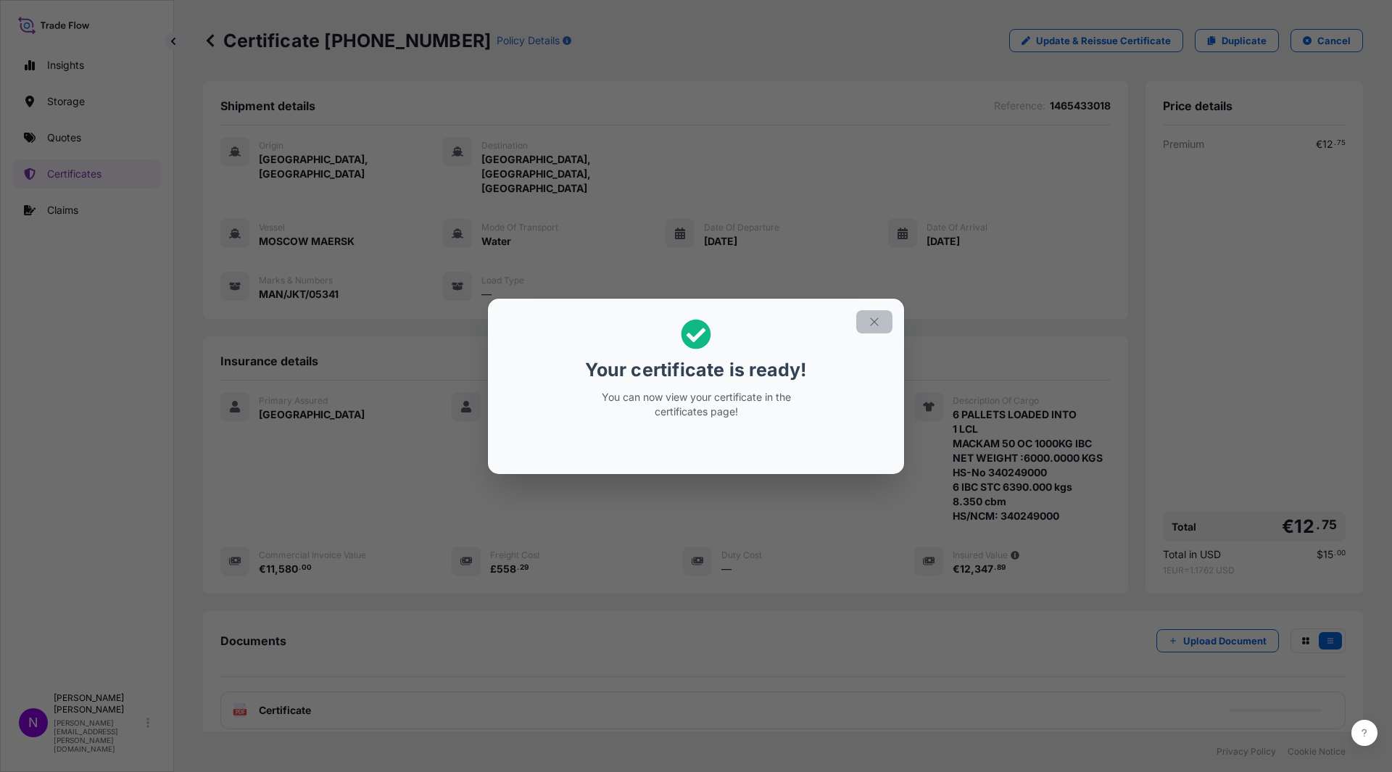
click at [869, 317] on icon "button" at bounding box center [874, 321] width 13 height 13
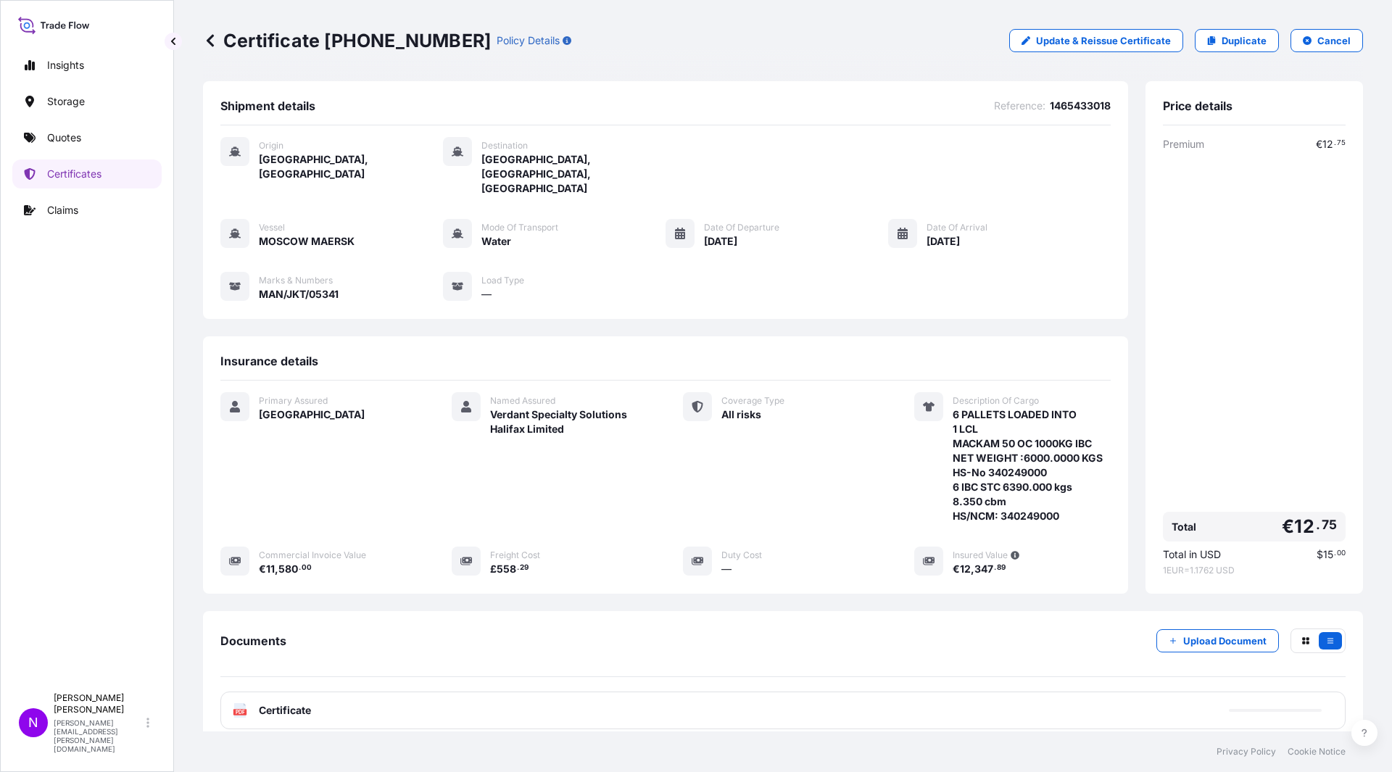
click at [278, 684] on span "Certificate" at bounding box center [285, 710] width 52 height 14
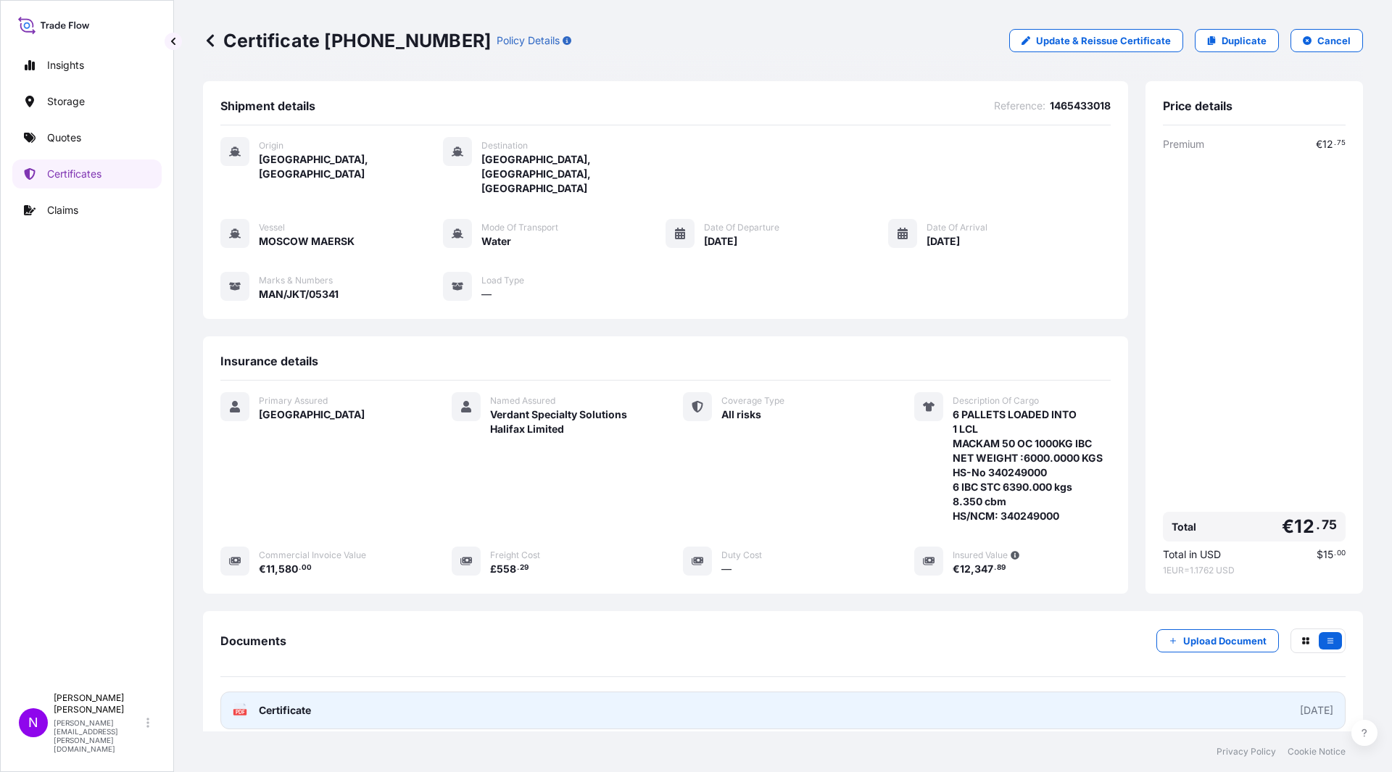
click at [1251, 684] on link "PDF Certificate [DATE]" at bounding box center [782, 710] width 1125 height 38
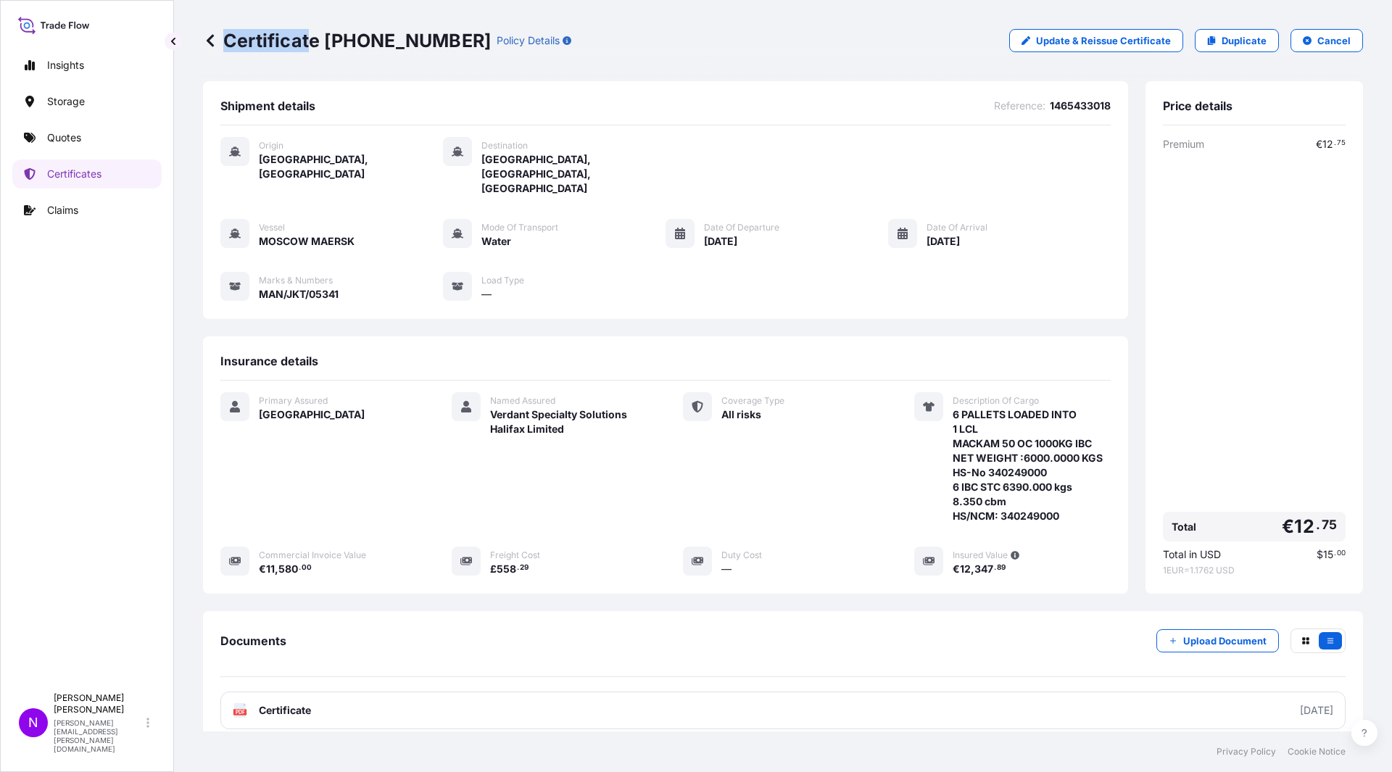
drag, startPoint x: 425, startPoint y: 43, endPoint x: 310, endPoint y: 49, distance: 115.4
click at [305, 46] on div "Certificate [PHONE_NUMBER] Policy Details" at bounding box center [387, 40] width 368 height 23
click at [346, 76] on div "Certificate [PHONE_NUMBER] Policy Details Update & Reissue Certificate Duplicat…" at bounding box center [783, 40] width 1160 height 81
drag, startPoint x: 326, startPoint y: 41, endPoint x: 427, endPoint y: 41, distance: 100.8
click at [427, 41] on div "Certificate [PHONE_NUMBER] Policy Details" at bounding box center [387, 40] width 368 height 23
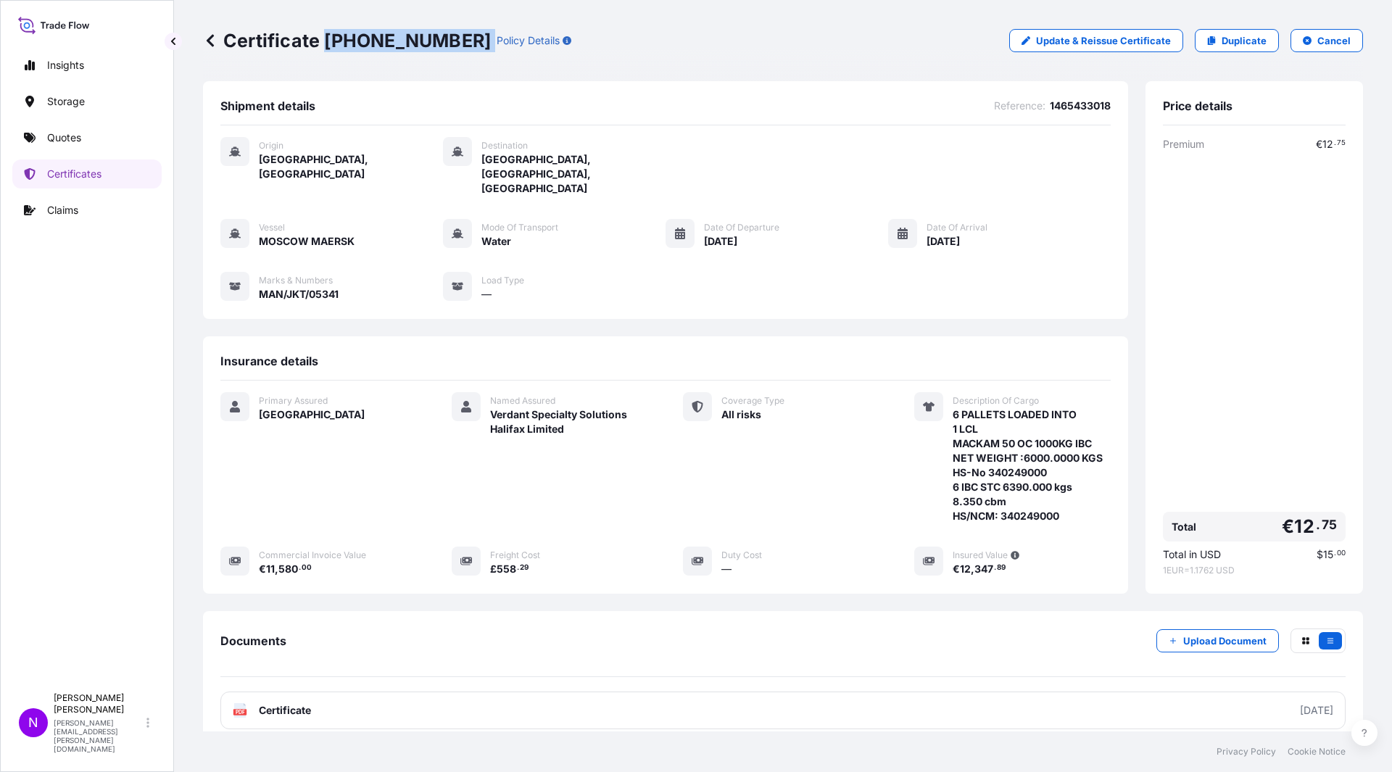
copy p "[PHONE_NUMBER]"
click at [75, 134] on p "Quotes" at bounding box center [64, 137] width 34 height 14
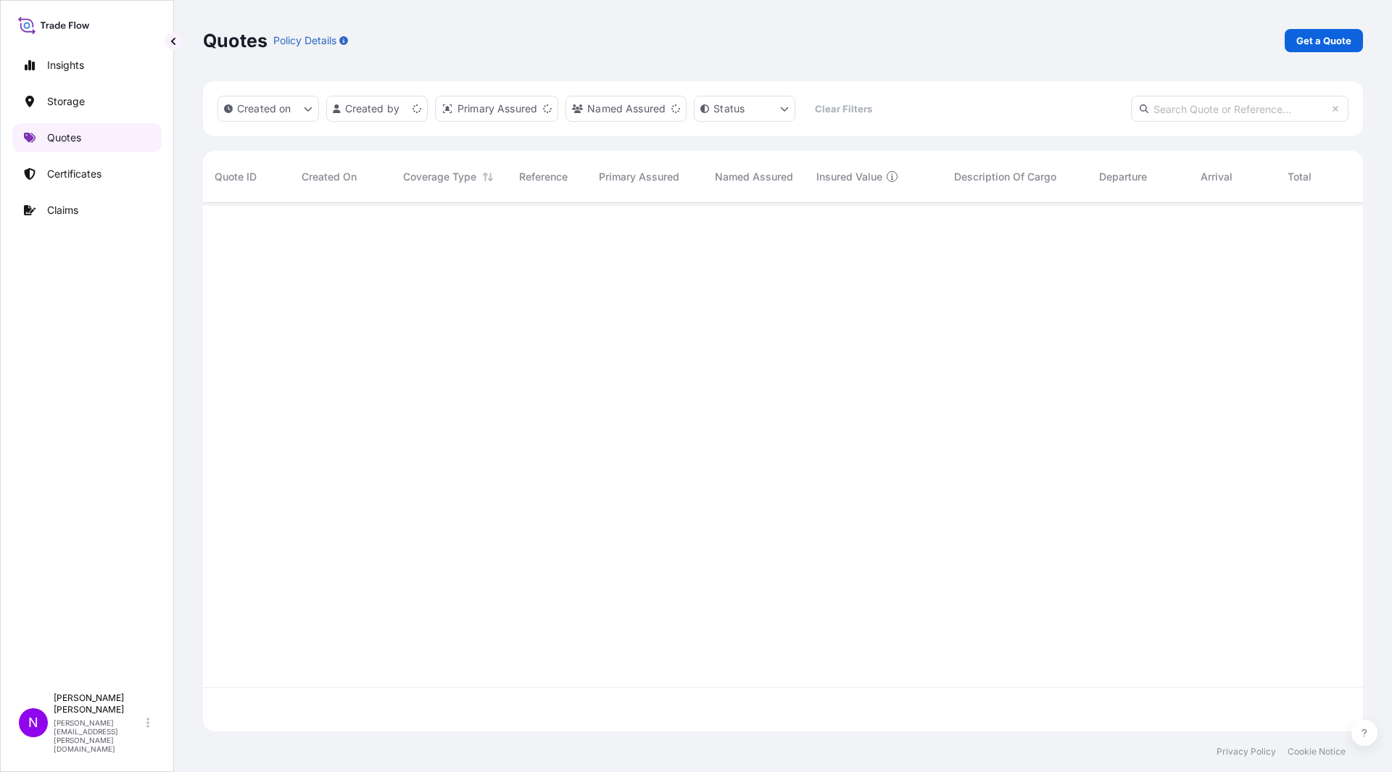
scroll to position [525, 1149]
click at [1322, 40] on p "Get a Quote" at bounding box center [1323, 40] width 55 height 14
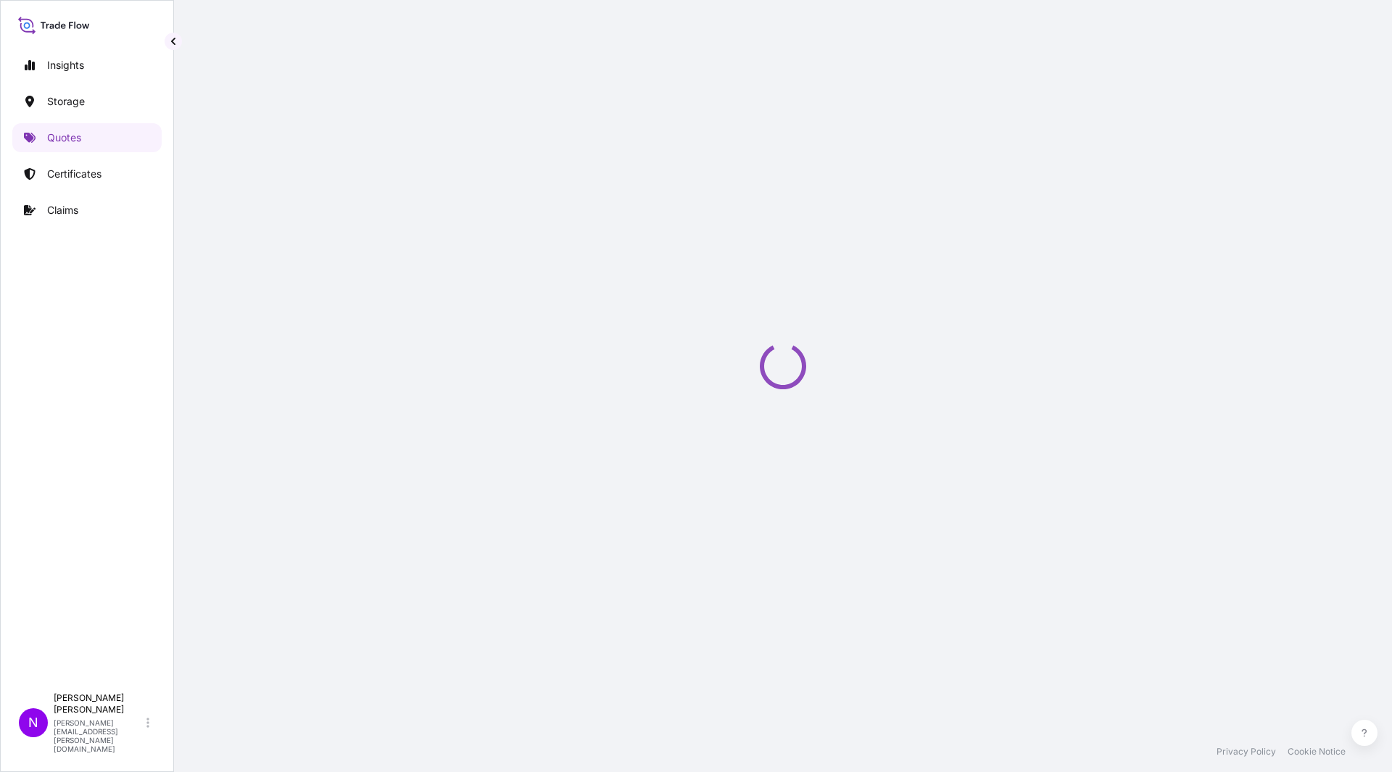
select select "Water"
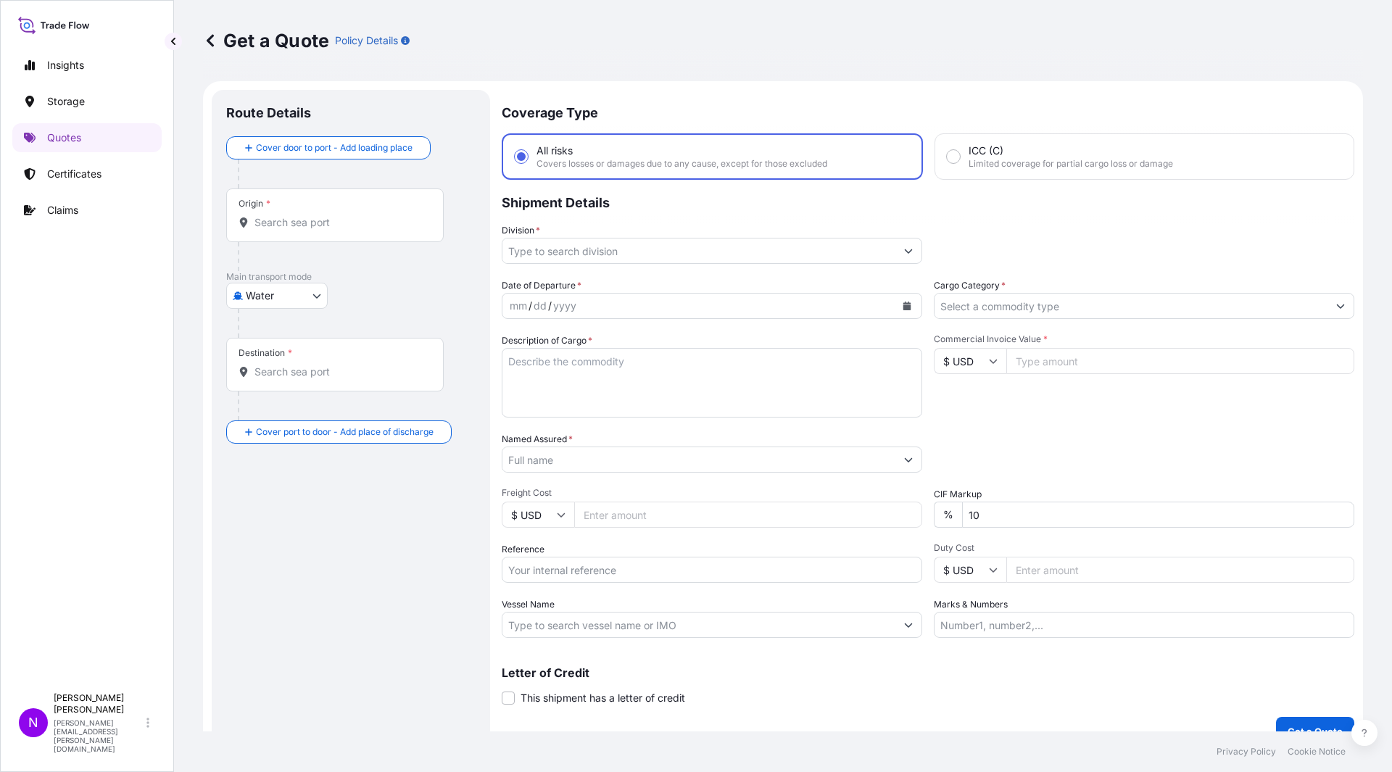
click at [279, 232] on div "Origin *" at bounding box center [334, 215] width 217 height 54
click at [279, 230] on input "Origin *" at bounding box center [339, 222] width 171 height 14
click at [273, 223] on input "Origin *" at bounding box center [339, 222] width 171 height 14
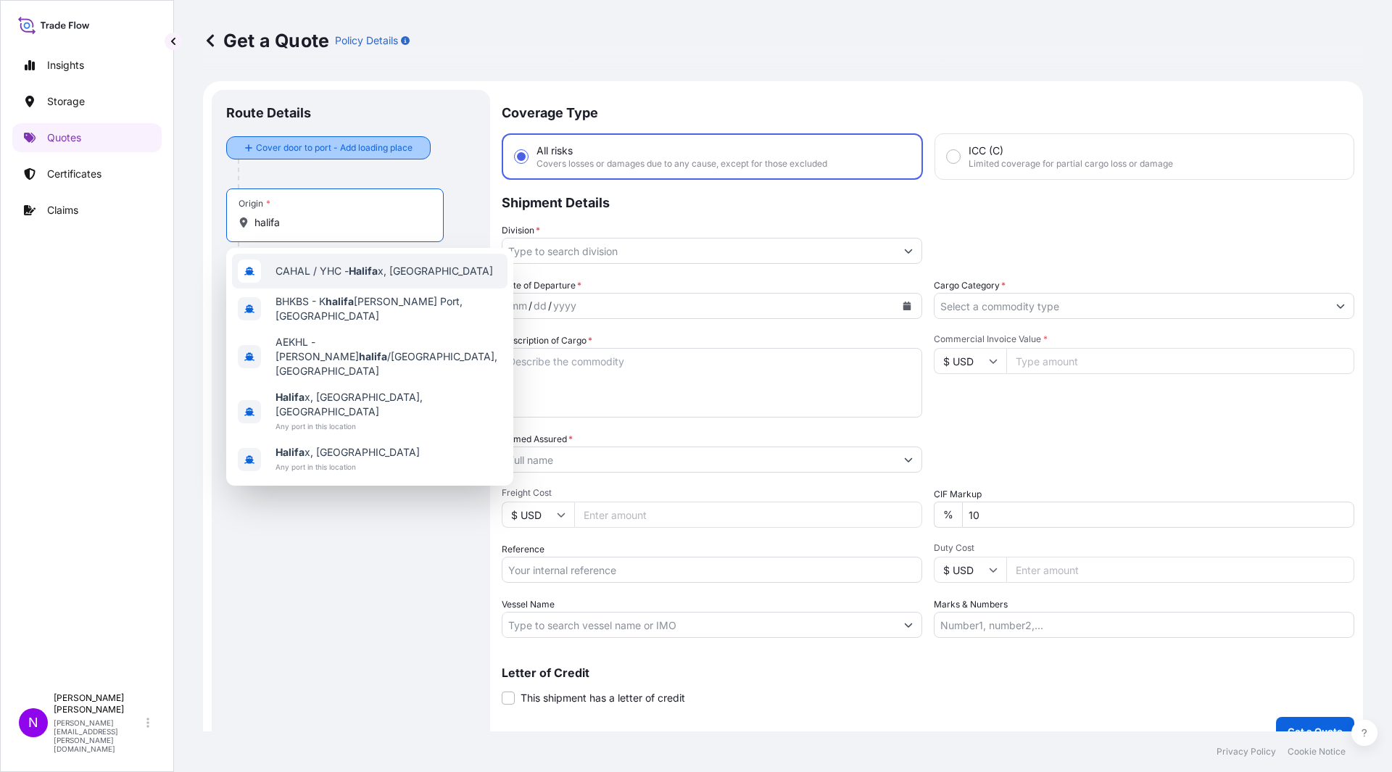
type input "halifa"
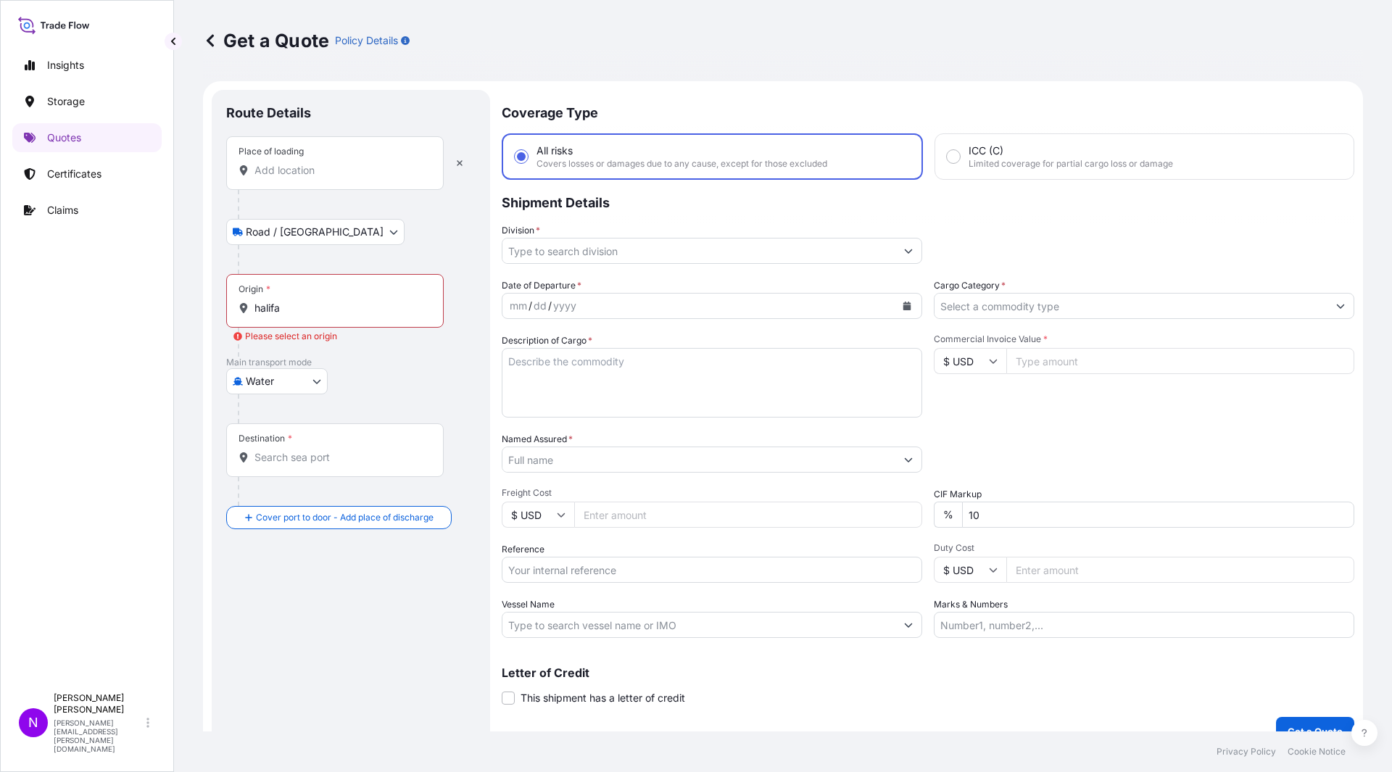
click at [299, 172] on input "Place of loading" at bounding box center [339, 170] width 171 height 14
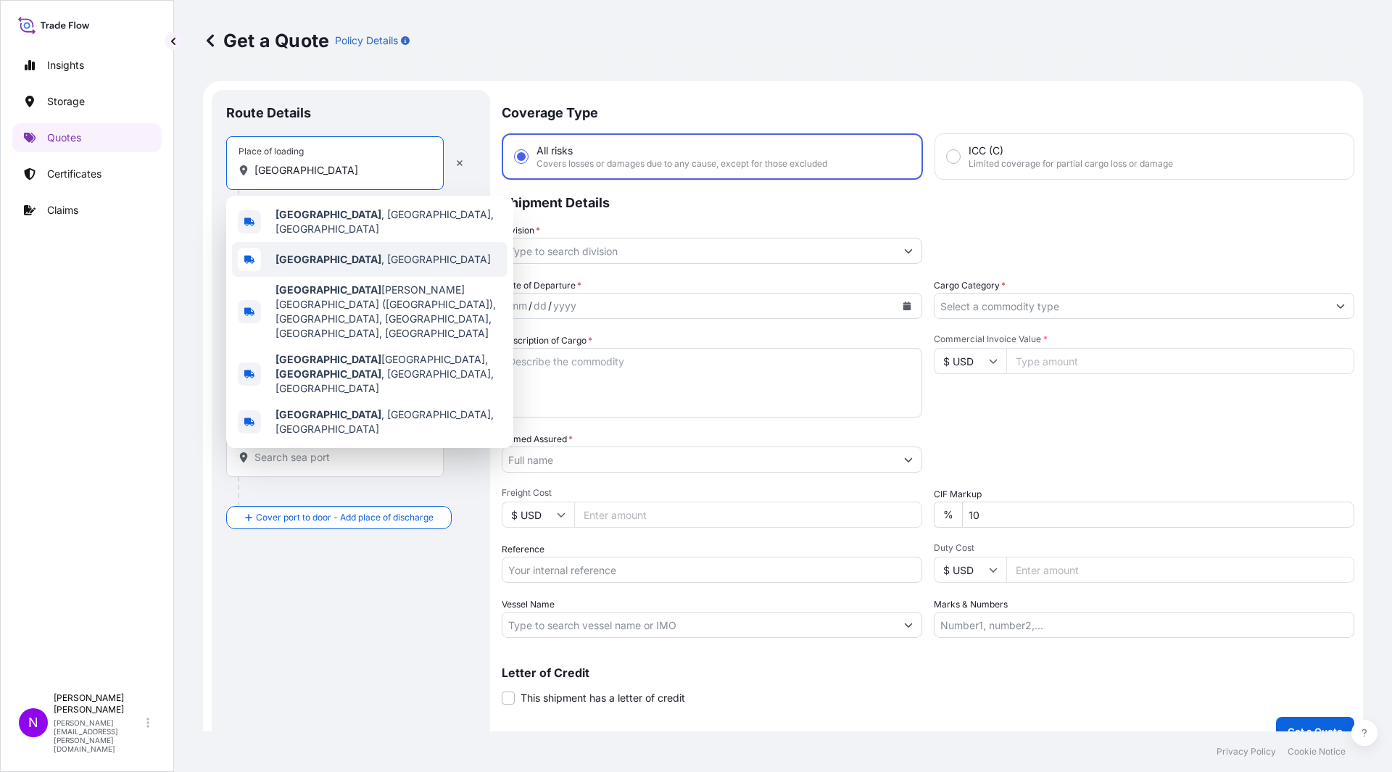
click at [356, 263] on div "[GEOGRAPHIC_DATA] , [GEOGRAPHIC_DATA]" at bounding box center [369, 259] width 275 height 35
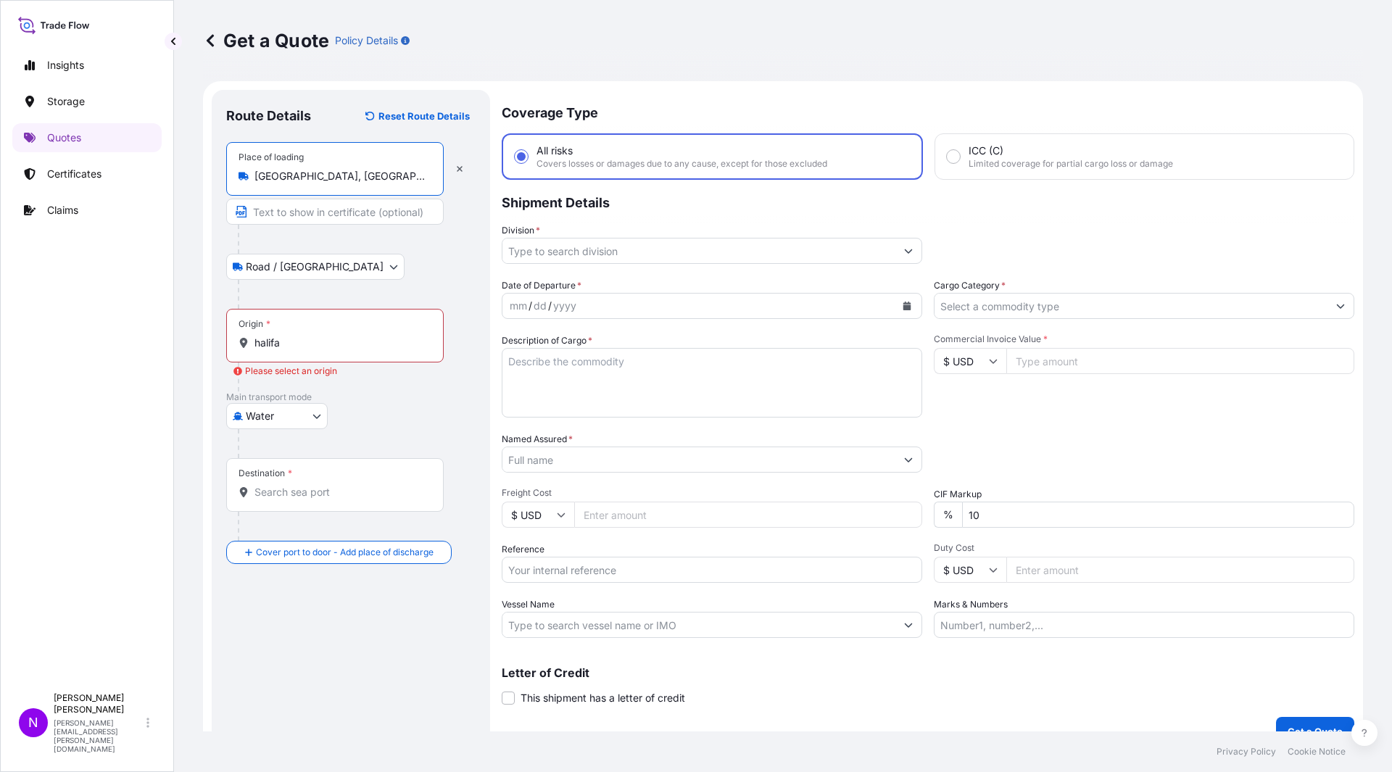
type input "[GEOGRAPHIC_DATA], [GEOGRAPHIC_DATA]"
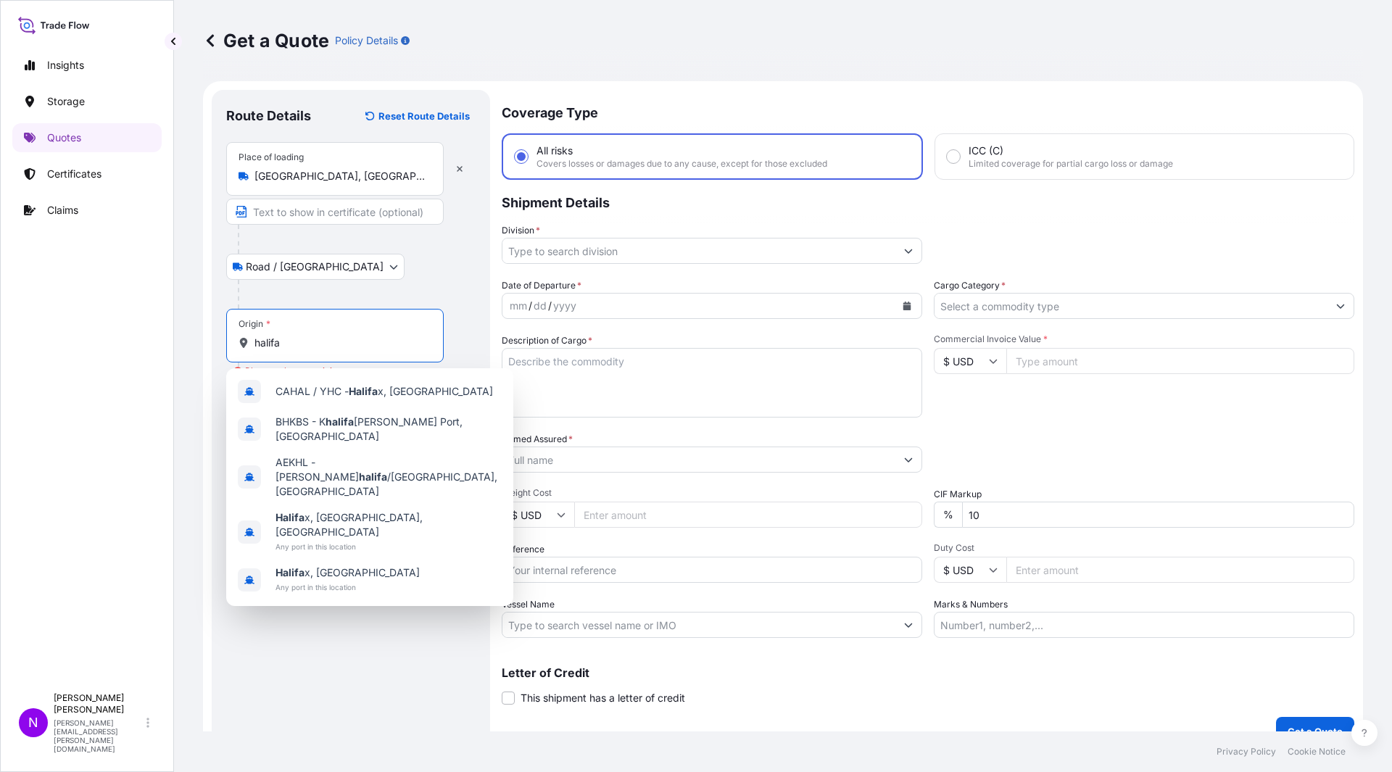
click at [283, 340] on input "halifa" at bounding box center [339, 343] width 171 height 14
drag, startPoint x: 286, startPoint y: 344, endPoint x: 234, endPoint y: 338, distance: 52.5
click at [236, 338] on div "Origin * halifa" at bounding box center [334, 336] width 217 height 54
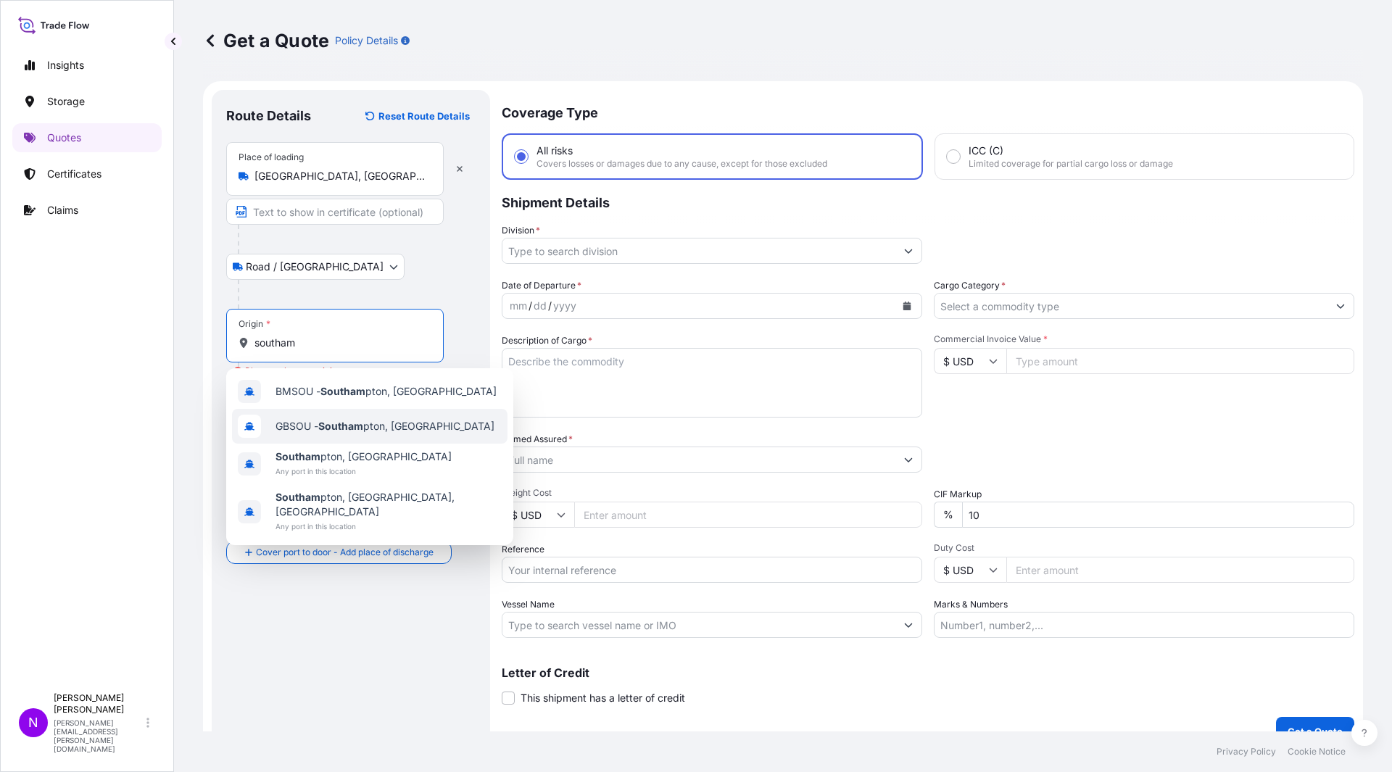
click at [389, 436] on div "GBSOU - Southam pton, [GEOGRAPHIC_DATA]" at bounding box center [369, 426] width 275 height 35
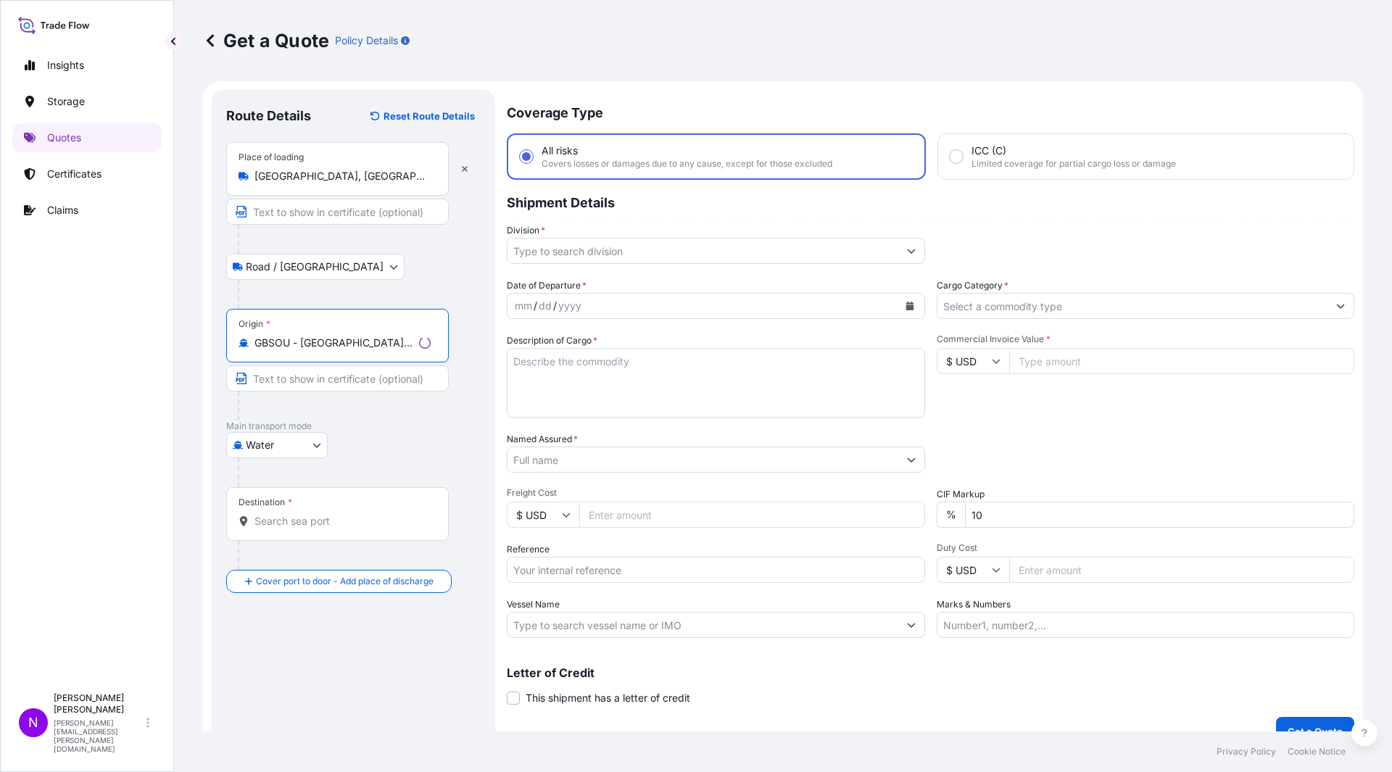
type input "GBSOU - [GEOGRAPHIC_DATA], [GEOGRAPHIC_DATA]"
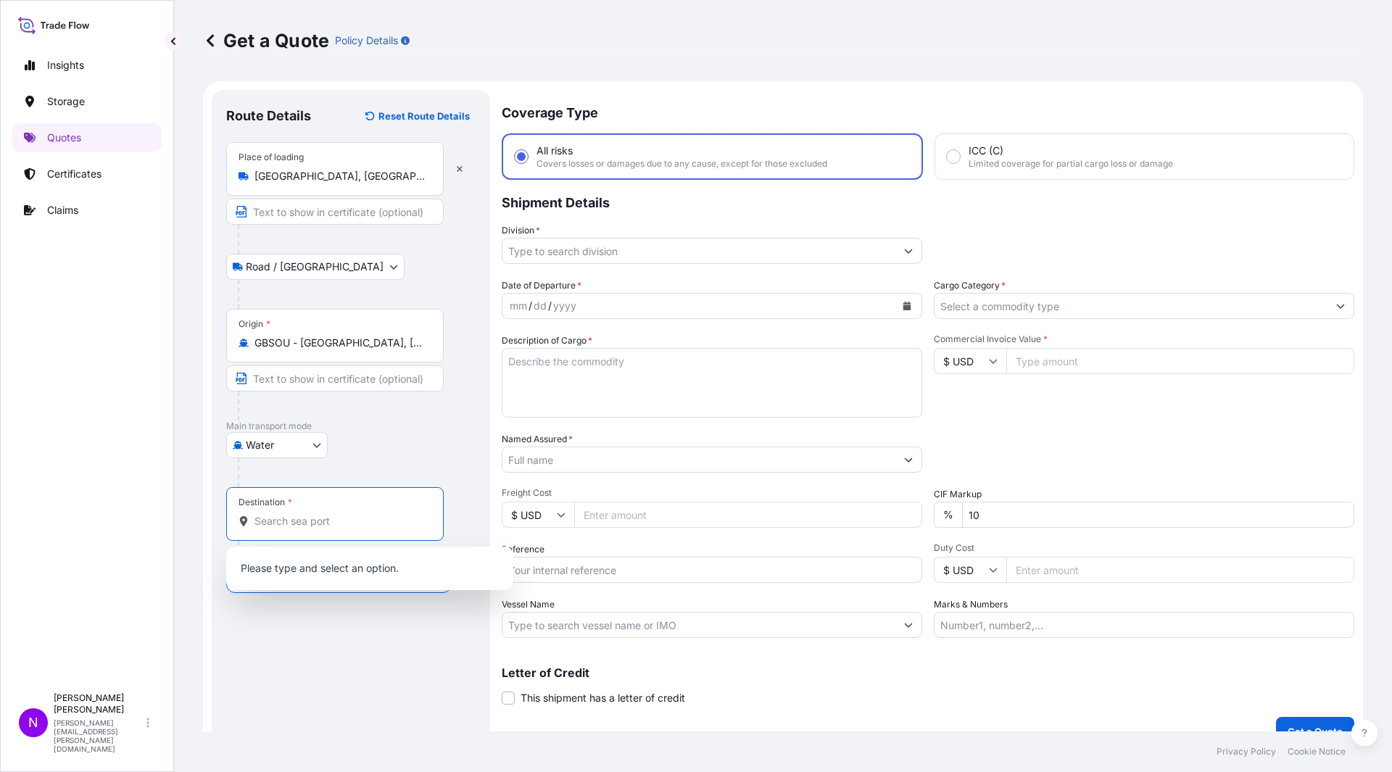
click at [297, 523] on input "Destination *" at bounding box center [339, 521] width 171 height 14
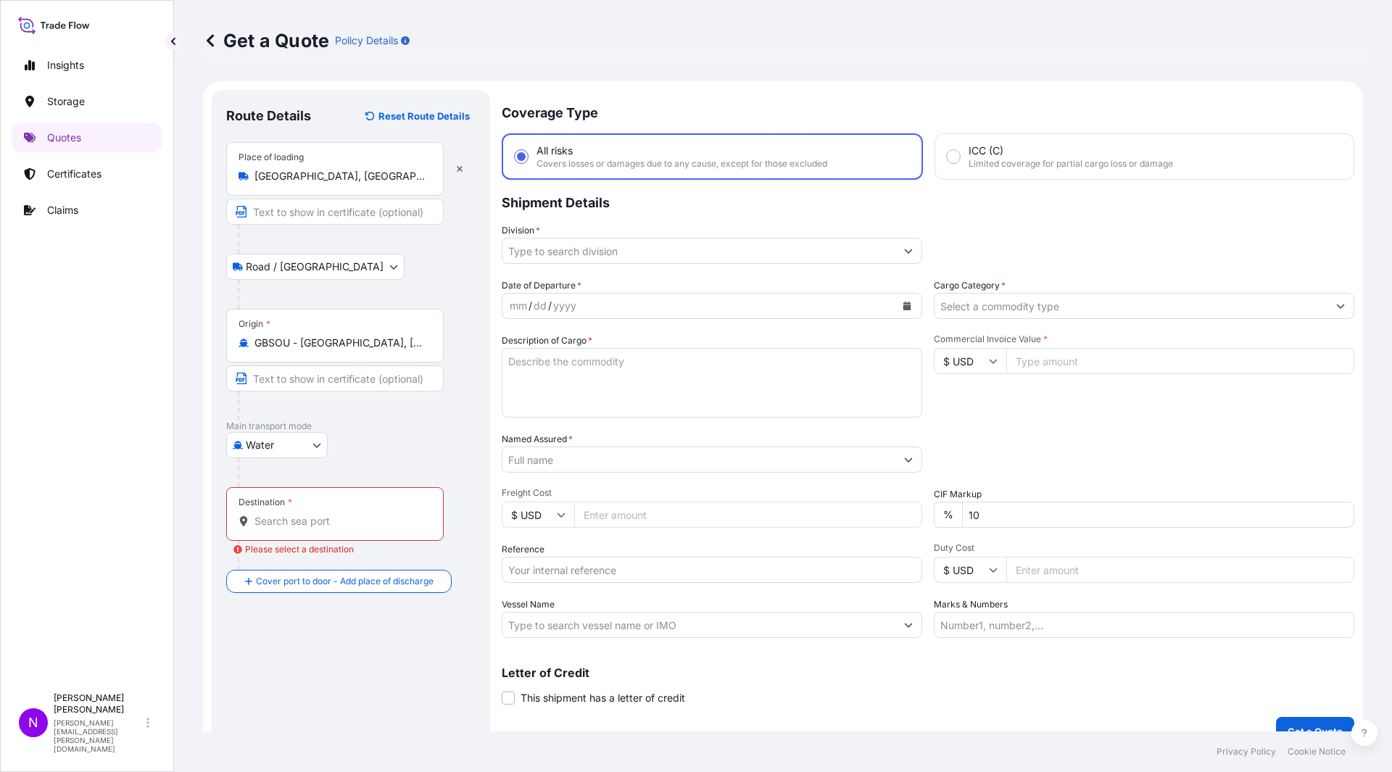
click at [291, 515] on input "Destination * Please select a destination" at bounding box center [339, 521] width 171 height 14
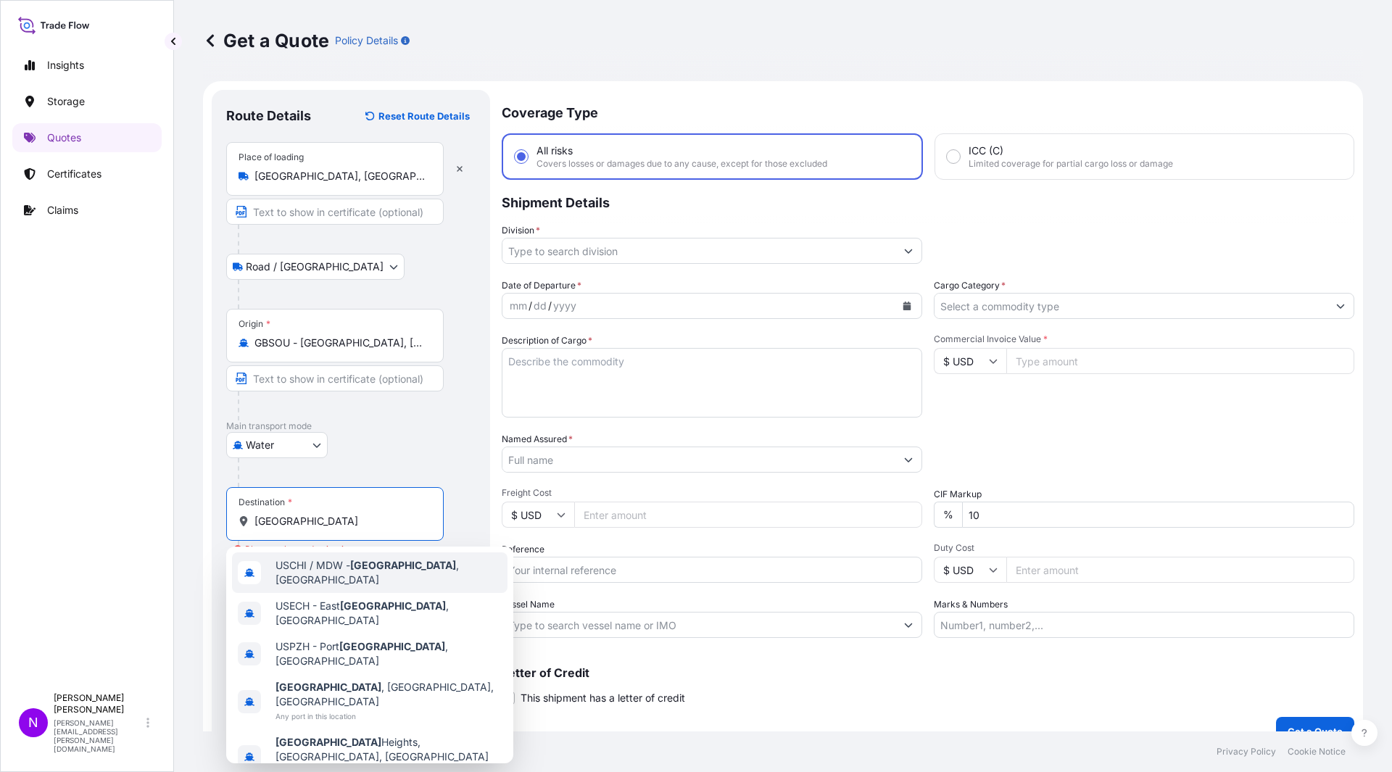
click at [402, 571] on span "USCHI / MDW - [GEOGRAPHIC_DATA] , [GEOGRAPHIC_DATA]" at bounding box center [388, 572] width 226 height 29
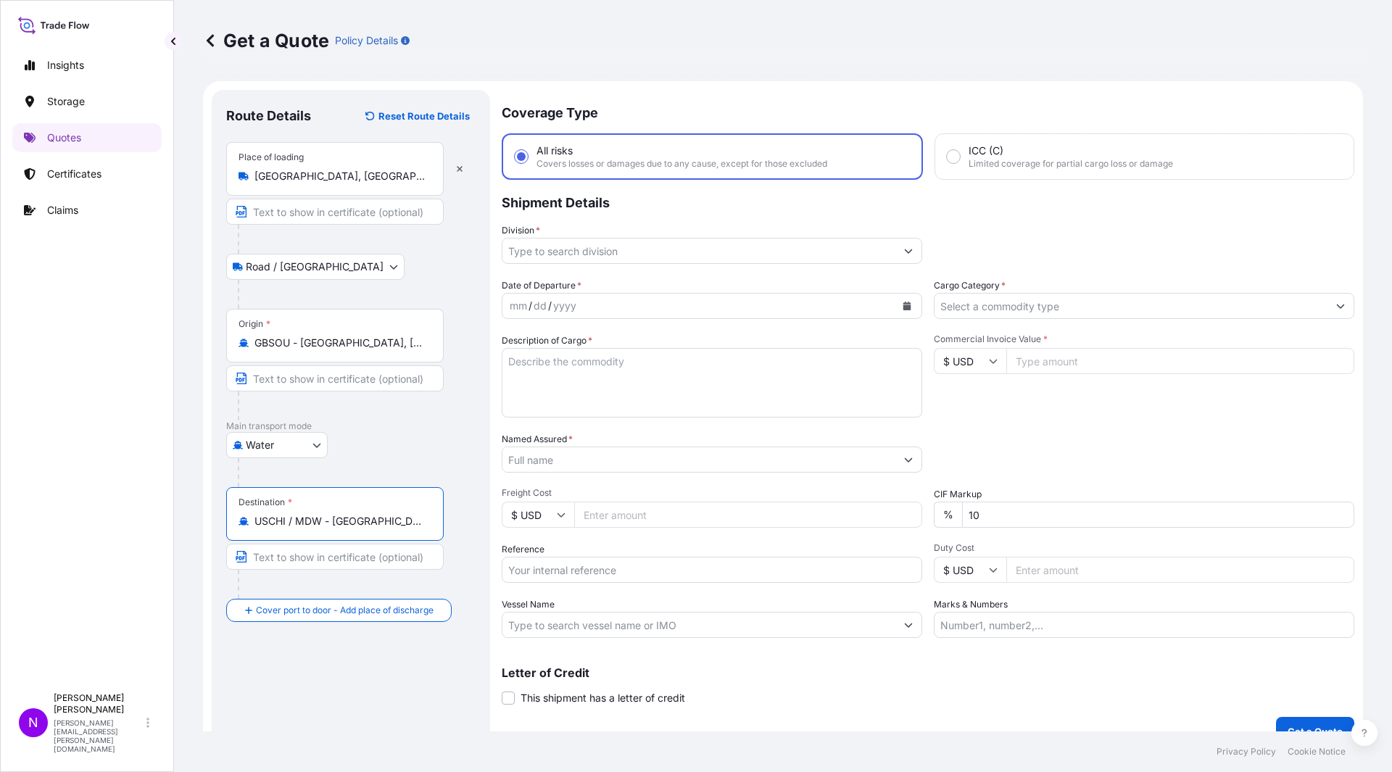
type input "USCHI / MDW - [GEOGRAPHIC_DATA], [GEOGRAPHIC_DATA]"
click at [536, 238] on input "Division *" at bounding box center [698, 251] width 393 height 26
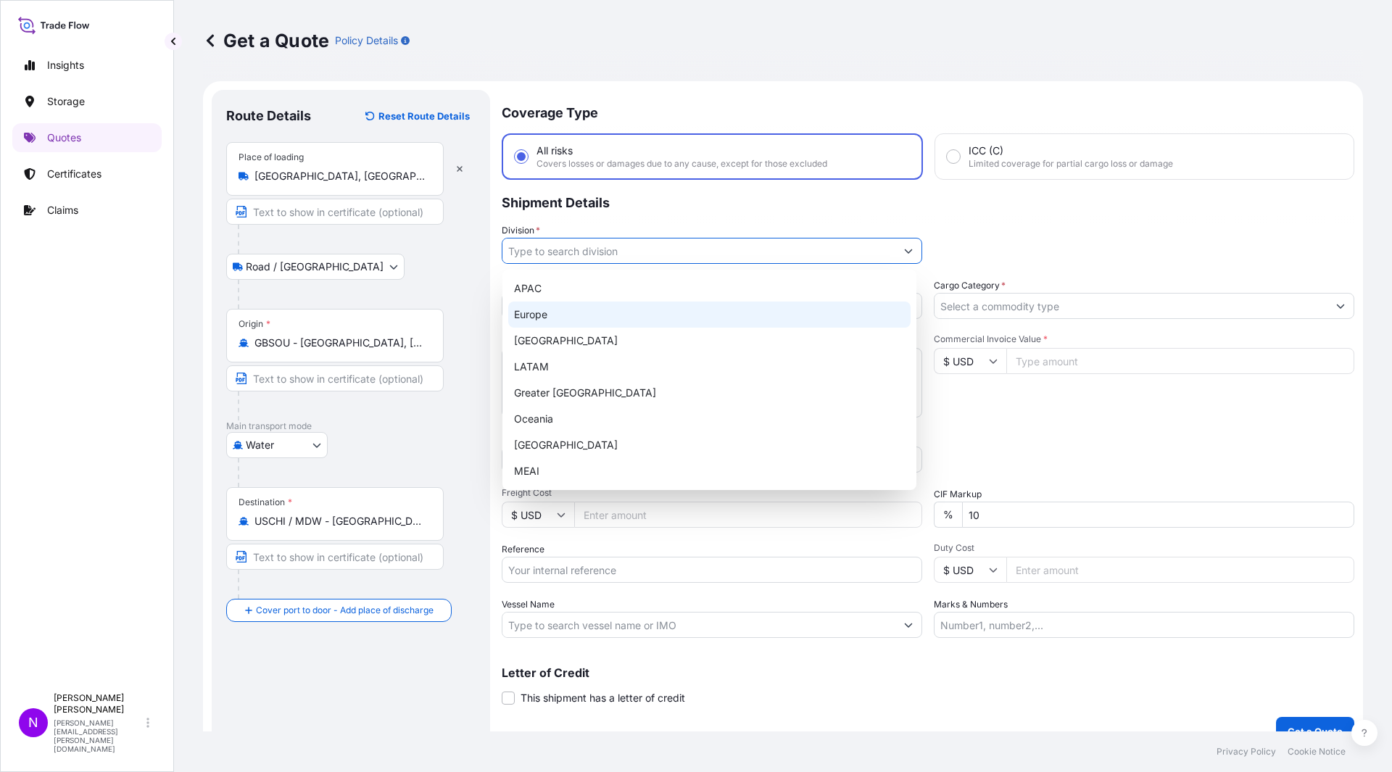
click at [554, 320] on div "Europe" at bounding box center [709, 315] width 402 height 26
type input "Europe"
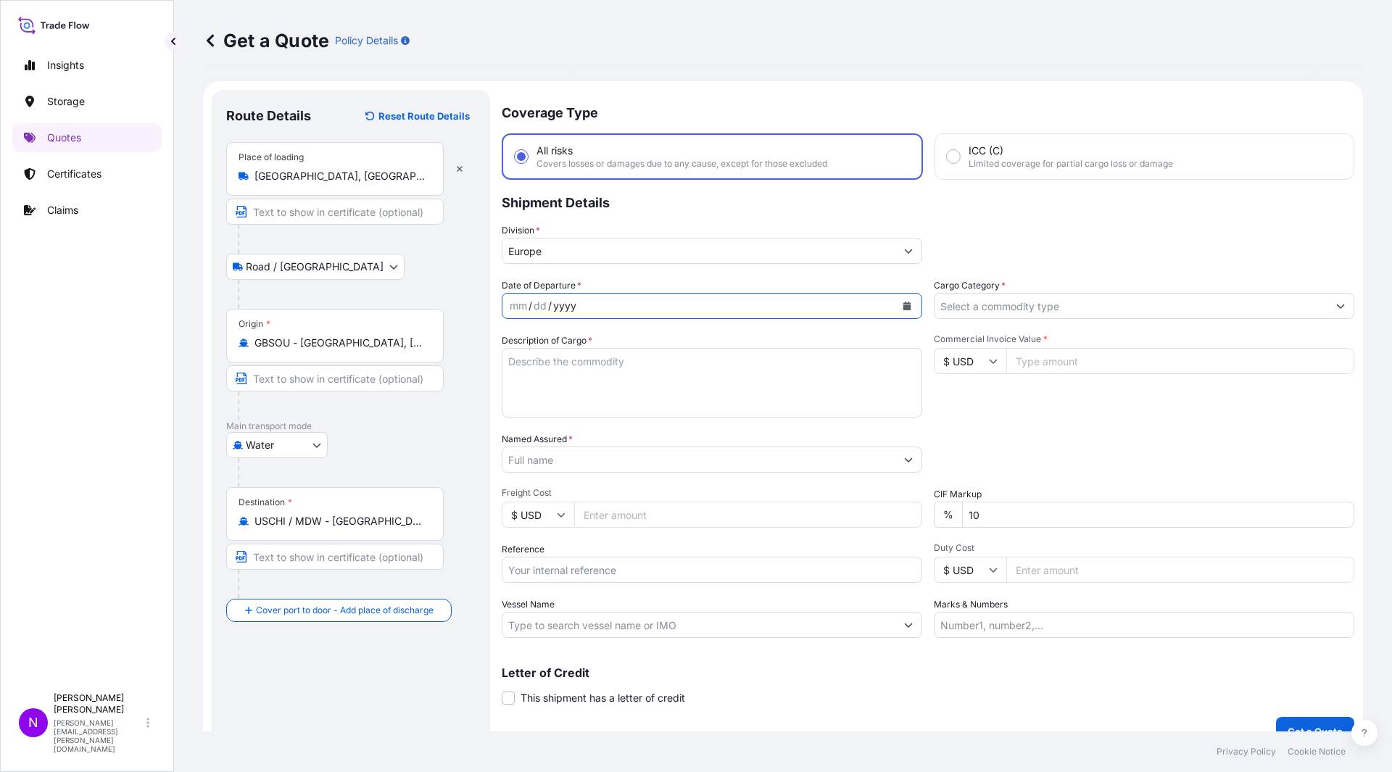
click at [557, 305] on div "yyyy" at bounding box center [565, 305] width 26 height 17
click at [512, 307] on div "mm" at bounding box center [518, 305] width 20 height 17
click at [518, 307] on div "/" at bounding box center [520, 305] width 4 height 17
click at [902, 304] on icon "Calendar" at bounding box center [906, 306] width 9 height 9
click at [700, 457] on div "20" at bounding box center [692, 456] width 26 height 26
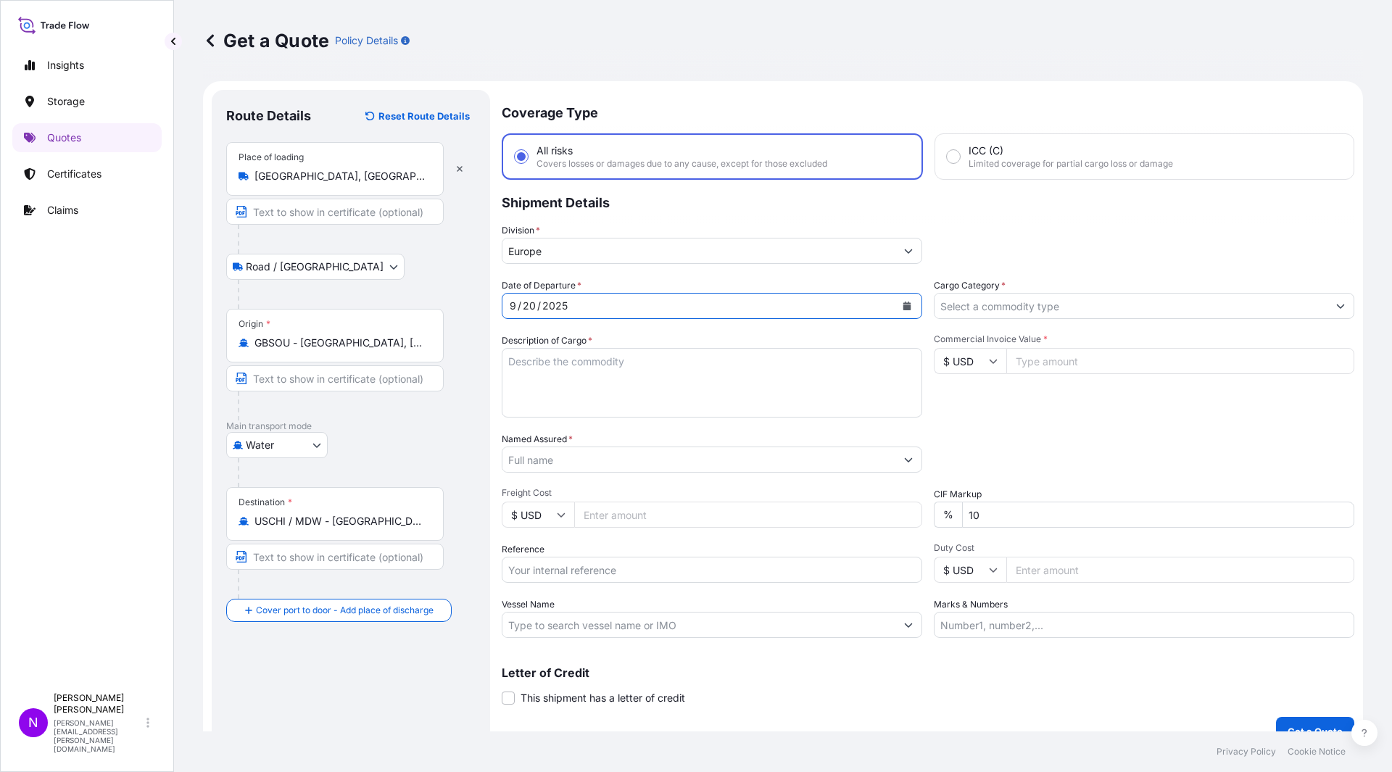
click at [570, 303] on div "[DATE]" at bounding box center [698, 306] width 393 height 26
click at [904, 310] on icon "Calendar" at bounding box center [907, 306] width 8 height 9
click at [683, 456] on div "20" at bounding box center [692, 456] width 26 height 26
click at [1001, 280] on span "*" at bounding box center [1003, 285] width 4 height 11
click at [997, 293] on input "Cargo Category *" at bounding box center [1130, 306] width 393 height 26
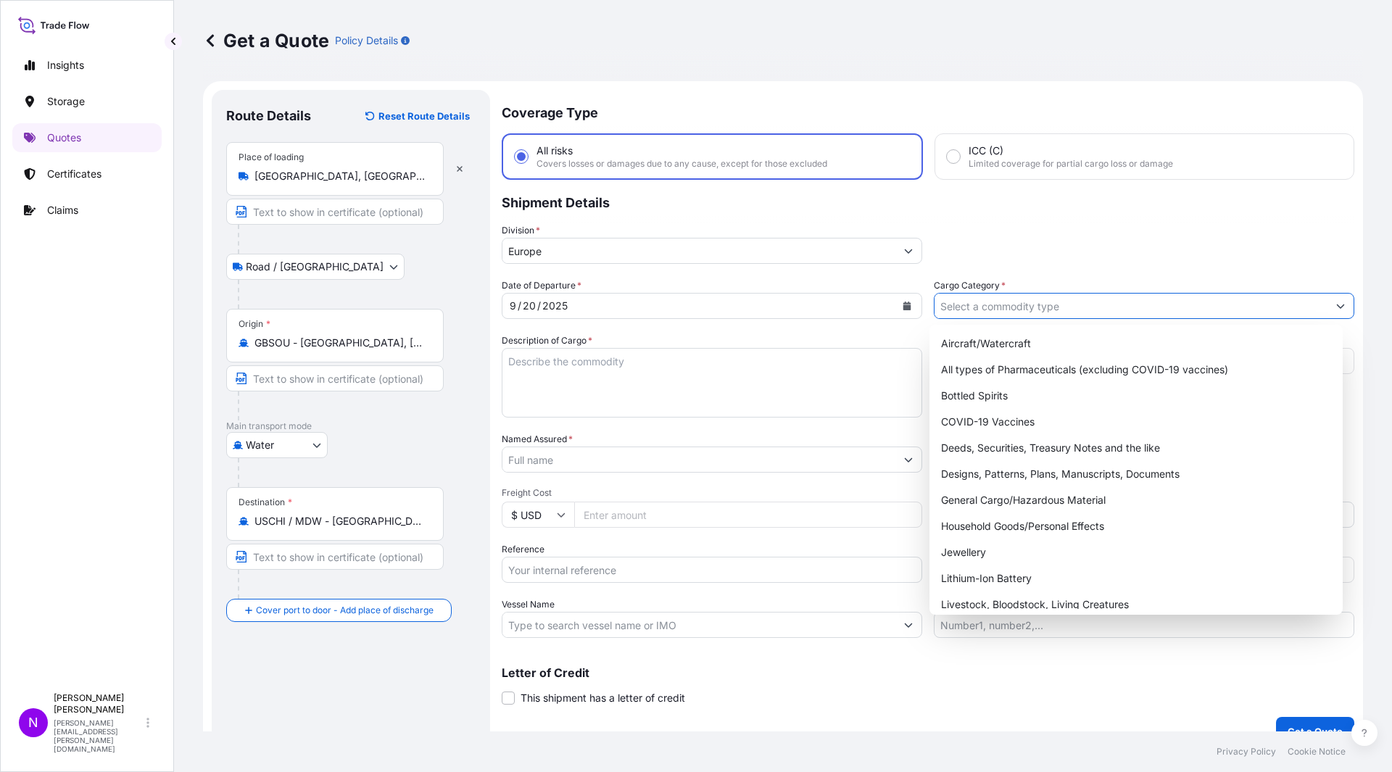
click at [998, 302] on input "Cargo Category *" at bounding box center [1130, 306] width 393 height 26
click at [1078, 504] on div "General Cargo/Hazardous Material" at bounding box center [1136, 500] width 402 height 26
type input "General Cargo/Hazardous Material"
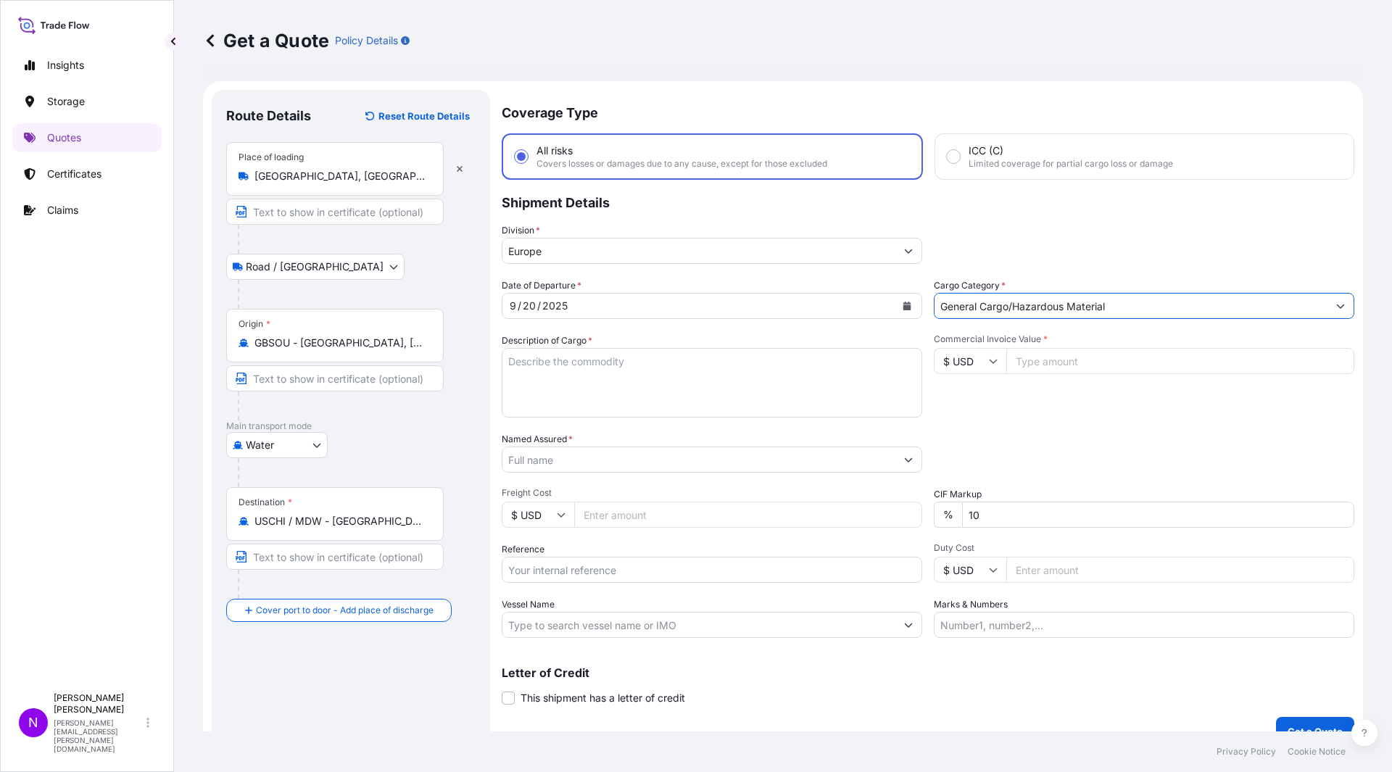
click at [588, 367] on textarea "Description of Cargo *" at bounding box center [712, 383] width 420 height 70
click at [590, 387] on textarea "Description of Cargo *" at bounding box center [712, 383] width 420 height 70
paste textarea "18 PALLETS LOADED INTO 1 20'CONTAINER(S) MACKAM 2CSF 1000 KG IBC UN3082, ENVIRO…"
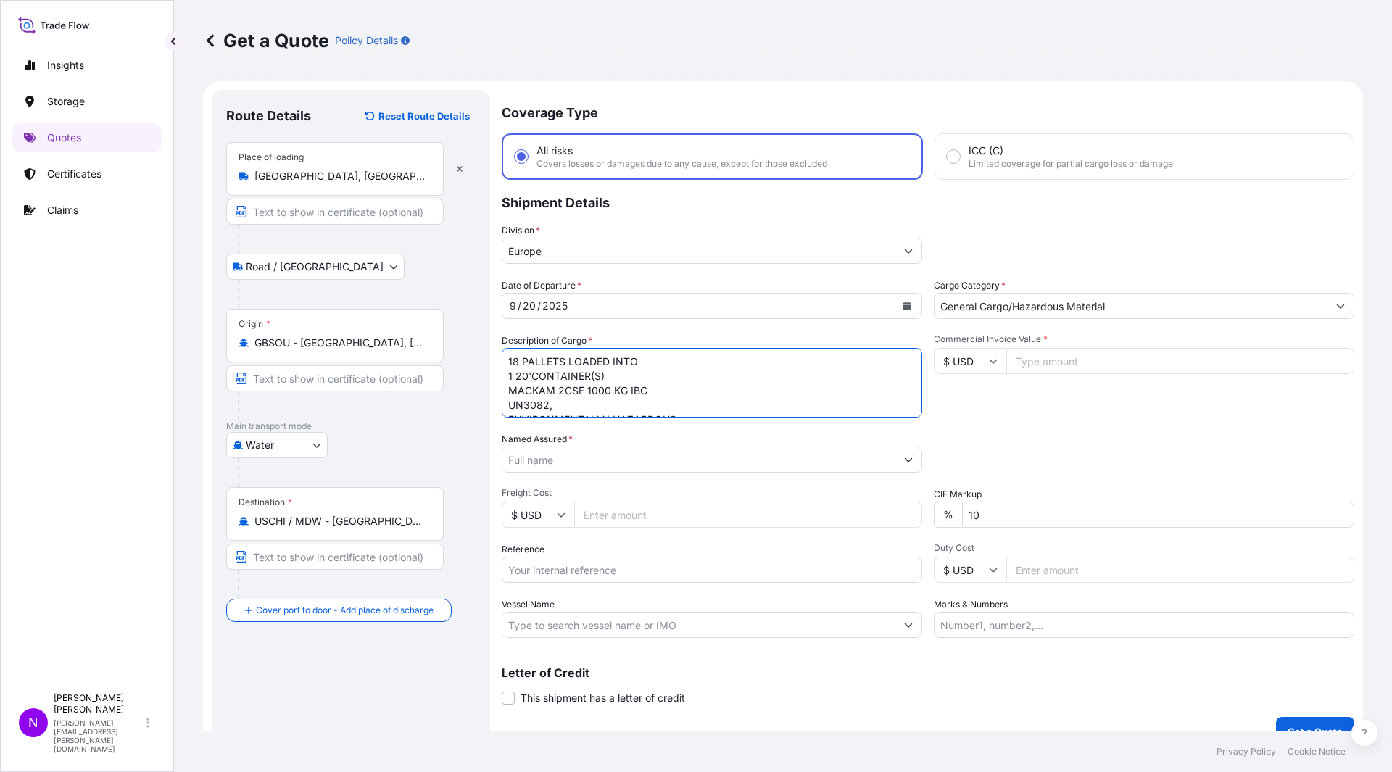
scroll to position [96, 0]
type textarea "18 PALLETS LOADED INTO 1 20'CONTAINER(S) MACKAM 2CSF 1000 KG IBC UN3082, ENVIRO…"
drag, startPoint x: 1043, startPoint y: 359, endPoint x: 1006, endPoint y: 362, distance: 37.1
click at [1043, 359] on input "Commercial Invoice Value *" at bounding box center [1180, 361] width 348 height 26
paste input "25092"
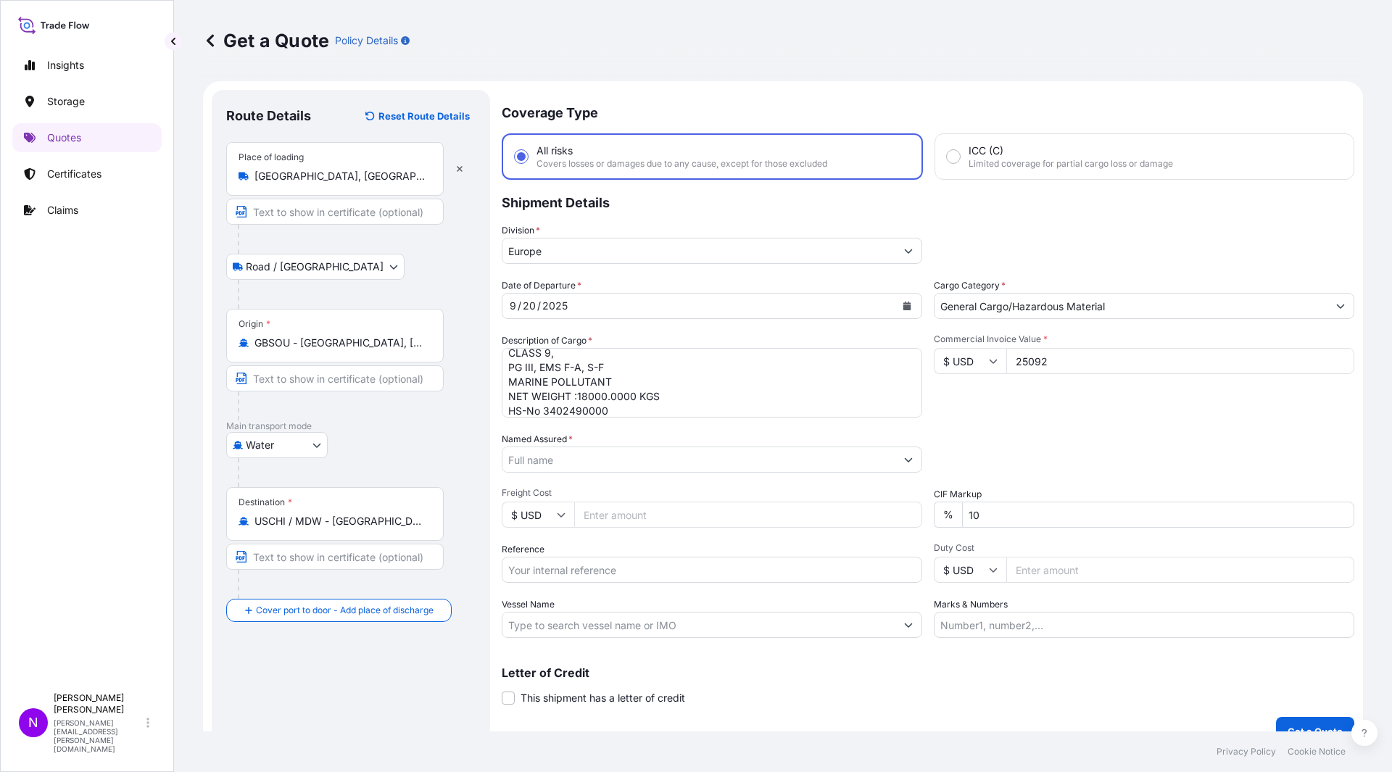
type input "25092"
click at [989, 360] on icon at bounding box center [993, 361] width 9 height 9
click at [971, 423] on div "£ GBP" at bounding box center [964, 432] width 61 height 28
type input "£ GBP"
click at [723, 518] on input "Freight Cost" at bounding box center [748, 515] width 348 height 26
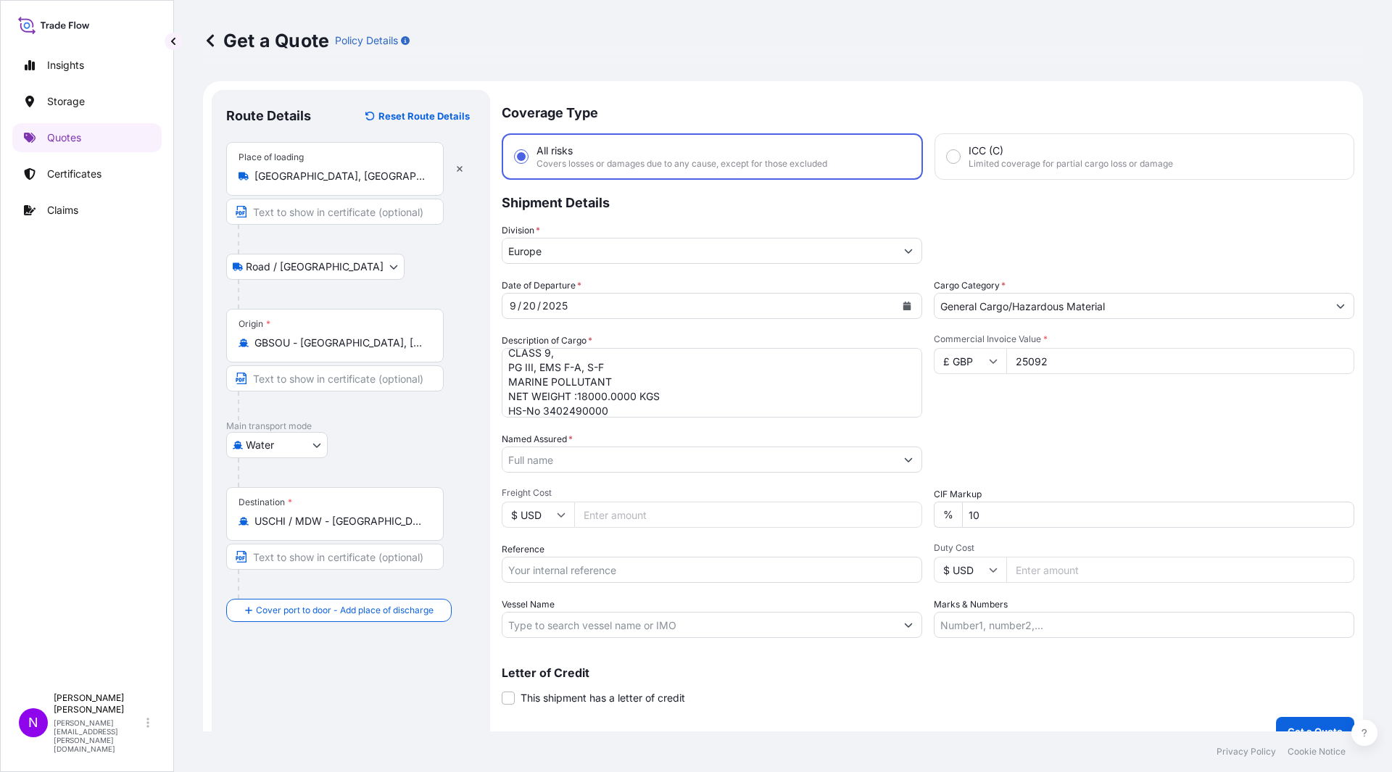
click at [665, 462] on input "Named Assured *" at bounding box center [698, 459] width 393 height 26
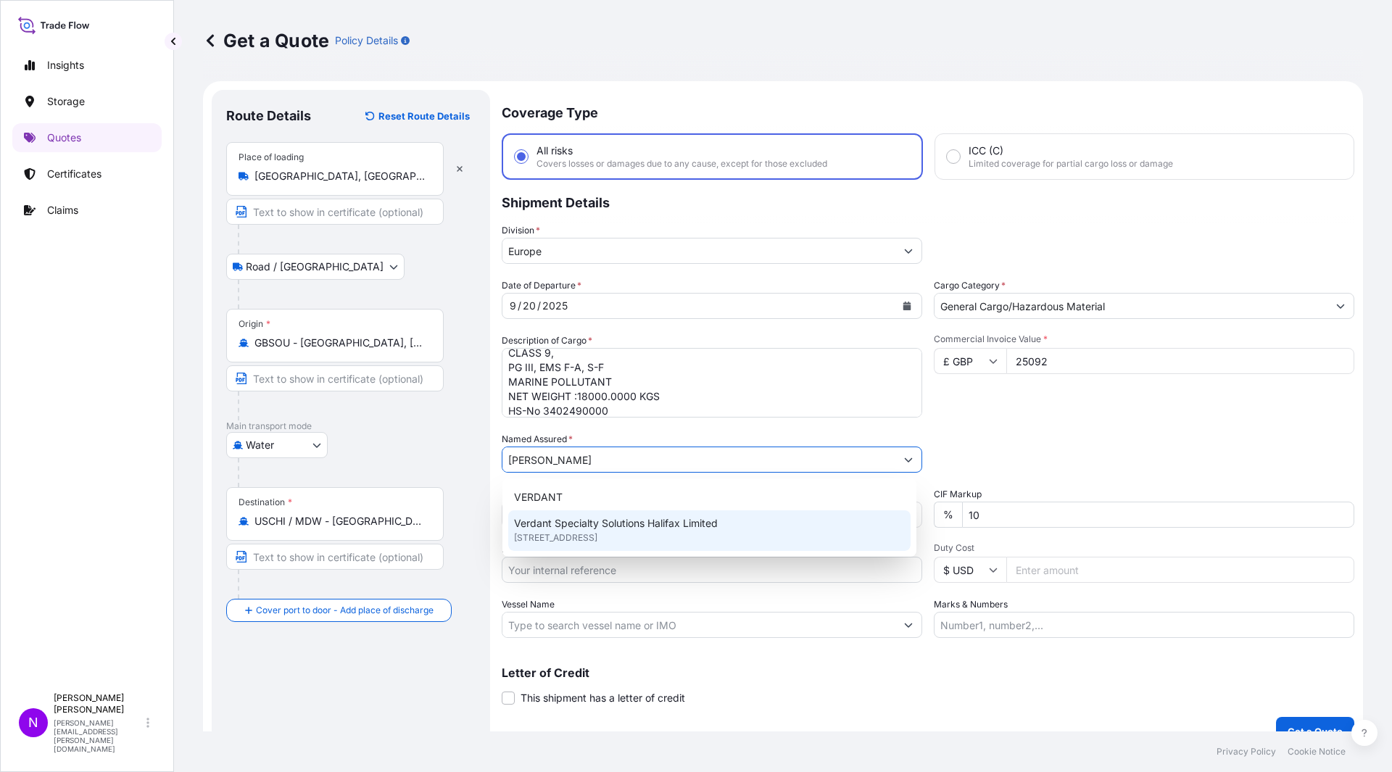
click at [634, 525] on span "Verdant Specialty Solutions Halifax Limited" at bounding box center [616, 523] width 204 height 14
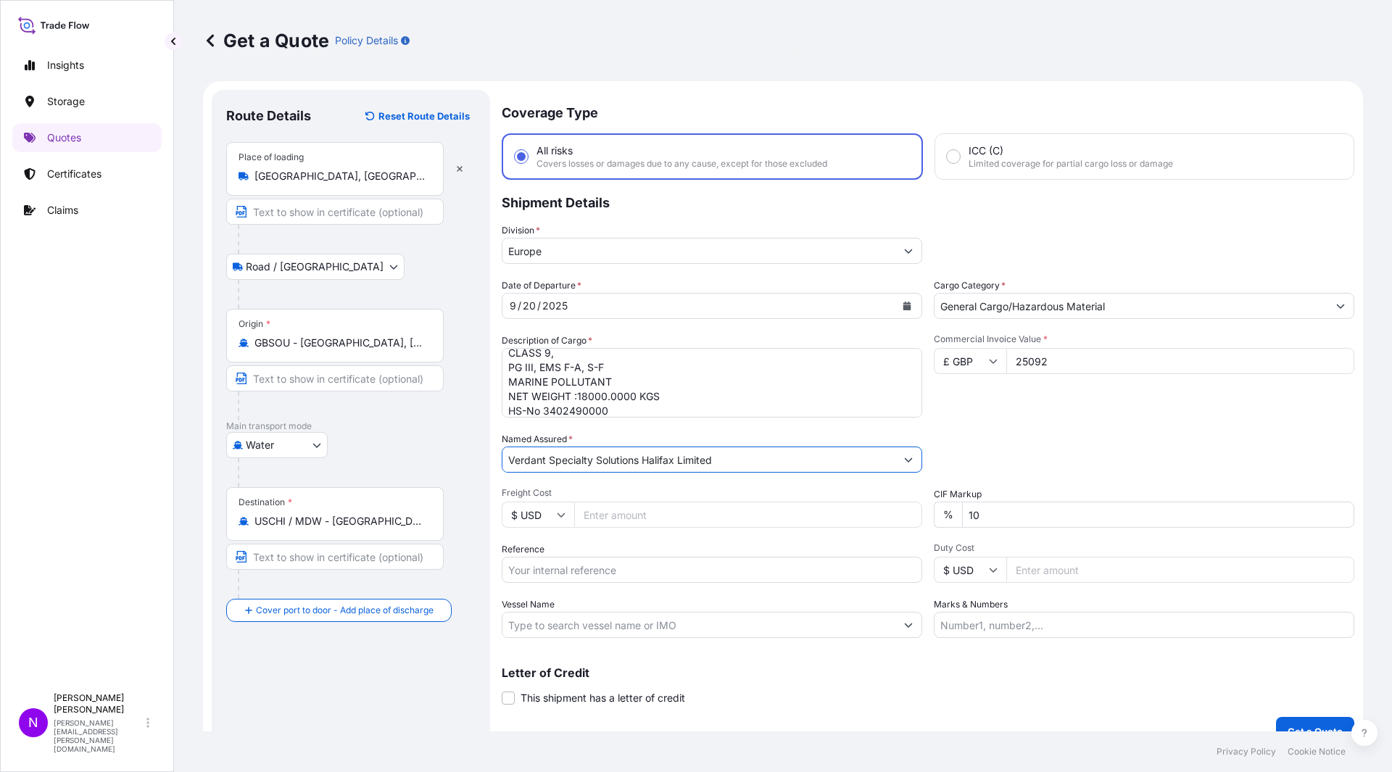
type input "Verdant Specialty Solutions Halifax Limited"
drag, startPoint x: 607, startPoint y: 512, endPoint x: 620, endPoint y: 528, distance: 20.0
click at [607, 513] on input "Freight Cost" at bounding box center [748, 515] width 348 height 26
click at [531, 520] on input "$ USD" at bounding box center [538, 515] width 72 height 26
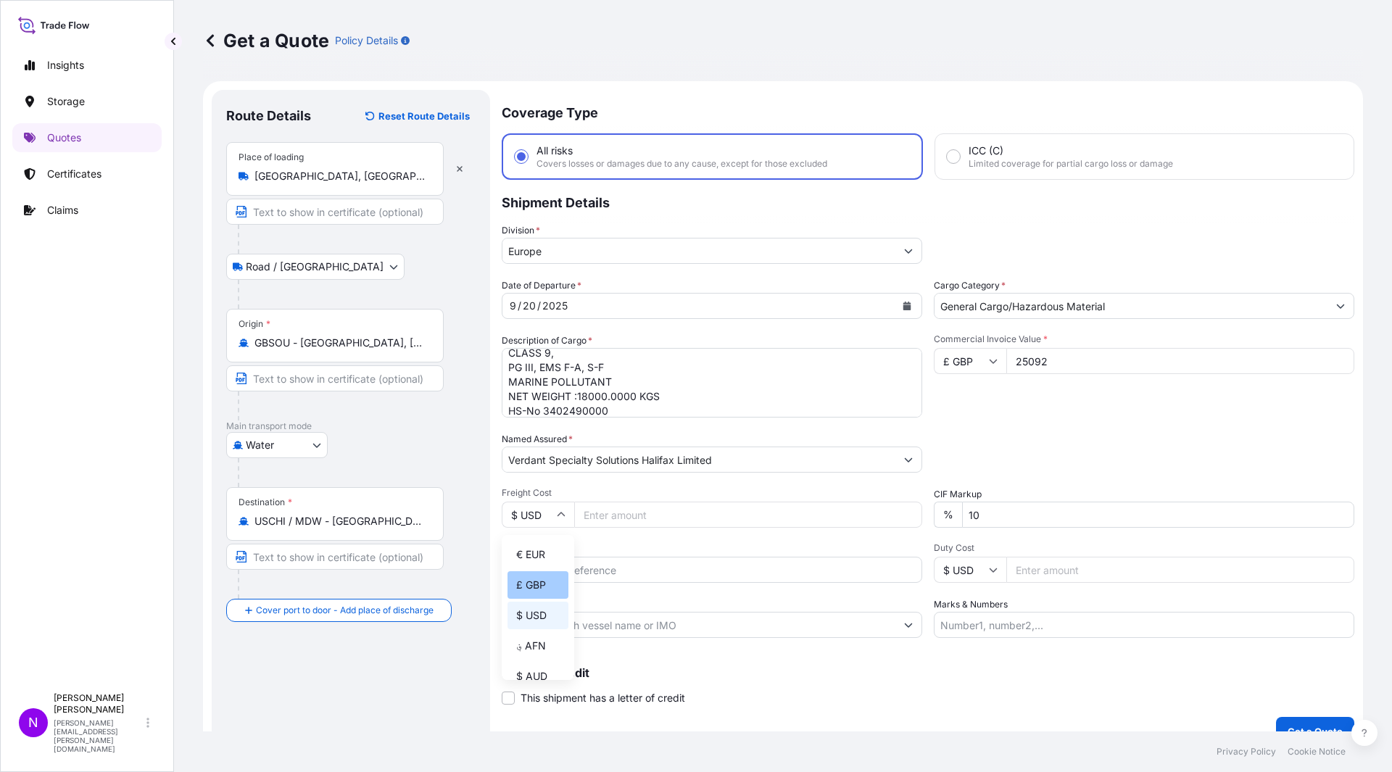
click at [541, 591] on div "£ GBP" at bounding box center [537, 585] width 61 height 28
type input "£ GBP"
click at [637, 508] on input "Freight Cost" at bounding box center [748, 515] width 348 height 26
type input "4304"
click at [991, 522] on input "10" at bounding box center [1158, 515] width 392 height 26
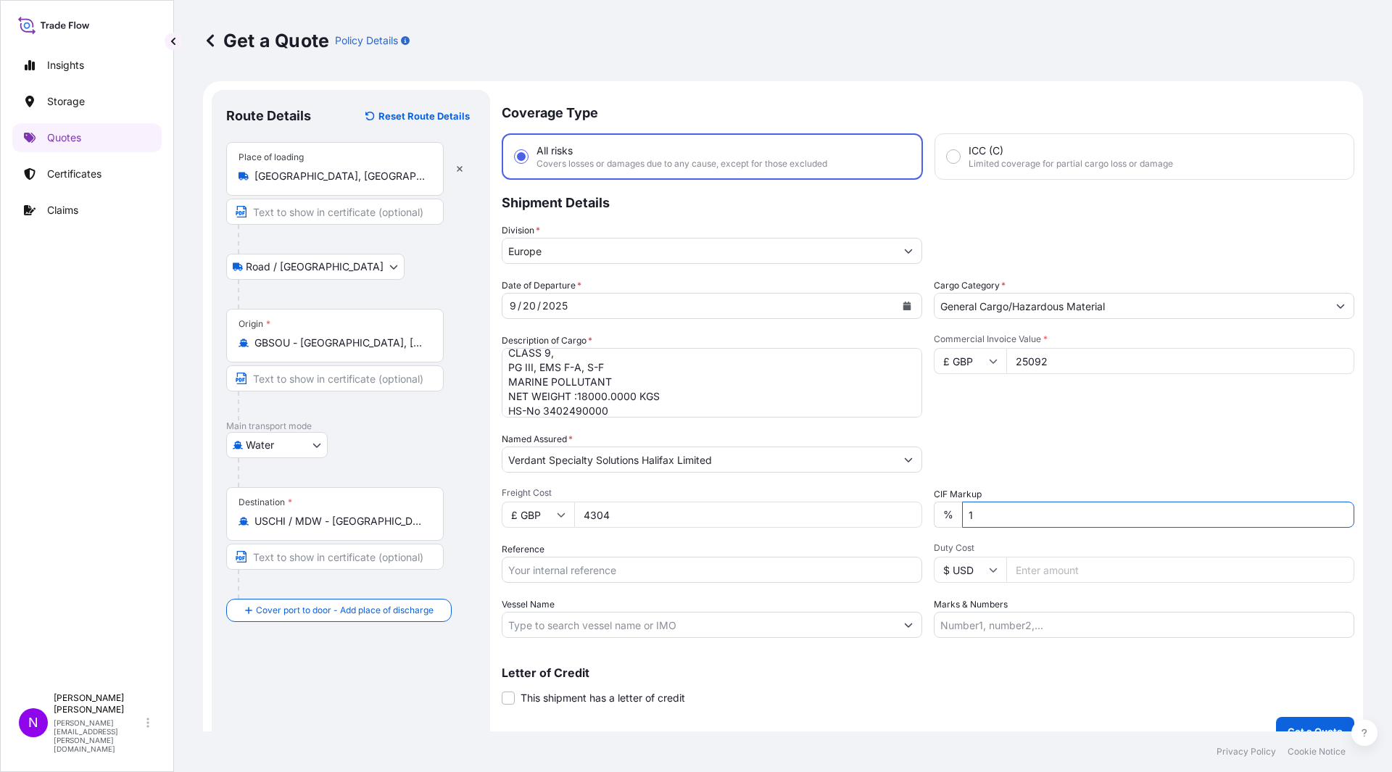
type input "1"
click at [652, 573] on input "Reference" at bounding box center [712, 570] width 420 height 26
click at [610, 569] on input "Reference" at bounding box center [712, 570] width 420 height 26
paste input "1465437360"
type input "1465437360"
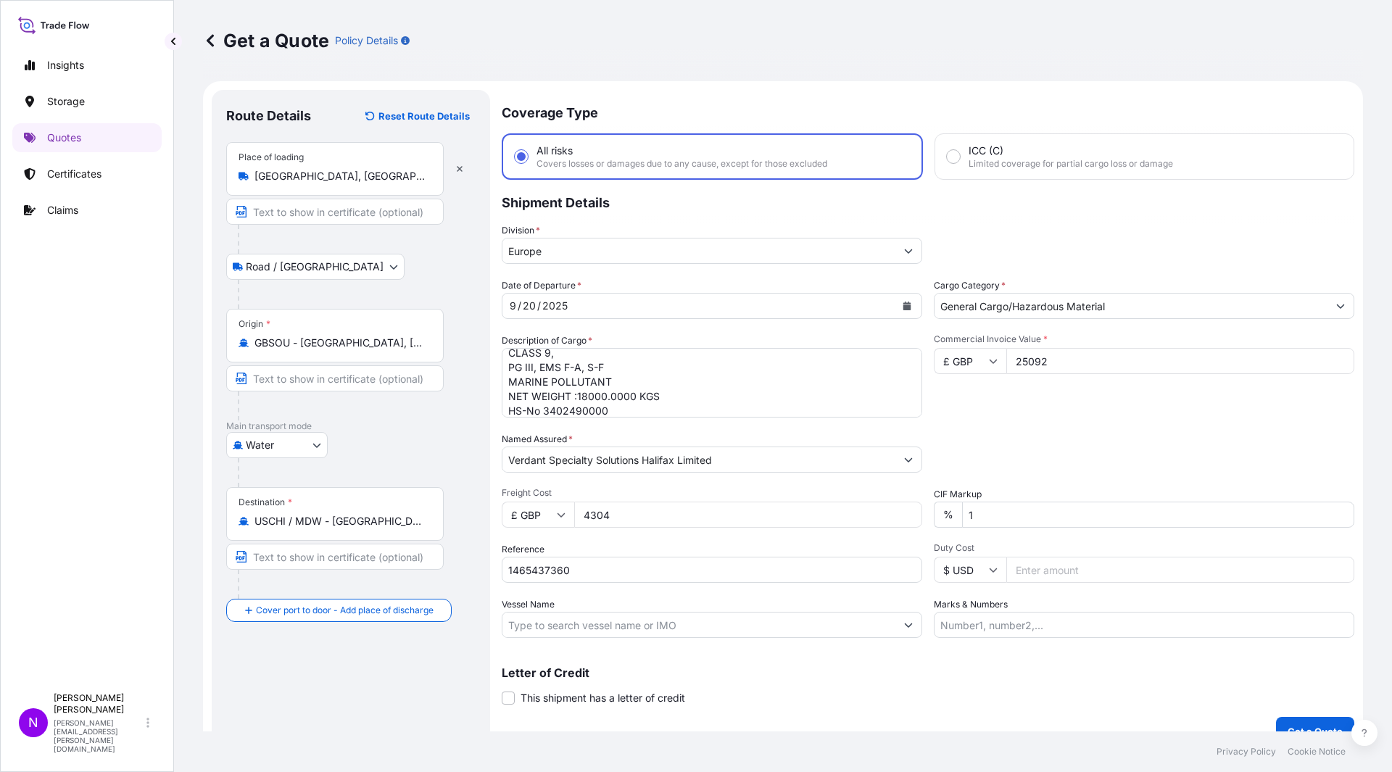
click at [1100, 580] on input "Duty Cost" at bounding box center [1180, 570] width 348 height 26
click at [658, 615] on input "Vessel Name" at bounding box center [698, 625] width 393 height 26
click at [610, 633] on input "Vessel Name" at bounding box center [698, 625] width 393 height 26
paste input "NINGBO EXPRESS"
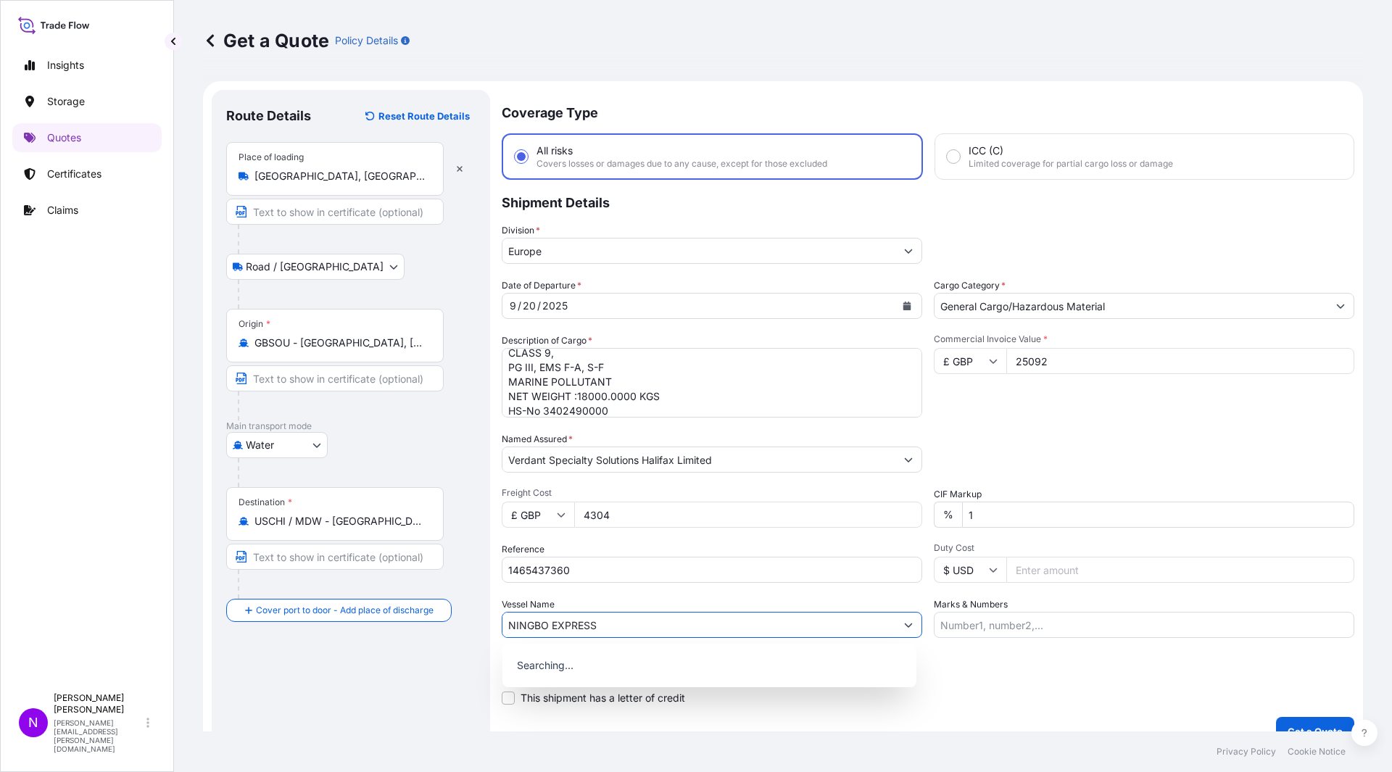
type input "NINGBO EXPRESS"
click at [1040, 633] on input "Marks & Numbers" at bounding box center [1144, 625] width 420 height 26
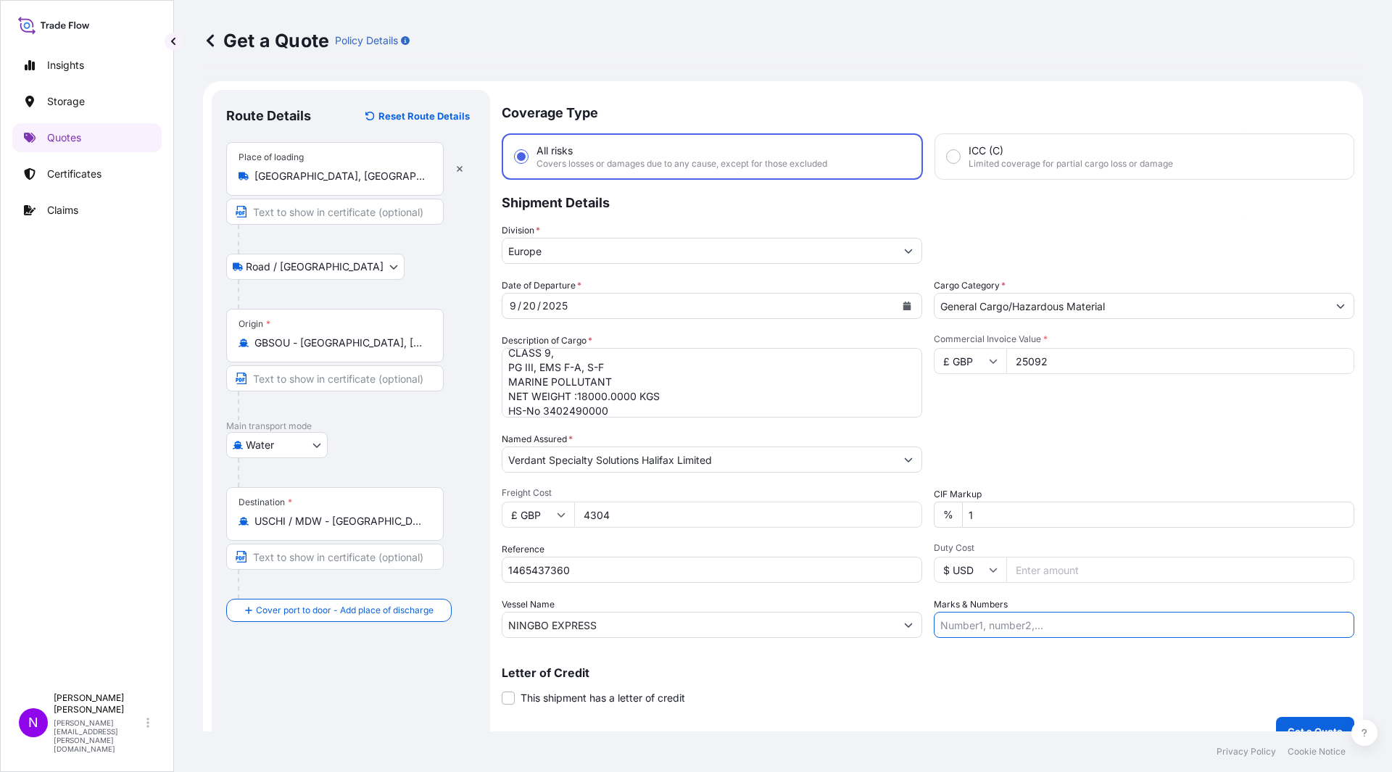
click at [1023, 634] on input "Marks & Numbers" at bounding box center [1144, 625] width 420 height 26
paste input "721059914"
type input "721059914"
click at [1294, 684] on p "Get a Quote" at bounding box center [1314, 731] width 55 height 14
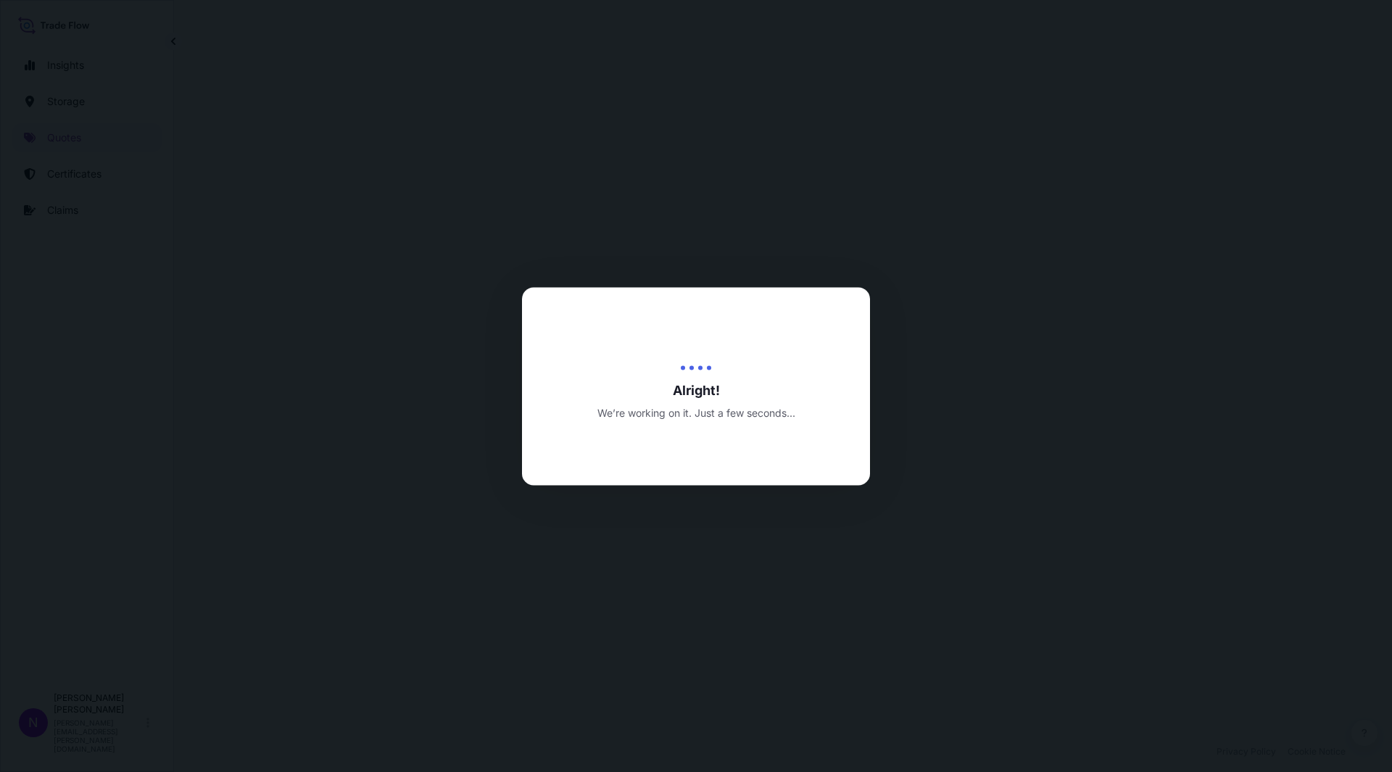
select select "Road / [GEOGRAPHIC_DATA]"
select select "Water"
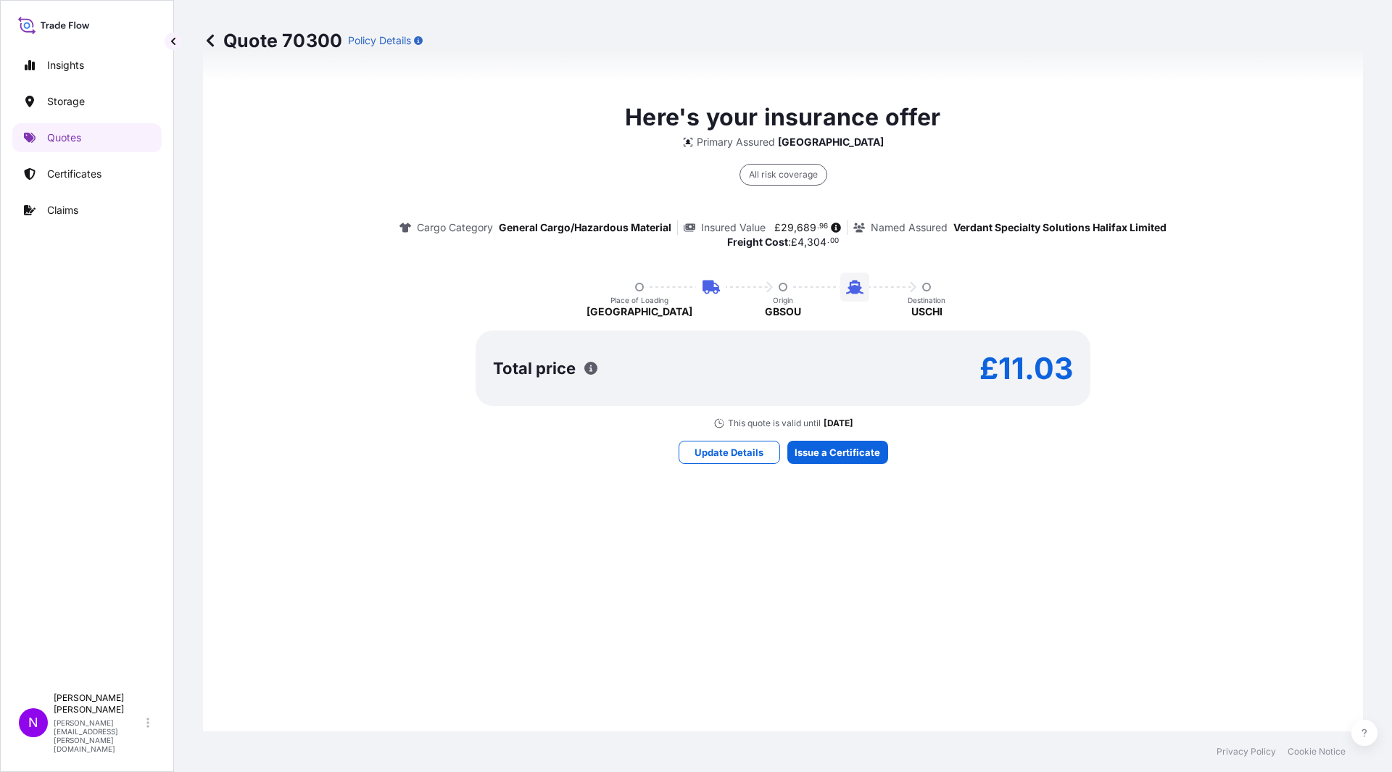
scroll to position [1116, 0]
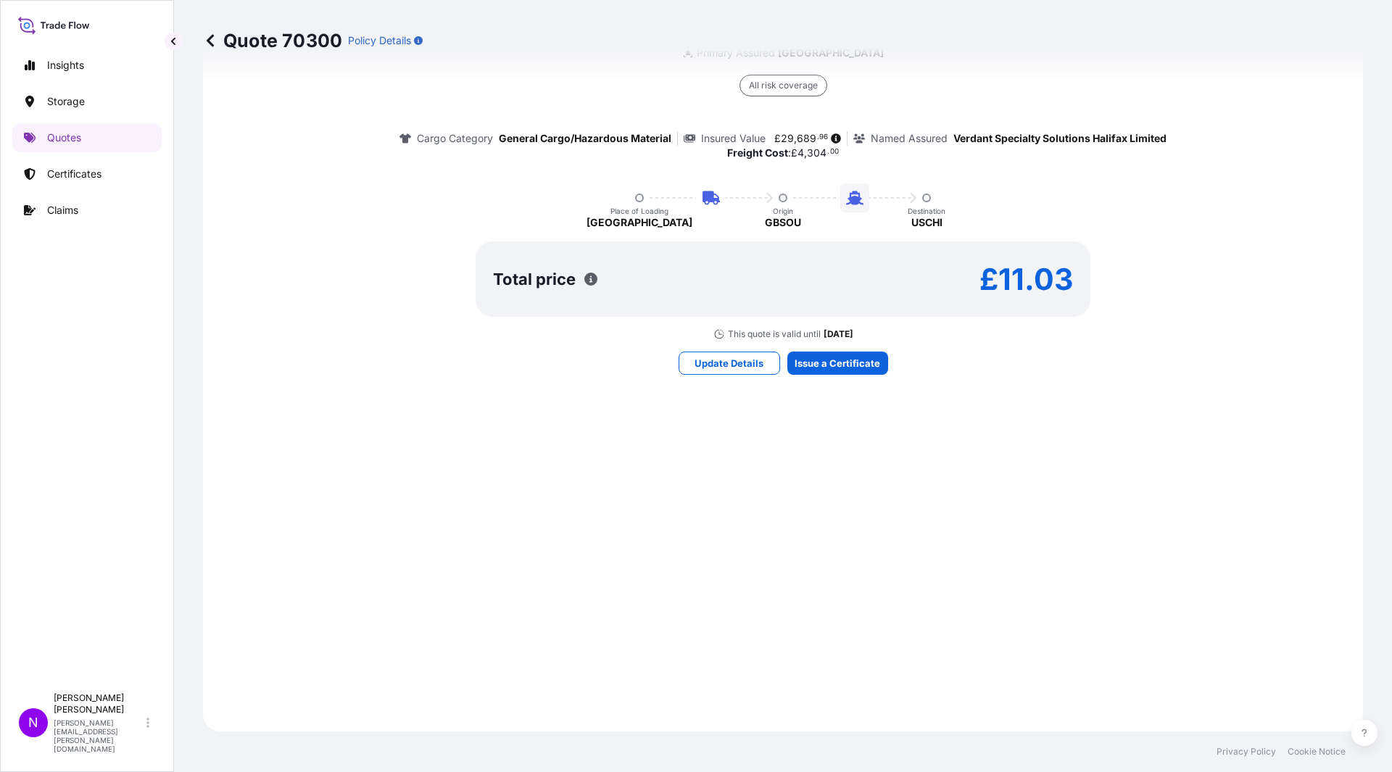
click at [841, 376] on div "Here's your insurance offer Primary Assured [GEOGRAPHIC_DATA] All risk coverage…" at bounding box center [782, 192] width 1119 height 1037
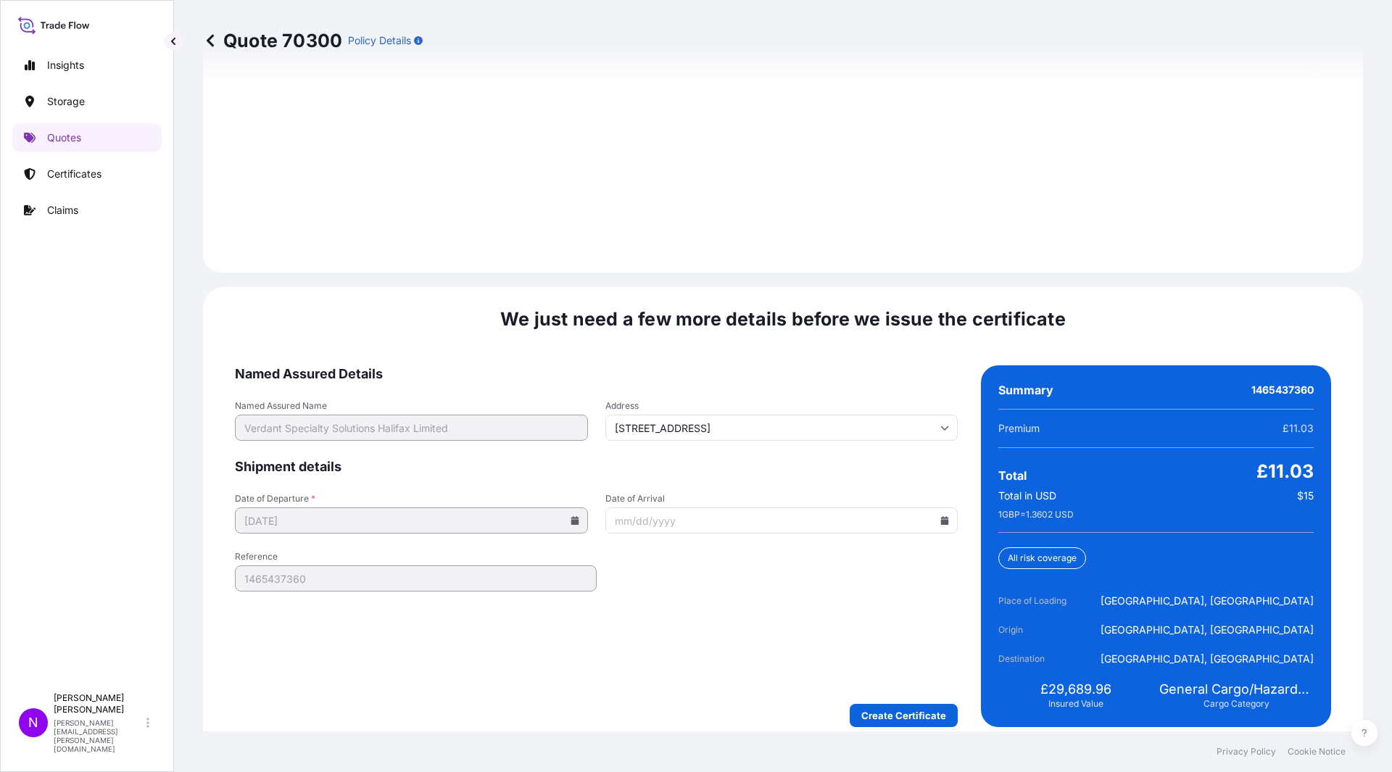
scroll to position [2065, 0]
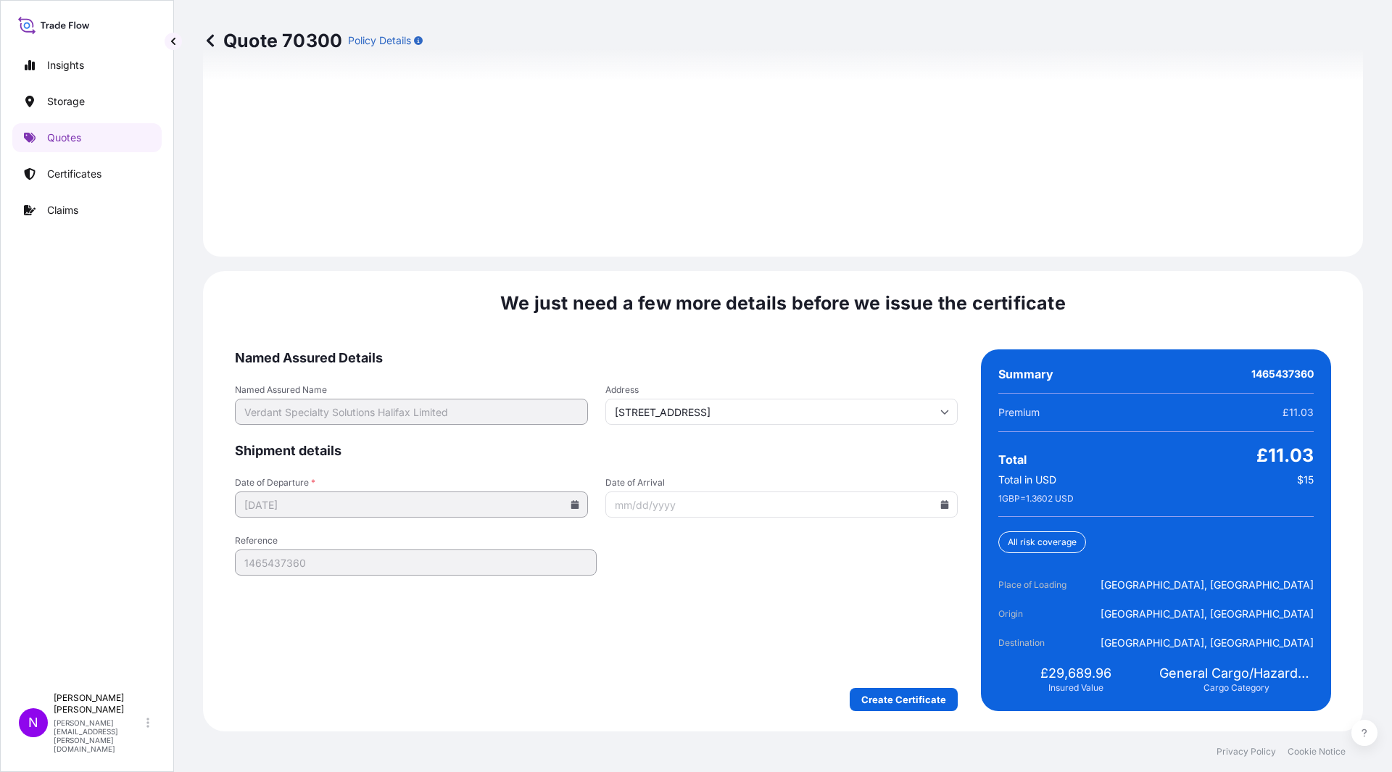
drag, startPoint x: 954, startPoint y: 509, endPoint x: 934, endPoint y: 509, distance: 20.3
click at [947, 509] on div "Named Assured Details Named Assured Name Verdant Specialty Solutions Halifax Li…" at bounding box center [783, 530] width 1096 height 362
click at [934, 509] on input "Date of Arrival" at bounding box center [781, 504] width 353 height 26
click at [942, 507] on icon at bounding box center [944, 504] width 9 height 9
click at [878, 258] on button at bounding box center [874, 260] width 23 height 23
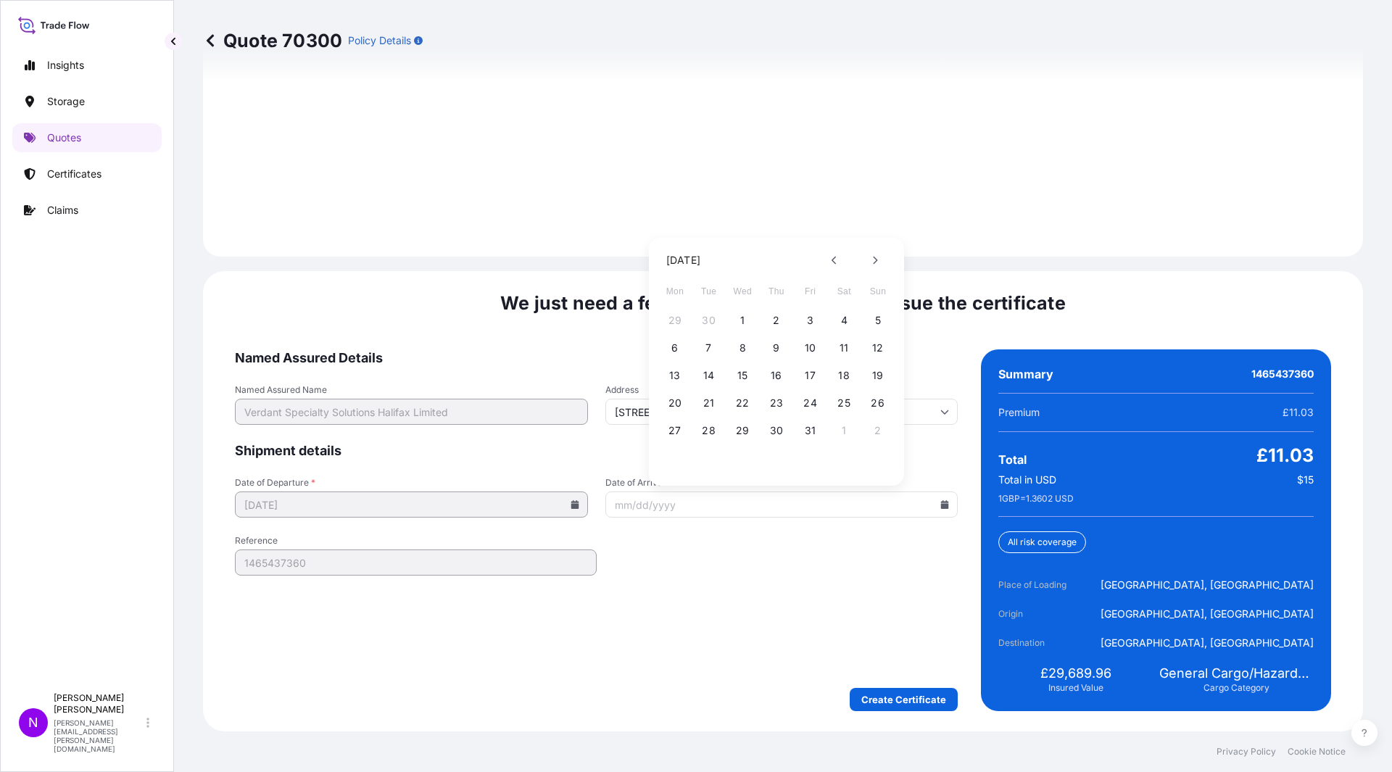
click at [765, 407] on div "20 21 22 23 24 25 26" at bounding box center [776, 403] width 232 height 26
click at [768, 404] on button "23" at bounding box center [776, 402] width 23 height 23
type input "[DATE]"
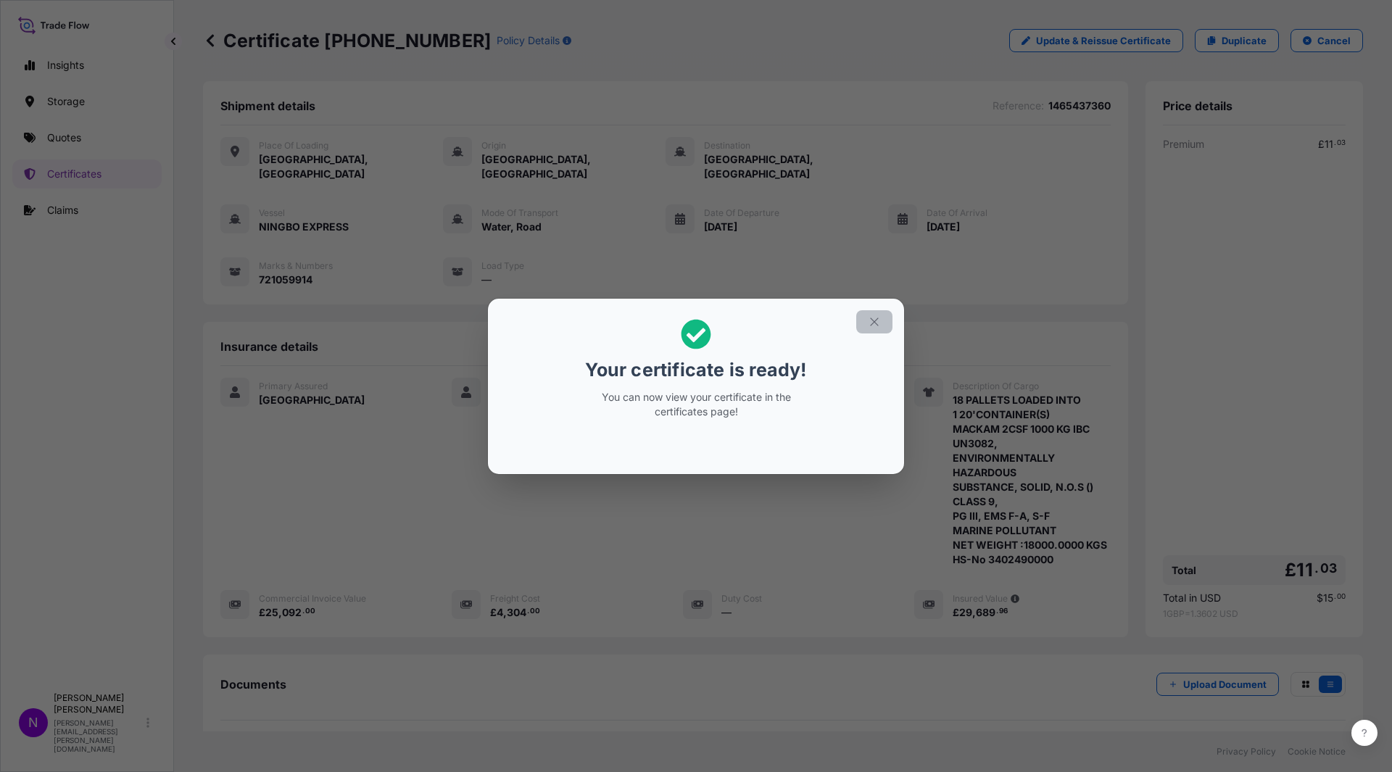
click at [873, 316] on icon "button" at bounding box center [874, 321] width 13 height 13
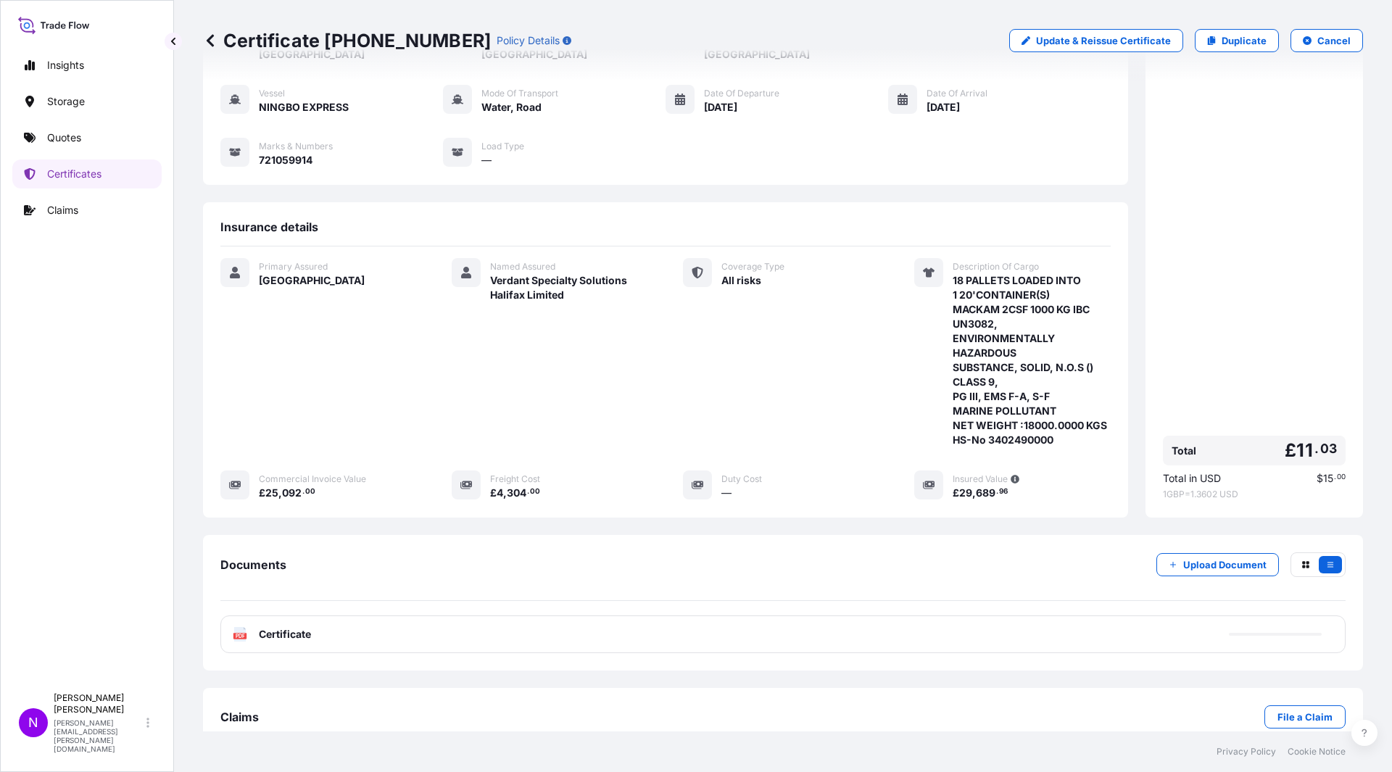
scroll to position [149, 0]
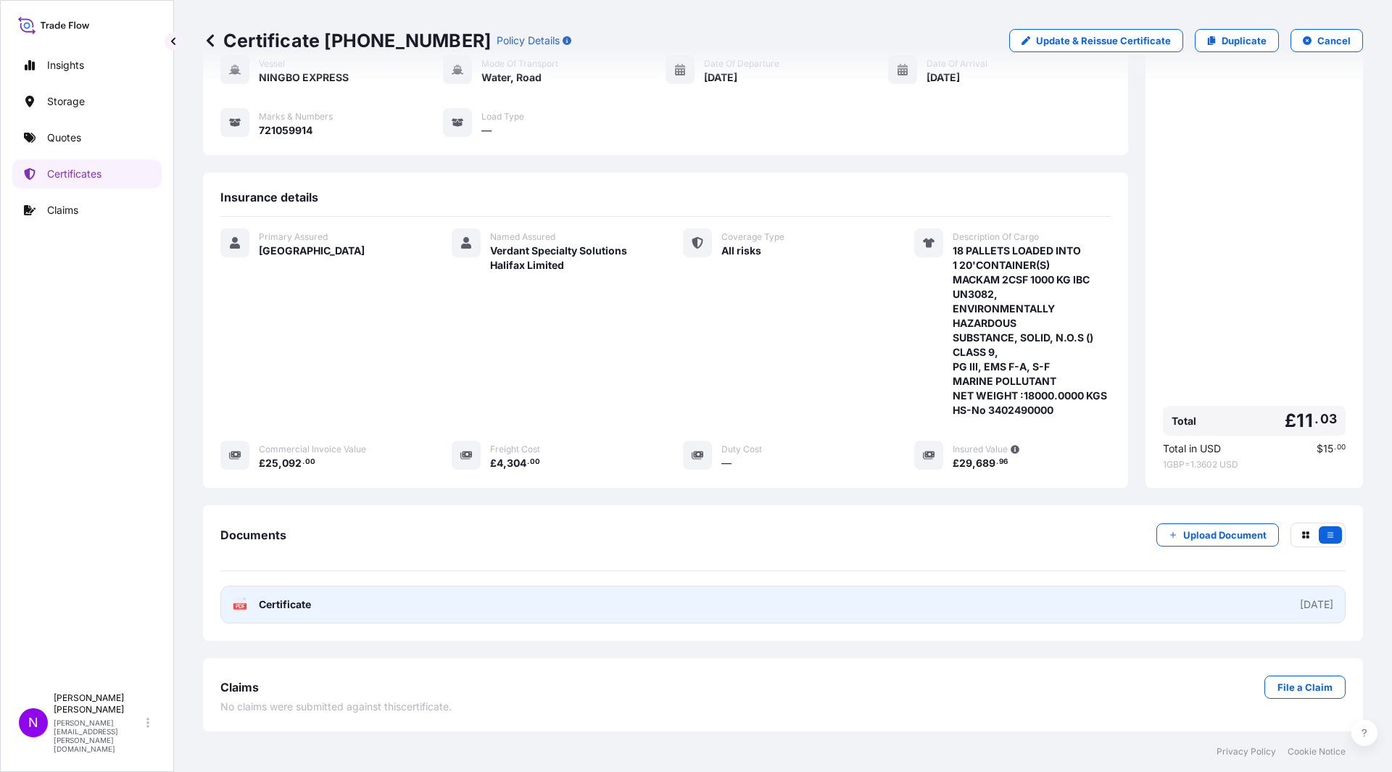
click at [392, 611] on link "PDF Certificate [DATE]" at bounding box center [782, 605] width 1125 height 38
click at [385, 599] on link "PDF Certificate [DATE]" at bounding box center [782, 605] width 1125 height 38
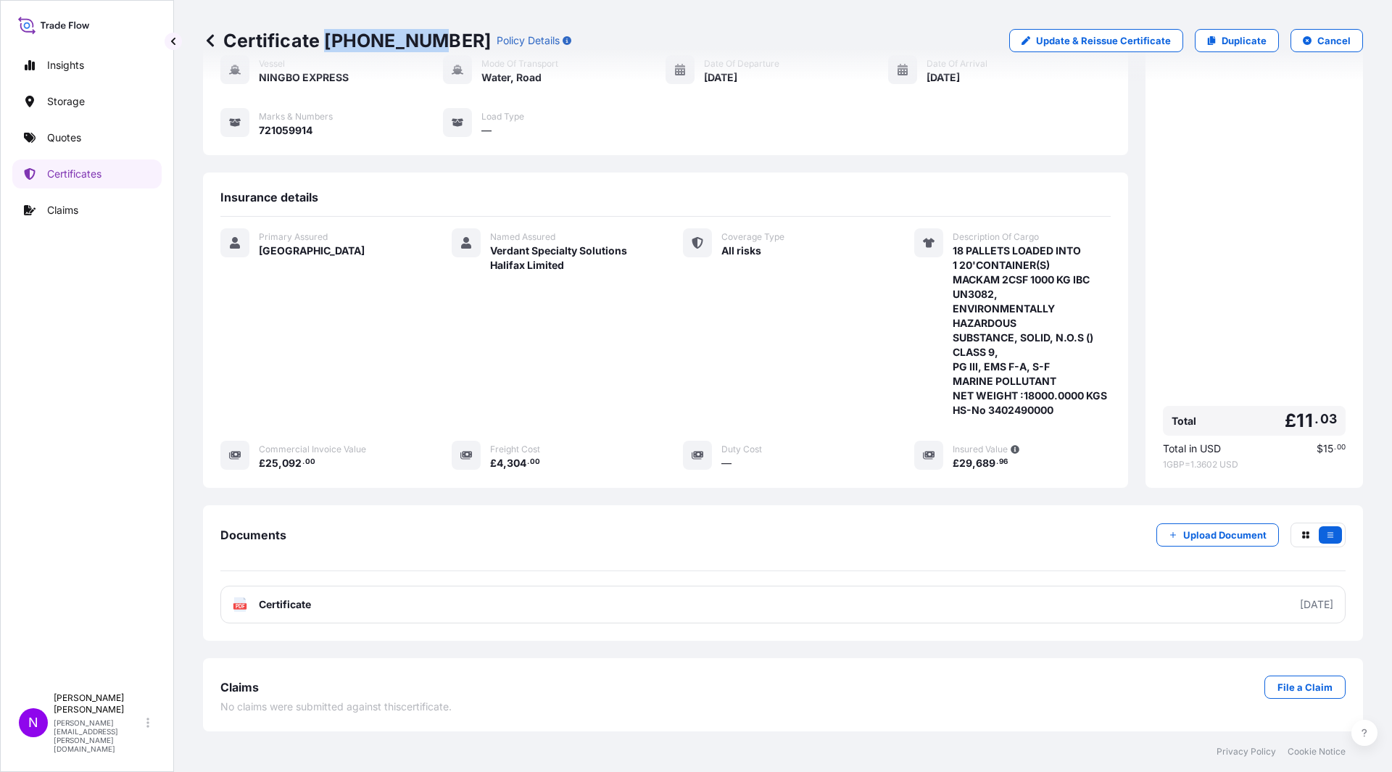
drag, startPoint x: 422, startPoint y: 41, endPoint x: 323, endPoint y: 41, distance: 98.6
click at [324, 41] on p "Certificate [PHONE_NUMBER]" at bounding box center [347, 40] width 288 height 23
copy p "[PHONE_NUMBER]"
